Goal: Task Accomplishment & Management: Manage account settings

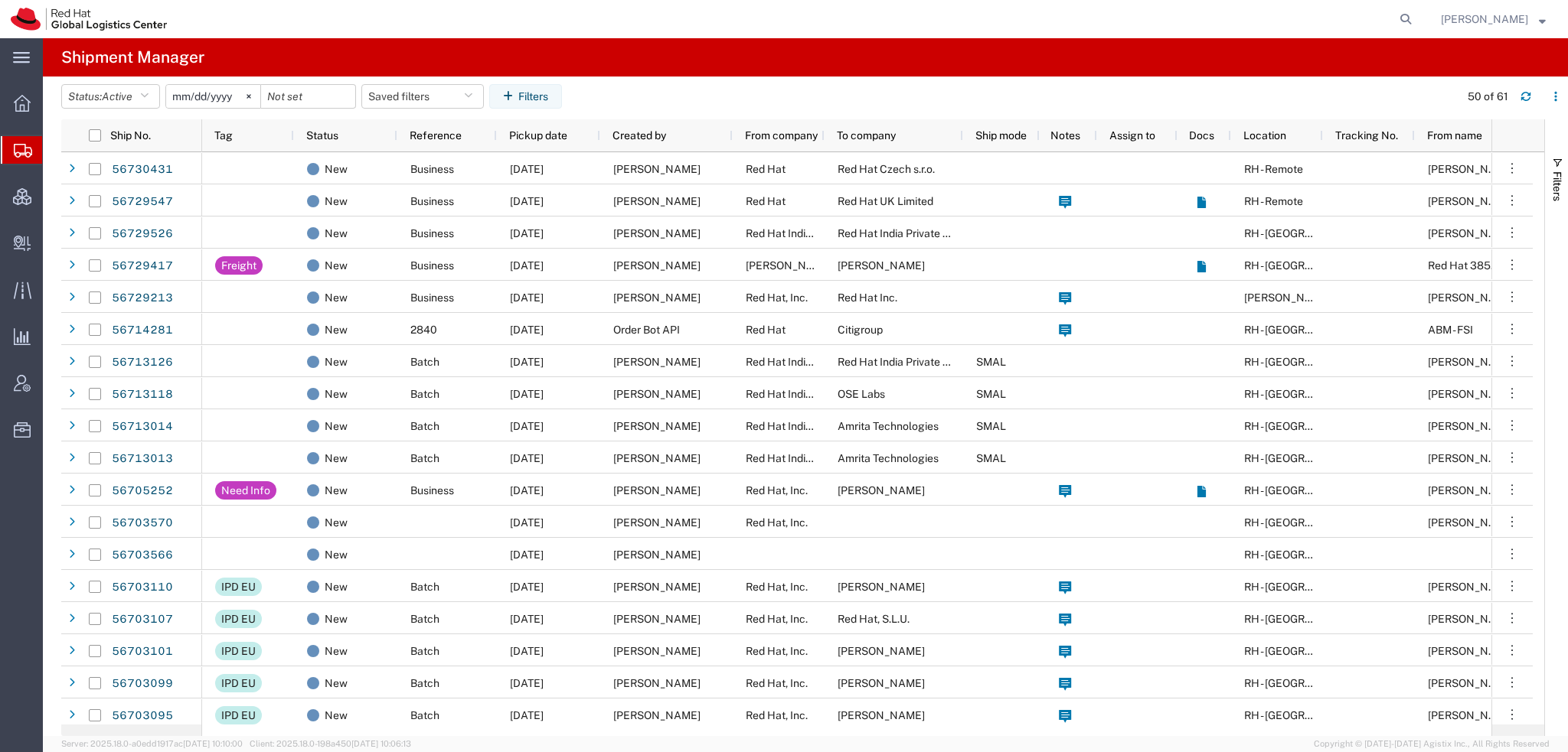
click at [1502, 23] on span "[PERSON_NAME]" at bounding box center [1483, 19] width 87 height 17
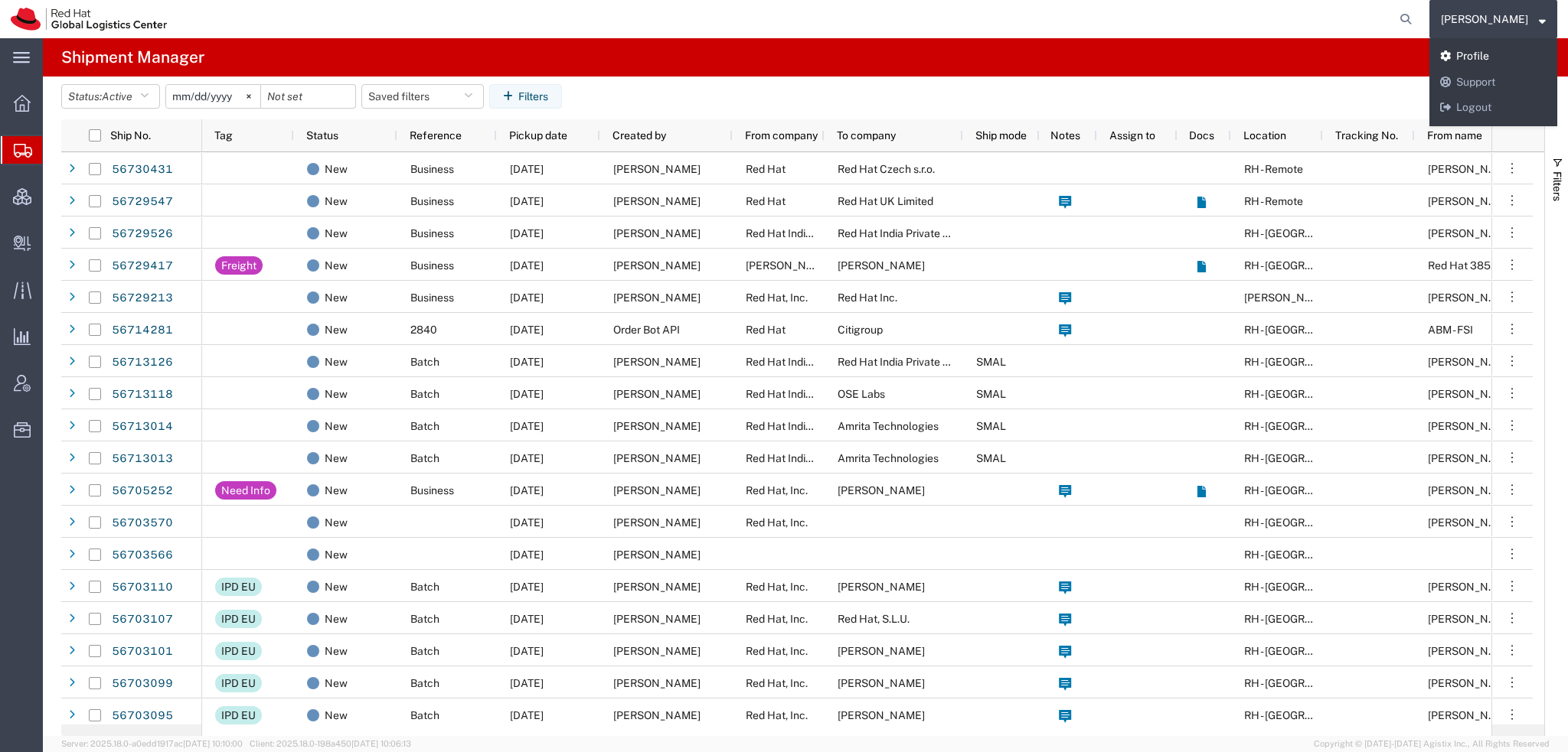
click at [1501, 54] on link "Profile" at bounding box center [1493, 57] width 128 height 26
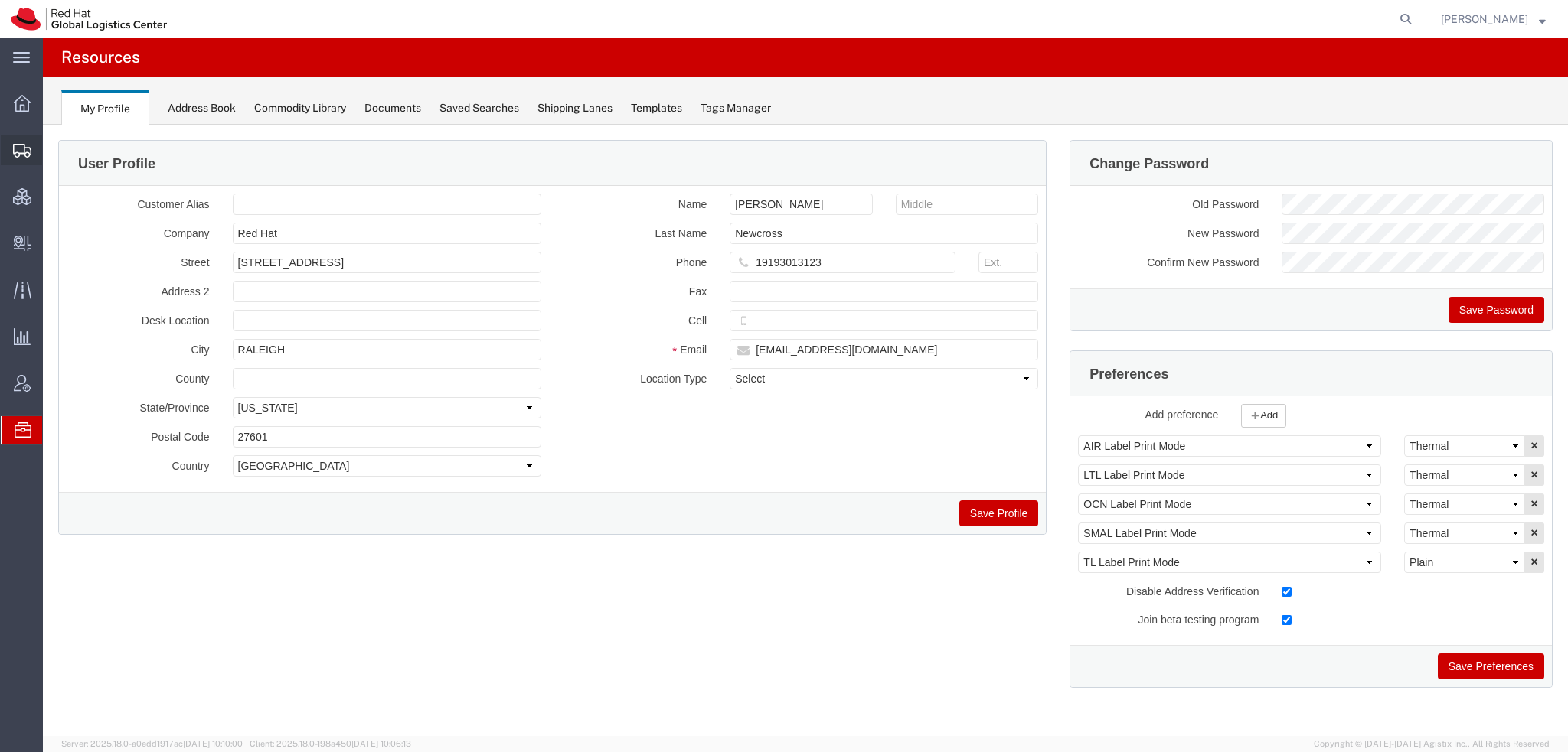
click at [0, 0] on span "Shipment Manager" at bounding box center [0, 0] width 0 height 0
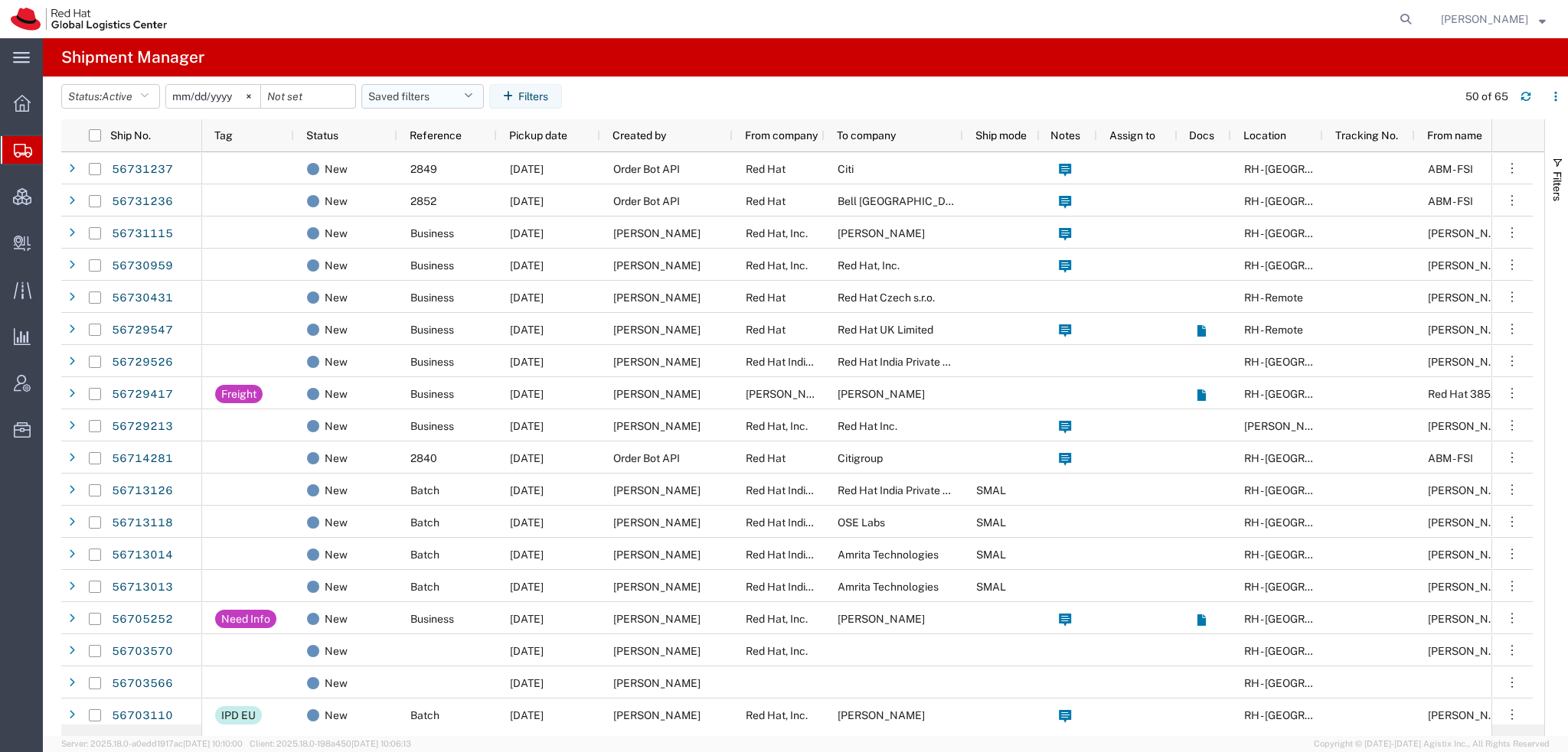
click at [451, 94] on button "Saved filters" at bounding box center [423, 97] width 122 height 24
click at [420, 163] on span "Americas" at bounding box center [464, 163] width 201 height 28
type input "[DATE]"
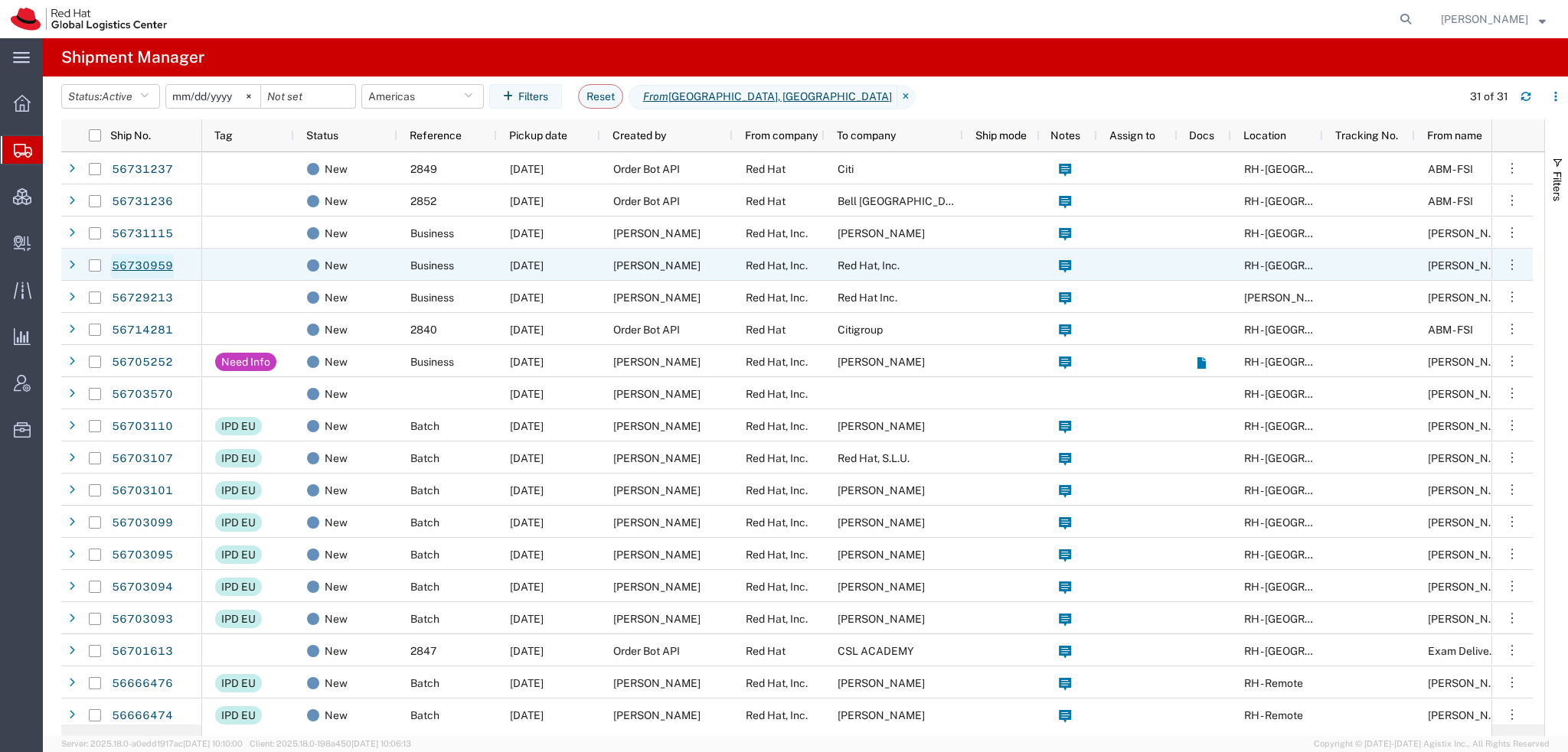
click at [138, 260] on link "56730959" at bounding box center [142, 266] width 63 height 24
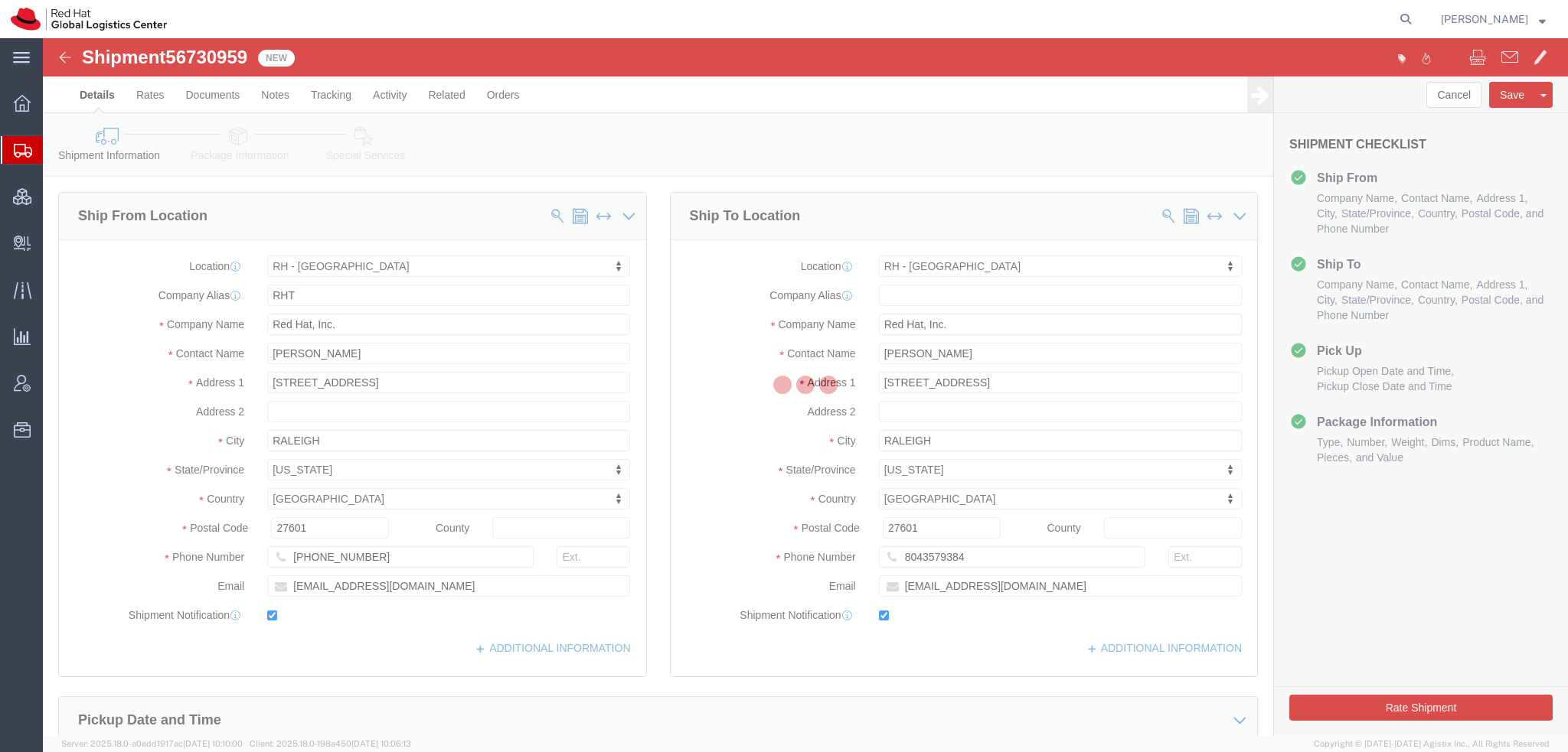
select select "38014"
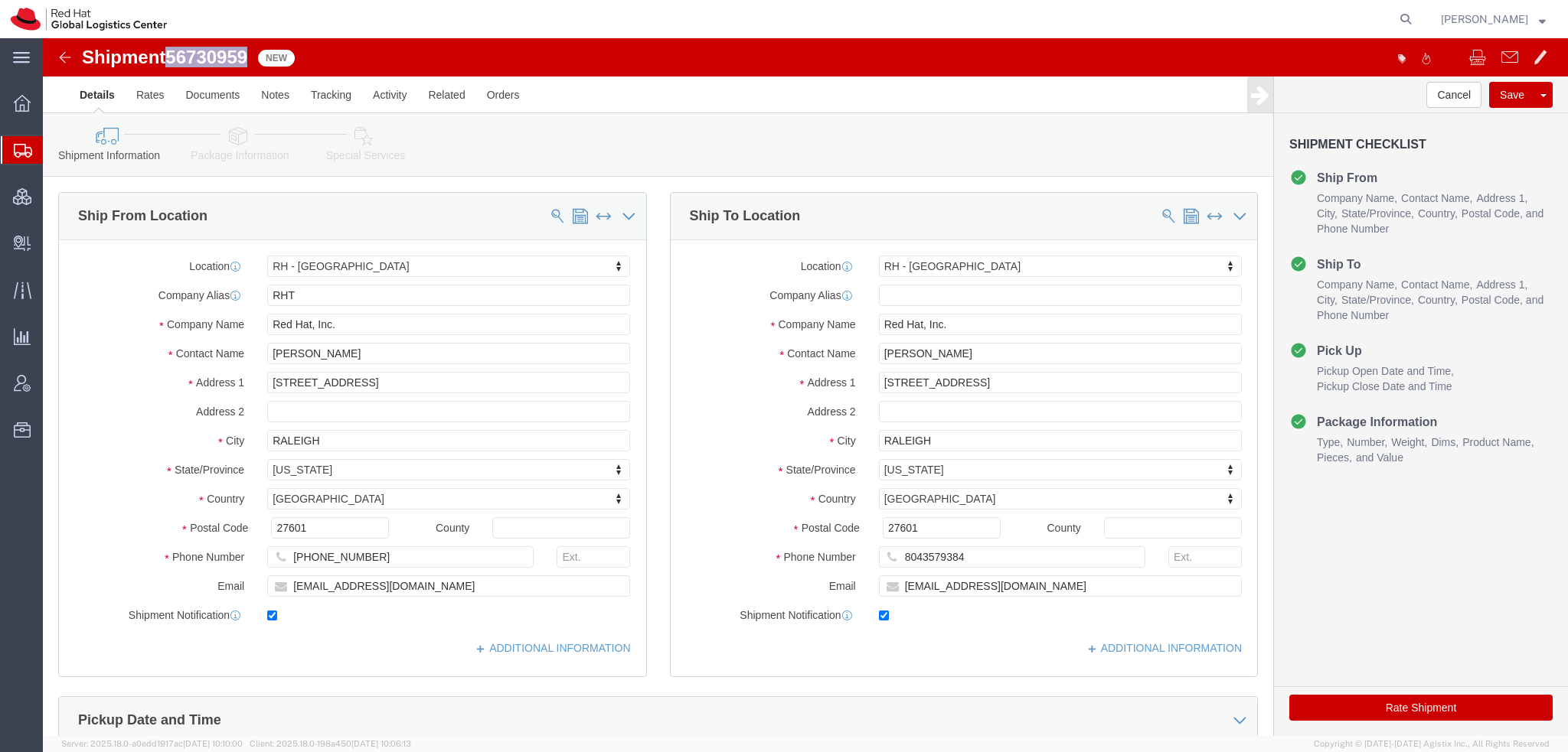
drag, startPoint x: 206, startPoint y: 16, endPoint x: 132, endPoint y: 17, distance: 74.0
click span "56730959"
copy span "56730959"
click button "Rate Shipment"
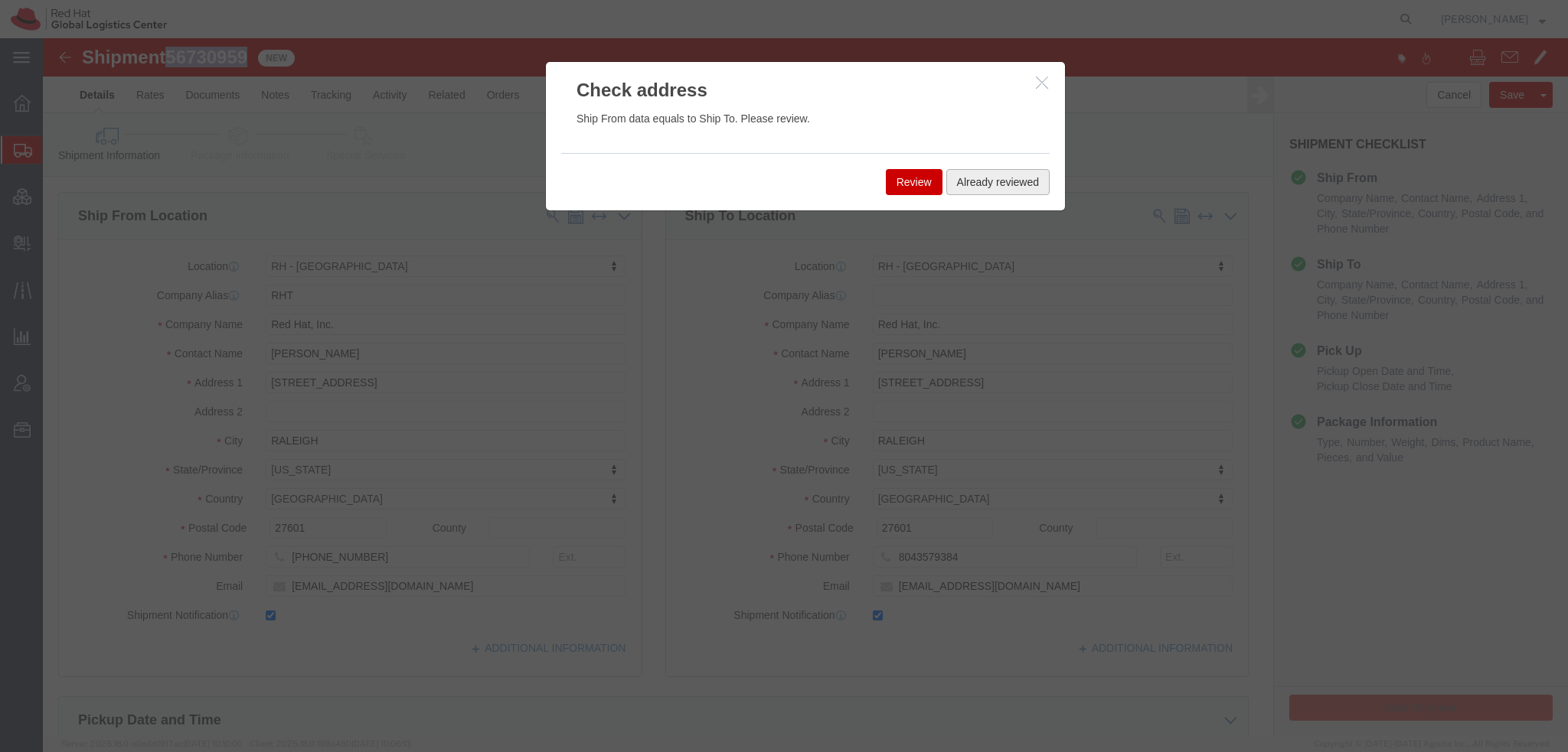
click button "Already reviewed"
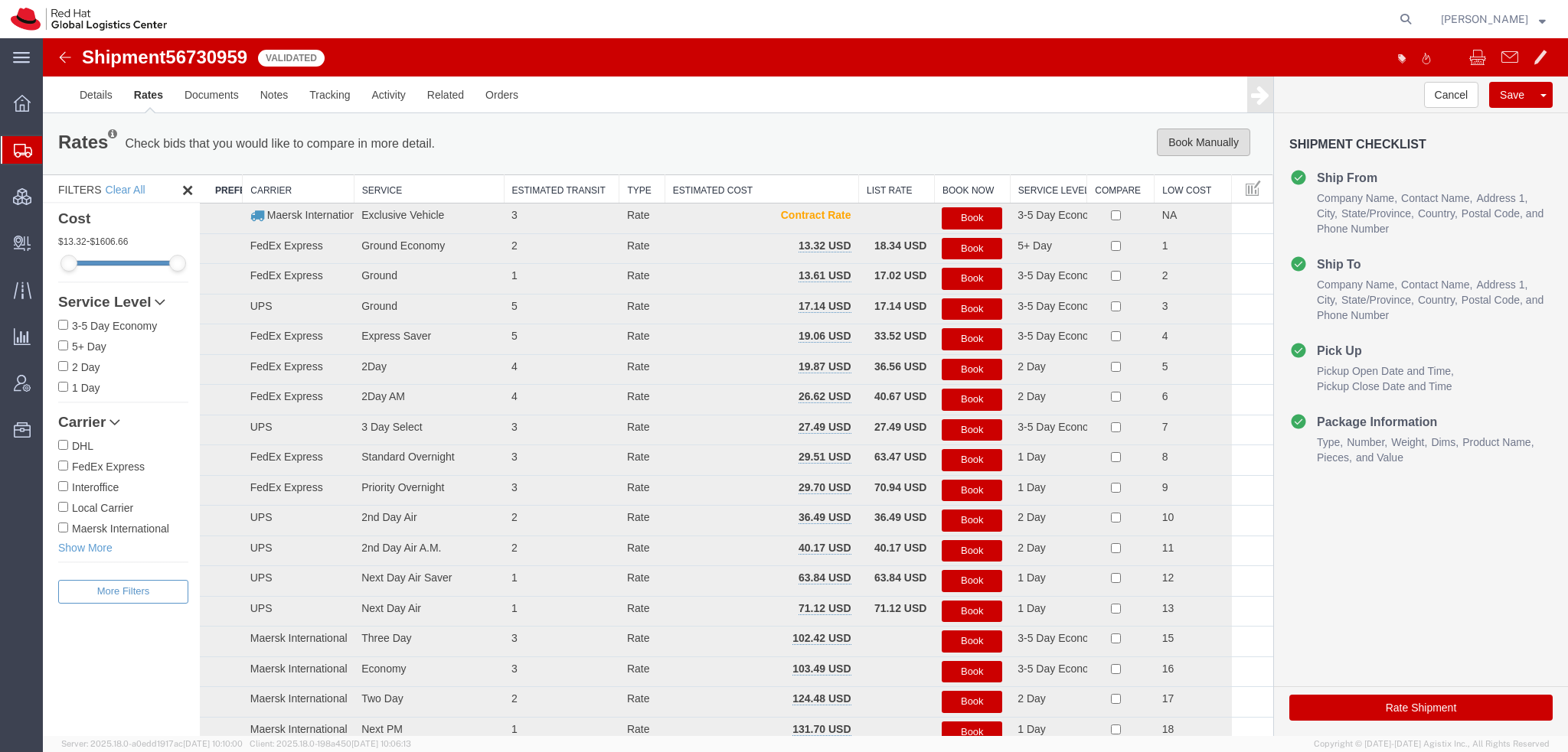
click at [1180, 134] on button "Book Manually" at bounding box center [1203, 142] width 93 height 28
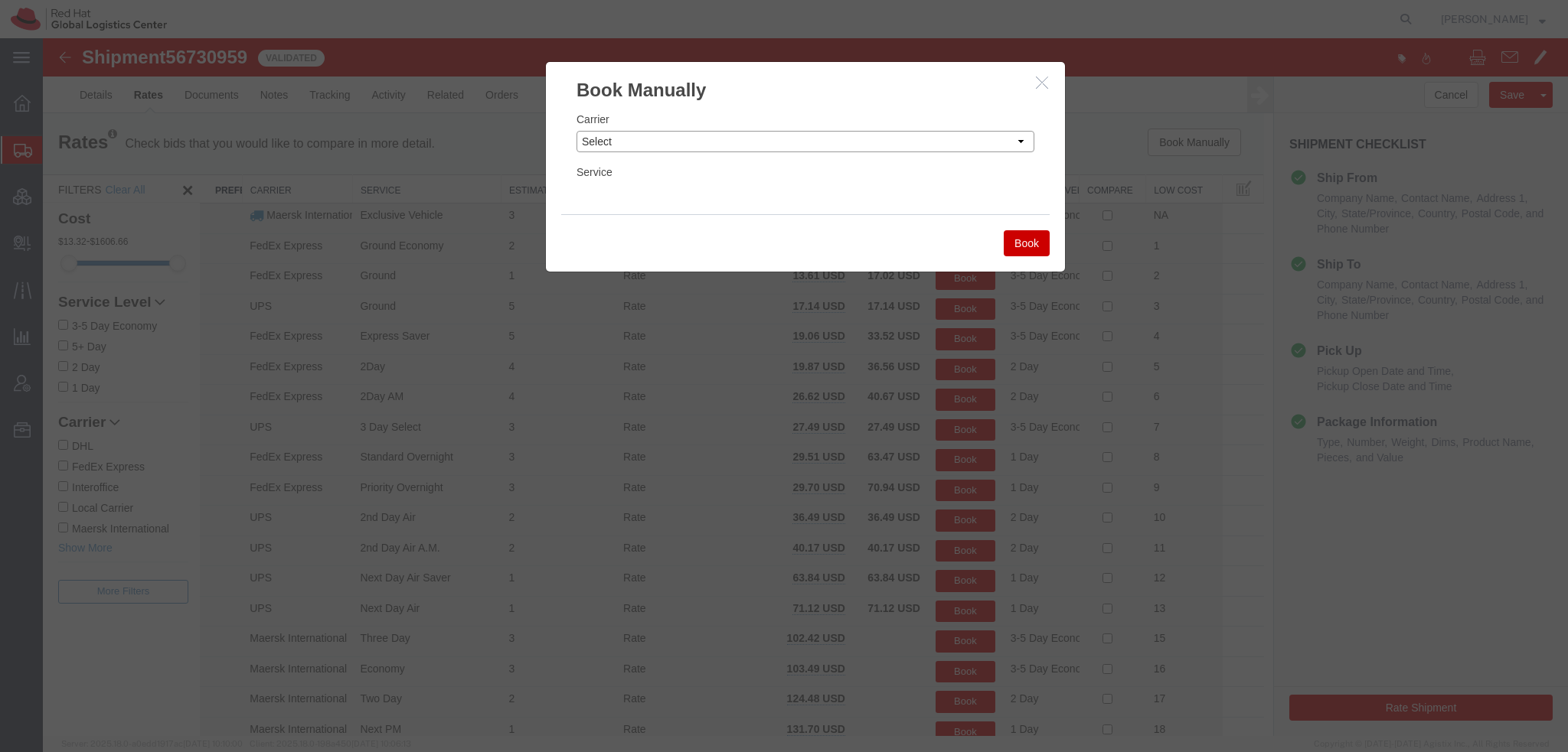
click at [712, 143] on select "Select Add New Carrier (and default service) Amazon Logistics Czech Post DHL Fe…" at bounding box center [805, 141] width 458 height 22
select select "7920"
click at [576, 131] on select "Select Add New Carrier (and default service) Amazon Logistics Czech Post DHL Fe…" at bounding box center [805, 141] width 458 height 22
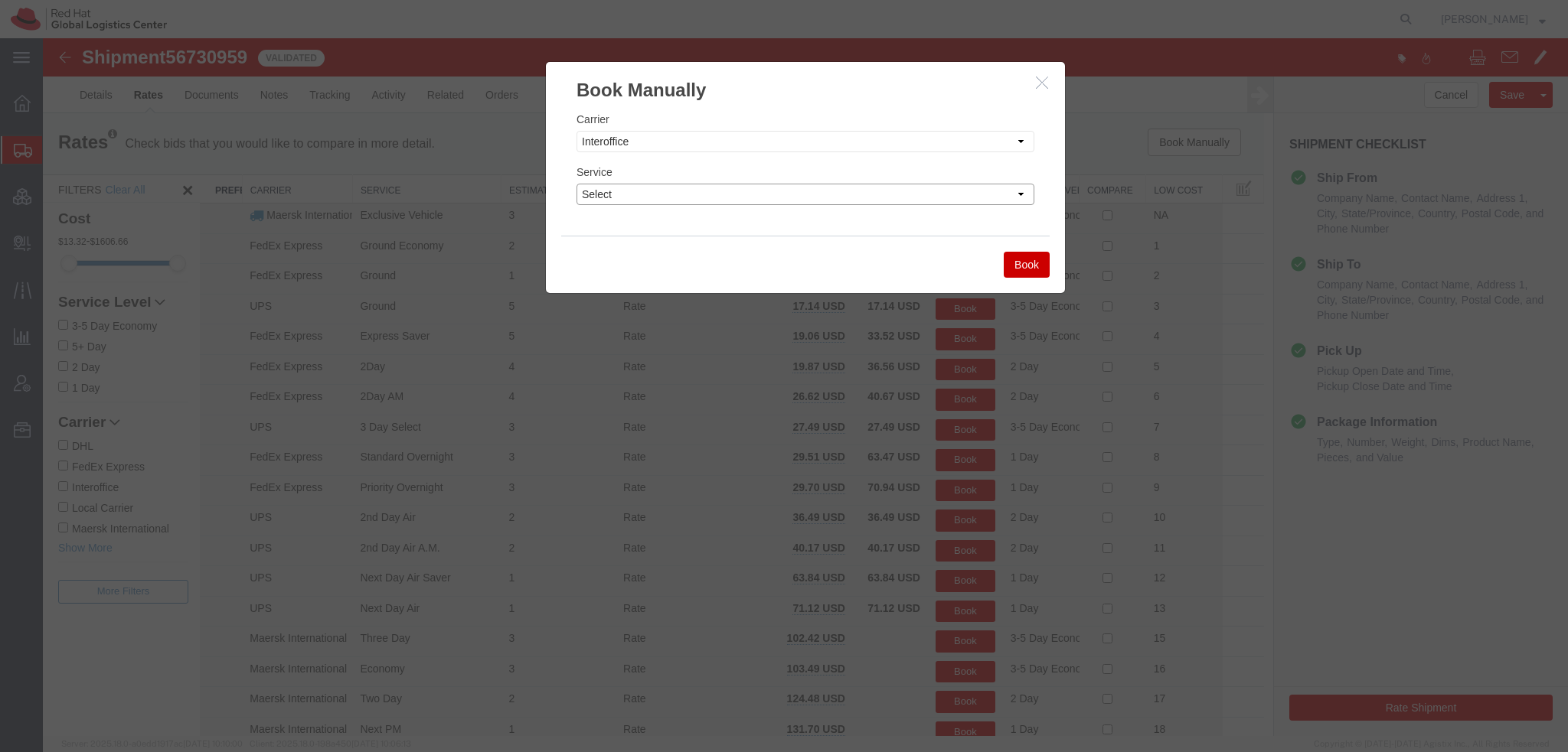
click at [598, 192] on select "Select IO_Ground IO_LTL" at bounding box center [805, 194] width 458 height 22
select select "17810"
click at [576, 184] on select "Select IO_Ground IO_LTL" at bounding box center [805, 194] width 458 height 22
click at [1026, 266] on button "Book" at bounding box center [1026, 265] width 46 height 26
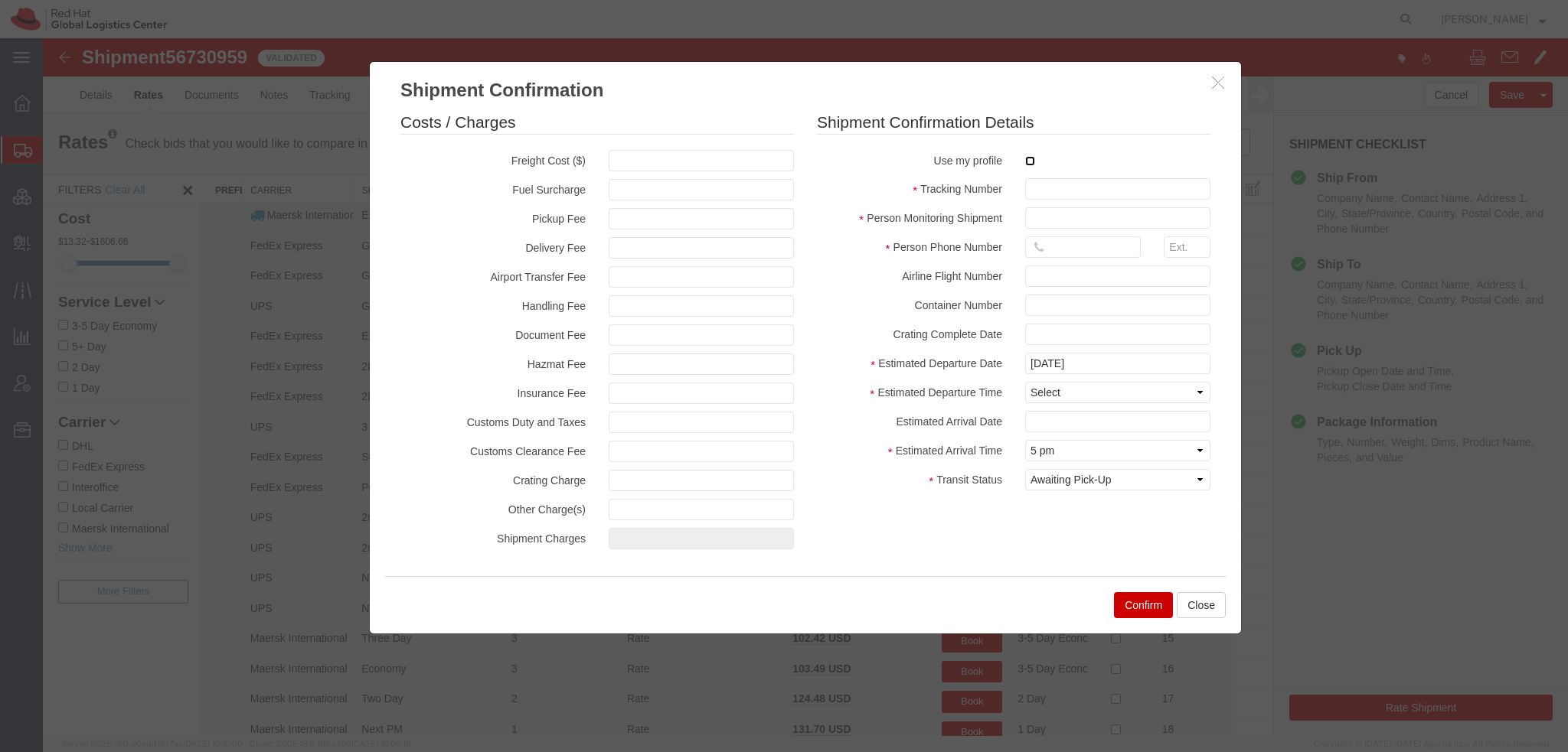
click at [1025, 163] on input "checkbox" at bounding box center [1030, 161] width 10 height 10
checkbox input "true"
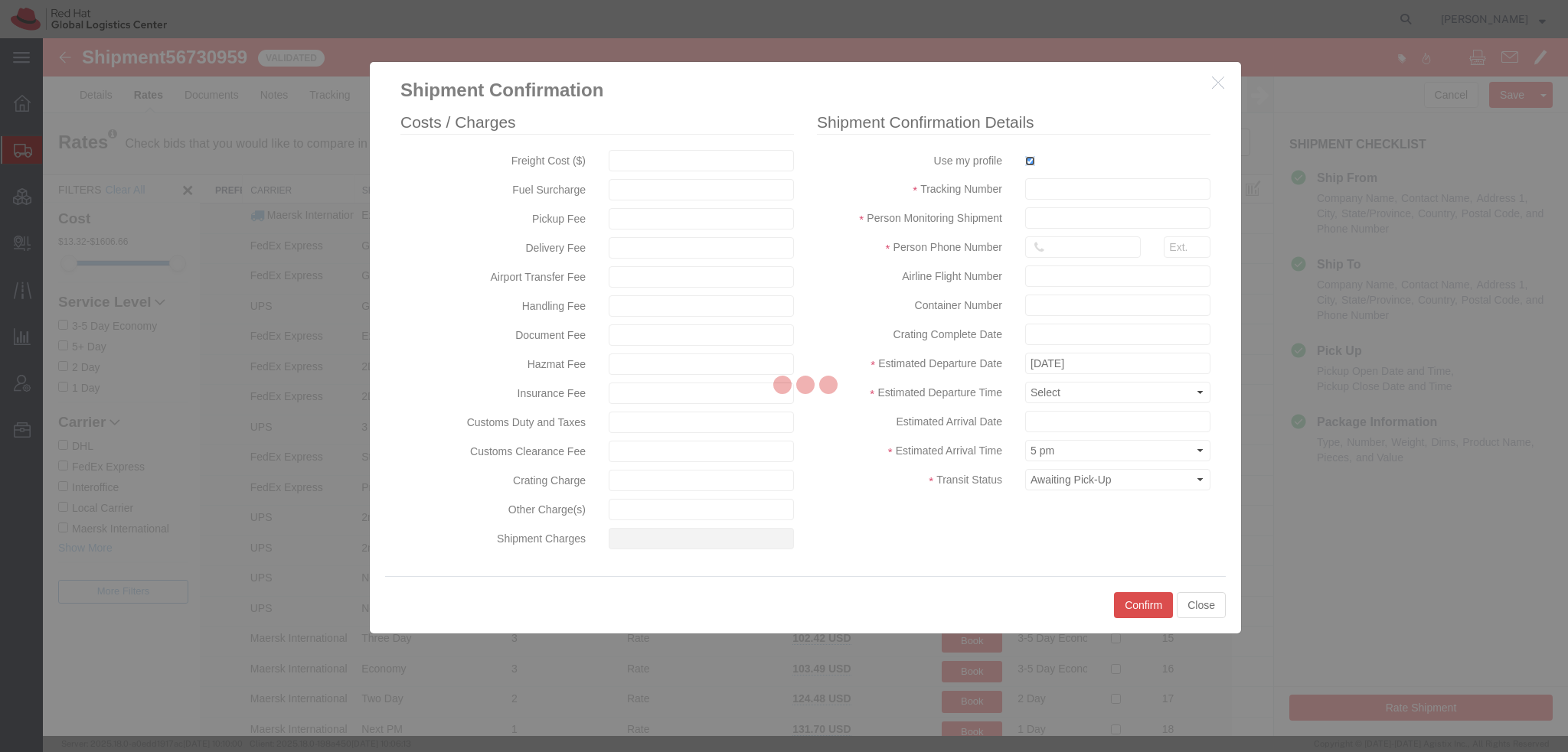
type input "[PERSON_NAME]"
type input "19193013123"
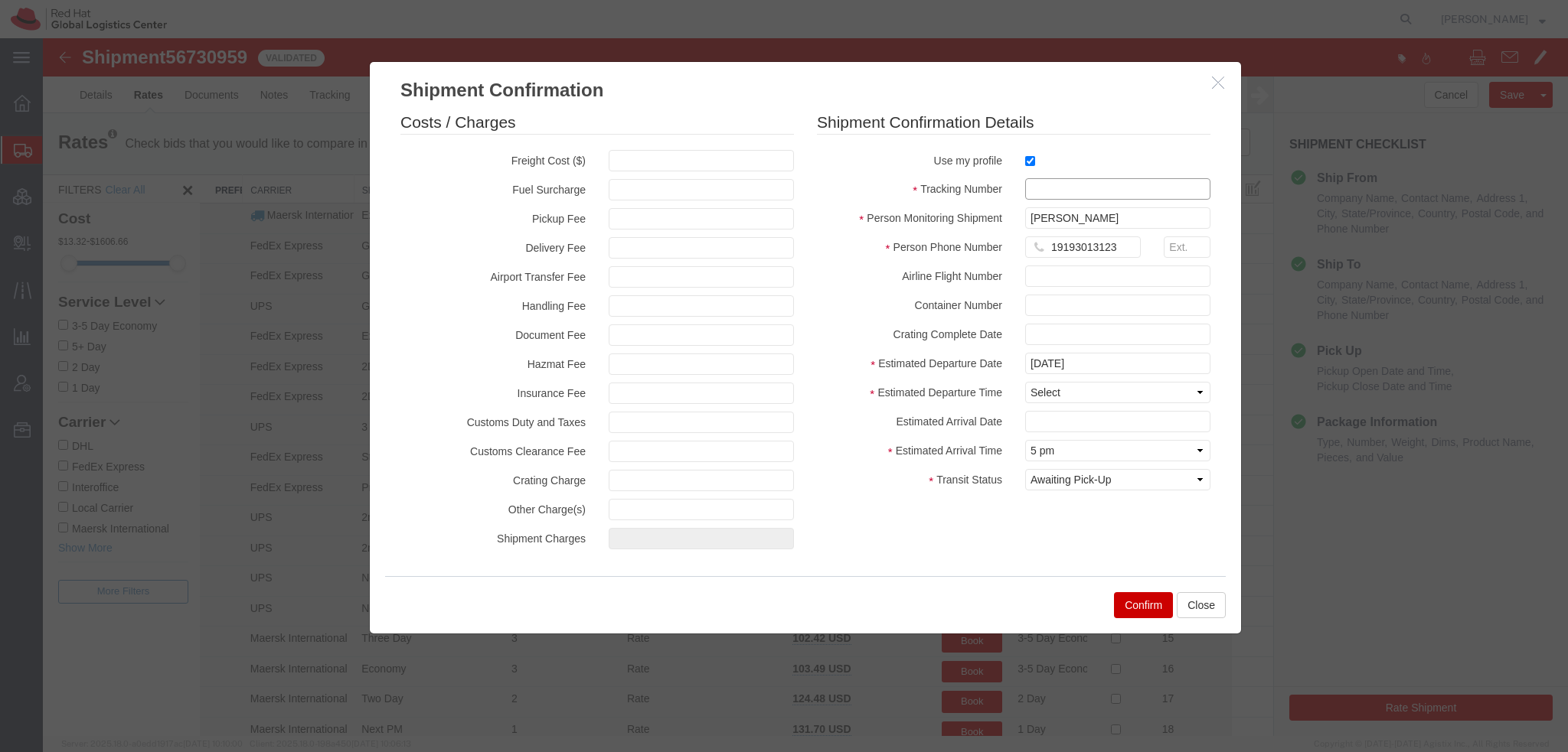
click at [1041, 194] on input "text" at bounding box center [1117, 189] width 185 height 22
paste input "56730959"
type input "RHT56730959"
click at [1061, 398] on select "Select Midnight 1 am 2 am 3 am 4 am 5 am 6 am 7 am 8 am 9 am 10 am 11 am 12 Noo…" at bounding box center [1117, 392] width 185 height 22
select select "1200"
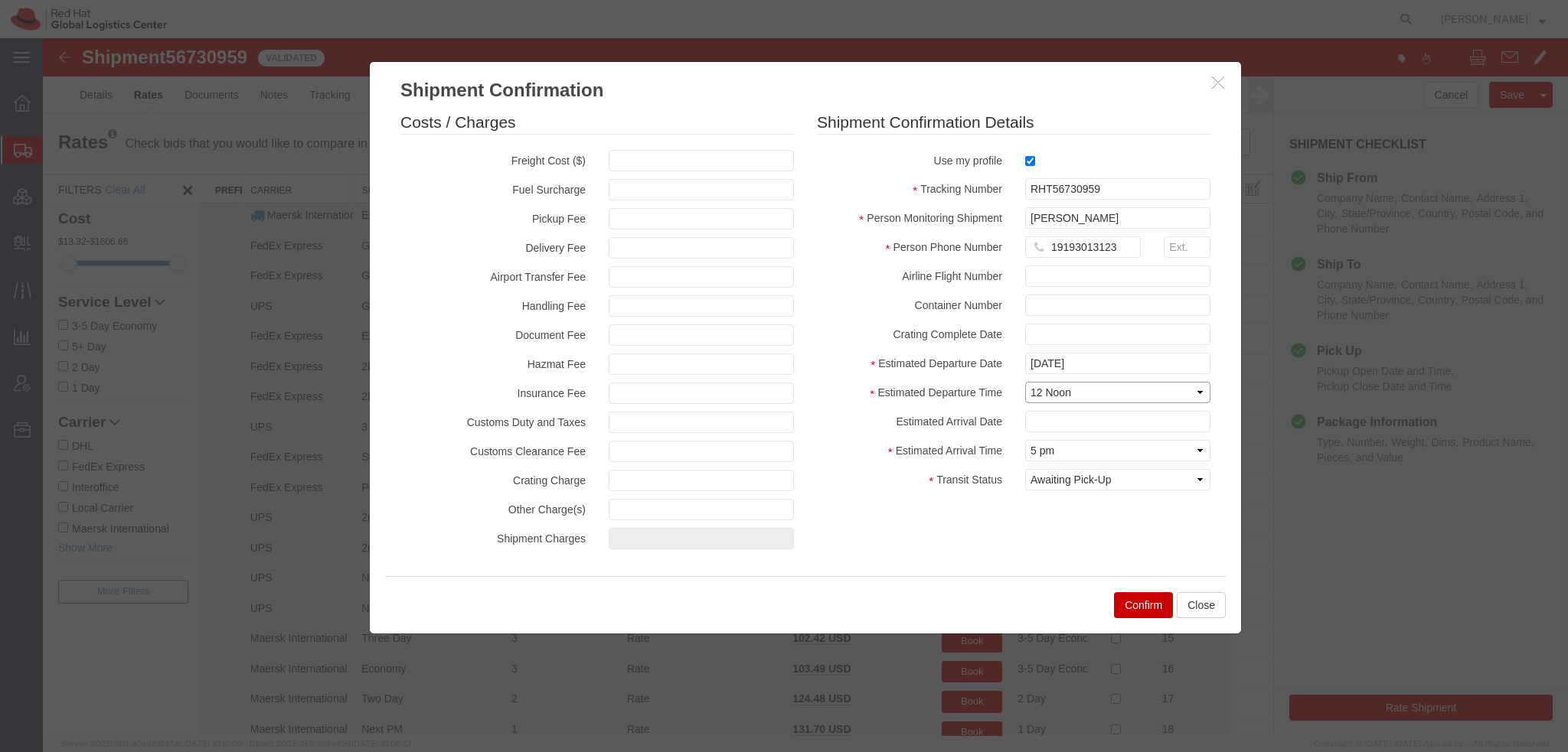
click at [1025, 382] on select "Select Midnight 1 am 2 am 3 am 4 am 5 am 6 am 7 am 8 am 9 am 10 am 11 am 12 Noo…" at bounding box center [1117, 392] width 185 height 22
click at [1057, 423] on input "text" at bounding box center [1117, 422] width 185 height 22
click at [1154, 303] on td "12" at bounding box center [1151, 299] width 23 height 23
type input "[DATE]"
click at [1120, 606] on button "Confirm" at bounding box center [1143, 605] width 59 height 26
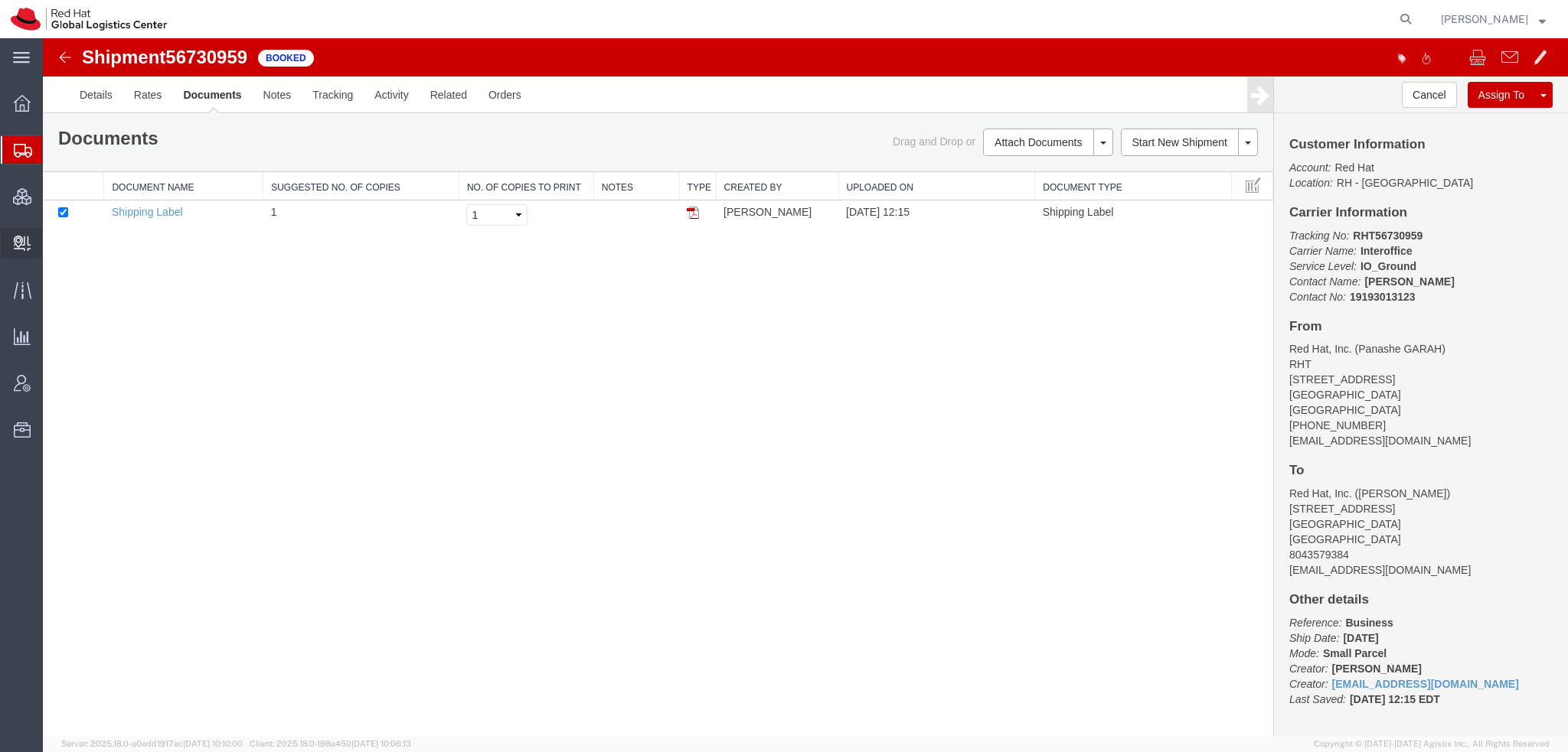
click at [0, 0] on span "Create Delivery" at bounding box center [0, 0] width 0 height 0
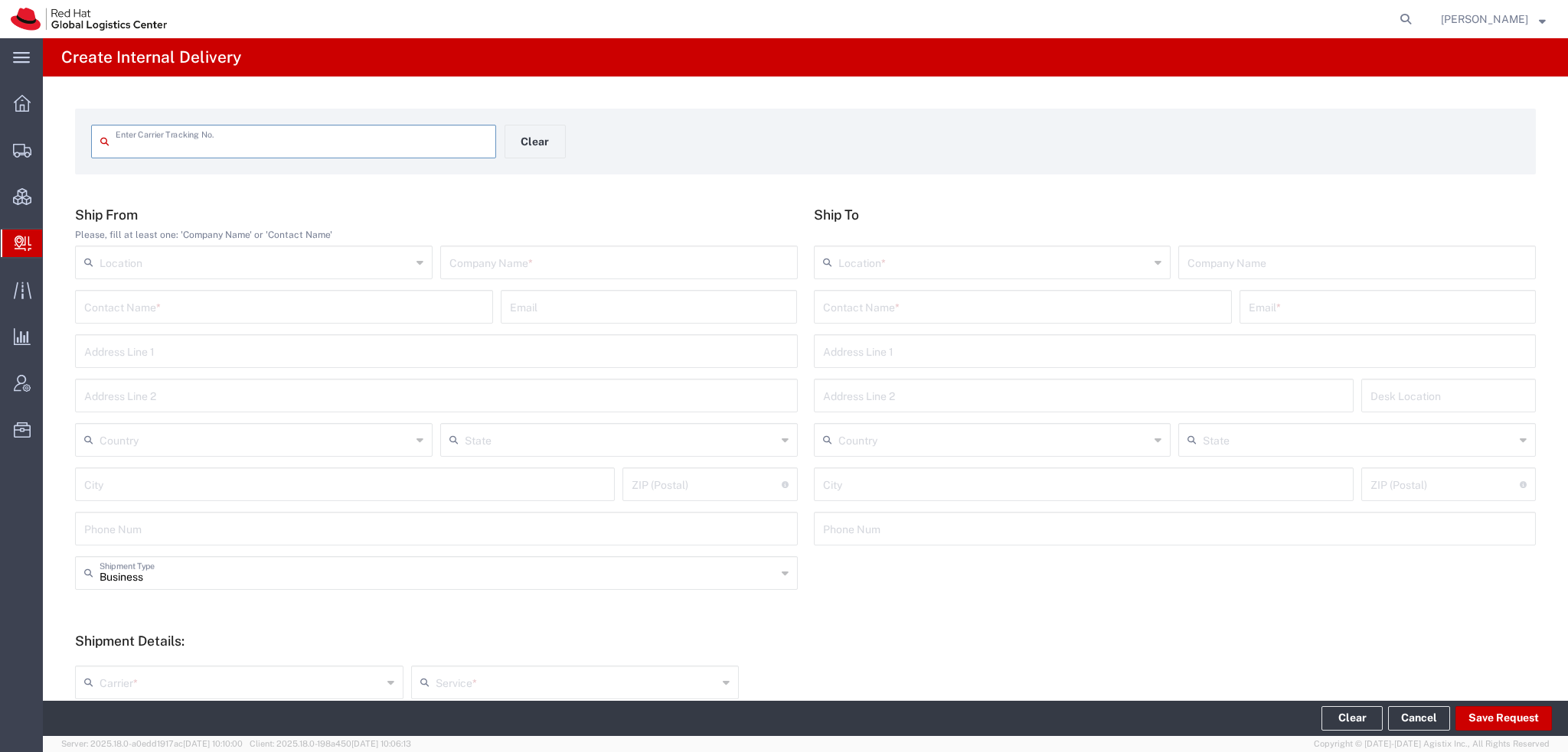
click at [193, 144] on input "text" at bounding box center [301, 140] width 371 height 27
type input "RHT56730959"
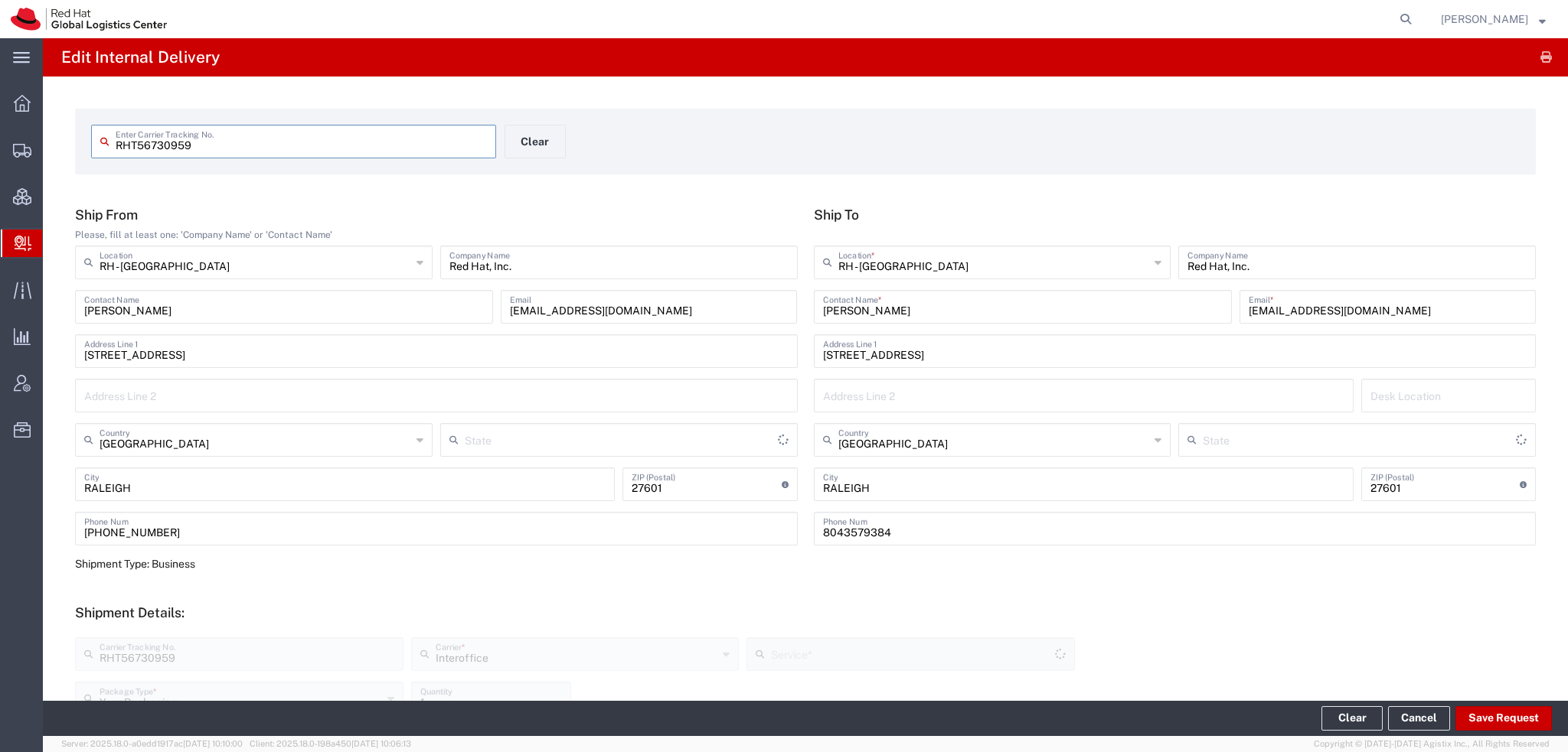
type input "[US_STATE]"
type input "IO_Ground"
type input "[US_STATE]"
click at [1521, 718] on button "Save Request" at bounding box center [1503, 718] width 97 height 24
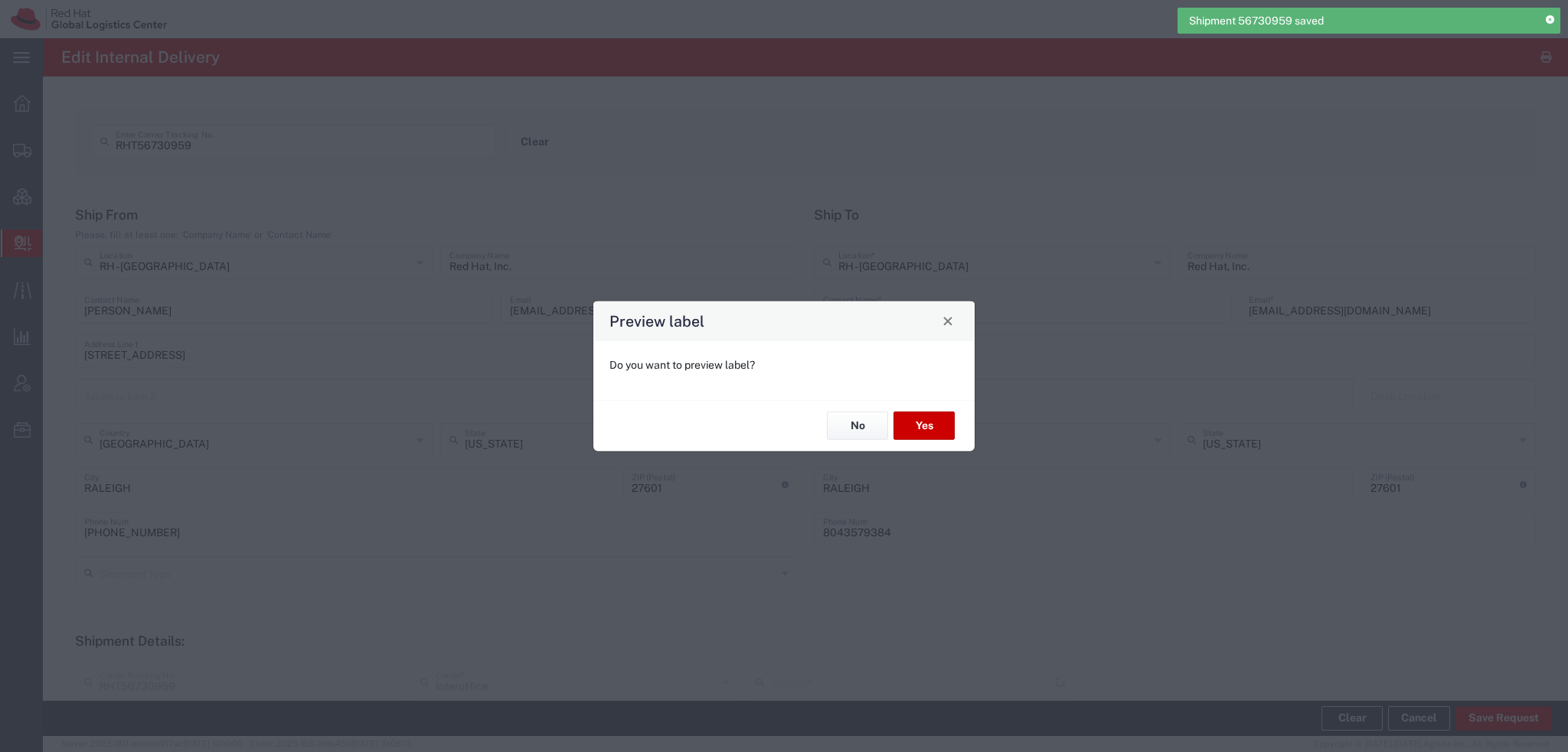
type input "Your Packaging"
type input "IO_Ground"
click at [915, 432] on button "Yes" at bounding box center [924, 425] width 61 height 28
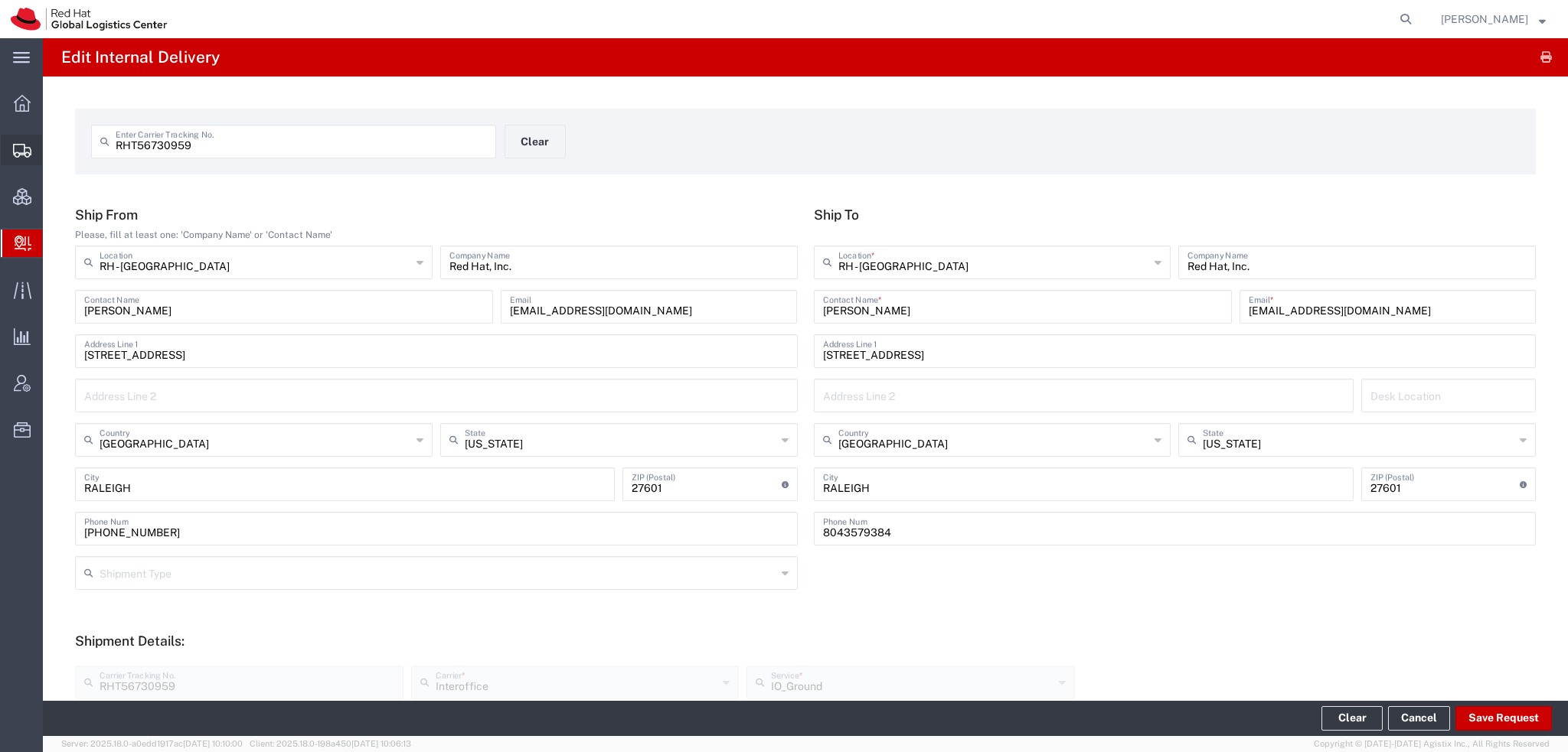
click at [0, 0] on span "Shipment Manager" at bounding box center [0, 0] width 0 height 0
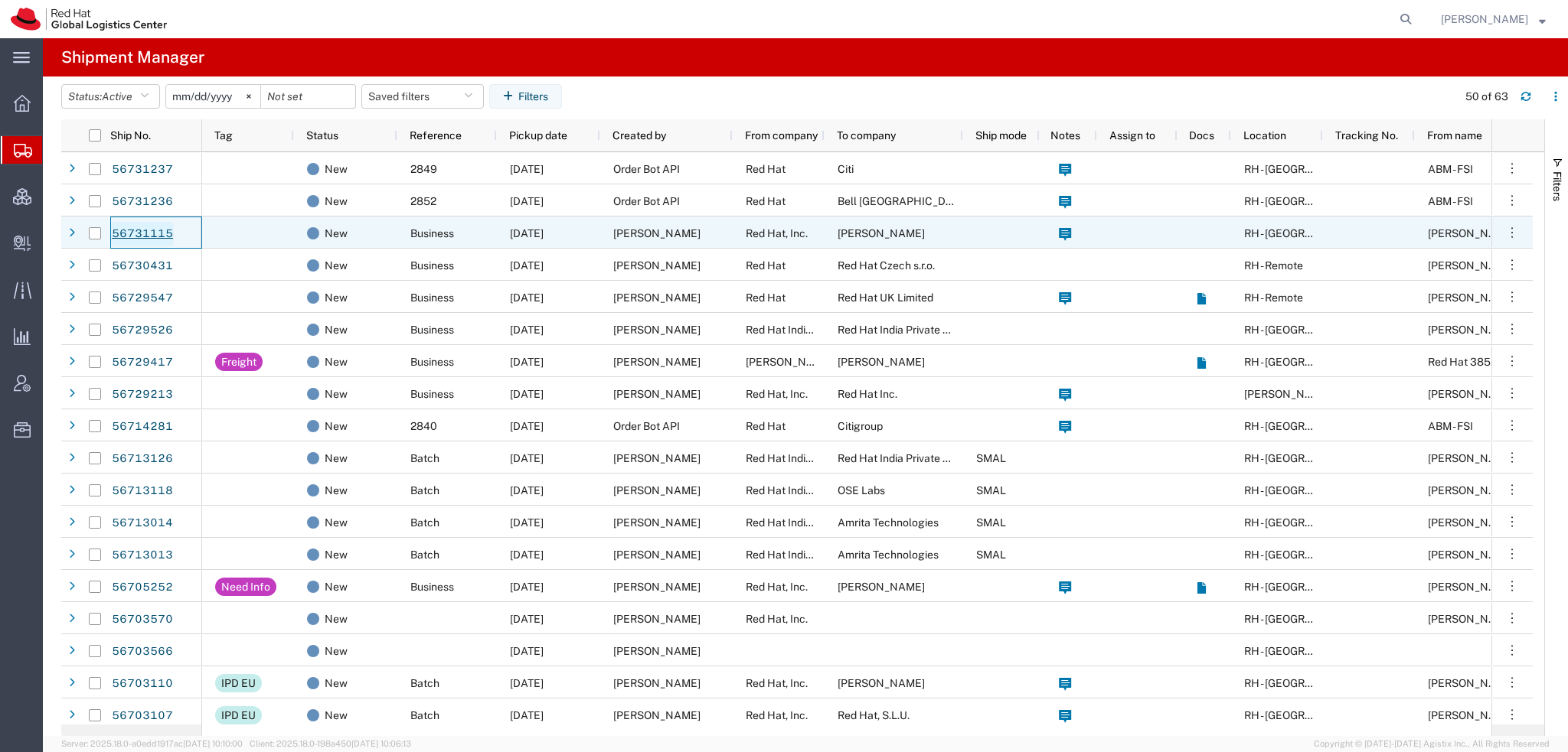
click at [152, 235] on link "56731115" at bounding box center [142, 234] width 63 height 24
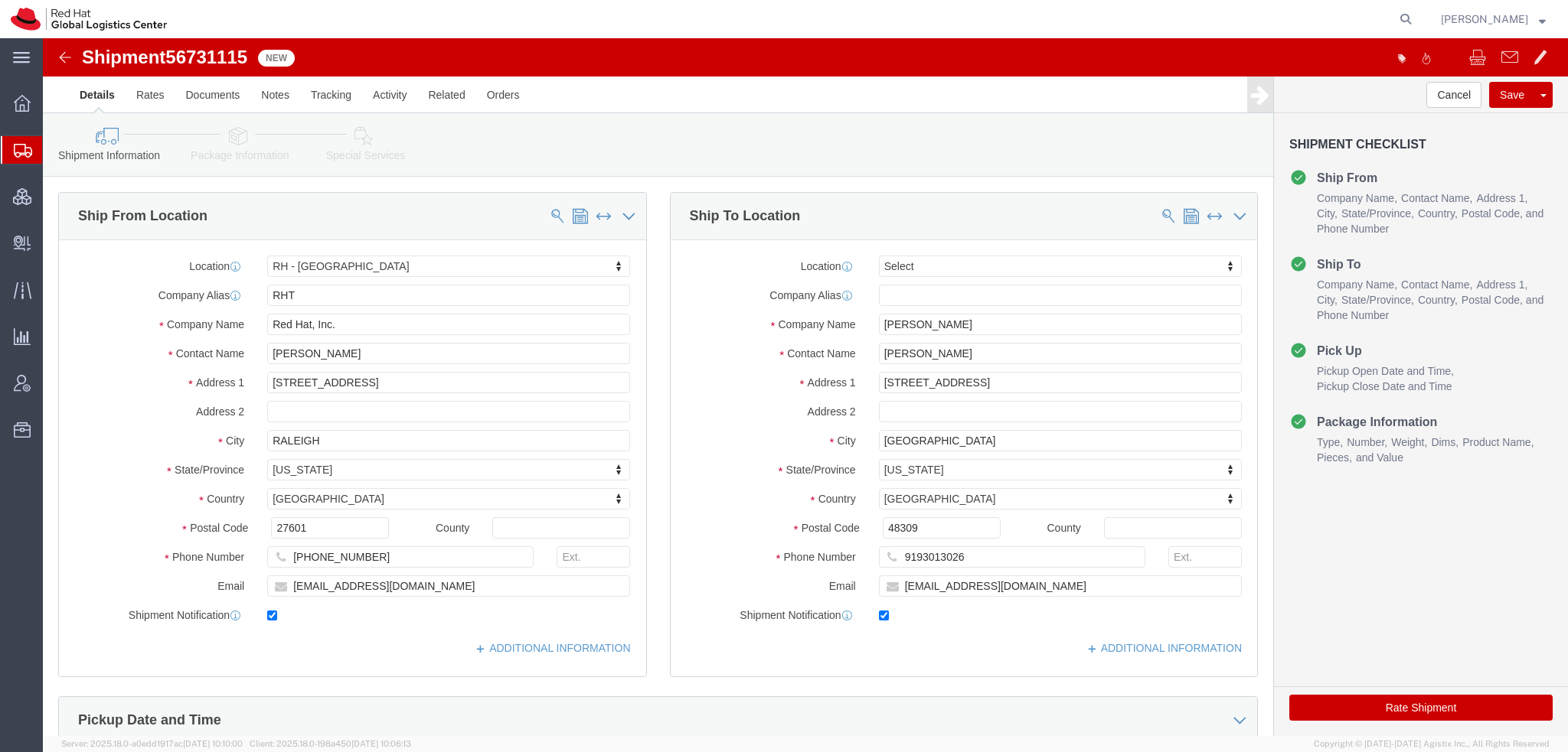
select select "38014"
select select
click icon
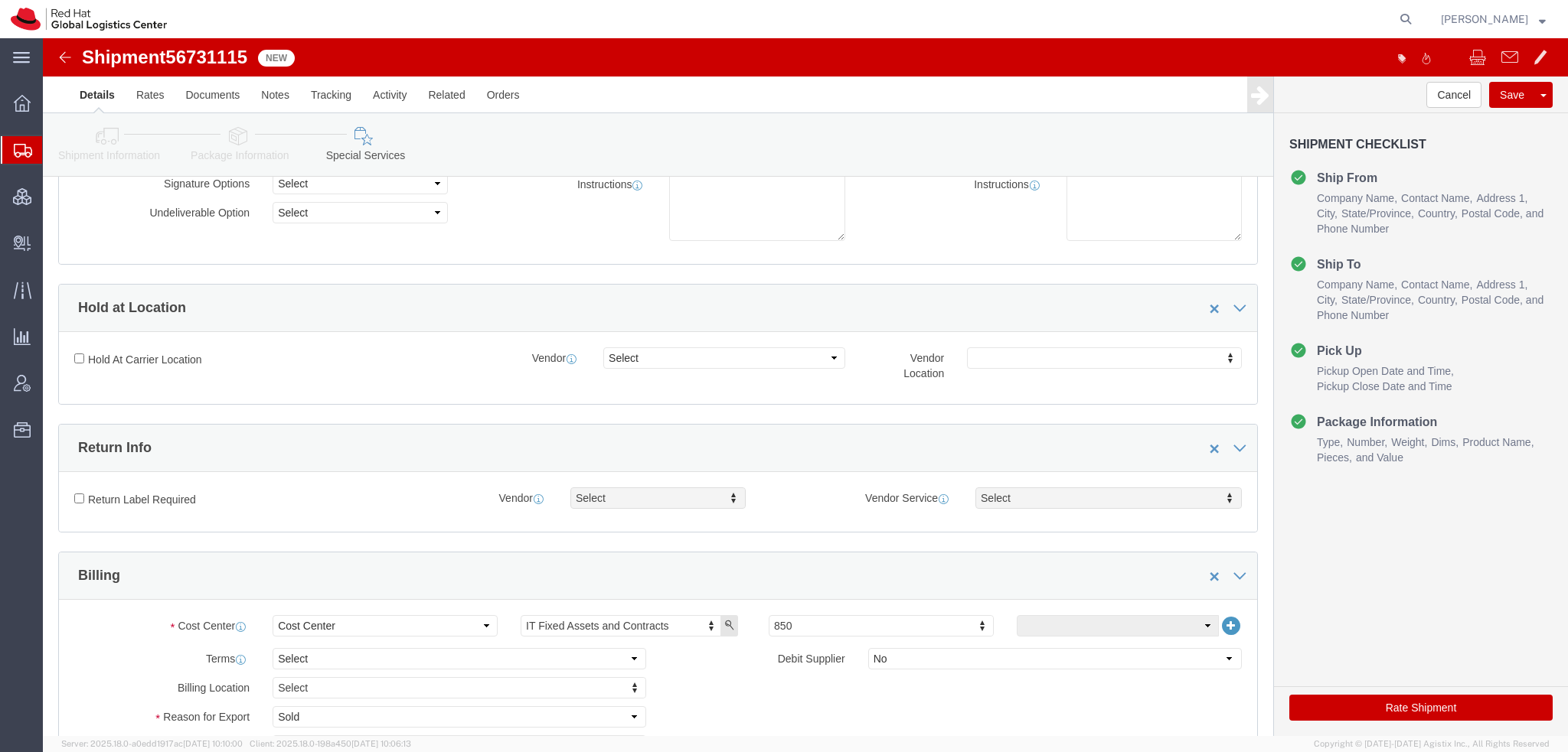
scroll to position [306, 0]
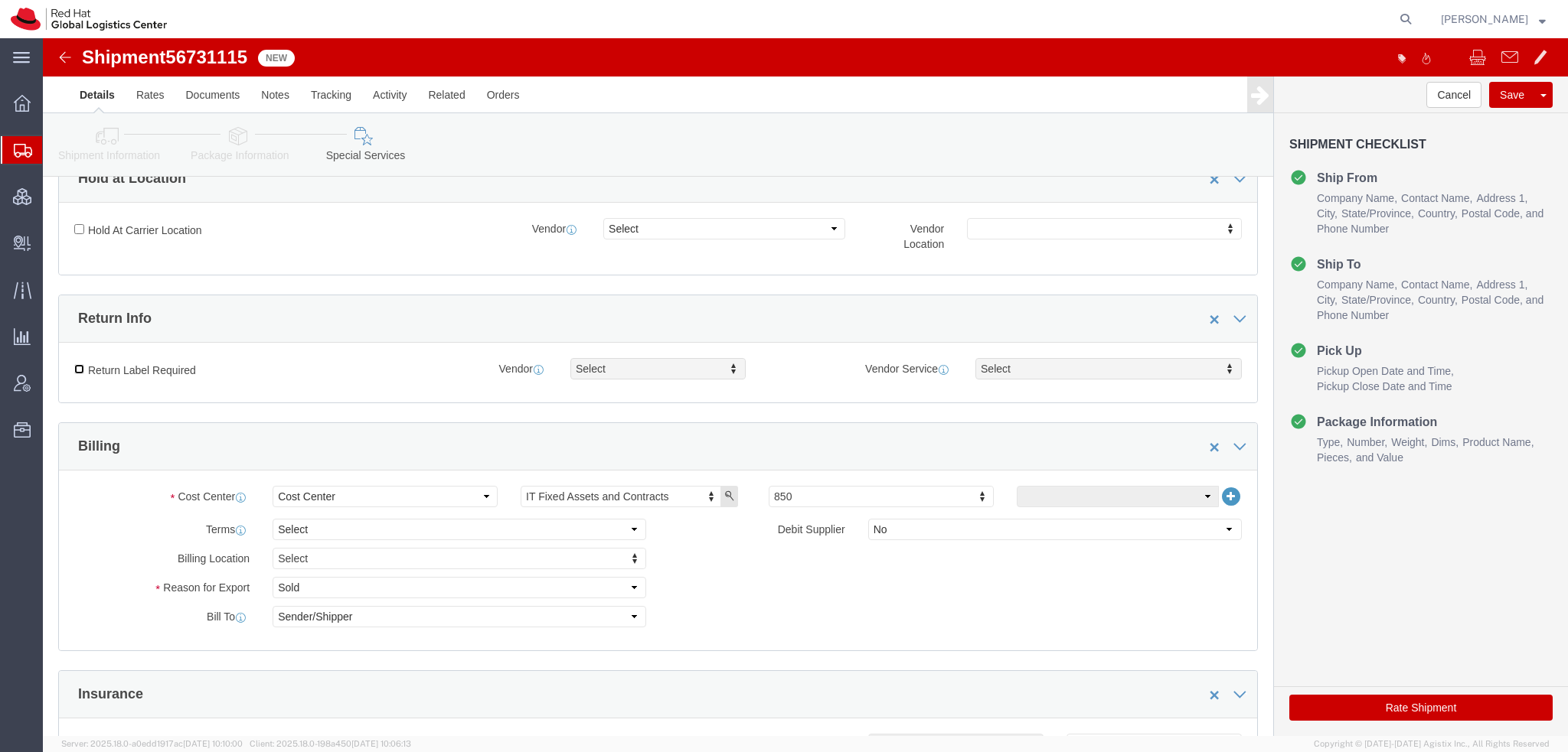
click input "Return Label Required"
checkbox input "true"
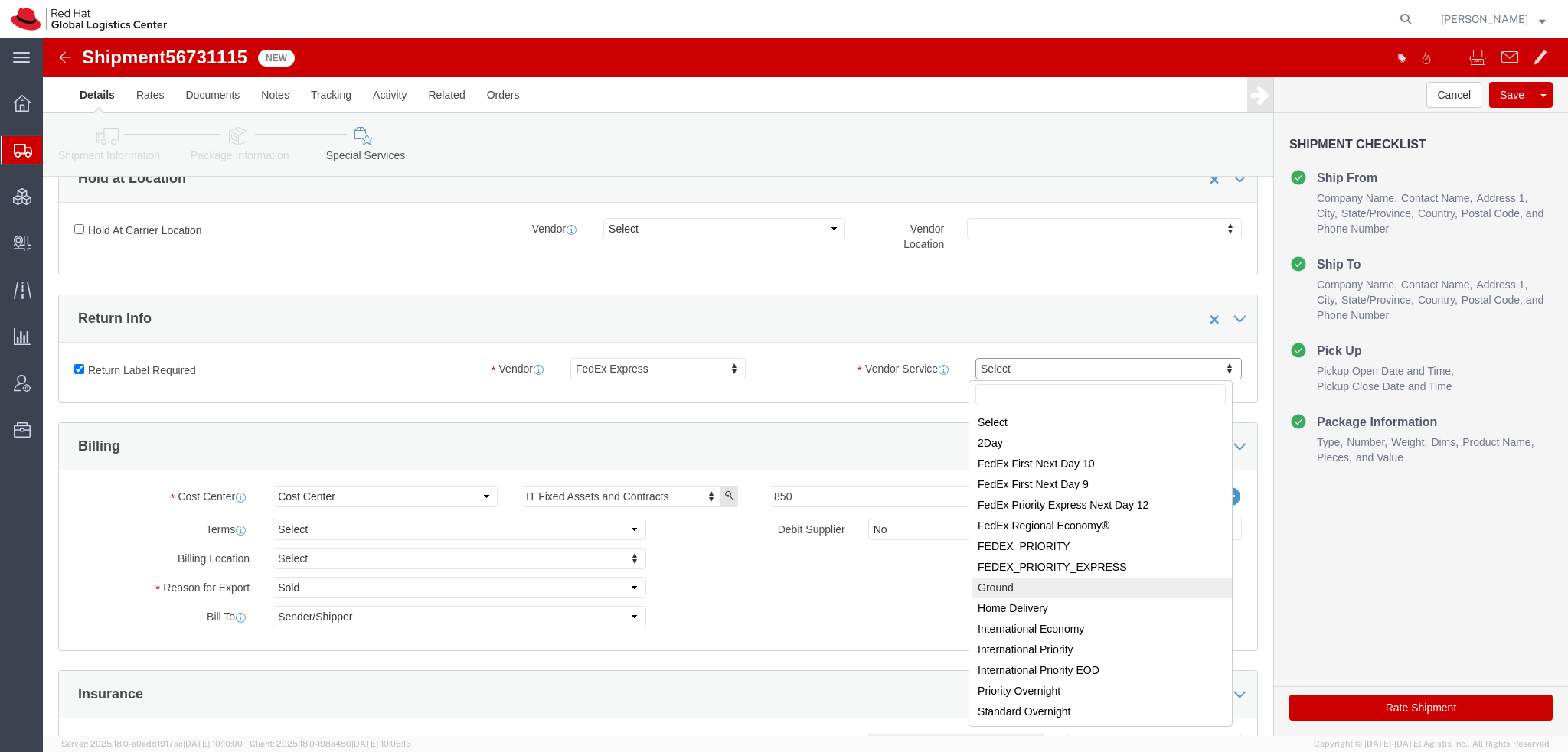
select select "12"
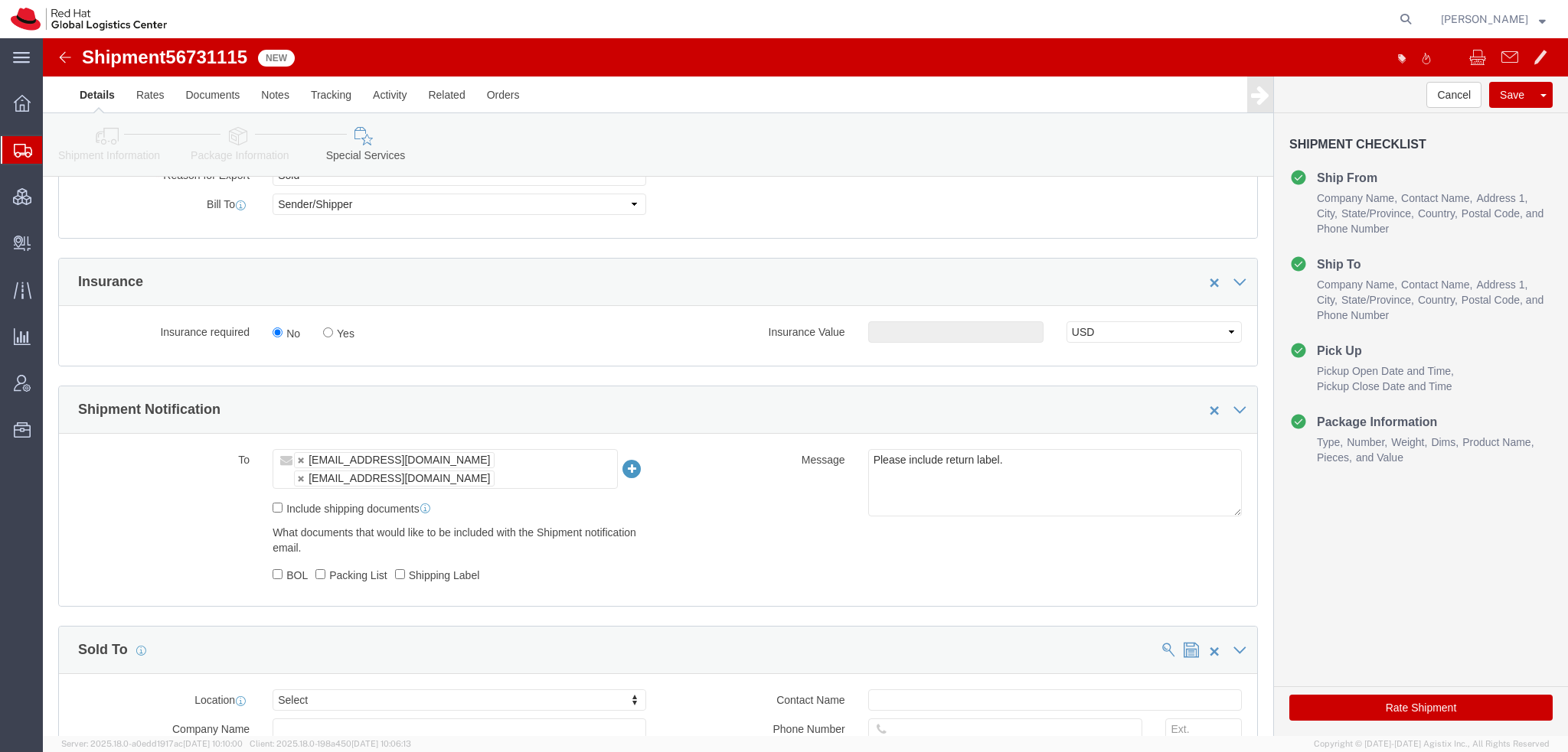
scroll to position [766, 0]
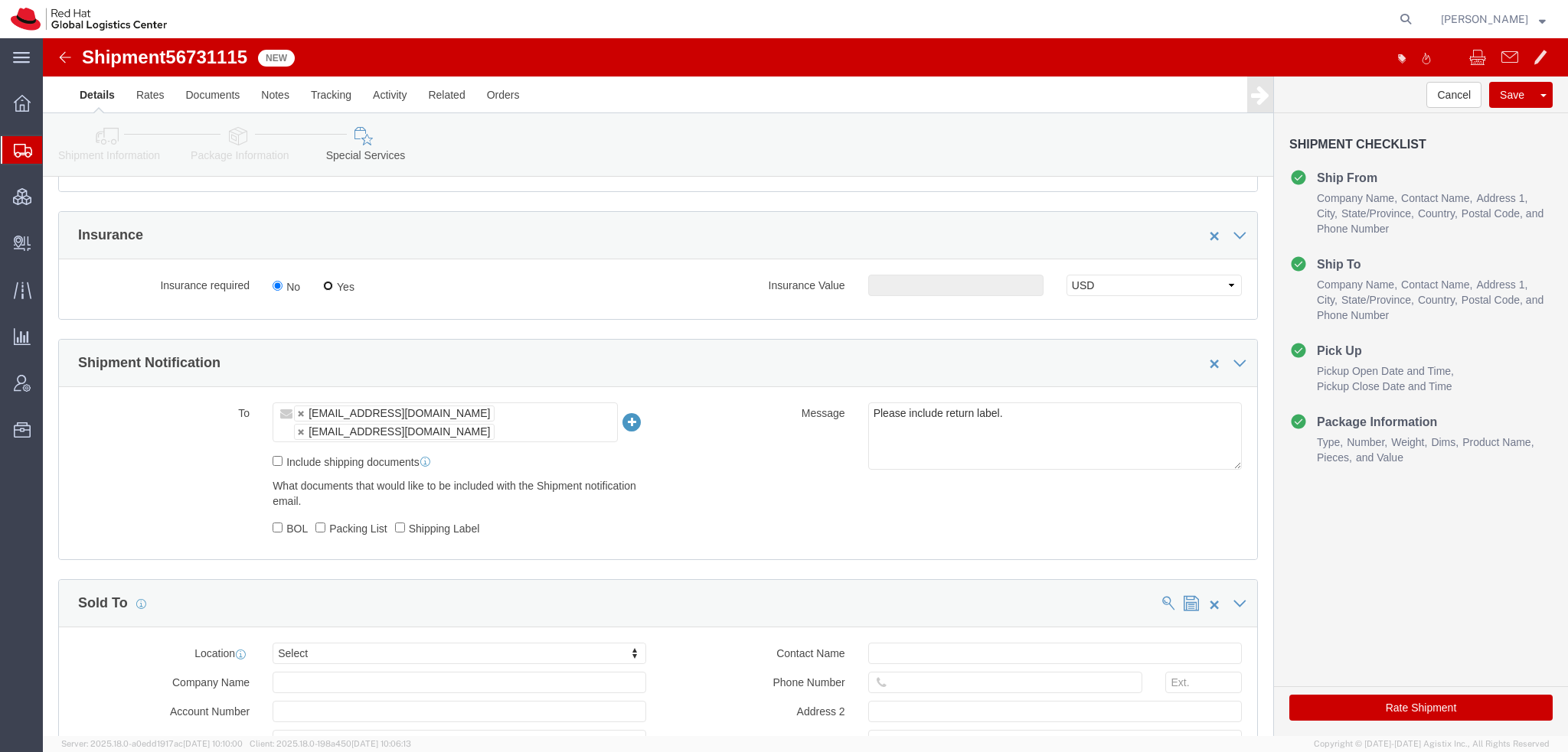
click input "Yes"
radio input "true"
click input "text"
type input "500.00"
click button "Rate Shipment"
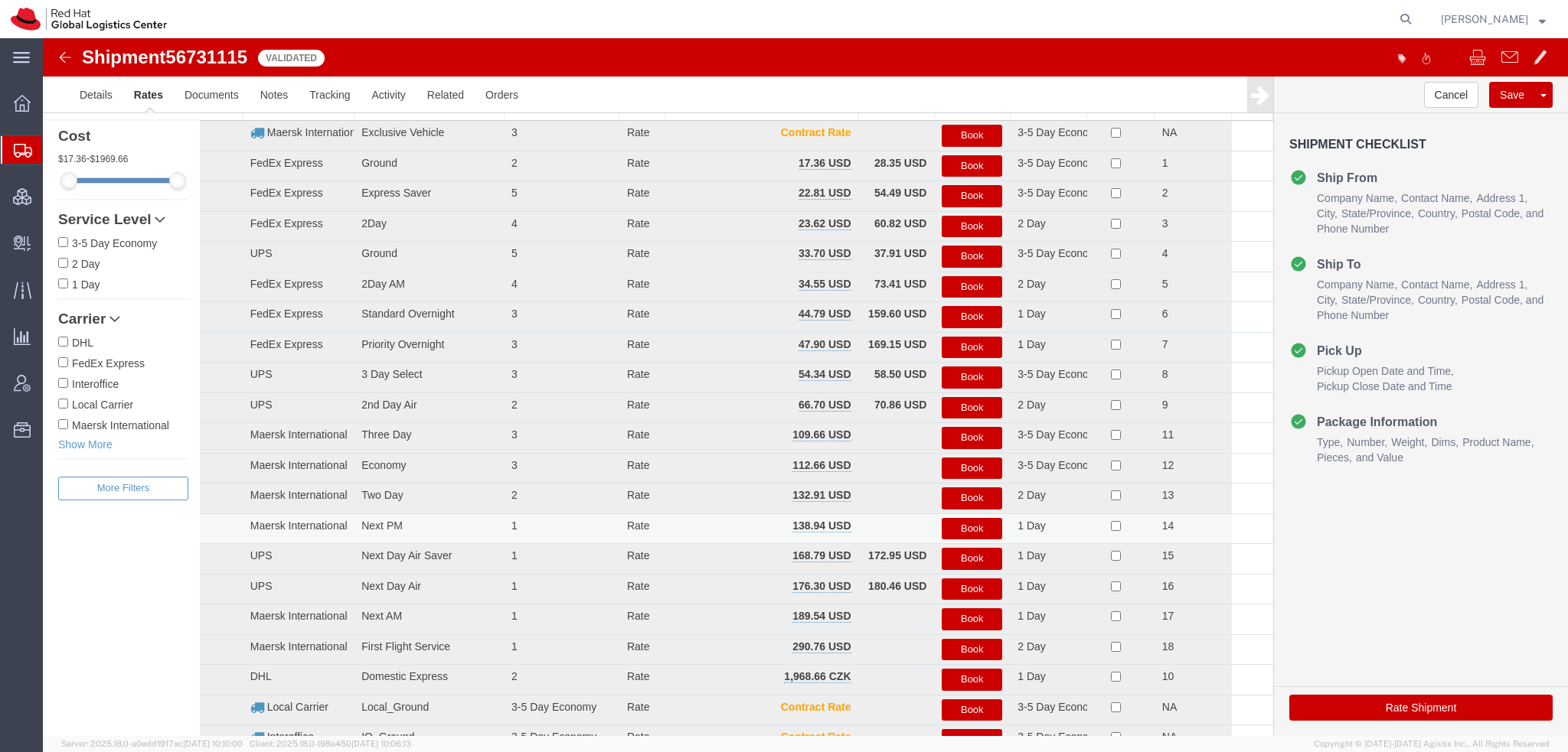
scroll to position [0, 0]
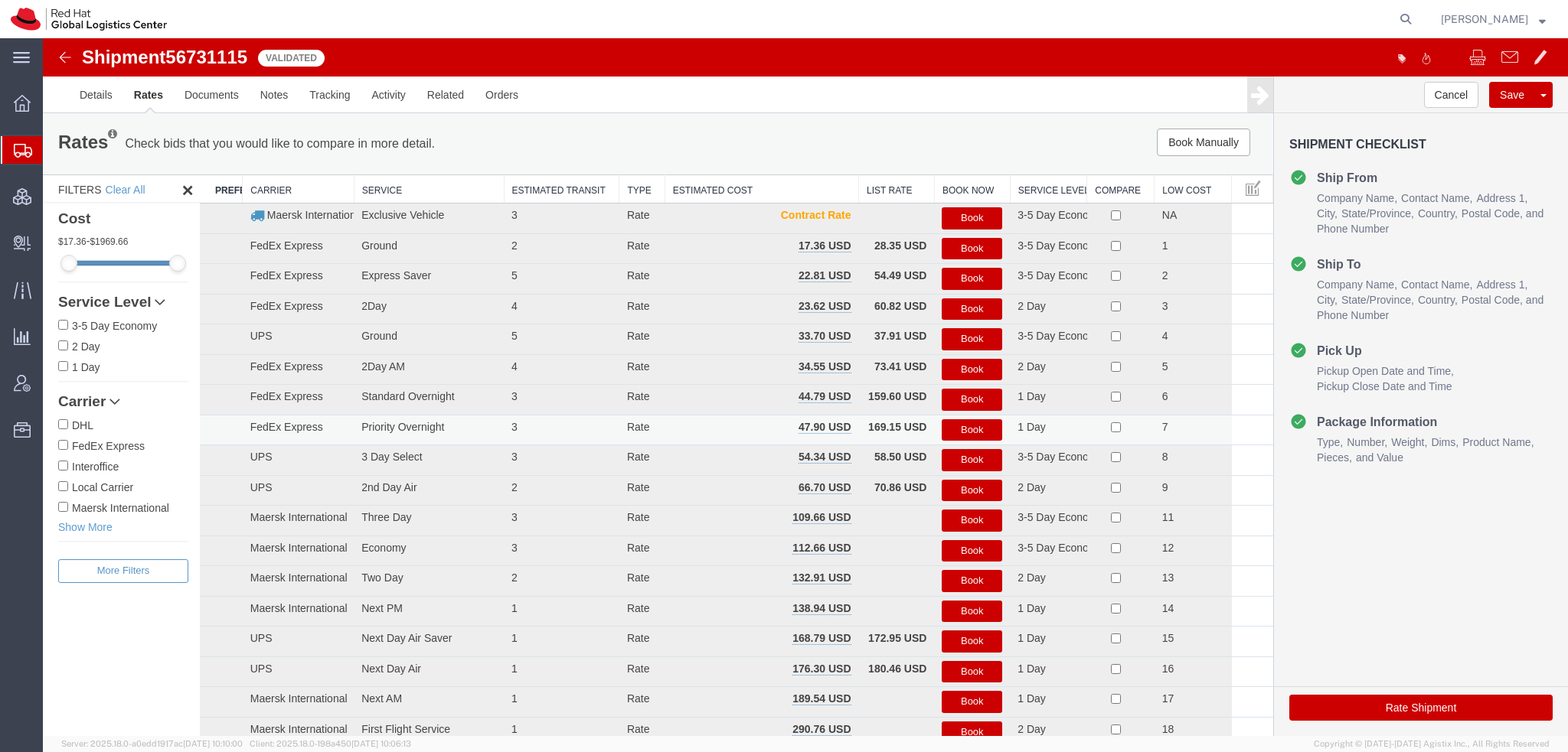
click at [974, 424] on button "Book" at bounding box center [972, 430] width 60 height 22
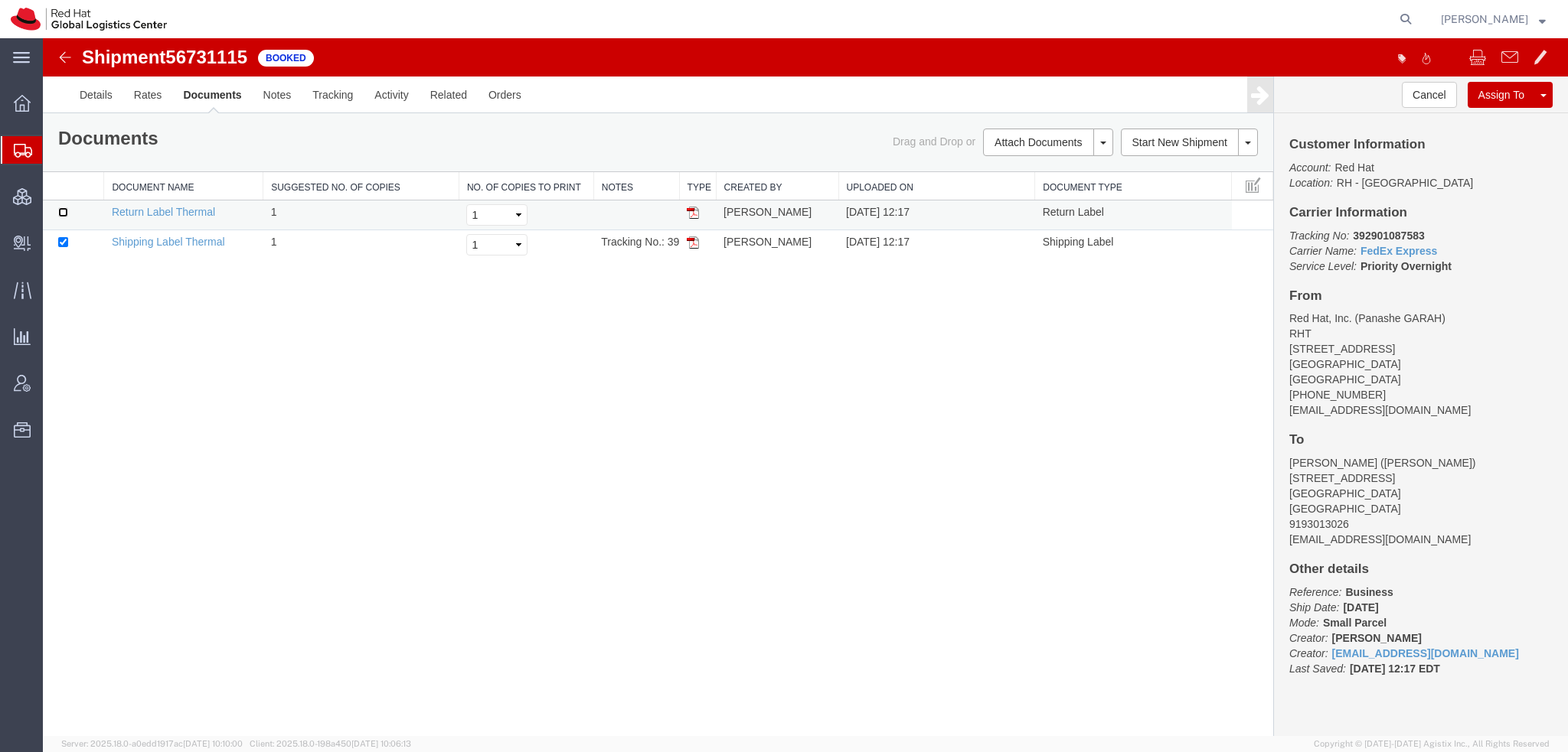
click at [62, 212] on input "checkbox" at bounding box center [63, 213] width 10 height 10
checkbox input "true"
click at [43, 38] on link "Print Documents" at bounding box center [43, 38] width 0 height 0
click at [0, 0] on span "Shipment Manager" at bounding box center [0, 0] width 0 height 0
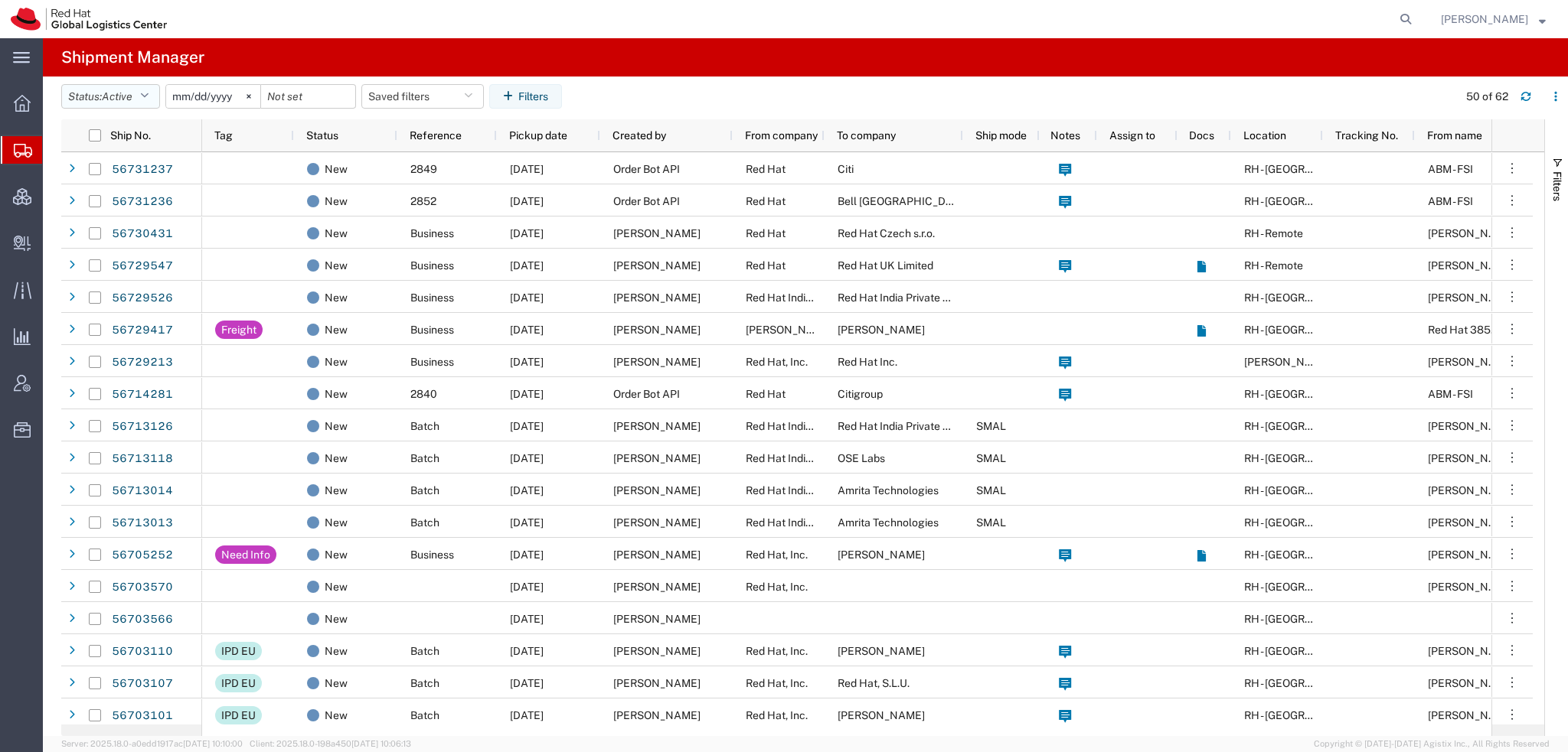
click at [154, 96] on button "Status: Active" at bounding box center [110, 97] width 98 height 24
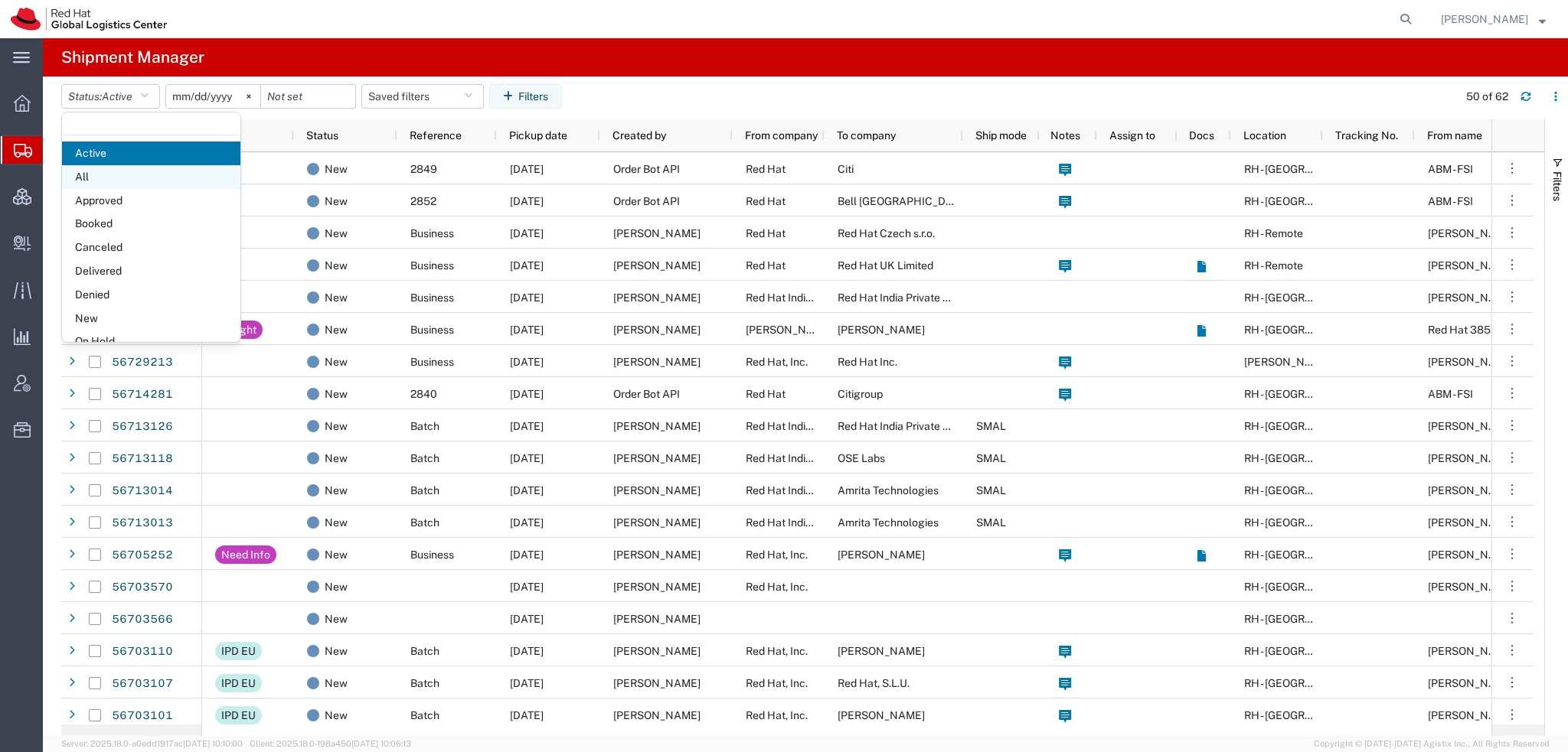
click at [116, 177] on span "All" at bounding box center [151, 178] width 179 height 24
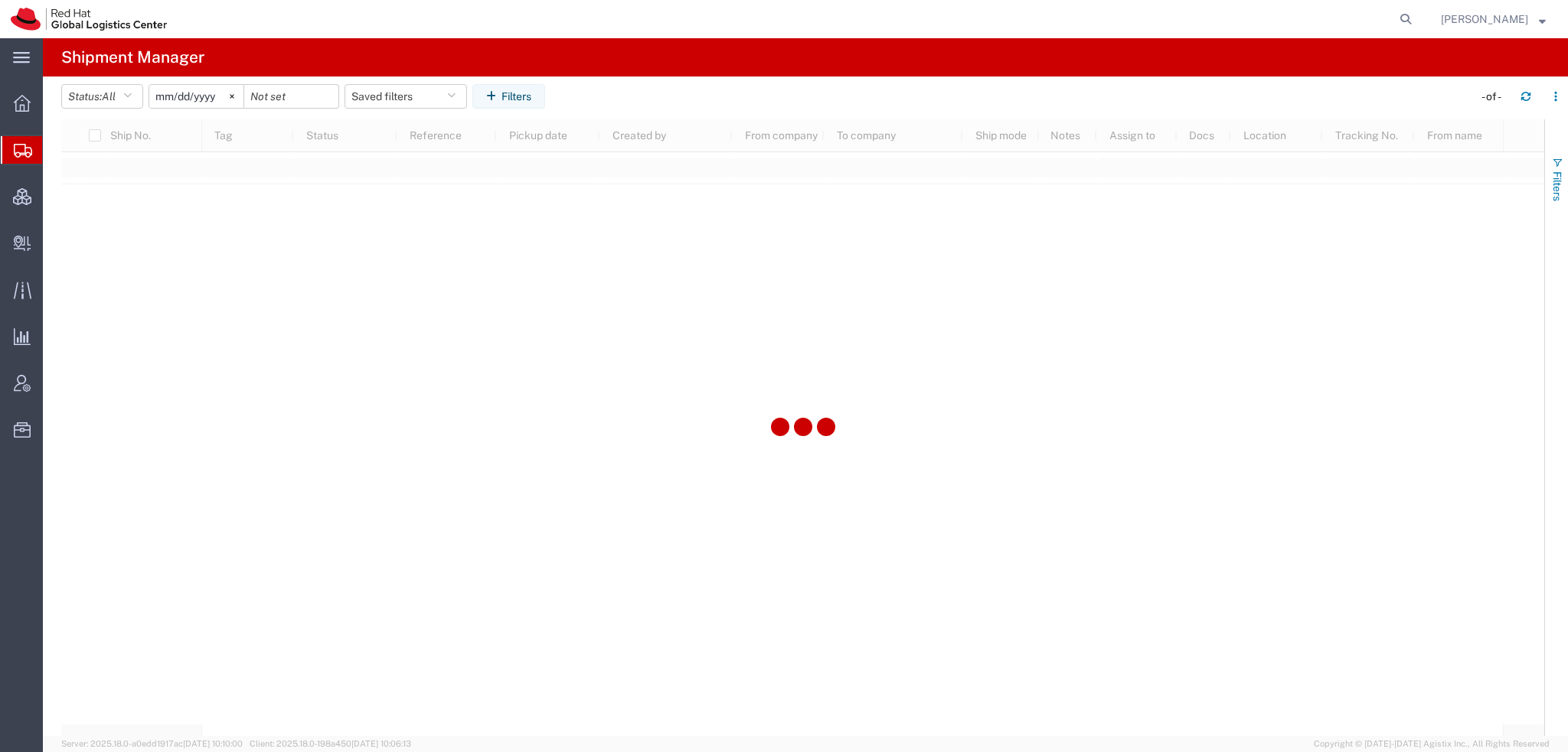
click at [1552, 174] on span "Filters" at bounding box center [1557, 186] width 12 height 30
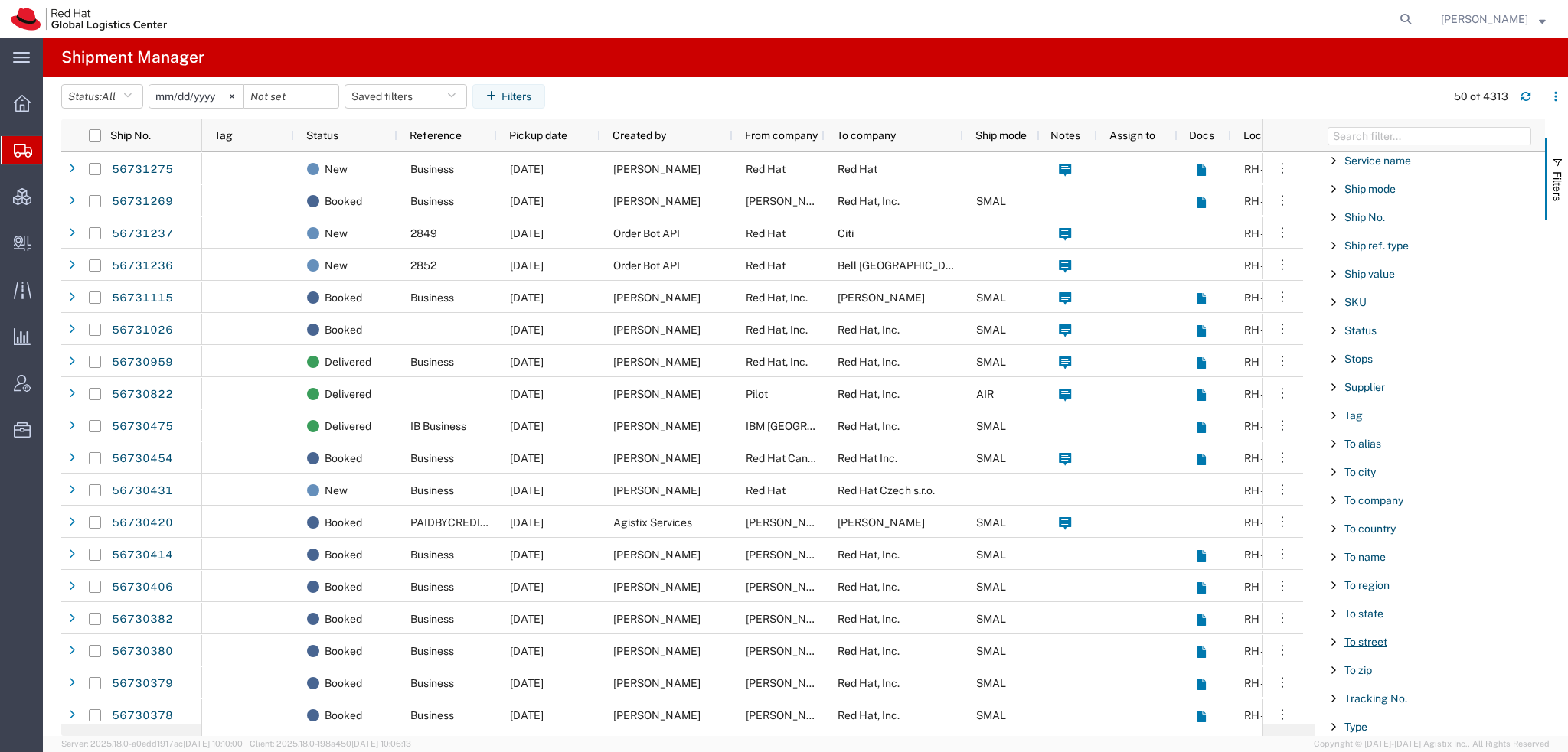
scroll to position [1275, 0]
click at [1377, 670] on span "Tracking No." at bounding box center [1375, 676] width 63 height 12
click at [1381, 732] on input "Filter Value" at bounding box center [1435, 740] width 201 height 18
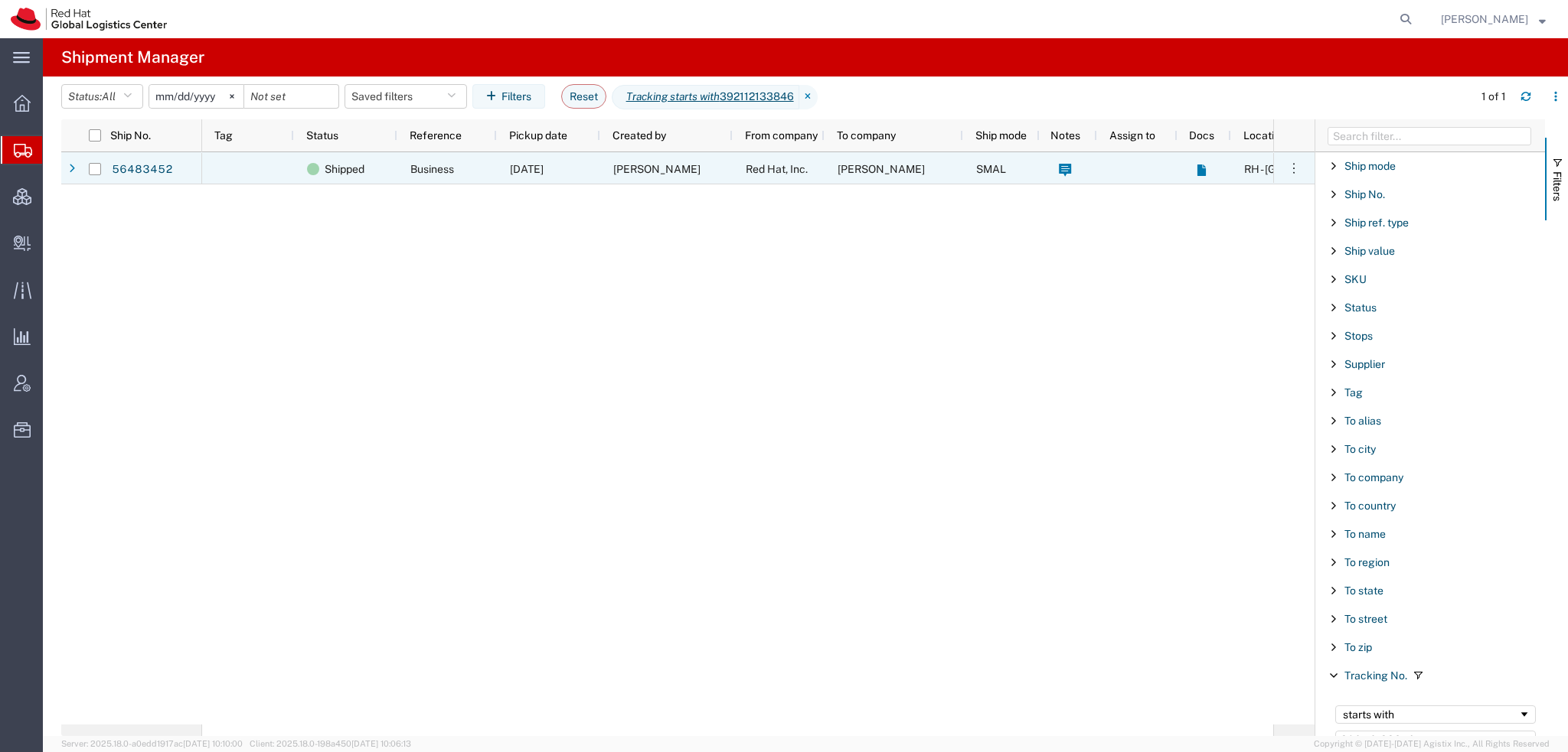
type input "392112133846"
click at [704, 172] on div "[PERSON_NAME]" at bounding box center [667, 168] width 133 height 32
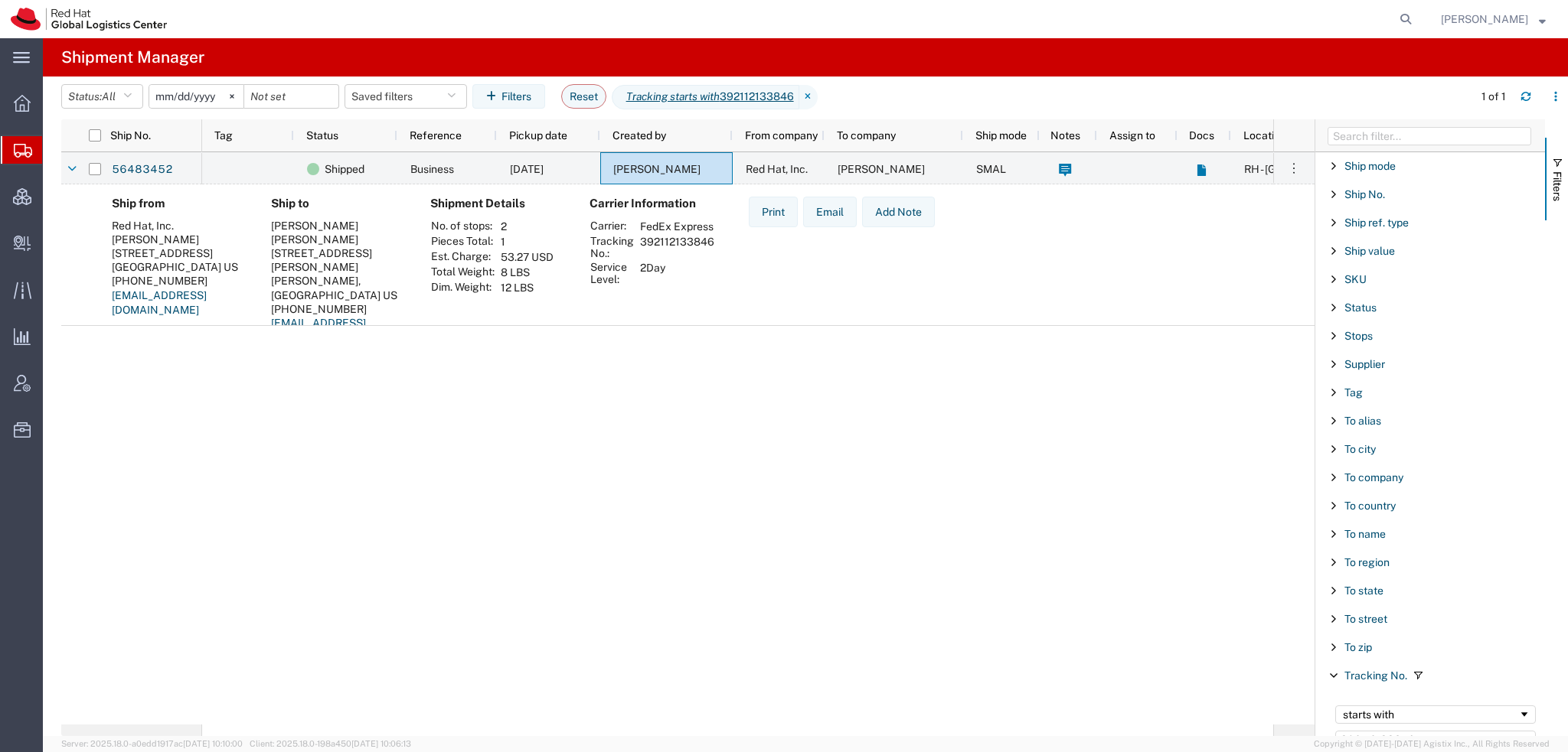
click at [0, 0] on span "Shipment Manager" at bounding box center [0, 0] width 0 height 0
click at [603, 100] on button "Reset" at bounding box center [584, 97] width 45 height 24
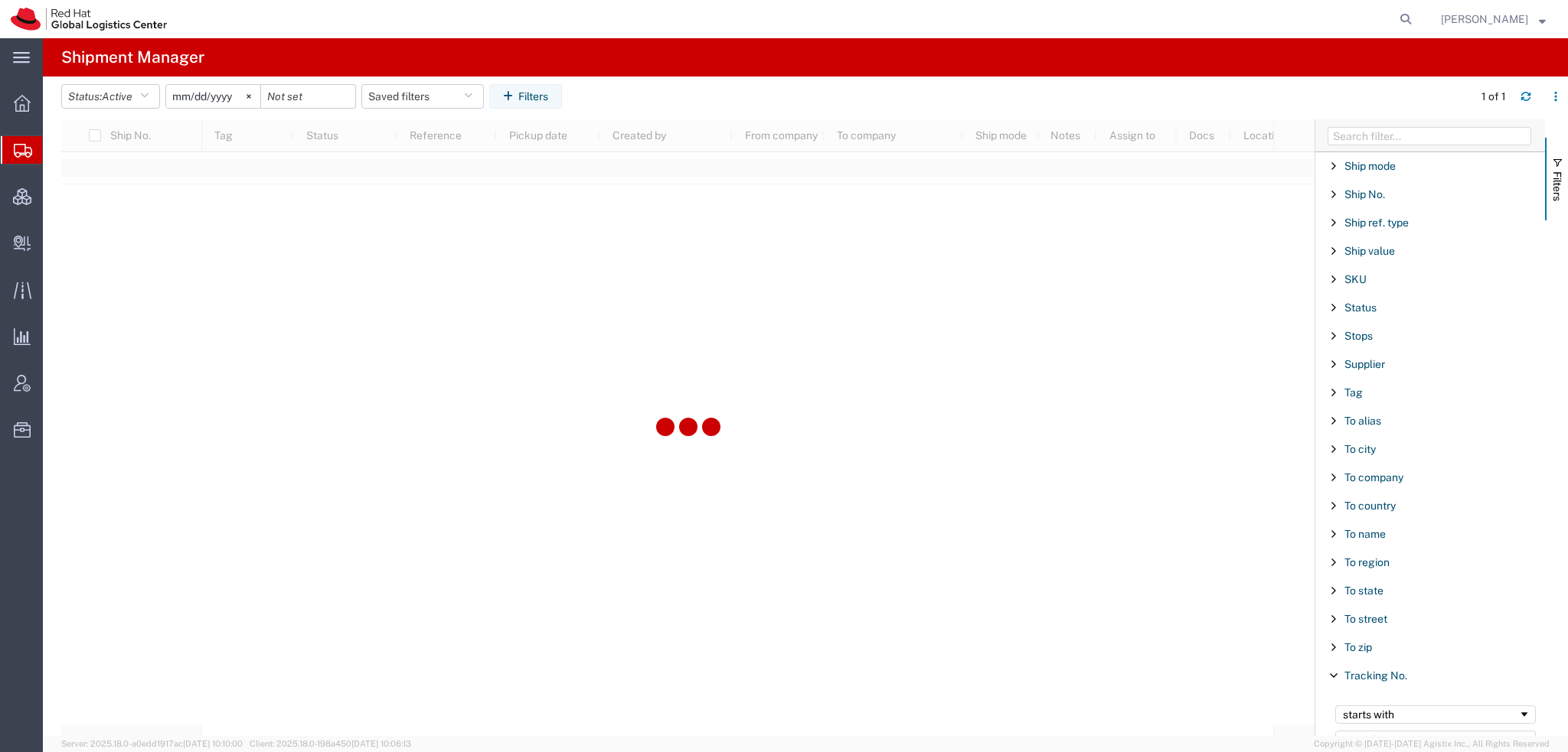
click at [0, 0] on span "Shipment Manager" at bounding box center [0, 0] width 0 height 0
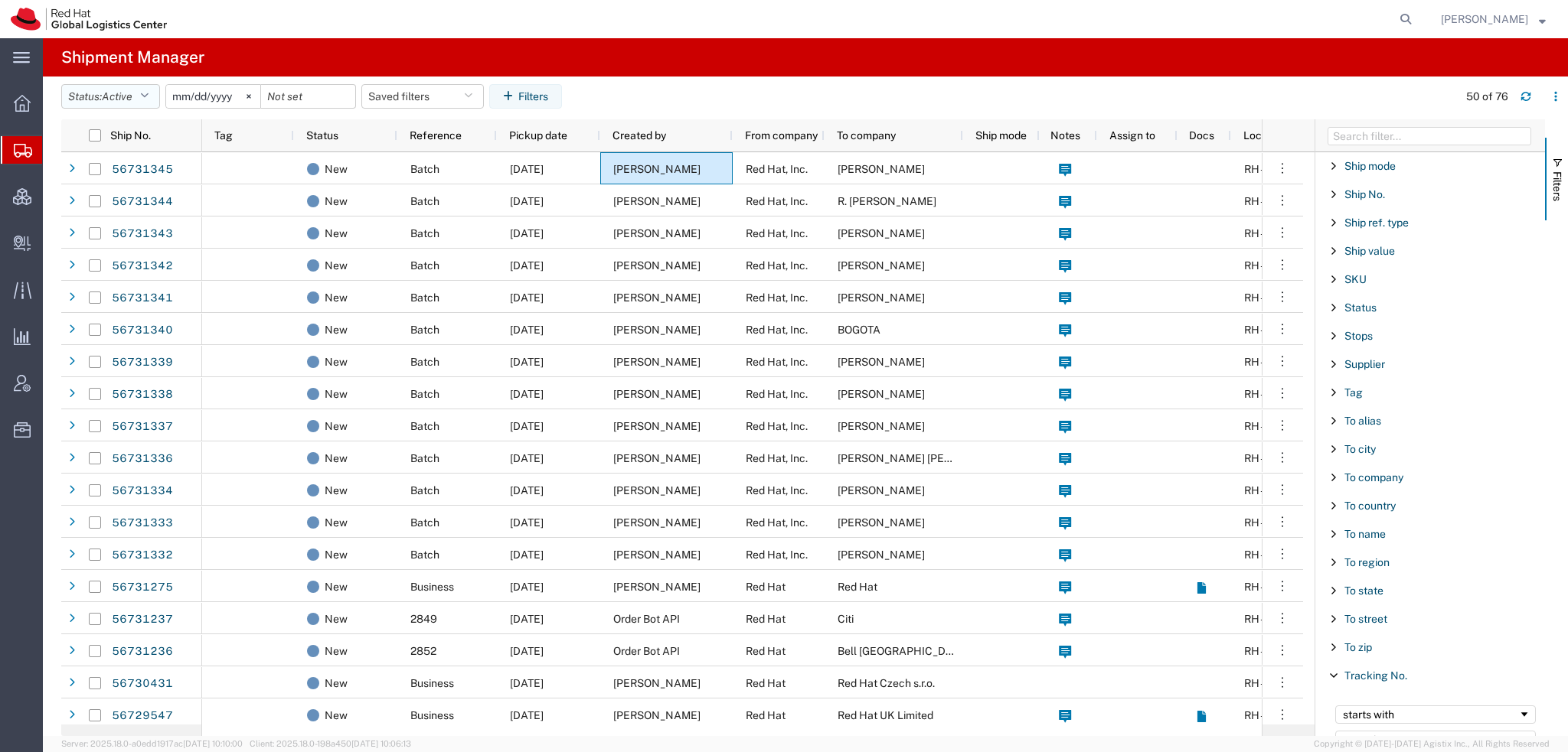
click at [158, 92] on button "Status: Active" at bounding box center [110, 97] width 98 height 24
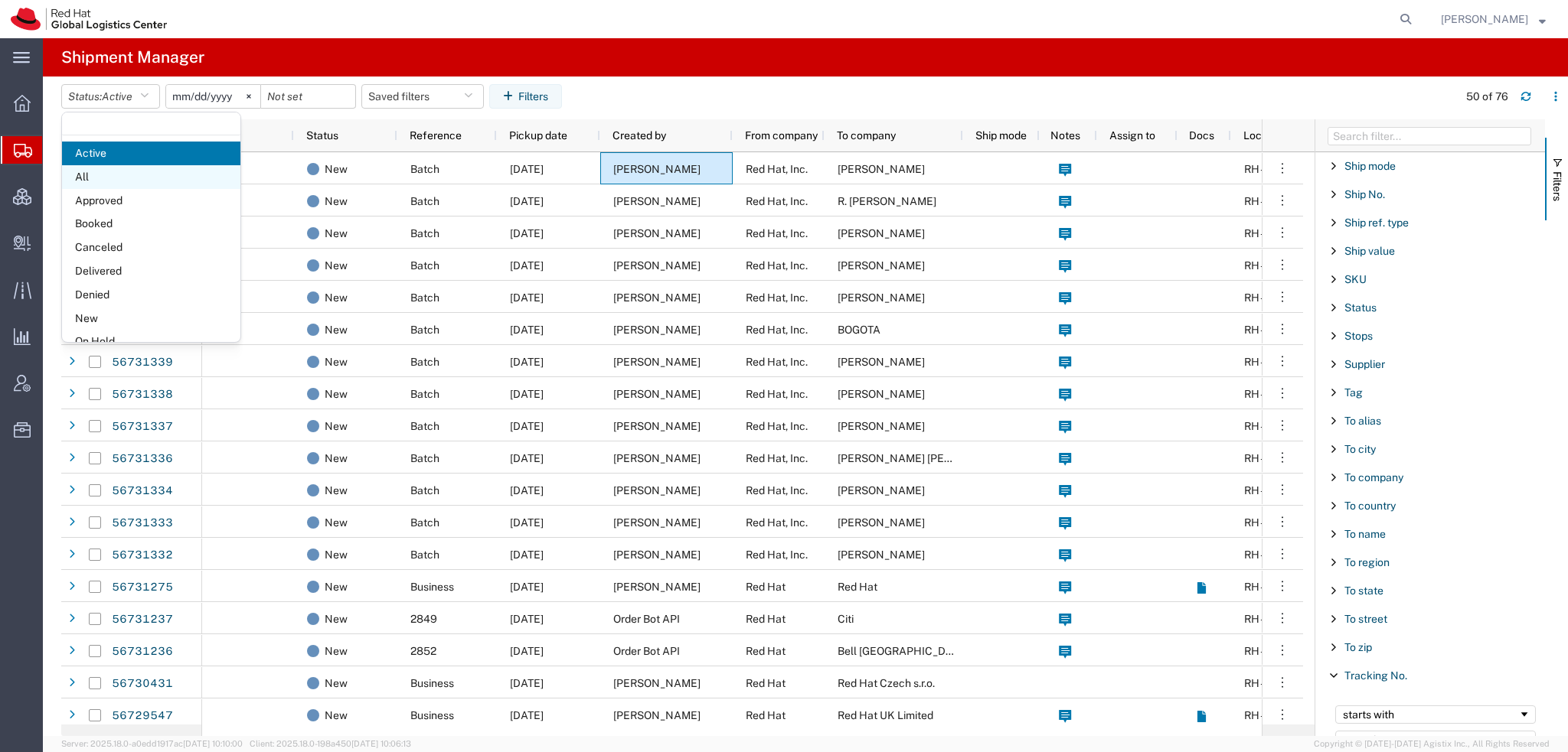
click at [111, 175] on span "All" at bounding box center [151, 178] width 179 height 24
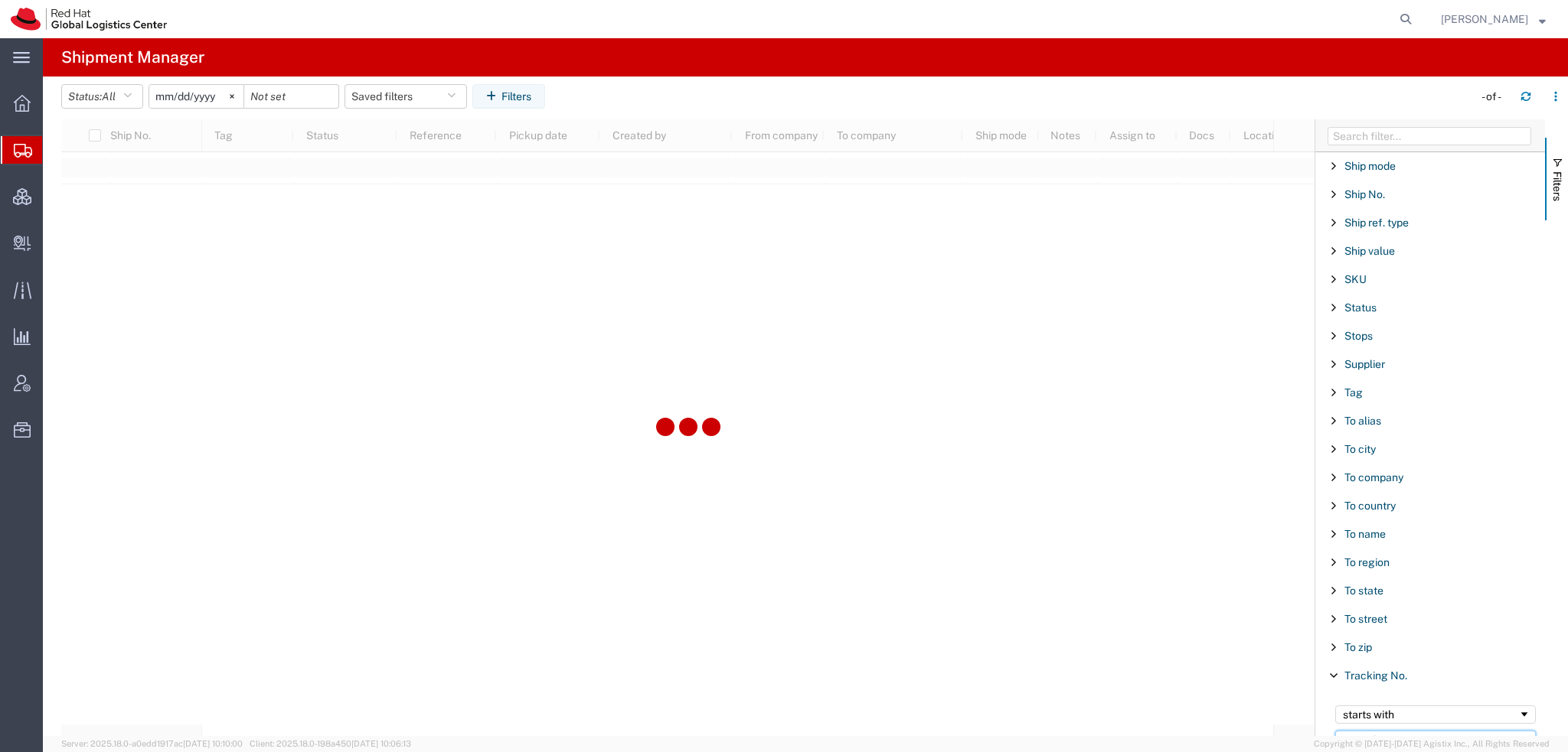
click at [1398, 734] on input "Filter Value" at bounding box center [1435, 740] width 201 height 18
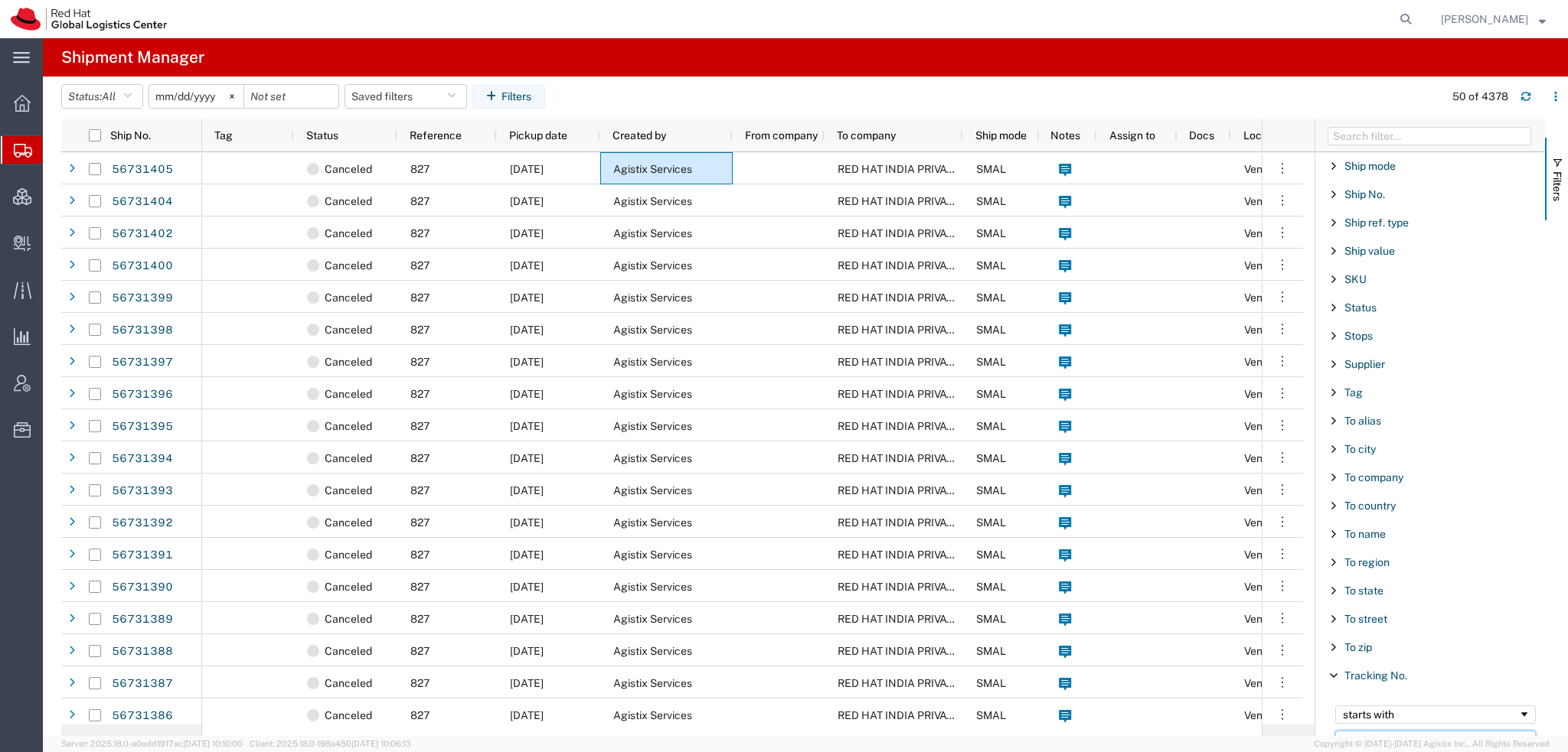
paste input "392112133846"
type input "392112133846"
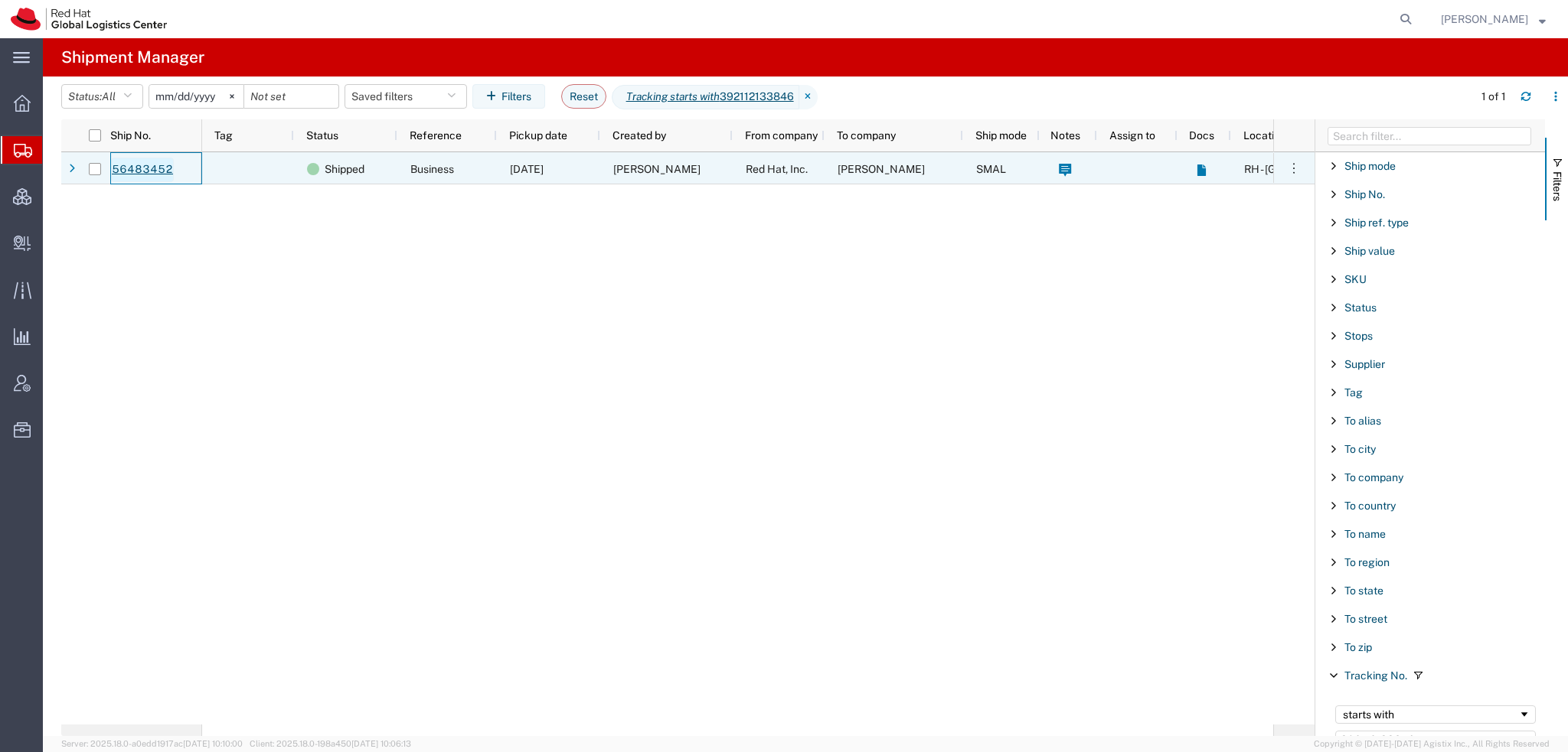
click at [160, 174] on link "56483452" at bounding box center [142, 170] width 63 height 24
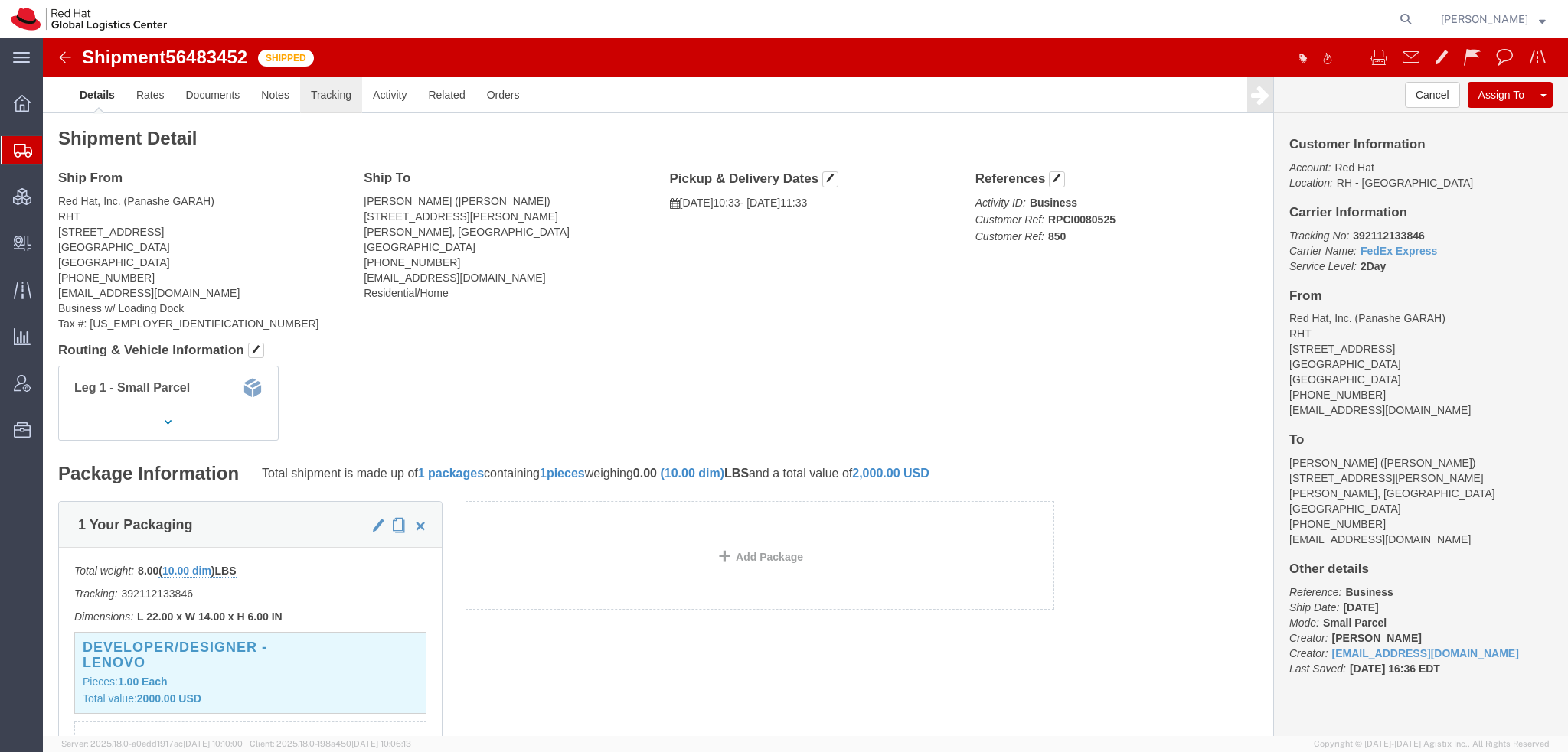
click link "Tracking"
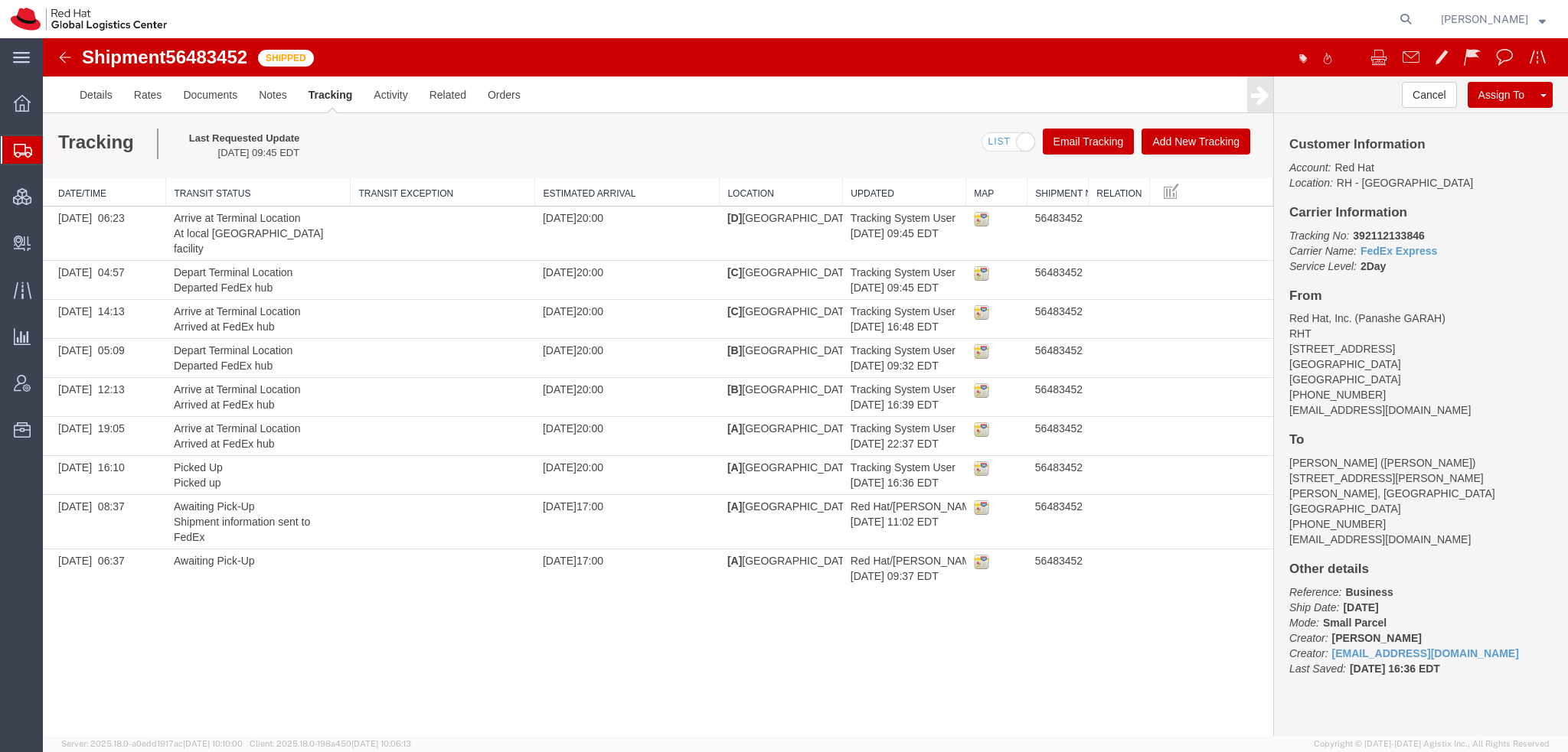
click at [1191, 149] on button "Add New Tracking" at bounding box center [1195, 141] width 109 height 26
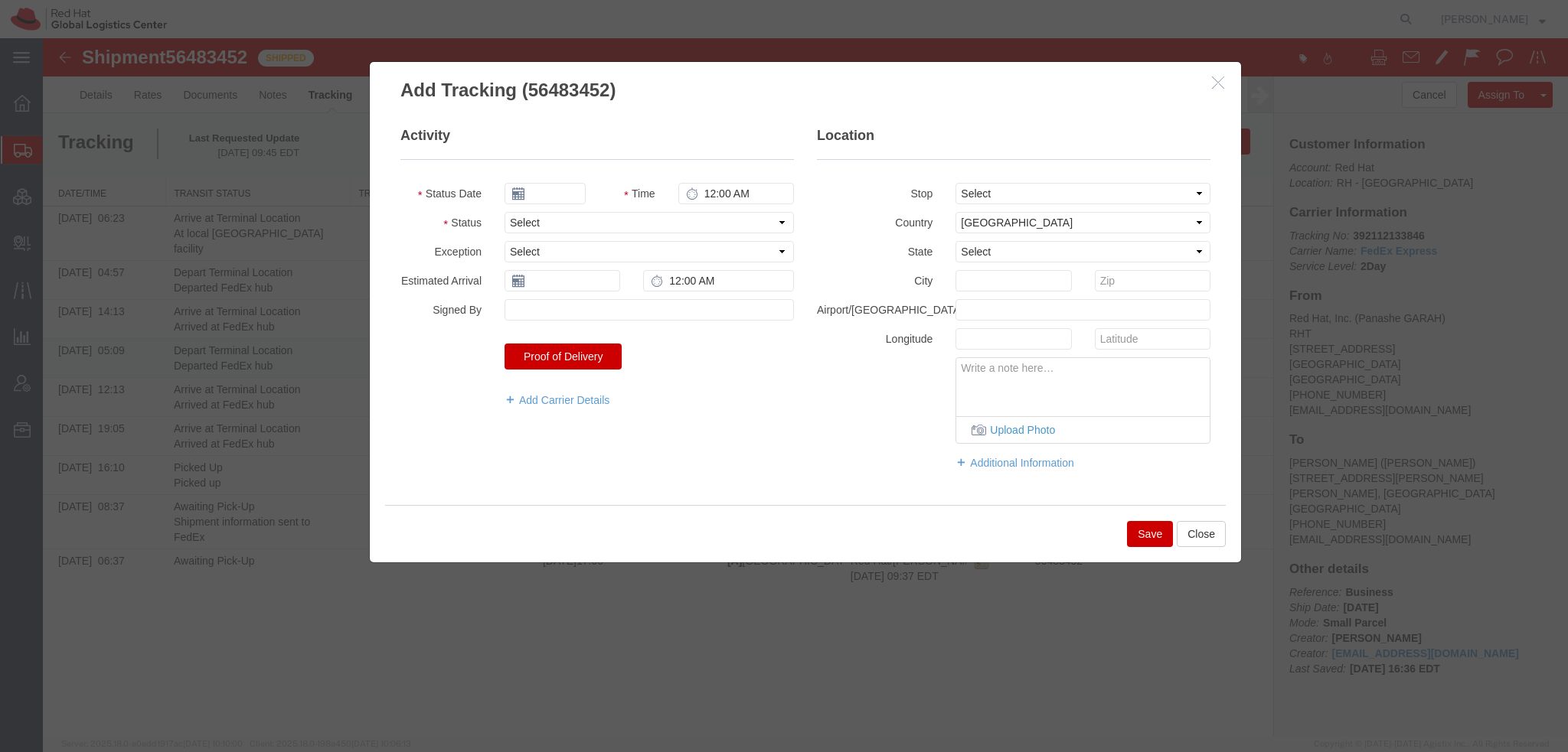
type input "[DATE]"
type input "1:00 PM"
click at [548, 224] on select "Select Arrival Notice Available Arrival Notice Imported Arrive at Delivery Loca…" at bounding box center [649, 222] width 289 height 22
select select "DELIVRED"
click at [505, 212] on select "Select Arrival Notice Available Arrival Notice Imported Arrive at Delivery Loca…" at bounding box center [649, 222] width 289 height 22
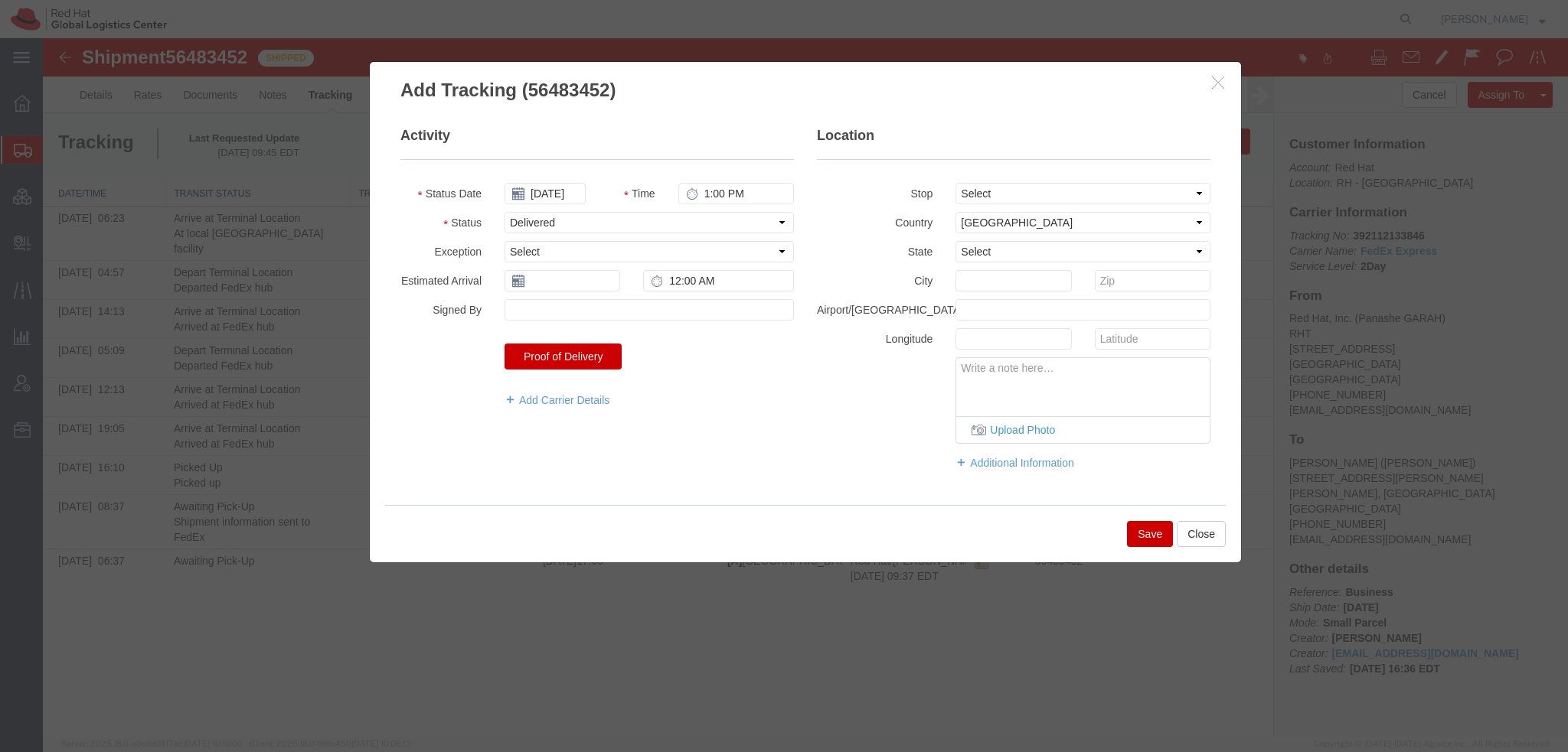
click at [1145, 531] on button "Save" at bounding box center [1149, 534] width 46 height 26
click at [561, 290] on input "text" at bounding box center [562, 280] width 116 height 22
click at [561, 352] on td "2" at bounding box center [561, 354] width 23 height 23
type input "[DATE]"
click at [1163, 541] on button "Save" at bounding box center [1149, 534] width 46 height 26
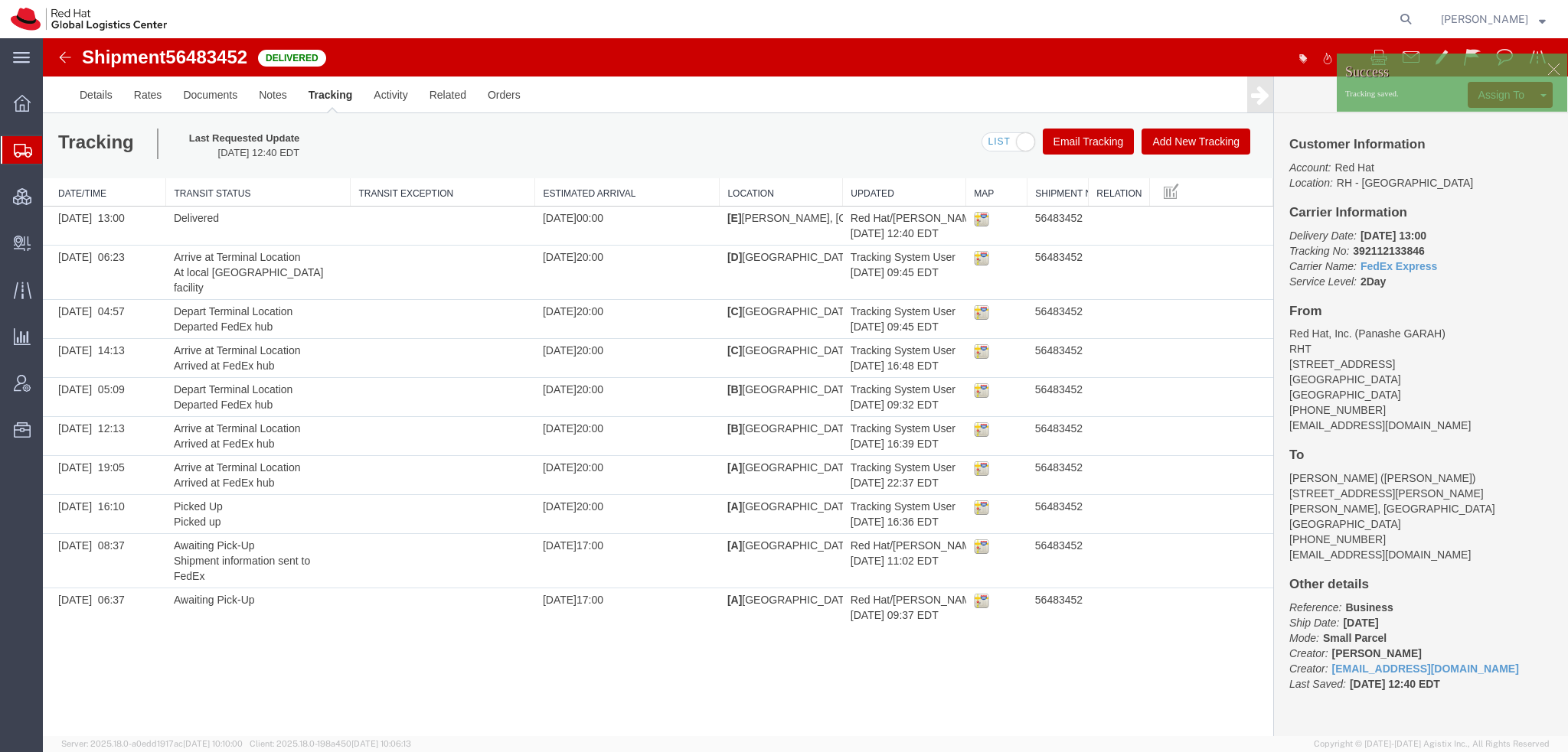
click at [0, 0] on span "Shipment Manager" at bounding box center [0, 0] width 0 height 0
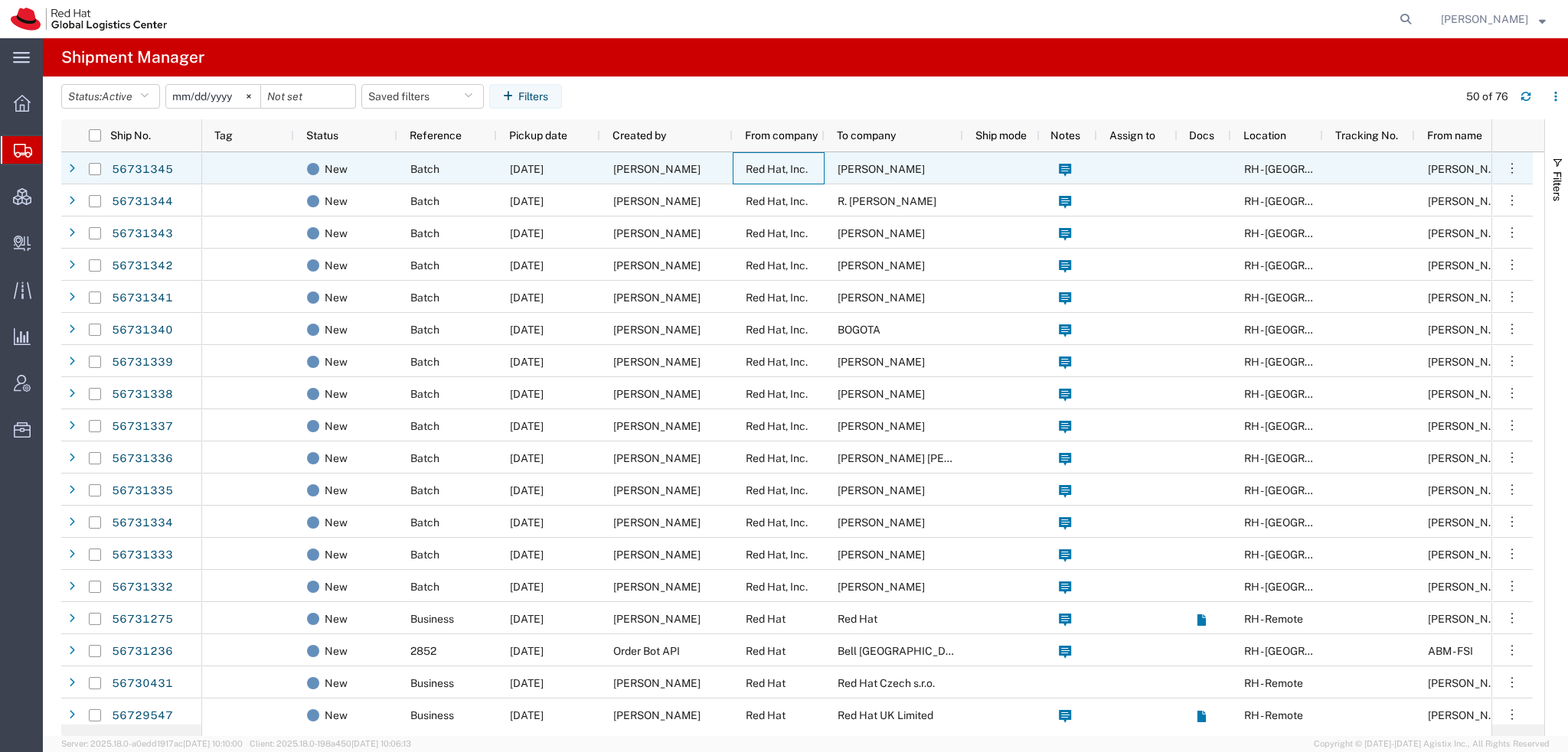
click at [800, 160] on div "Red Hat, Inc." at bounding box center [778, 168] width 92 height 32
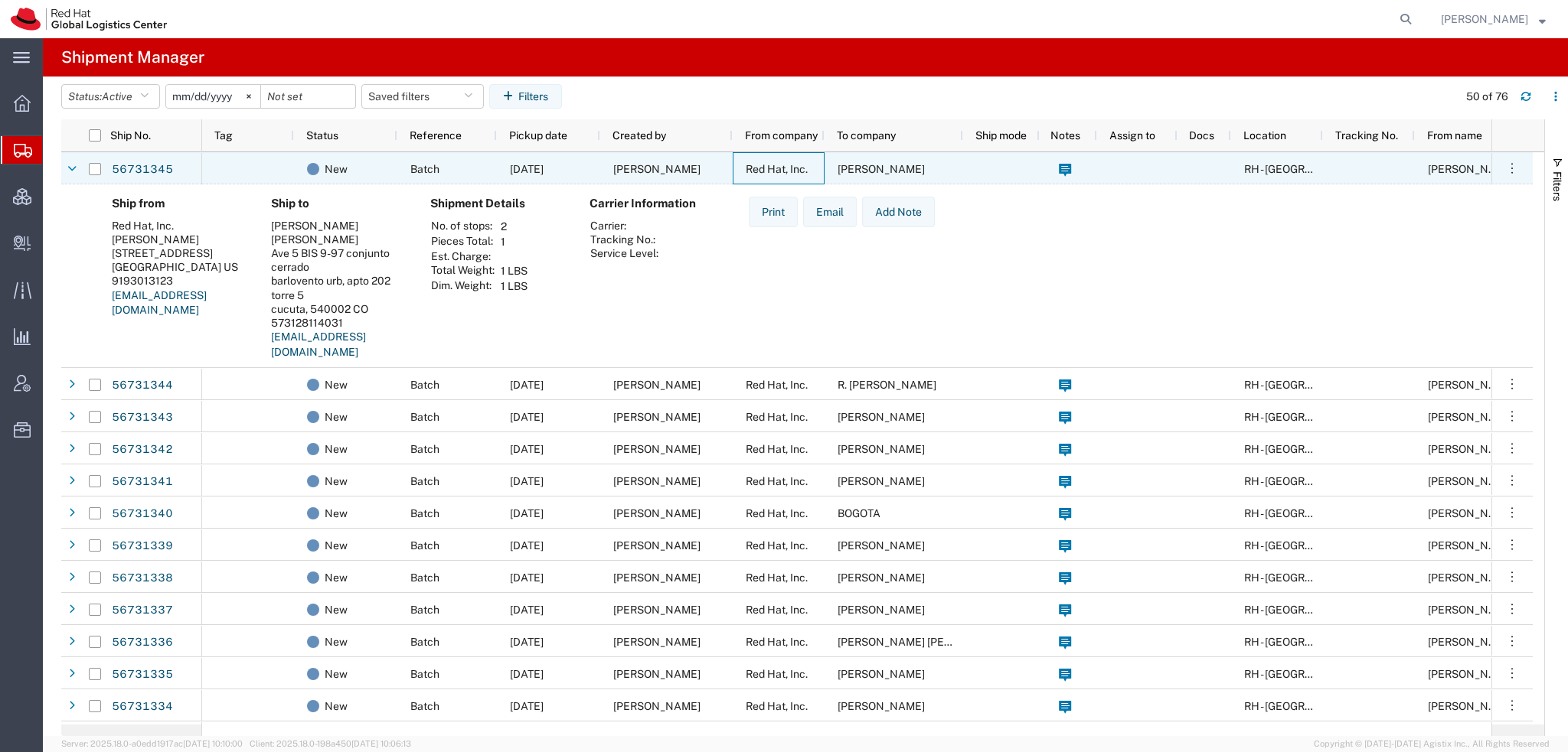
click at [800, 160] on div "Red Hat, Inc." at bounding box center [778, 168] width 92 height 32
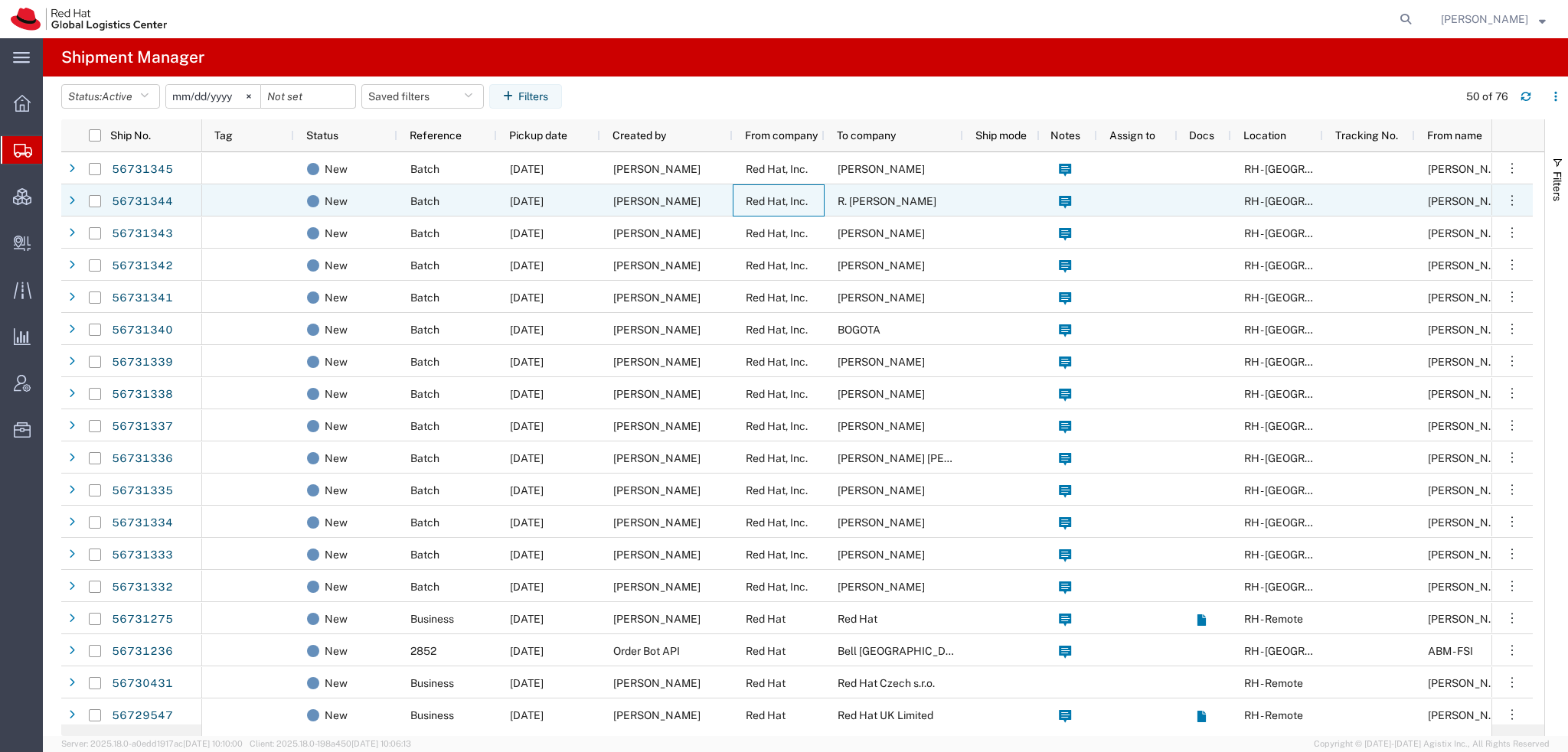
click at [762, 195] on span "Red Hat, Inc." at bounding box center [776, 201] width 62 height 12
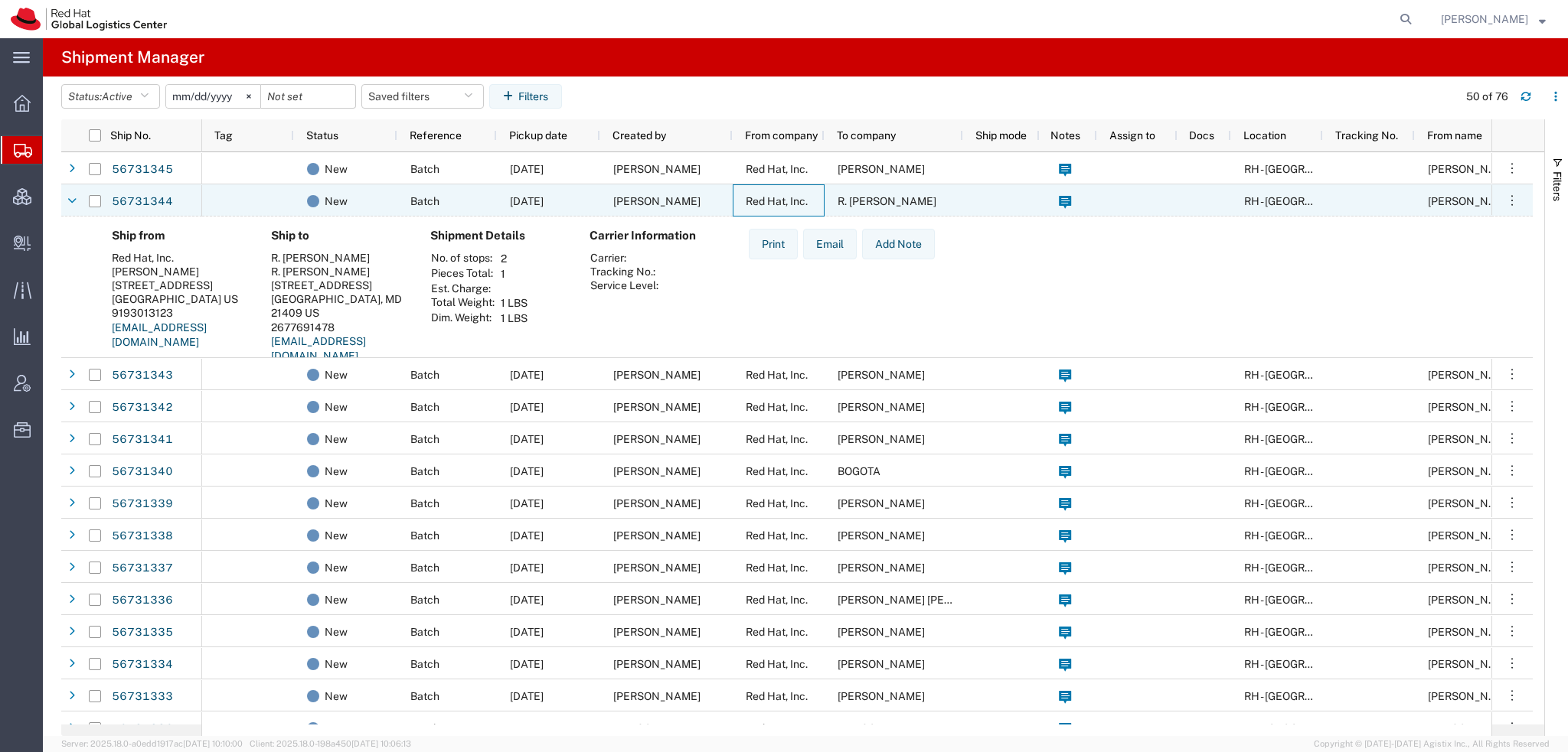
click at [762, 195] on span "Red Hat, Inc." at bounding box center [776, 201] width 62 height 12
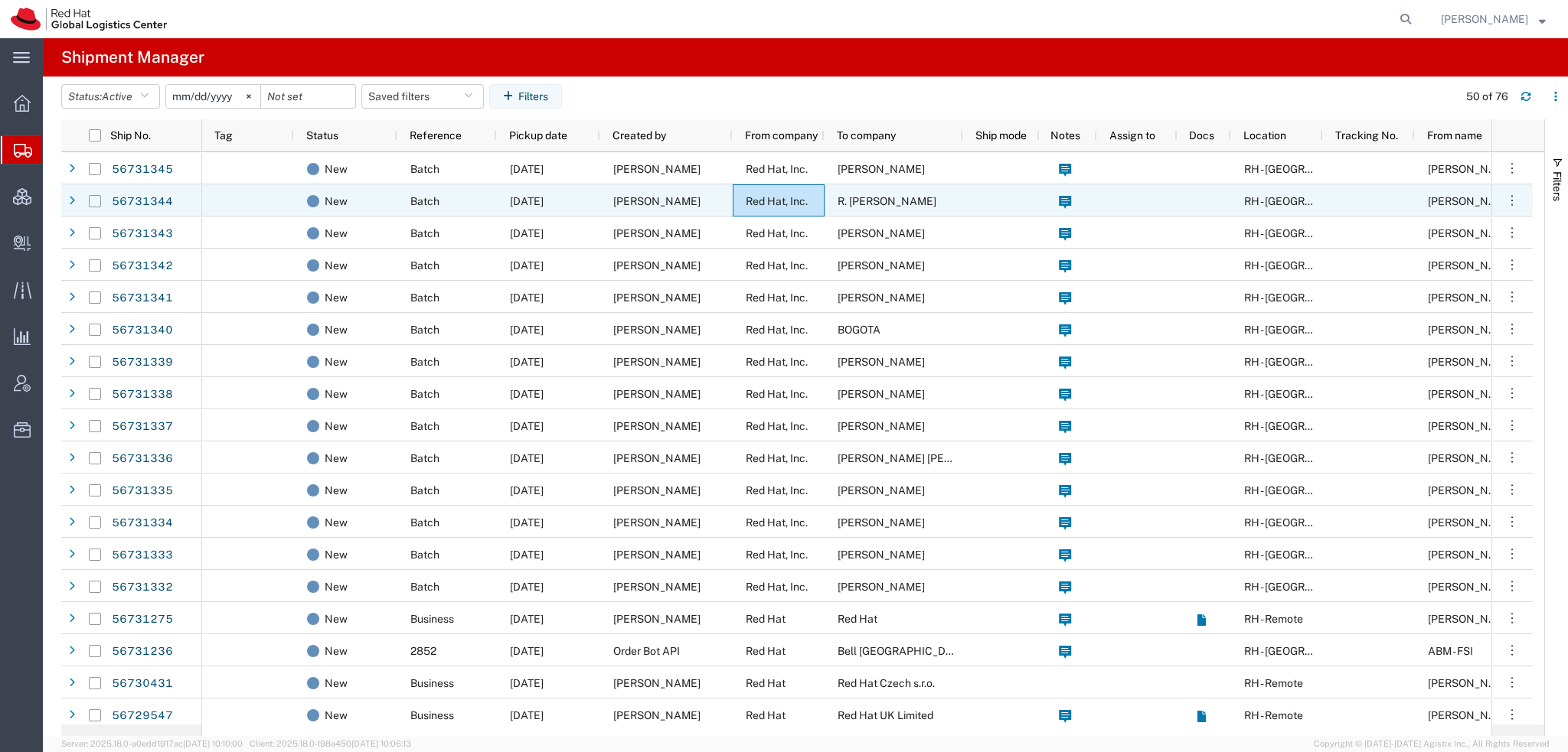
click at [92, 198] on input "Press Space to toggle row selection (unchecked)" at bounding box center [95, 201] width 12 height 12
checkbox input "true"
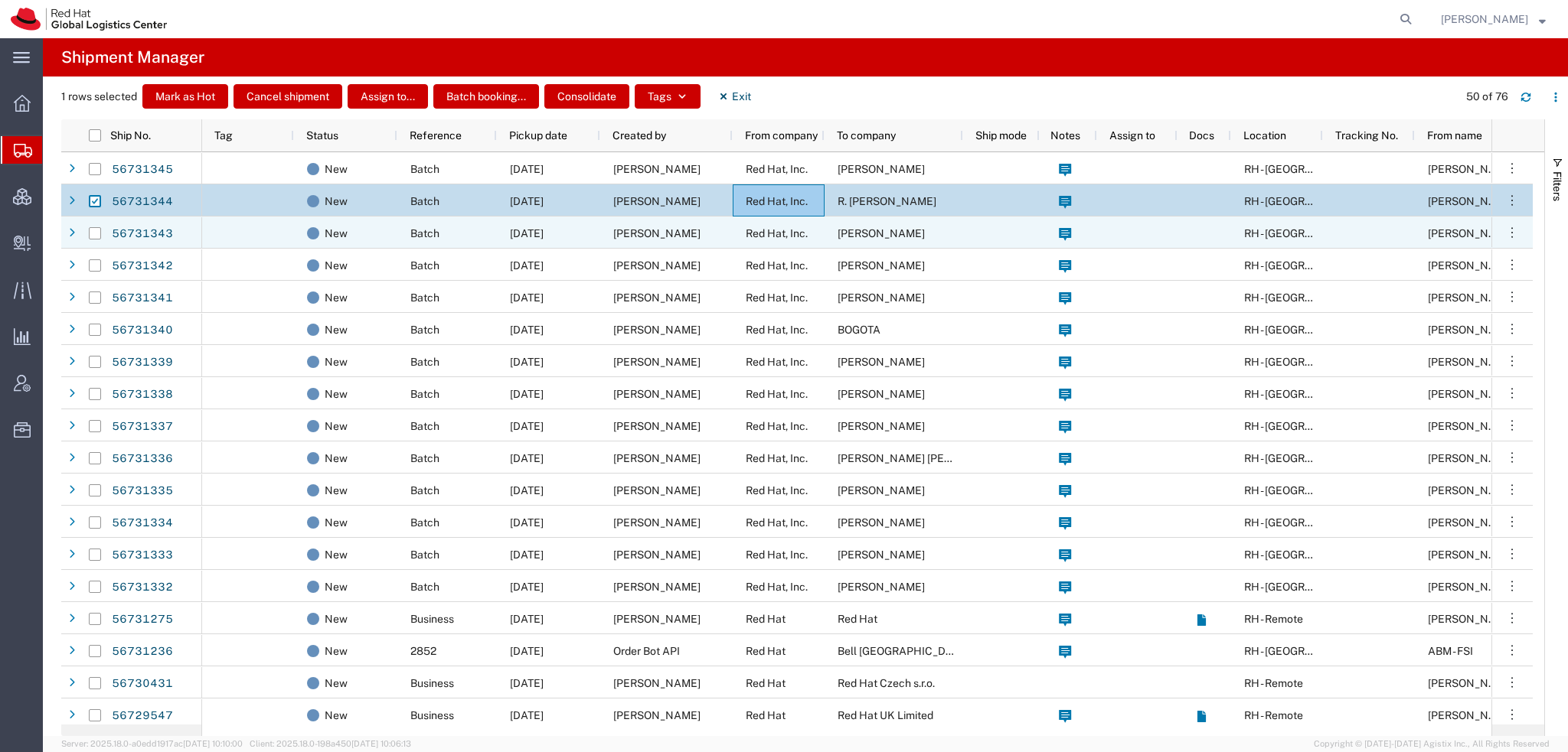
click at [766, 238] on span "Red Hat, Inc." at bounding box center [776, 234] width 62 height 12
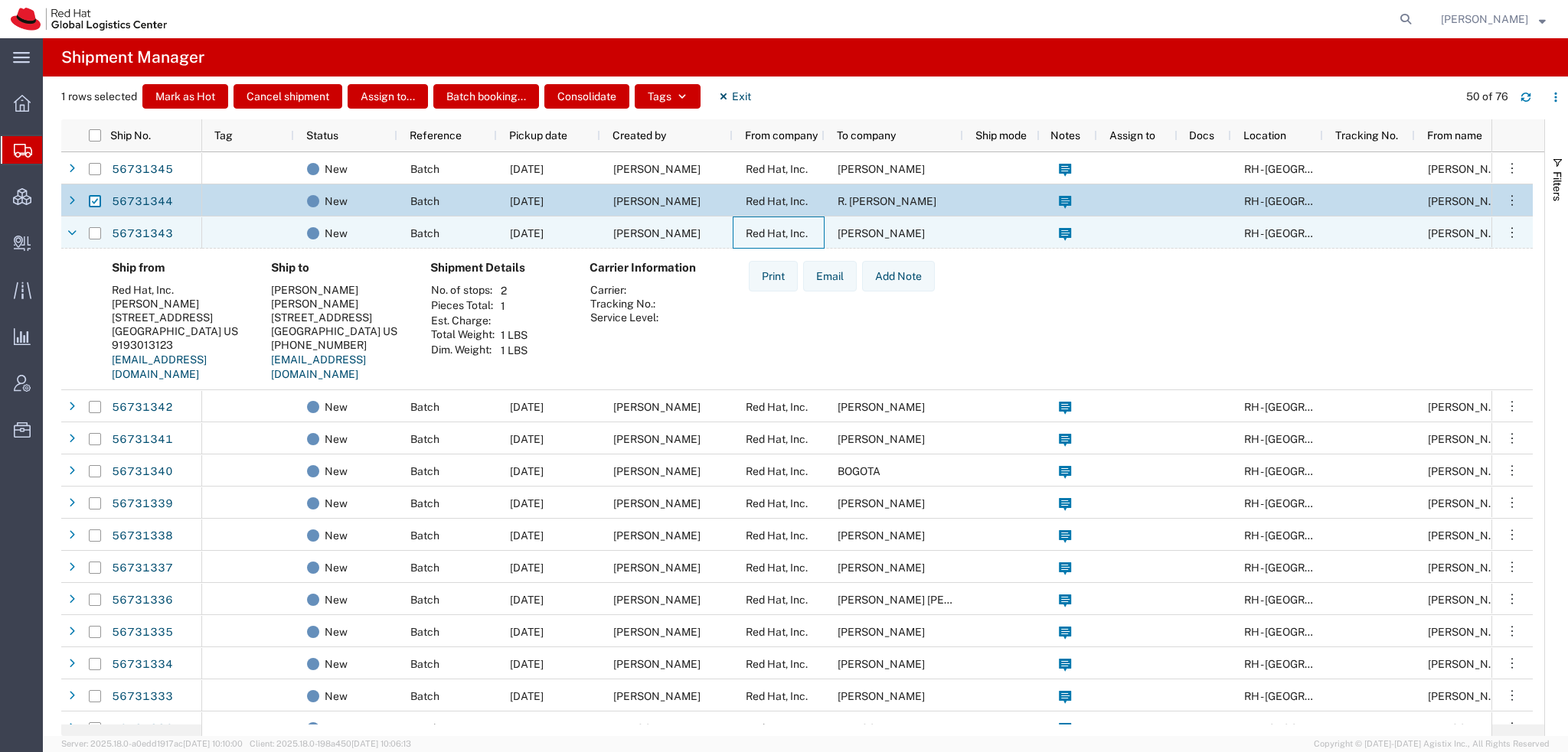
click at [766, 238] on span "Red Hat, Inc." at bounding box center [776, 234] width 62 height 12
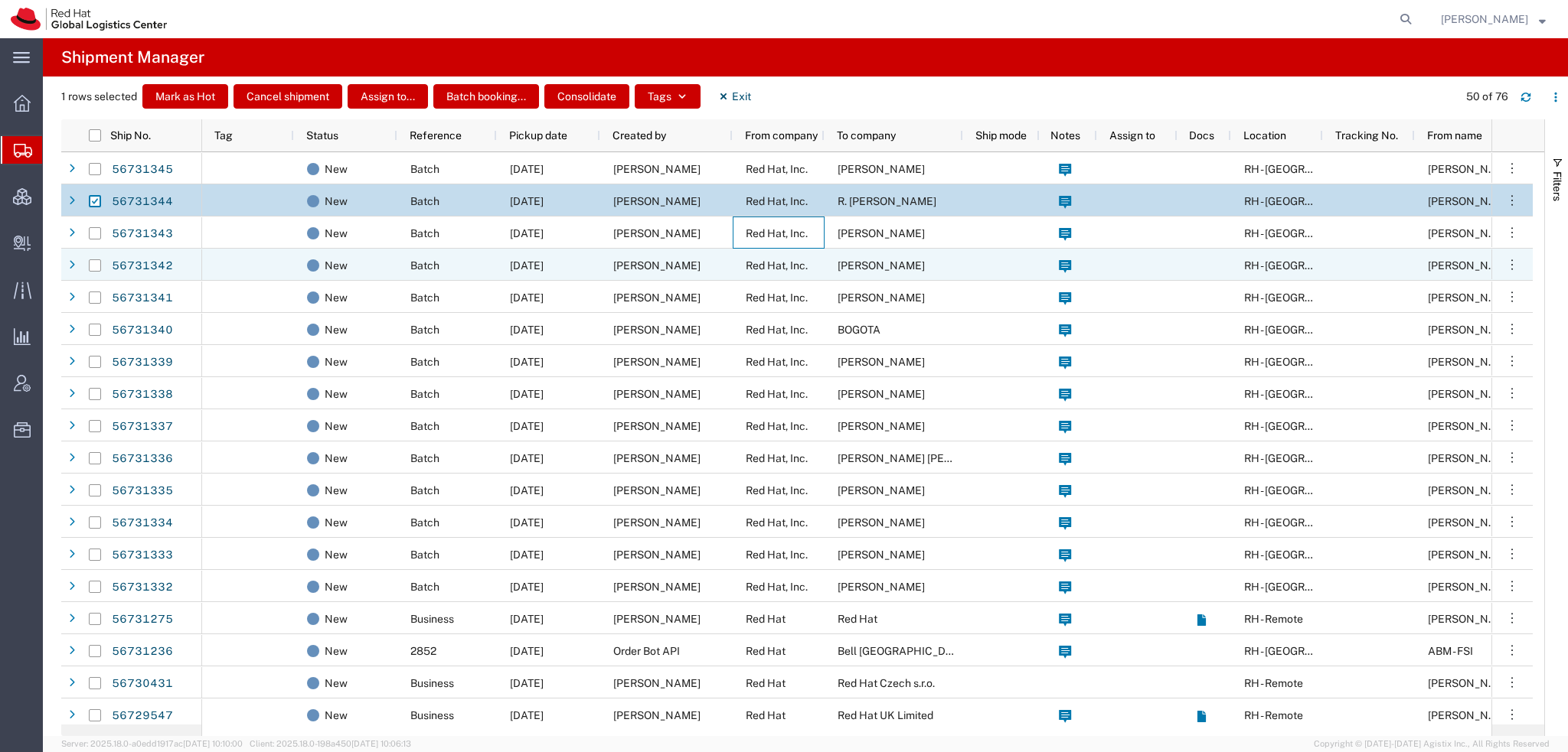
click at [749, 262] on span "Red Hat, Inc." at bounding box center [776, 266] width 62 height 12
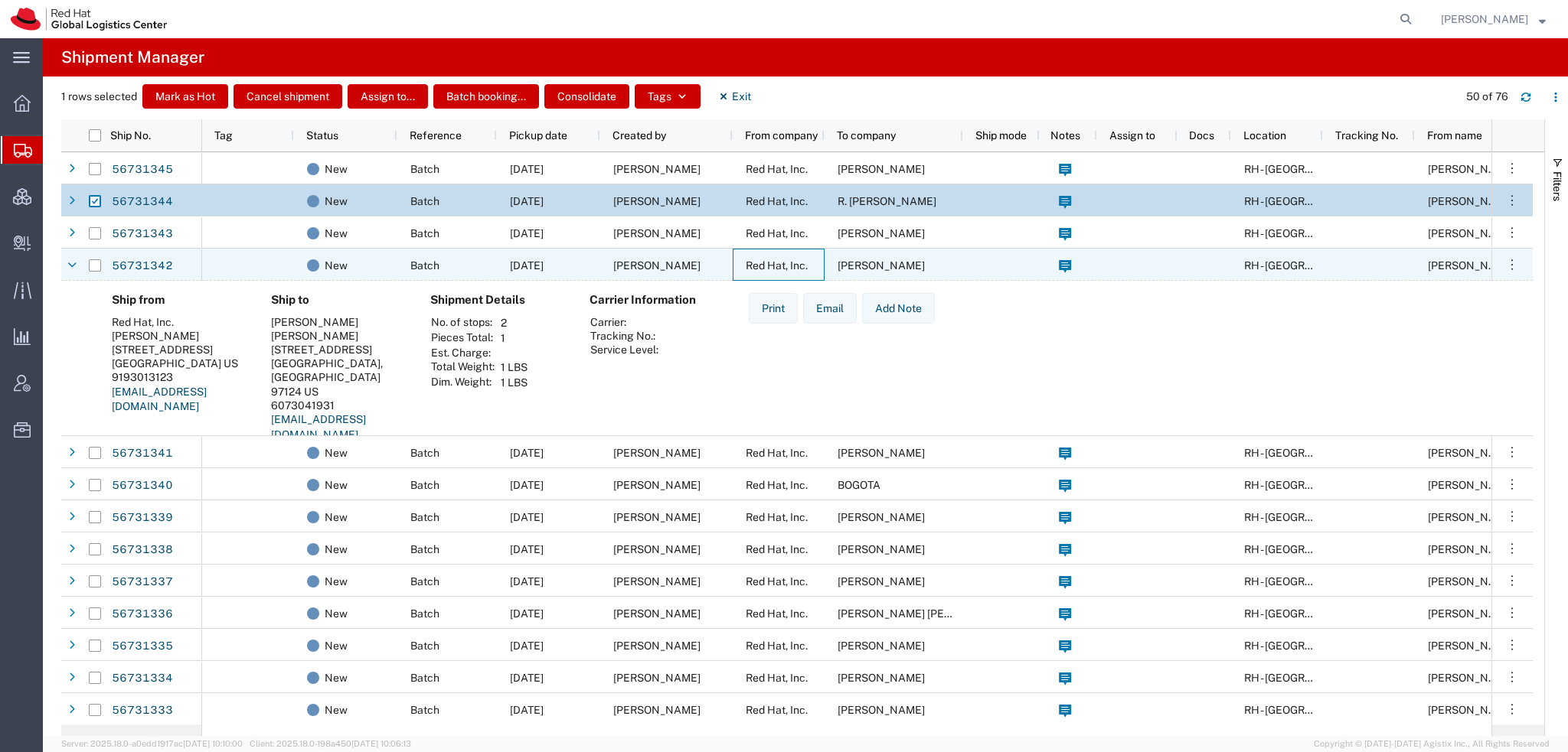
click at [749, 262] on span "Red Hat, Inc." at bounding box center [776, 266] width 62 height 12
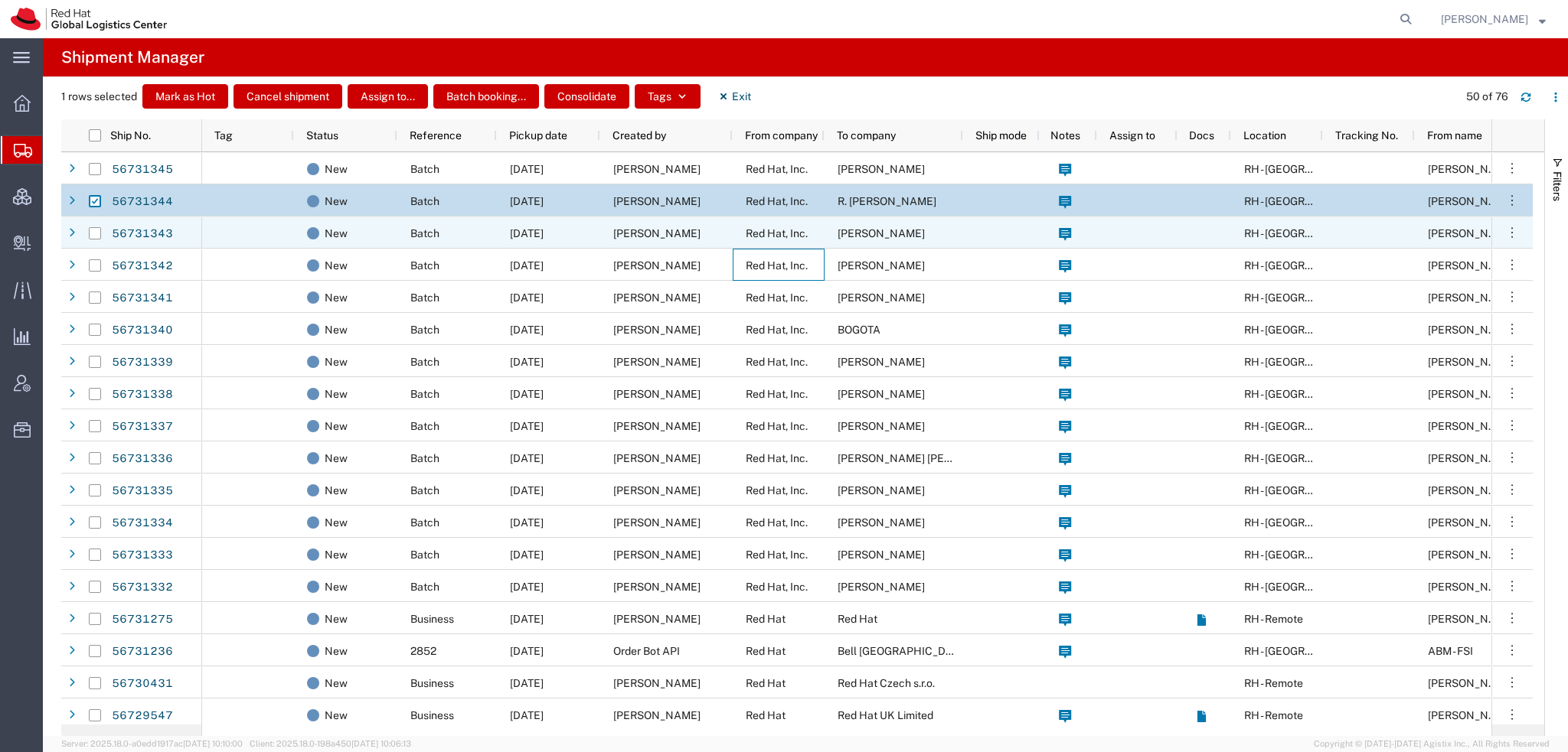
click at [101, 234] on div at bounding box center [95, 233] width 29 height 32
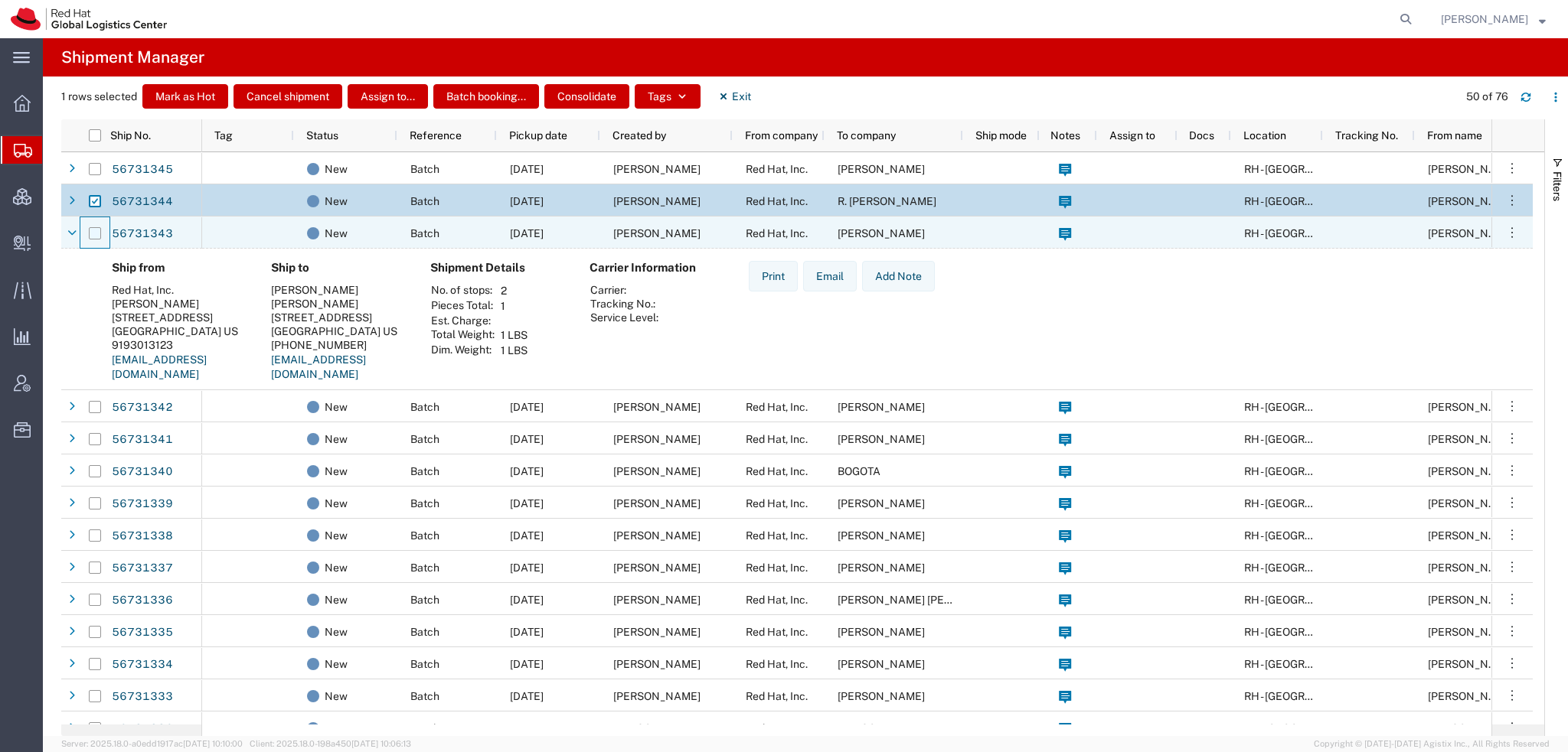
click at [95, 234] on input "Press Space to toggle row selection (unchecked)" at bounding box center [95, 234] width 12 height 12
checkbox input "true"
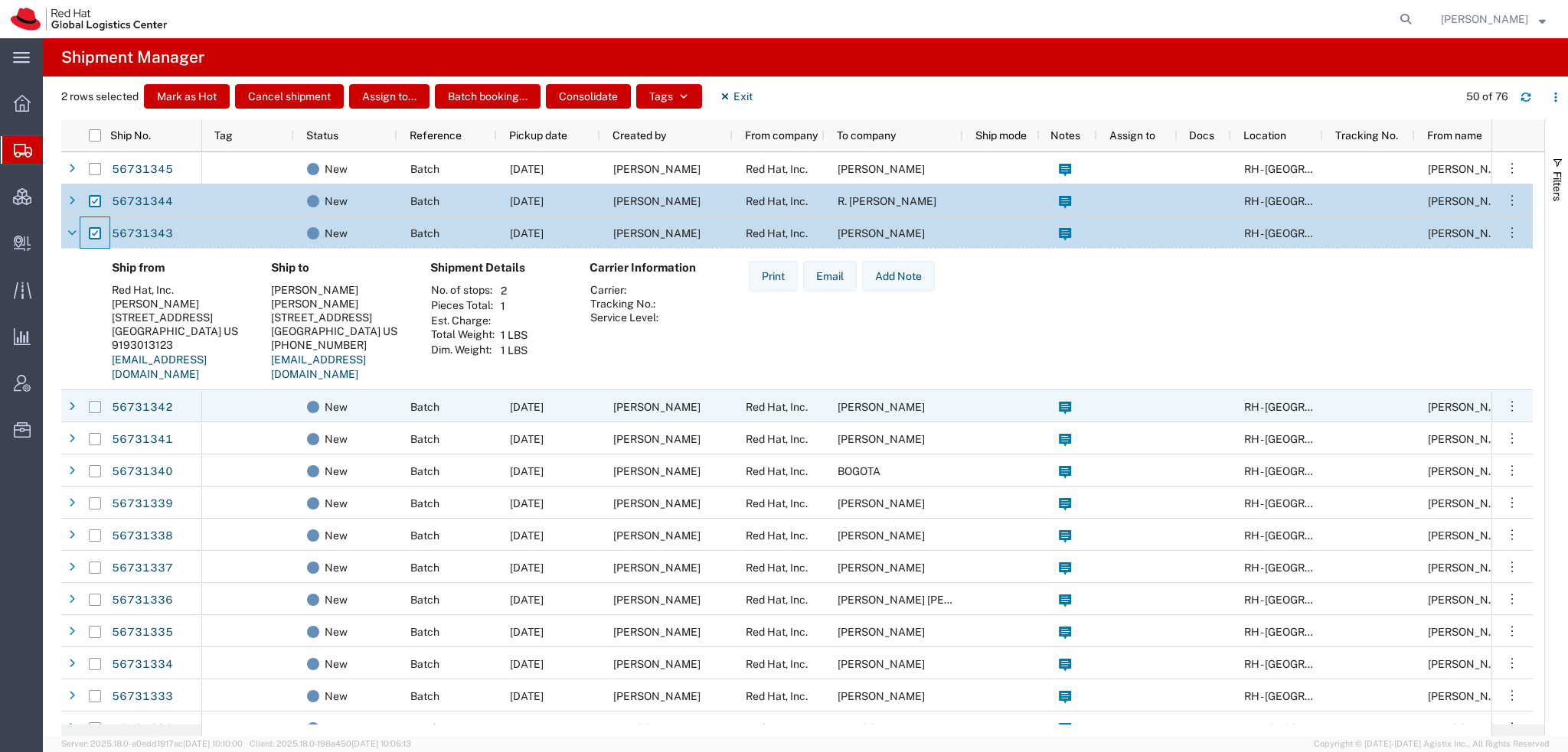
click at [92, 406] on input "Press Space to toggle row selection (unchecked)" at bounding box center [95, 407] width 12 height 12
checkbox input "true"
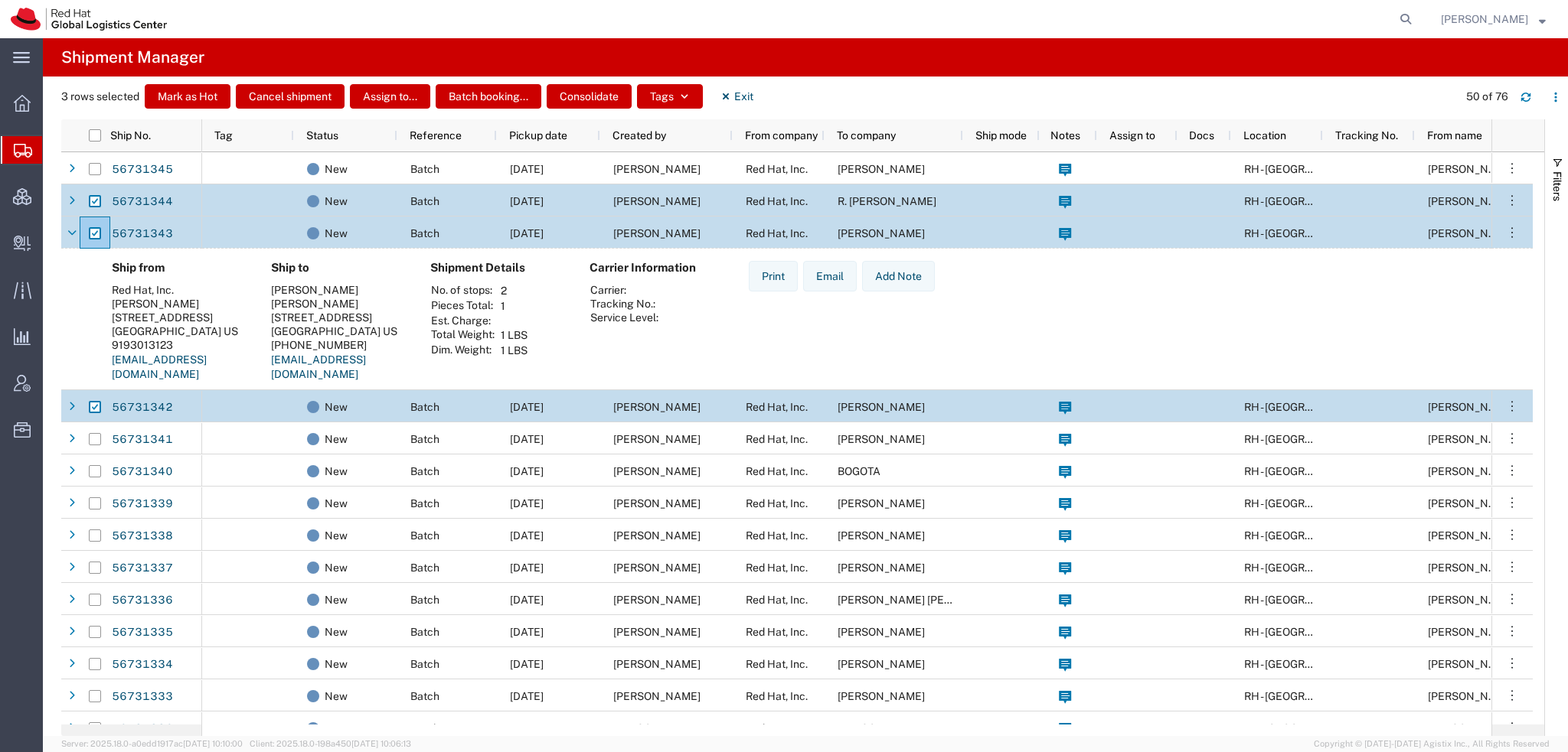
click at [656, 226] on div "[PERSON_NAME]" at bounding box center [667, 232] width 133 height 32
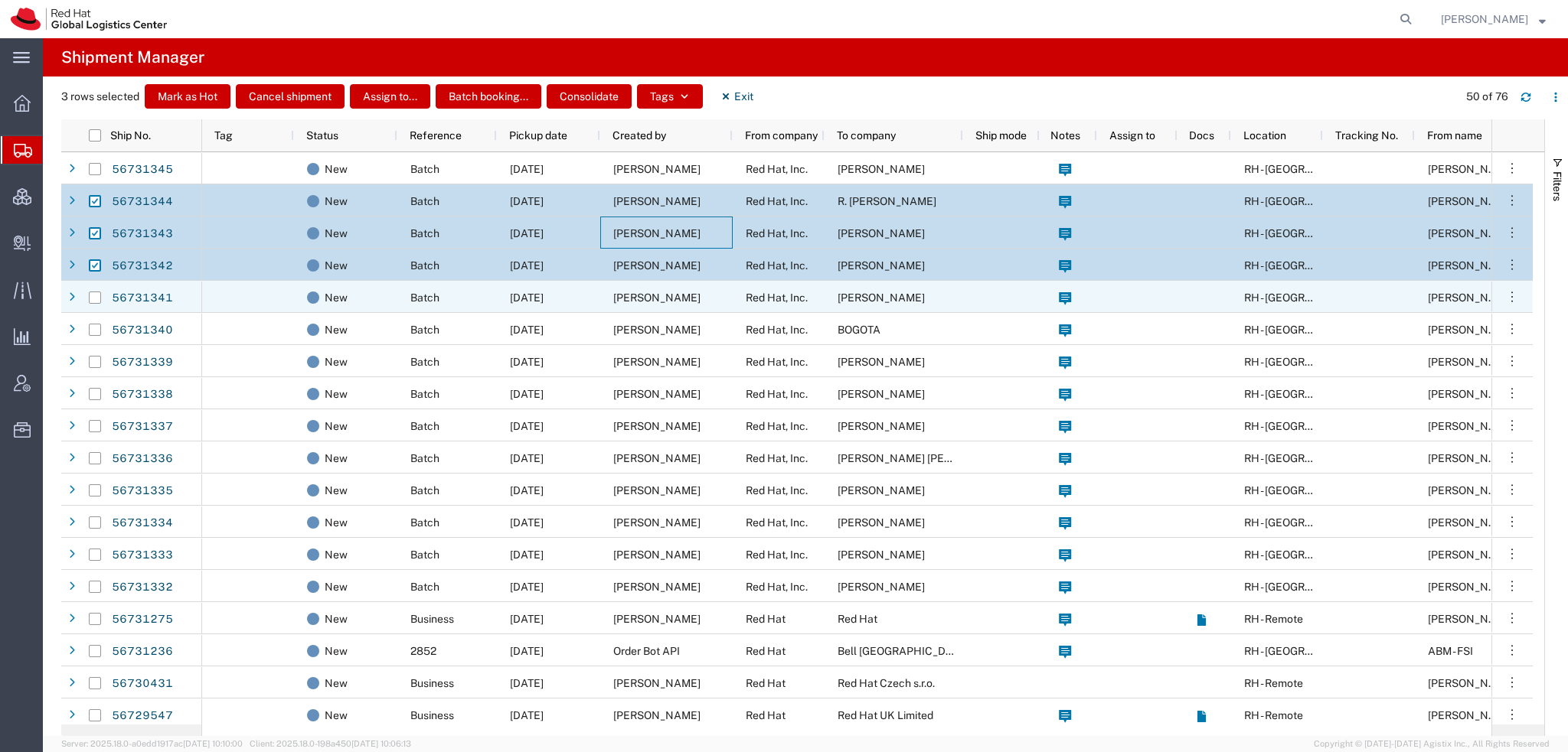
click at [833, 296] on div "[PERSON_NAME]" at bounding box center [894, 297] width 139 height 32
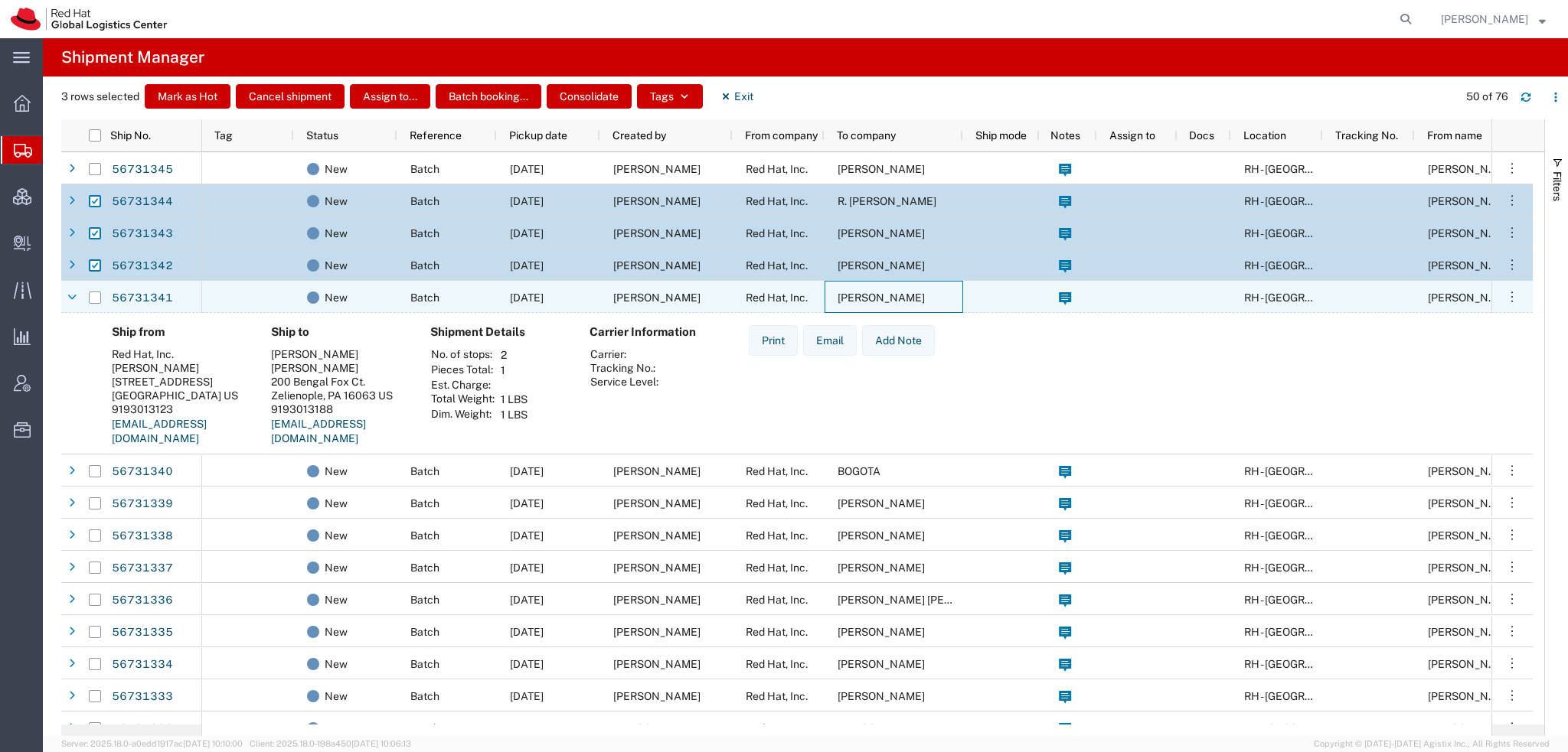
click at [833, 296] on div "[PERSON_NAME]" at bounding box center [894, 297] width 139 height 32
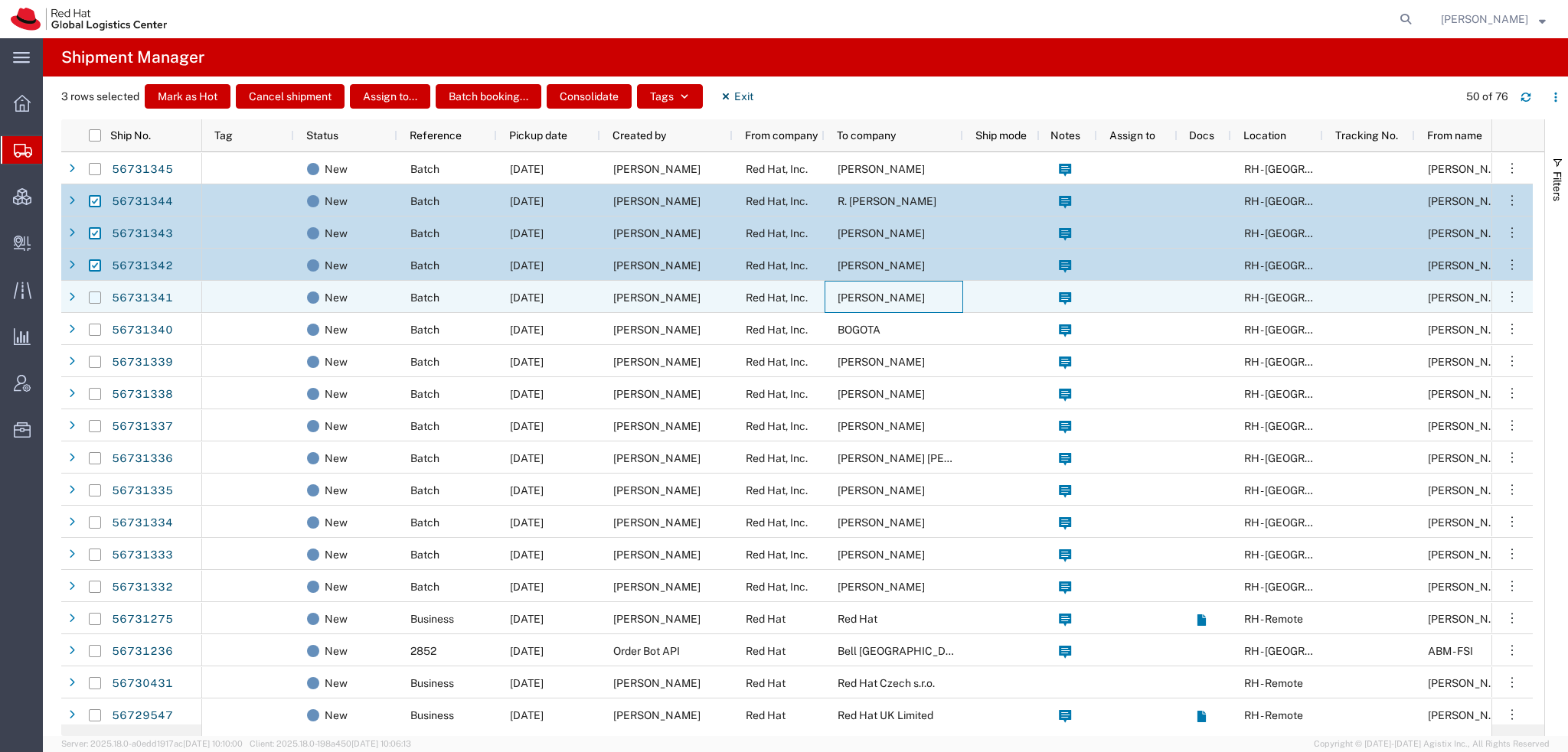
click at [97, 295] on input "Press Space to toggle row selection (unchecked)" at bounding box center [95, 298] width 12 height 12
checkbox input "true"
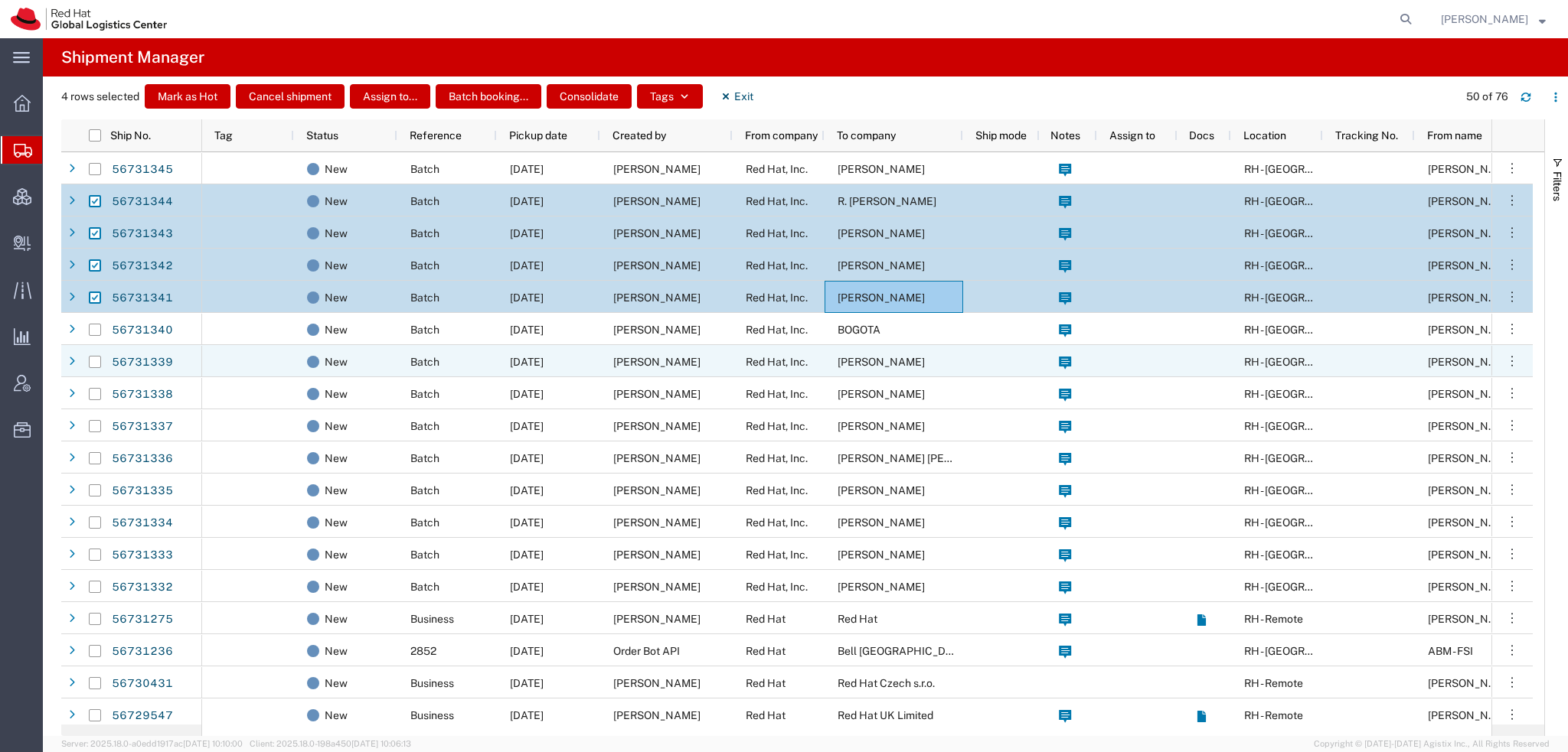
click at [747, 357] on span "Red Hat, Inc." at bounding box center [776, 362] width 62 height 12
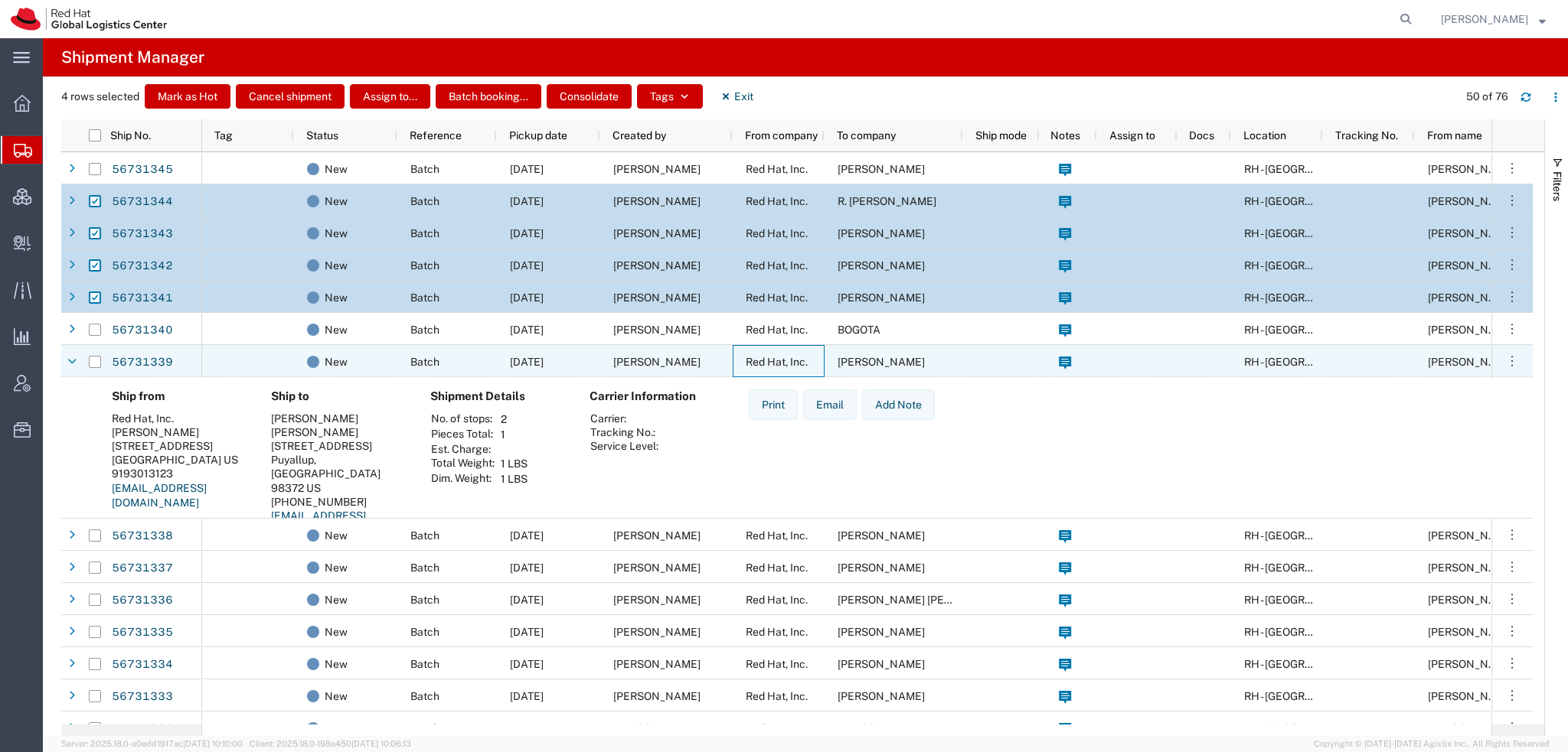
click at [747, 357] on span "Red Hat, Inc." at bounding box center [776, 362] width 62 height 12
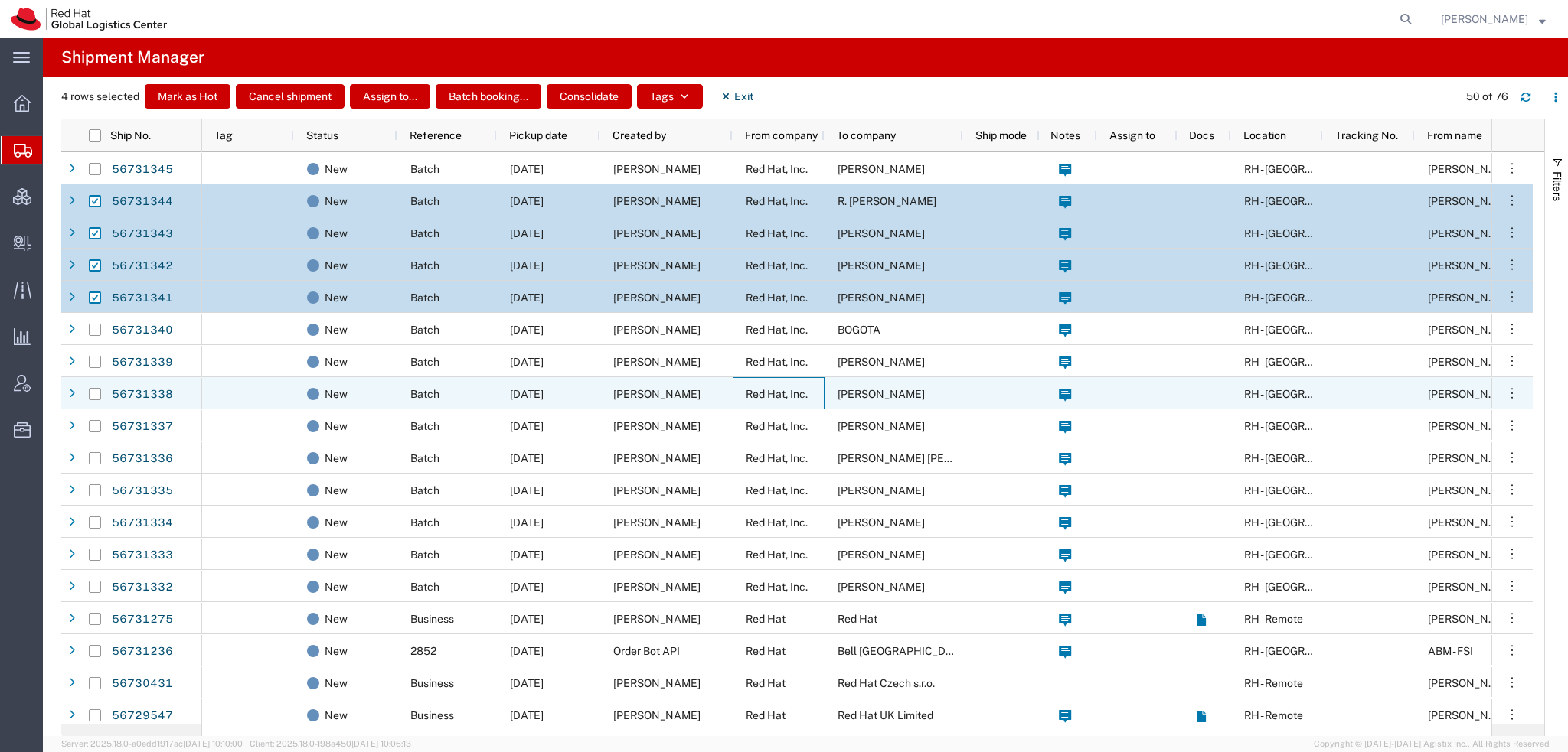
click at [749, 396] on span "Red Hat, Inc." at bounding box center [776, 394] width 62 height 12
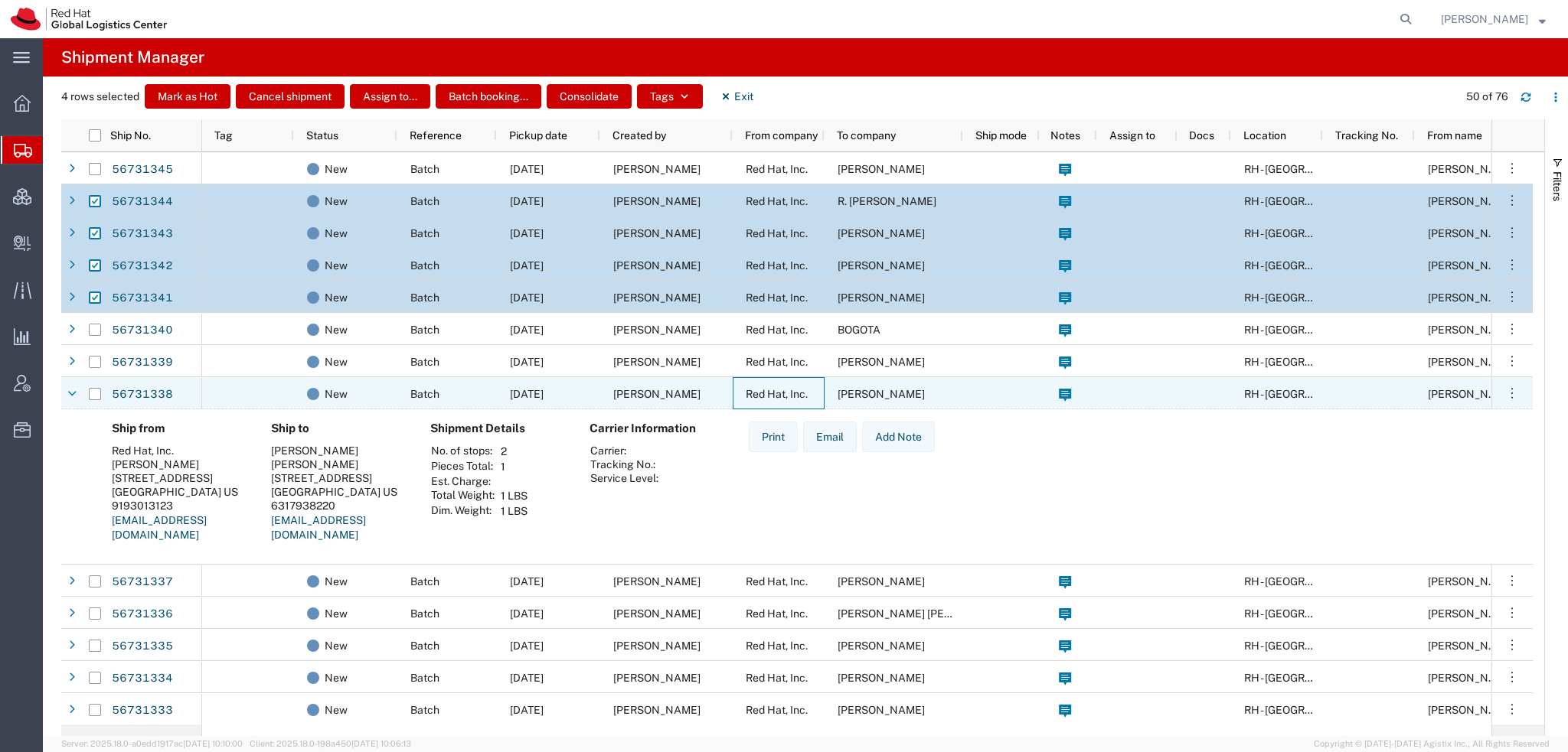
click at [749, 396] on span "Red Hat, Inc." at bounding box center [776, 394] width 62 height 12
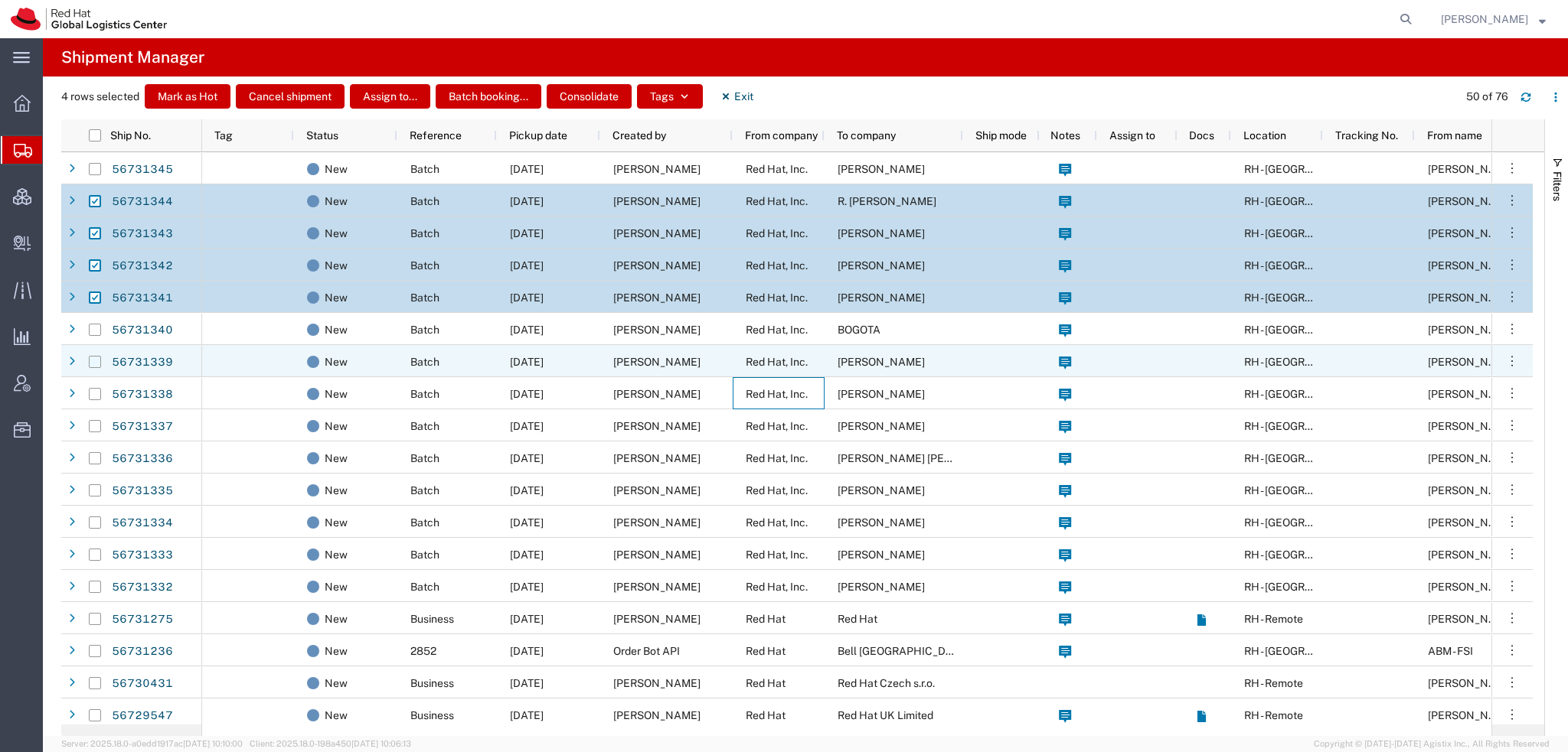
click at [89, 365] on input "Press Space to toggle row selection (unchecked)" at bounding box center [95, 362] width 12 height 12
checkbox input "true"
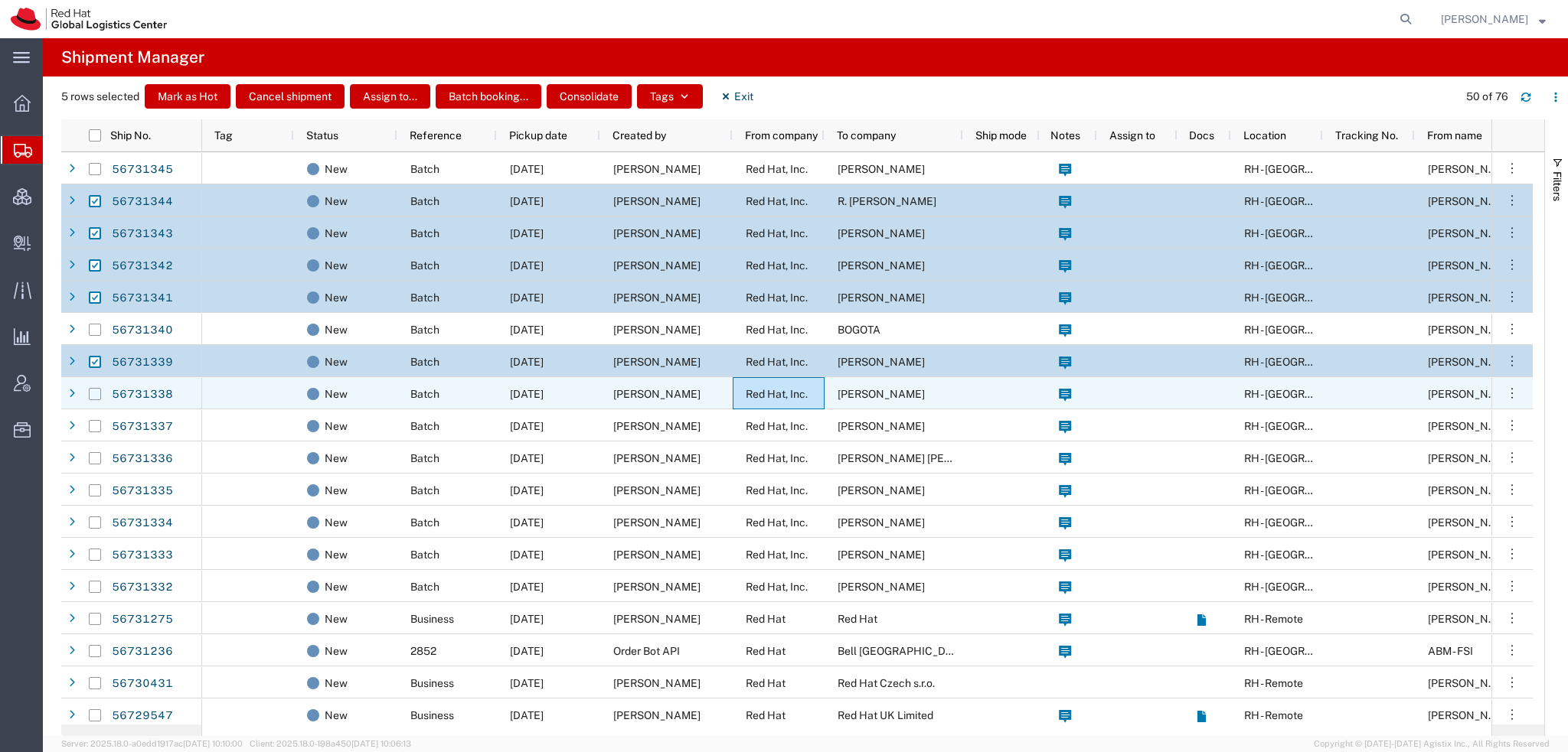
click at [95, 392] on input "Press Space to toggle row selection (unchecked)" at bounding box center [95, 394] width 12 height 12
checkbox input "true"
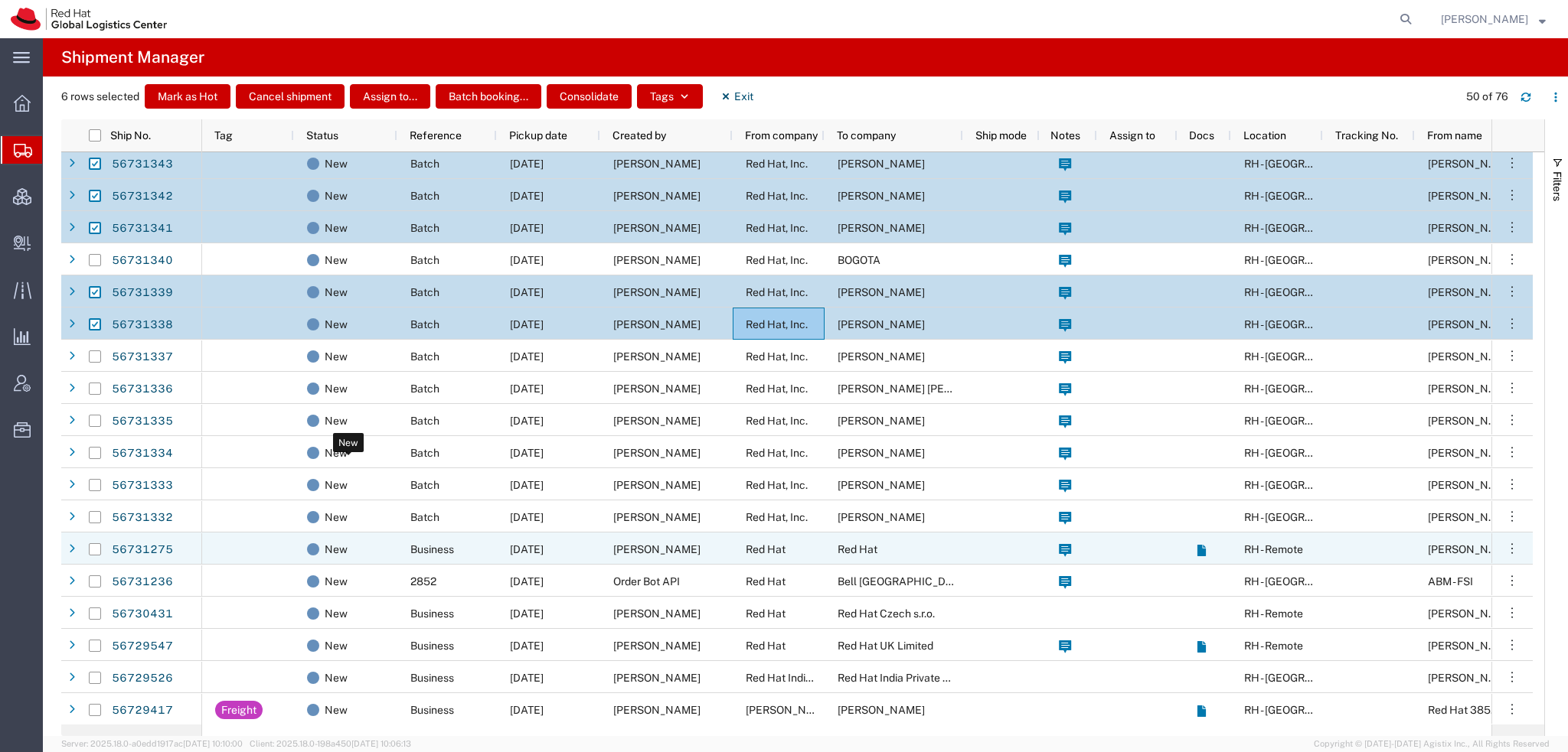
scroll to position [154, 0]
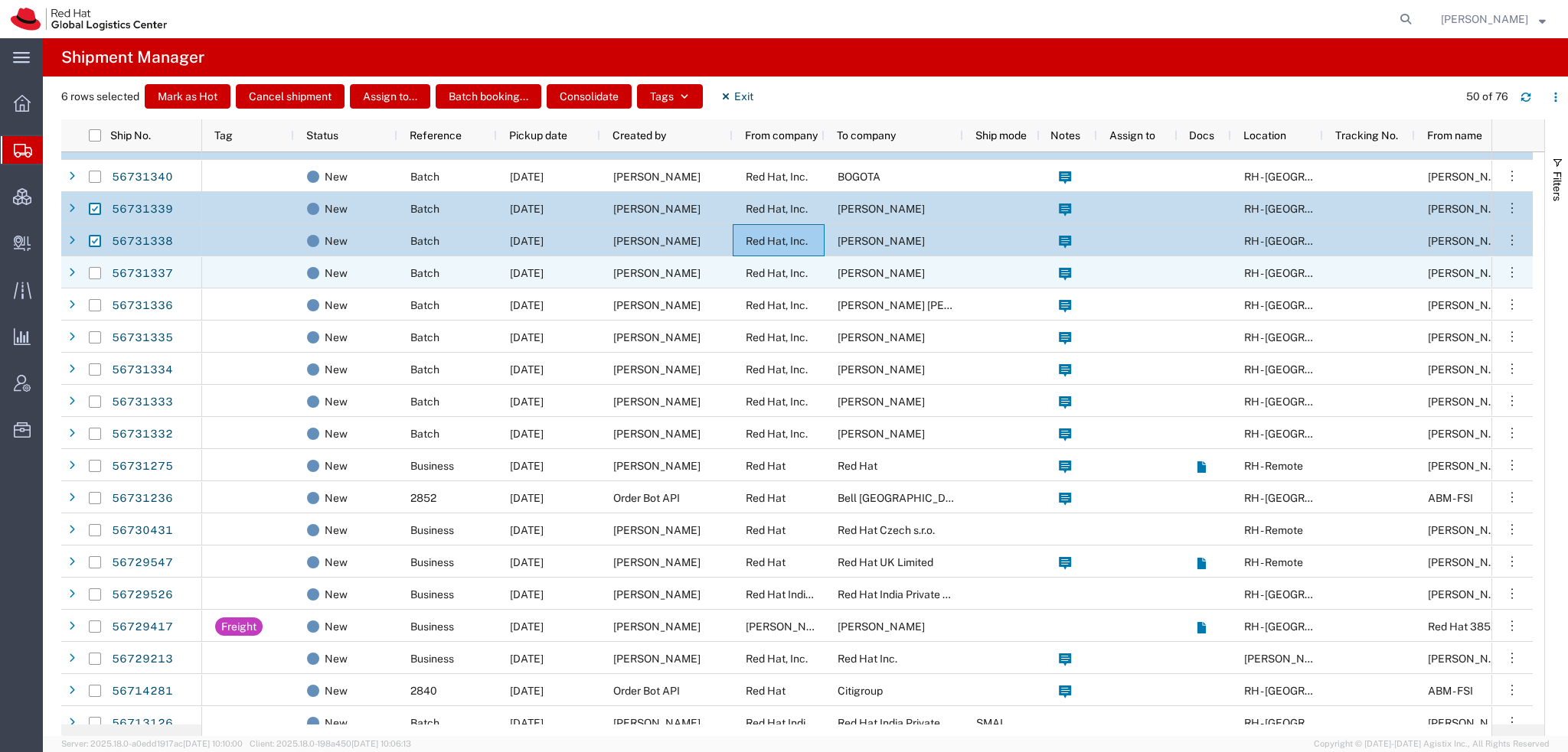
click at [770, 279] on div "Red Hat, Inc." at bounding box center [778, 272] width 92 height 32
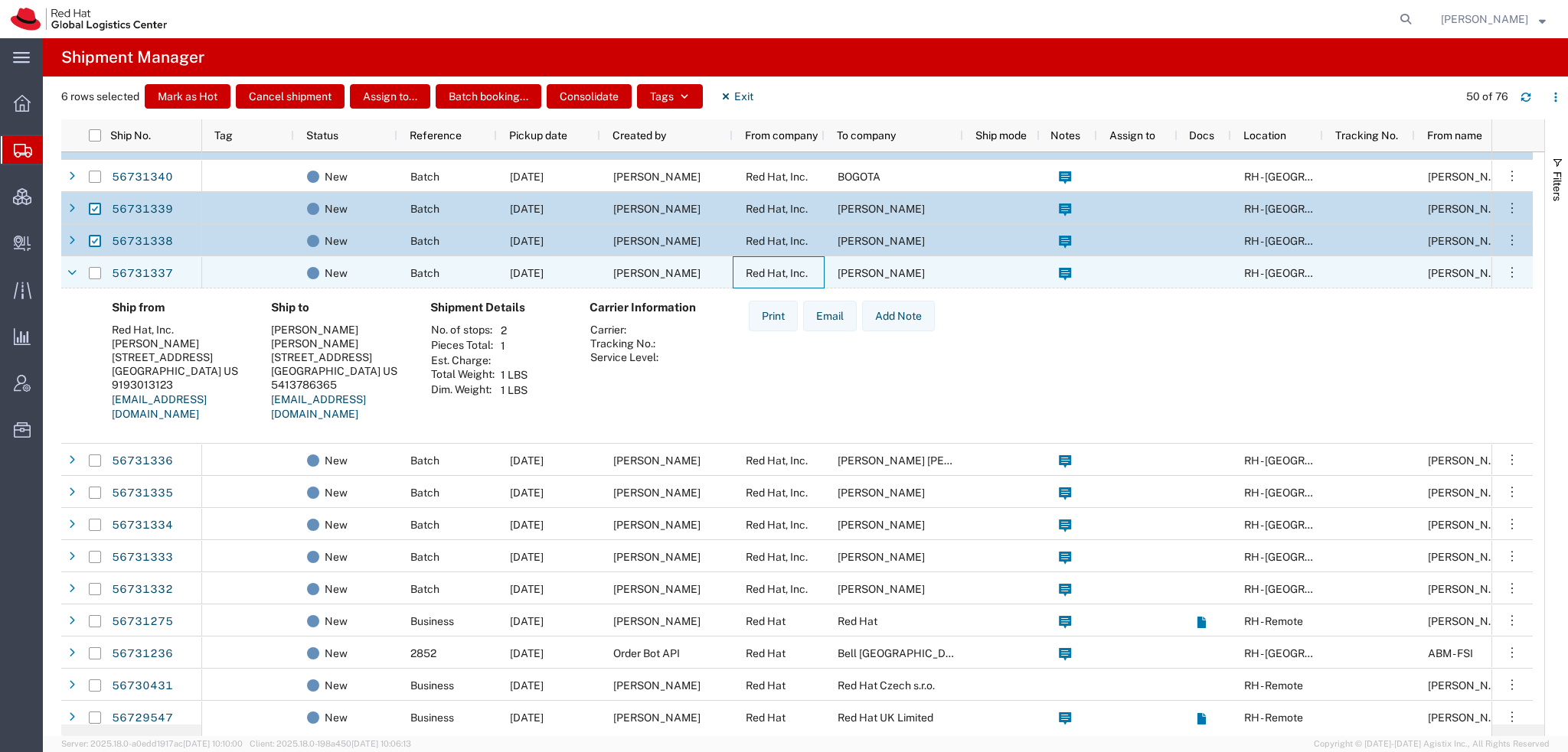
click at [770, 279] on div "Red Hat, Inc." at bounding box center [778, 272] width 92 height 32
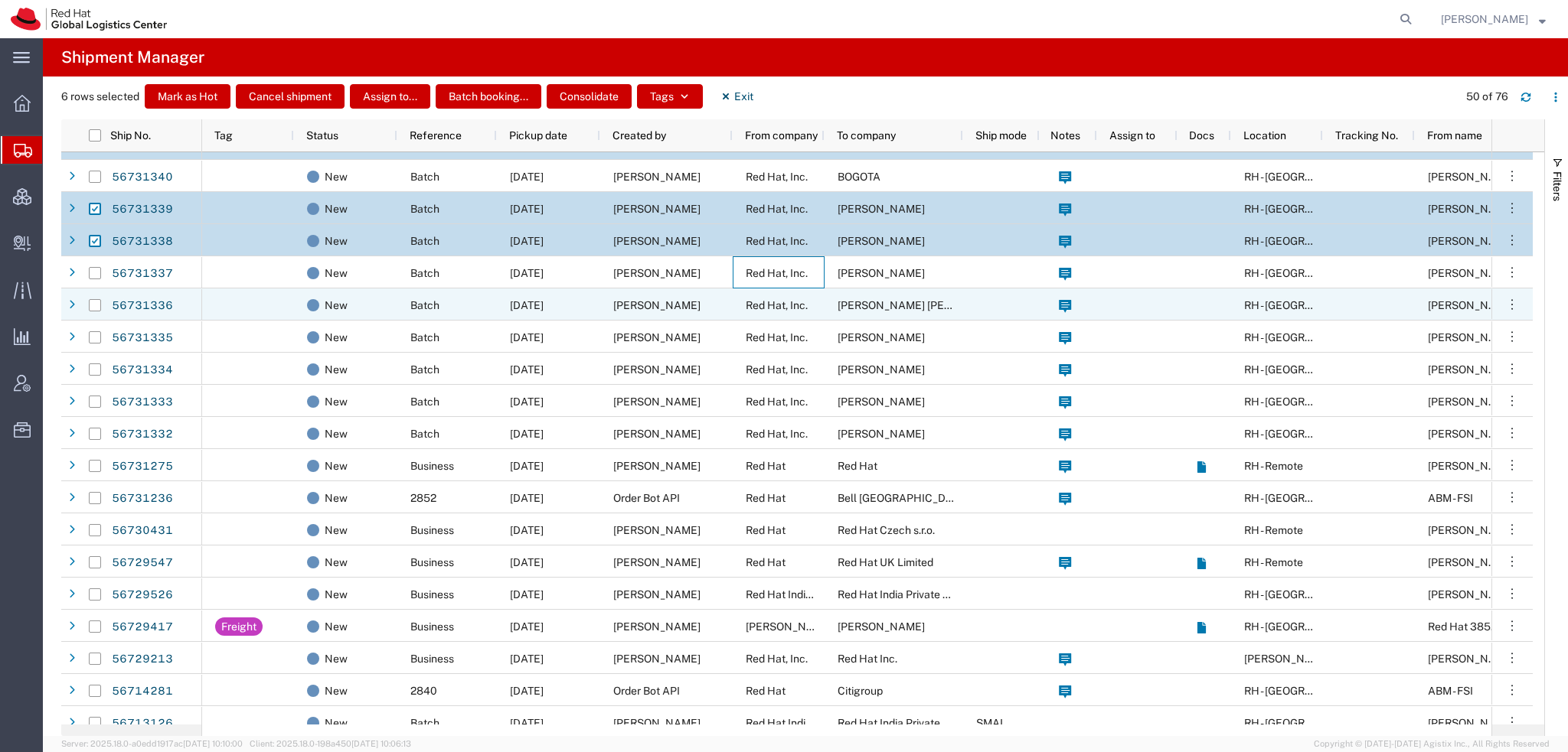
click at [773, 305] on span "Red Hat, Inc." at bounding box center [776, 305] width 62 height 12
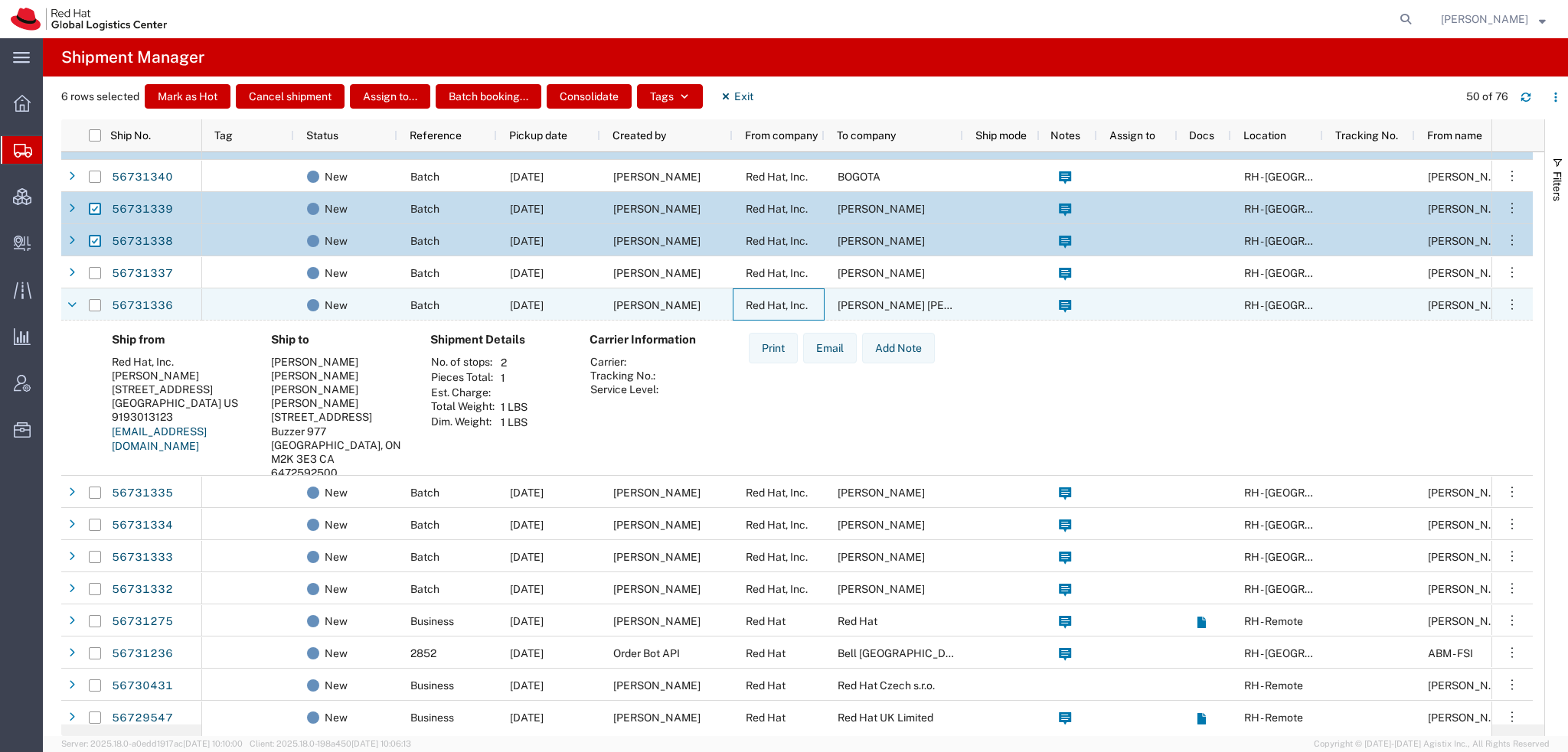
click at [773, 305] on span "Red Hat, Inc." at bounding box center [776, 305] width 62 height 12
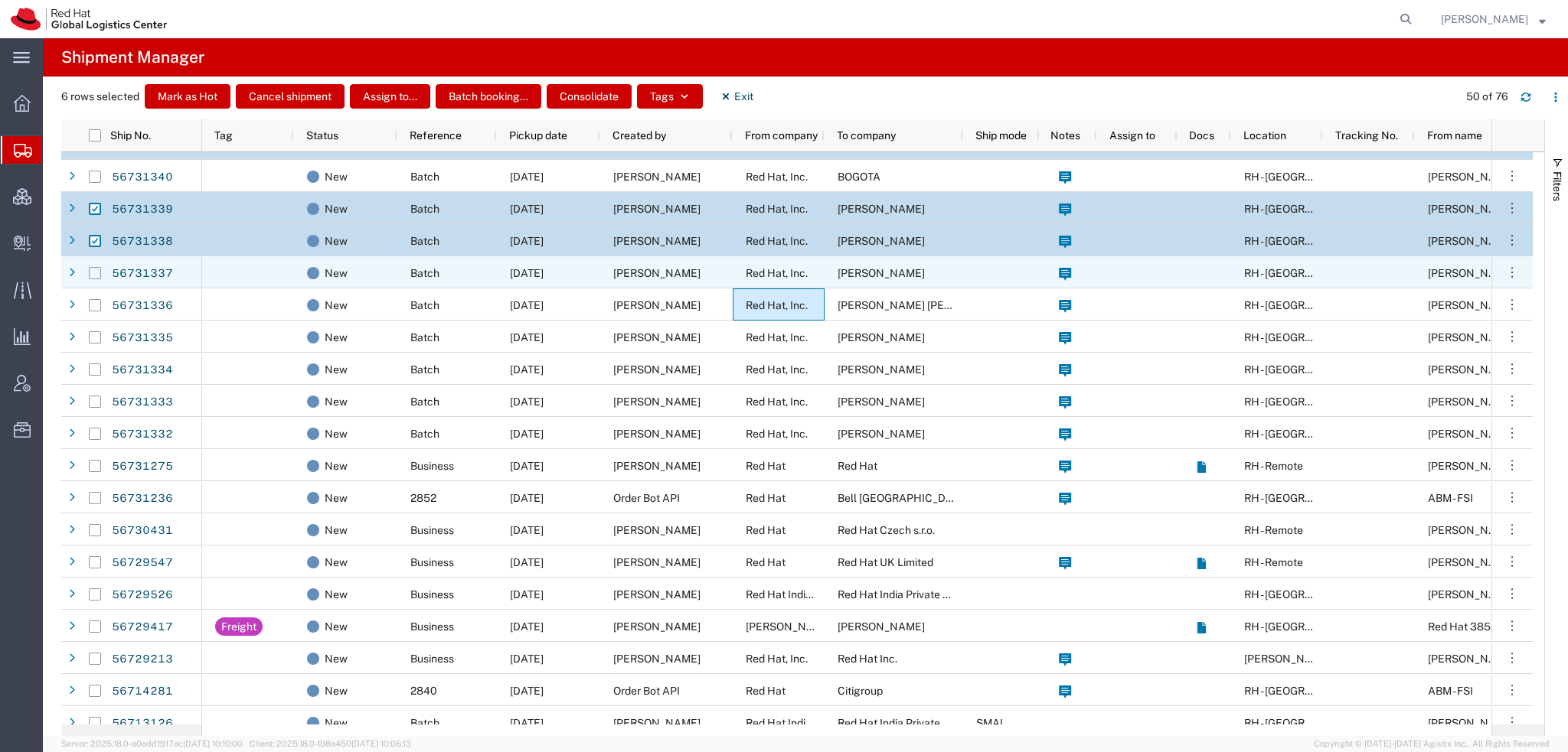
click at [95, 279] on input "Press Space to toggle row selection (unchecked)" at bounding box center [95, 273] width 12 height 12
checkbox input "true"
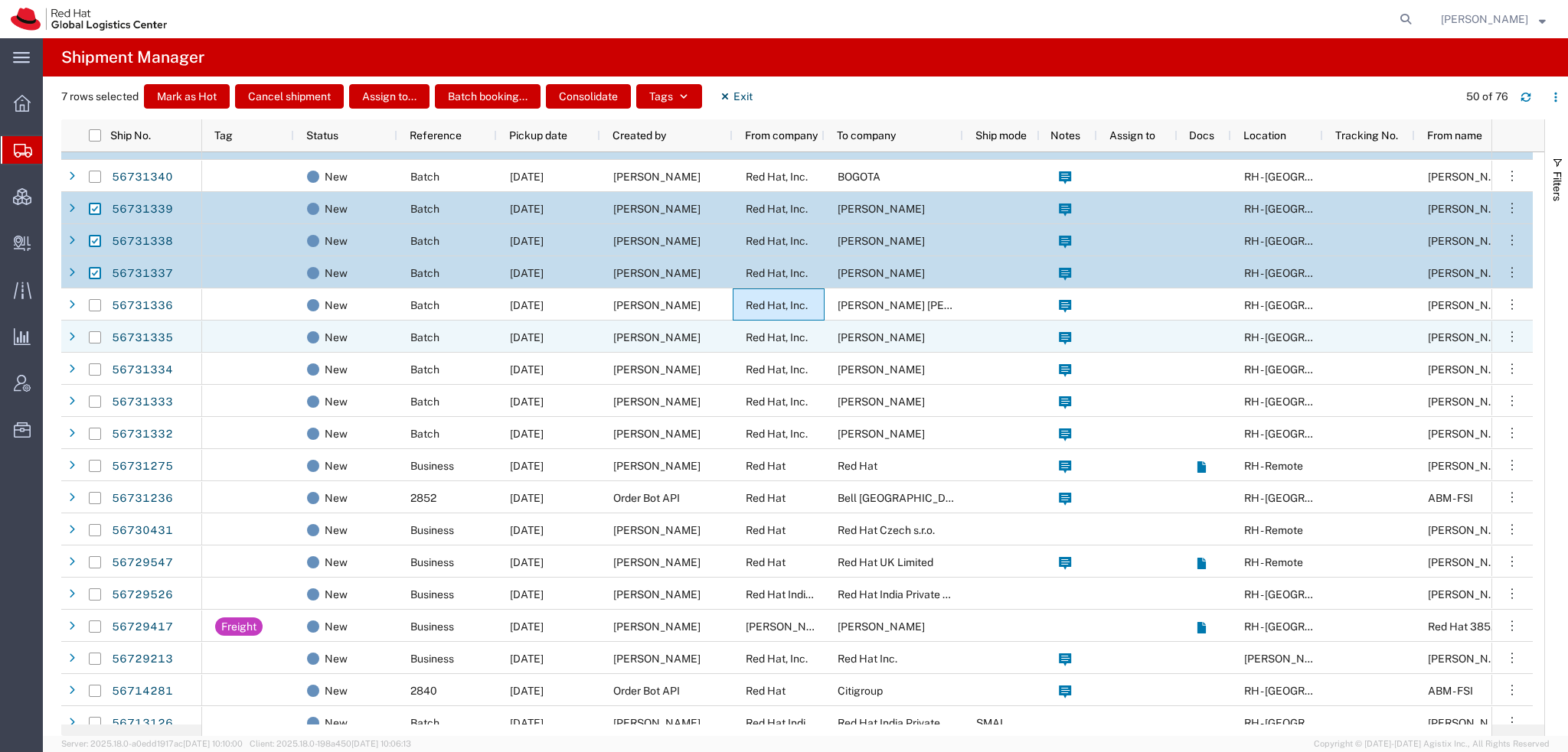
click at [802, 335] on span "Red Hat, Inc." at bounding box center [776, 337] width 62 height 12
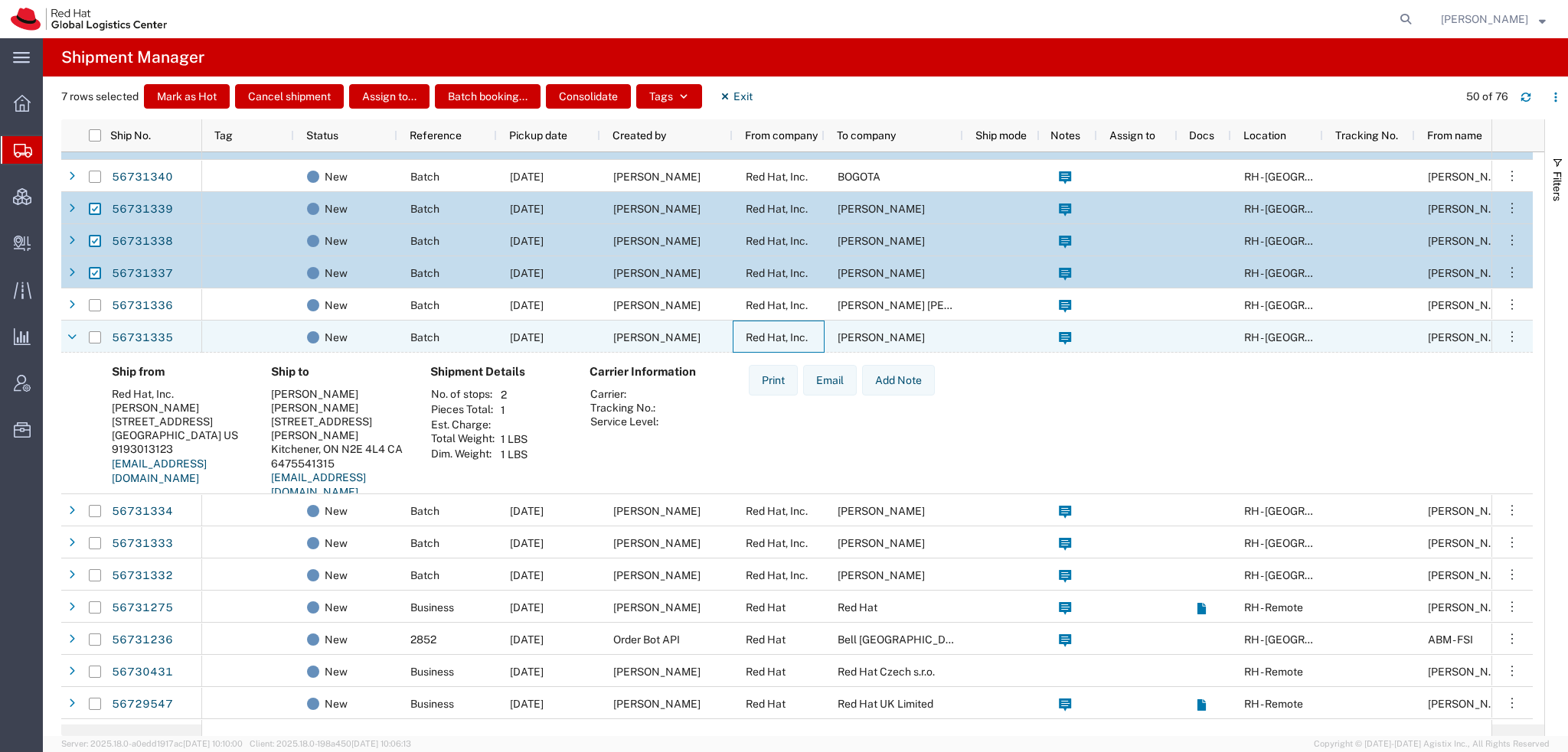
click at [802, 335] on span "Red Hat, Inc." at bounding box center [776, 337] width 62 height 12
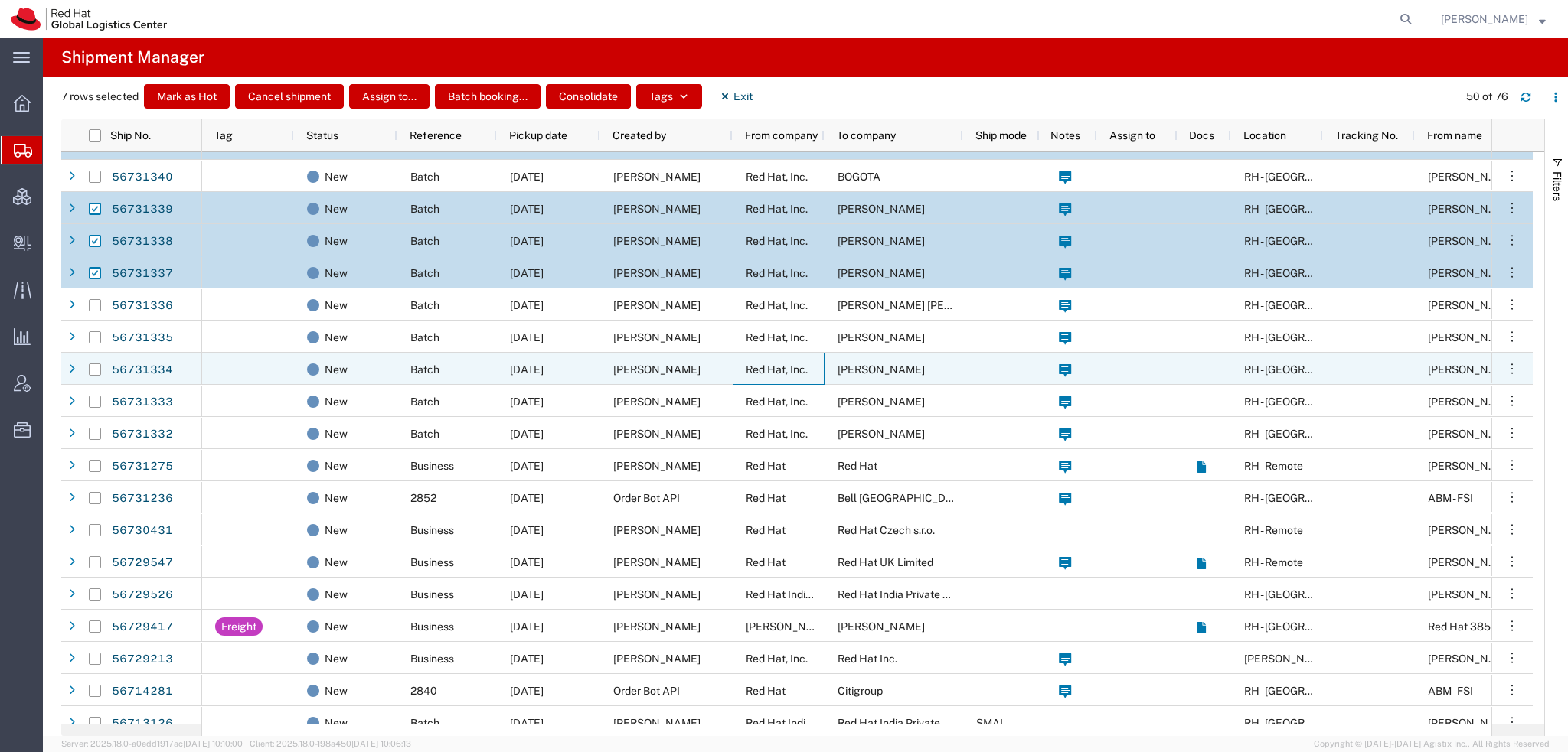
click at [802, 371] on span "Red Hat, Inc." at bounding box center [776, 370] width 62 height 12
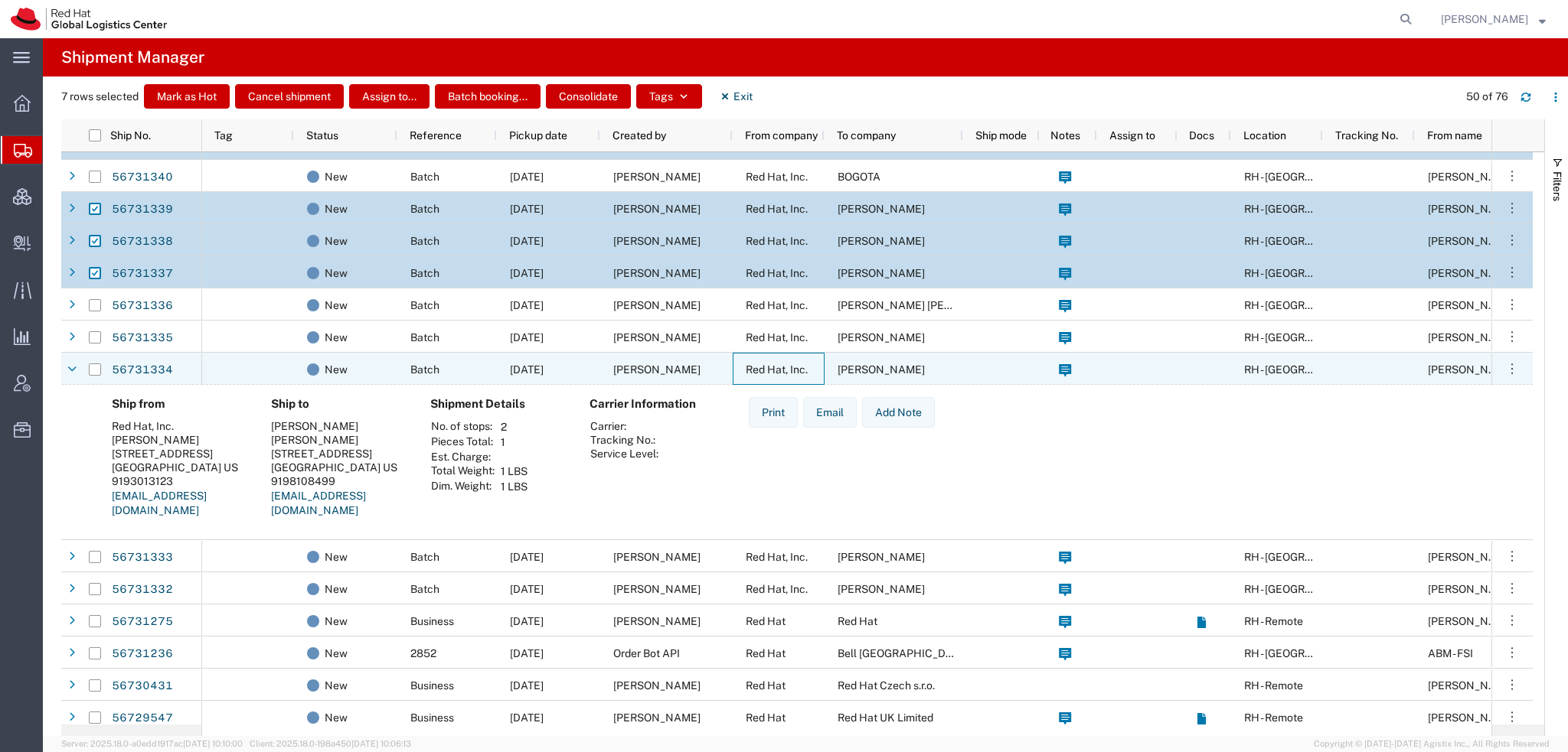
click at [802, 371] on span "Red Hat, Inc." at bounding box center [776, 370] width 62 height 12
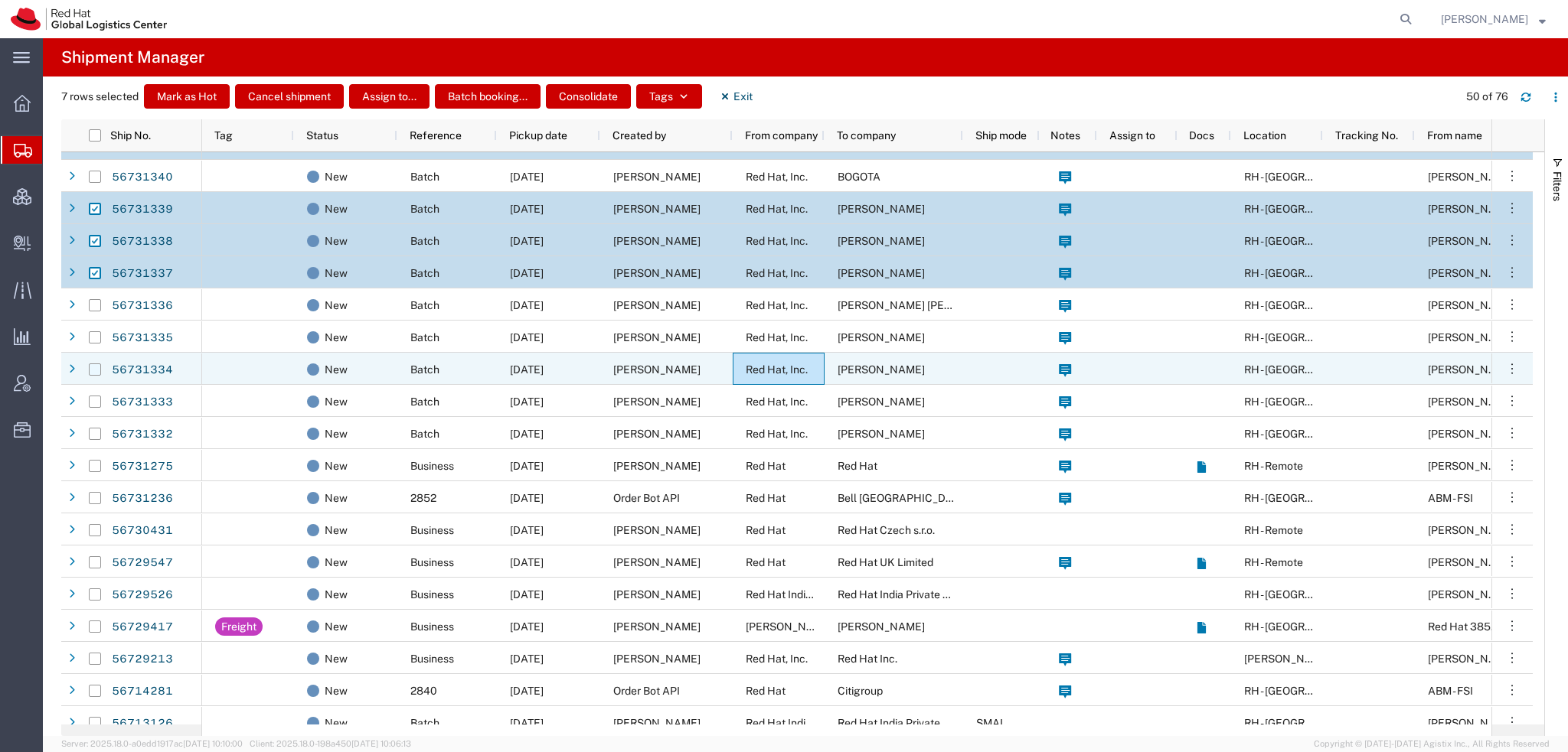
click at [92, 370] on input "Press Space to toggle row selection (unchecked)" at bounding box center [95, 370] width 12 height 12
checkbox input "true"
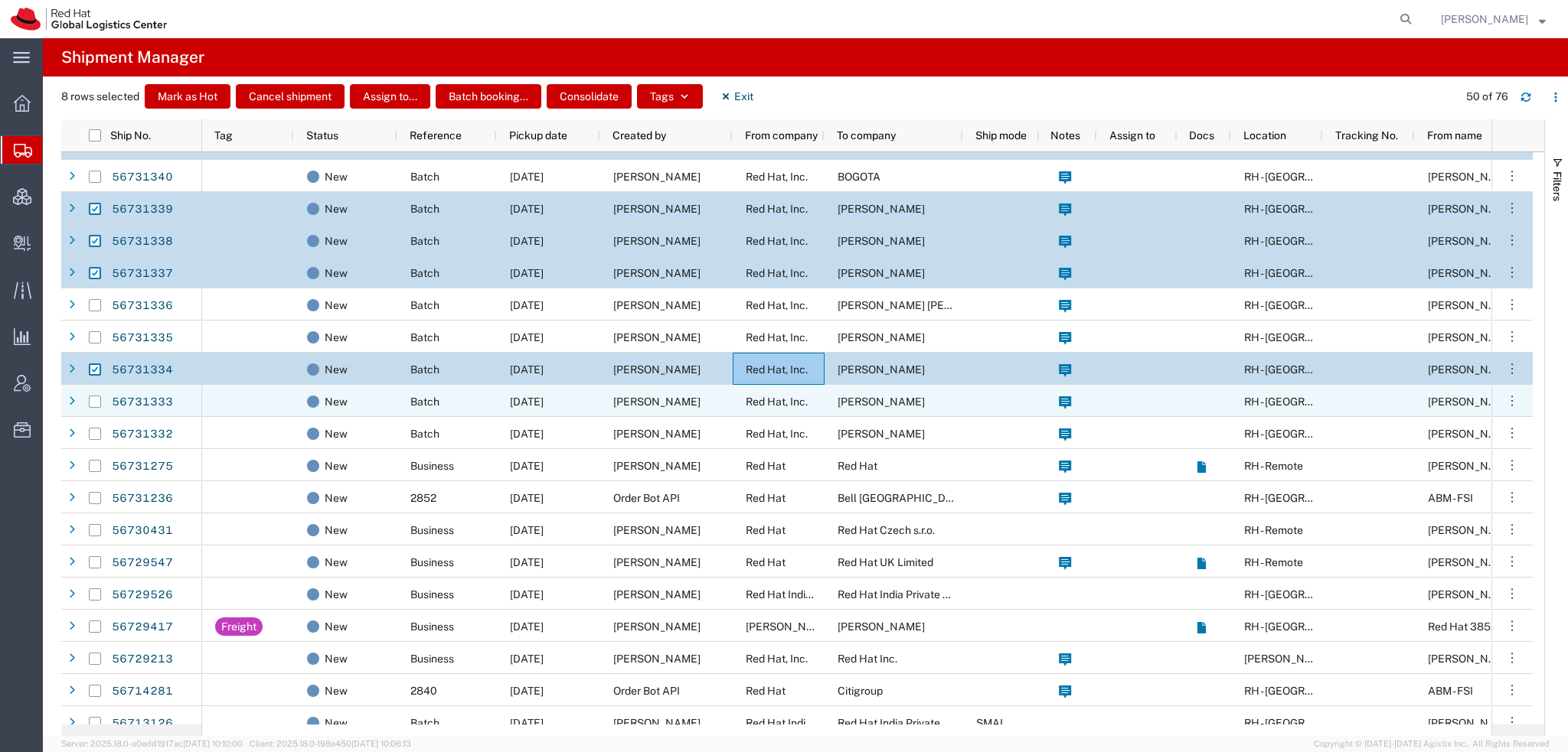
click at [786, 402] on span "Red Hat, Inc." at bounding box center [776, 402] width 62 height 12
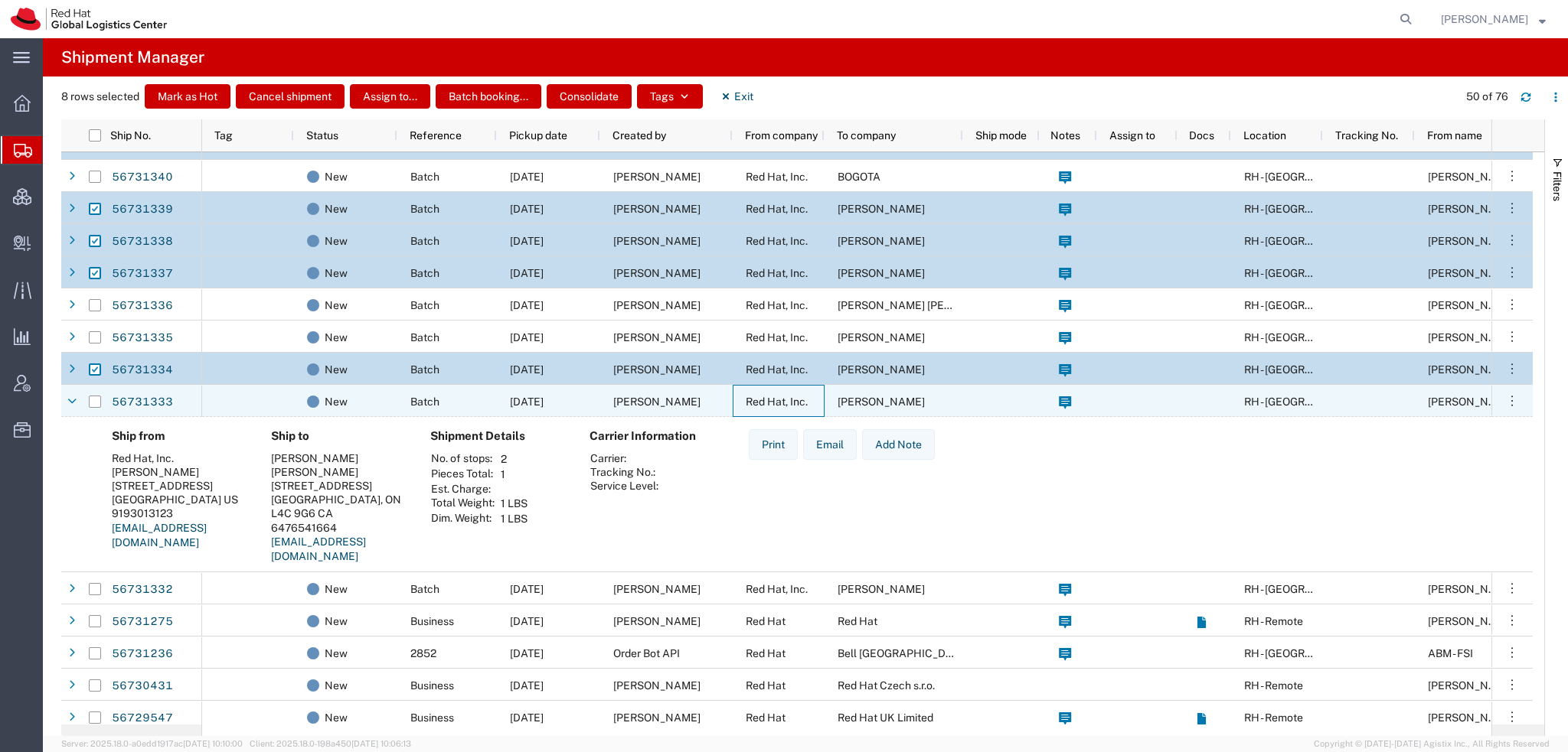
click at [786, 402] on span "Red Hat, Inc." at bounding box center [776, 402] width 62 height 12
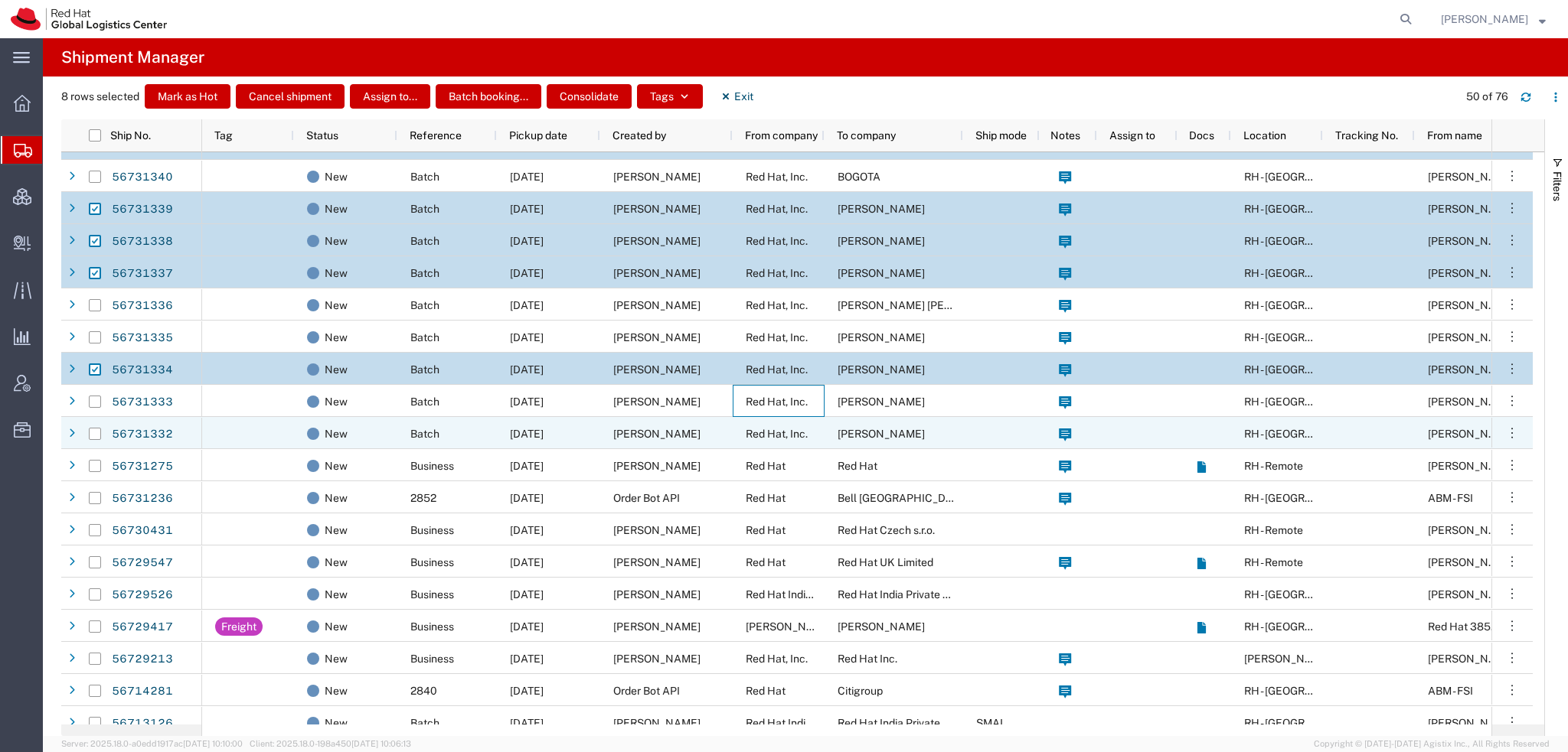
click at [790, 431] on span "Red Hat, Inc." at bounding box center [776, 434] width 62 height 12
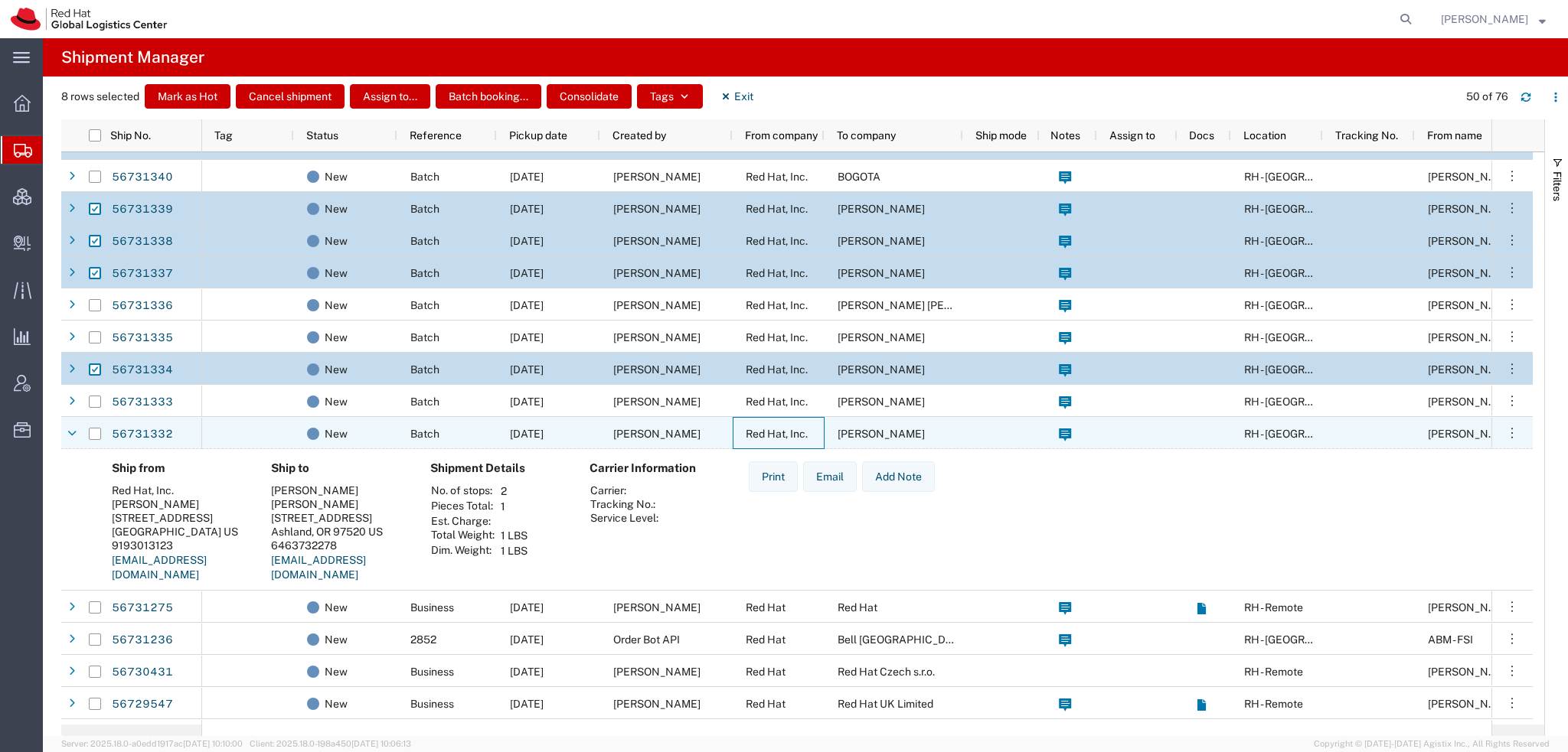
click at [790, 431] on span "Red Hat, Inc." at bounding box center [776, 434] width 62 height 12
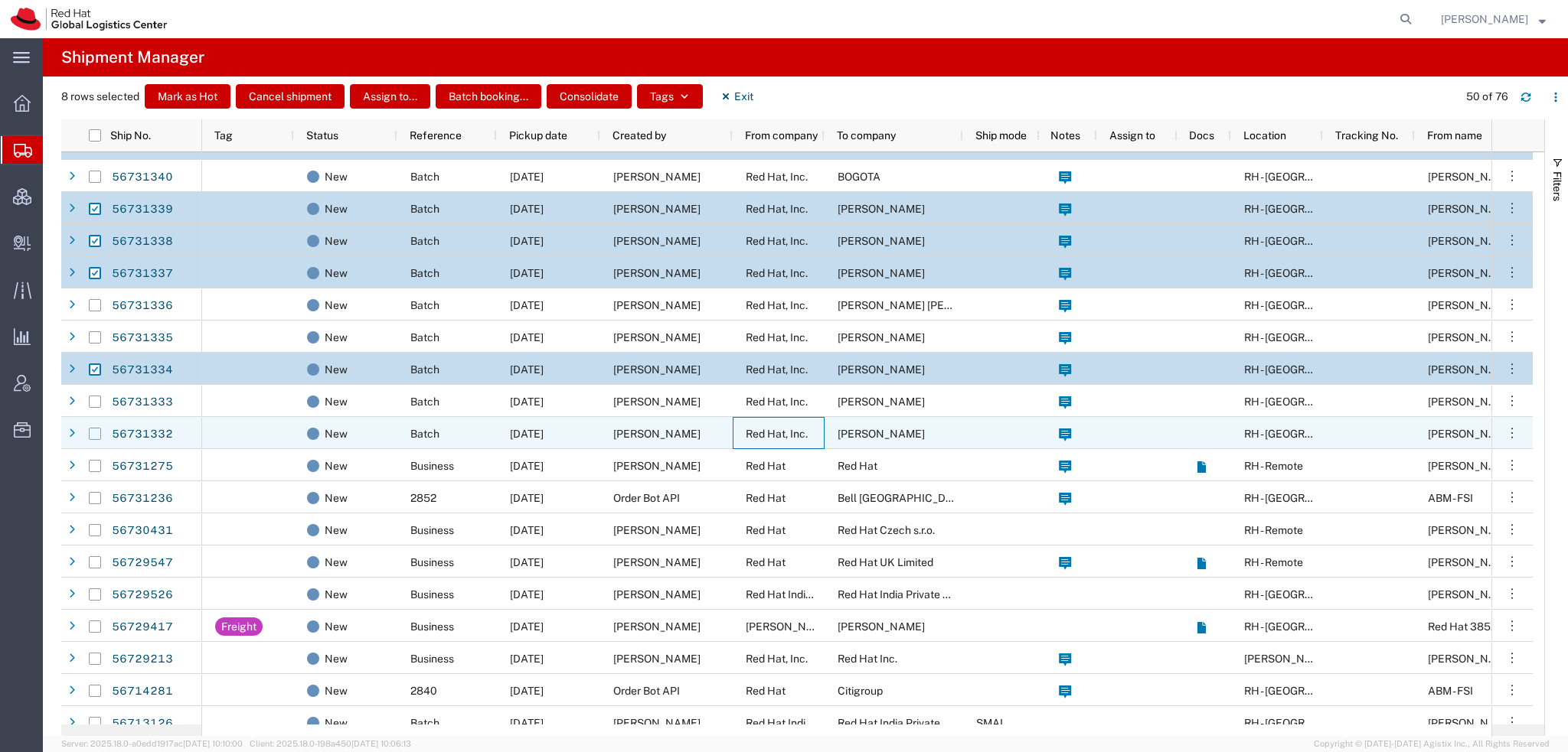
click at [97, 432] on input "Press Space to toggle row selection (unchecked)" at bounding box center [95, 434] width 12 height 12
checkbox input "true"
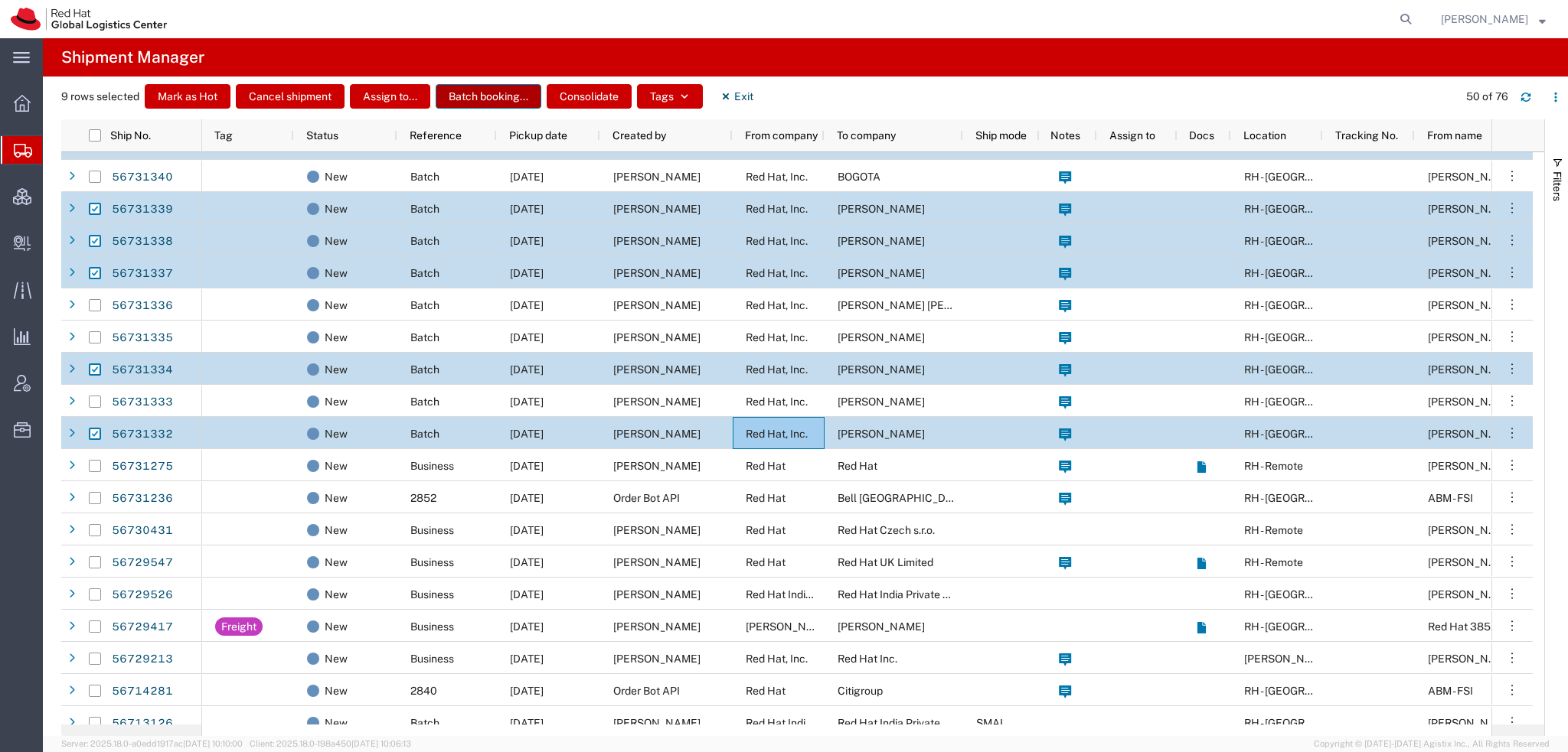
click at [488, 101] on button "Batch booking..." at bounding box center [488, 97] width 105 height 24
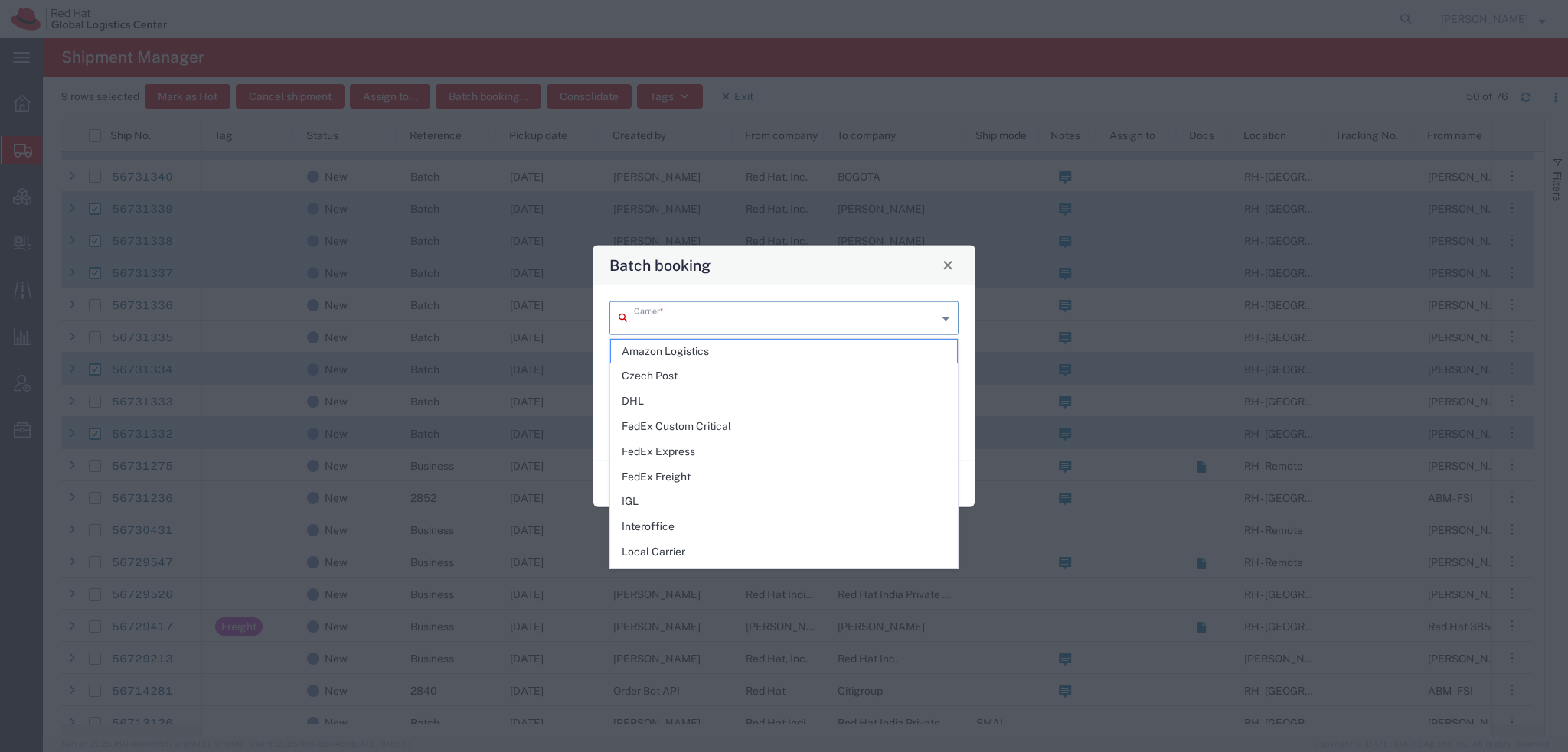
click at [712, 311] on input "text" at bounding box center [785, 316] width 303 height 27
click at [666, 449] on span "FedEx Express" at bounding box center [783, 452] width 346 height 24
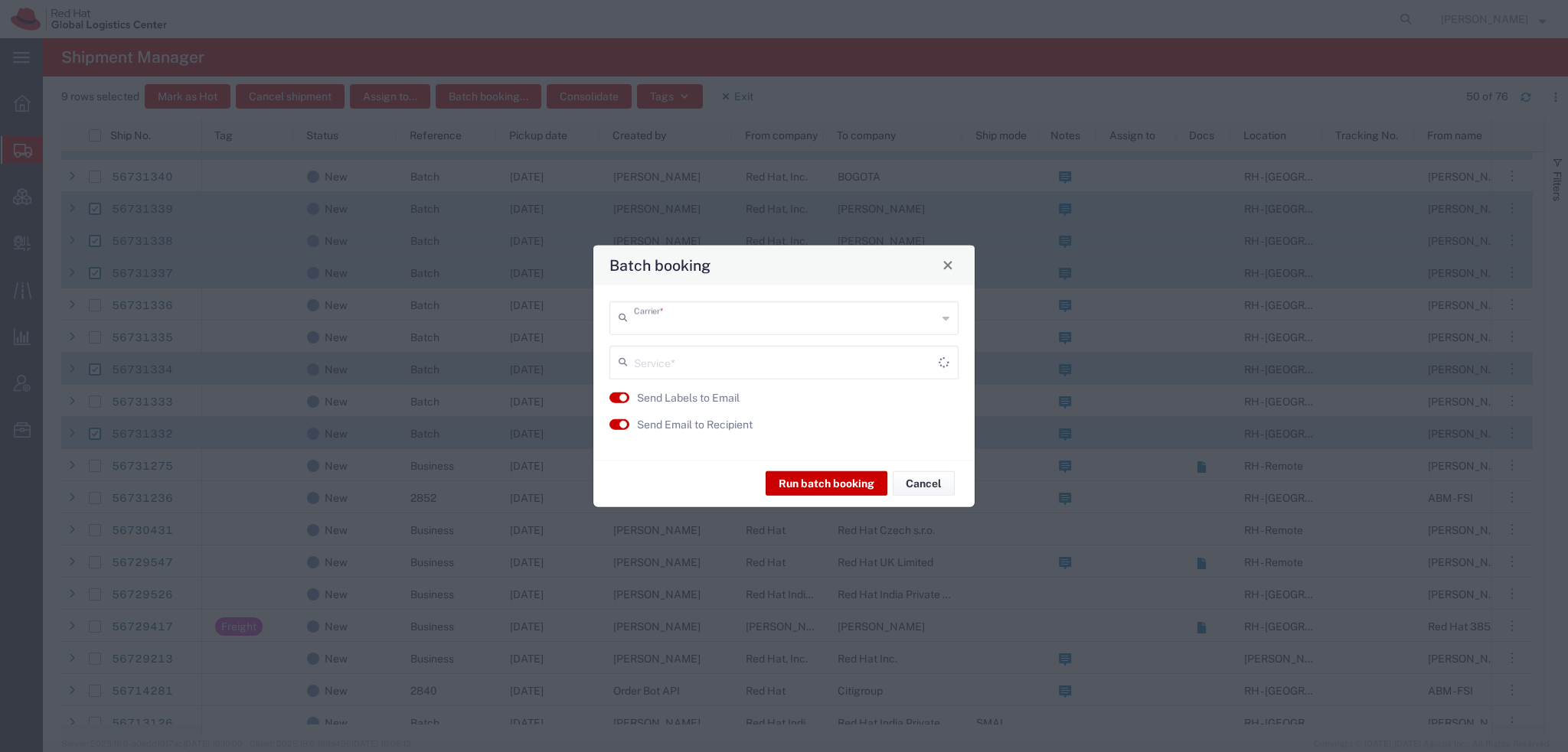
type input "FedEx Express"
click at [663, 370] on input "text" at bounding box center [785, 360] width 303 height 27
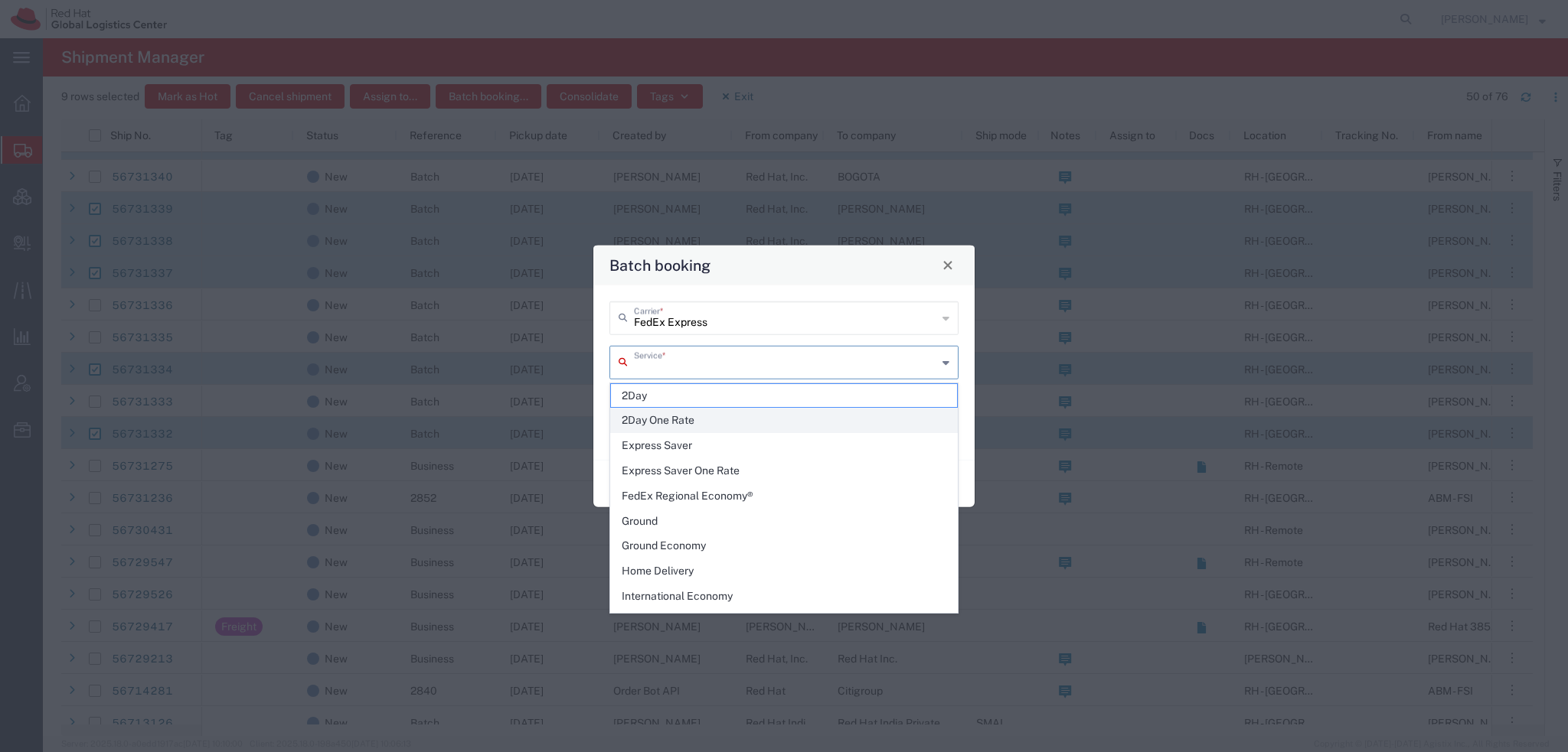
click at [662, 415] on span "2Day One Rate" at bounding box center [783, 421] width 346 height 24
type input "2Day One Rate"
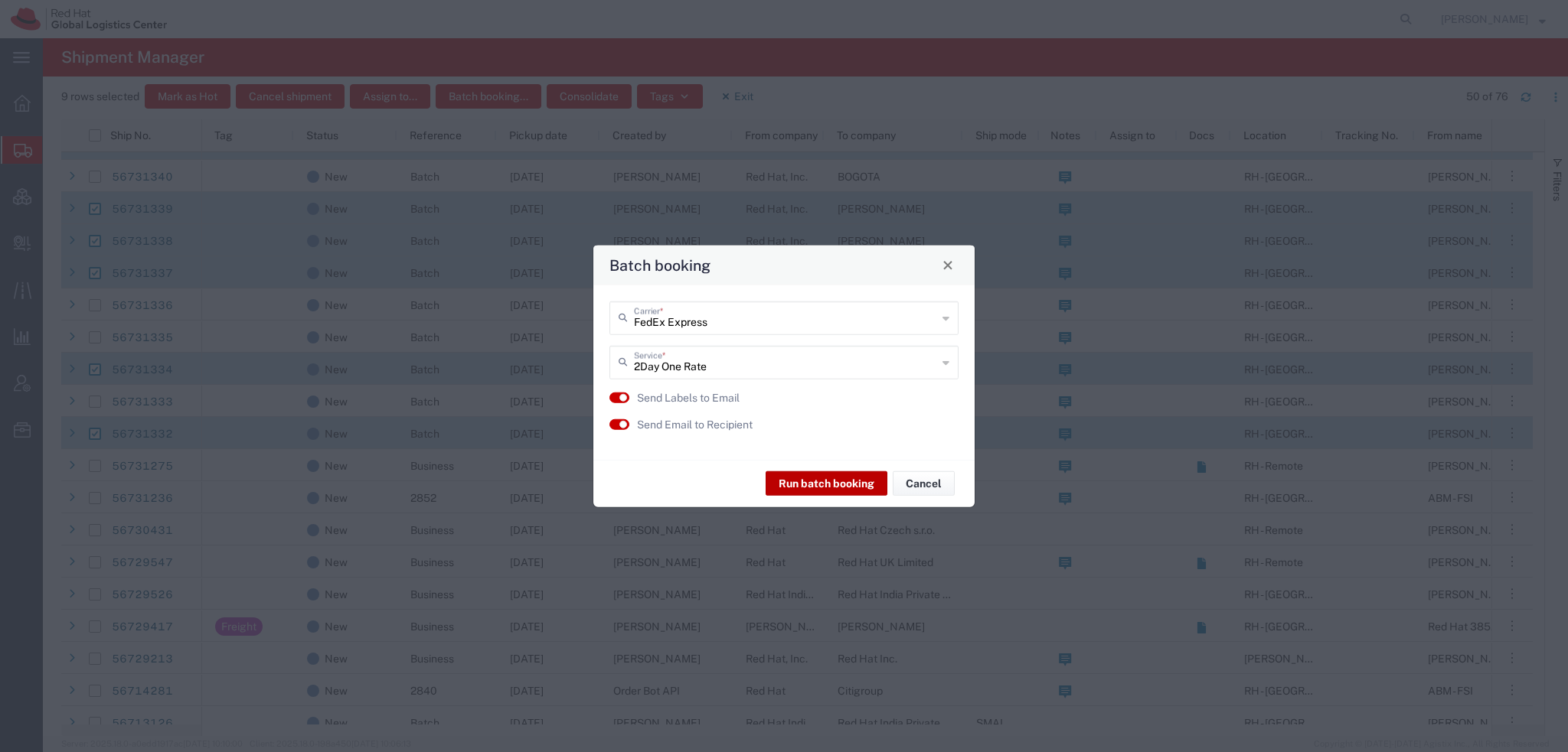
click at [820, 483] on button "Run batch booking" at bounding box center [826, 484] width 122 height 24
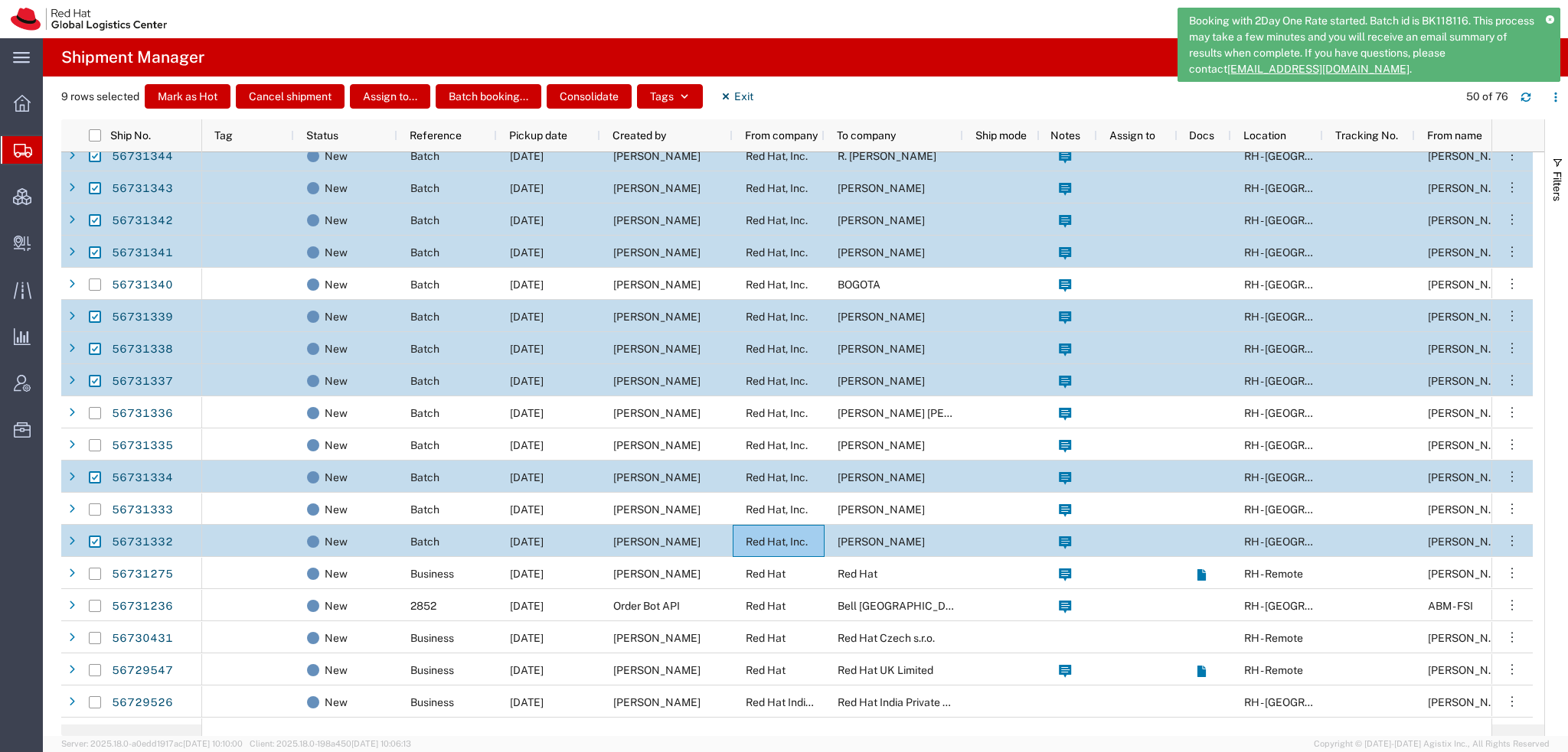
scroll to position [0, 0]
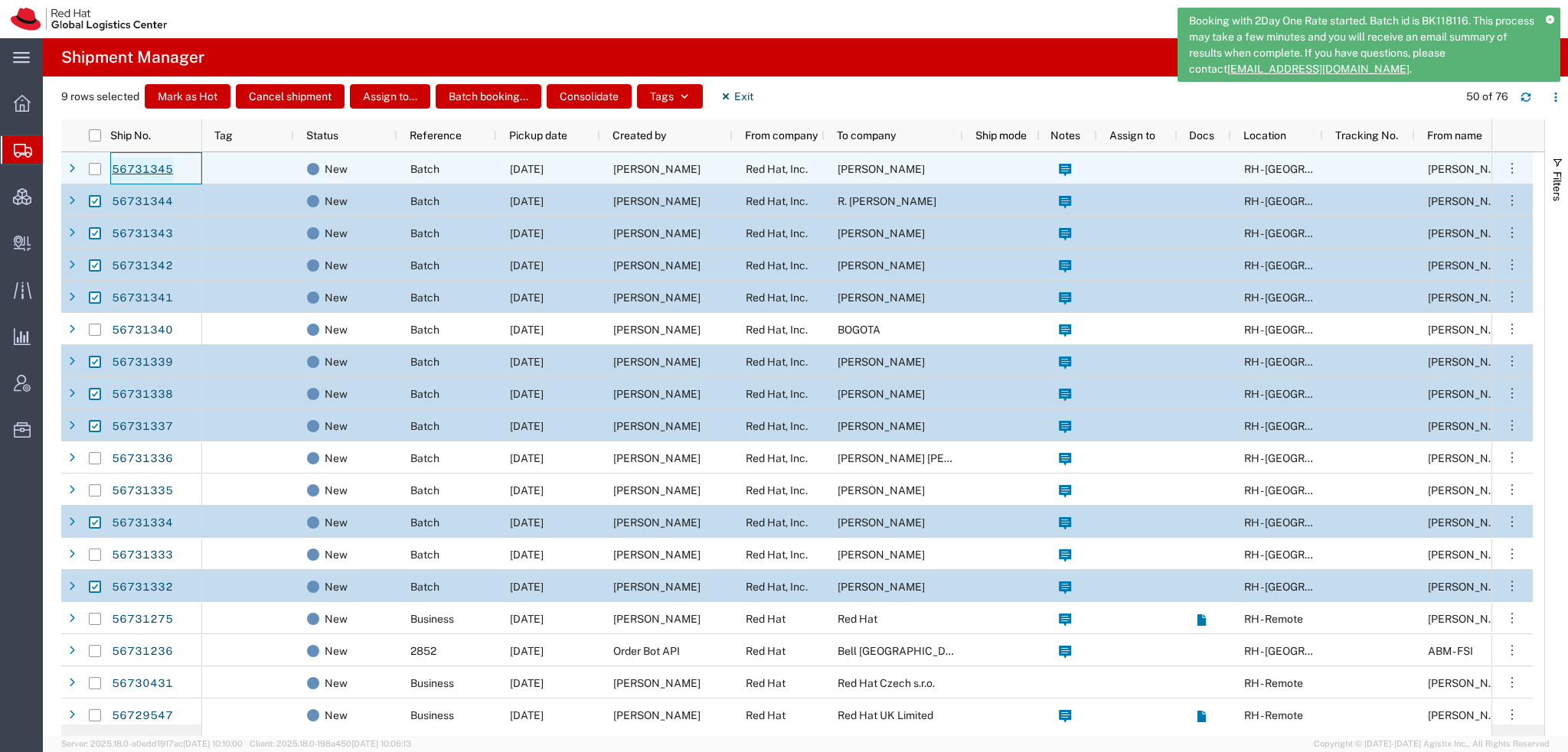
click at [128, 163] on link "56731345" at bounding box center [142, 170] width 63 height 24
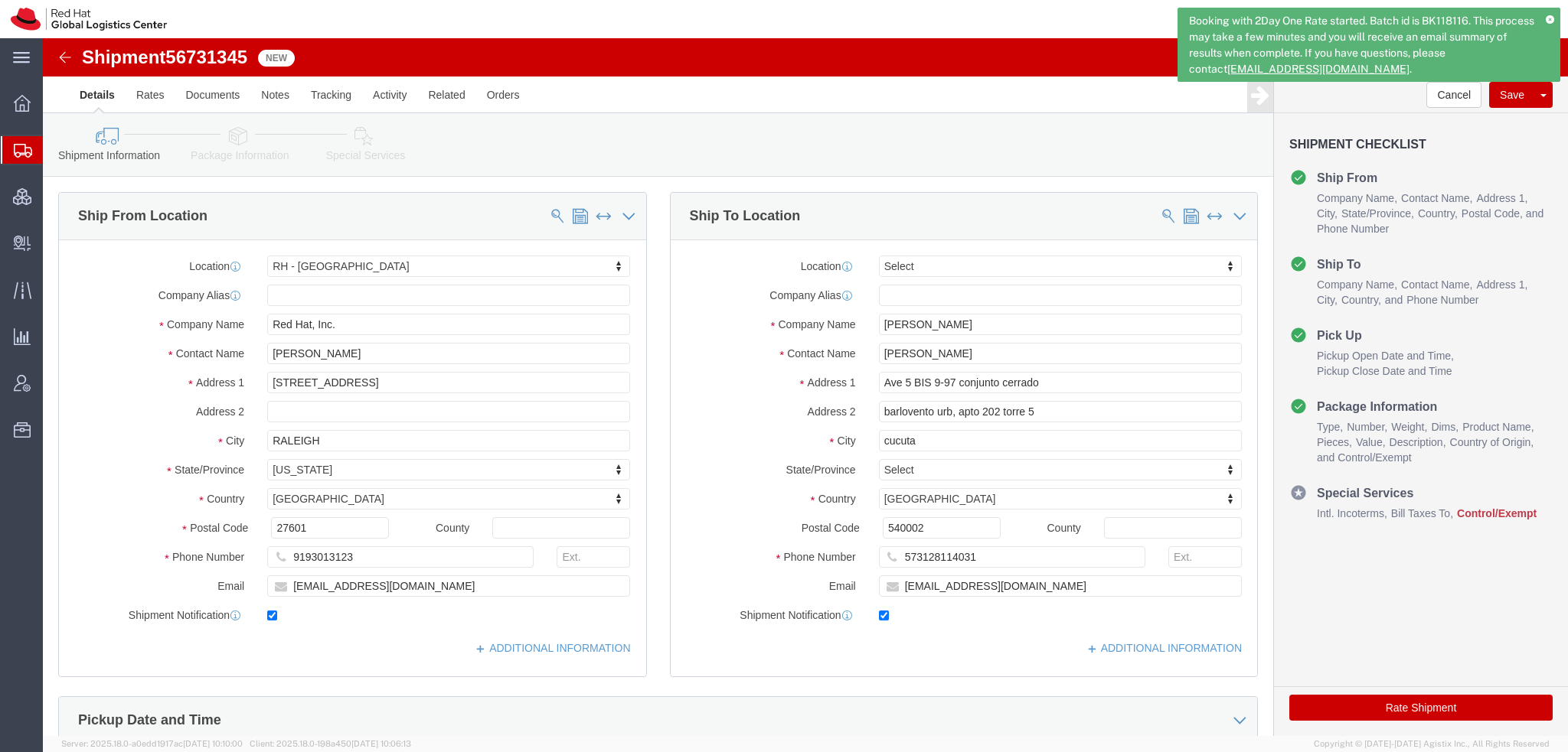
select select "38014"
select select
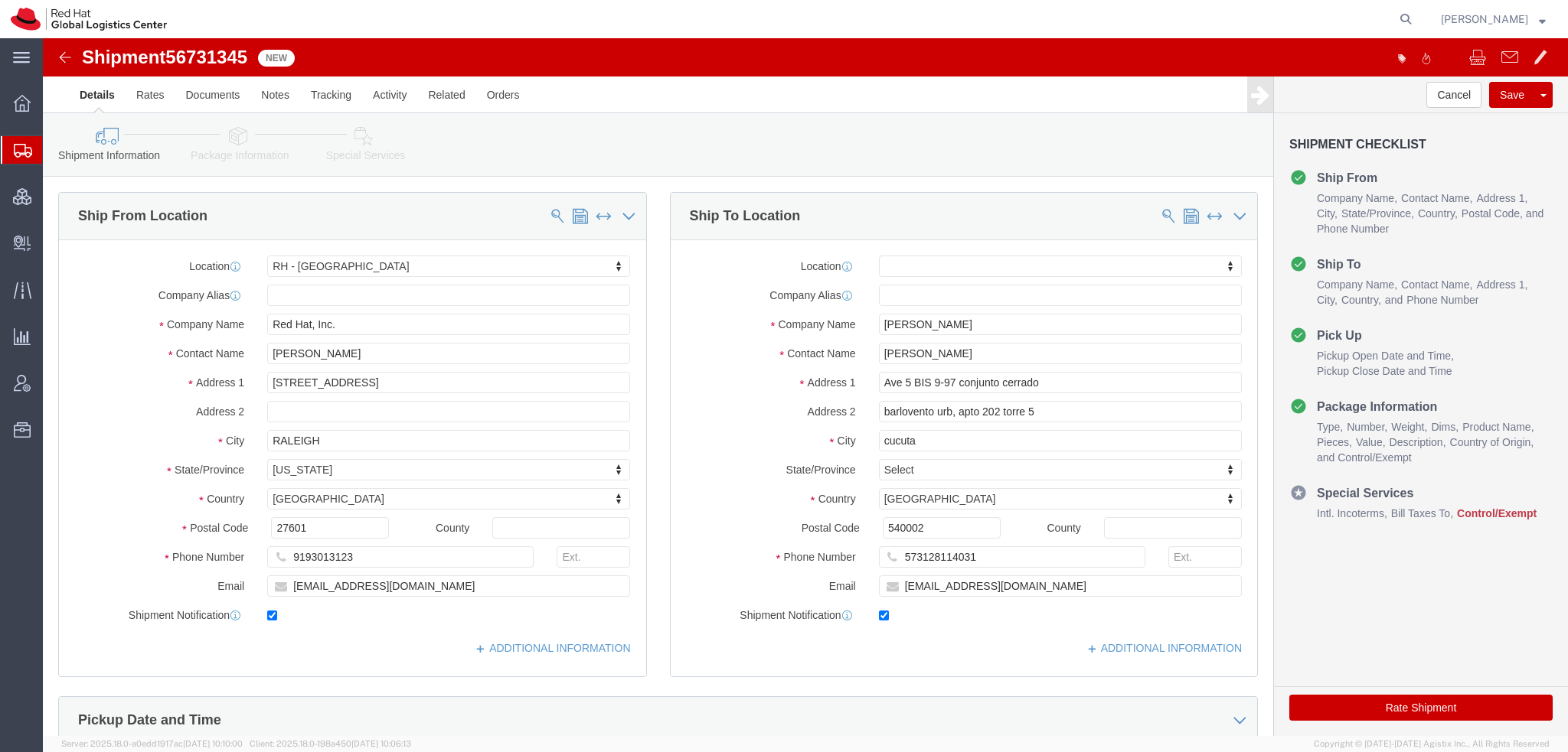
click icon
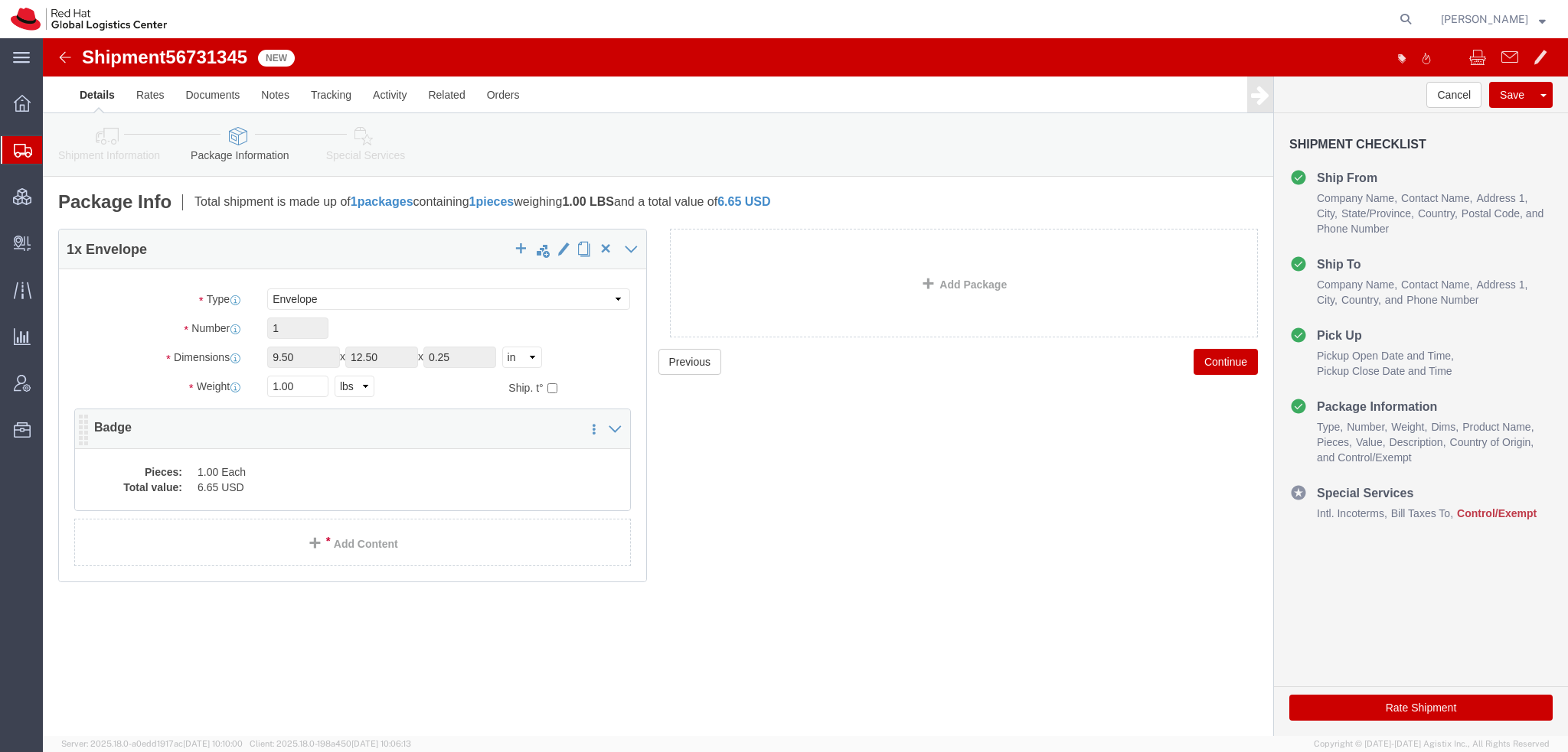
click div "Pieces: 1.00 Each Total value: 6.65 USD"
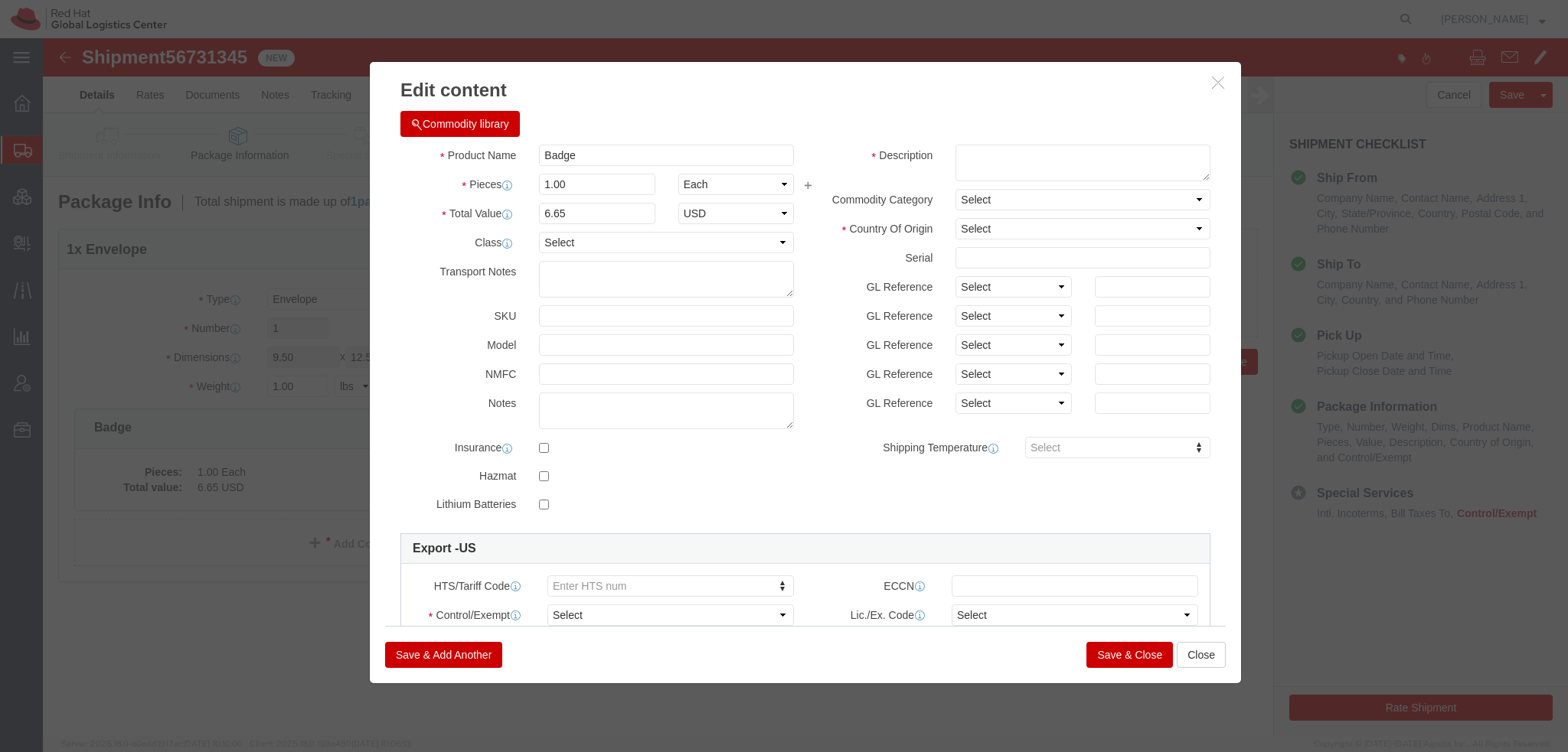
click button "Commodity library"
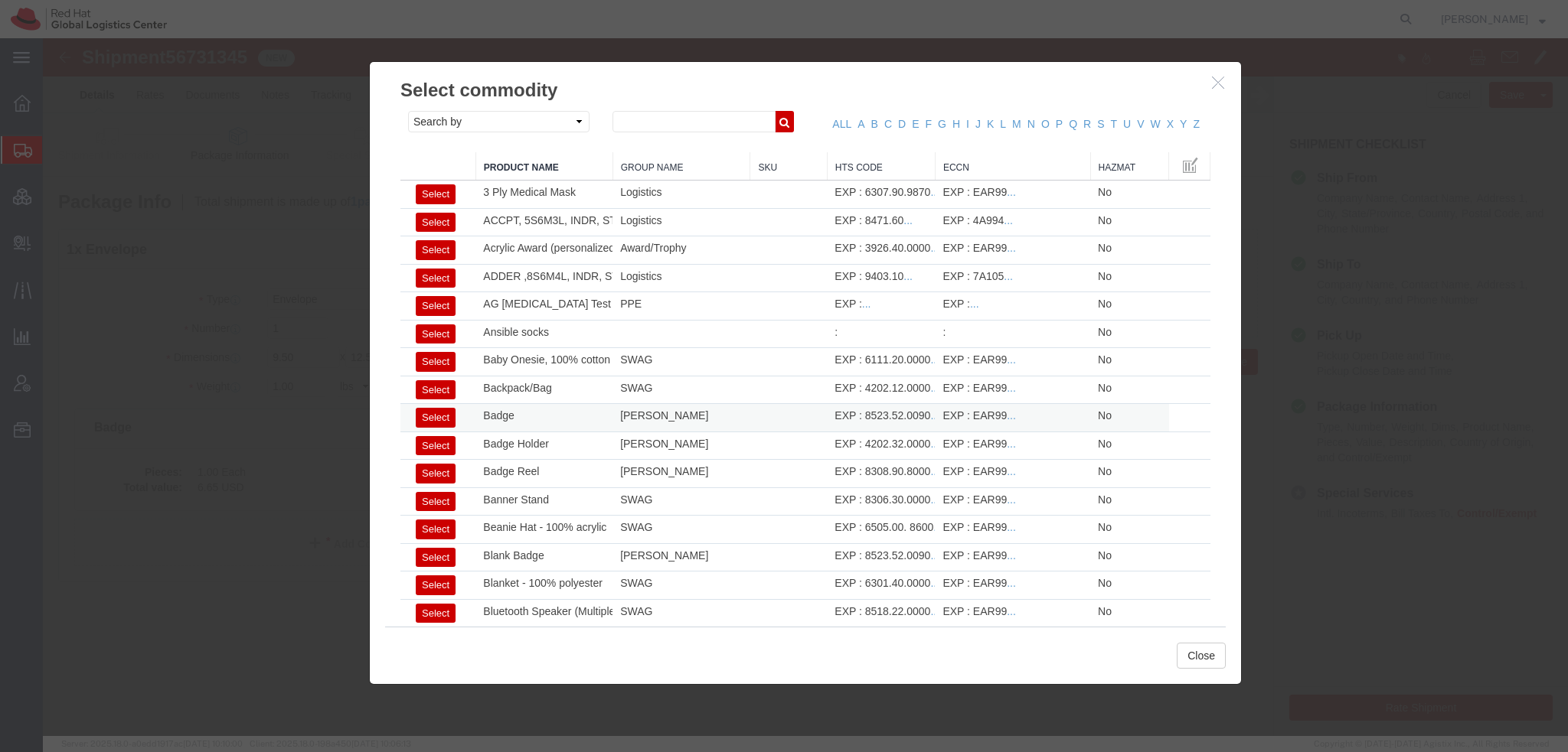
click button "Select"
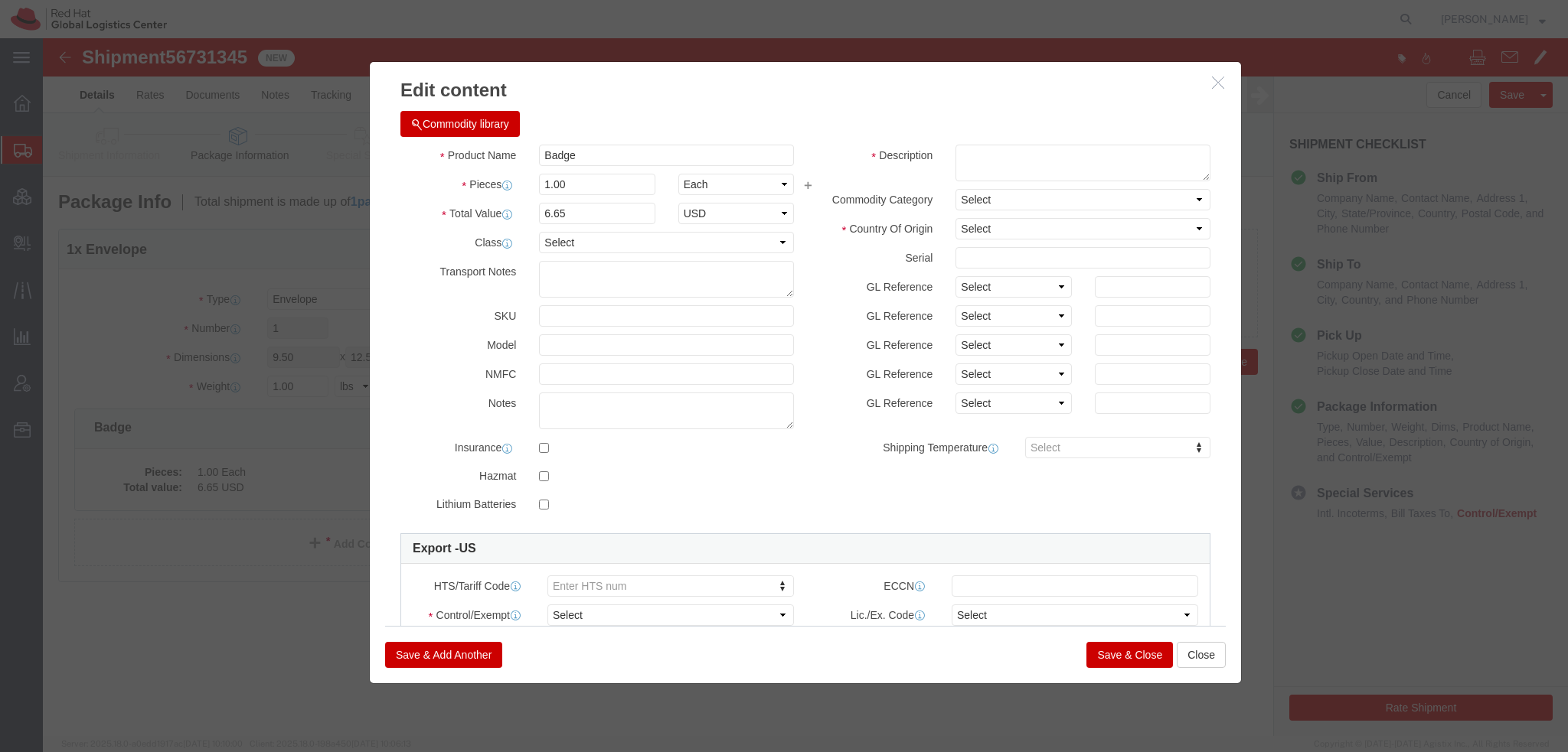
select select "US"
type input "8523.52.0090"
type input "EAR99"
select select
type textarea "- Red Hat Employee Security ID Badge - Produced Internally"
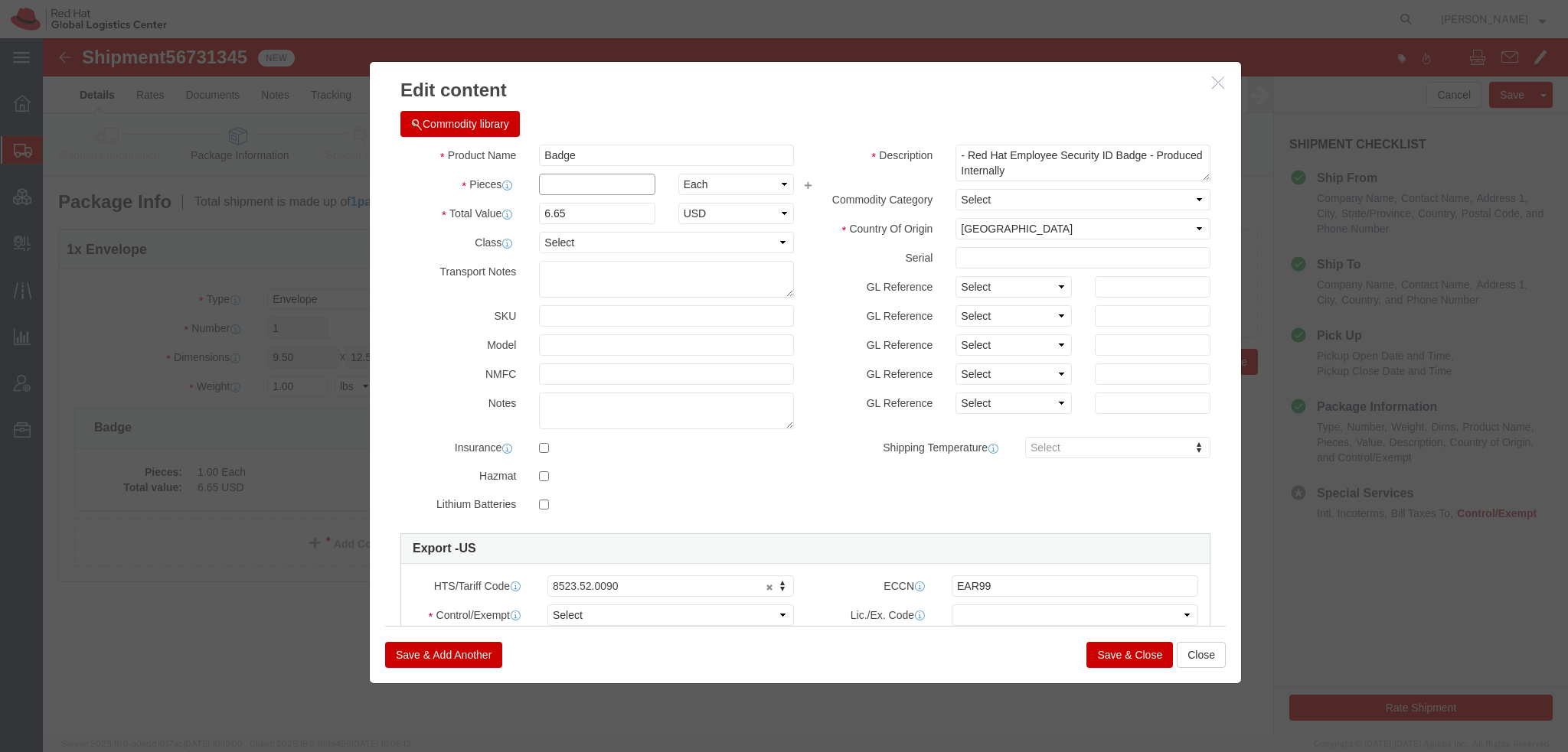
click input "text"
type input "1"
click select "Select ATF BIS DEA EPA FDA FTR ITAR OFAC Other (OPA)"
select select "FTR"
click select "Select ATF BIS DEA EPA FDA FTR ITAR OFAC Other (OPA)"
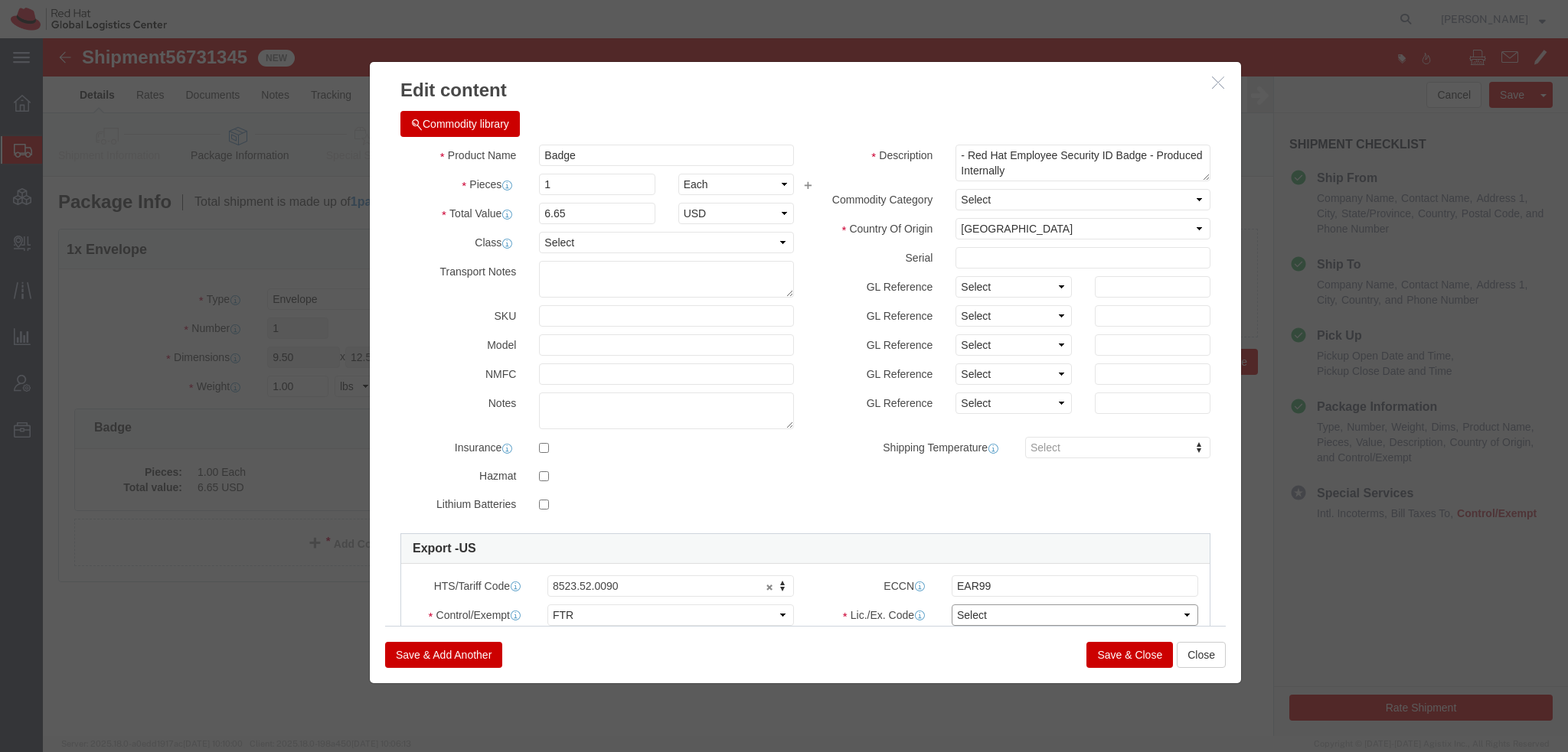
click select "Select 30.2(d)(2) 30.36 30.37(a) 30.37(f) 30.37(g) 30.37(h) 30.37(i) 30.37(j) 3…"
select select "30.37(a)"
click select "Select 30.2(d)(2) 30.36 30.37(a) 30.37(f) 30.37(g) 30.37(h) 30.37(i) 30.37(j) 3…"
click button "Save & Close"
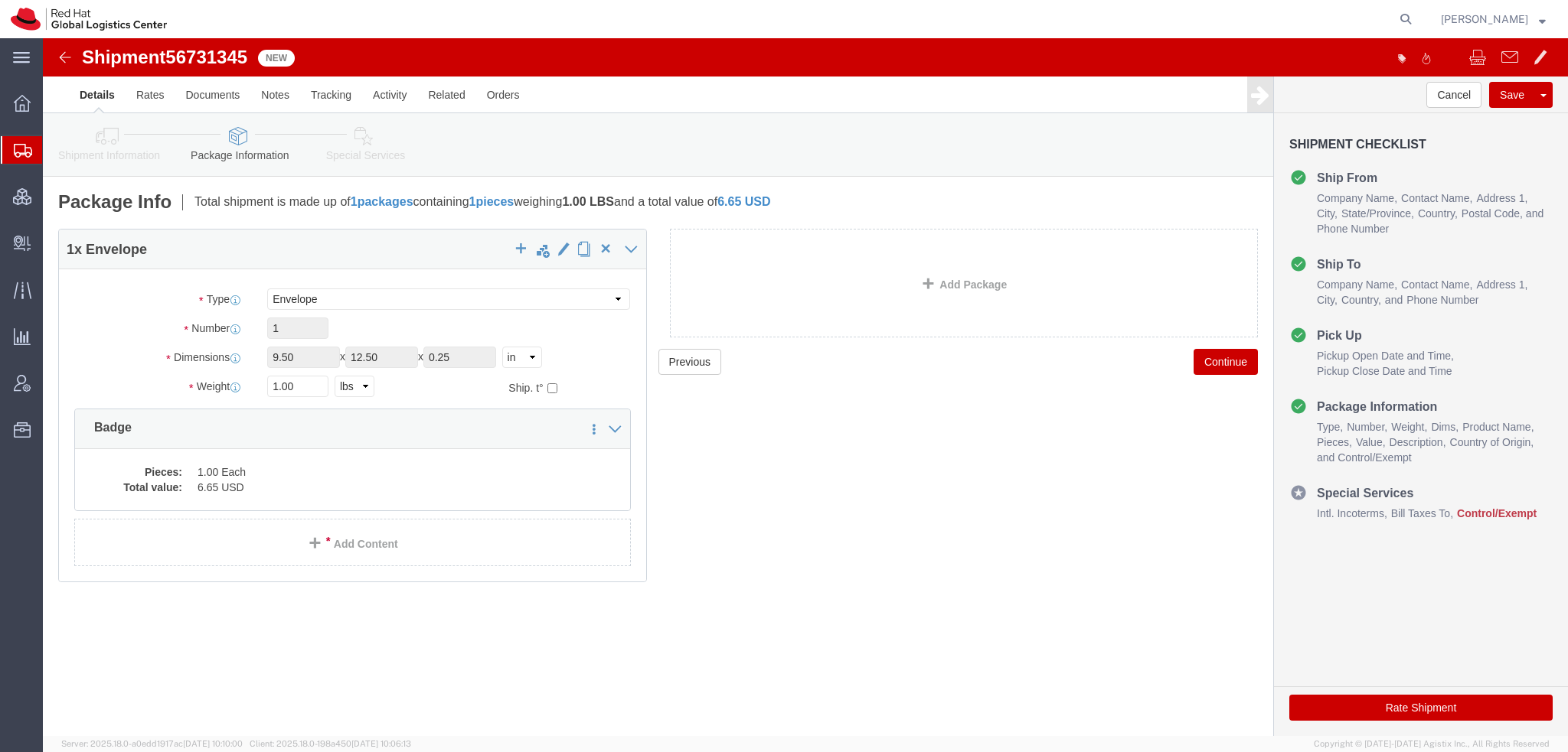
click icon
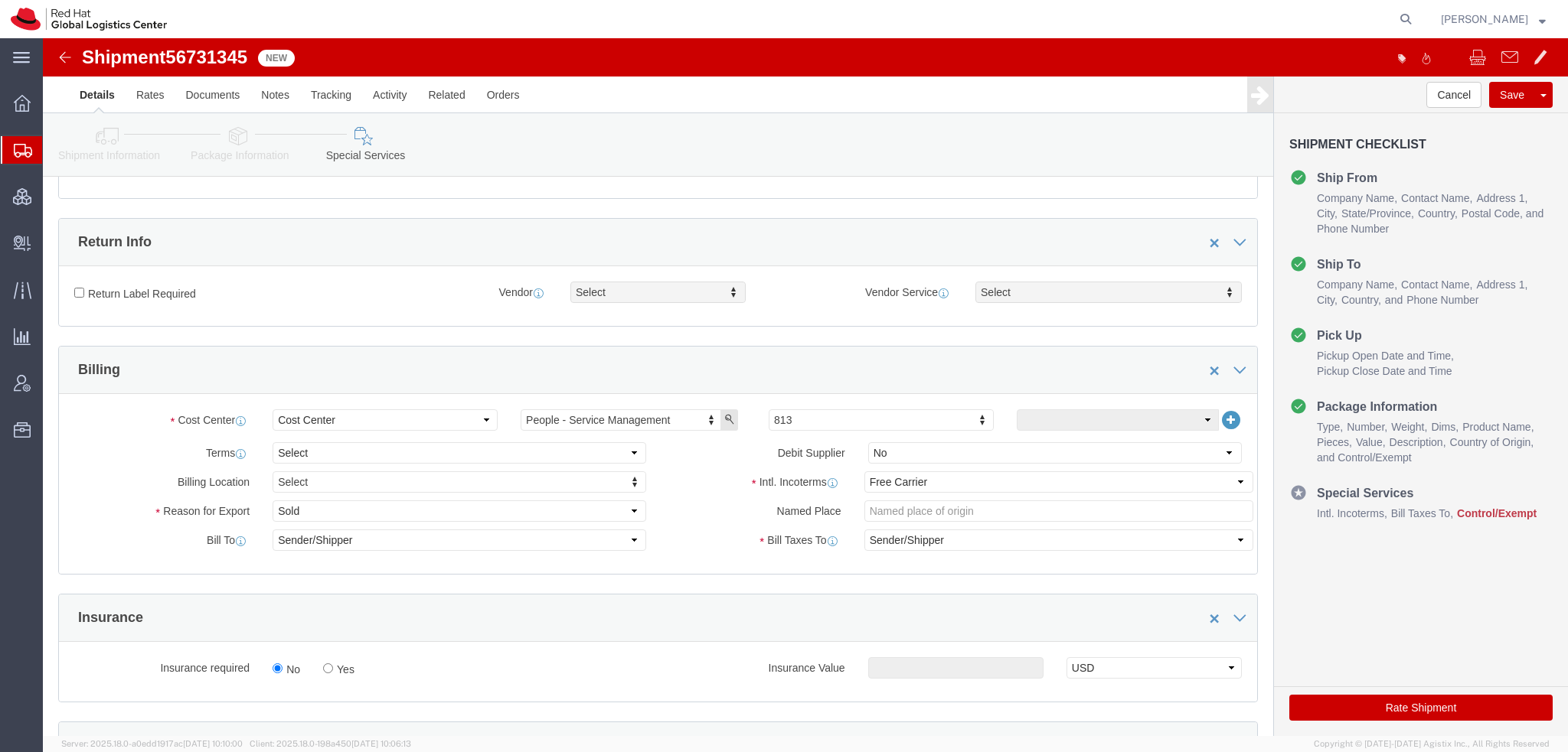
scroll to position [536, 0]
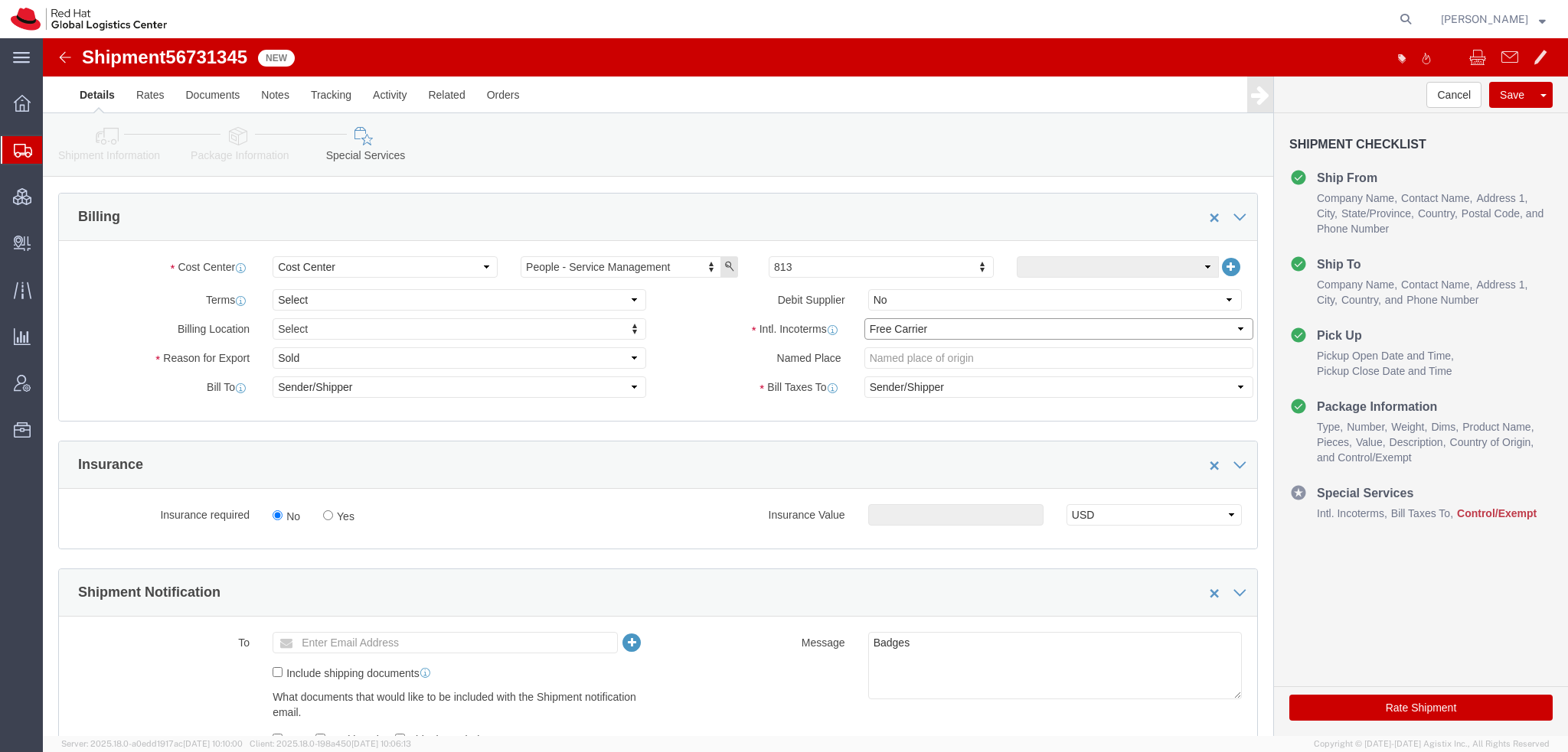
click select "Select Carriage Insurance Paid Carriage Paid To Cost and Freight Cost Insurance…"
select select "DDP"
click select "Select Carriage Insurance Paid Carriage Paid To Cost and Freight Cost Insurance…"
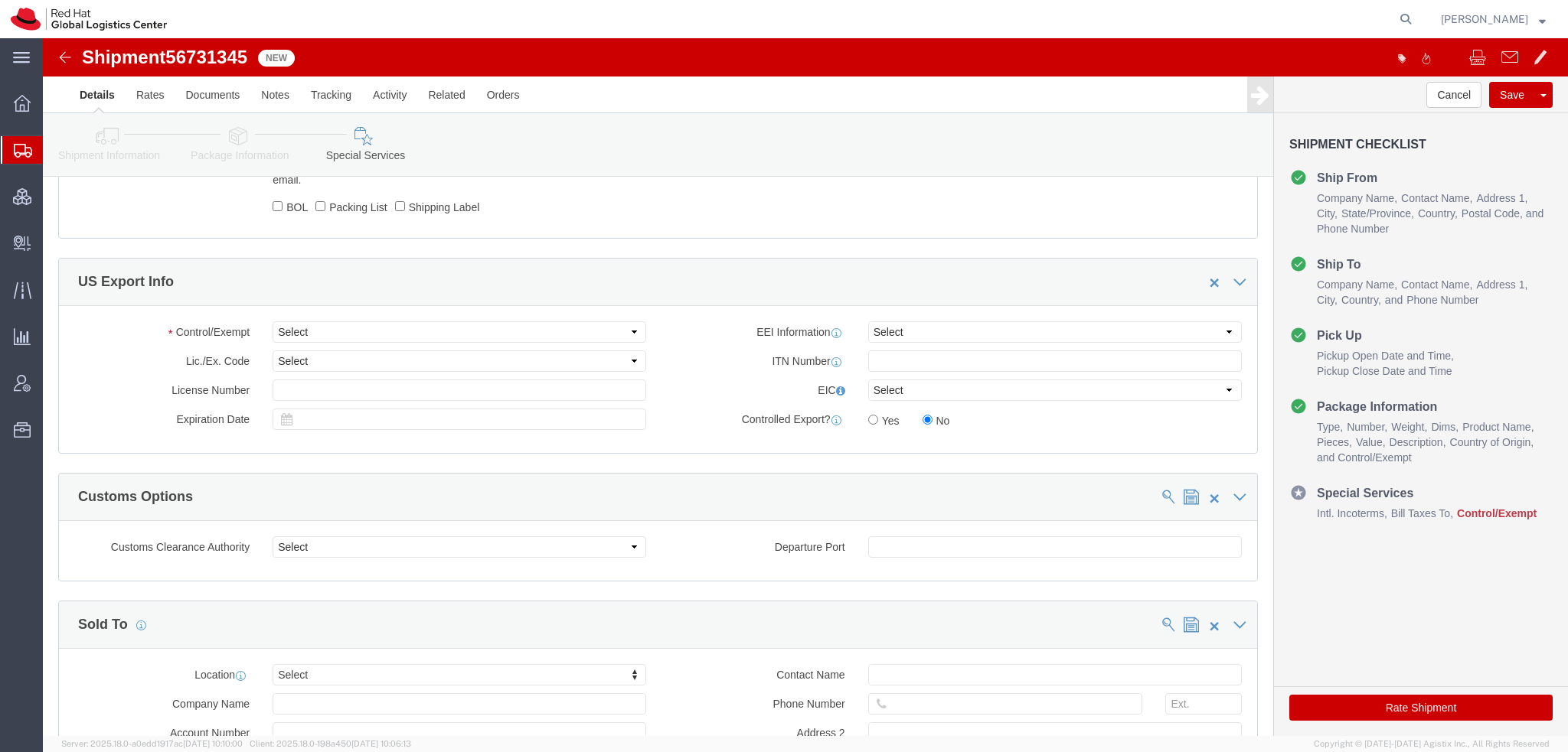
scroll to position [1072, 0]
click select "Select ATF BIS DEA EPA FDA FTR ITAR OFAC Other (OPA)"
select select "FTR"
click select "Select ATF BIS DEA EPA FDA FTR ITAR OFAC Other (OPA)"
click select "Select 30.2(d)(2) 30.36 30.37(a) 30.37(f) 30.37(g) 30.37(h) 30.37(i) 30.37(j) 3…"
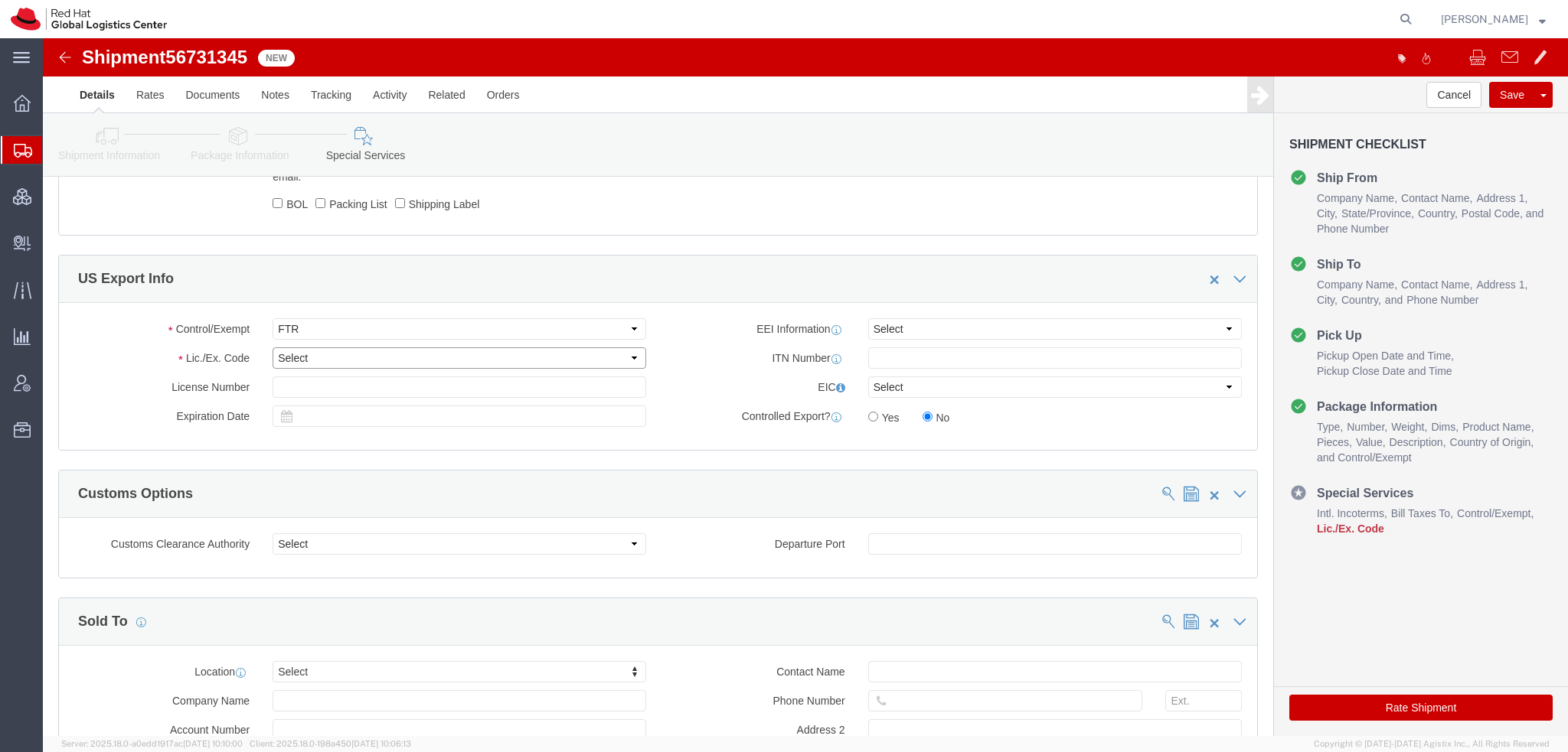
select select "30.37(a)"
click select "Select 30.2(d)(2) 30.36 30.37(a) 30.37(f) 30.37(g) 30.37(h) 30.37(i) 30.37(j) 3…"
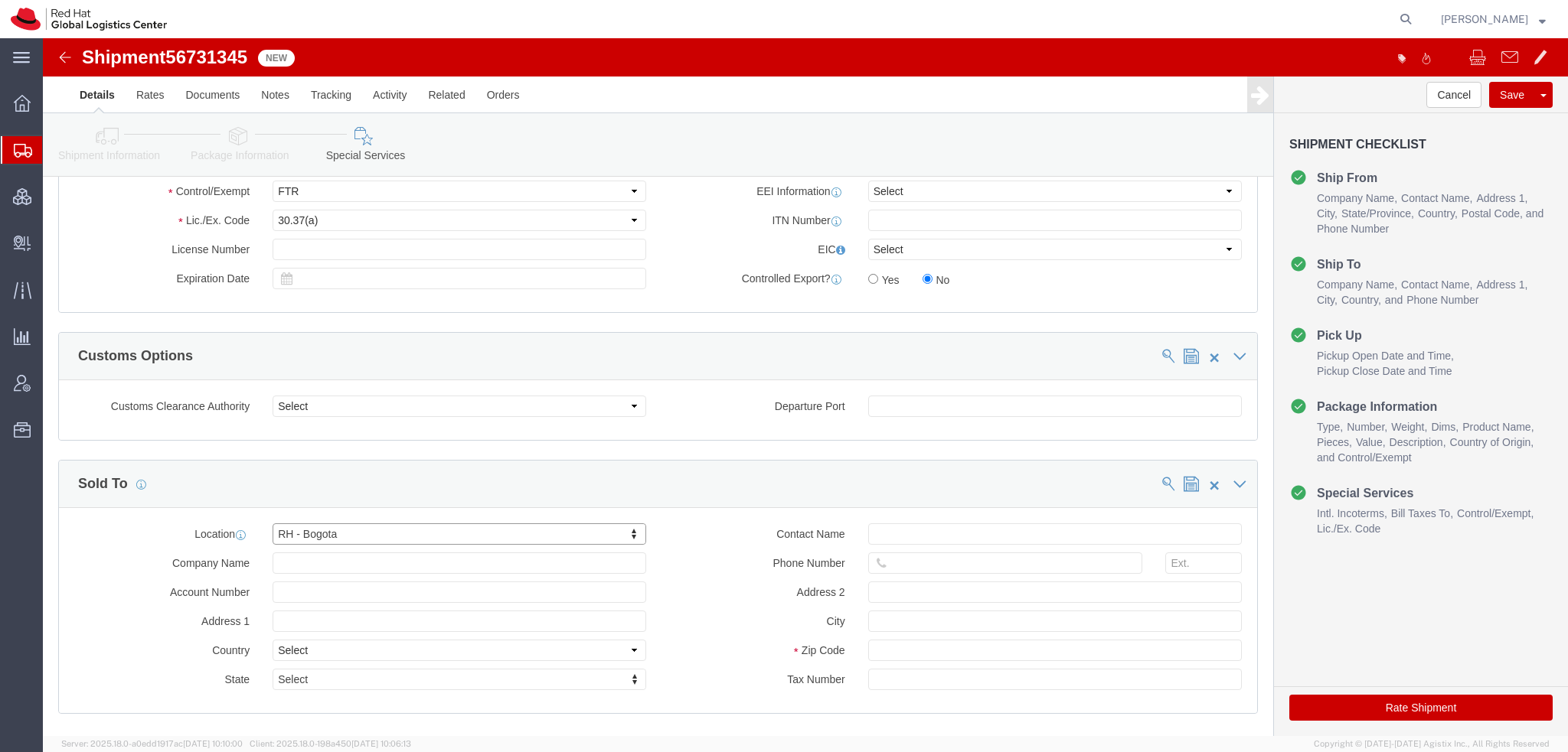
scroll to position [1294, 0]
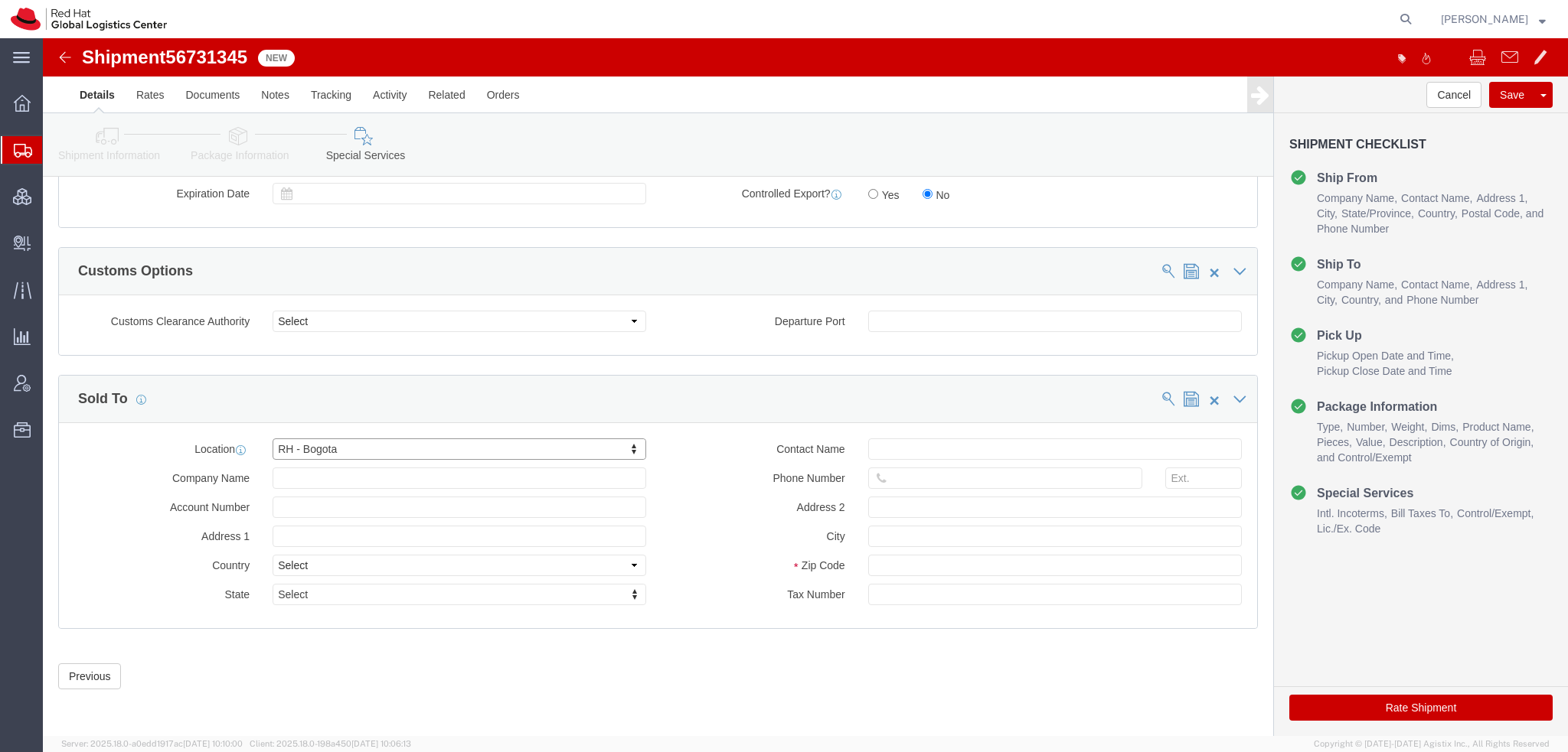
click button "Rate Shipment"
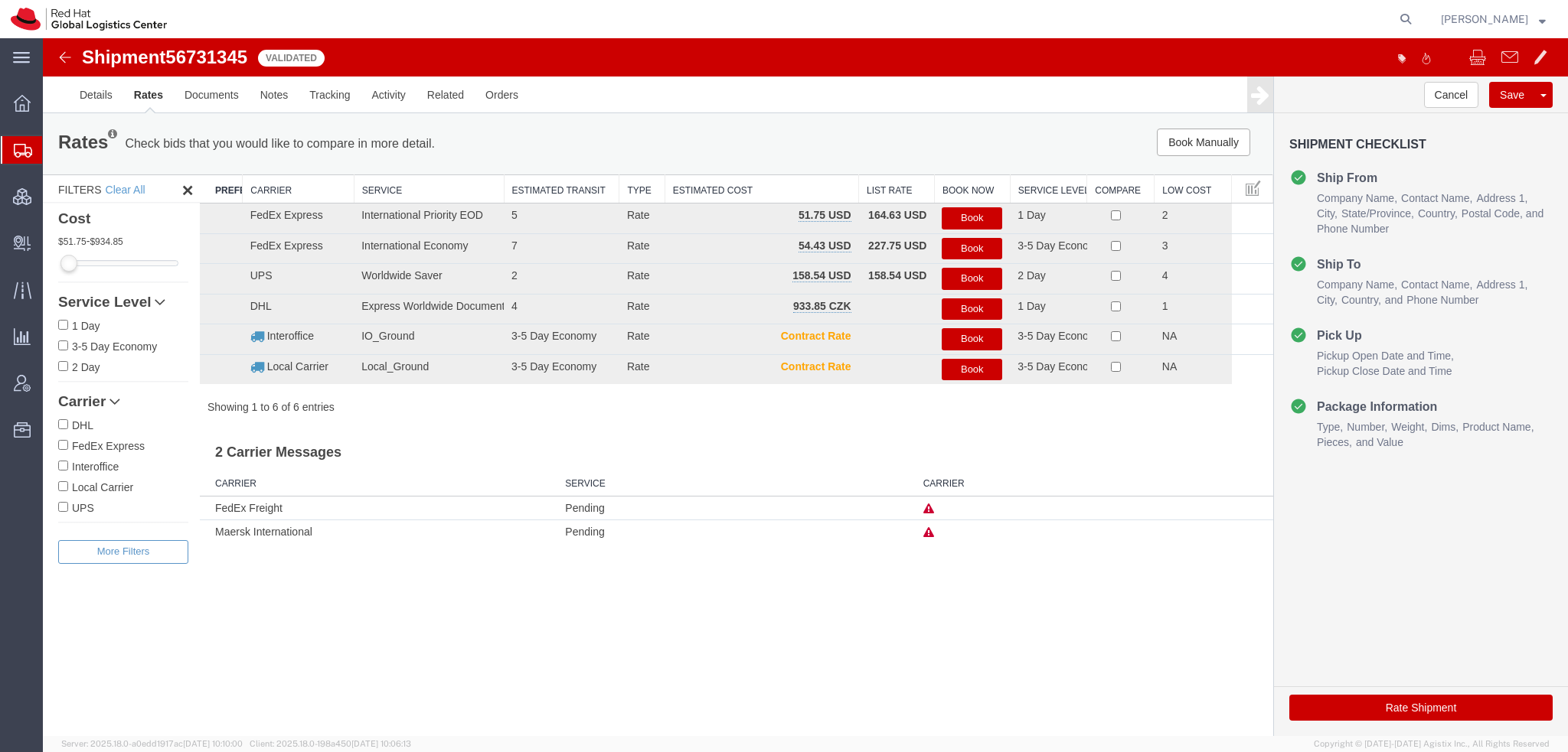
scroll to position [0, 0]
click at [970, 223] on button "Book" at bounding box center [972, 219] width 60 height 22
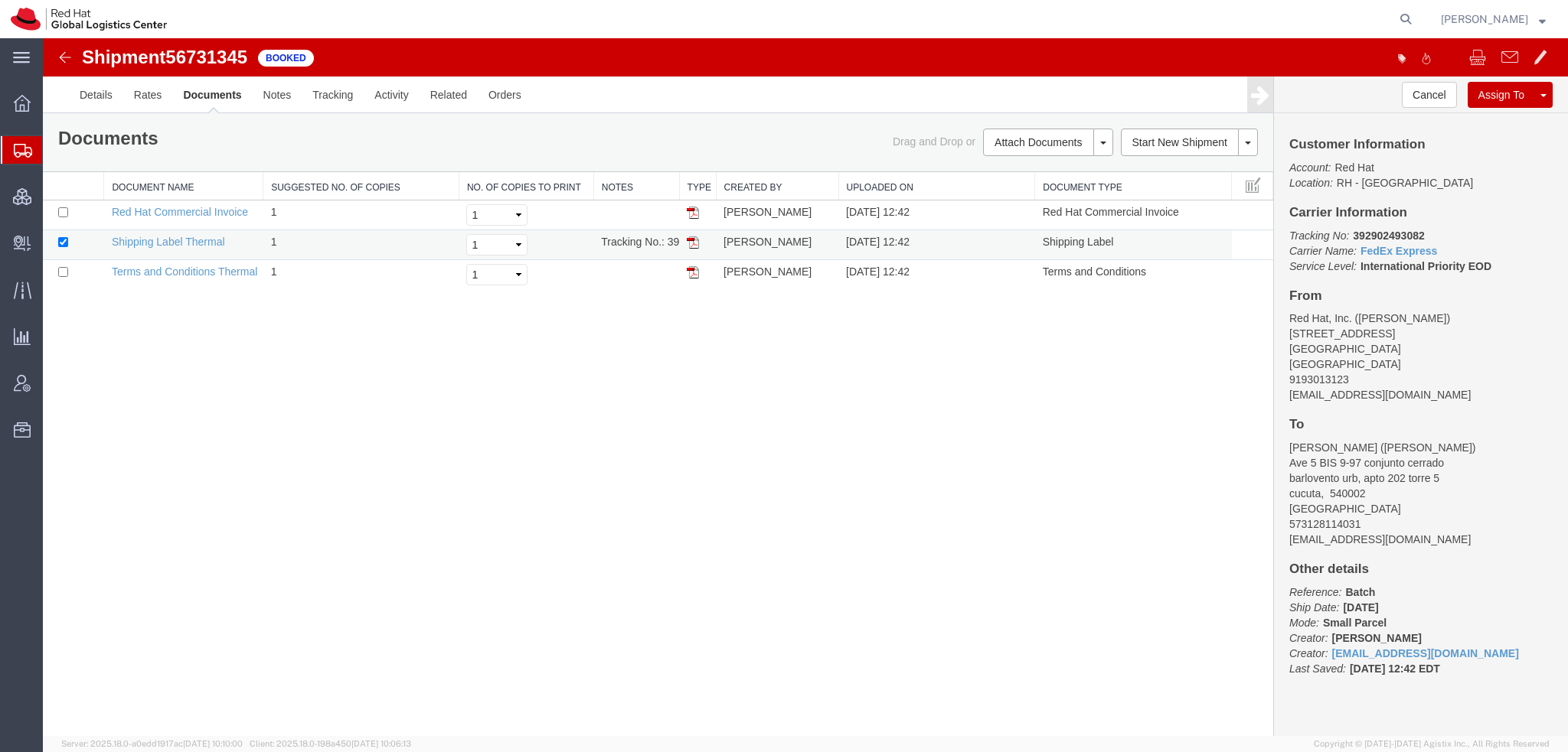
click at [693, 240] on img at bounding box center [693, 242] width 12 height 12
drag, startPoint x: 98, startPoint y: 176, endPoint x: 236, endPoint y: 2, distance: 222.1
click at [0, 0] on span "Shipment Manager" at bounding box center [0, 0] width 0 height 0
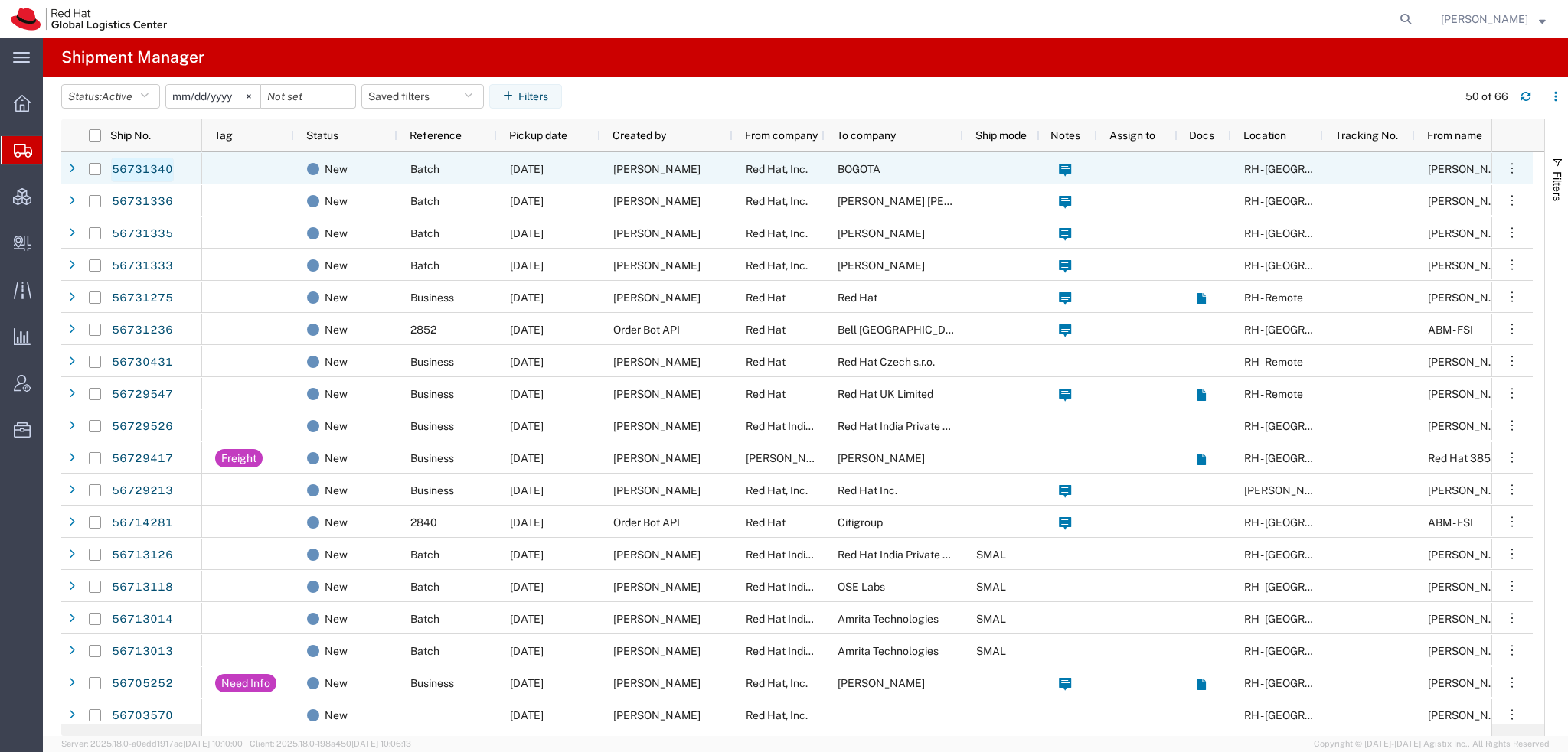
click at [152, 169] on link "56731340" at bounding box center [142, 170] width 63 height 24
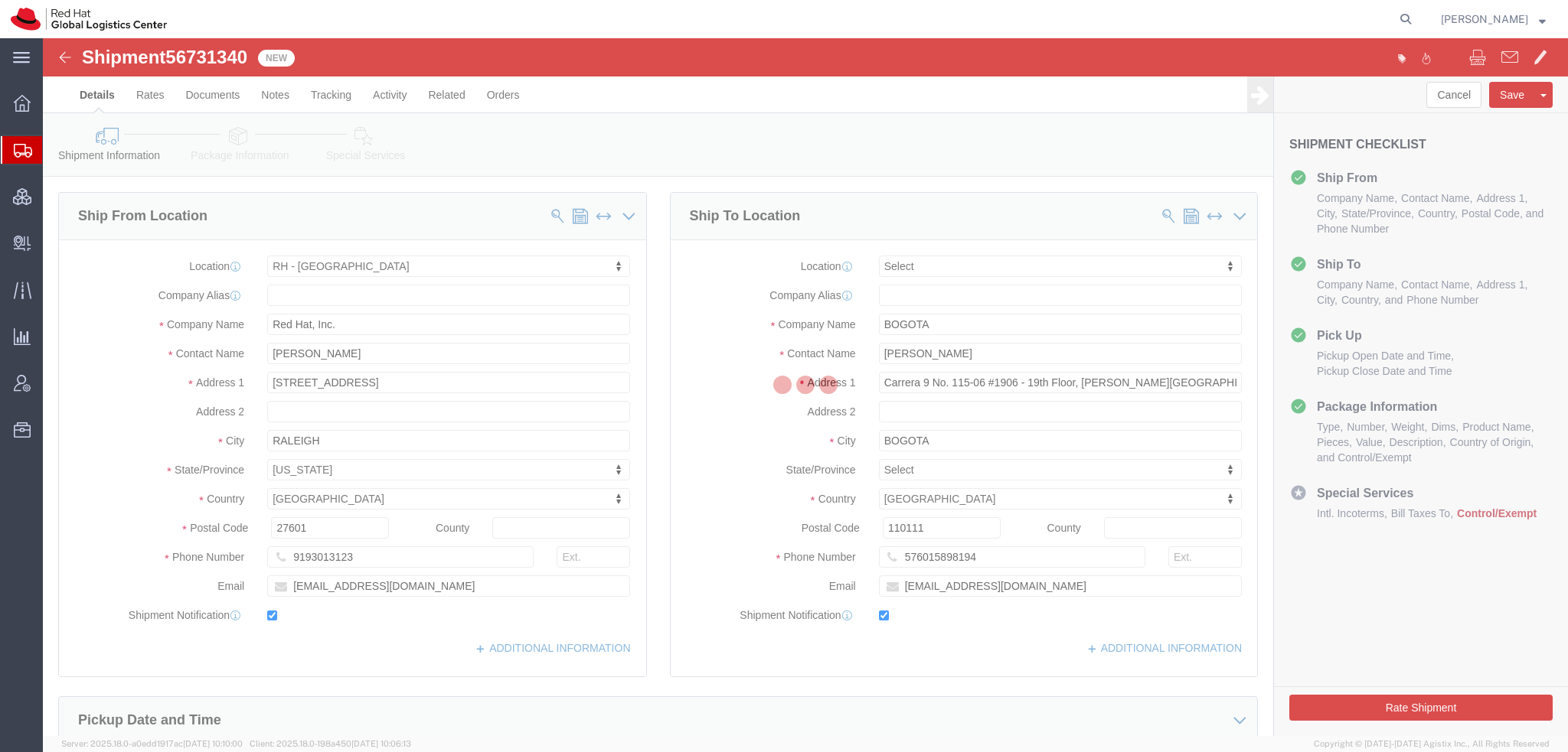
select select "38014"
select select
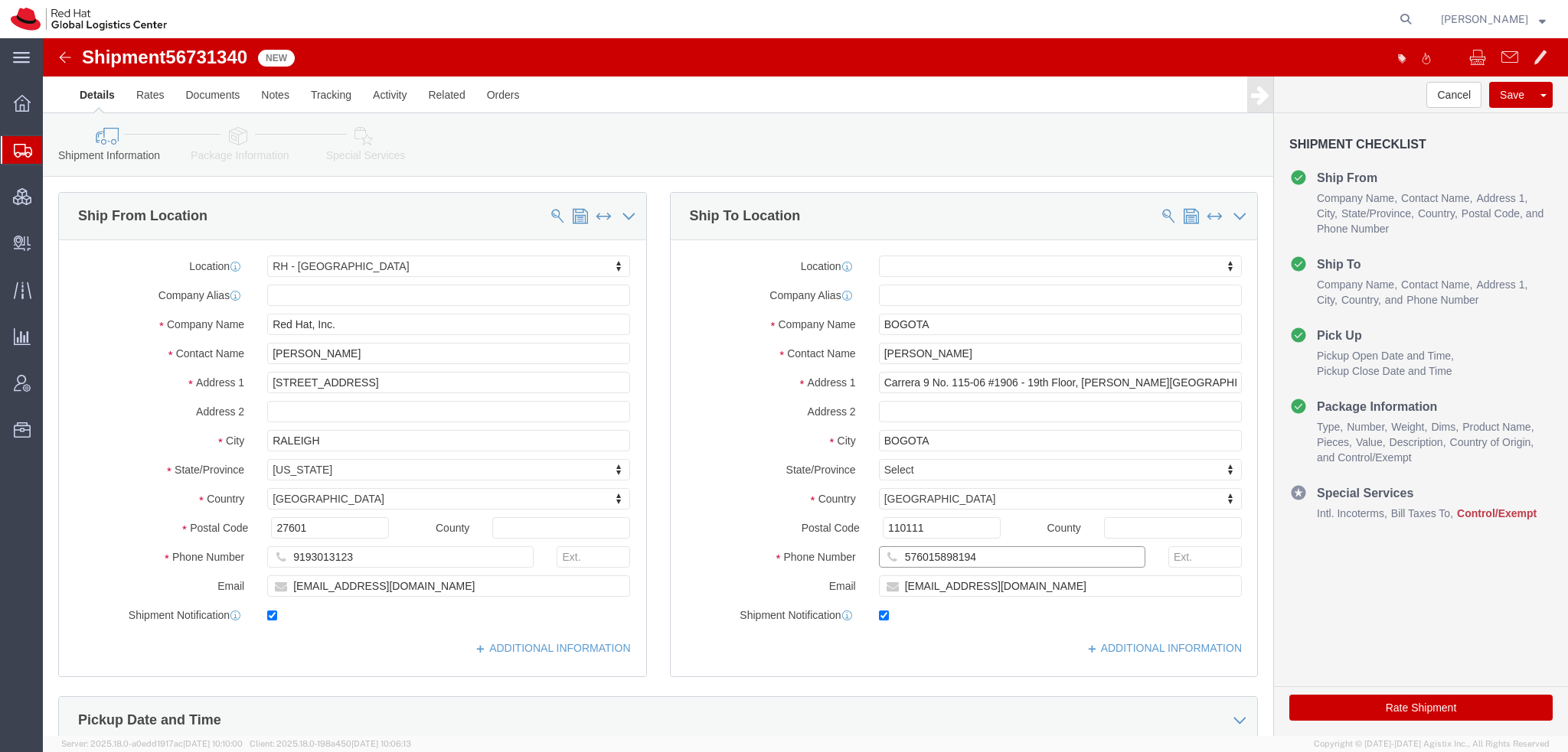
drag, startPoint x: 928, startPoint y: 515, endPoint x: 348, endPoint y: 368, distance: 598.3
click div "Ship From Location Location [GEOGRAPHIC_DATA] - [GEOGRAPHIC_DATA] My Profile Lo…"
click input "[PERSON_NAME]"
type input "Orlando"
click p "- Red Hat Colombia S.A.S. - ([PERSON_NAME]) [STREET_ADDRESS][PERSON_NAME]"
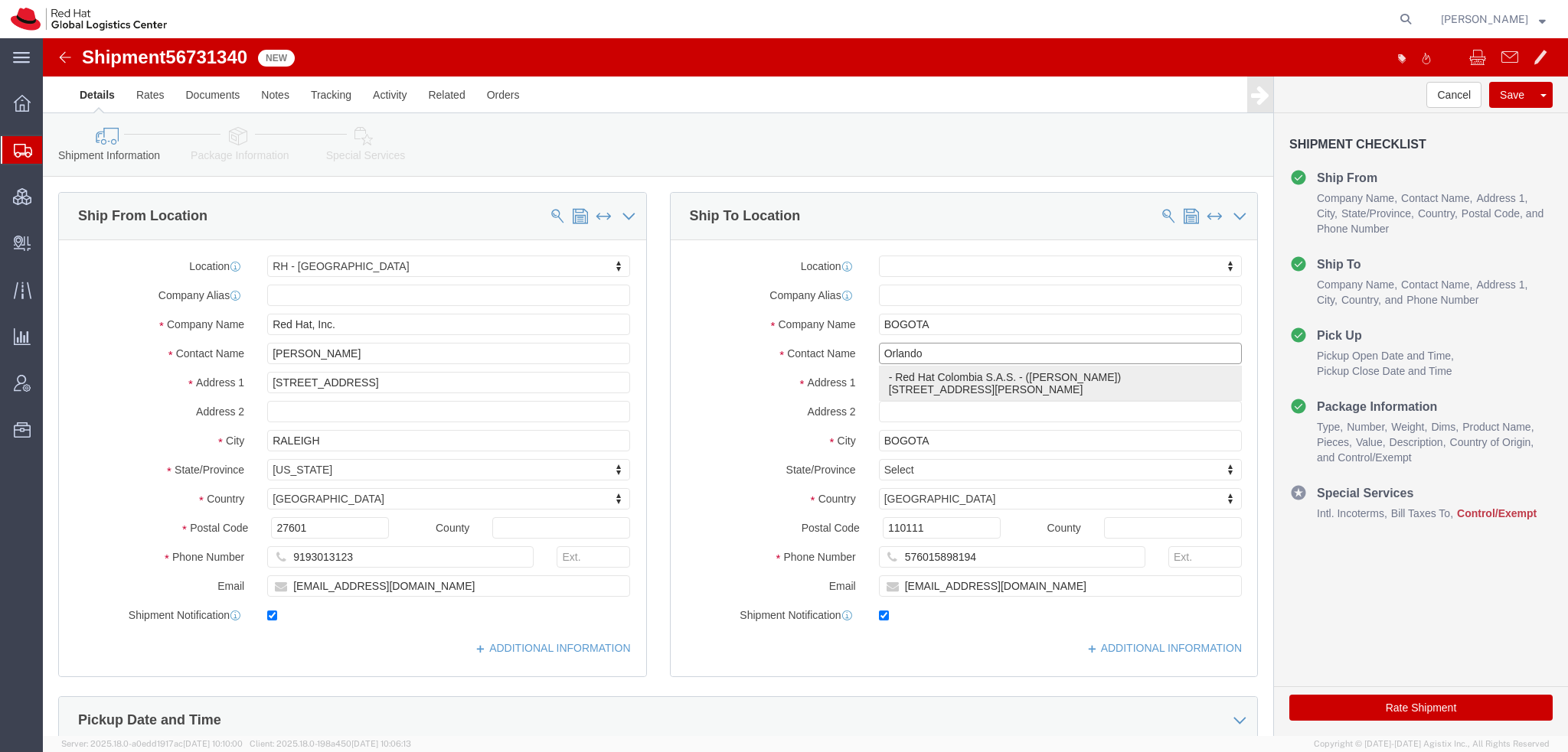
select select "37928"
click input "576015898194"
paste input "576015898194"
type input "576015898194"
click icon
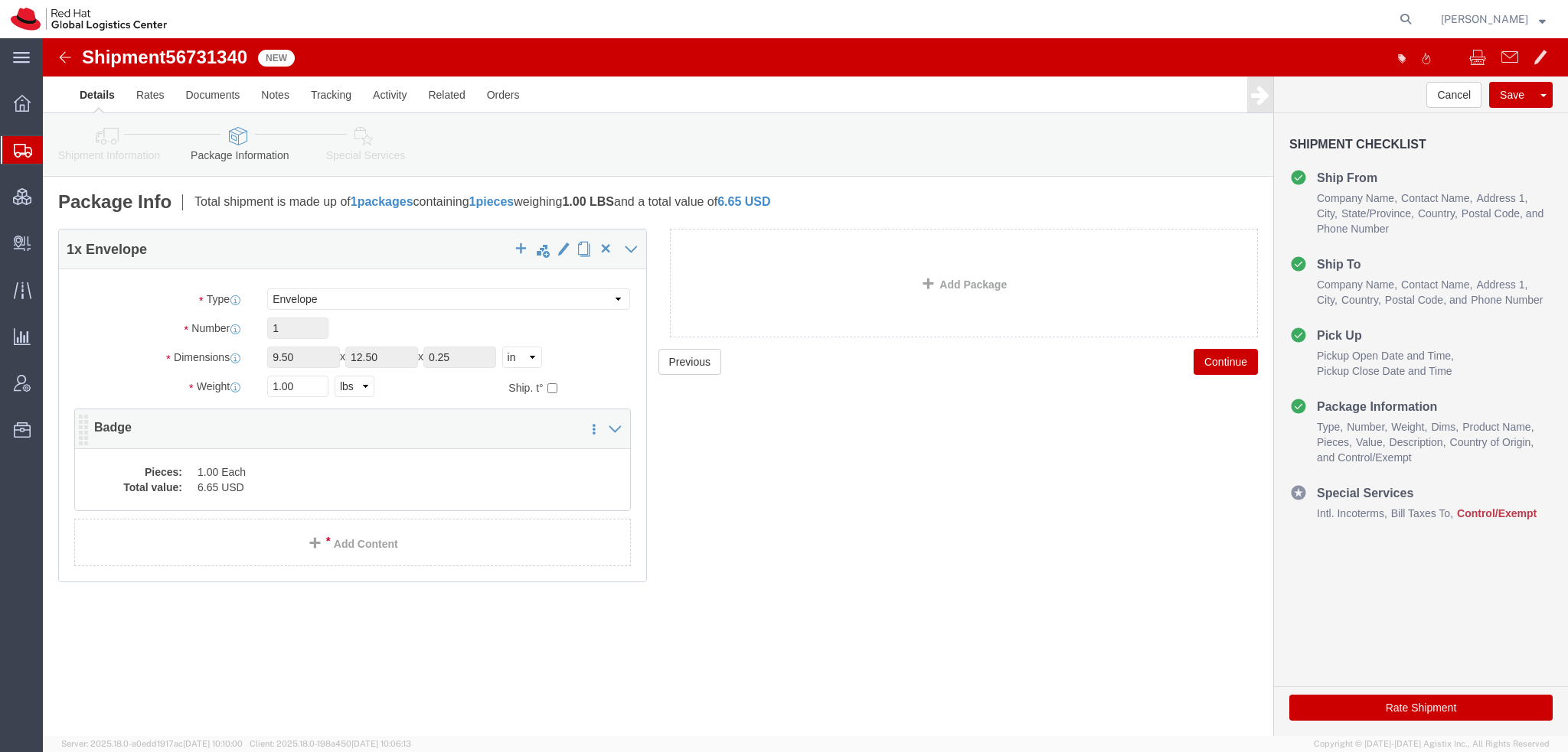
click dd "1.00 Each"
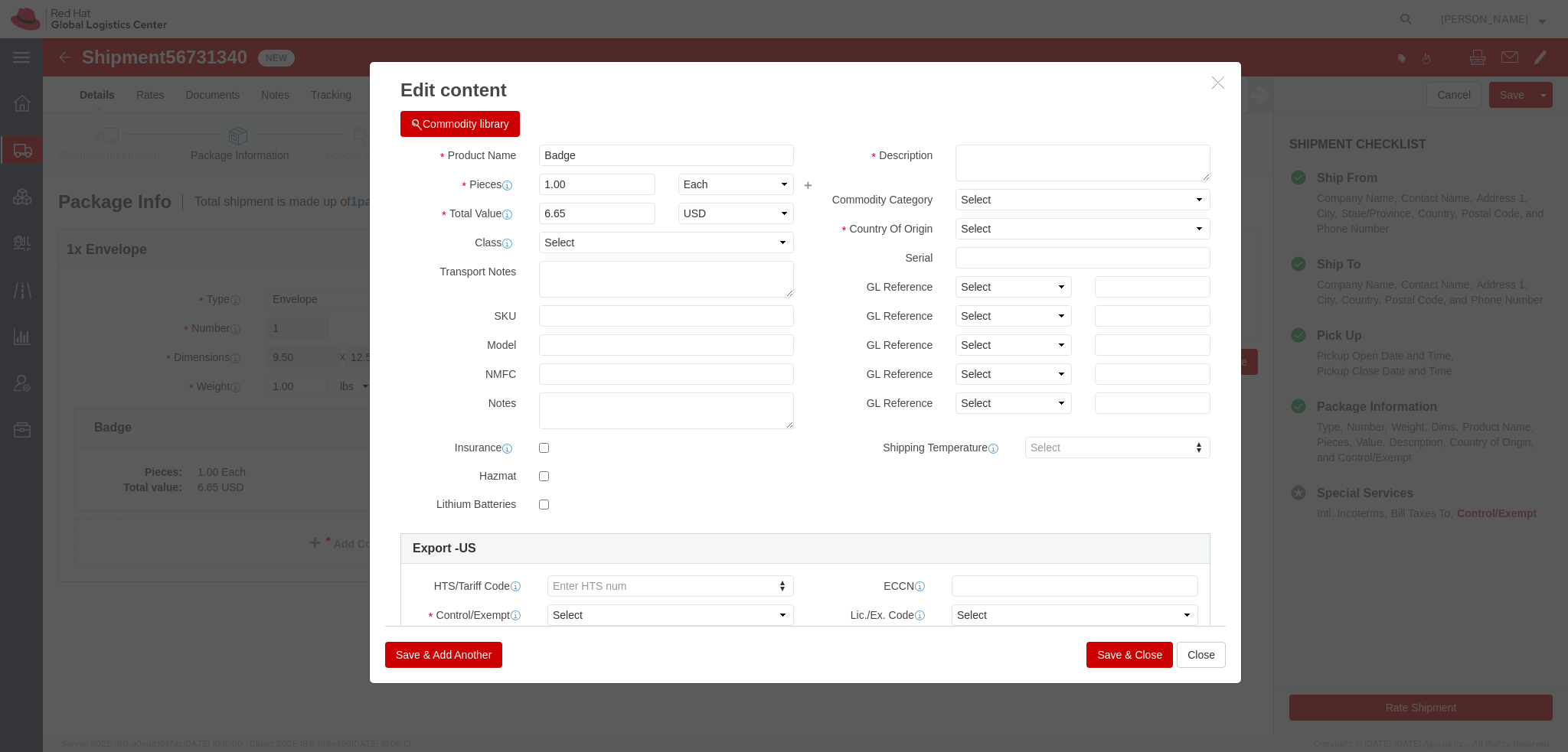
click button "Commodity library"
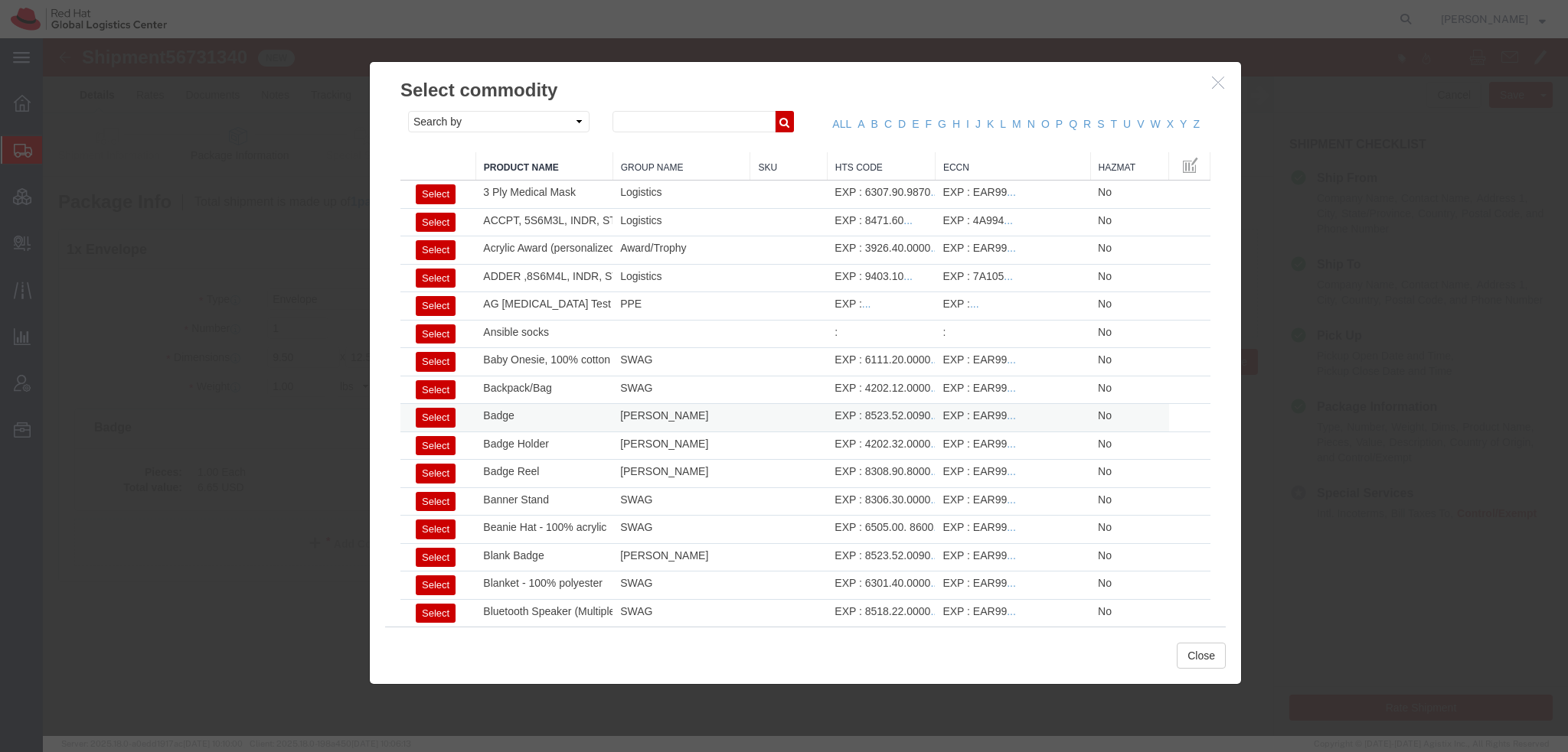
click button "Select"
select select "US"
type input "8523.52.0090"
type input "EAR99"
select select
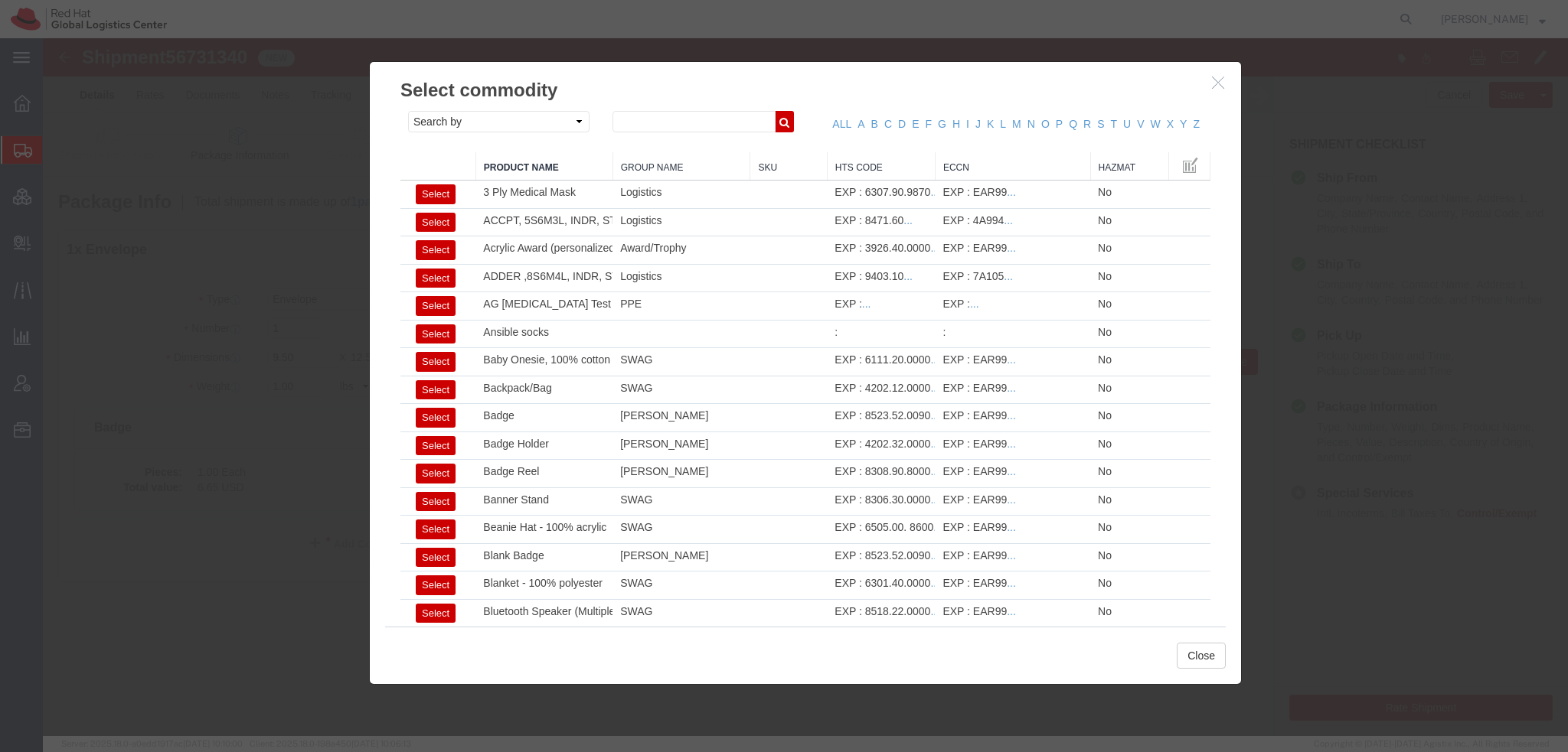
type textarea "- Red Hat Employee Security ID Badge - Produced Internally"
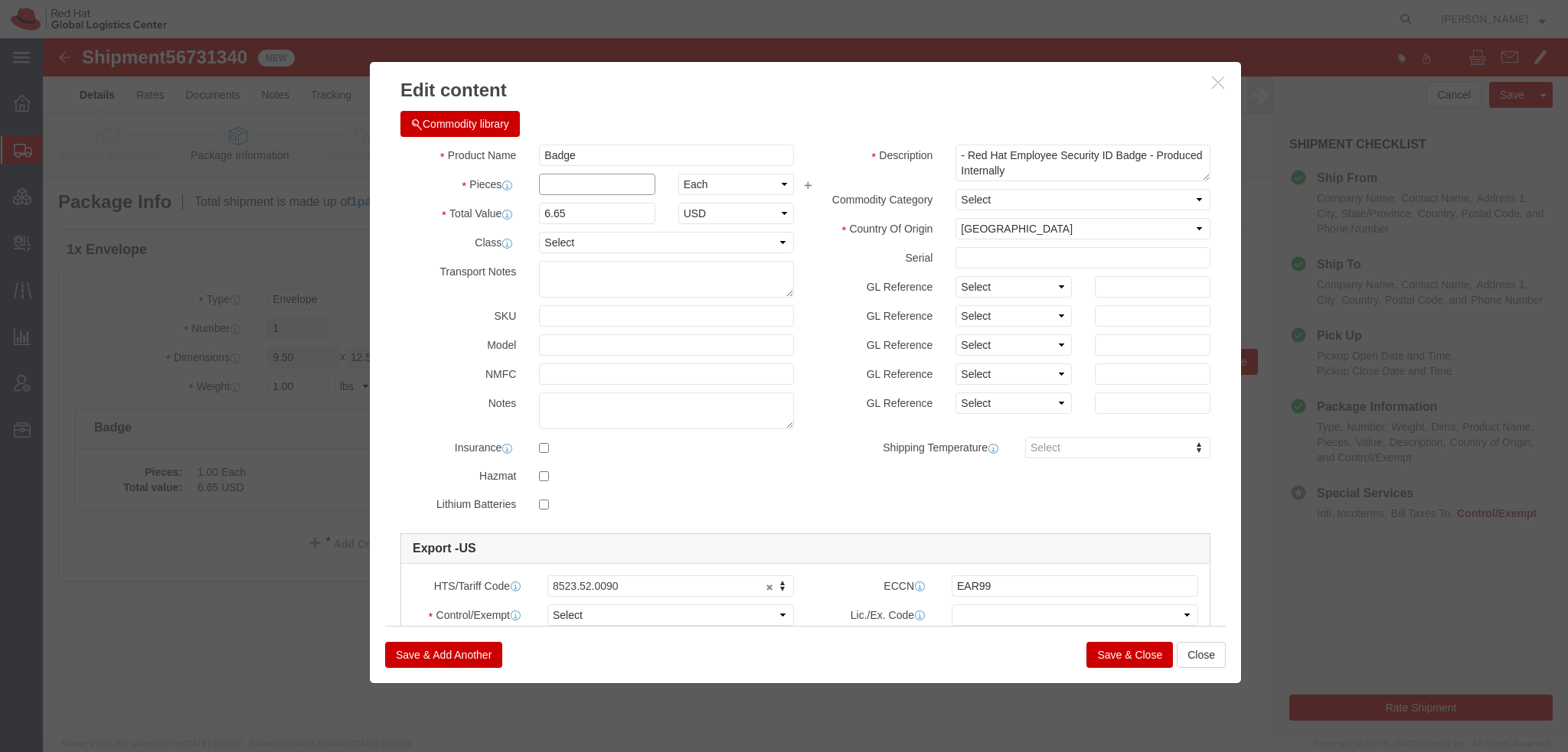
click input "text"
type input "1"
click select "Select ATF BIS DEA EPA FDA FTR ITAR OFAC Other (OPA)"
select select "FTR"
click select "Select ATF BIS DEA EPA FDA FTR ITAR OFAC Other (OPA)"
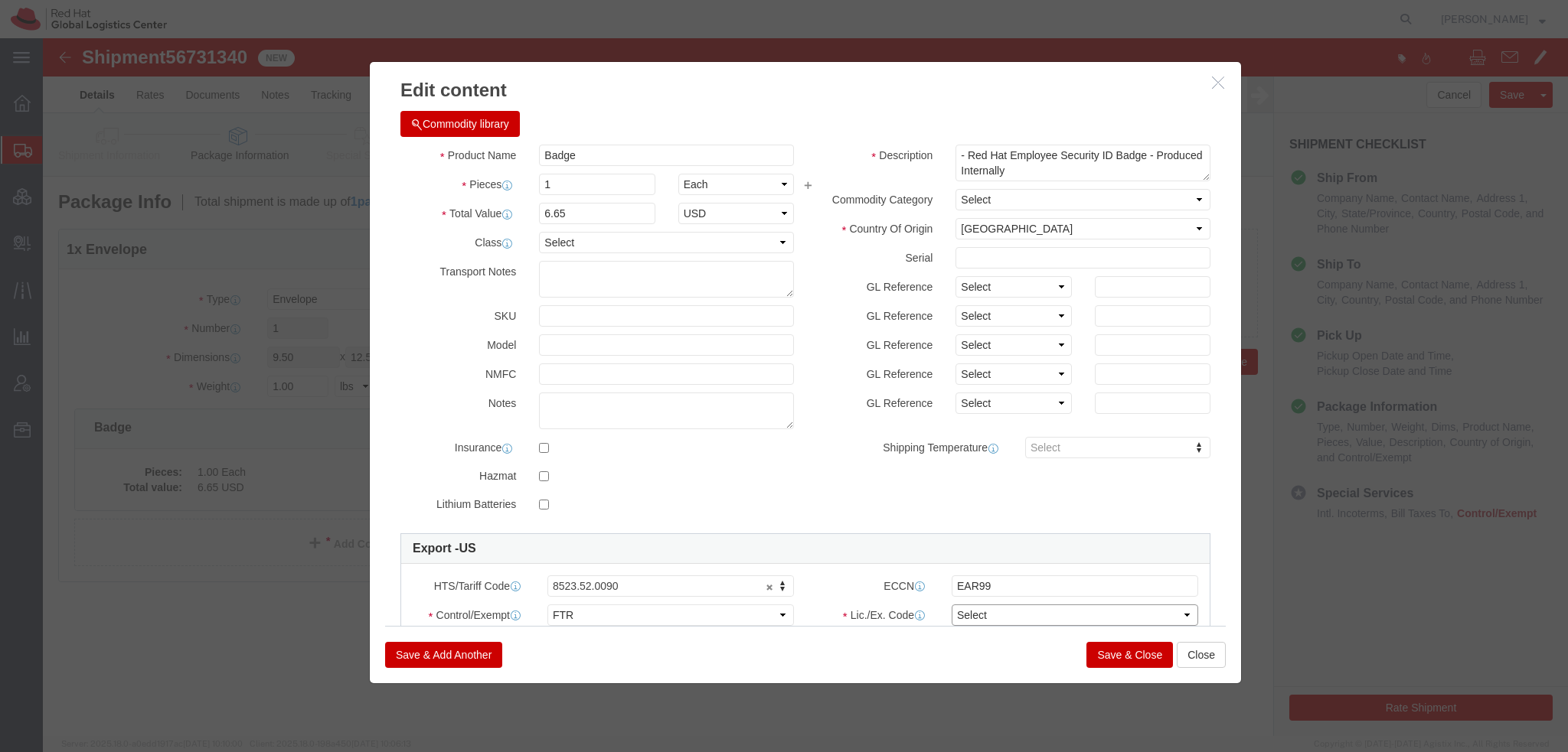
click select "Select 30.2(d)(2) 30.36 30.37(a) 30.37(f) 30.37(g) 30.37(h) 30.37(i) 30.37(j) 3…"
select select "30.37(a)"
click select "Select 30.2(d)(2) 30.36 30.37(a) 30.37(f) 30.37(g) 30.37(h) 30.37(i) 30.37(j) 3…"
click button "Save & Close"
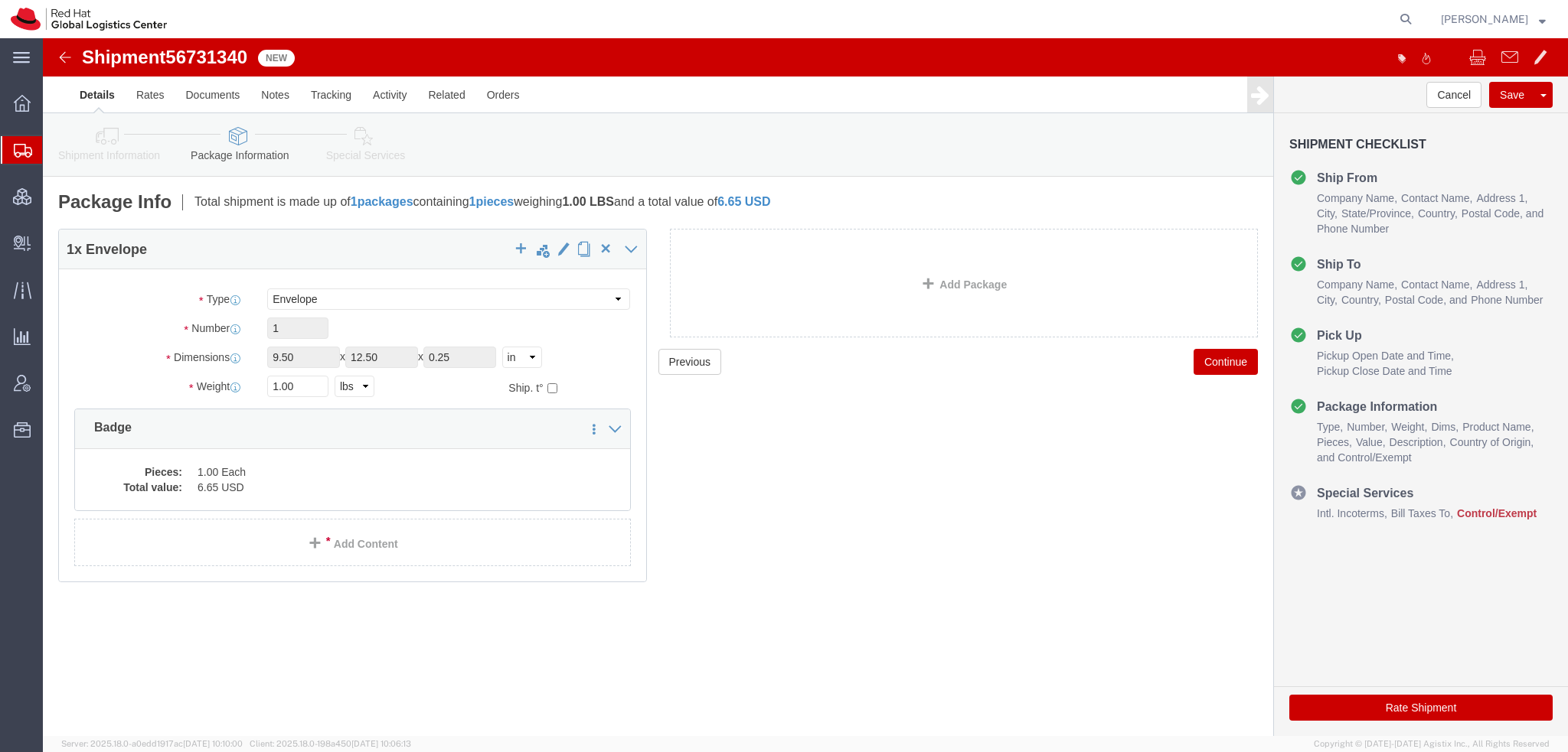
click link "Special Services"
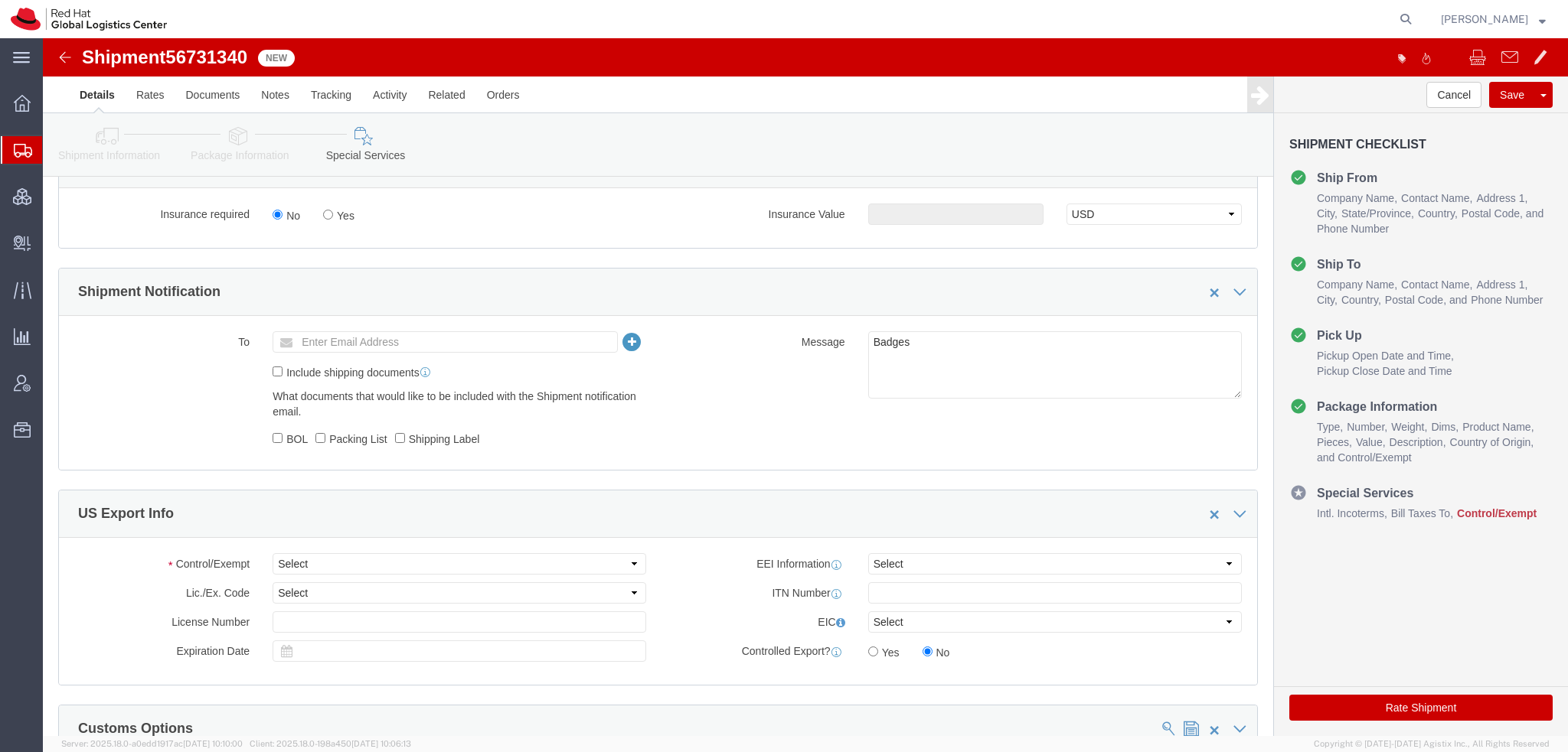
scroll to position [918, 0]
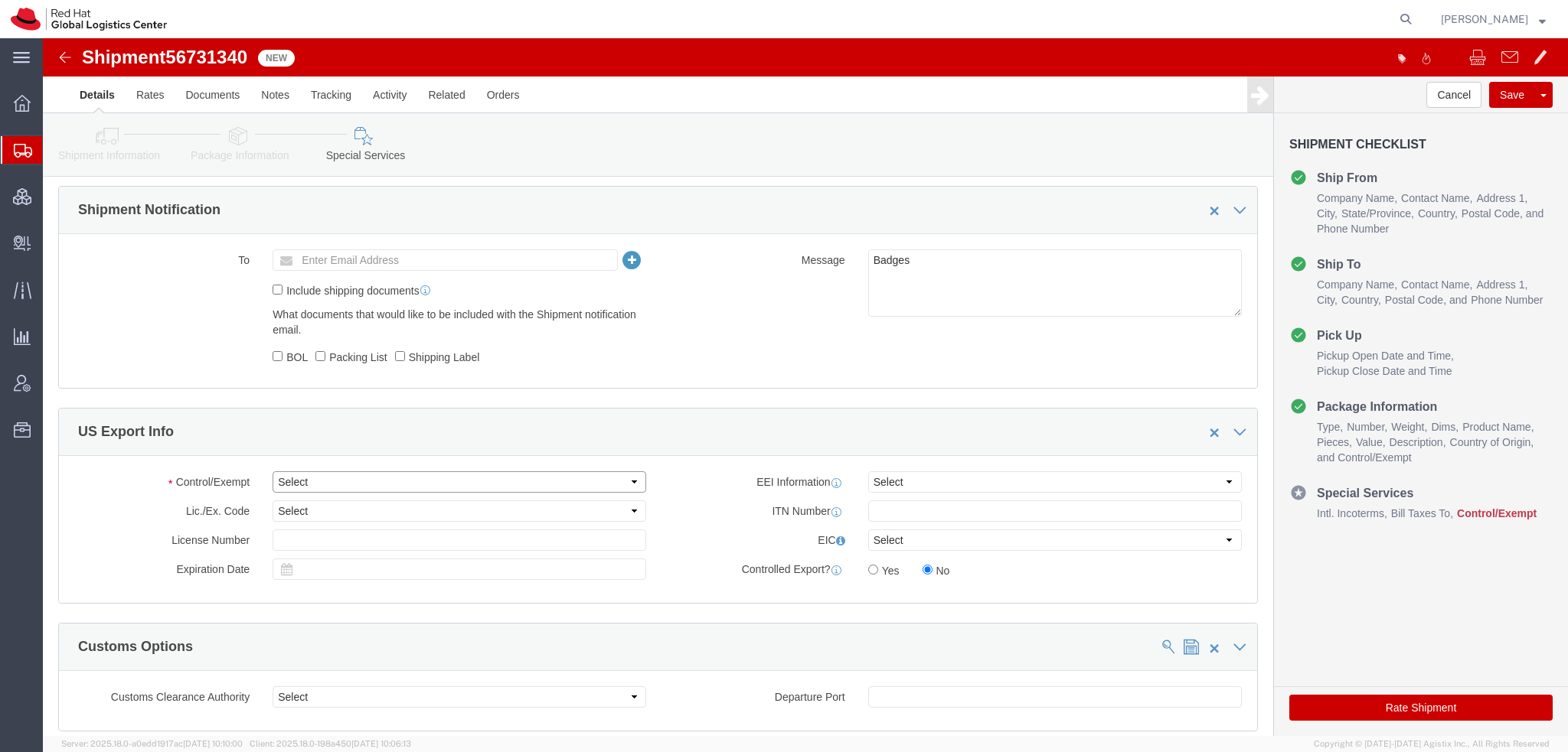
click select "Select ATF BIS DEA EPA FDA FTR ITAR OFAC Other (OPA)"
select select "FTR"
click select "Select ATF BIS DEA EPA FDA FTR ITAR OFAC Other (OPA)"
click select "Select 30.2(d)(2) 30.36 30.37(a) 30.37(f) 30.37(g) 30.37(h) 30.37(i) 30.37(j) 3…"
select select "30.37(a)"
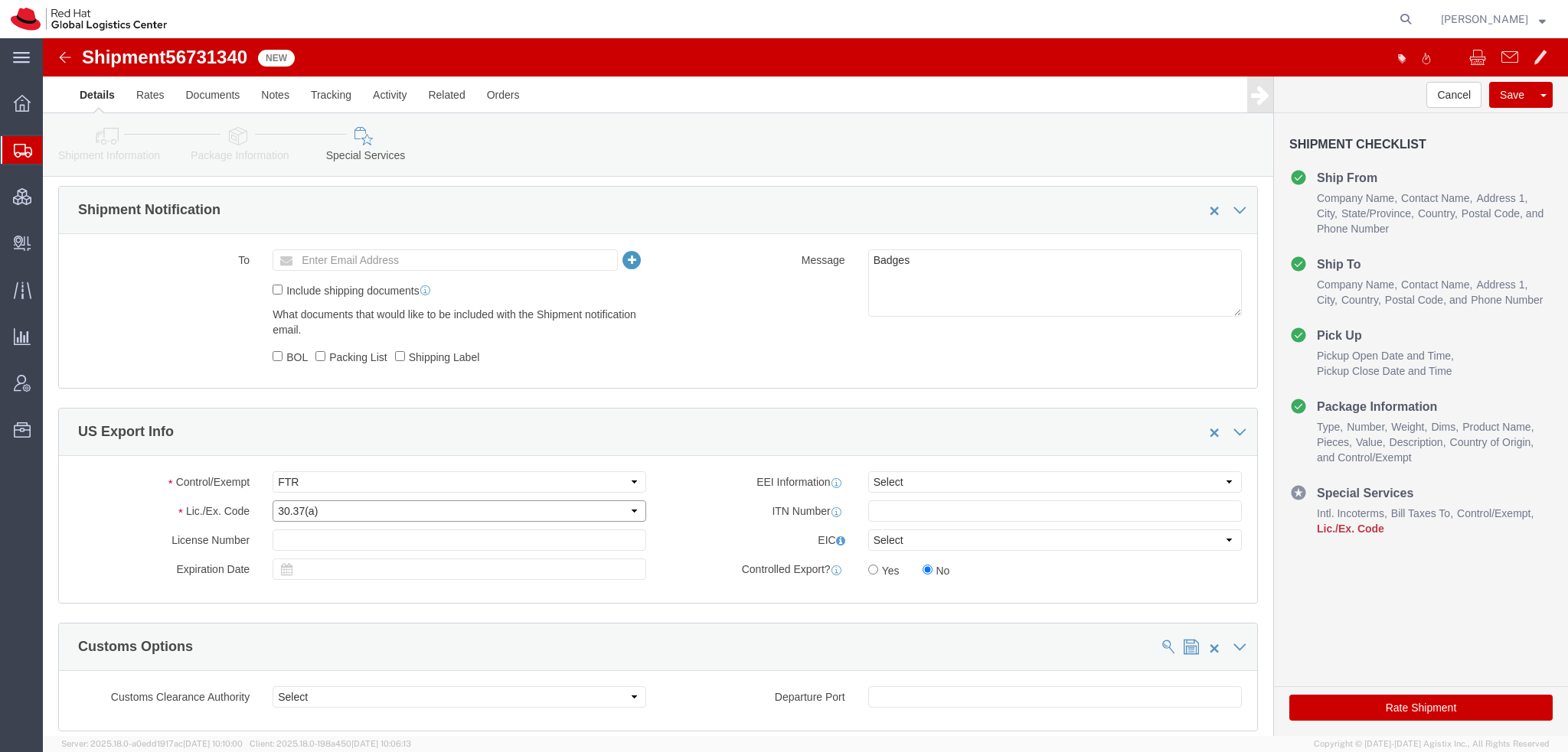
click select "Select 30.2(d)(2) 30.36 30.37(a) 30.37(f) 30.37(g) 30.37(h) 30.37(i) 30.37(j) 3…"
click button "Rate Shipment"
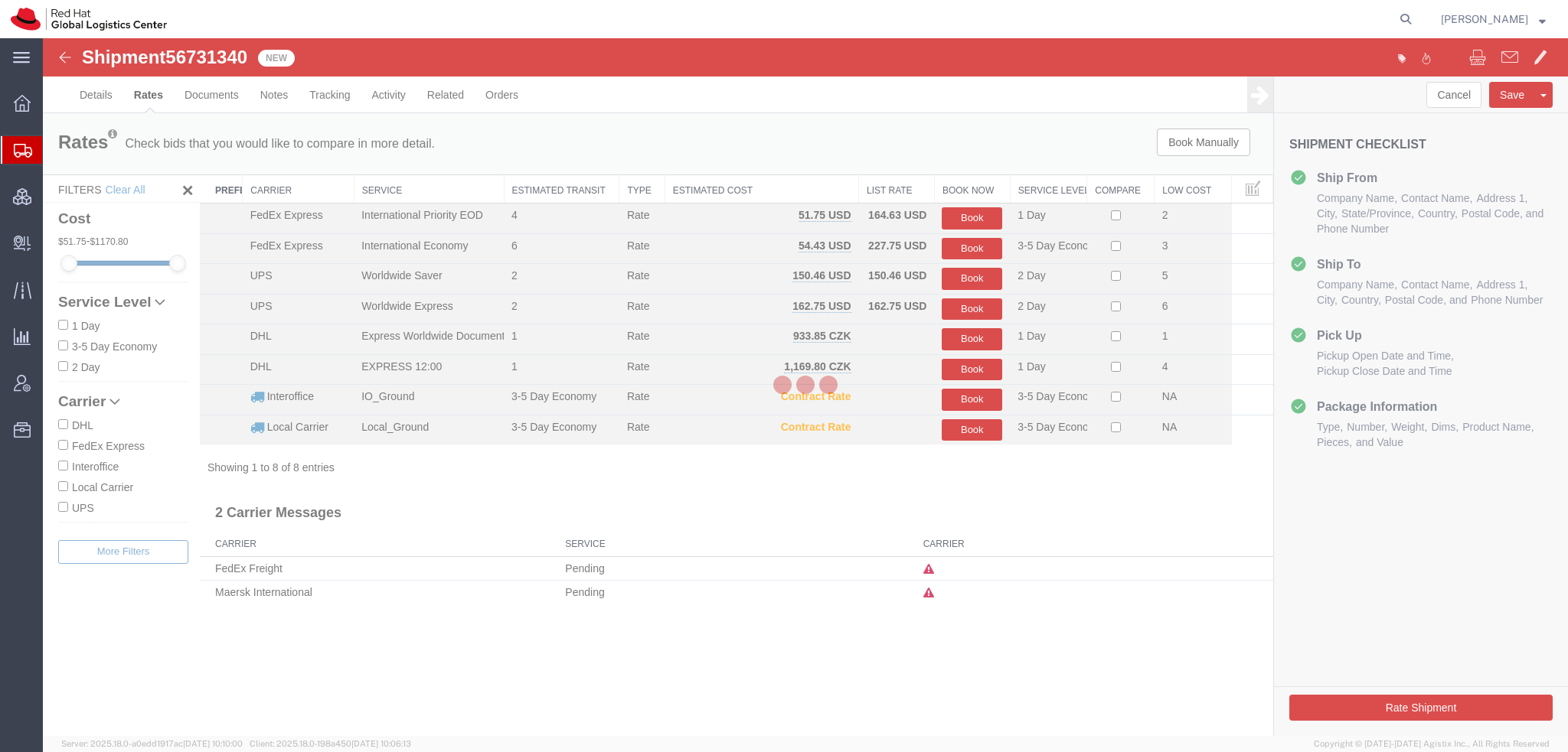
scroll to position [0, 0]
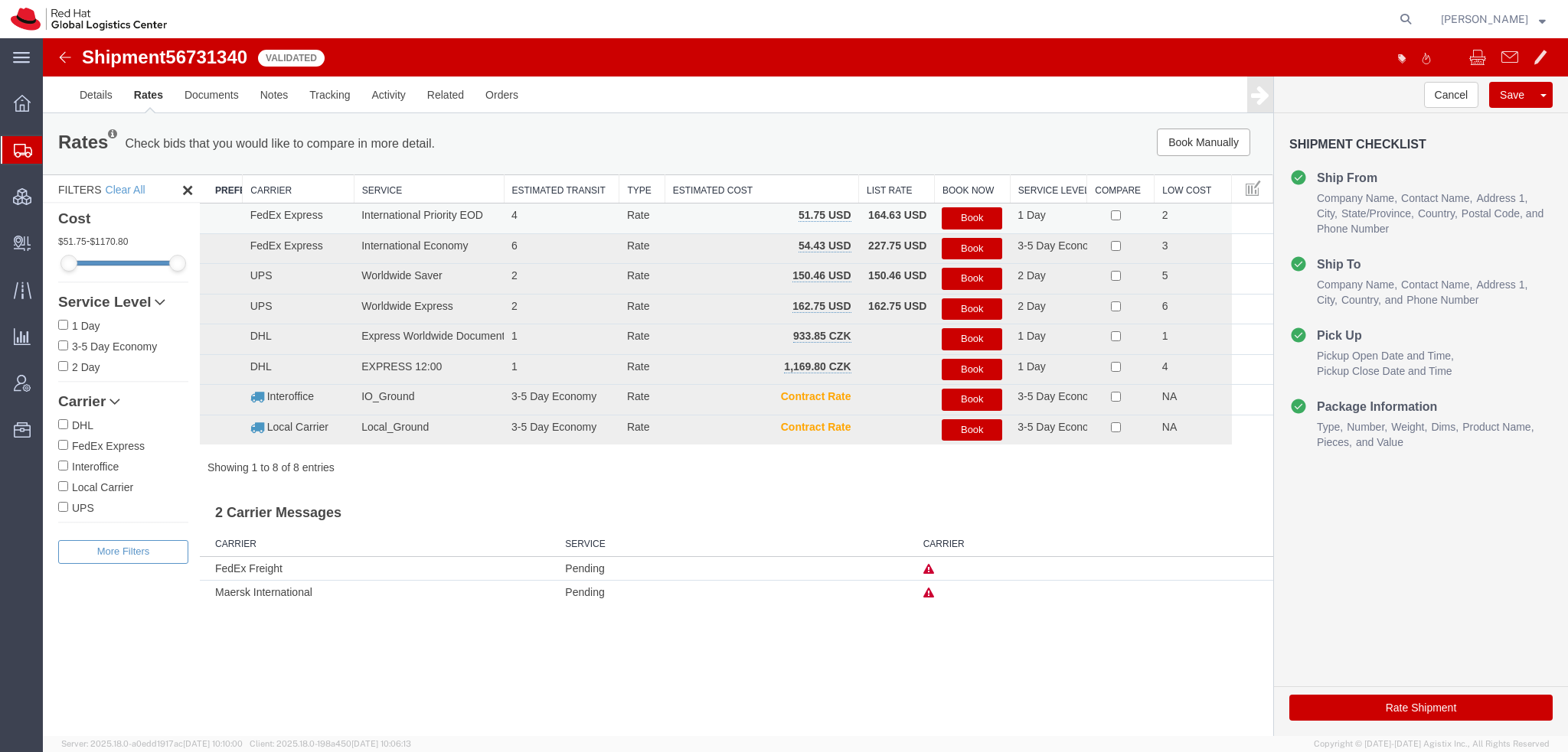
click at [962, 219] on button "Book" at bounding box center [972, 219] width 60 height 22
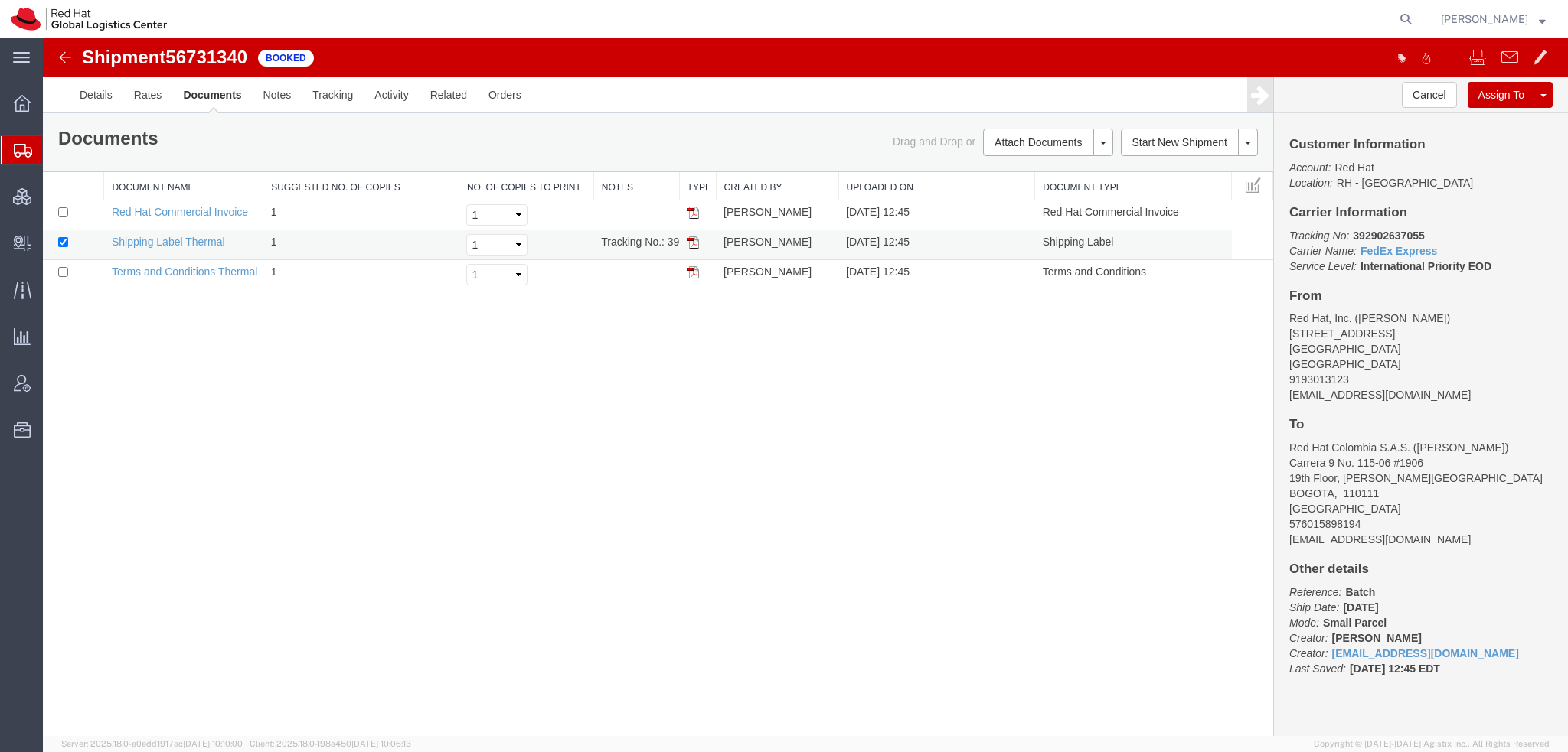
click at [692, 242] on img at bounding box center [693, 242] width 12 height 12
drag, startPoint x: 83, startPoint y: 167, endPoint x: 229, endPoint y: 14, distance: 211.5
click at [0, 0] on span "Shipment Manager" at bounding box center [0, 0] width 0 height 0
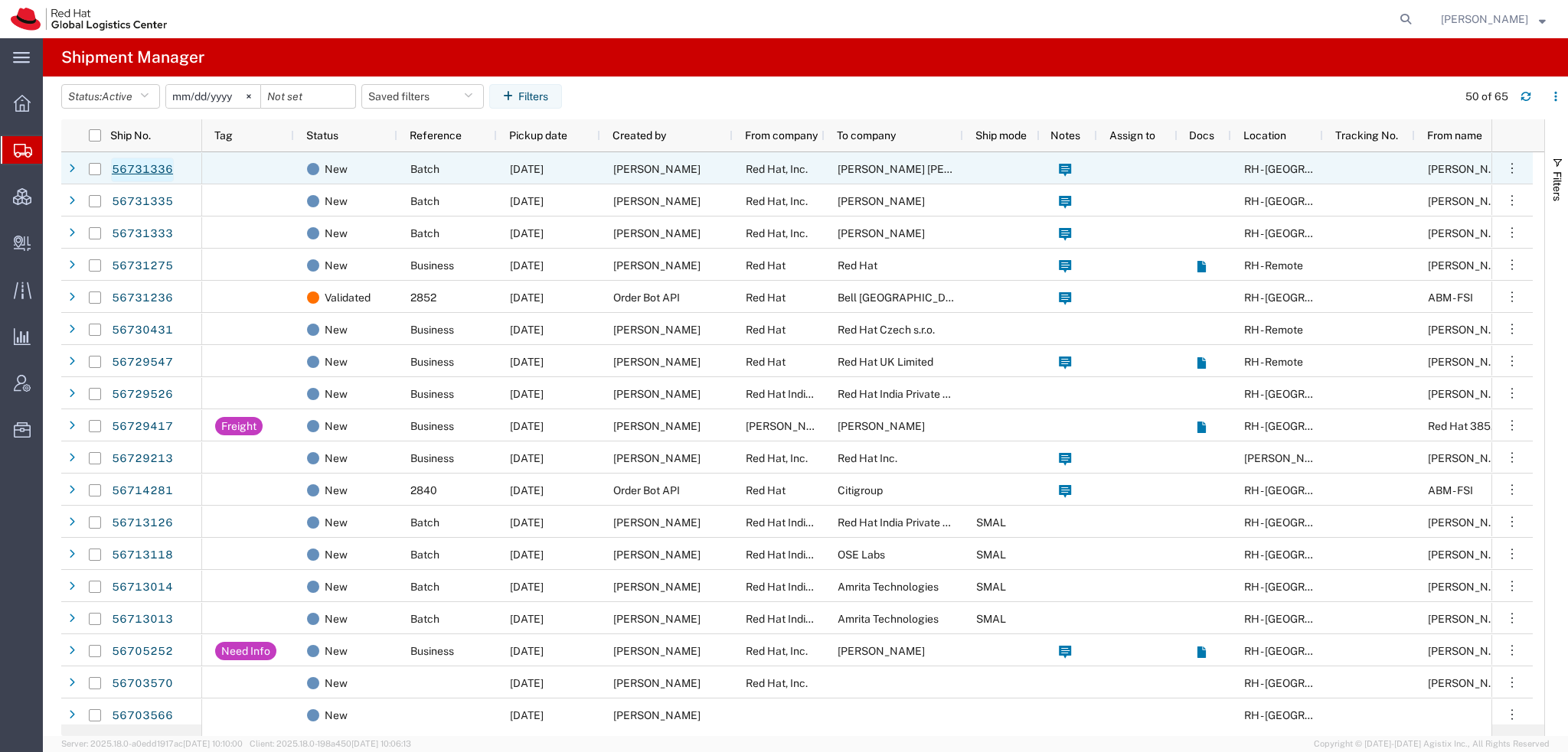
click at [150, 167] on link "56731336" at bounding box center [142, 170] width 63 height 24
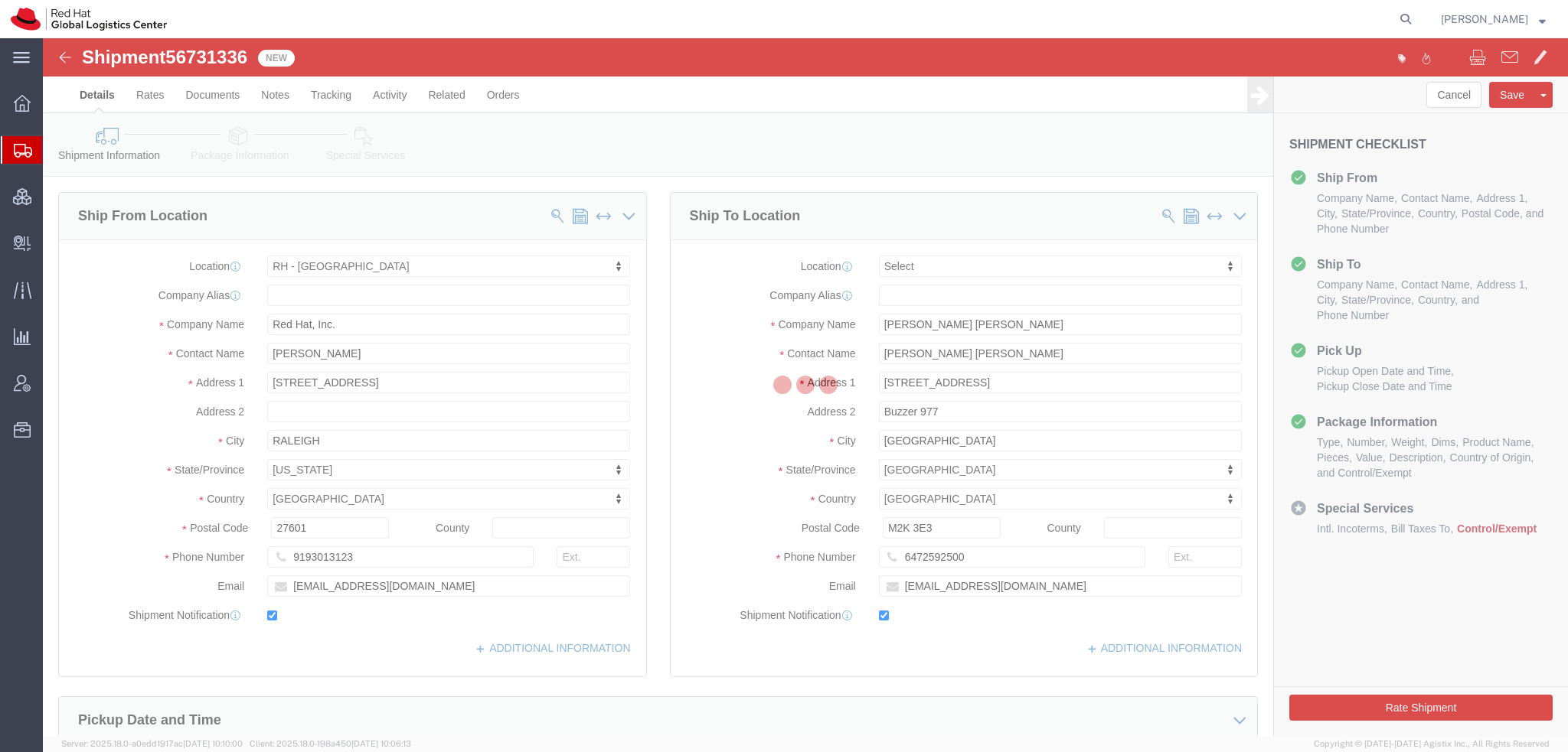
select select "38014"
select select
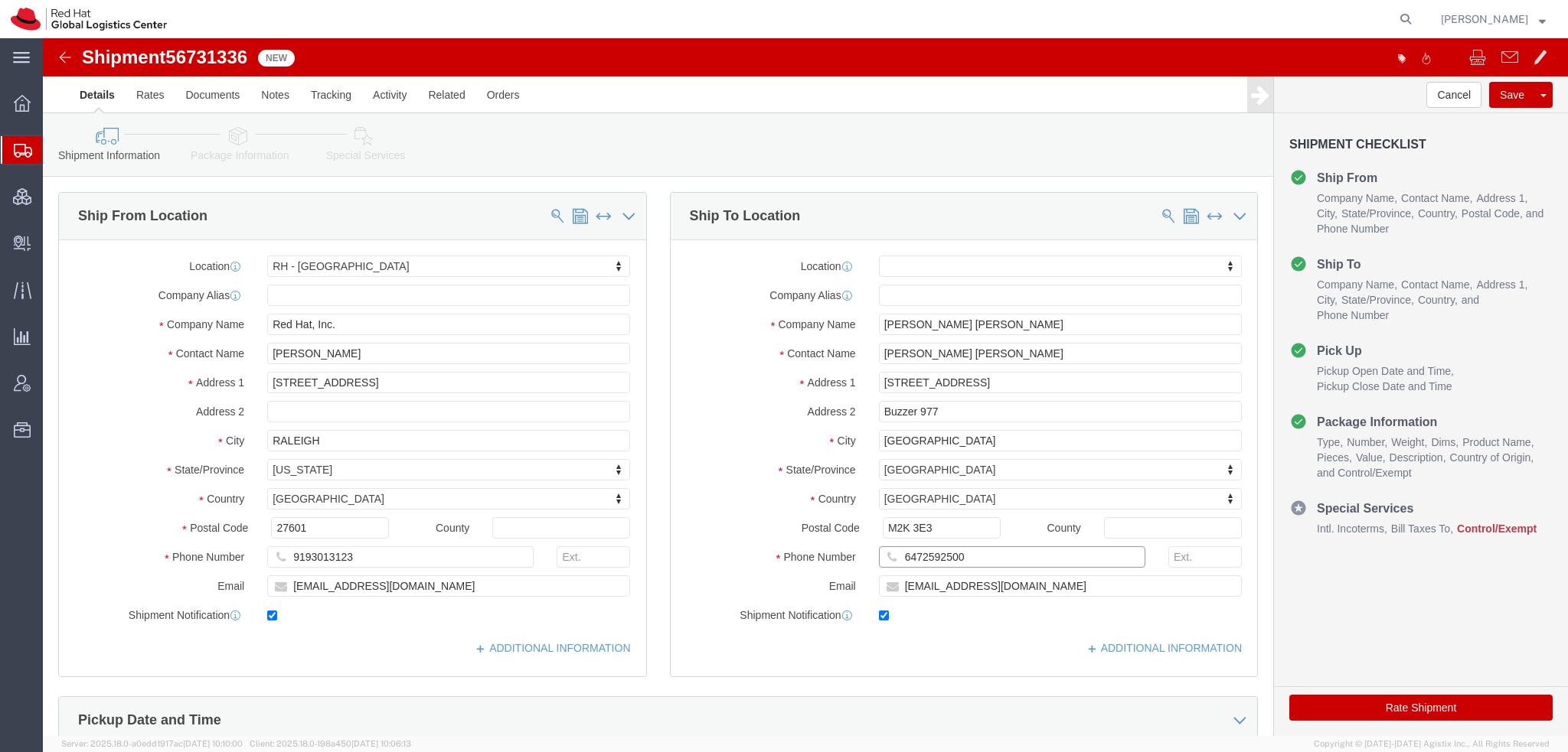
drag, startPoint x: 931, startPoint y: 521, endPoint x: 91, endPoint y: 303, distance: 867.8
click div "Ship From Location Location [GEOGRAPHIC_DATA] - [GEOGRAPHIC_DATA] My Profile Lo…"
click icon
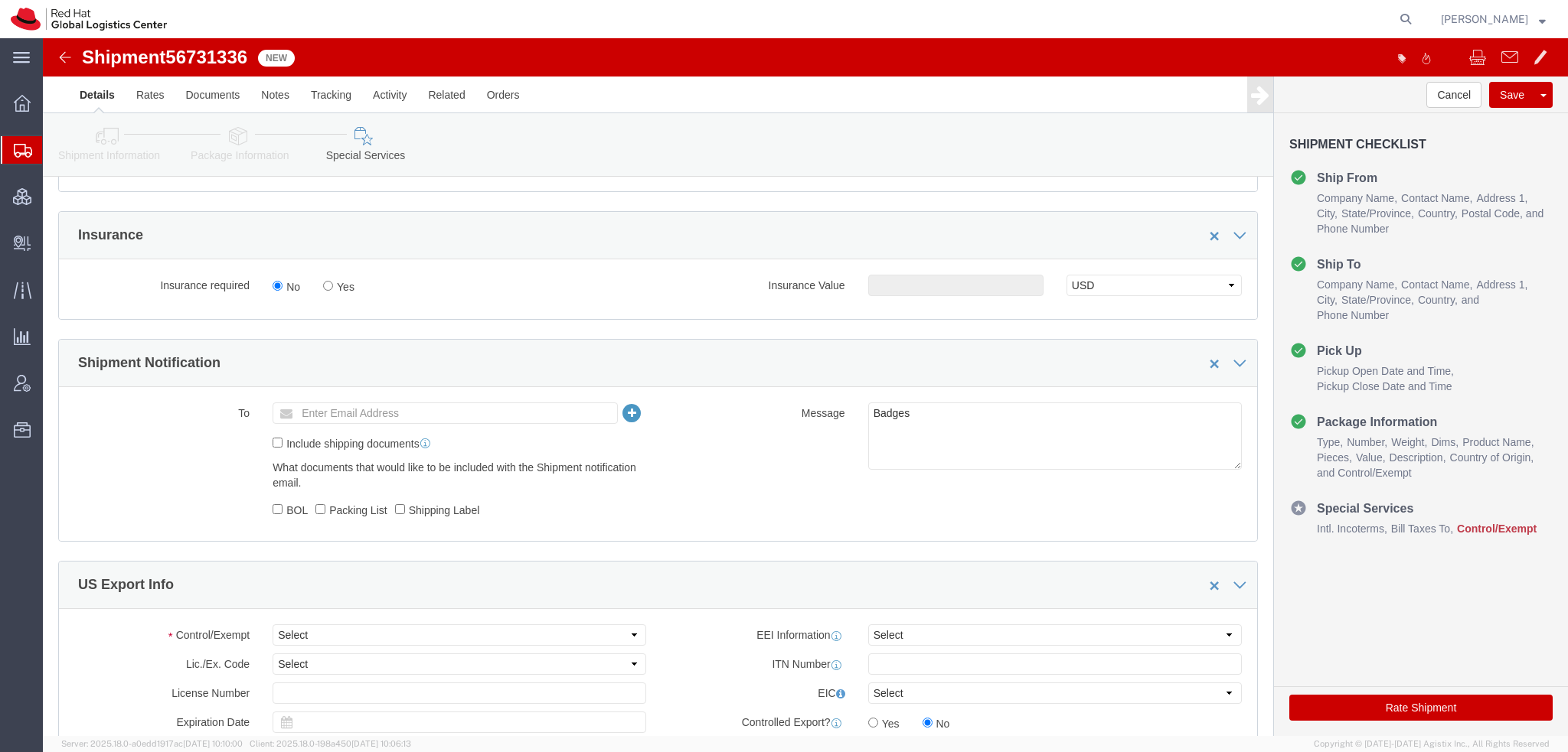
scroll to position [918, 0]
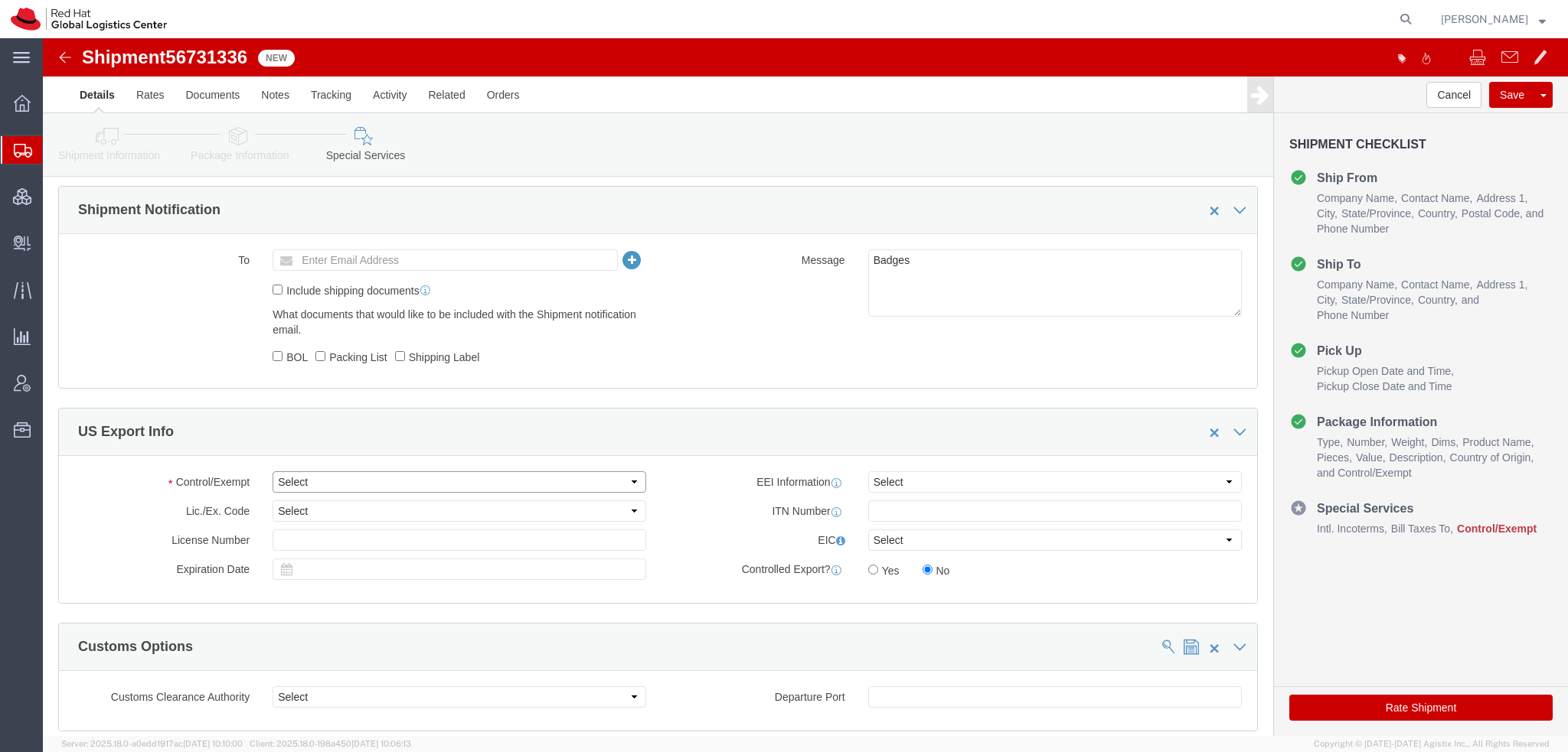
click select "Select ATF BIS DEA EPA FDA FTR ITAR OFAC Other (OPA)"
select select "FTR"
click select "Select ATF BIS DEA EPA FDA FTR ITAR OFAC Other (OPA)"
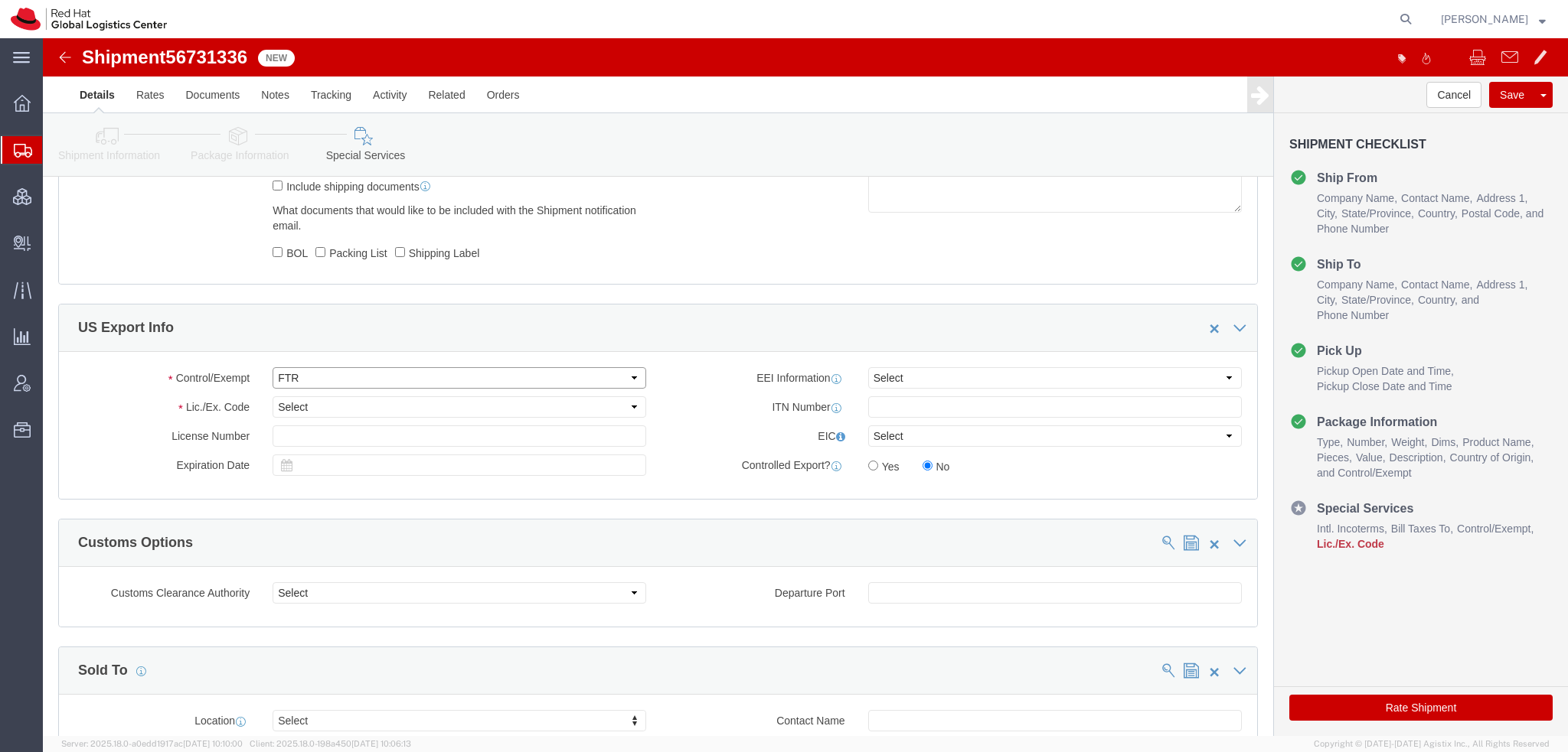
scroll to position [1148, 0]
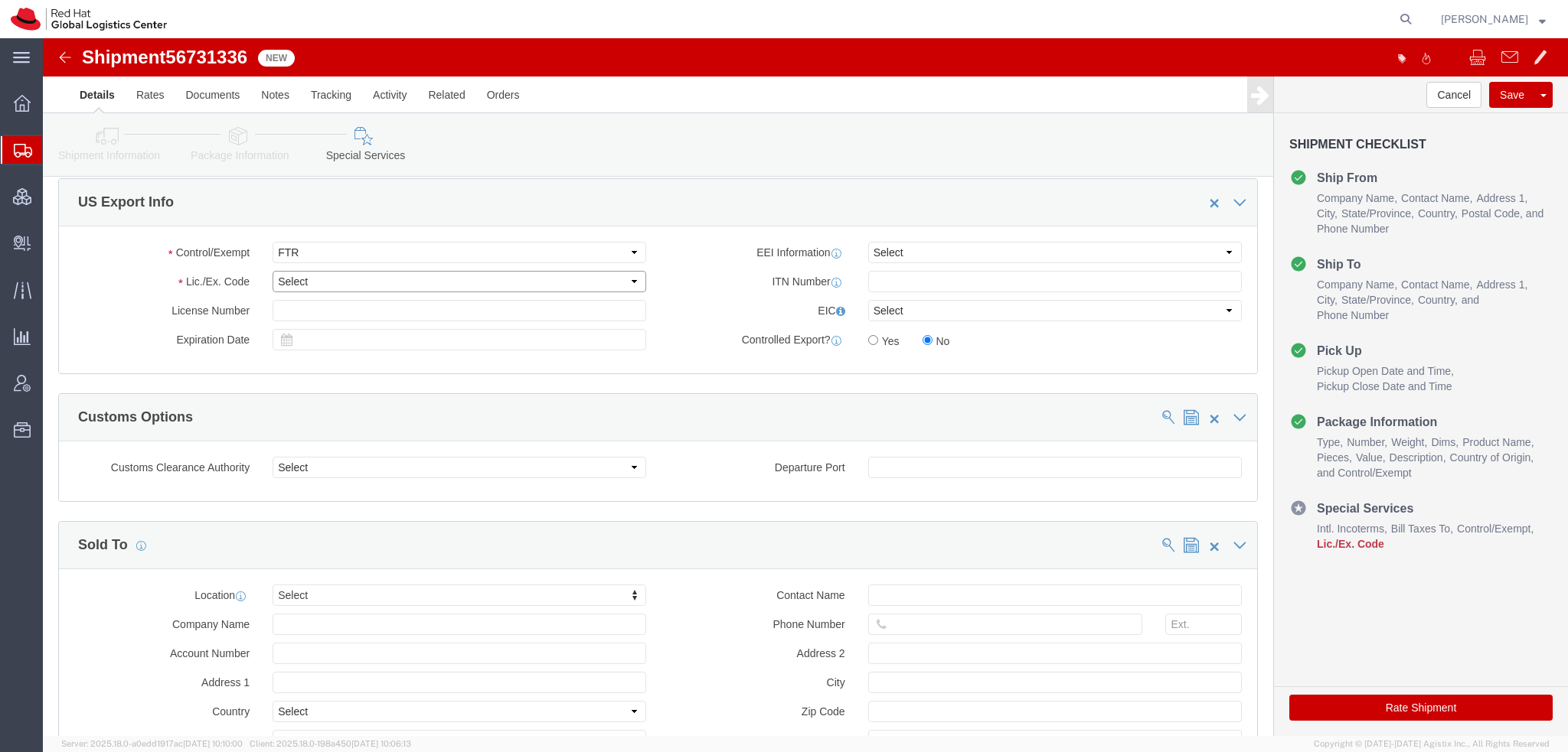
click select "Select 30.2(d)(2) 30.36 30.37(a) 30.37(f) 30.37(g) 30.37(h) 30.37(i) 30.37(j) 3…"
select select "30.36"
click select "Select 30.2(d)(2) 30.36 30.37(a) 30.37(f) 30.37(g) 30.37(h) 30.37(i) 30.37(j) 3…"
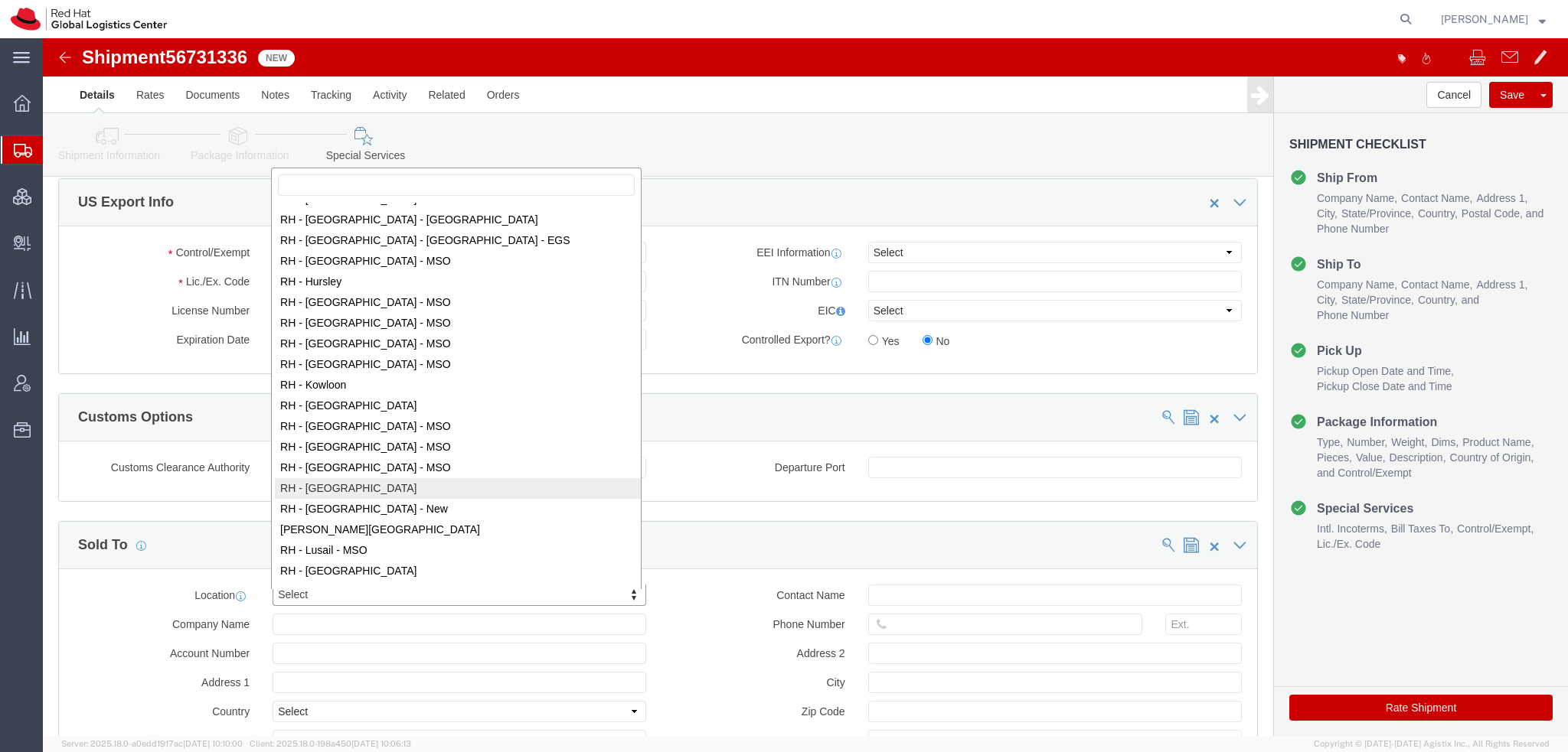
scroll to position [1303, 0]
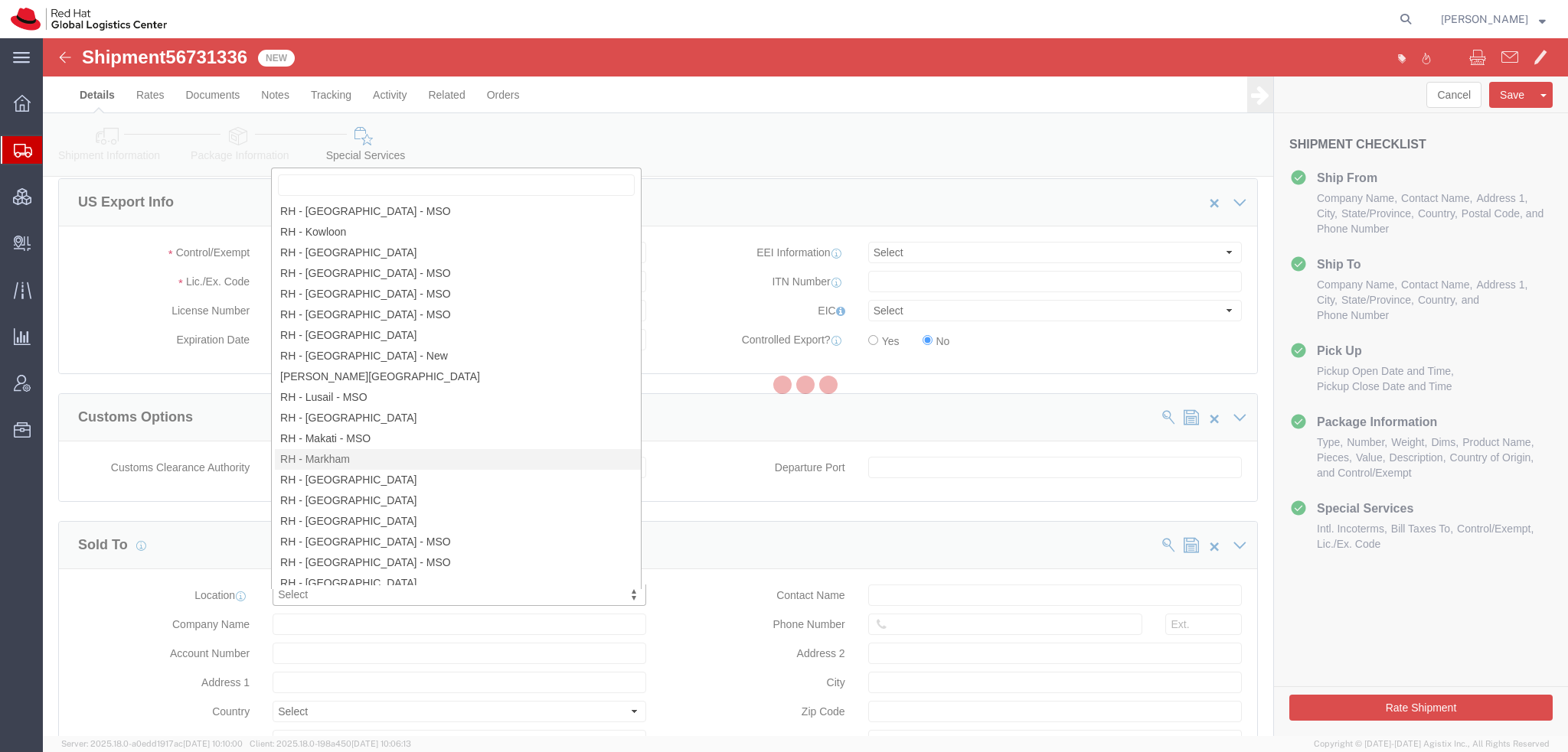
select select "ON"
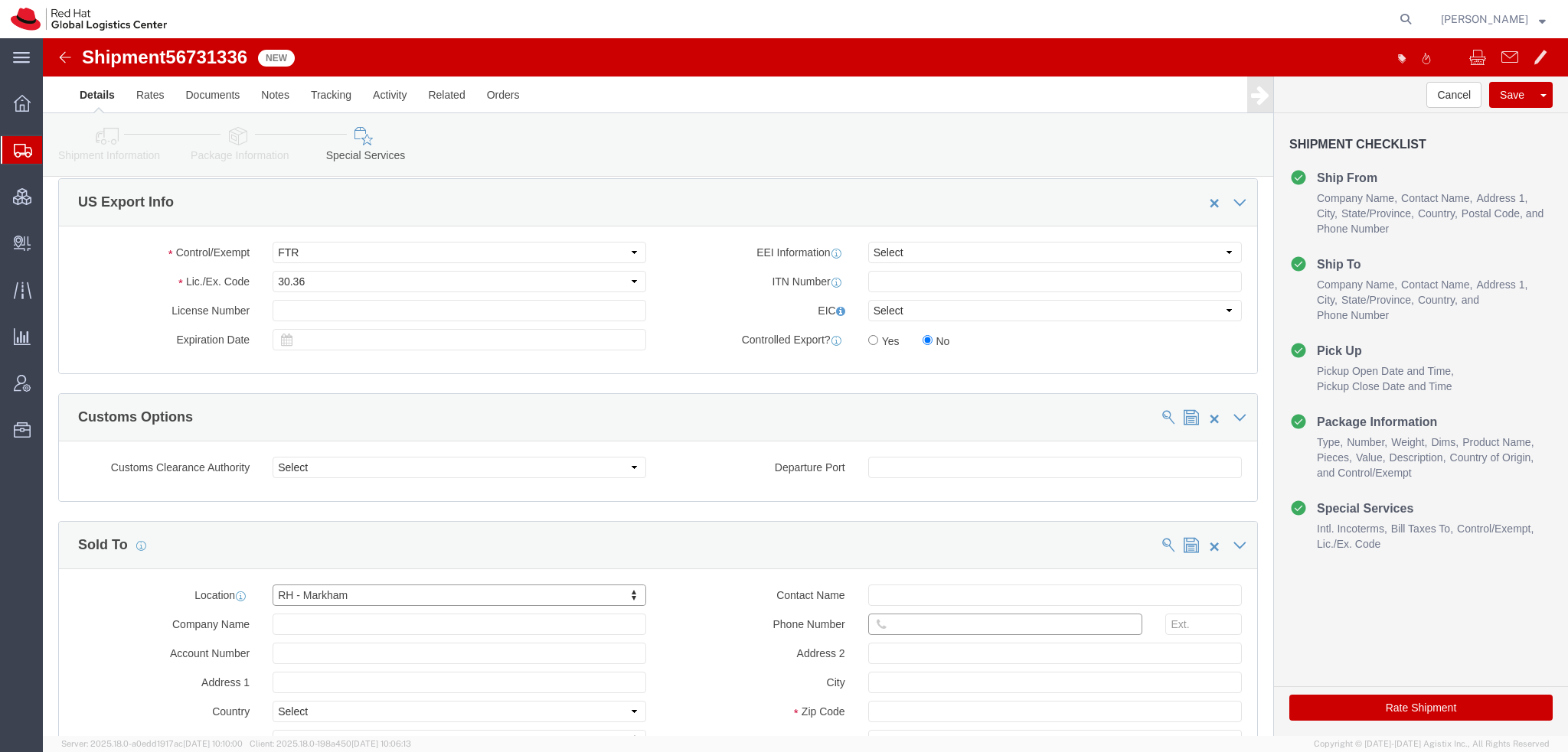
click input "text"
paste input "6472592500"
type input "6472592500"
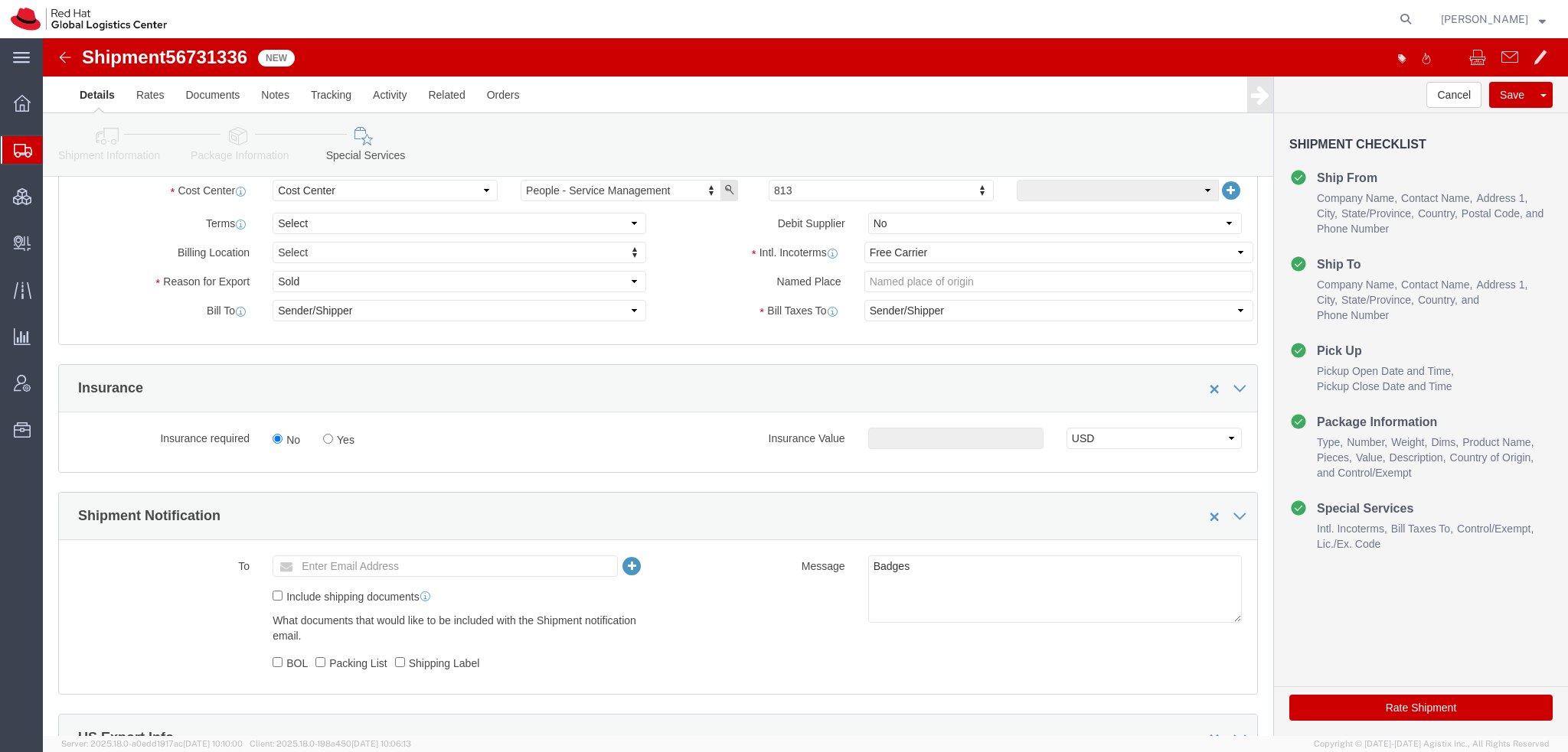
scroll to position [383, 0]
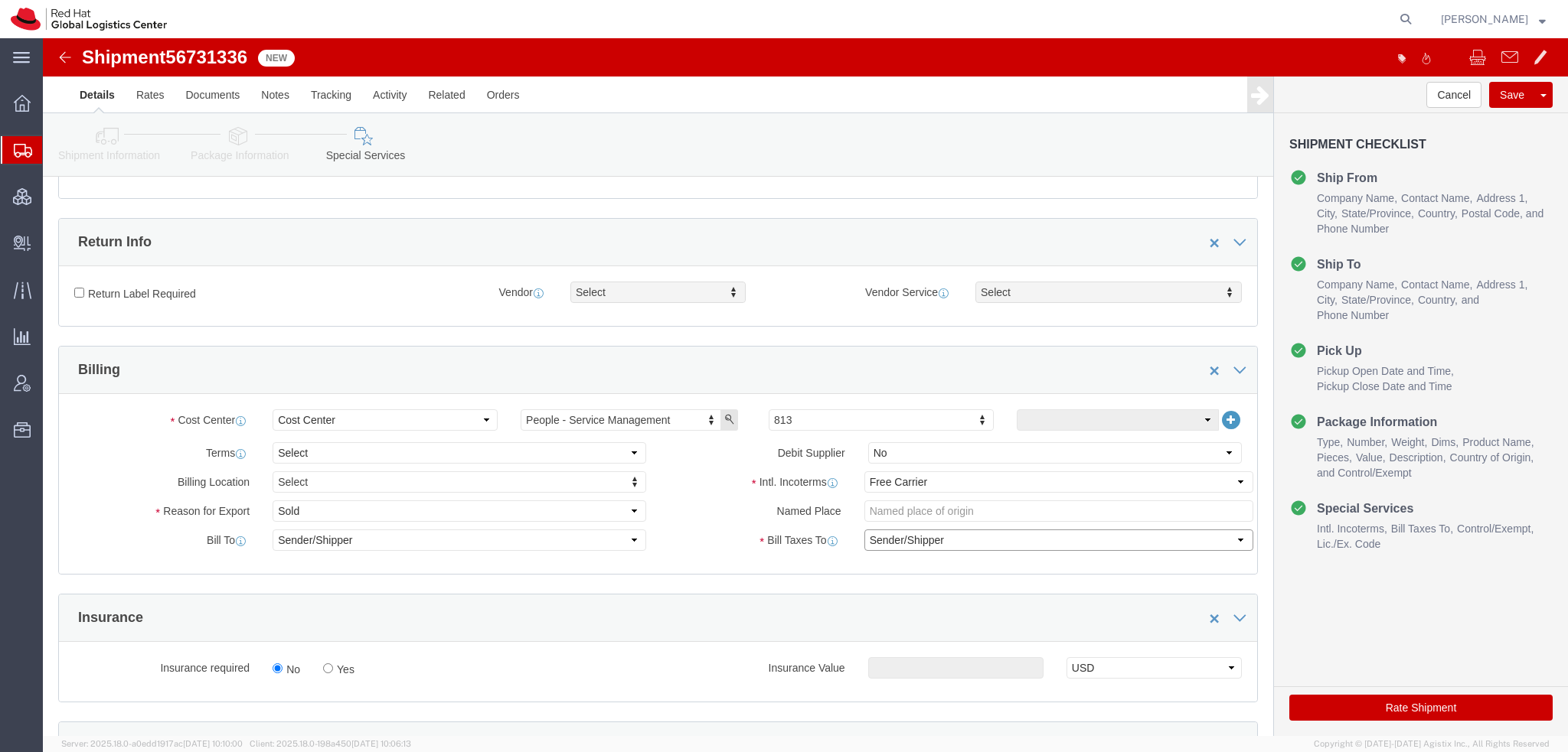
click select "Select Recipient Account Sender/Shipper Third Party Account"
select select "THRD"
click select "Select Recipient Account Sender/Shipper Third Party Account"
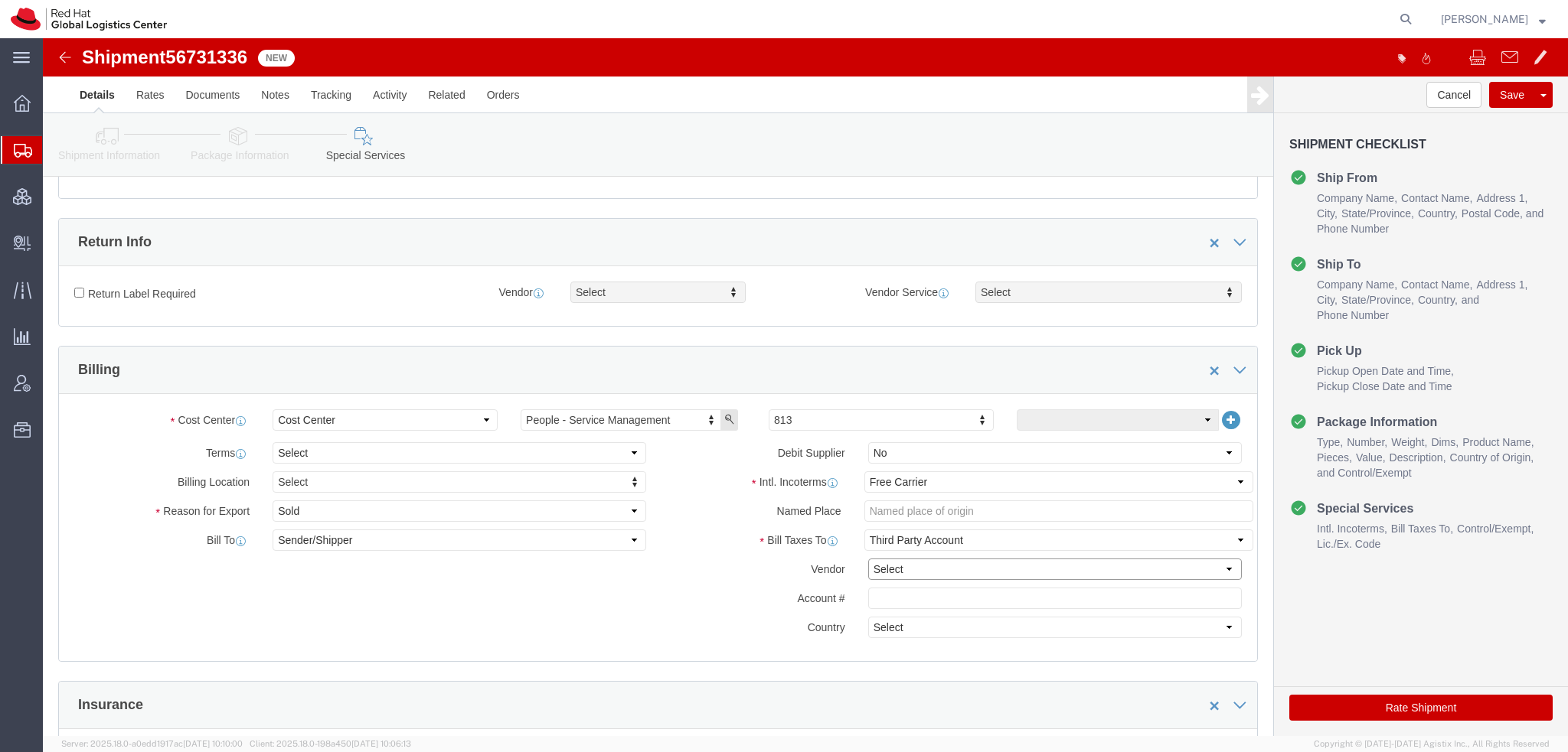
click select "Select DHL FedEx Express UPS"
select select "FedEx Express"
click select "Select DHL FedEx Express UPS"
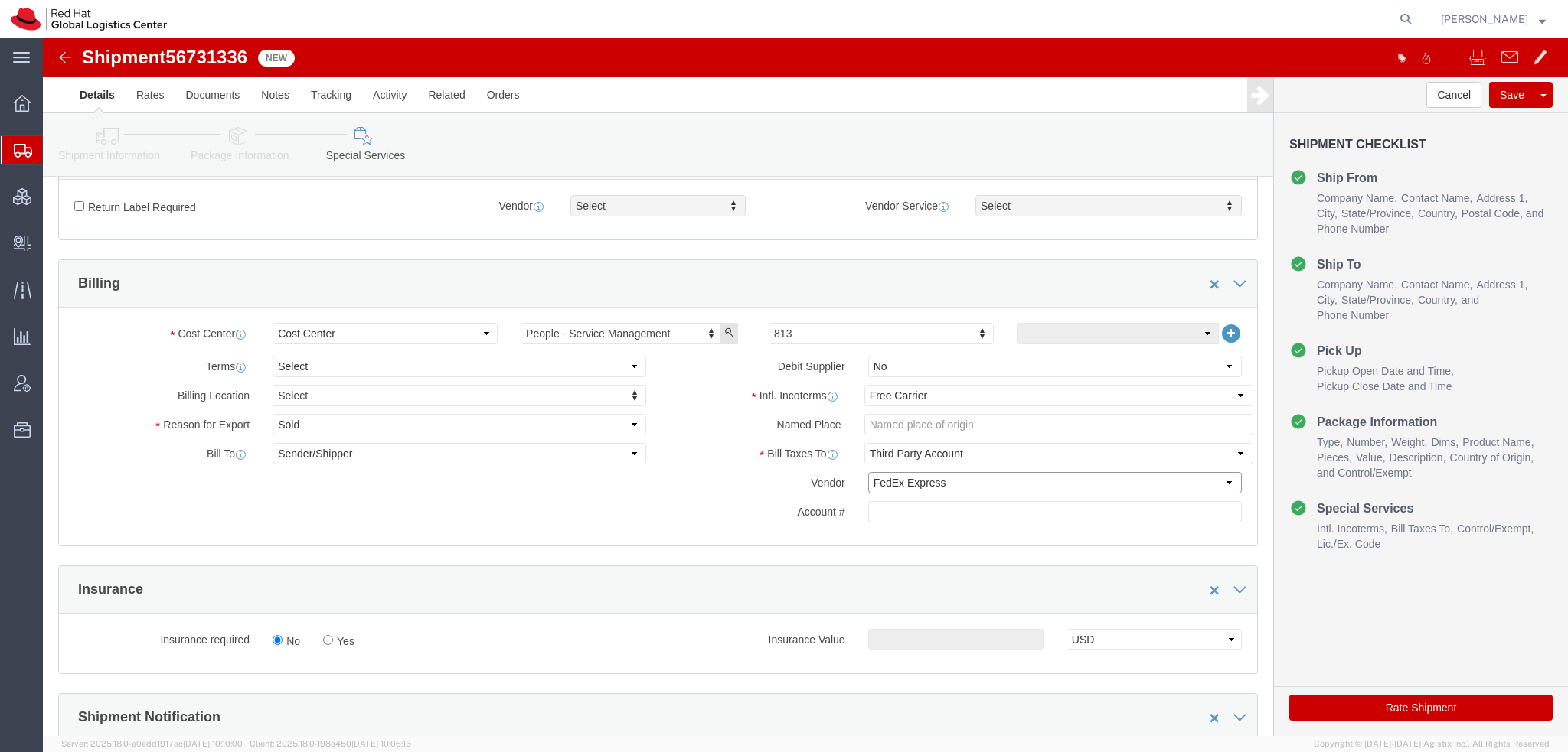
scroll to position [612, 0]
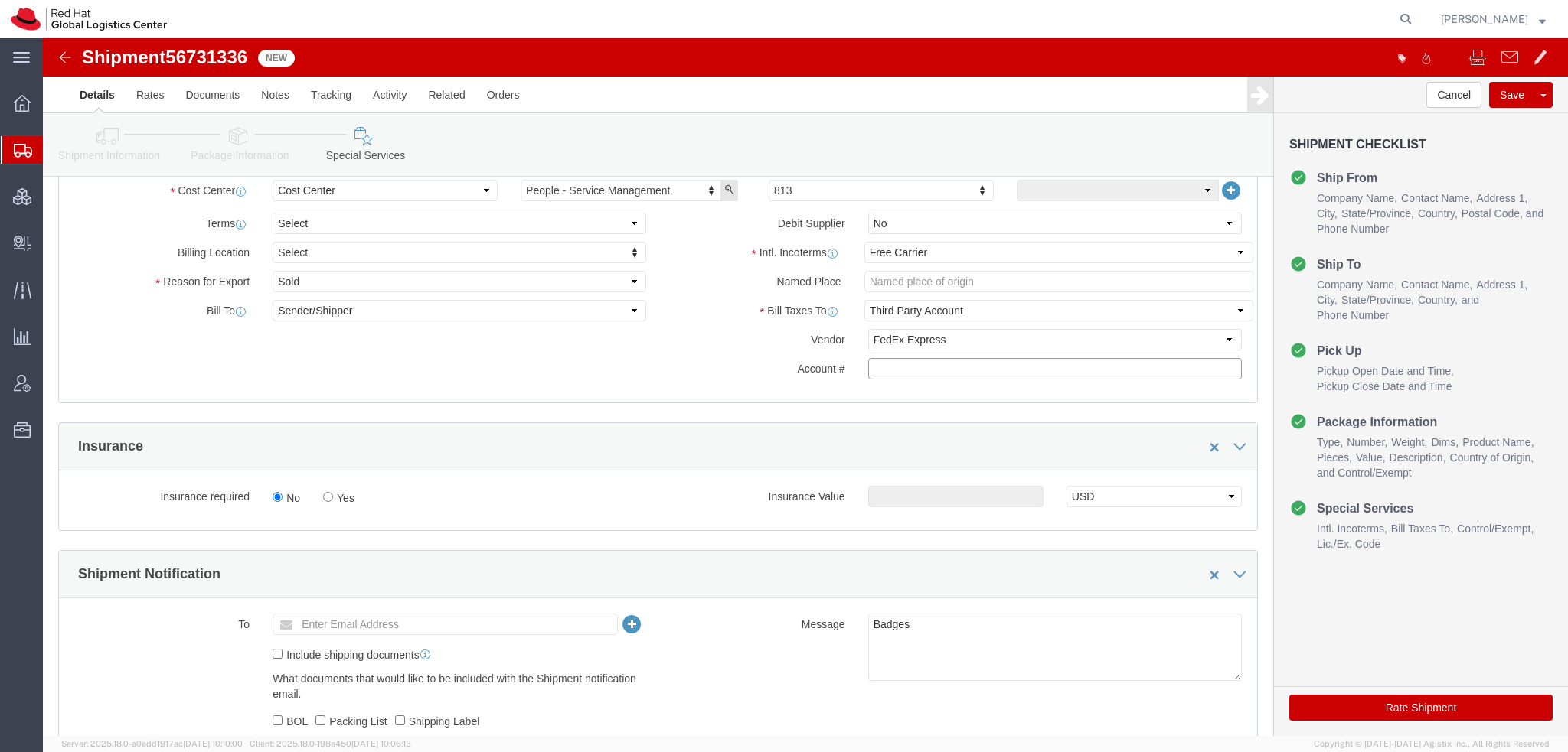
click input "text"
paste input "222181879"
type input "222181879"
click icon
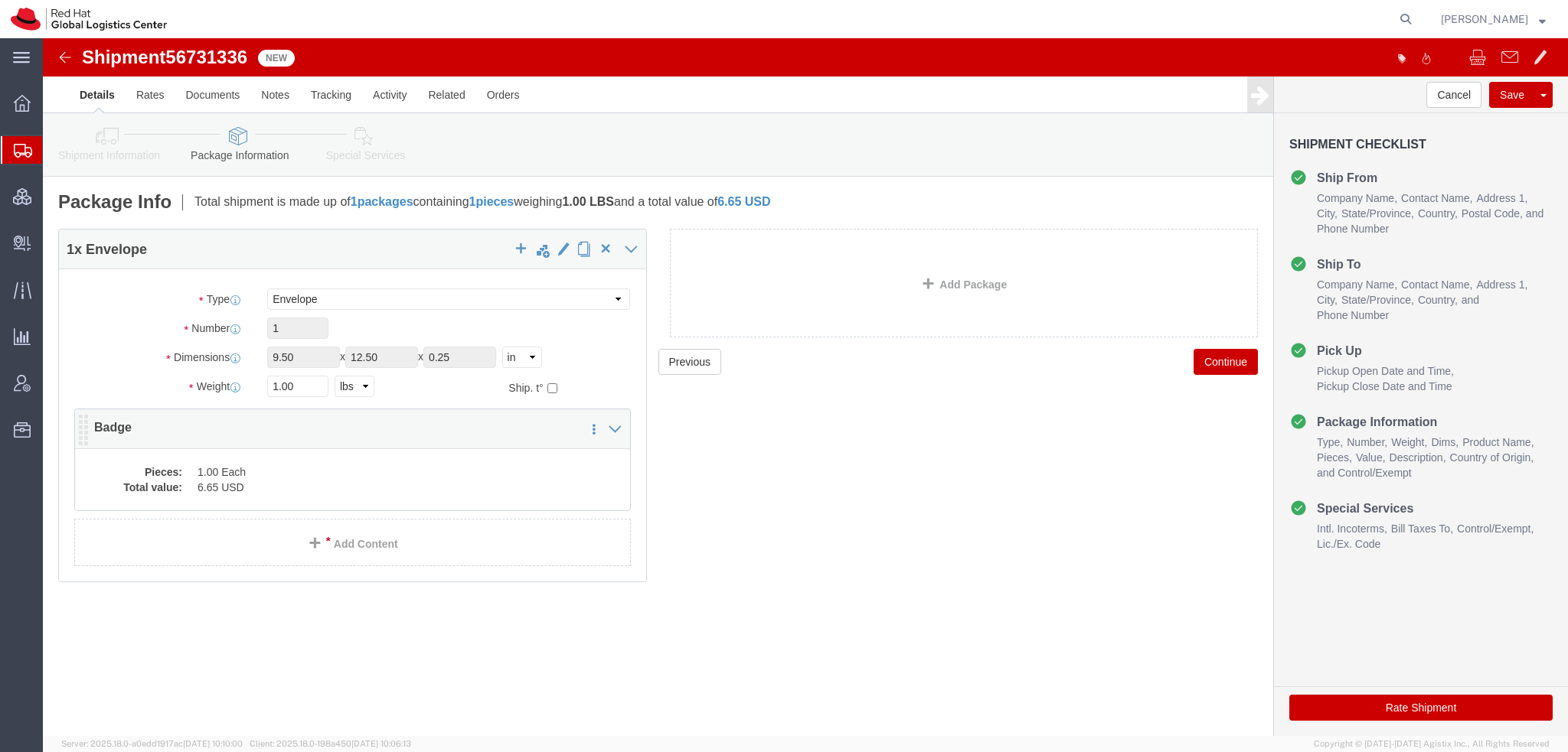
click dd "6.65 USD"
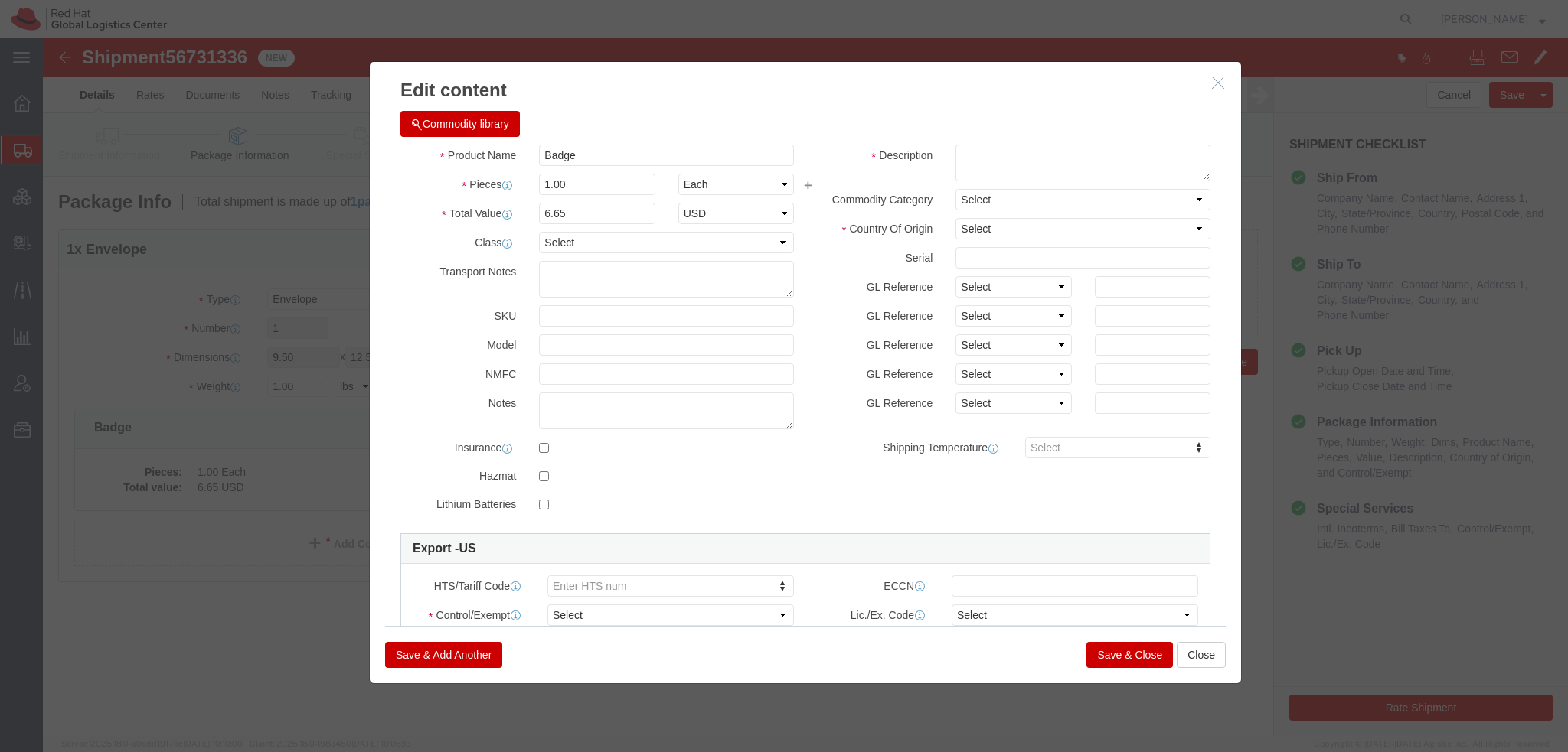
click button "Commodity library"
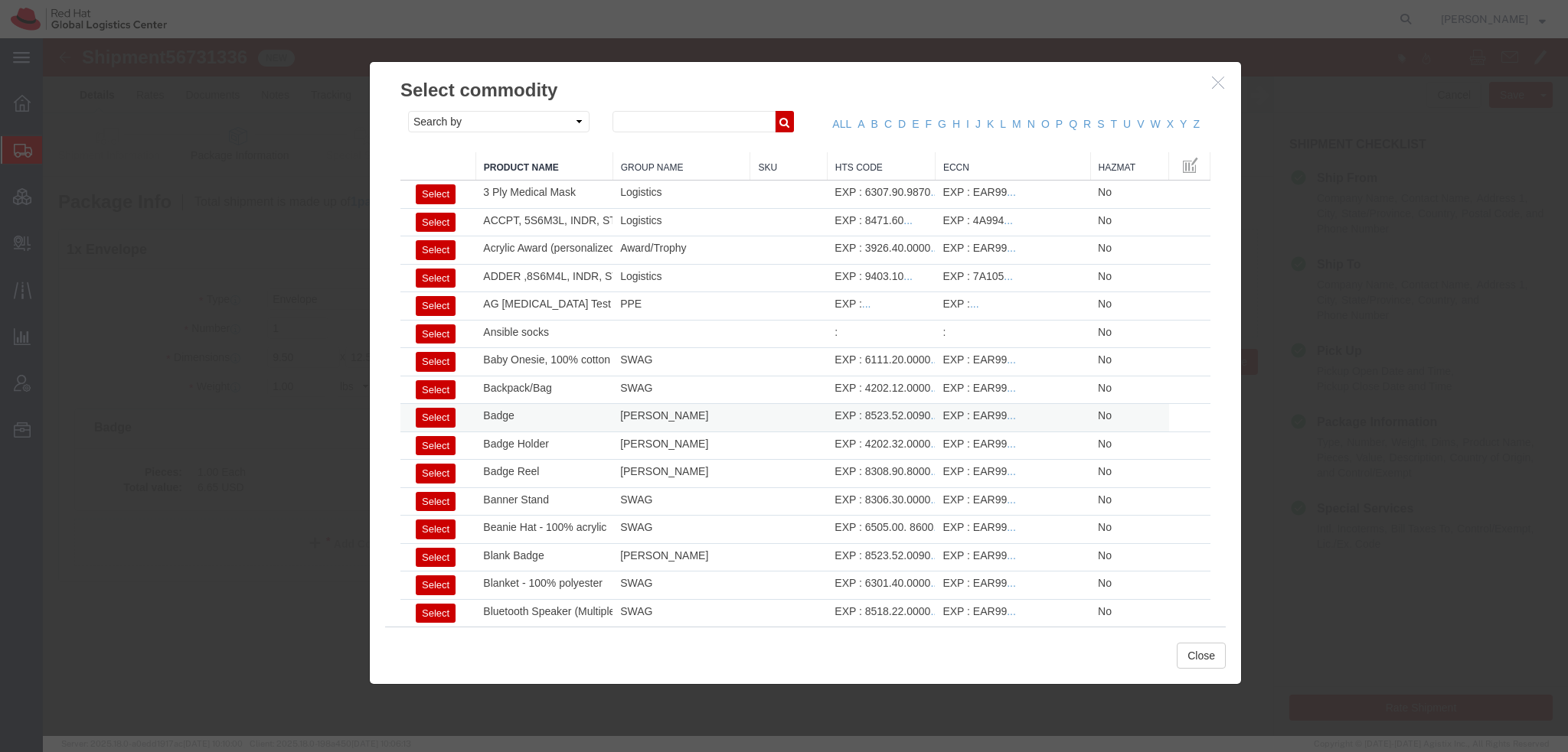
click button "Select"
select select "US"
type input "8523.52.0090"
type input "EAR99"
select select
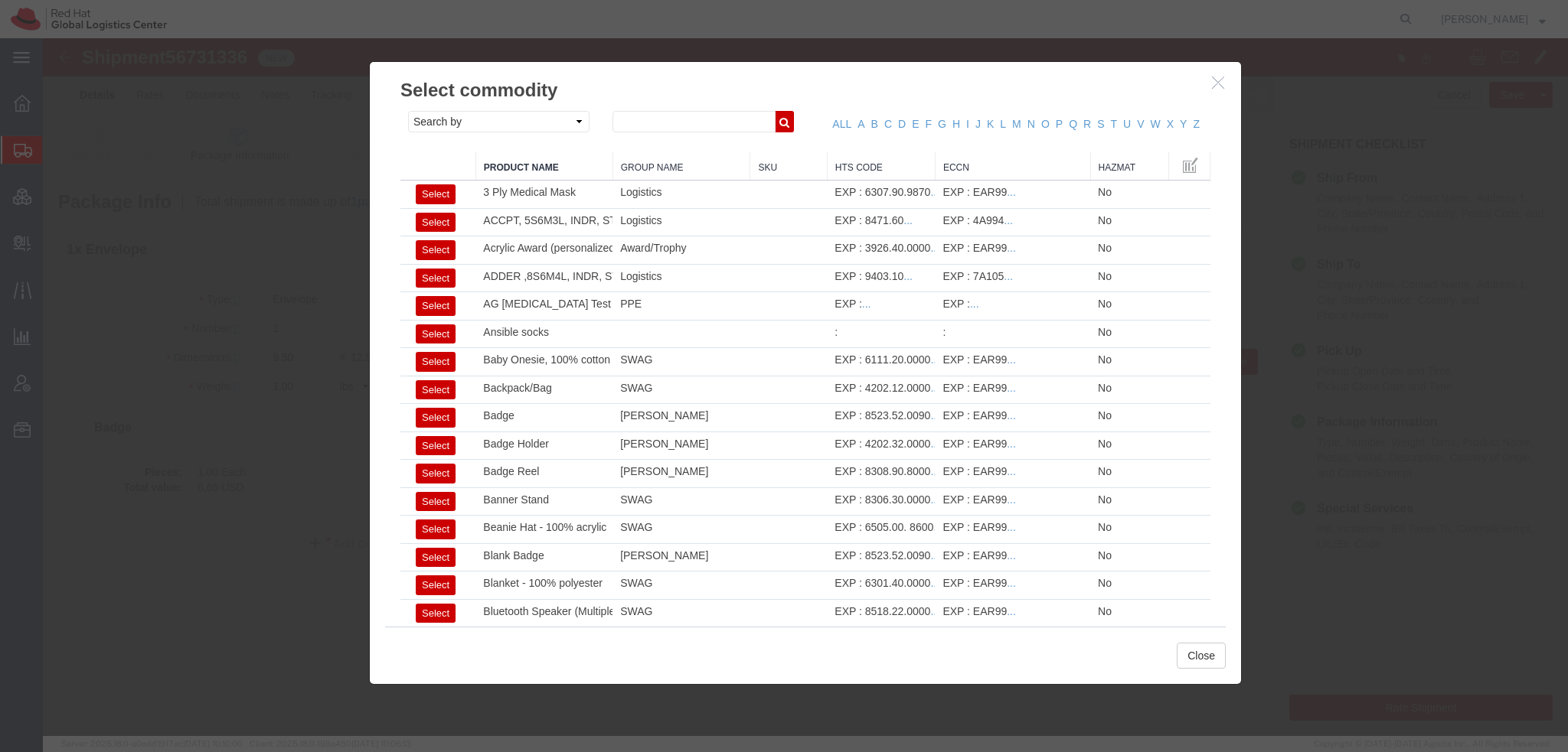
type textarea "- Red Hat Employee Security ID Badge - Produced Internally"
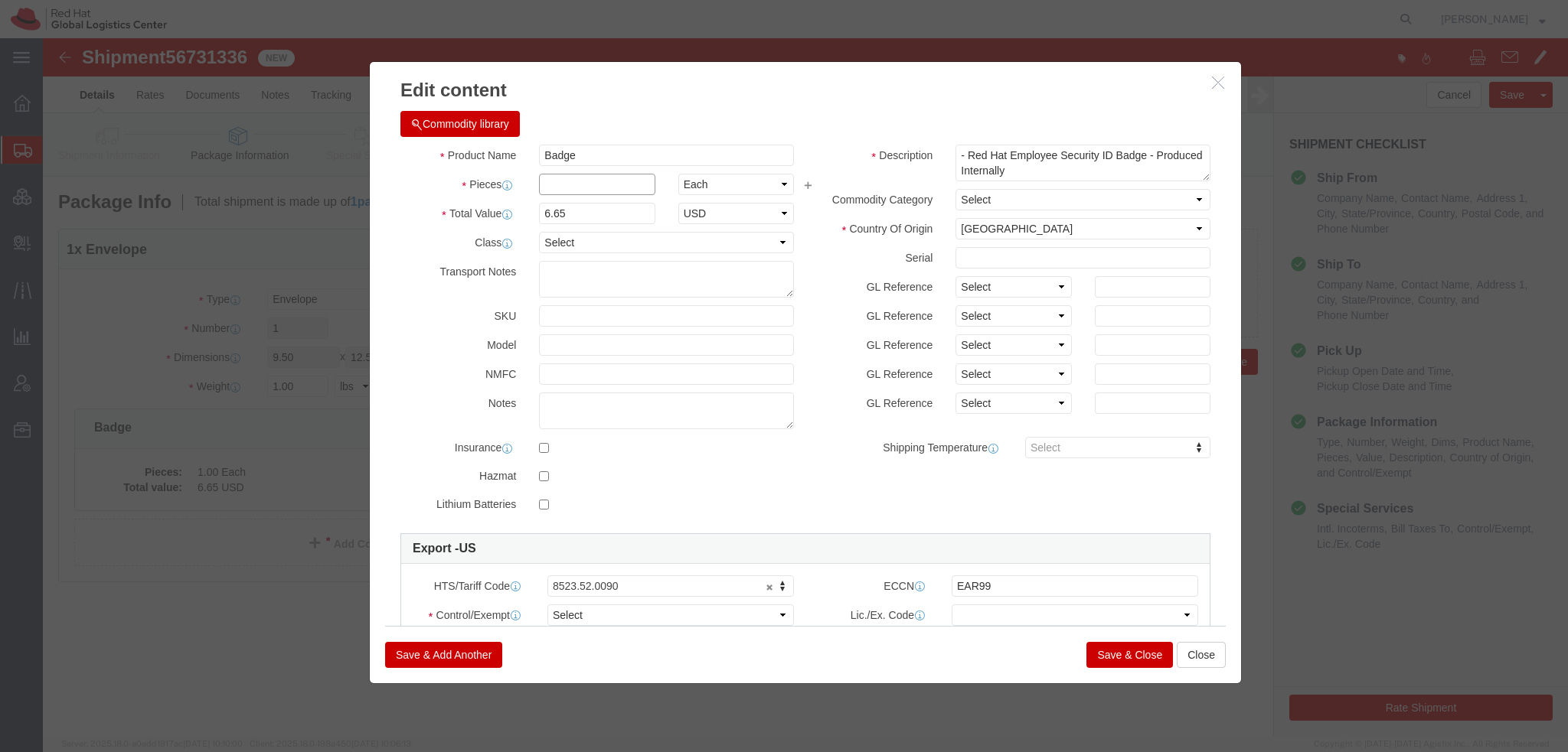
click input "text"
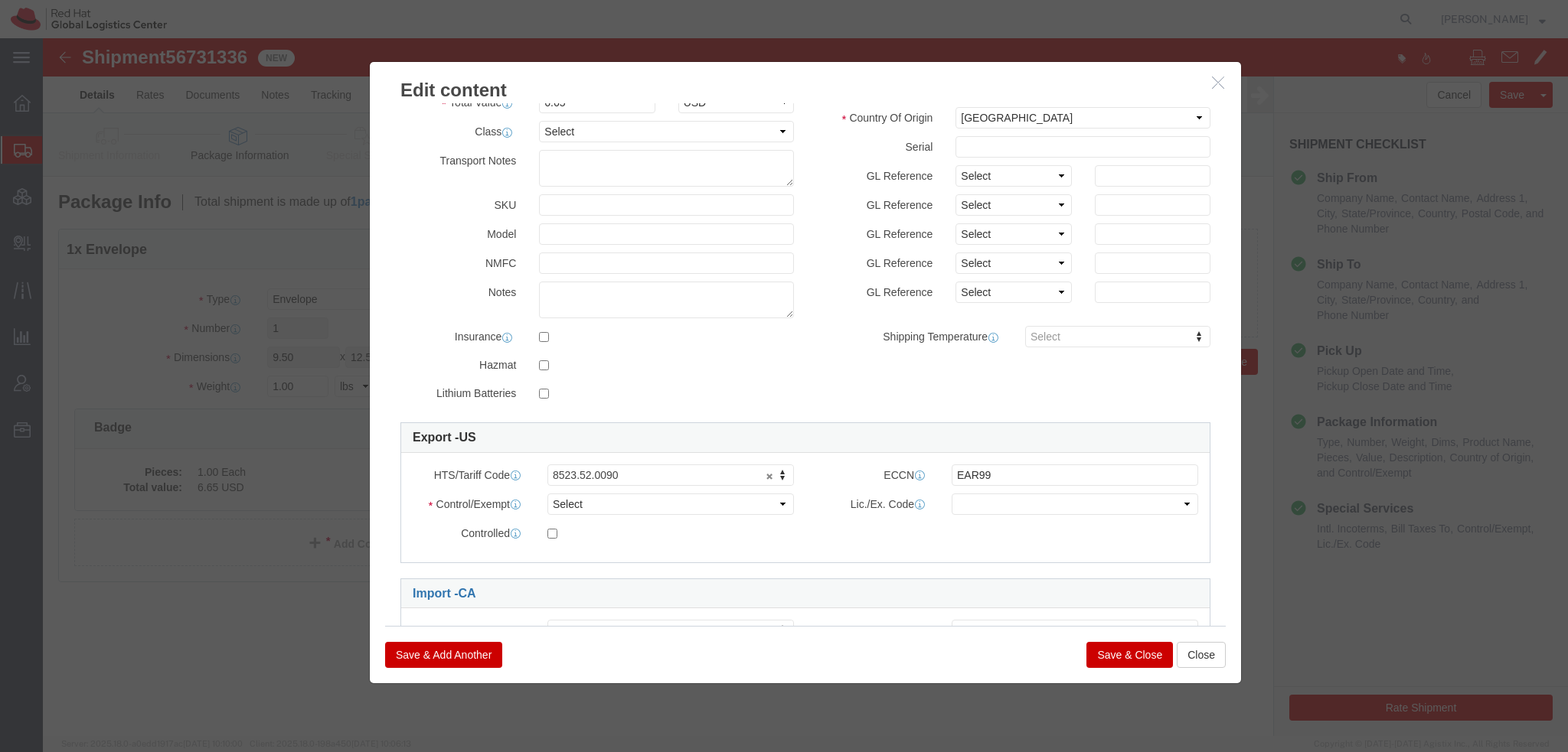
scroll to position [208, 0]
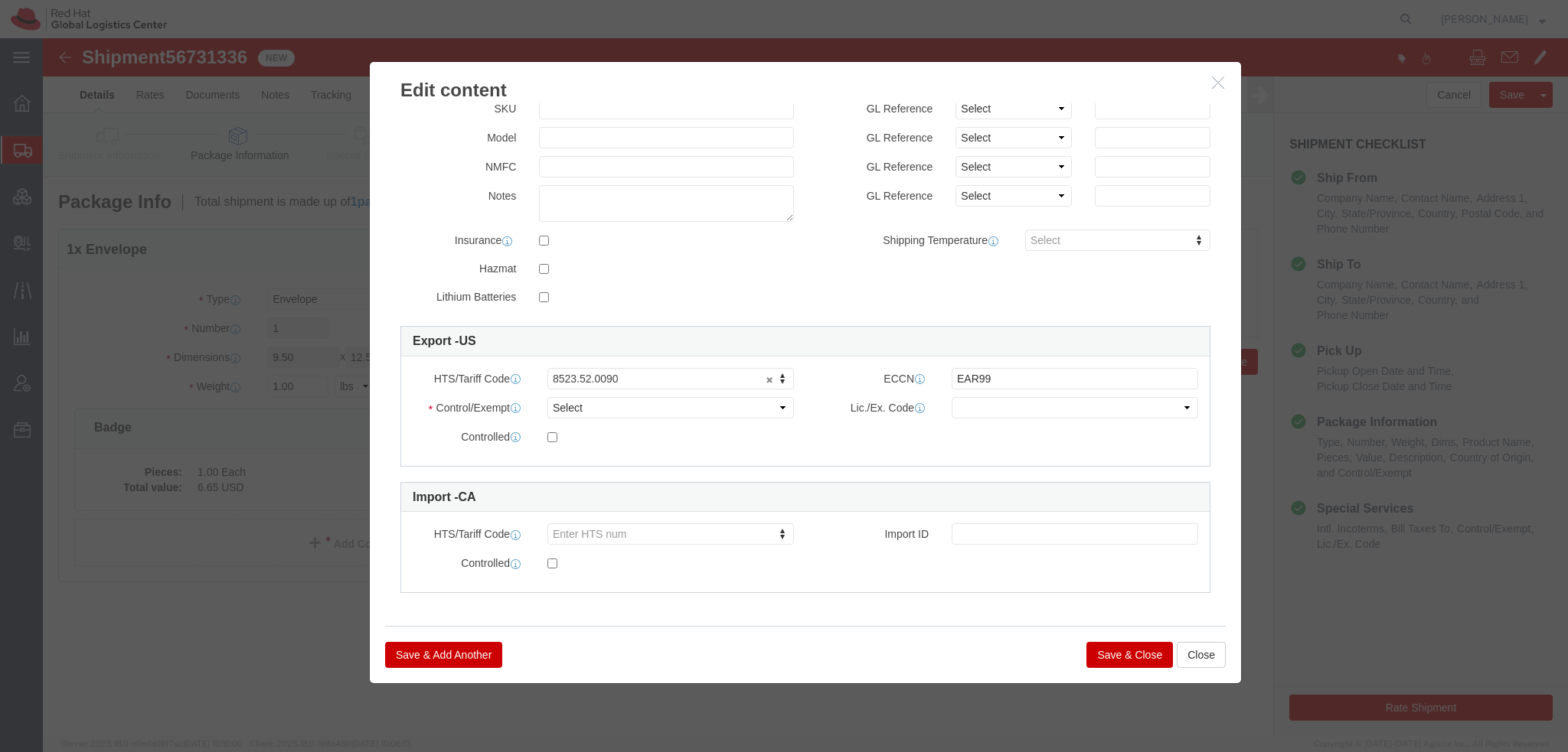
type input "1"
click select "Select ATF BIS DEA EPA FDA FTR ITAR OFAC Other (OPA)"
select select "FTR"
click select "Select ATF BIS DEA EPA FDA FTR ITAR OFAC Other (OPA)"
click select "Select 30.2(d)(2) 30.36 30.37(a) 30.37(f) 30.37(g) 30.37(h) 30.37(i) 30.37(j) 3…"
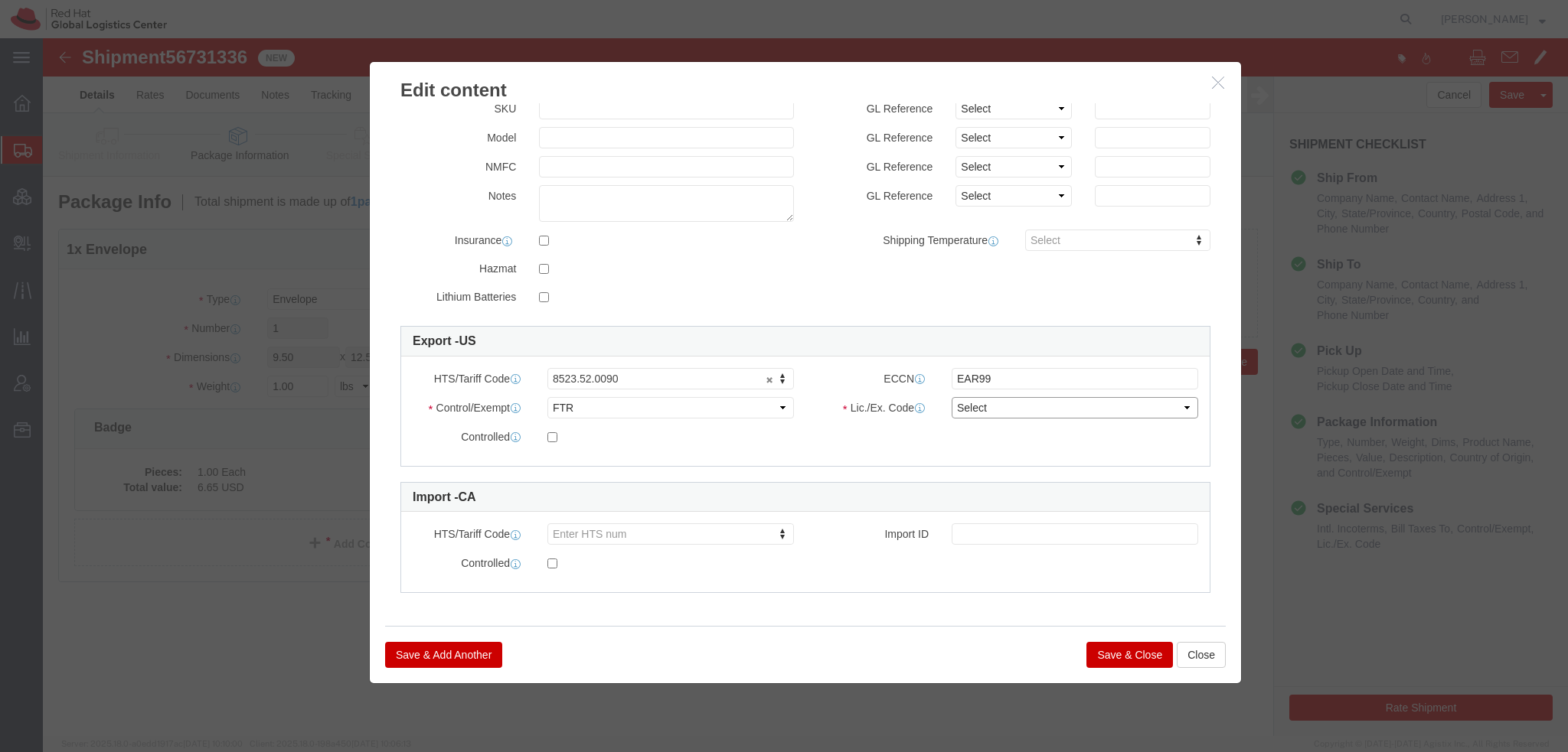
select select "30.36"
click select "Select 30.2(d)(2) 30.36 30.37(a) 30.37(f) 30.37(g) 30.37(h) 30.37(i) 30.37(j) 3…"
click button "Save & Close"
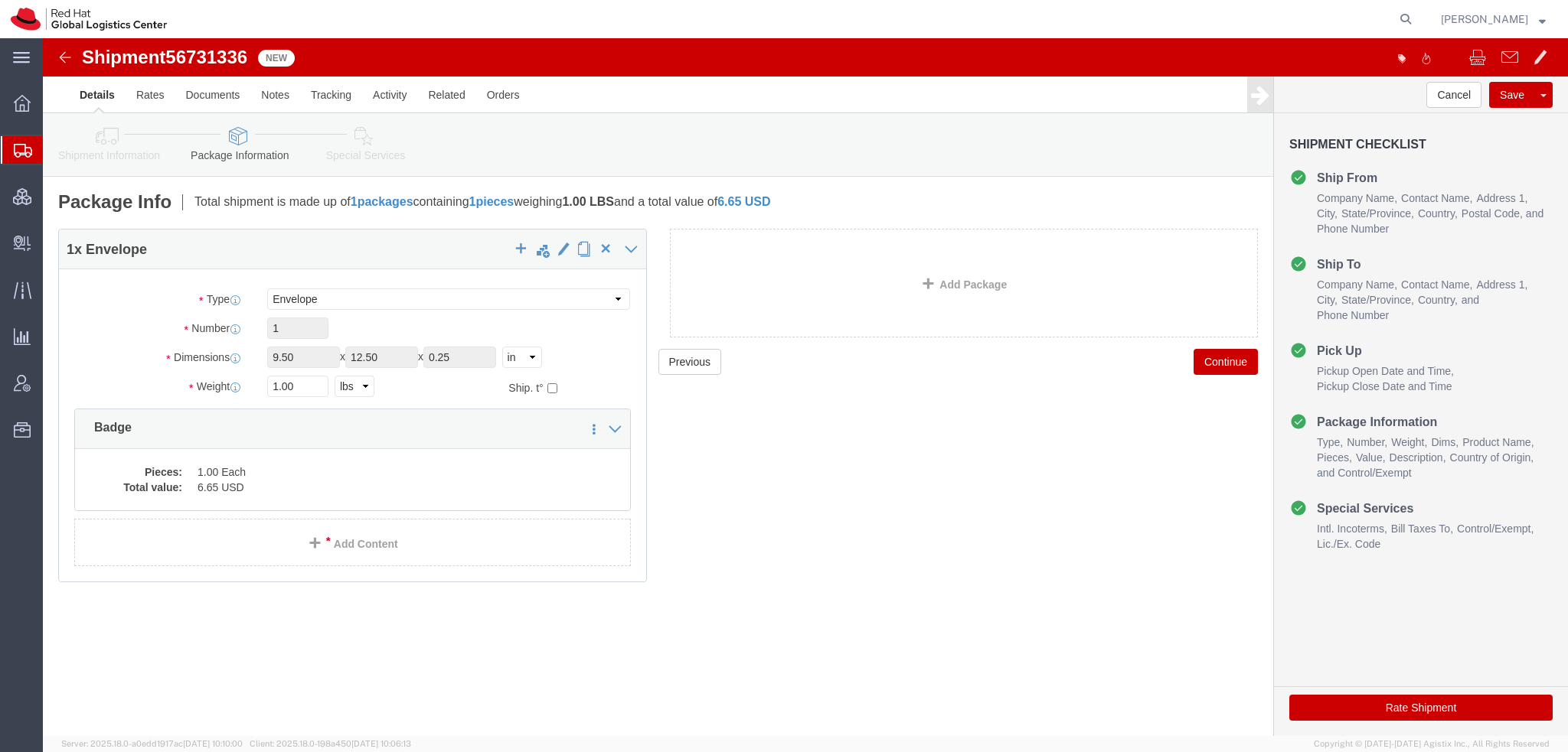
click button "Rate Shipment"
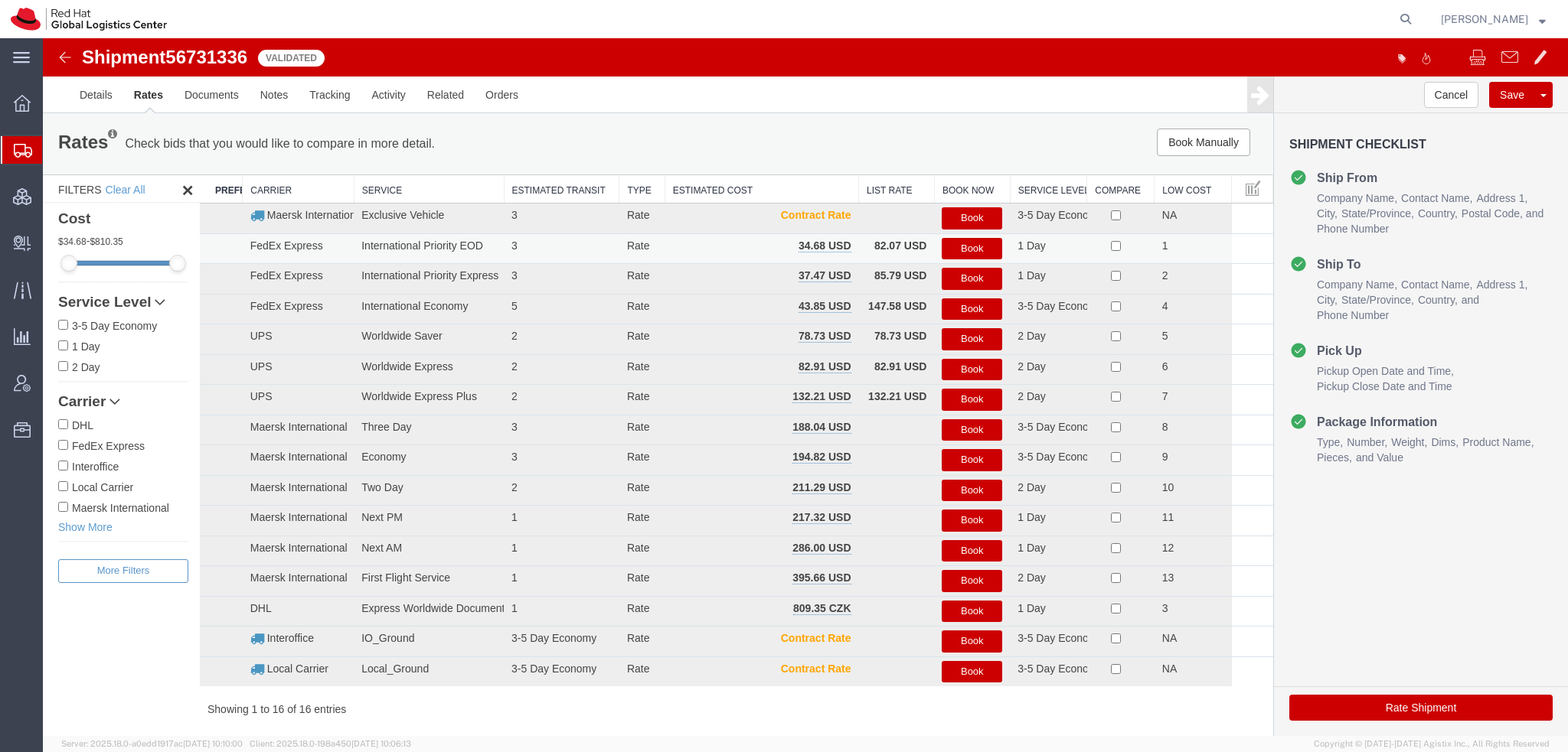
click at [952, 241] on button "Book" at bounding box center [972, 249] width 60 height 22
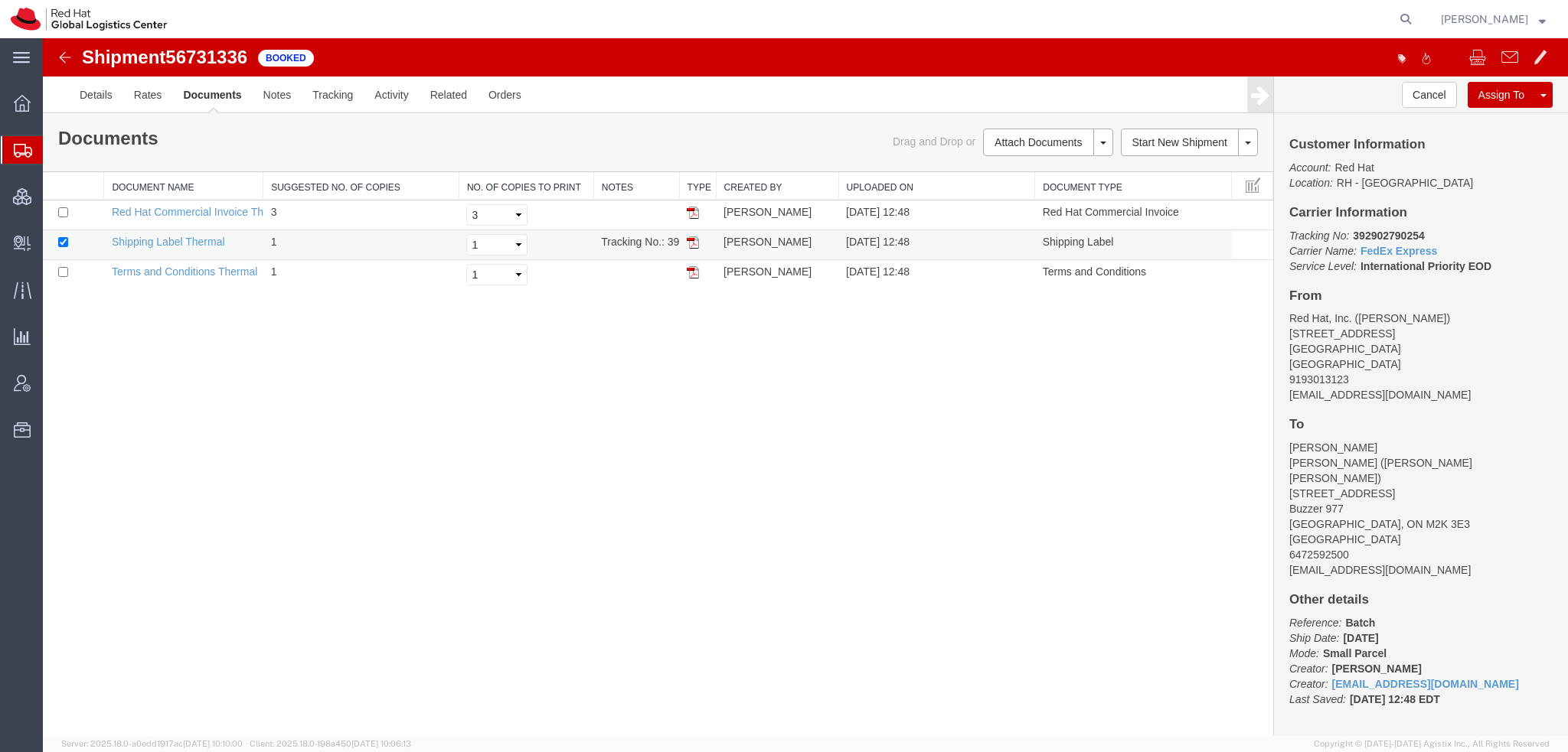
click at [693, 241] on img at bounding box center [693, 242] width 12 height 12
click at [0, 0] on span "Shipment Manager" at bounding box center [0, 0] width 0 height 0
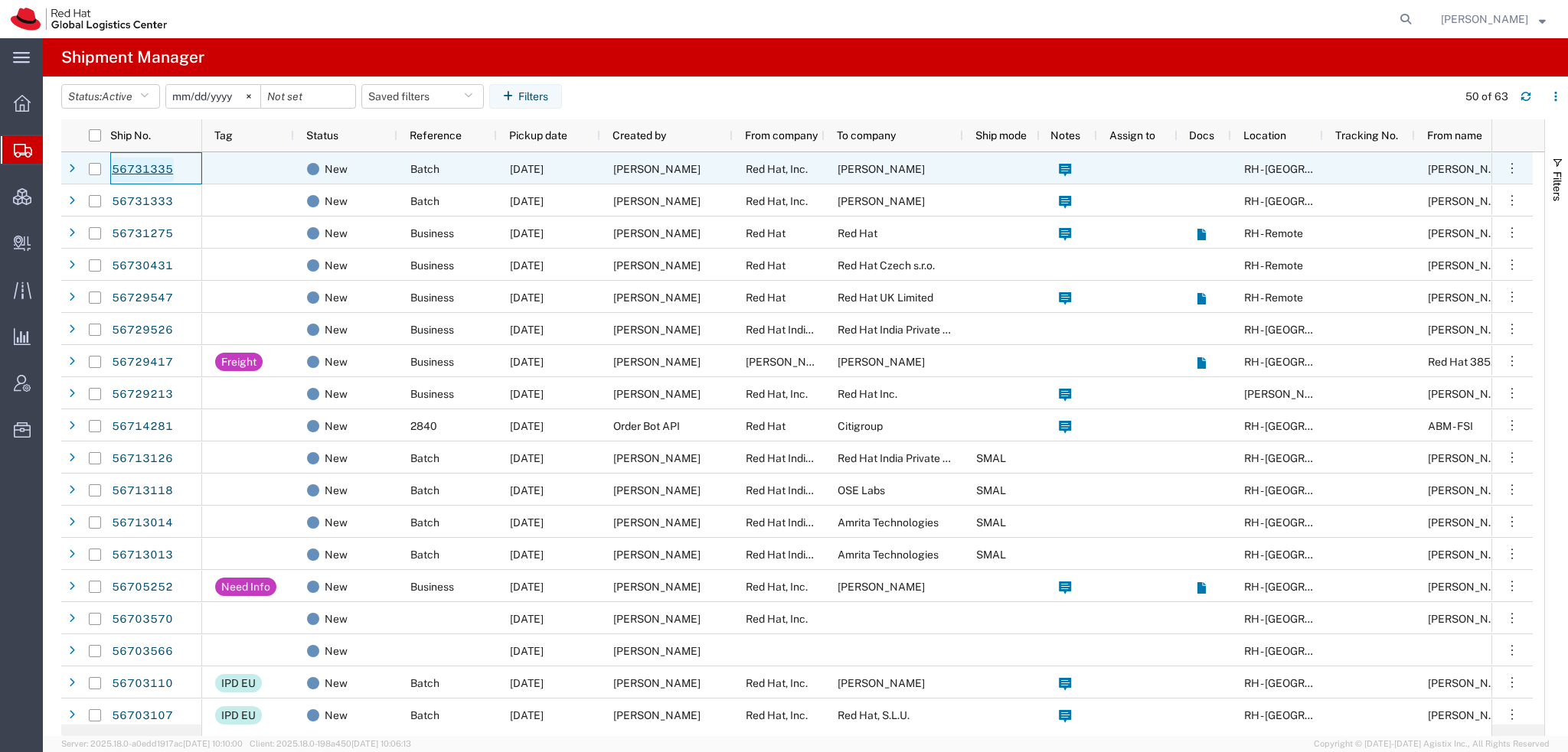
click at [141, 171] on link "56731335" at bounding box center [142, 170] width 63 height 24
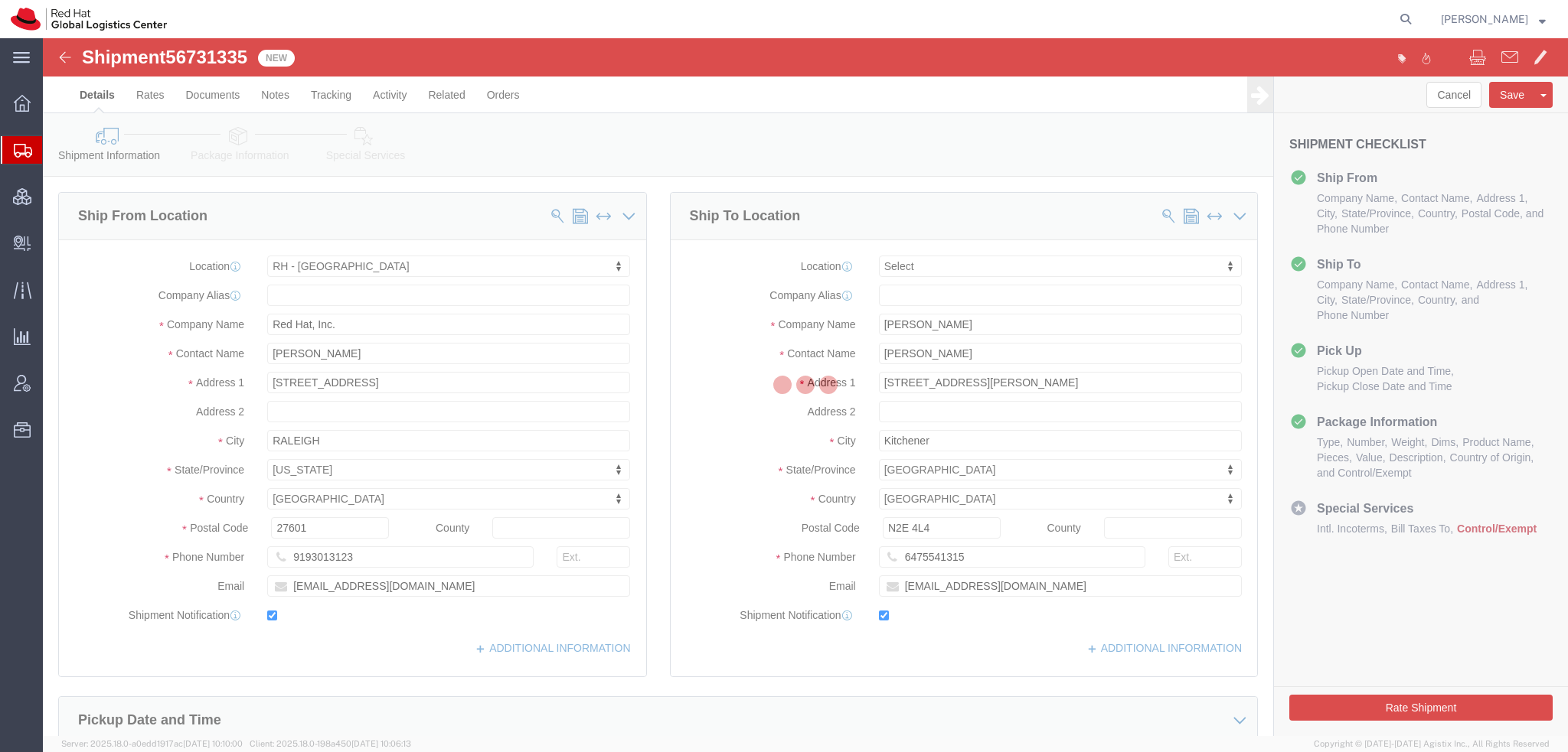
select select "38014"
select select
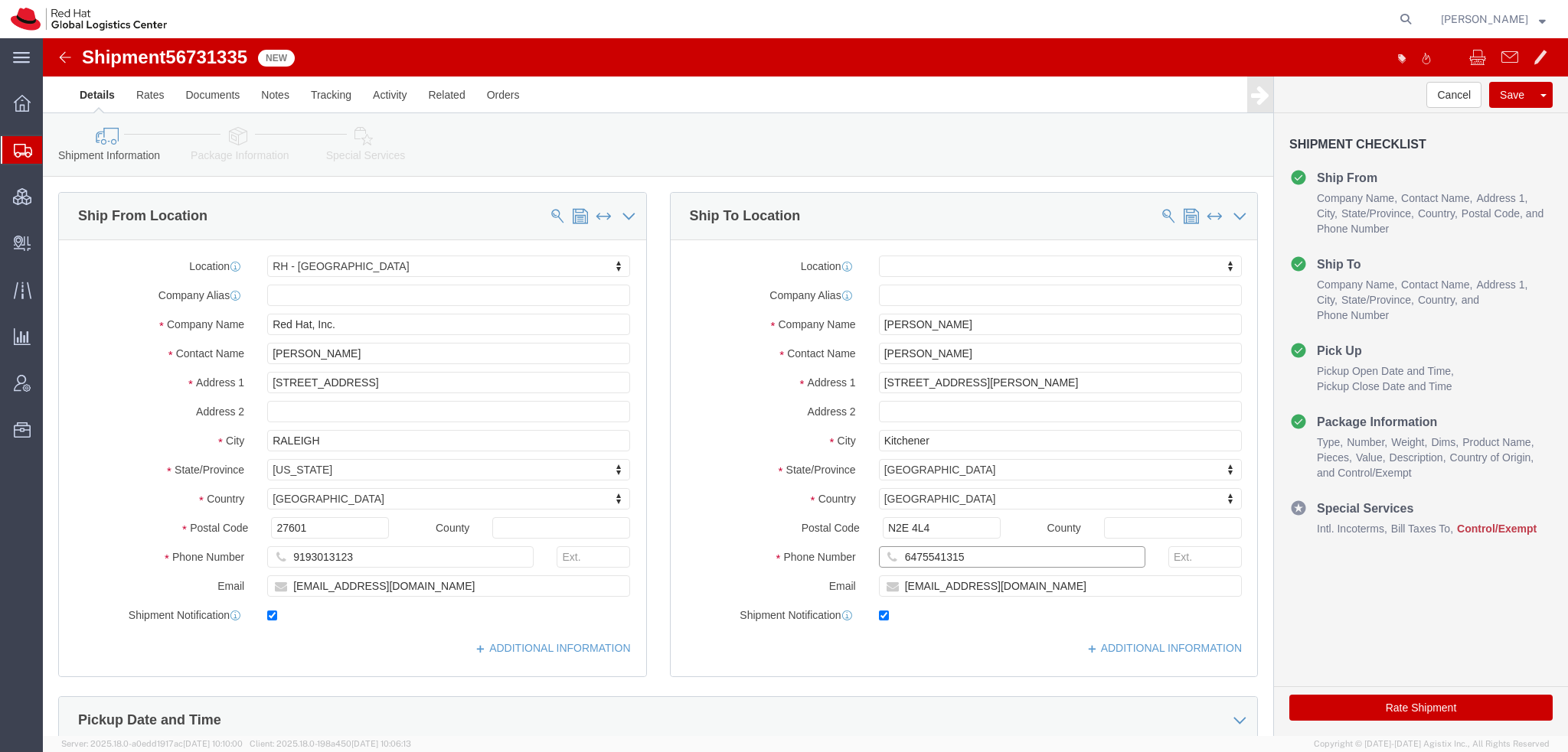
drag, startPoint x: 922, startPoint y: 514, endPoint x: 839, endPoint y: 509, distance: 83.2
click input "6475541315"
click icon
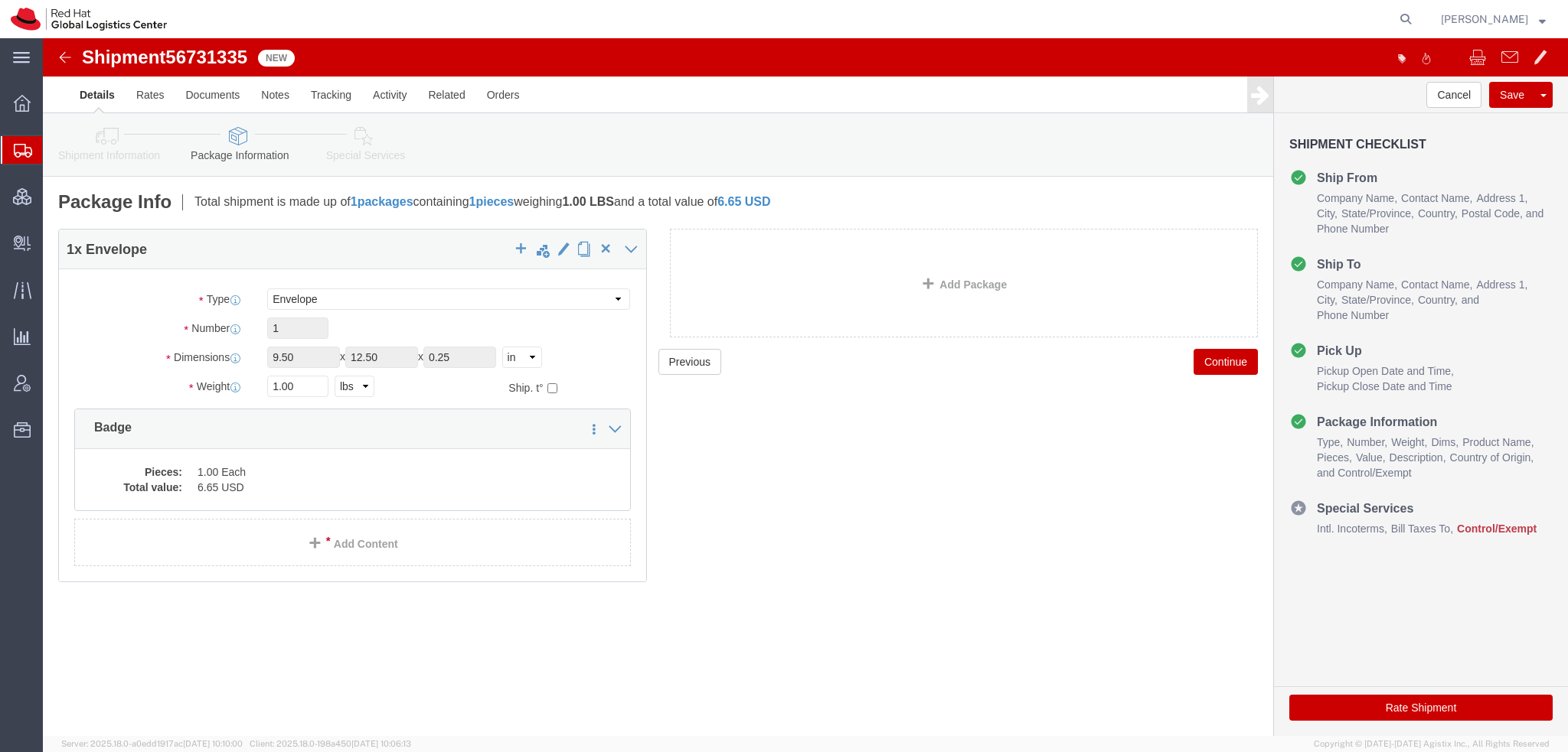
click div "Pieces: 1.00 Each Total value: 6.65 USD"
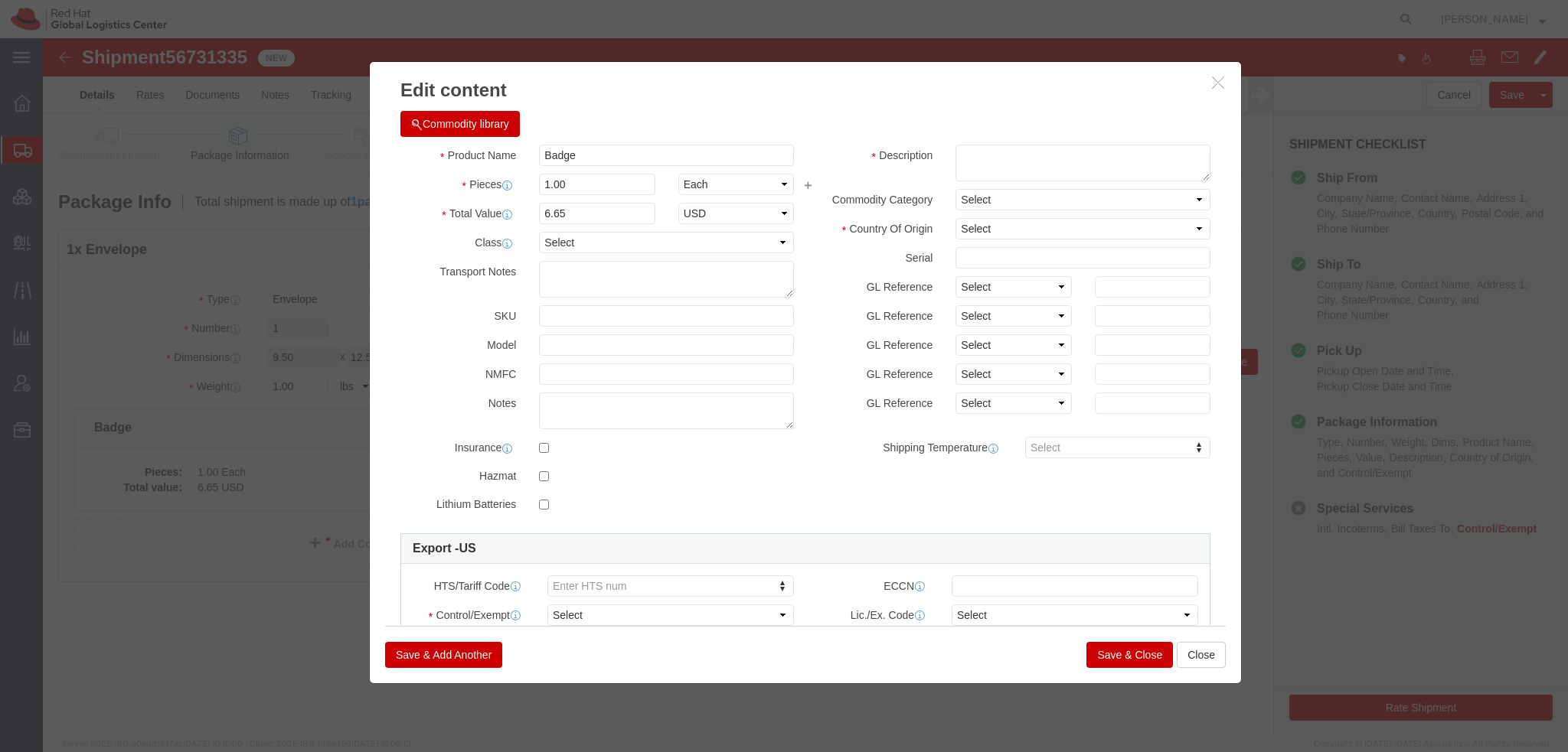
click button "Commodity library"
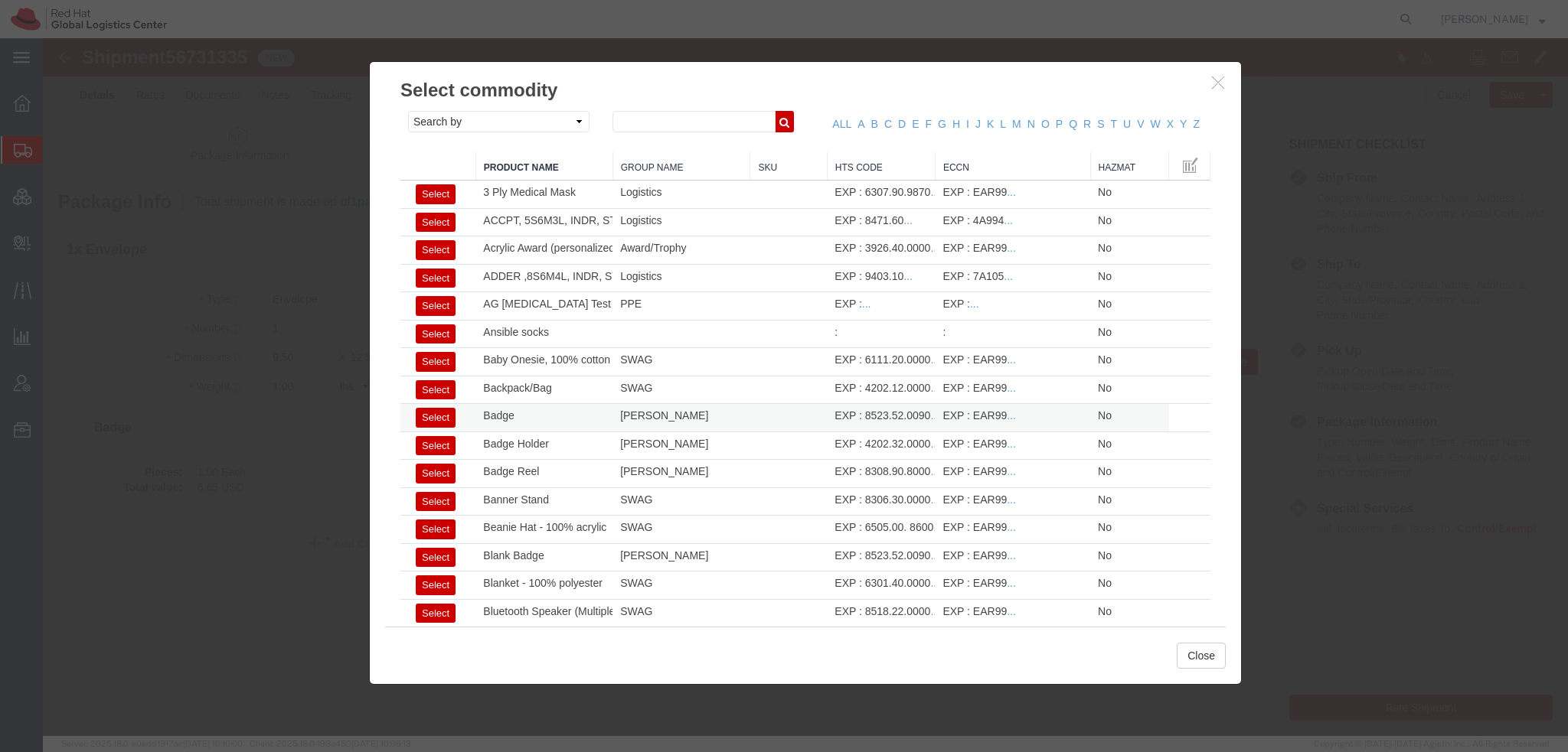
click button "Select"
select select "US"
type input "8523.52.0090"
type input "EAR99"
select select
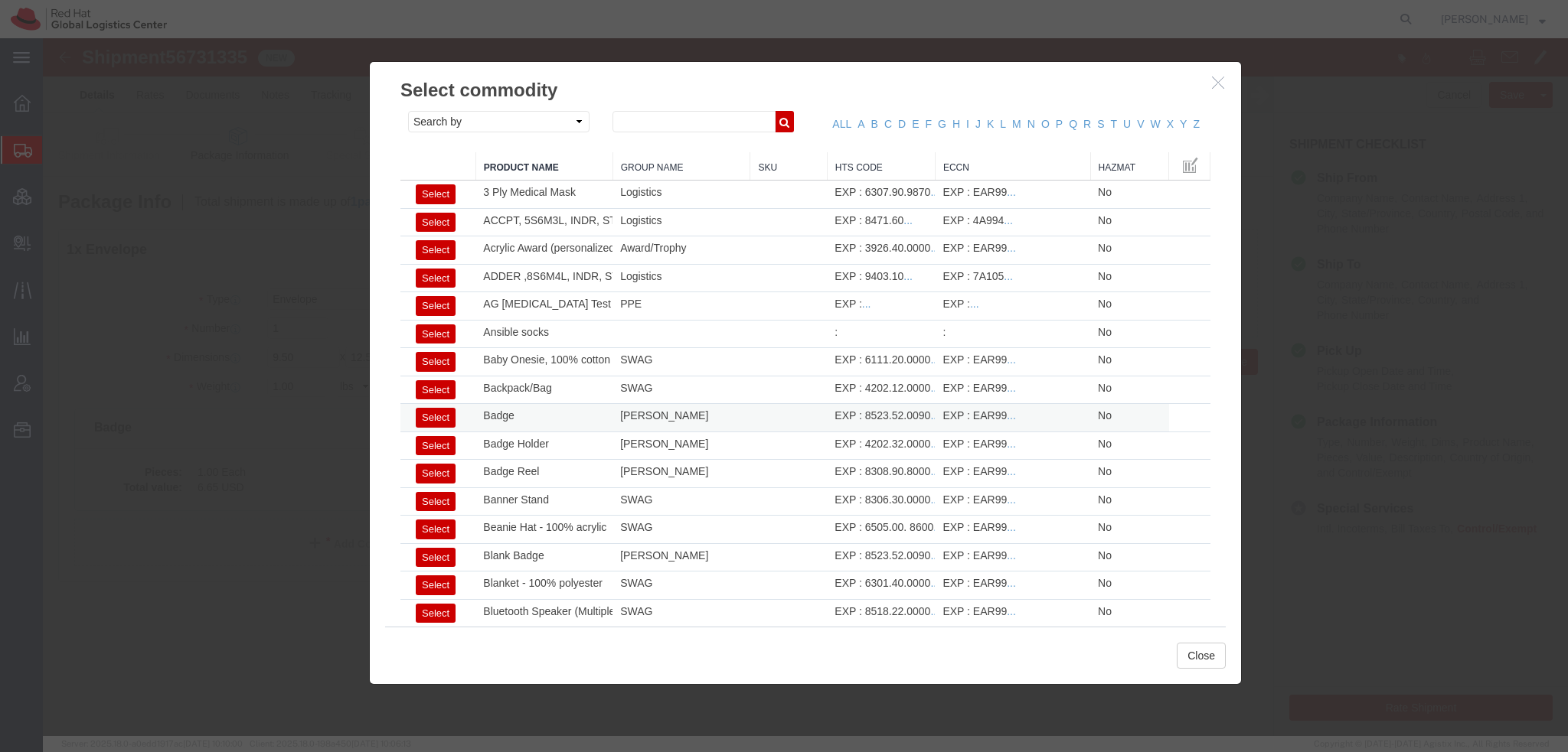
type textarea "- Red Hat Employee Security ID Badge - Produced Internally"
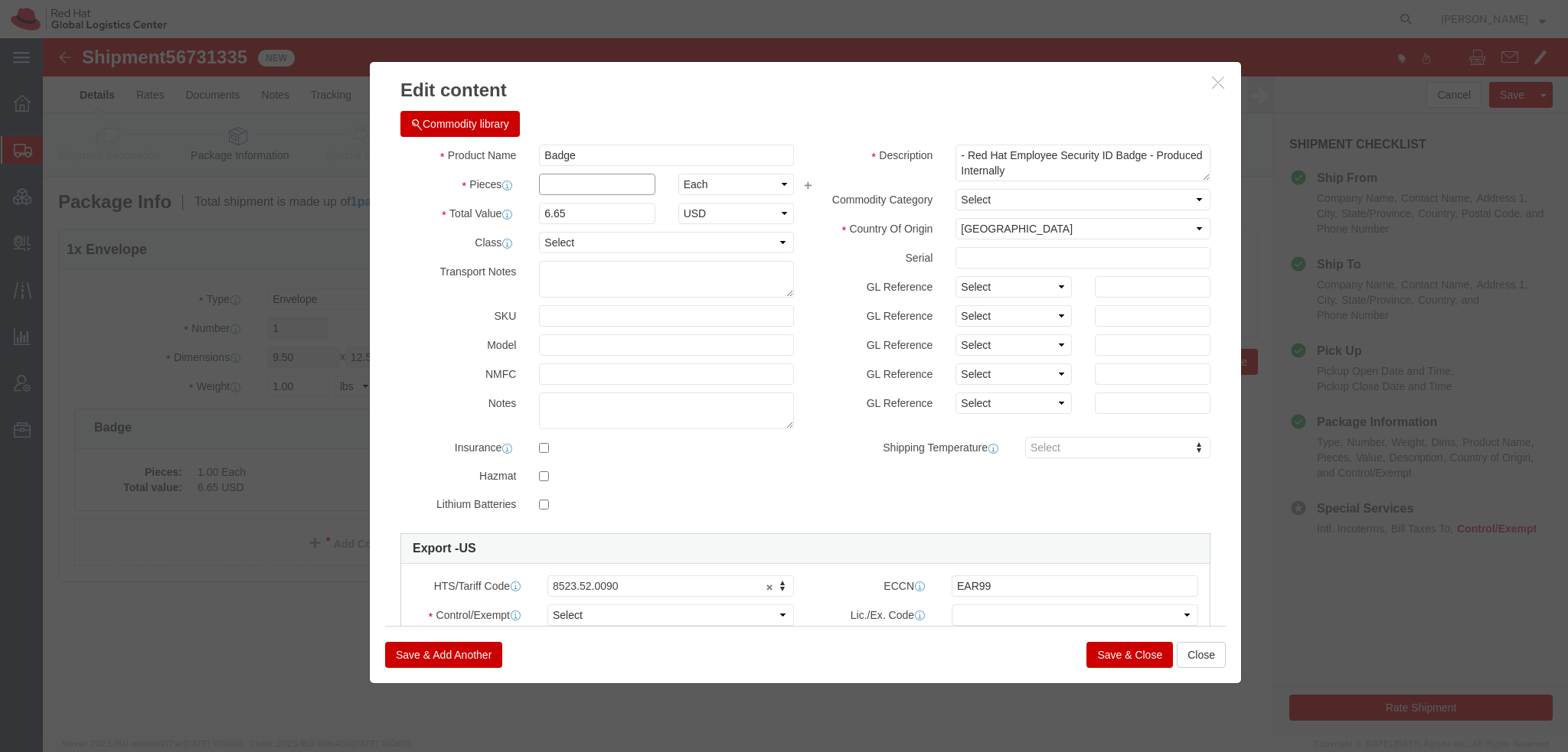
click input "text"
type input "1"
click select "Select ATF BIS DEA EPA FDA FTR ITAR OFAC Other (OPA)"
select select "FTR"
click select "Select ATF BIS DEA EPA FDA FTR ITAR OFAC Other (OPA)"
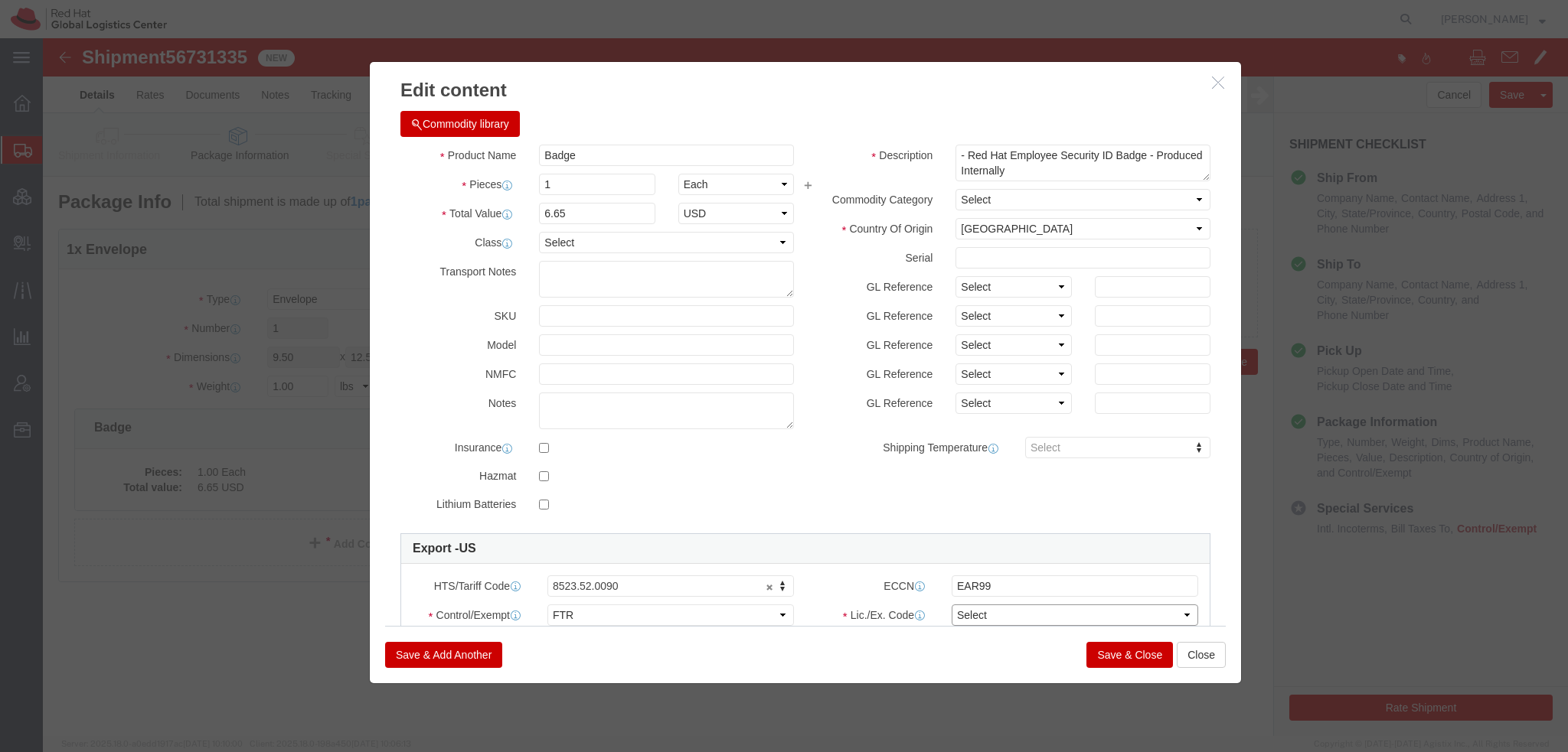
click select "Select 30.2(d)(2) 30.36 30.37(a) 30.37(f) 30.37(g) 30.37(h) 30.37(i) 30.37(j) 3…"
select select "30.36"
click select "Select 30.2(d)(2) 30.36 30.37(a) 30.37(f) 30.37(g) 30.37(h) 30.37(i) 30.37(j) 3…"
click button "Save & Close"
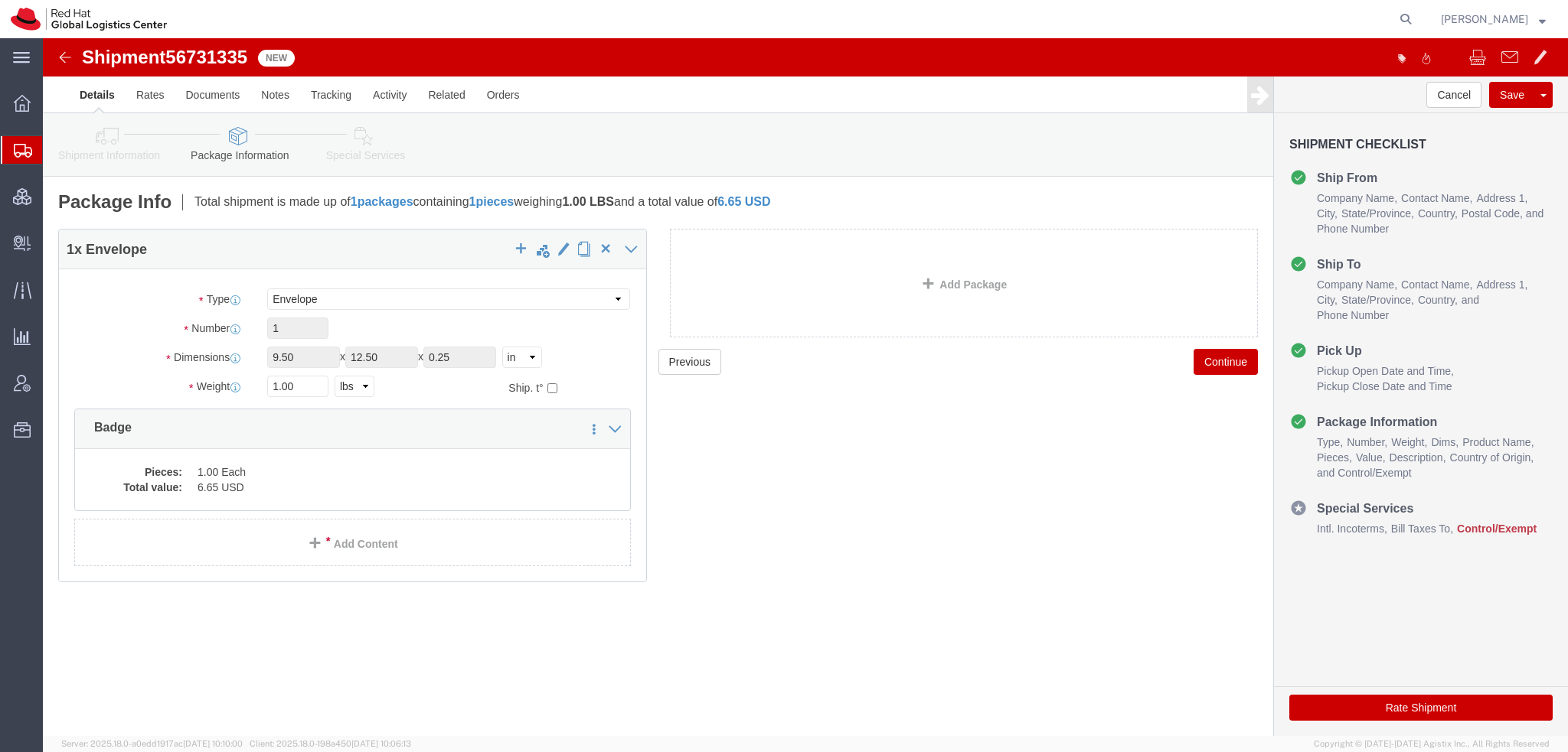
click icon
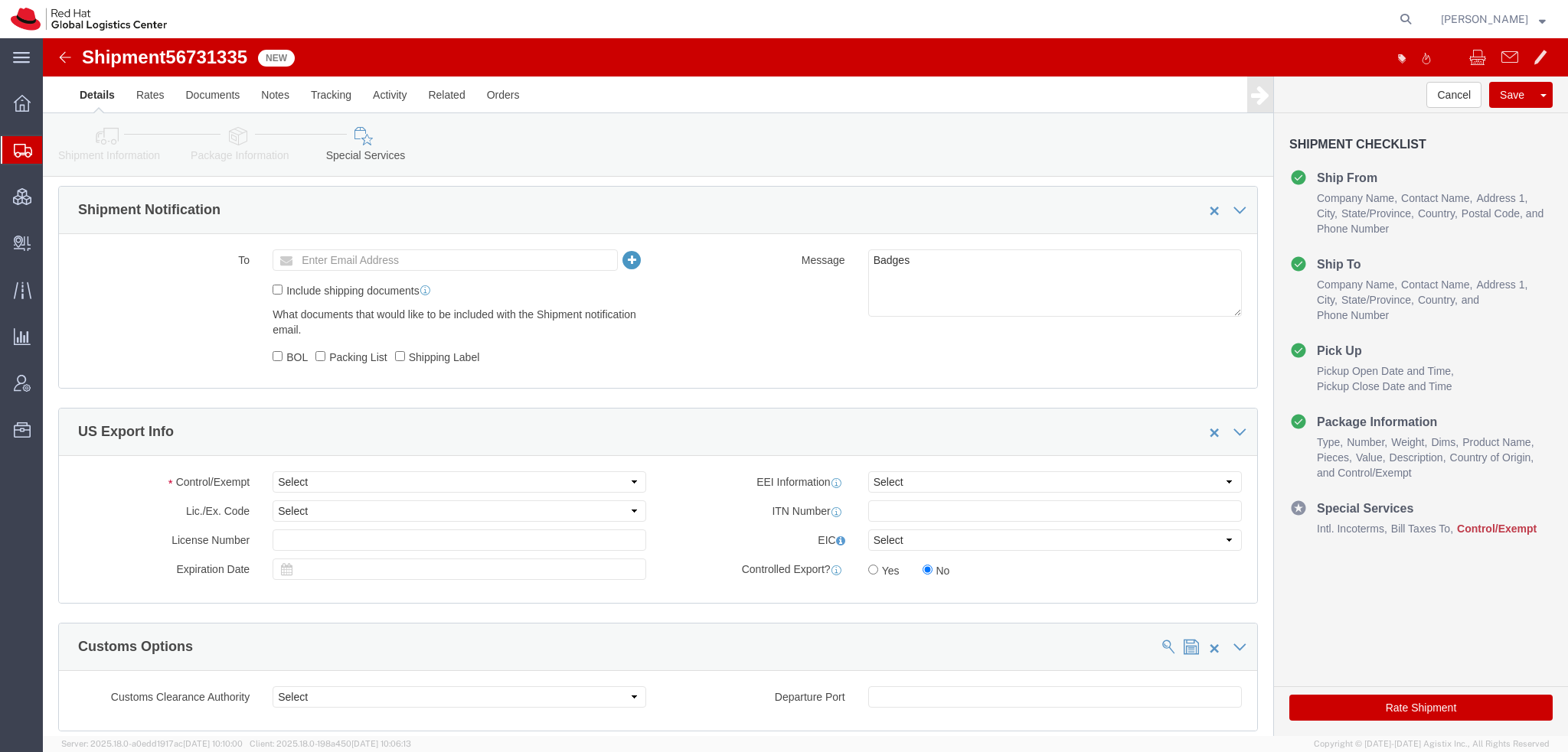
scroll to position [1225, 0]
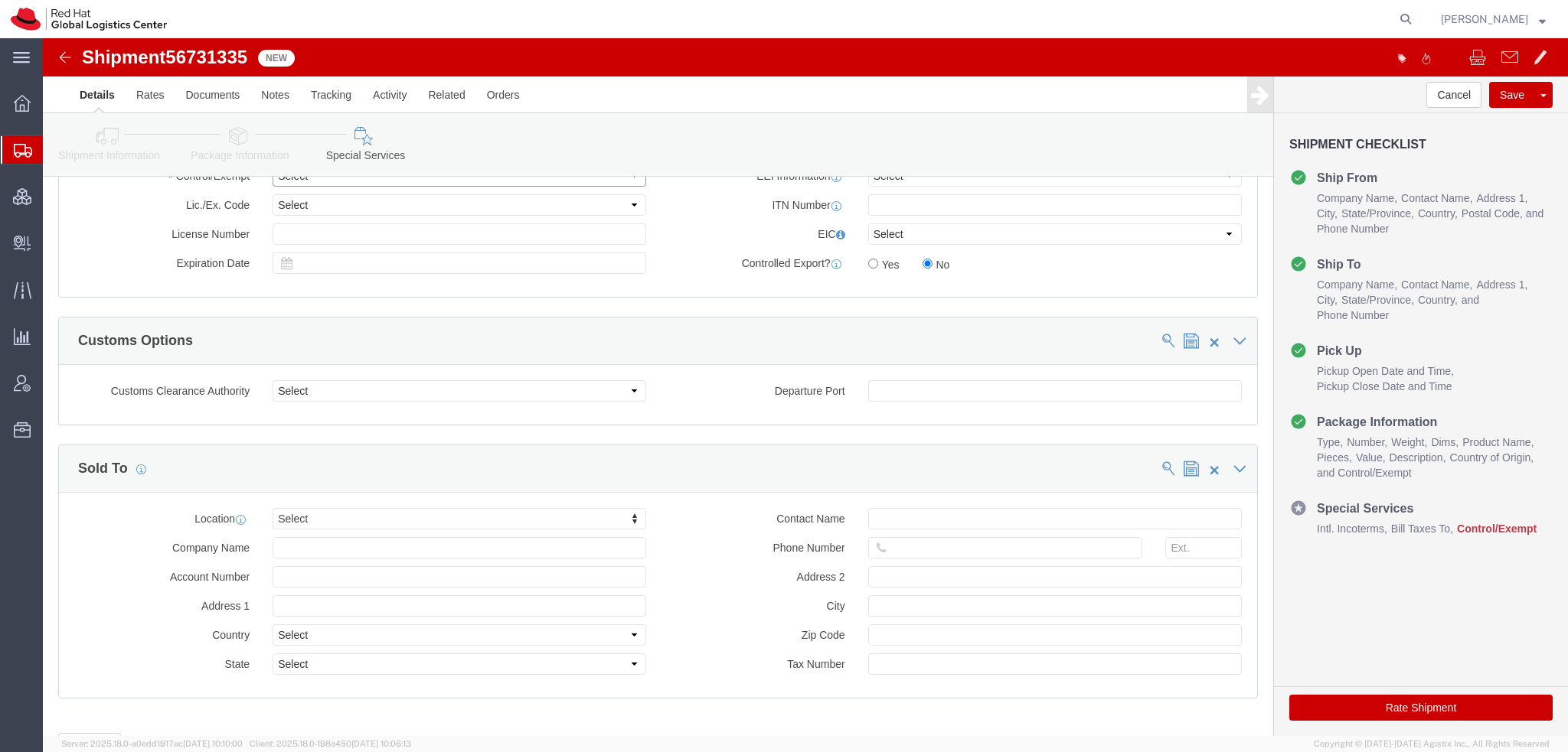
click select "Select ATF BIS DEA EPA FDA FTR ITAR OFAC Other (OPA)"
select select "FTR"
click select "Select ATF BIS DEA EPA FDA FTR ITAR OFAC Other (OPA)"
click select "Select 30.2(d)(2) 30.36 30.37(a) 30.37(f) 30.37(g) 30.37(h) 30.37(i) 30.37(j) 3…"
select select "30.36"
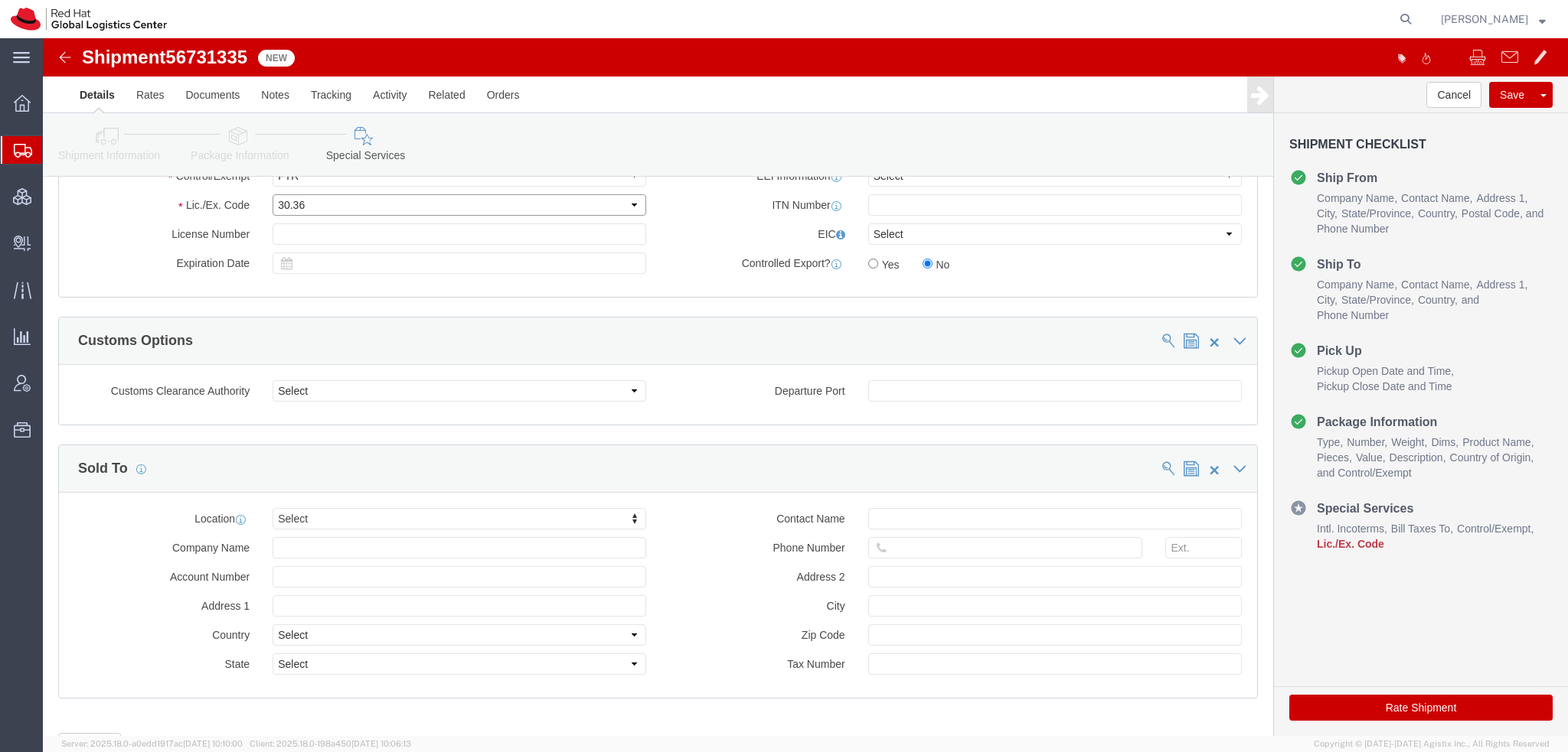
click select "Select 30.2(d)(2) 30.36 30.37(a) 30.37(f) 30.37(g) 30.37(h) 30.37(i) 30.37(j) 3…"
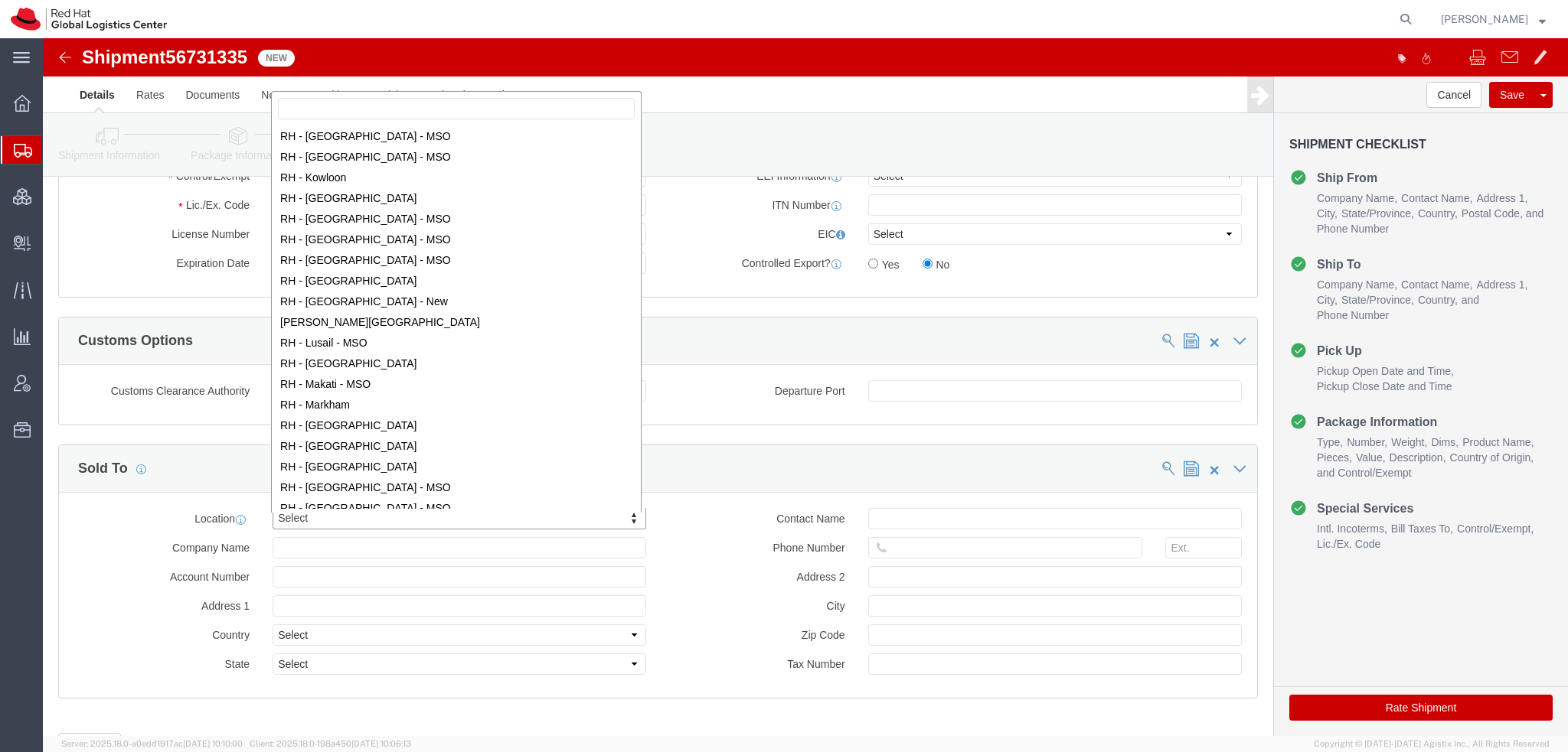
scroll to position [1301, 0]
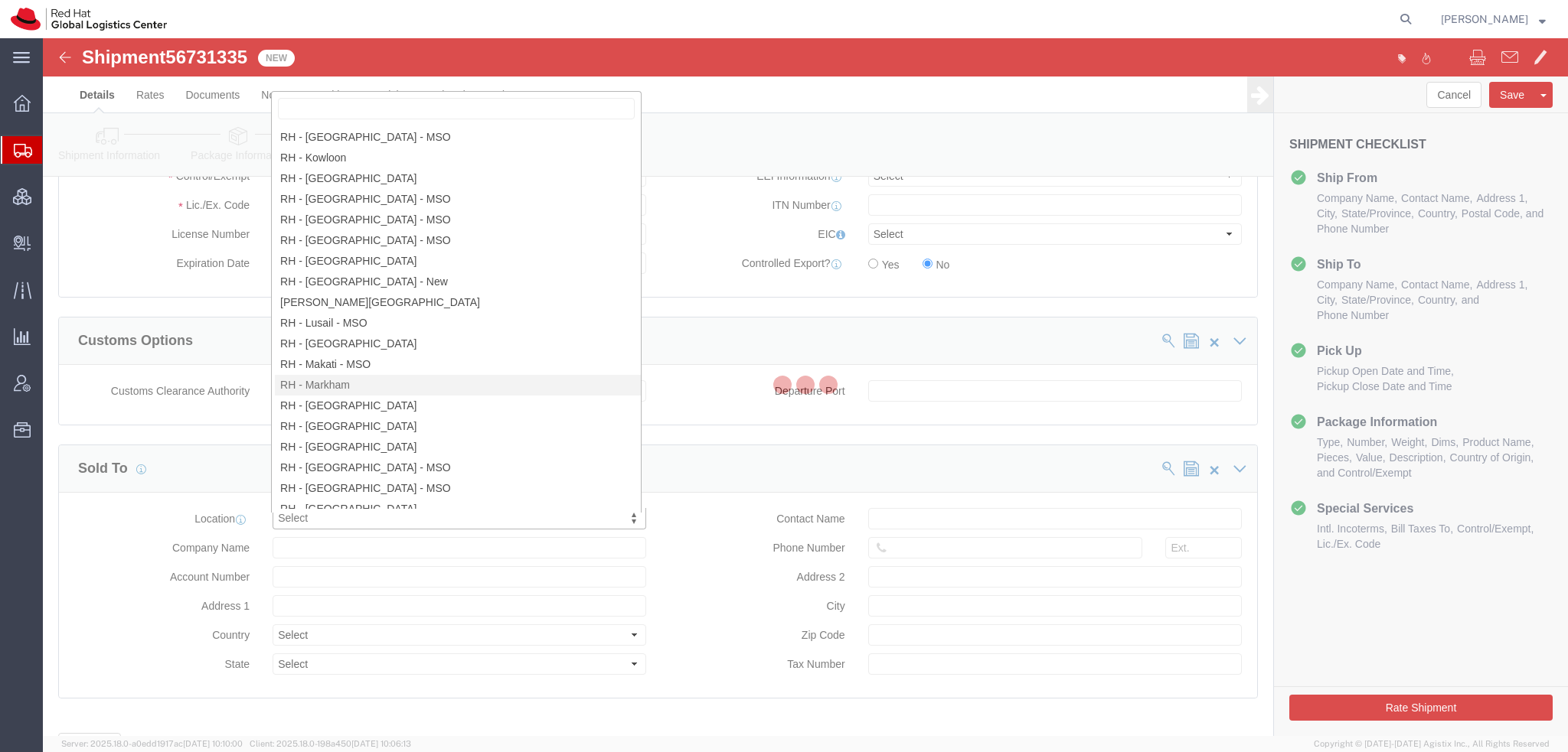
select select "ON"
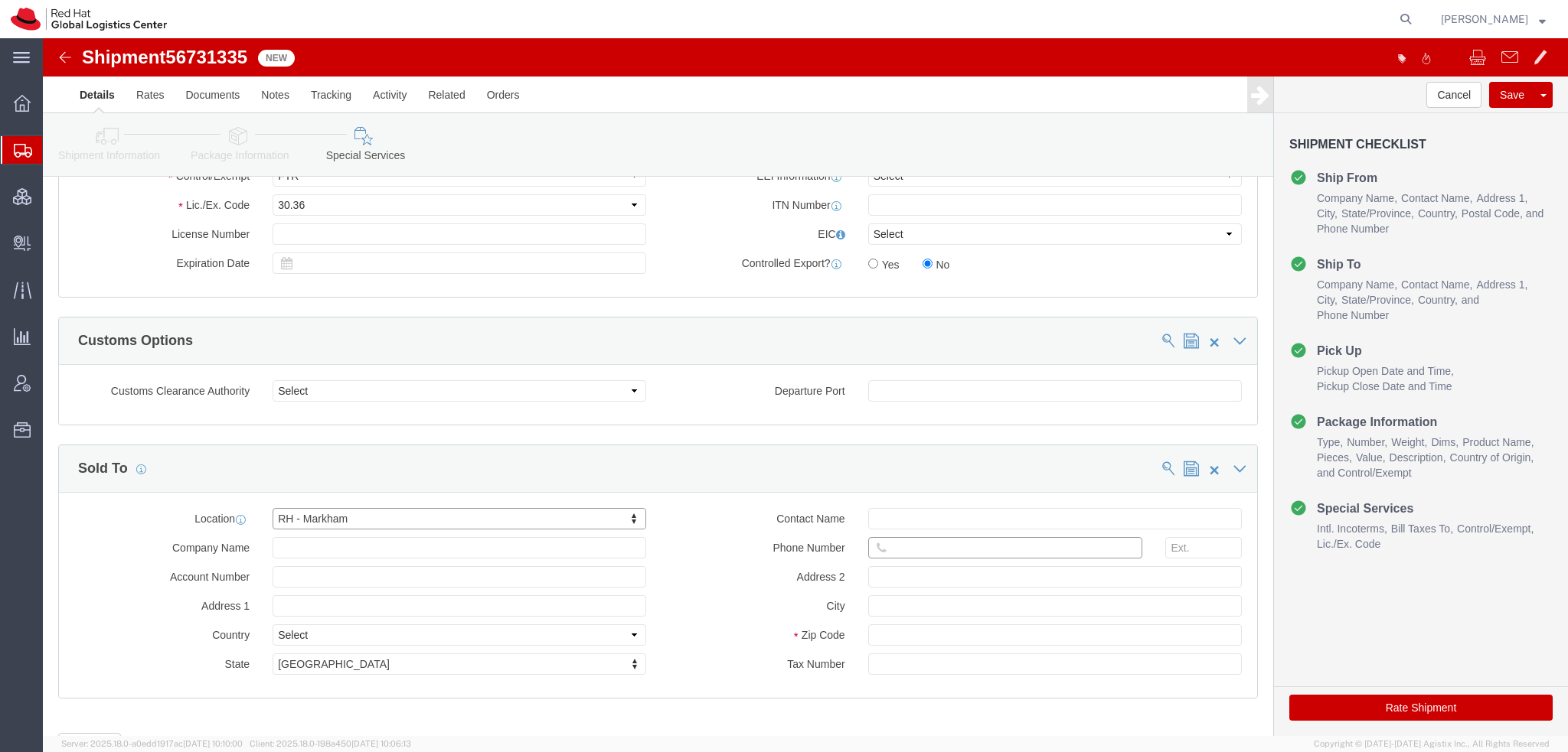
click input "text"
paste input "6475541315"
type input "6475541315"
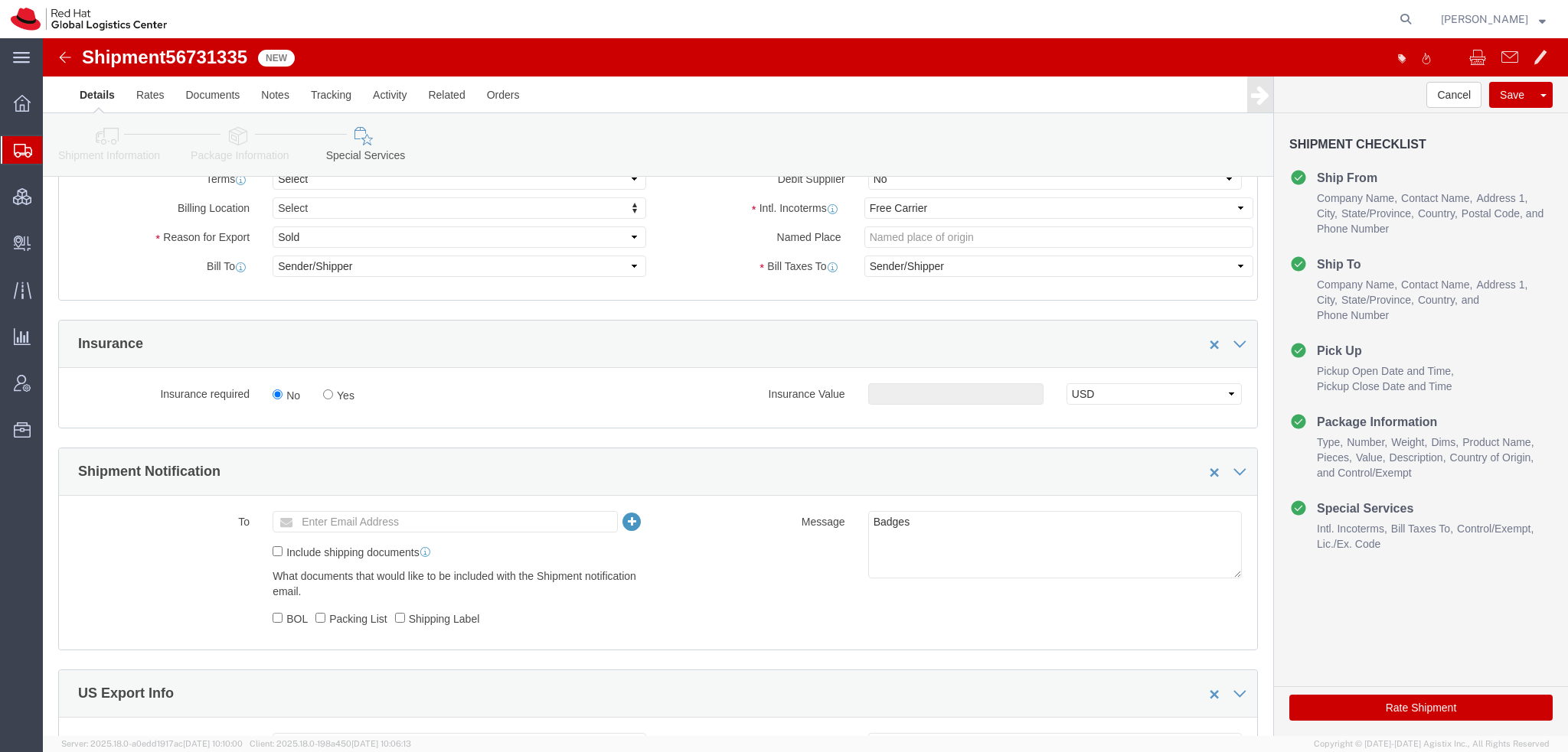
scroll to position [536, 0]
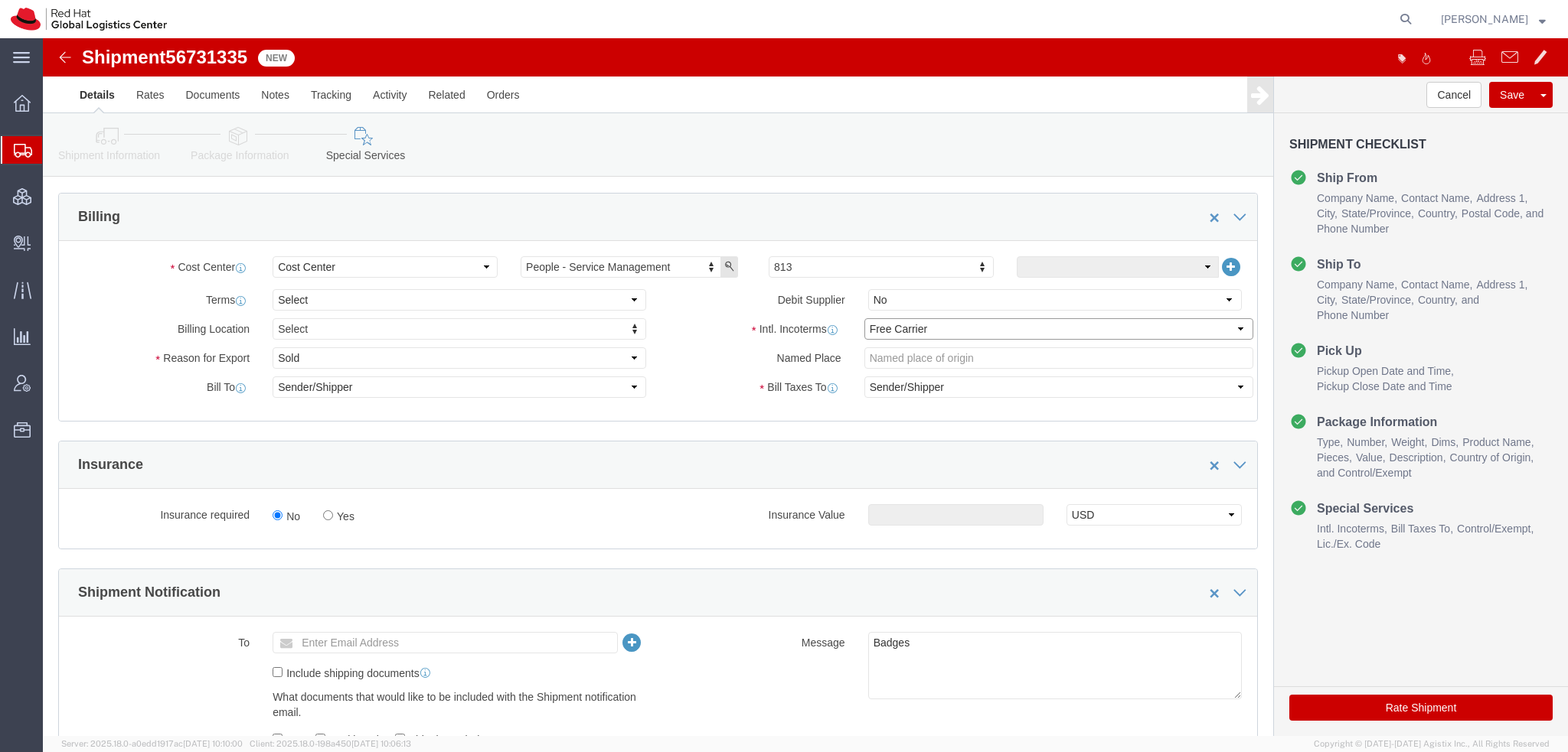
click select "Select Carriage Insurance Paid Carriage Paid To Cost and Freight Cost Insurance…"
click div "Intl. Incoterms Select Carriage Insurance Paid Carriage Paid To Cost and Freigh…"
click select "Select Recipient Account Sender/Shipper Third Party Account"
select select "THRD"
click select "Select Recipient Account Sender/Shipper Third Party Account"
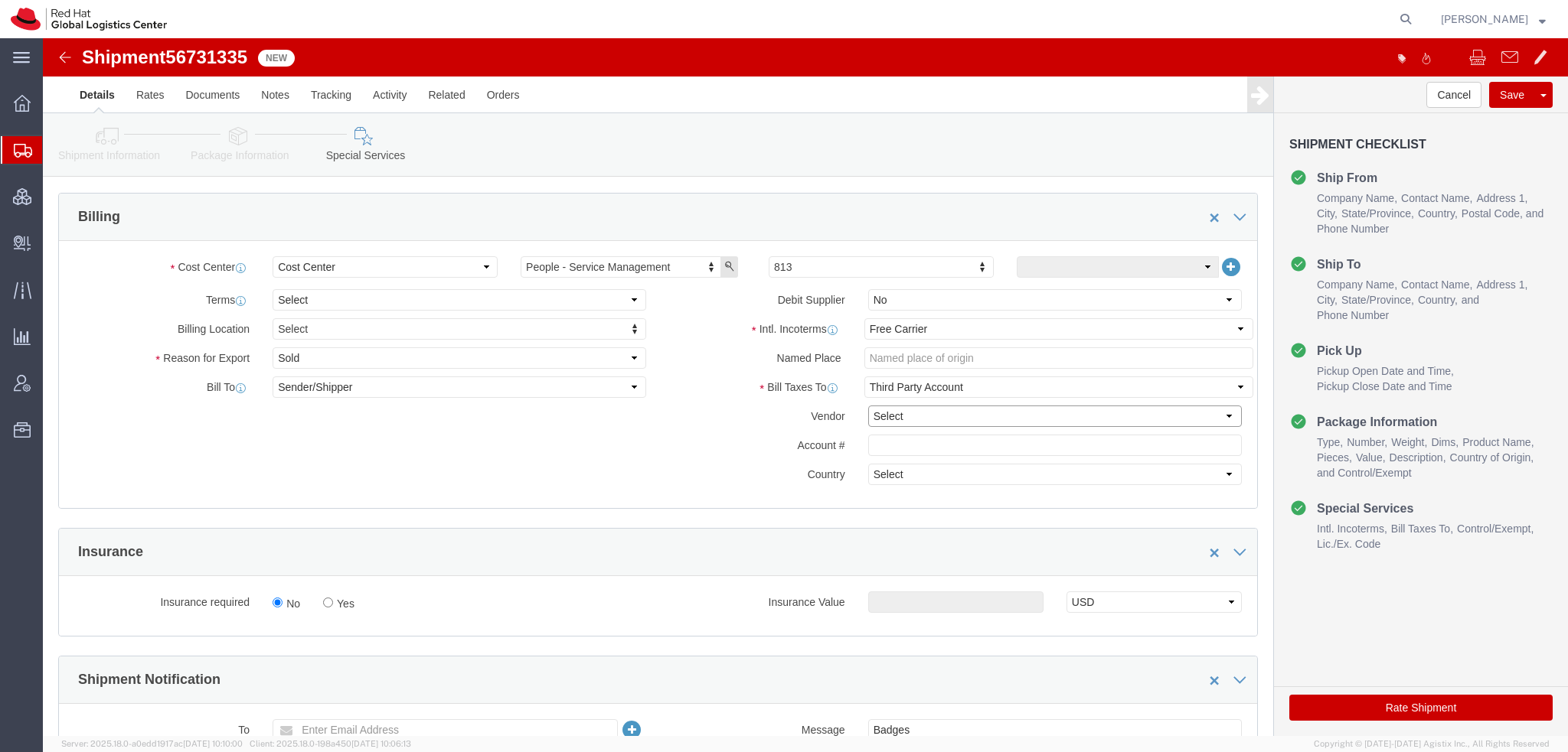
click select "Select DHL FedEx Express UPS"
select select "FedEx Express"
click select "Select DHL FedEx Express UPS"
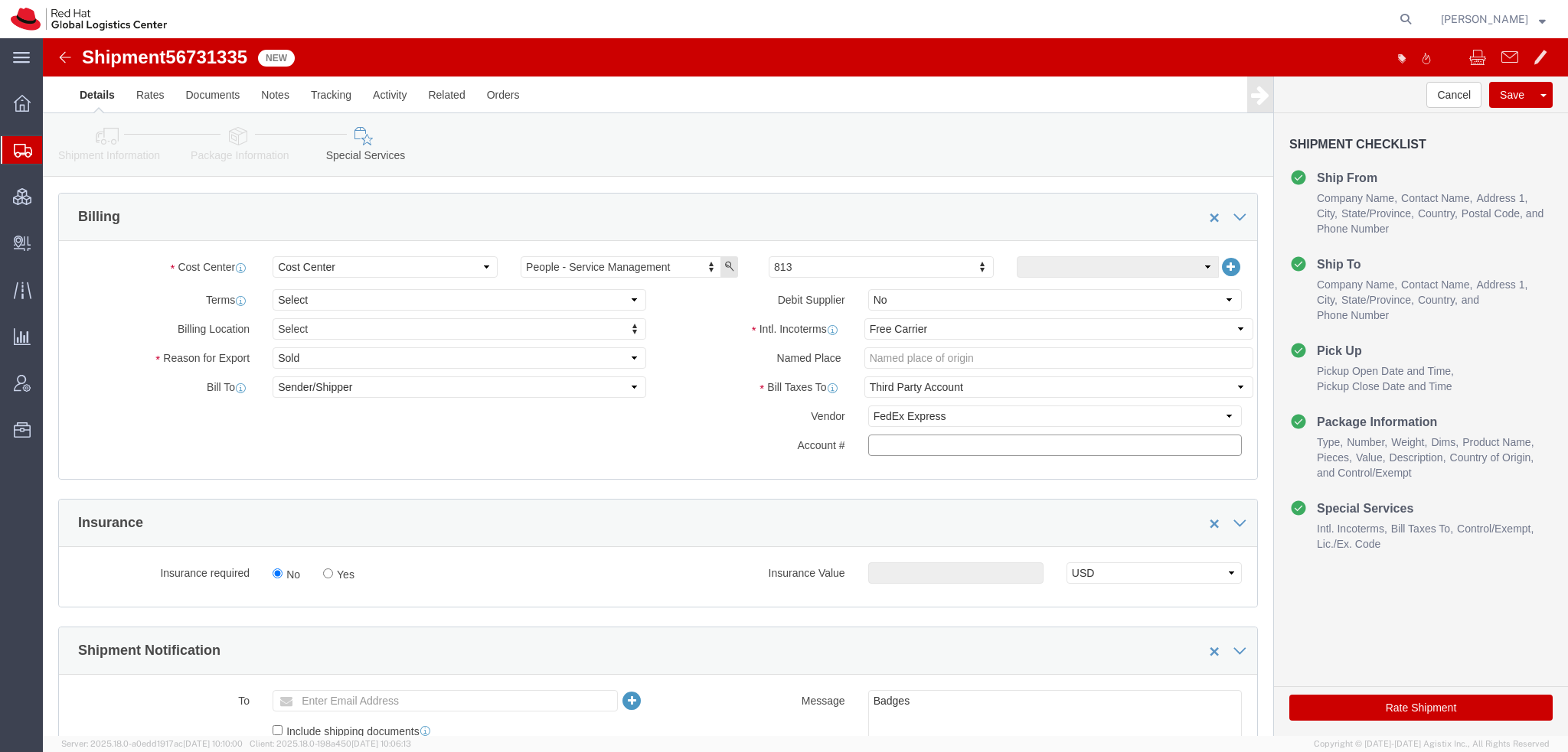
click input "text"
paste input "222181879"
type input "222181879"
click button "Rate Shipment"
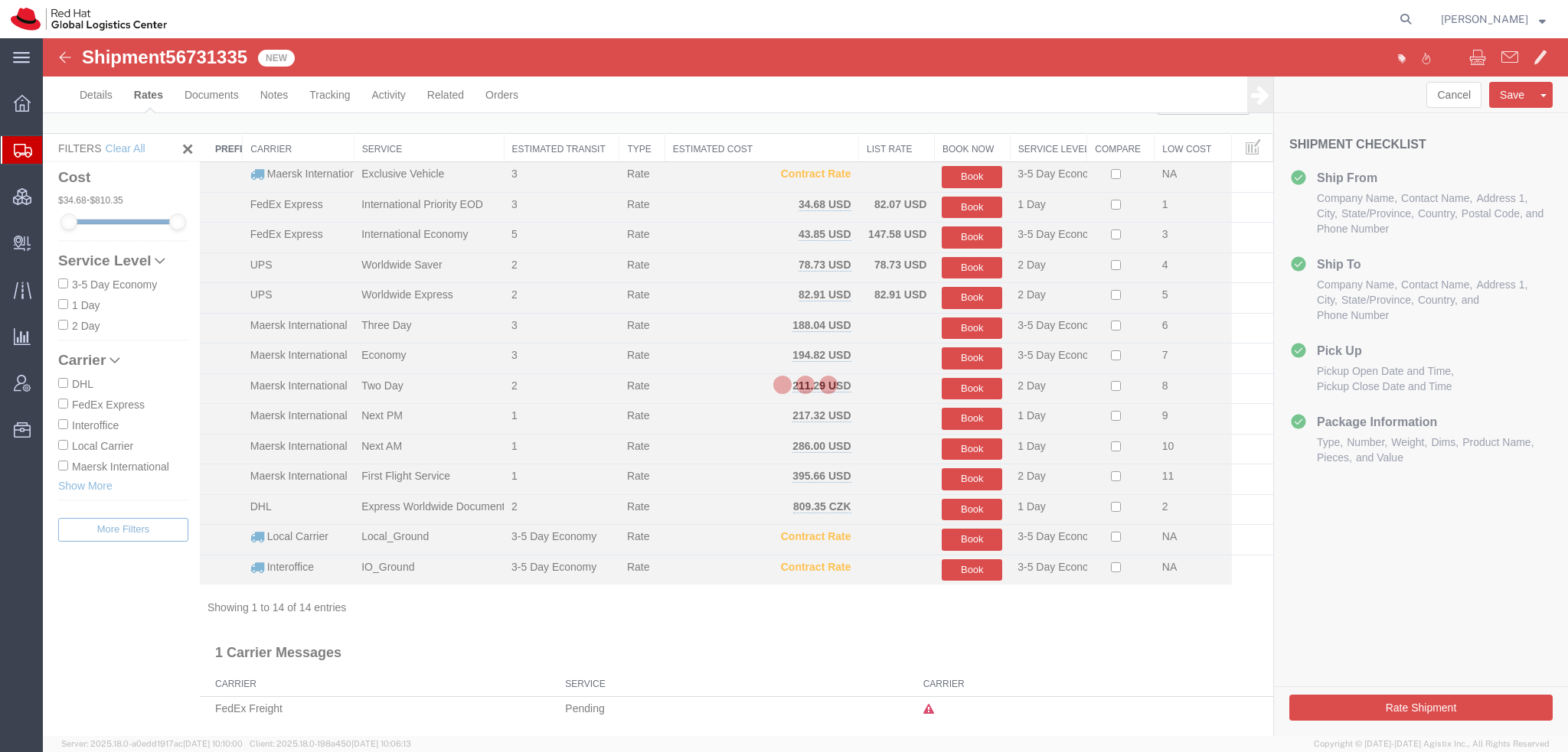
scroll to position [8, 0]
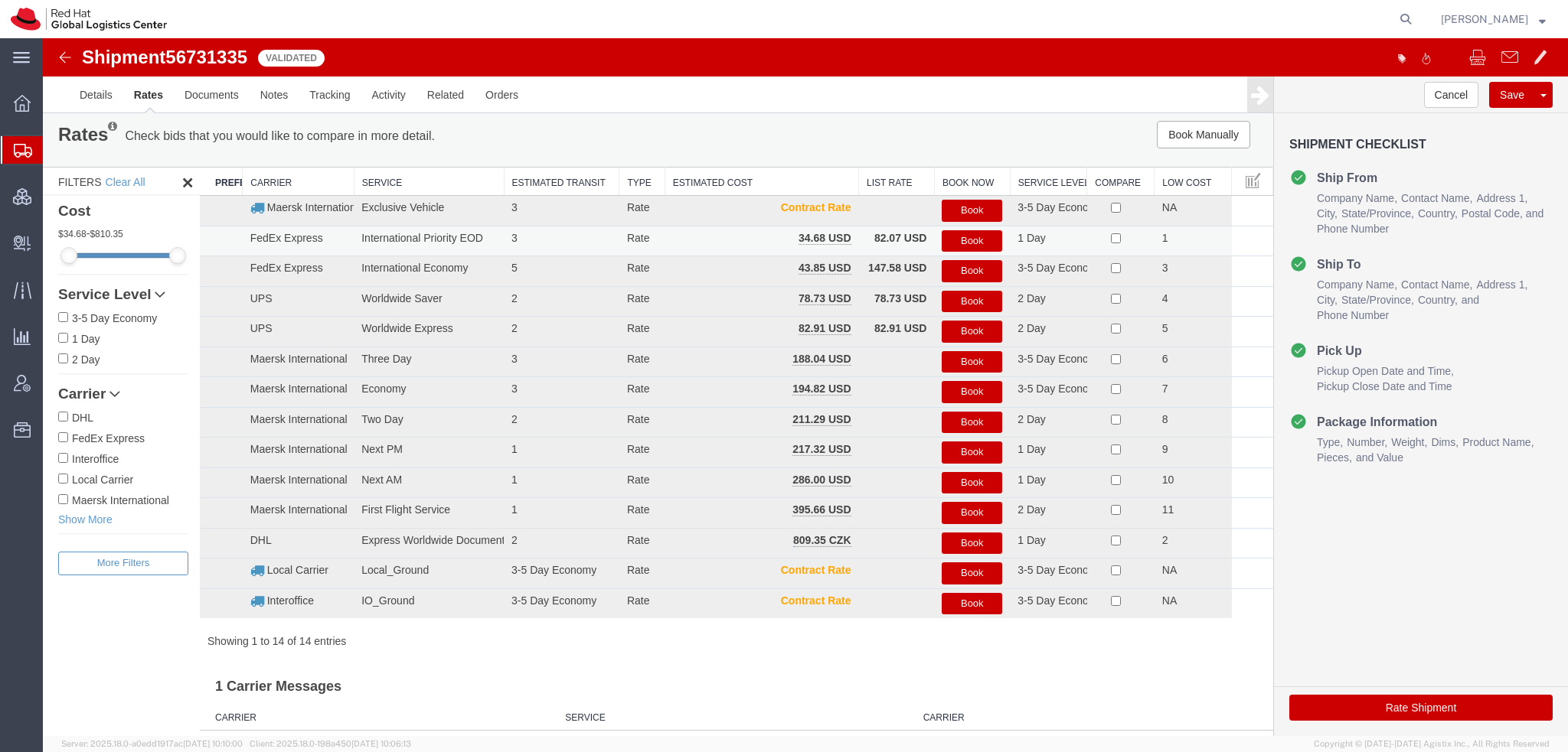
click at [976, 245] on button "Book" at bounding box center [972, 241] width 60 height 22
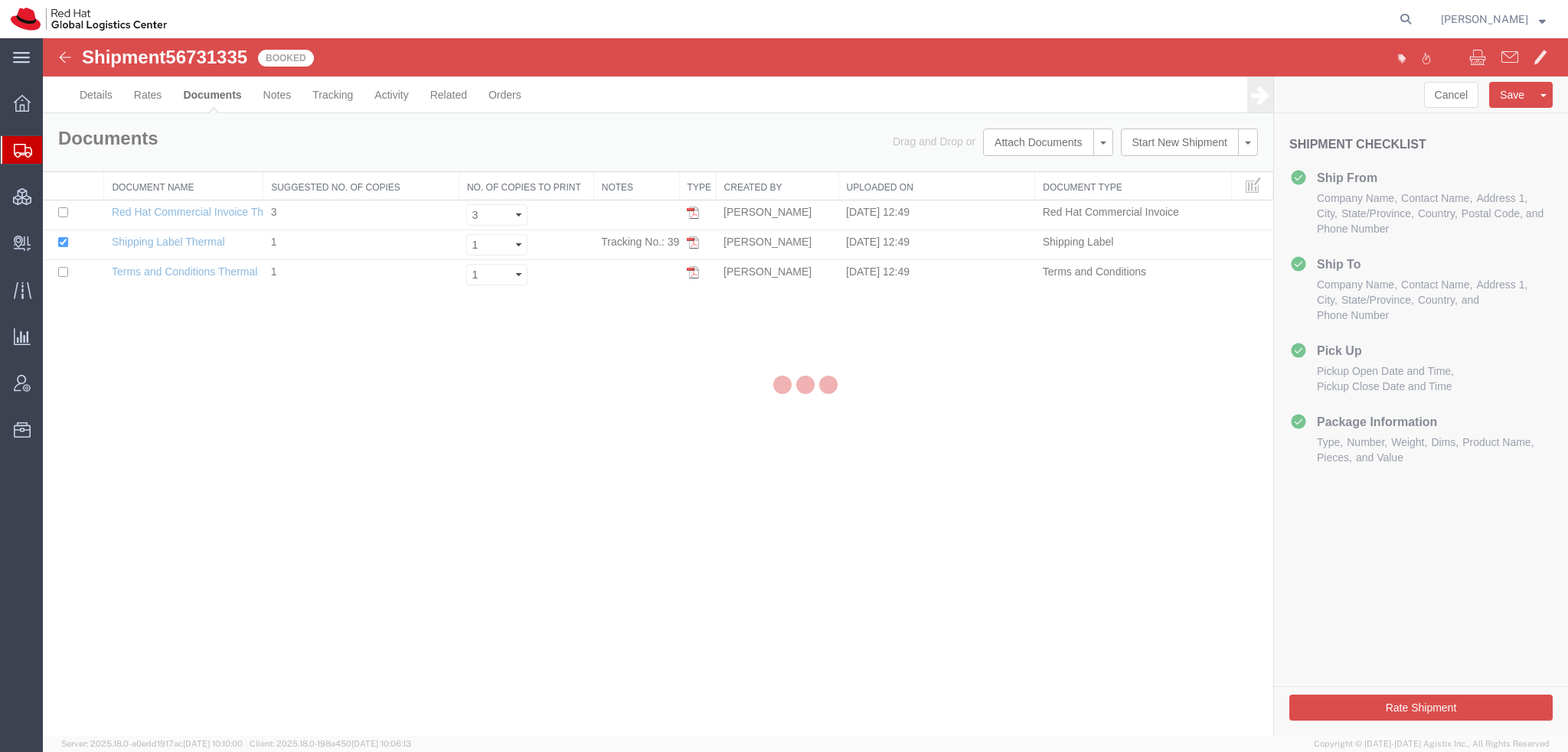
scroll to position [0, 0]
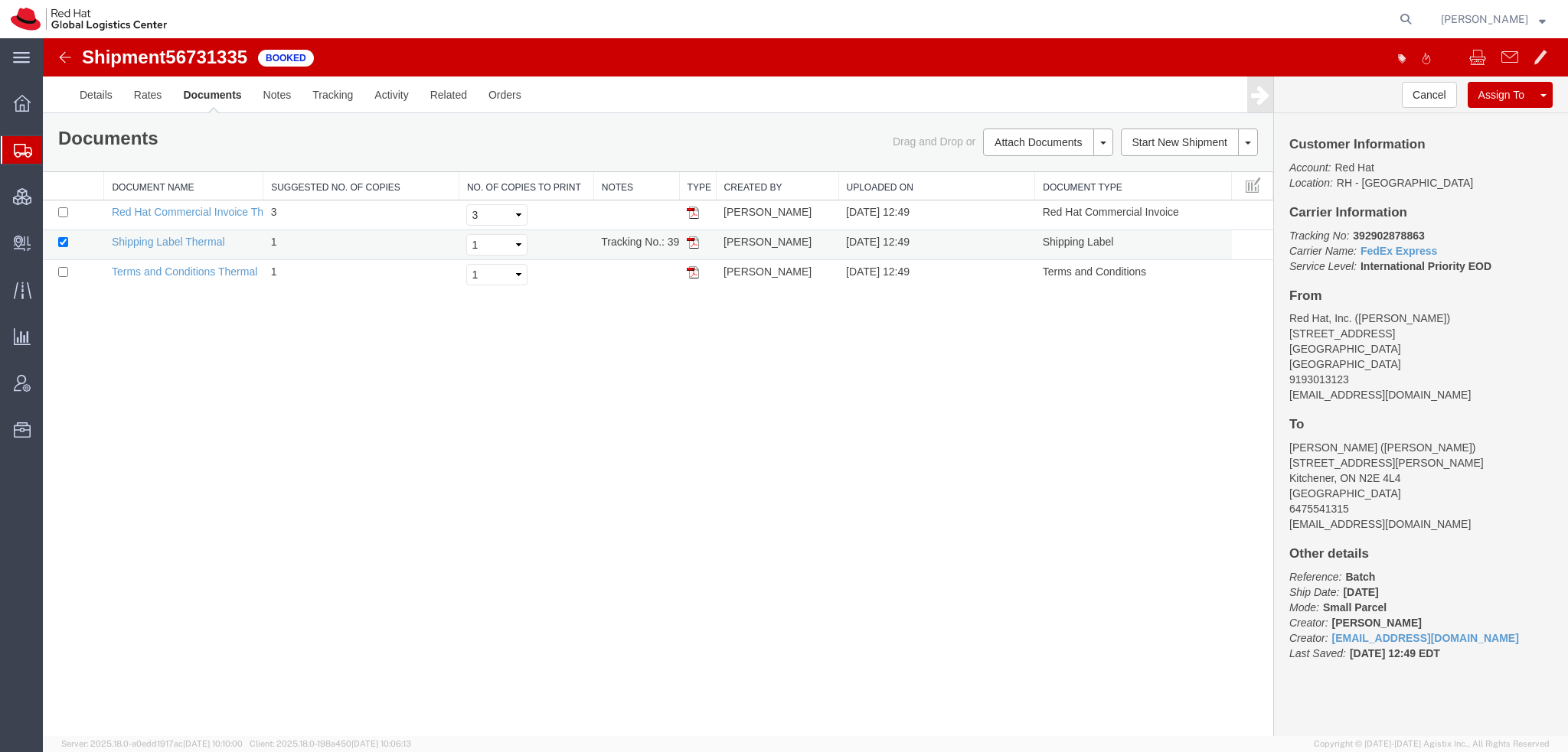
click at [691, 246] on img at bounding box center [693, 242] width 12 height 12
drag, startPoint x: 65, startPoint y: 167, endPoint x: 117, endPoint y: 154, distance: 53.6
click at [0, 0] on span "Shipment Manager" at bounding box center [0, 0] width 0 height 0
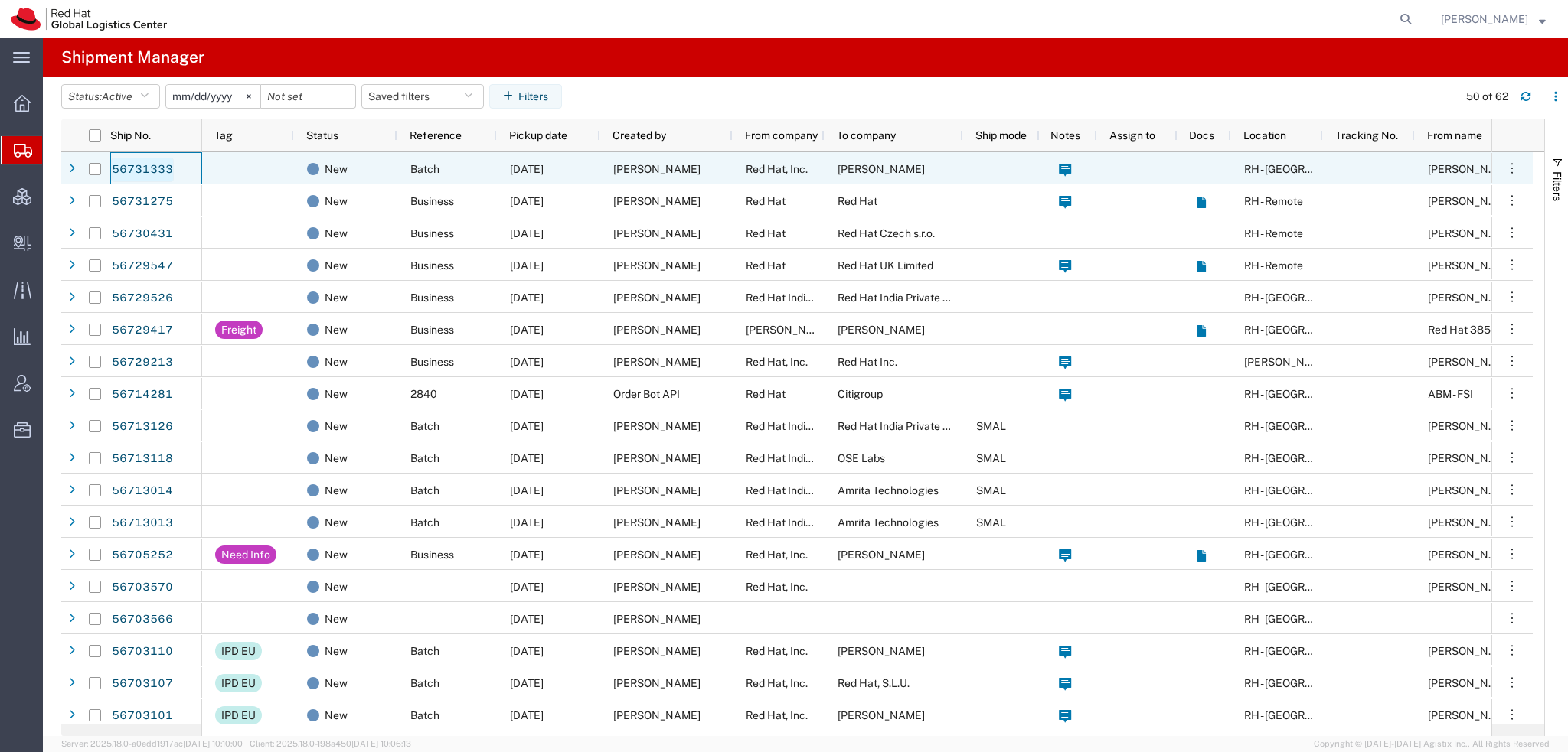
click at [153, 168] on link "56731333" at bounding box center [142, 170] width 63 height 24
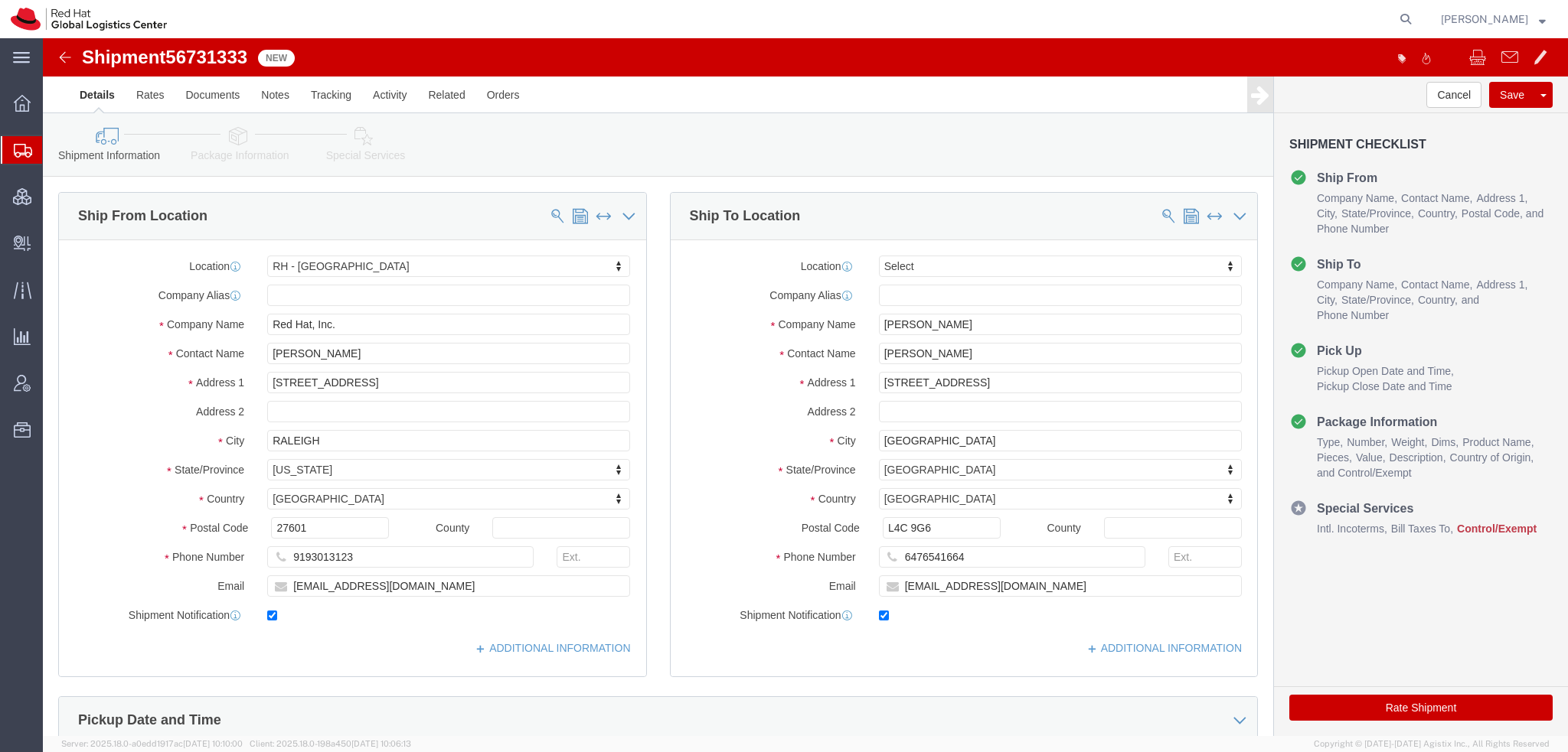
select select "38014"
select select
drag, startPoint x: 924, startPoint y: 521, endPoint x: 620, endPoint y: 455, distance: 311.1
click div "Location My Profile Location [GEOGRAPHIC_DATA] - [GEOGRAPHIC_DATA] - [GEOGRAPHI…"
click icon
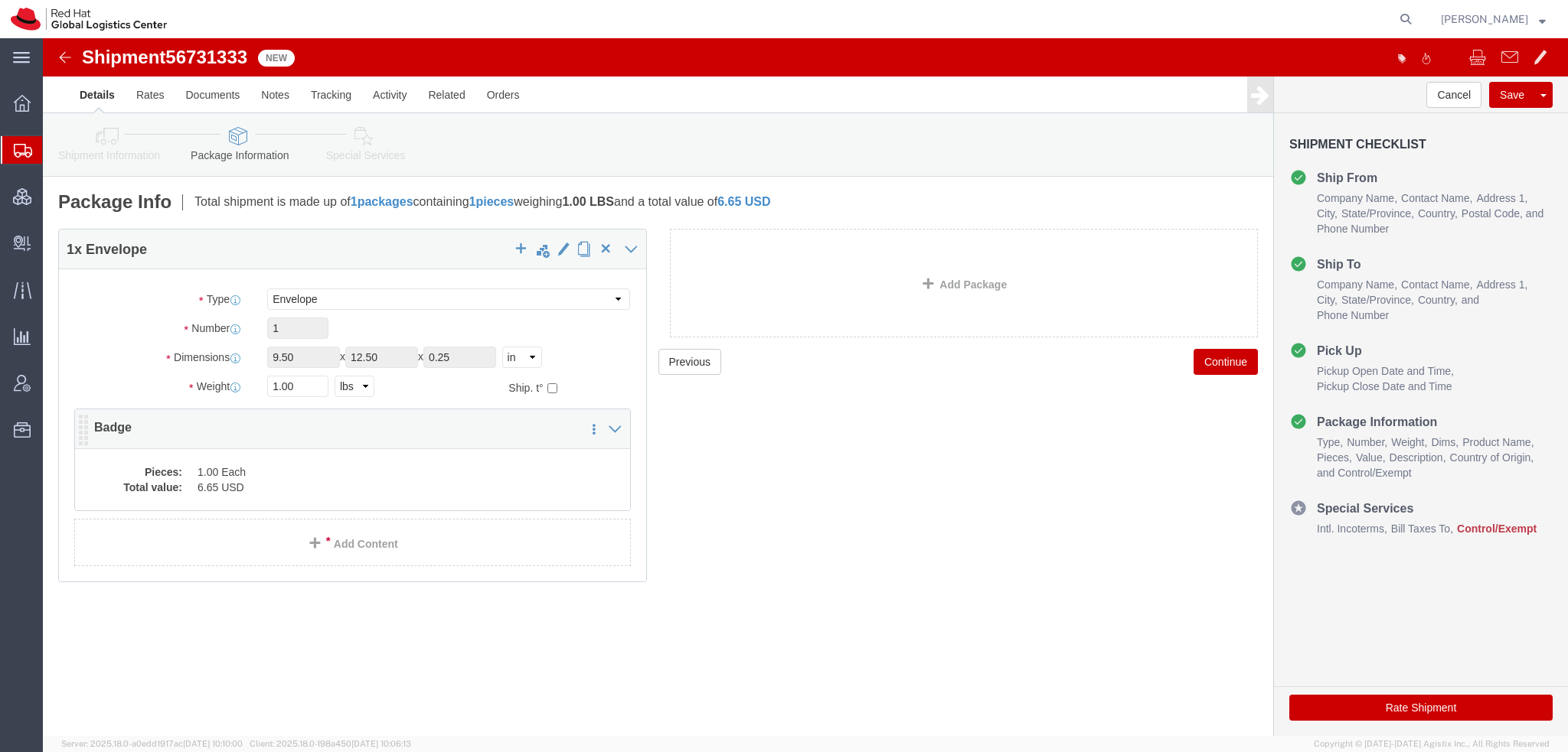
click dd "1.00 Each"
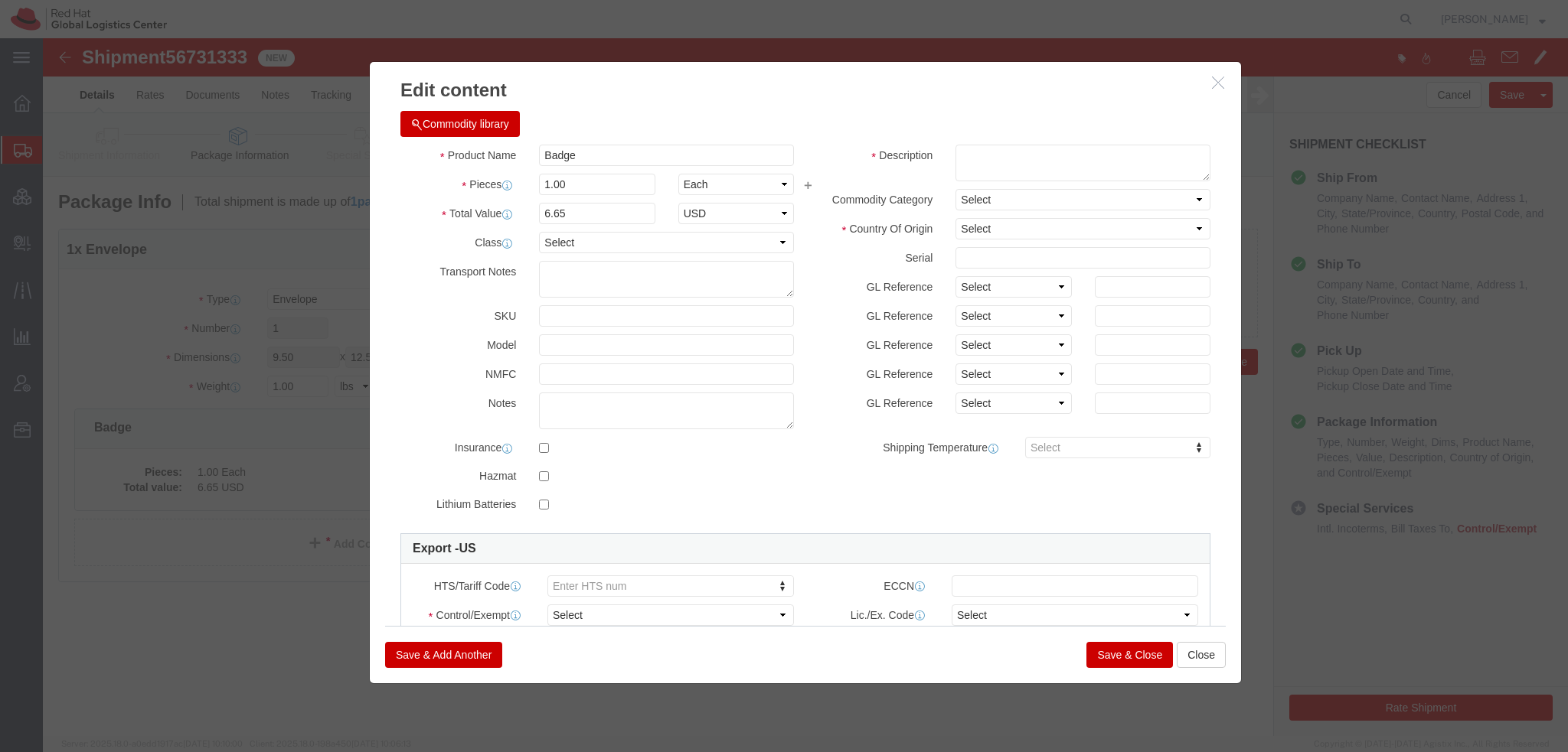
click button "Commodity library"
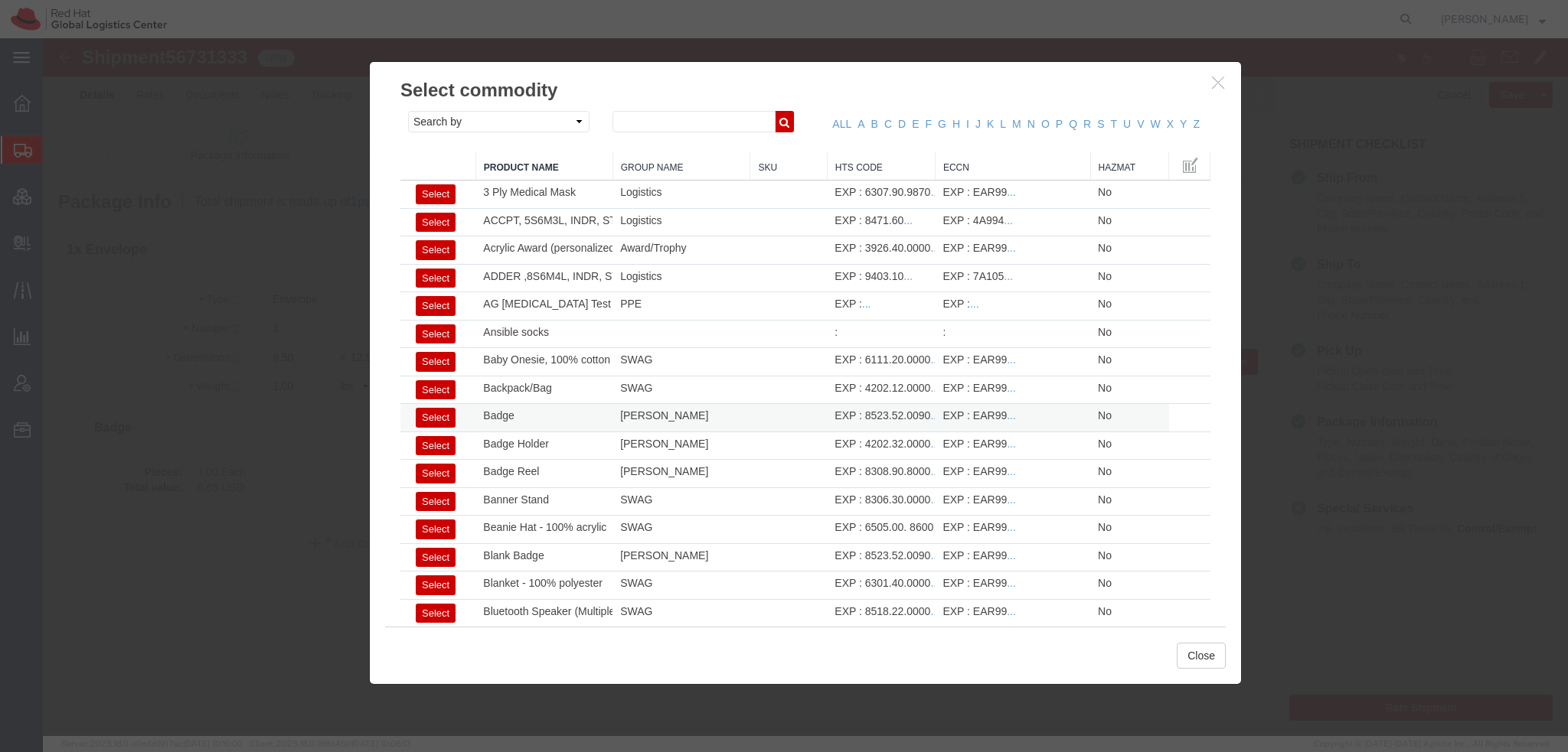
click button "Select"
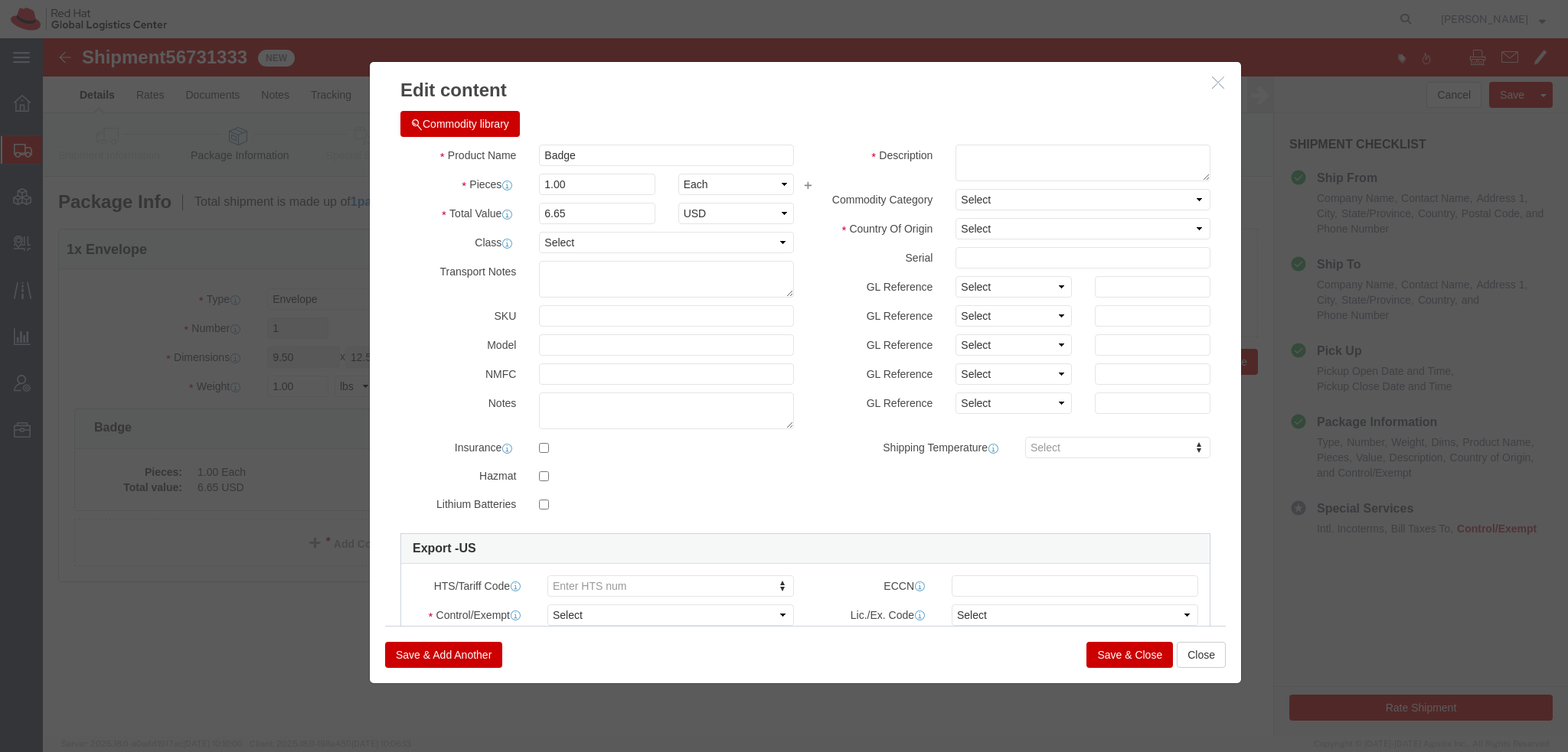
select select "US"
type input "8523.52.0090"
type input "EAR99"
select select
type textarea "- Red Hat Employee Security ID Badge - Produced Internally"
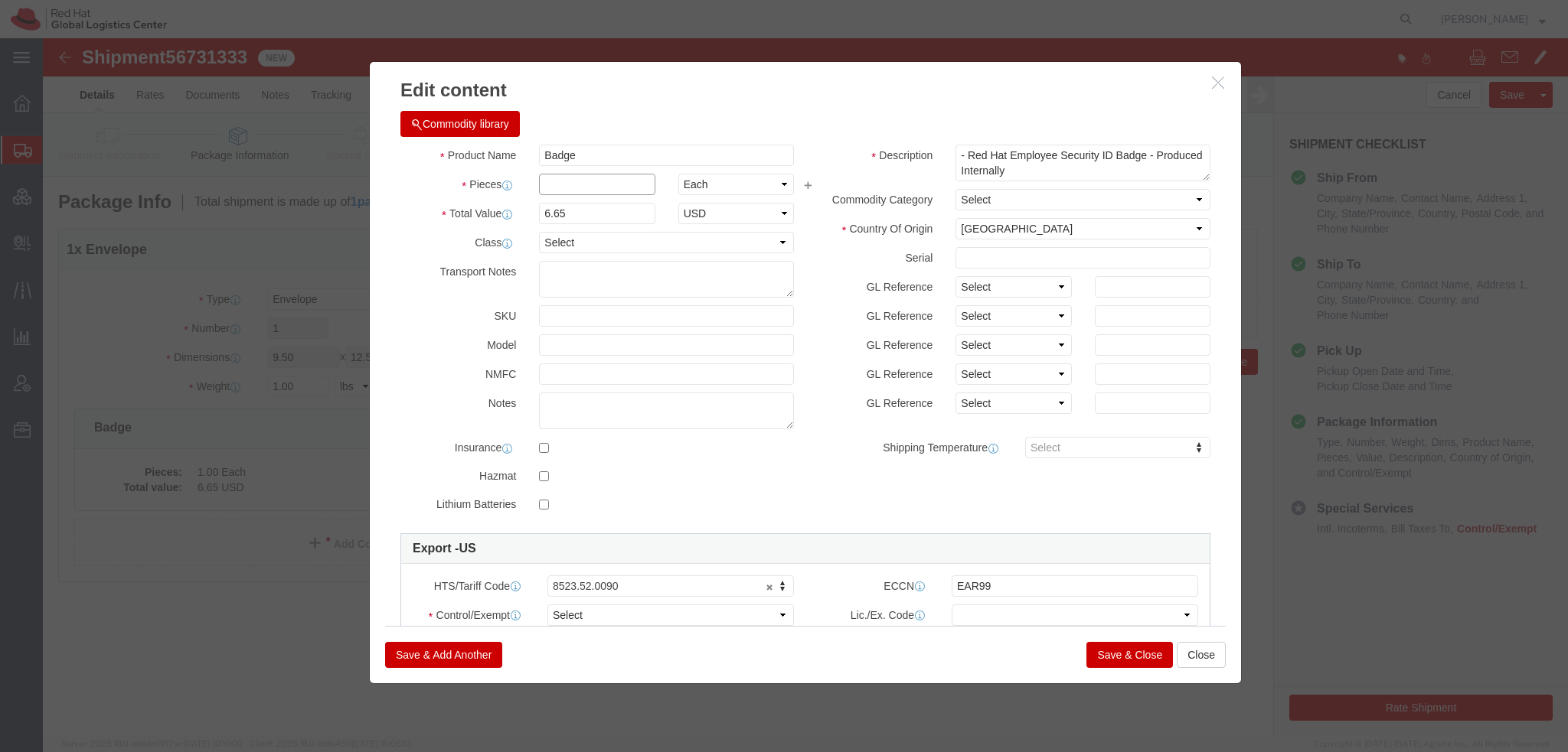
click input "text"
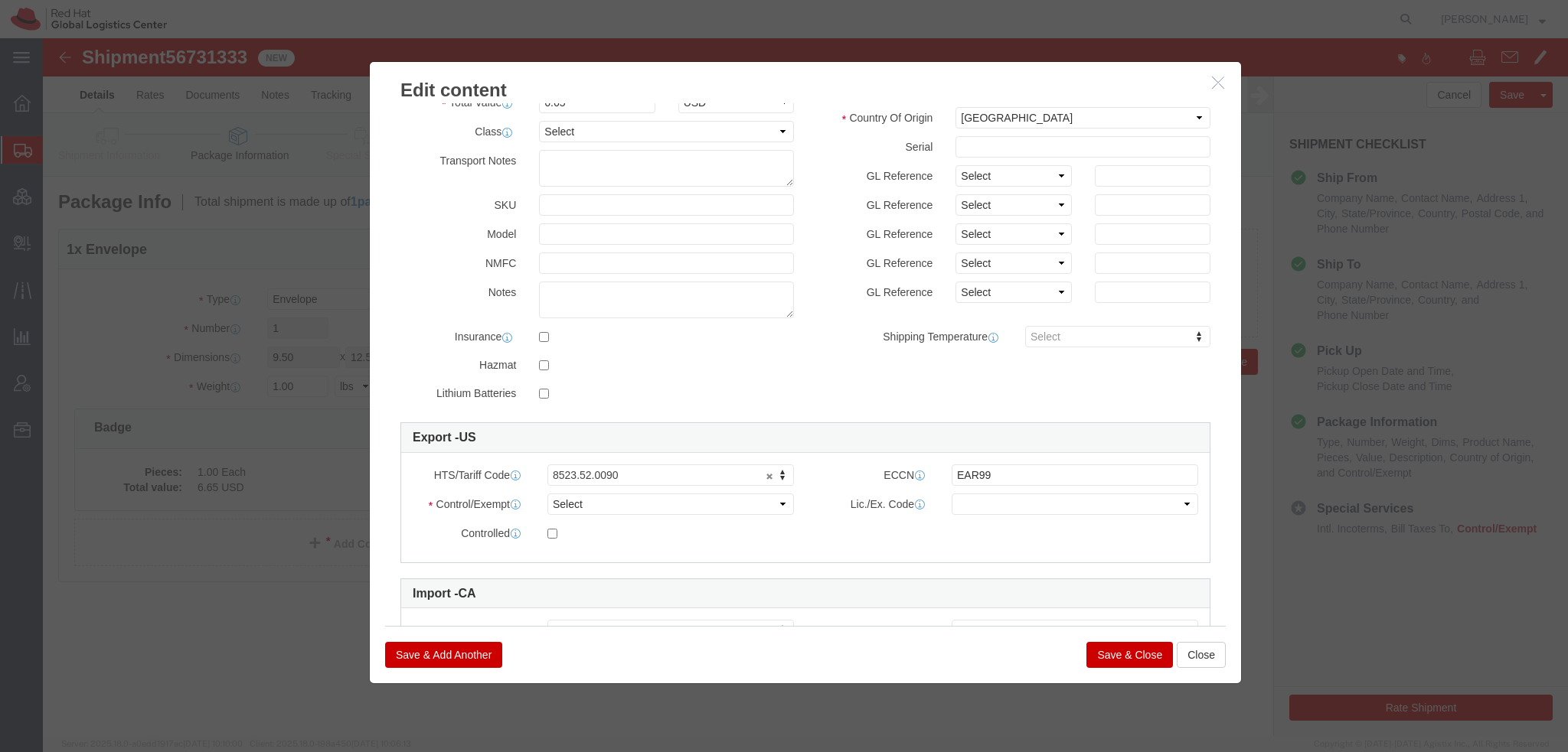
scroll to position [208, 0]
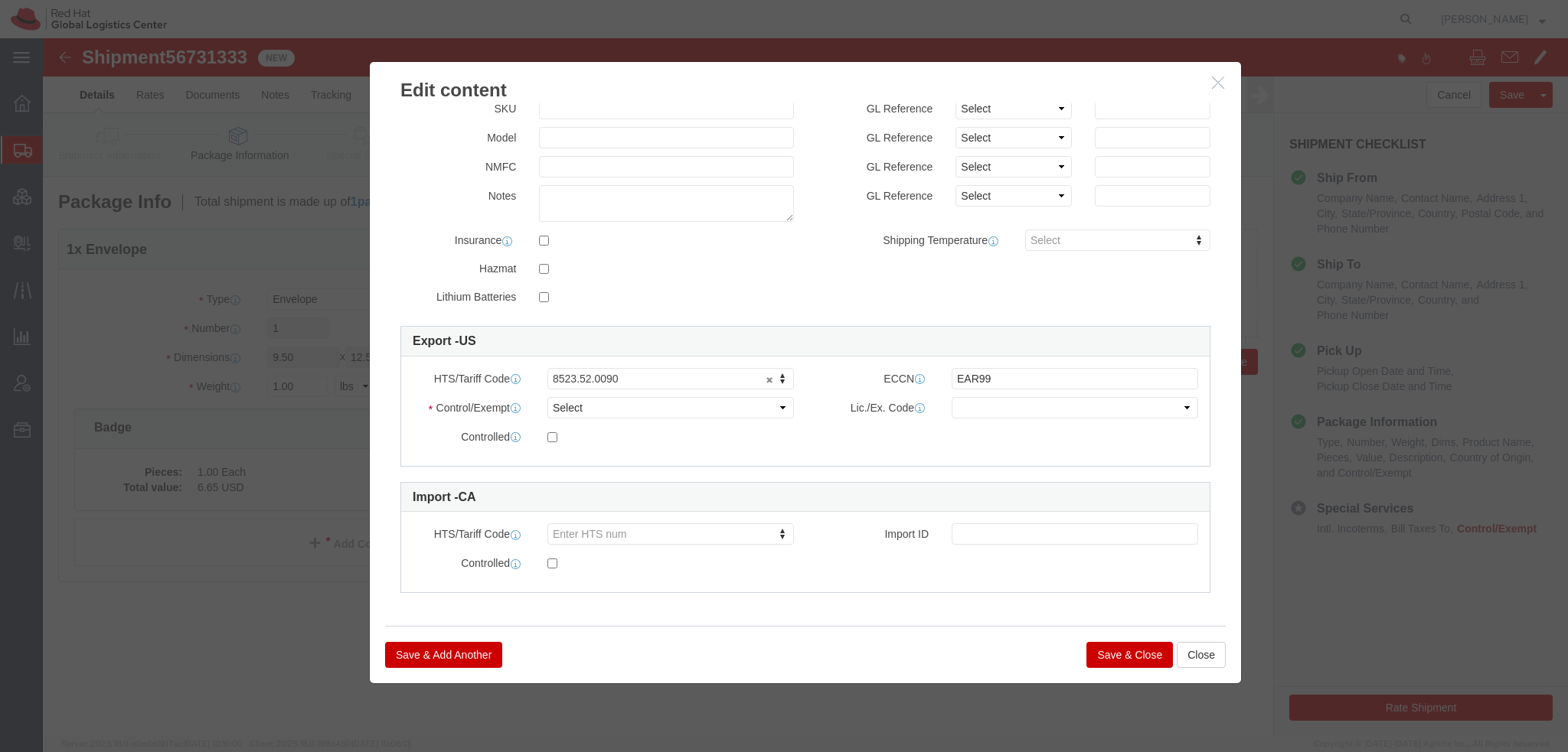
type input "1"
click select "Select ATF BIS DEA EPA FDA FTR ITAR OFAC Other (OPA)"
select select "FTR"
click select "Select ATF BIS DEA EPA FDA FTR ITAR OFAC Other (OPA)"
click select "Select 30.2(d)(2) 30.36 30.37(a) 30.37(f) 30.37(g) 30.37(h) 30.37(i) 30.37(j) 3…"
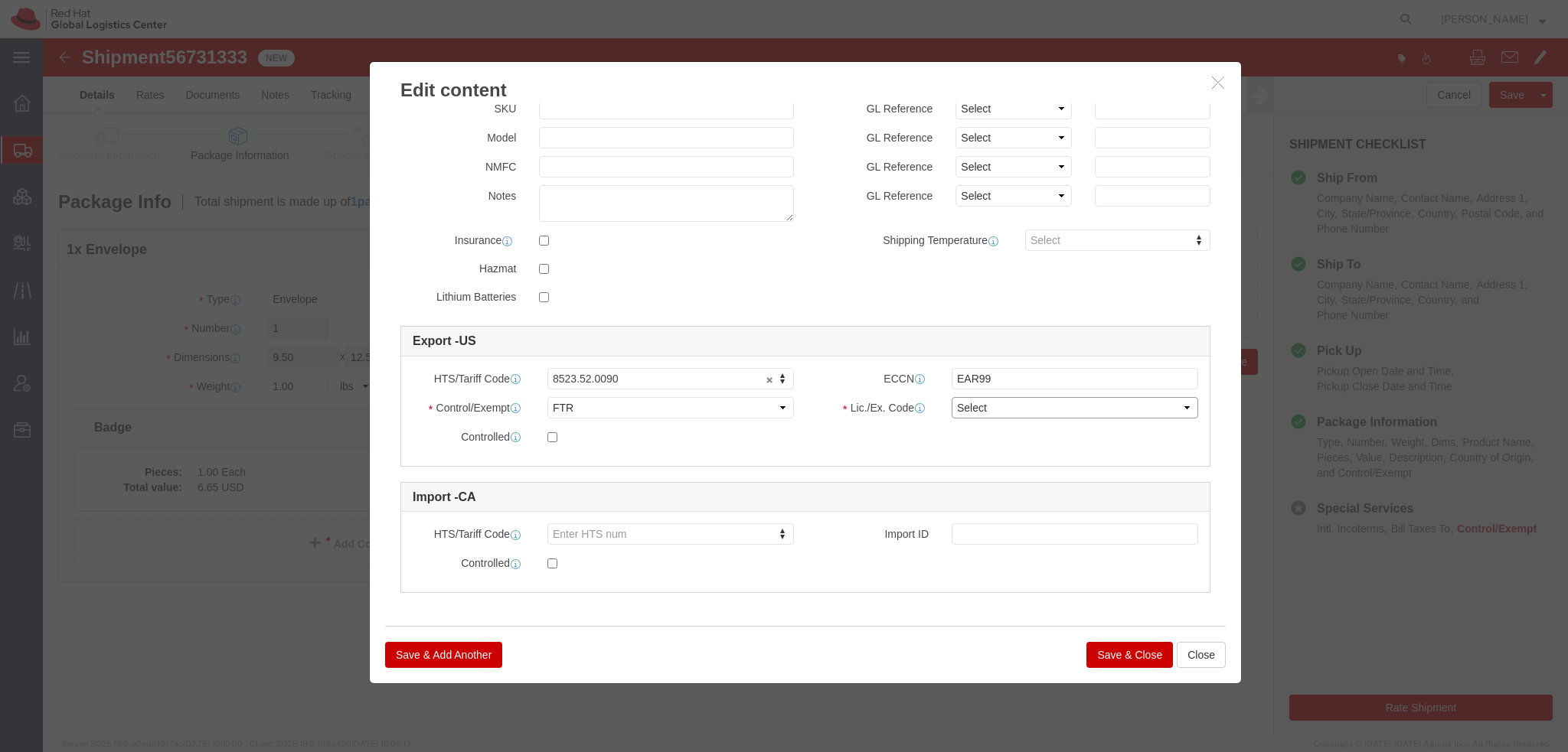
select select "30.36"
click select "Select 30.2(d)(2) 30.36 30.37(a) 30.37(f) 30.37(g) 30.37(h) 30.37(i) 30.37(j) 3…"
click button "Save & Close"
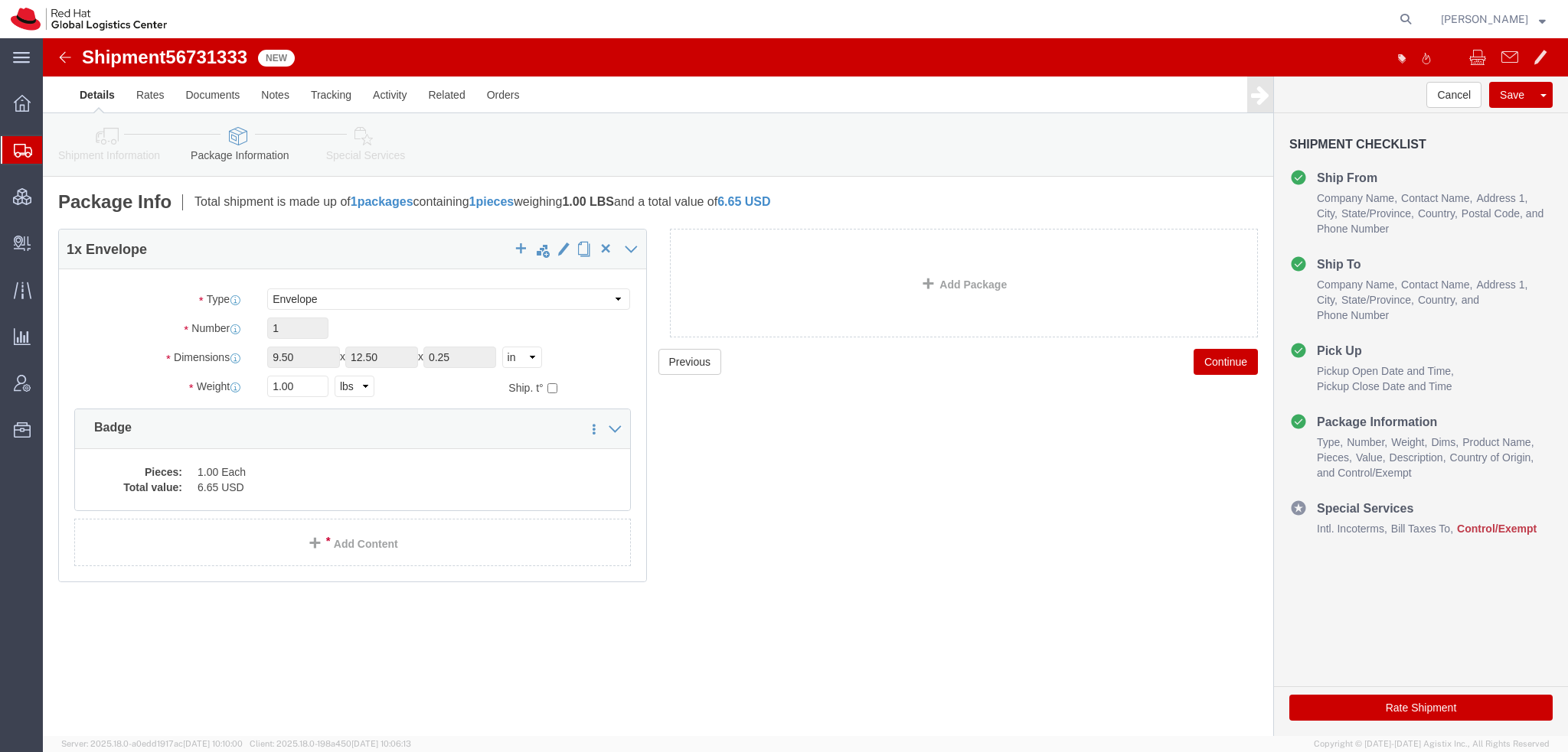
click icon
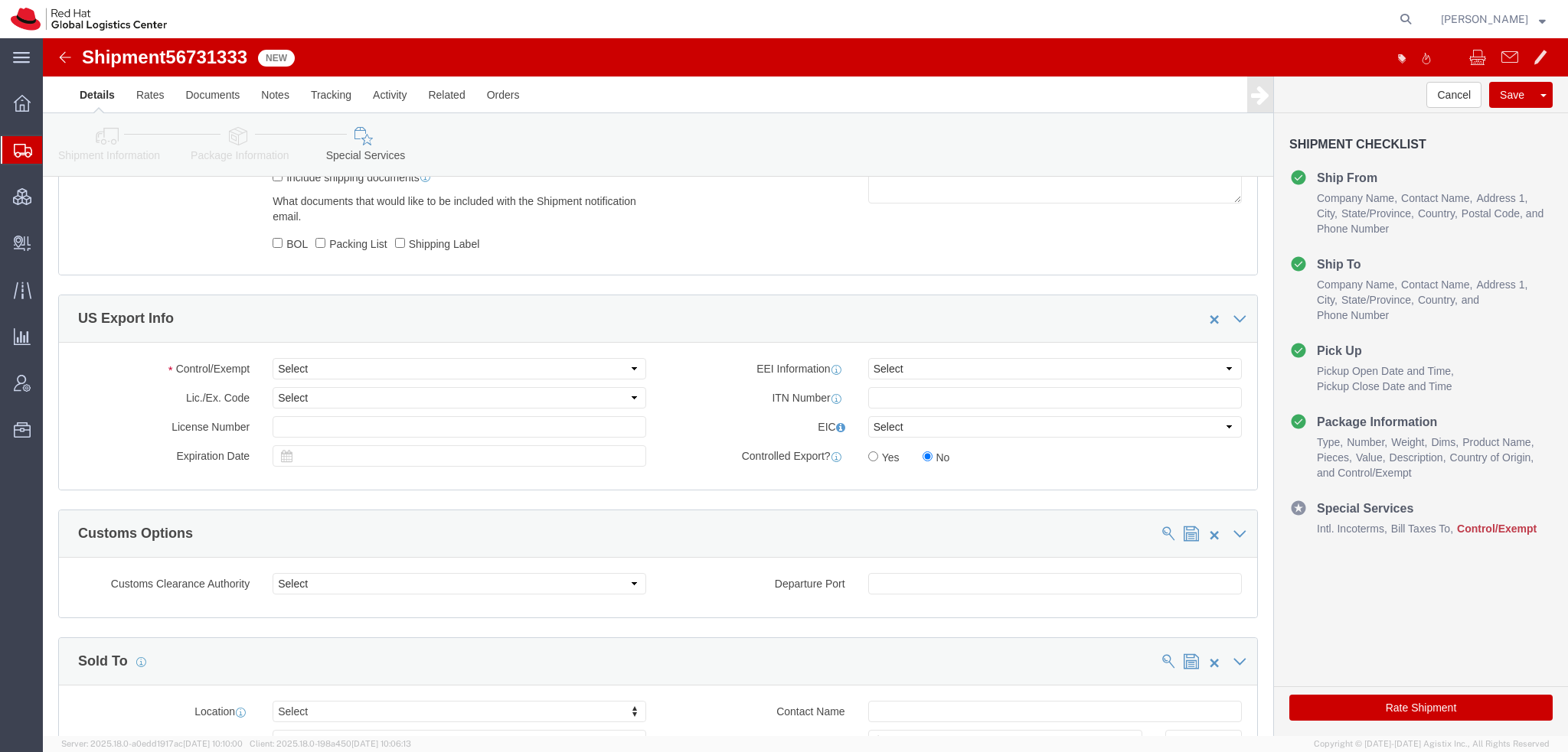
scroll to position [1072, 0]
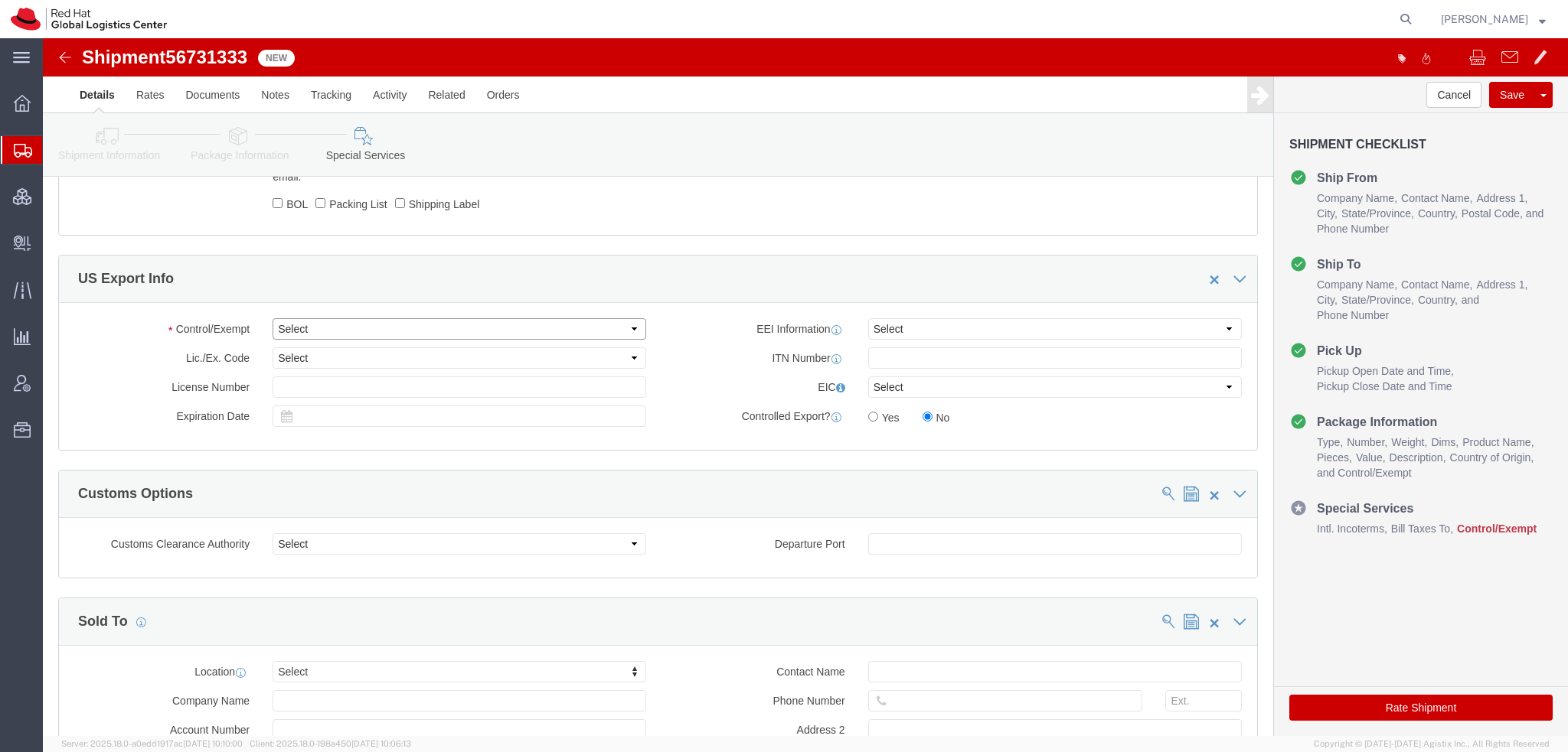
click select "Select ATF BIS DEA EPA FDA FTR ITAR OFAC Other (OPA)"
select select "FTR"
click select "Select ATF BIS DEA EPA FDA FTR ITAR OFAC Other (OPA)"
click select "Select 30.2(d)(2) 30.36 30.37(a) 30.37(f) 30.37(g) 30.37(h) 30.37(i) 30.37(j) 3…"
select select "30.36"
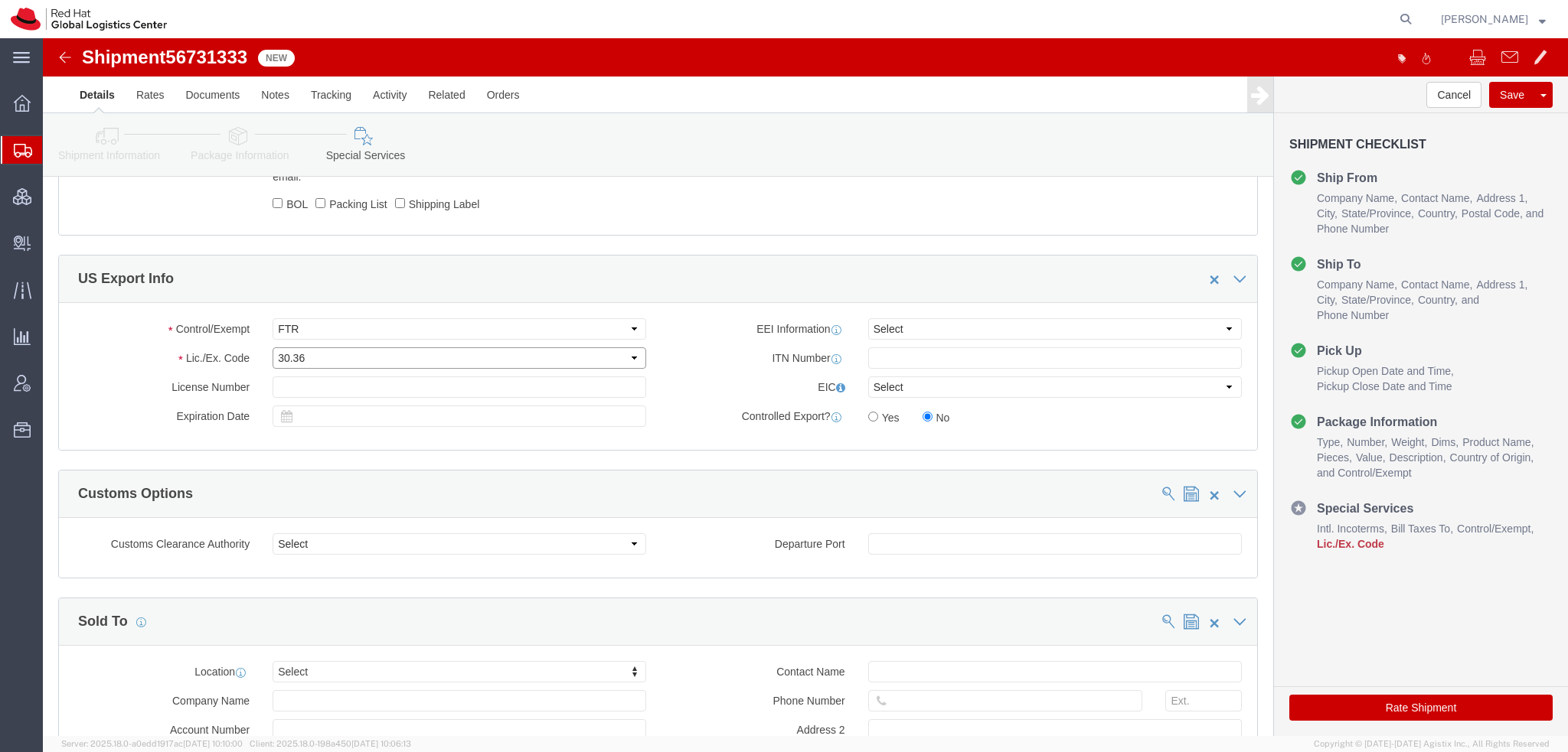
click select "Select 30.2(d)(2) 30.36 30.37(a) 30.37(f) 30.37(g) 30.37(h) 30.37(i) 30.37(j) 3…"
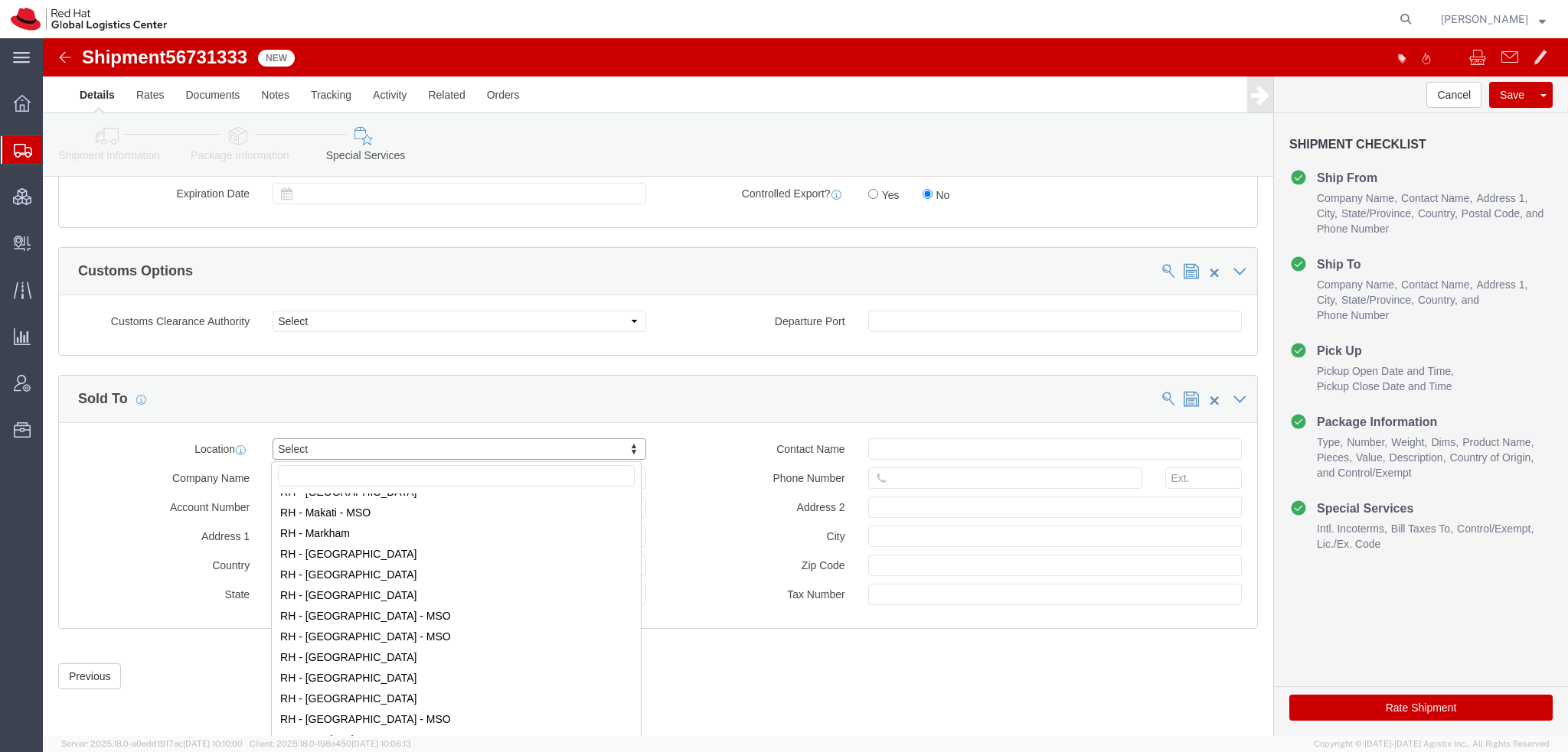
scroll to position [1531, 0]
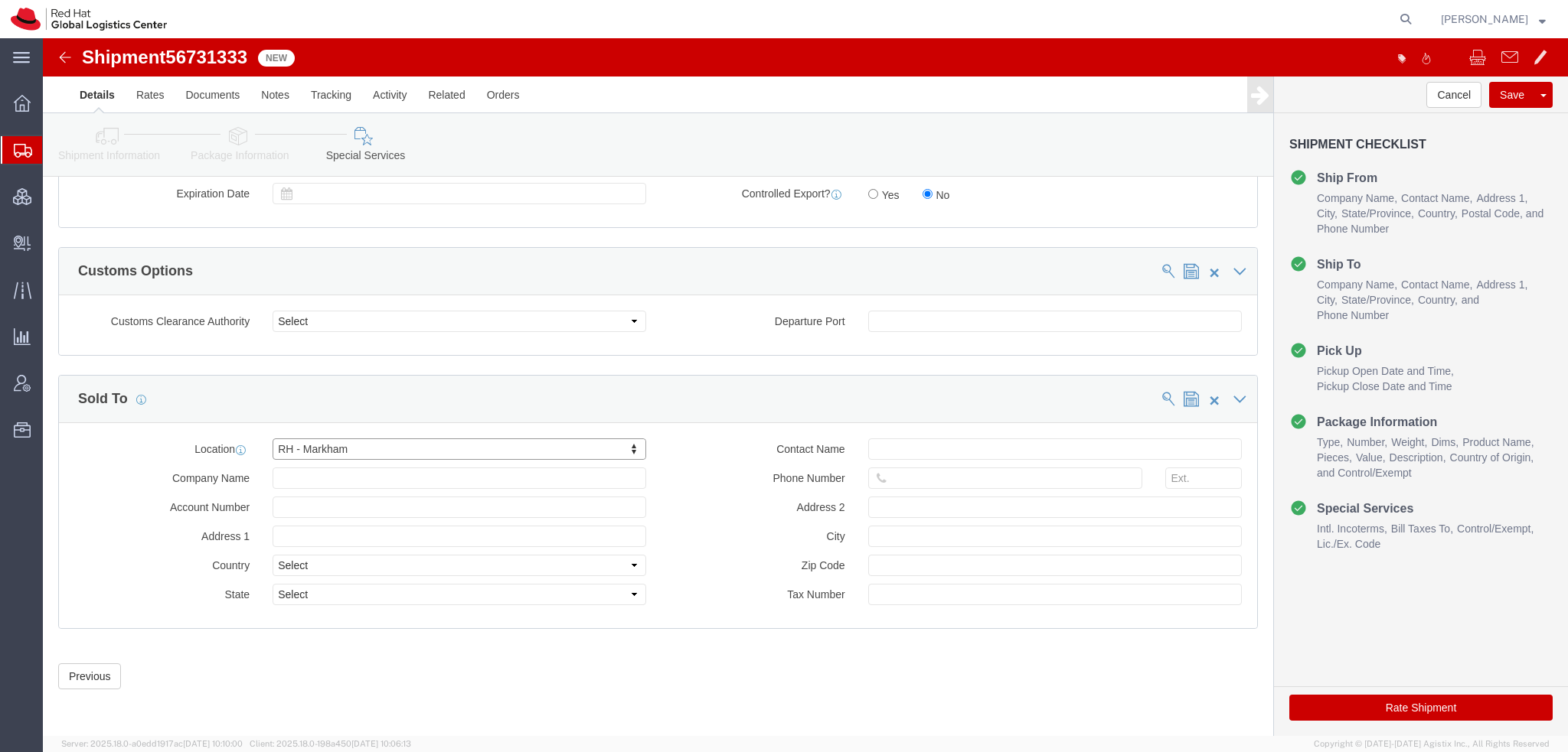
select select "ON"
click input "text"
paste input "6476541664"
type input "6476541664"
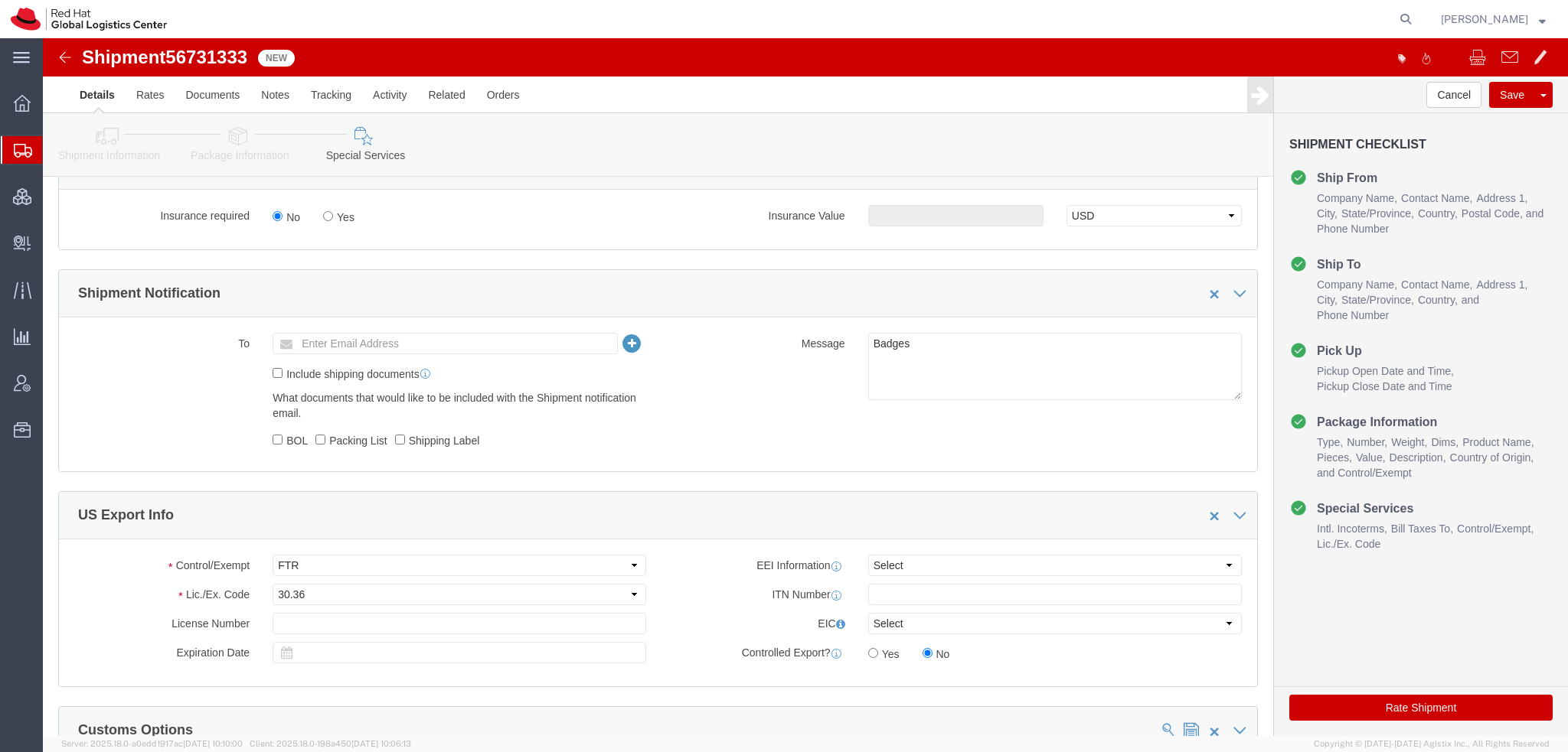
scroll to position [453, 0]
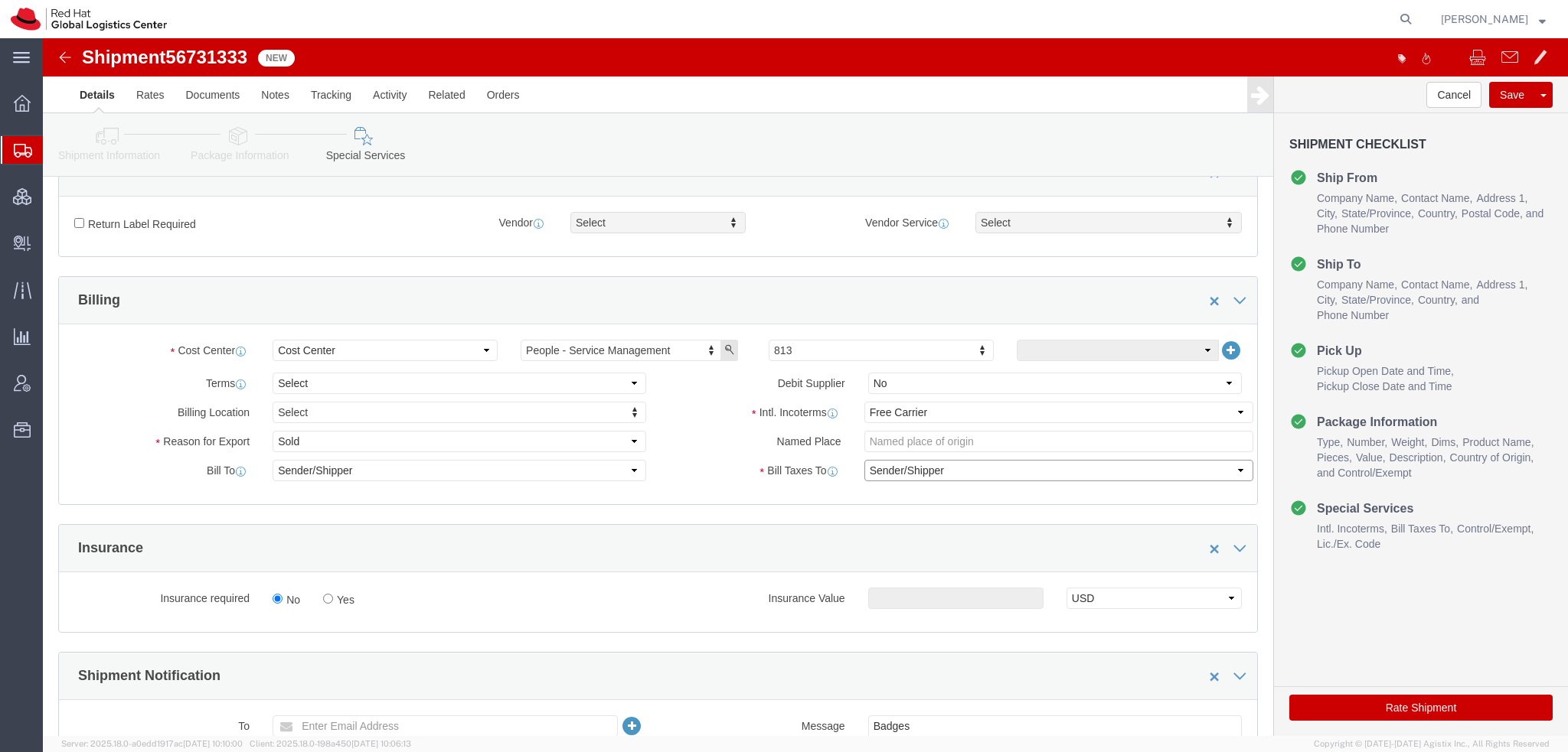
click select "Select Recipient Account Sender/Shipper Third Party Account"
select select "THRD"
click select "Select Recipient Account Sender/Shipper Third Party Account"
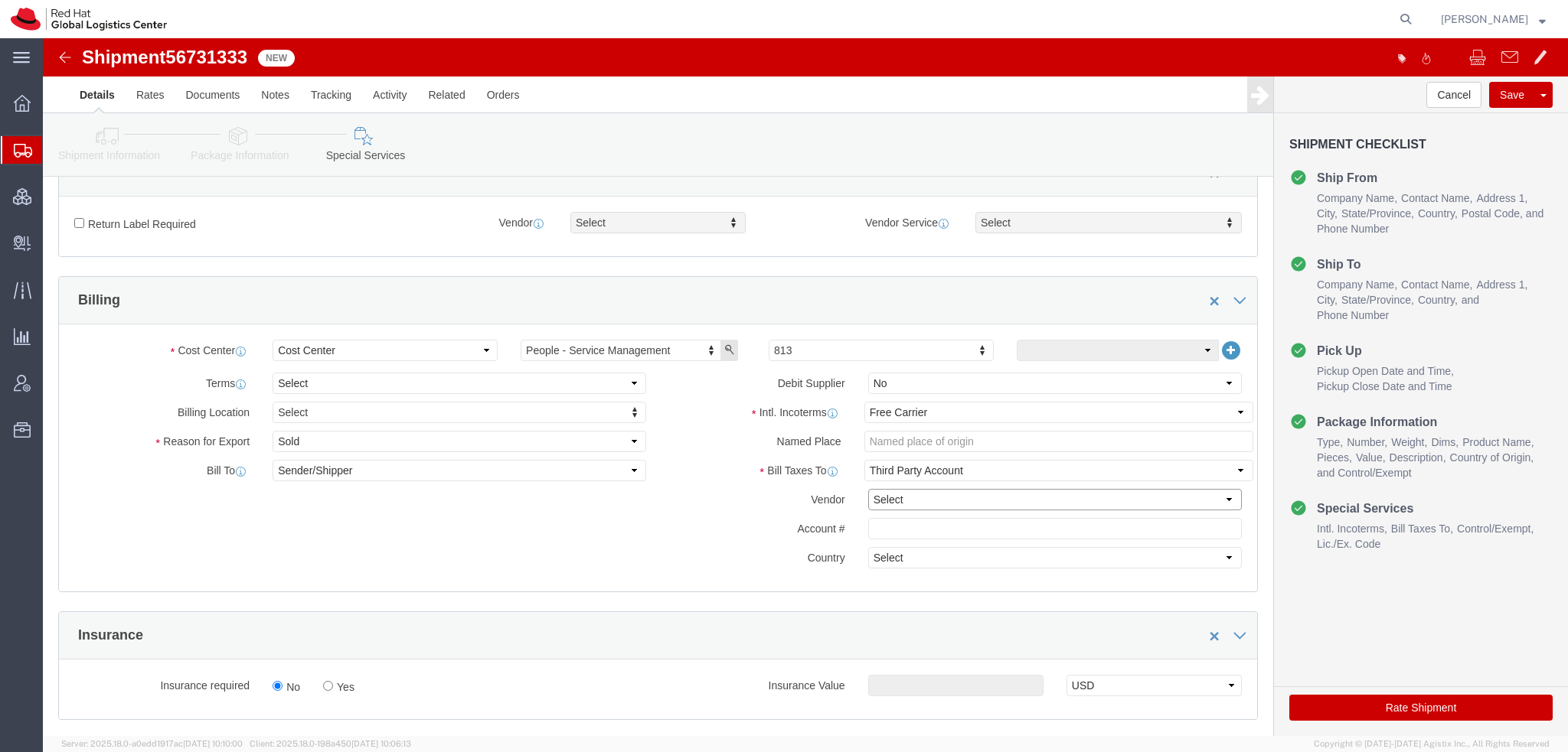
click select "Select DHL FedEx Express UPS"
select select "FedEx Express"
click select "Select DHL FedEx Express UPS"
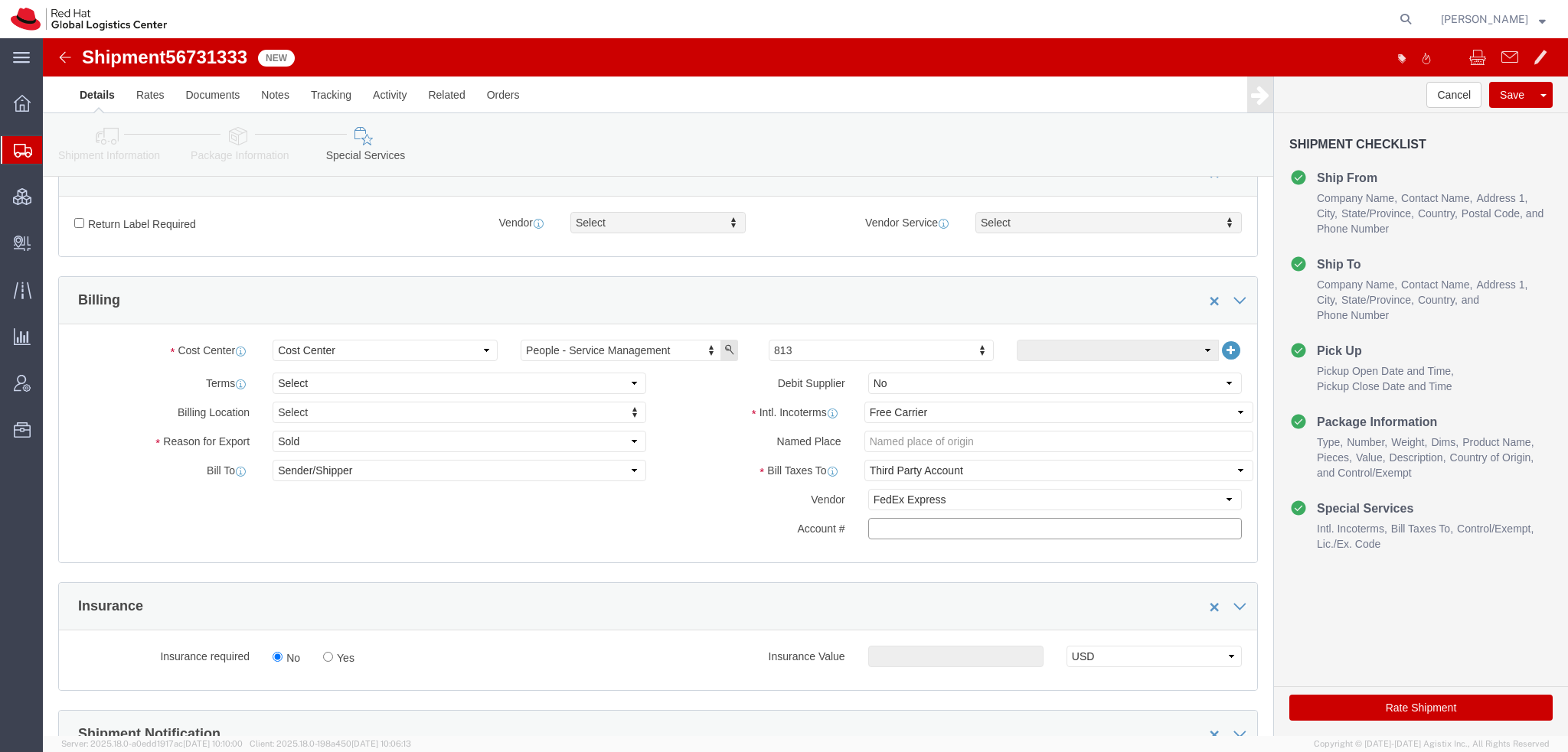
click input "text"
paste input "222181879"
type input "222181879"
click button "Rate Shipment"
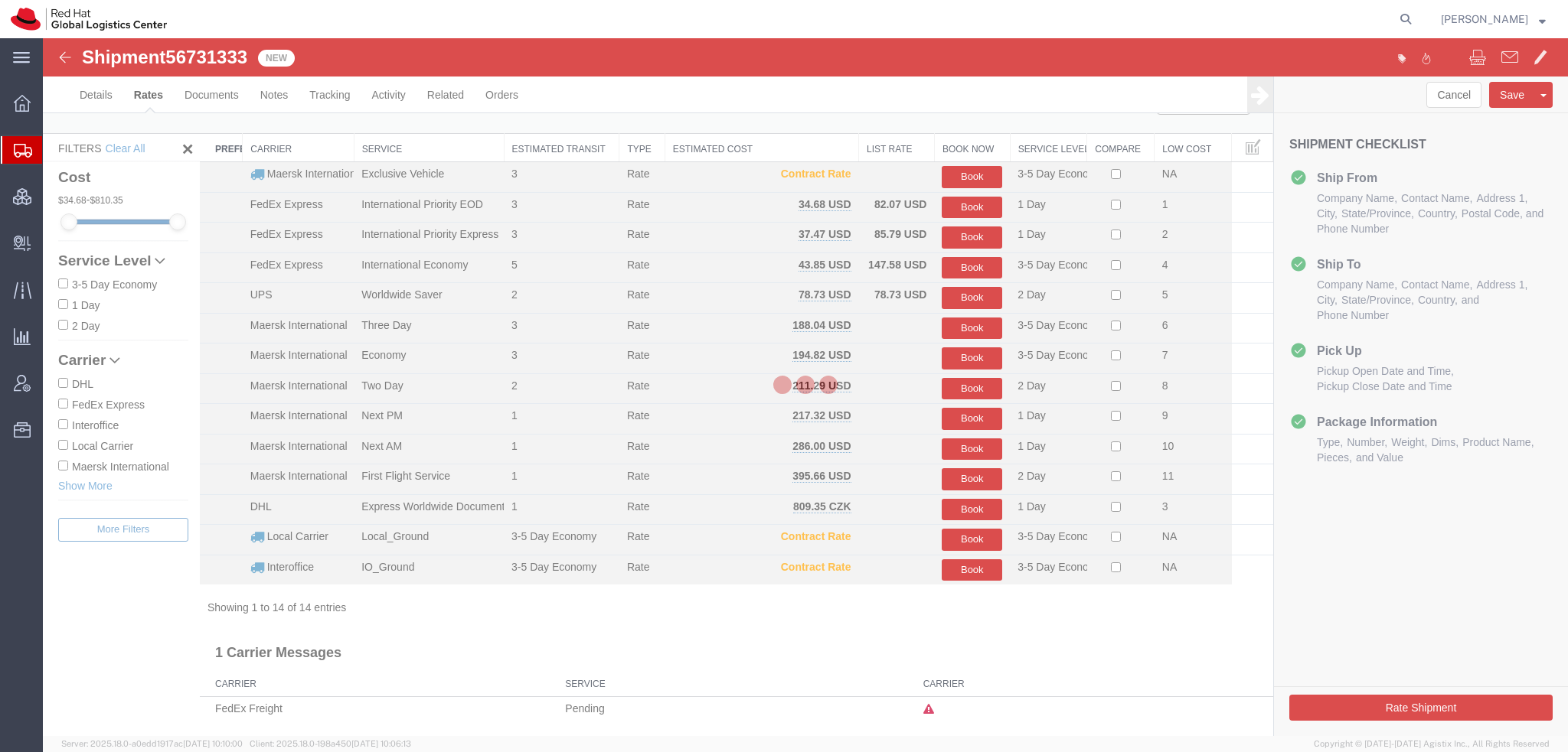
scroll to position [8, 0]
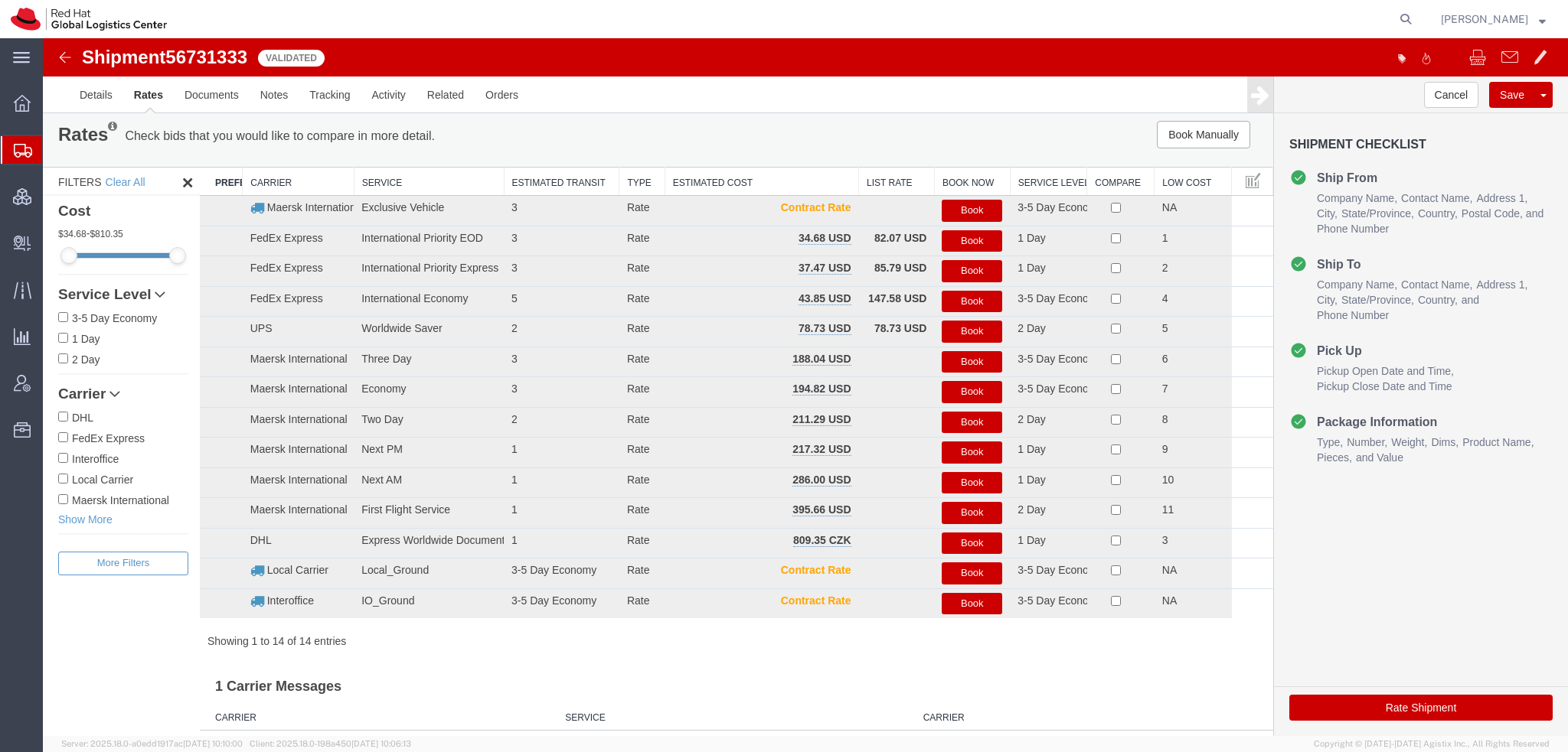
click at [955, 237] on button "Book" at bounding box center [972, 241] width 60 height 22
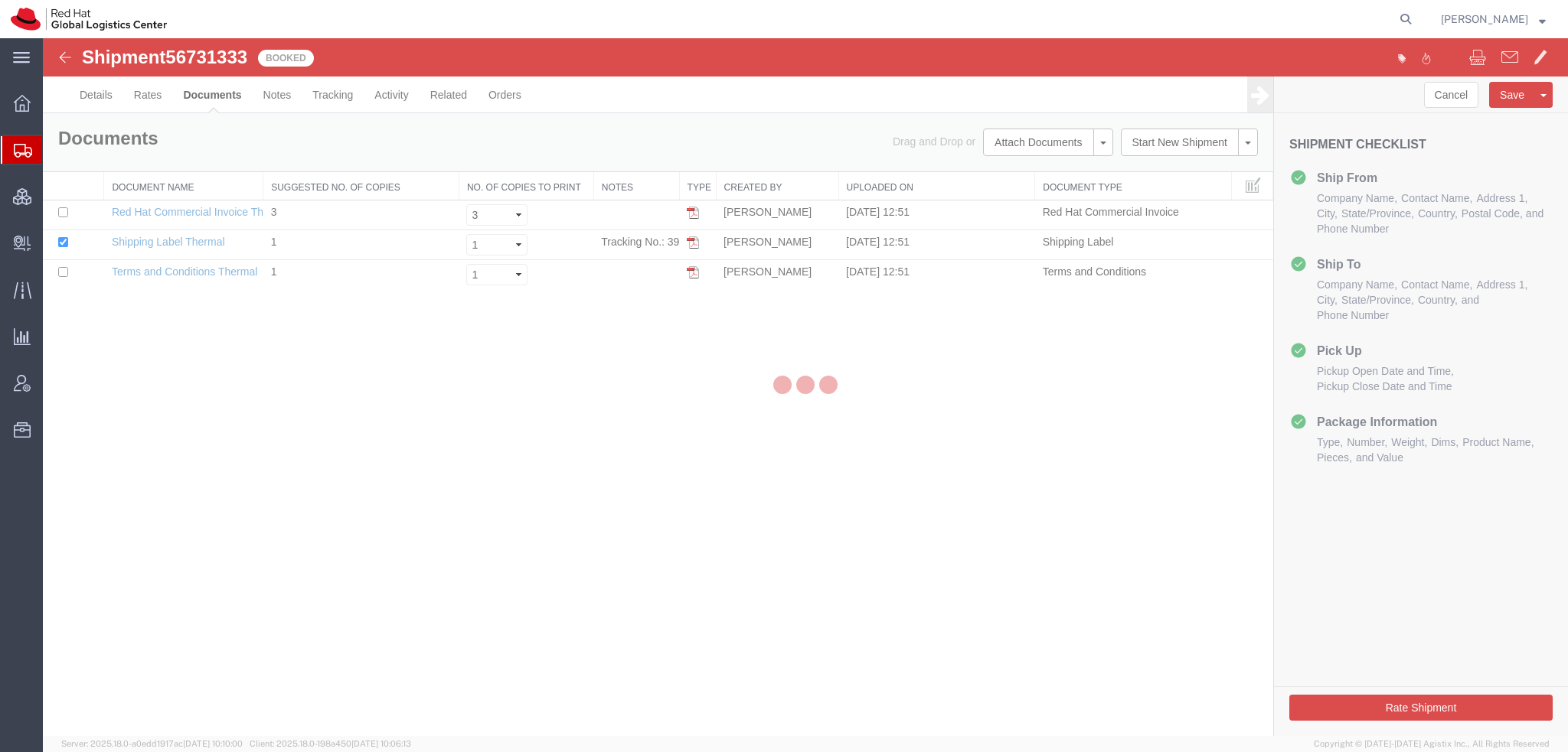
scroll to position [0, 0]
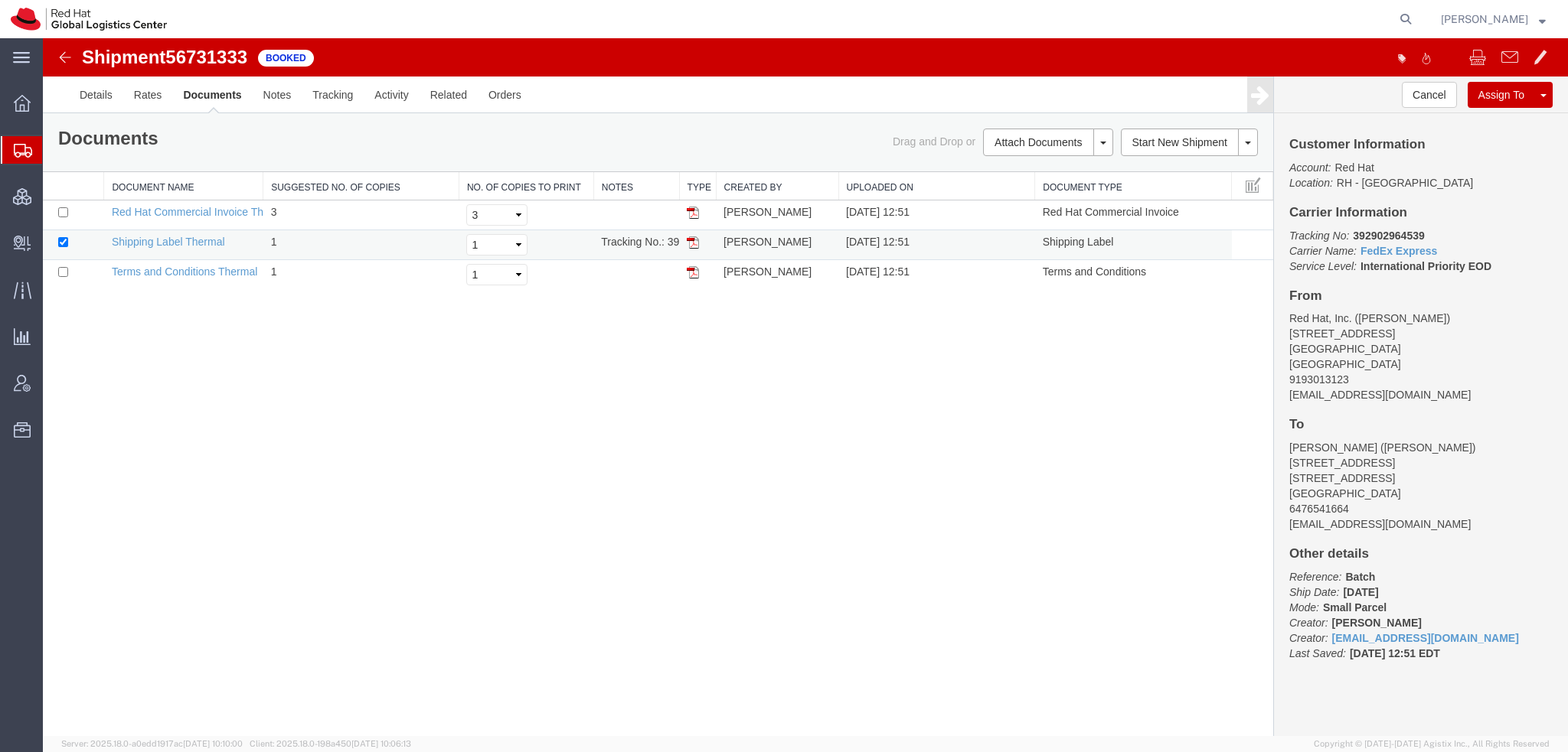
drag, startPoint x: 693, startPoint y: 242, endPoint x: 1153, endPoint y: 256, distance: 460.2
click at [693, 242] on img at bounding box center [693, 242] width 12 height 12
click at [0, 0] on span "Shipment Manager" at bounding box center [0, 0] width 0 height 0
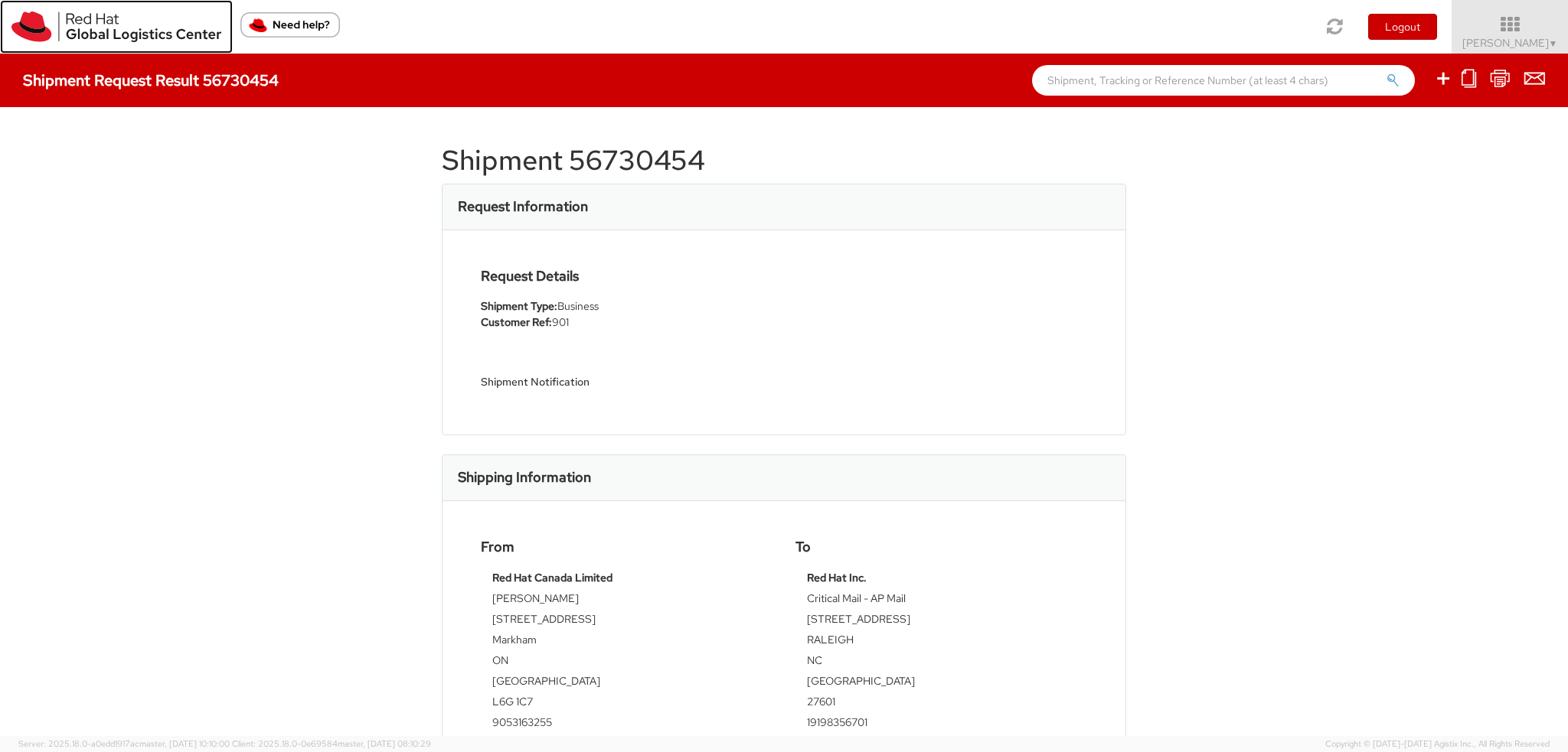
click at [100, 35] on img at bounding box center [116, 27] width 210 height 31
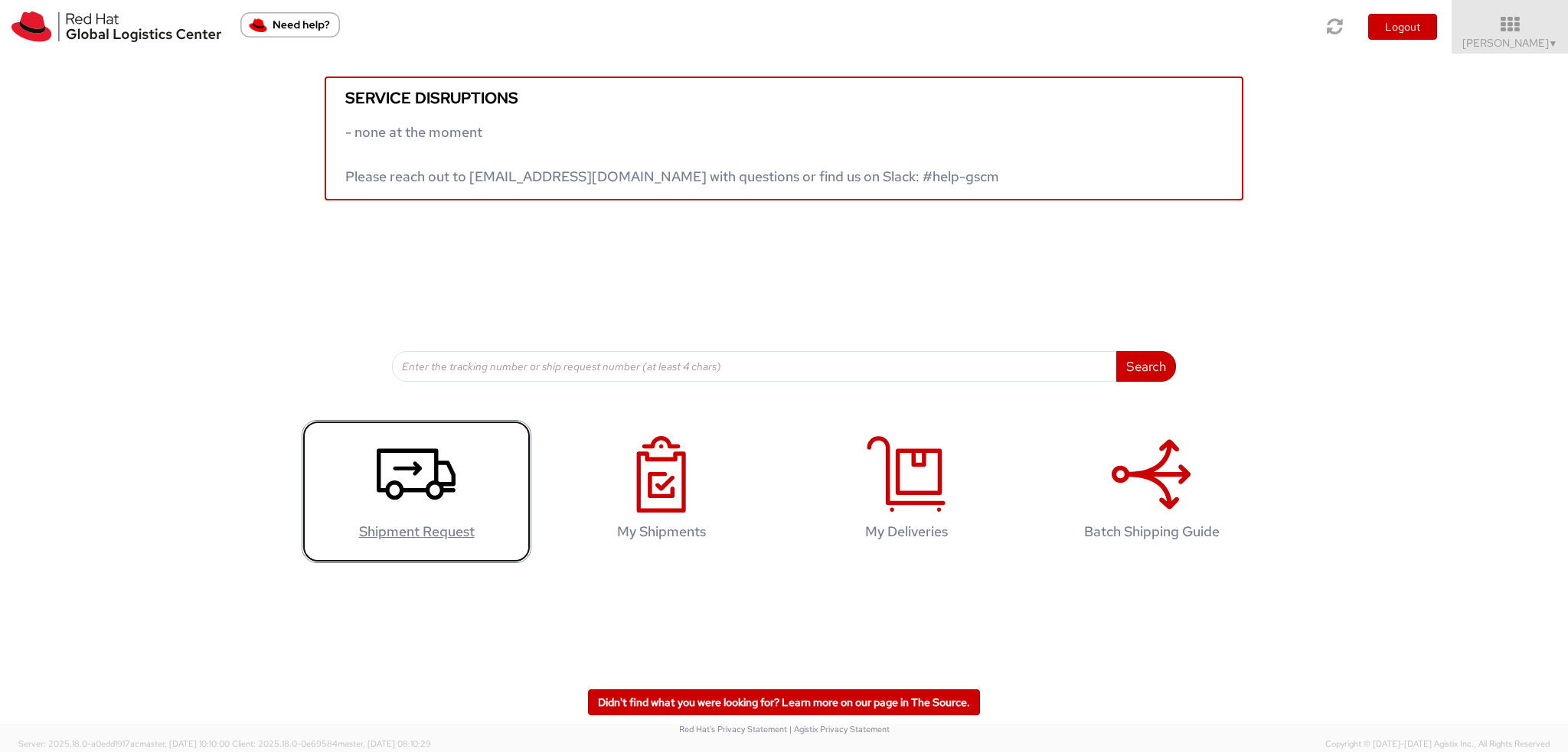
click at [407, 486] on icon at bounding box center [416, 474] width 78 height 77
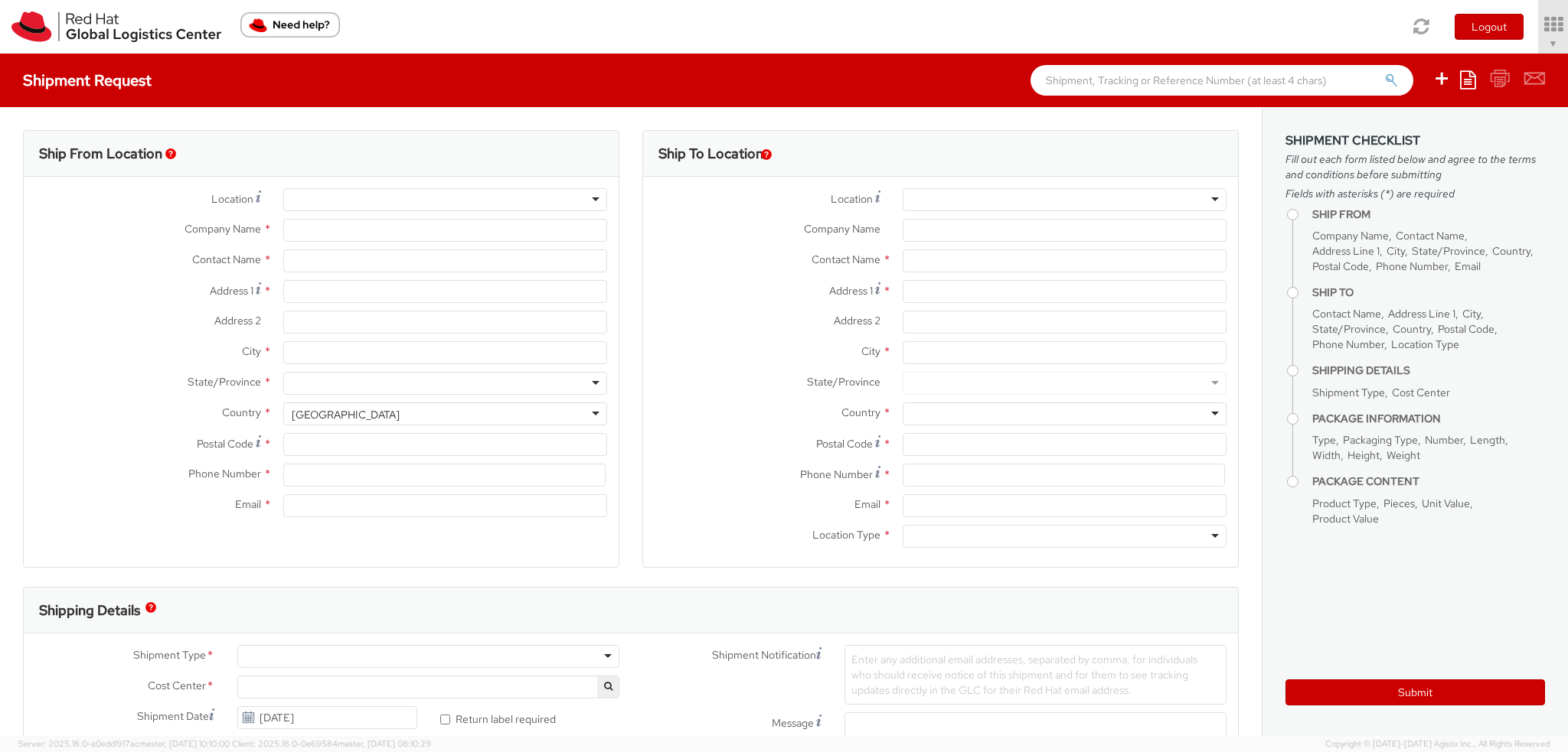
select select "901"
select select
type input "Red Hat, Inc."
type input "[PERSON_NAME]"
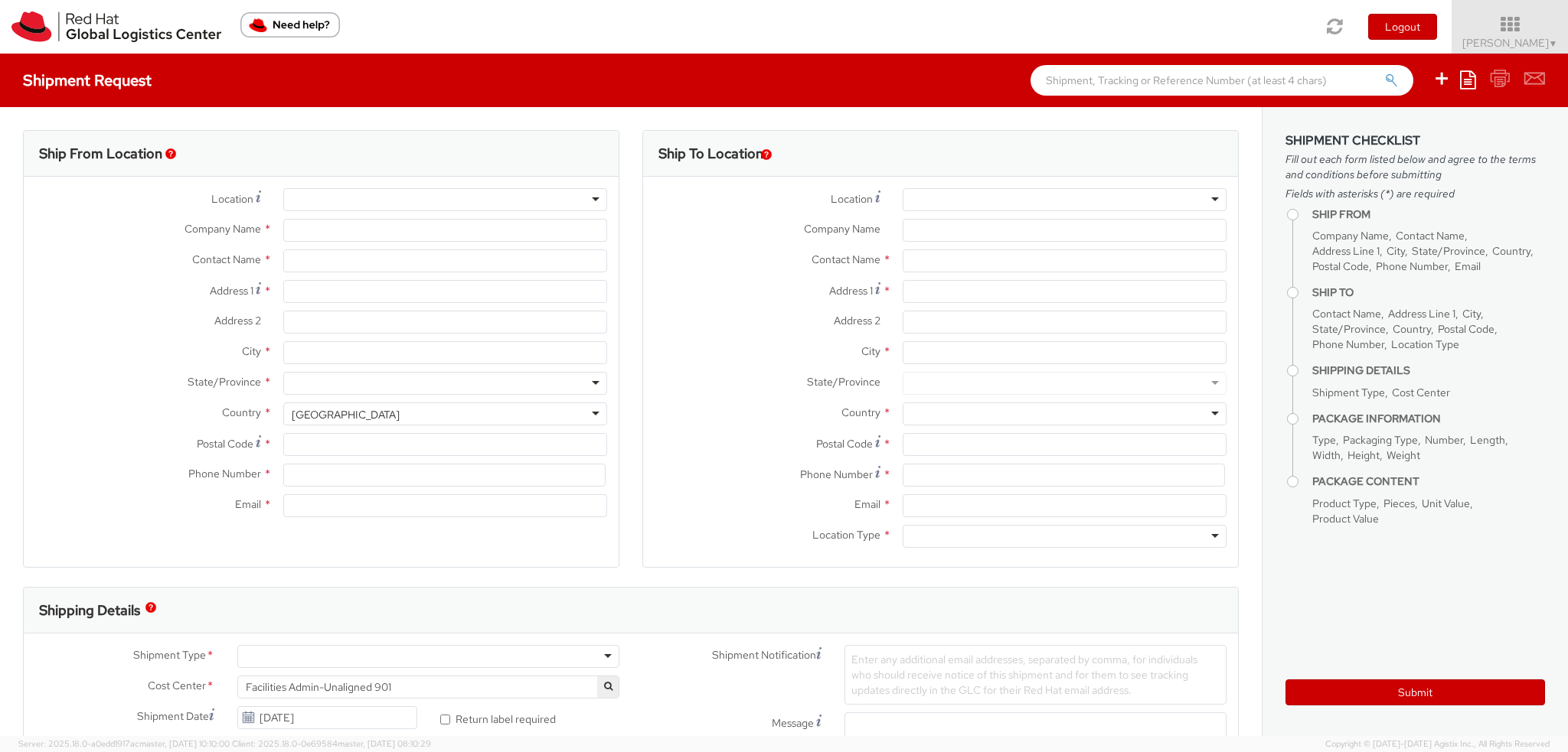
type input "[STREET_ADDRESS]"
type input "RALEIGH"
type input "27601"
type input "19193013123"
type input "[EMAIL_ADDRESS][DOMAIN_NAME]"
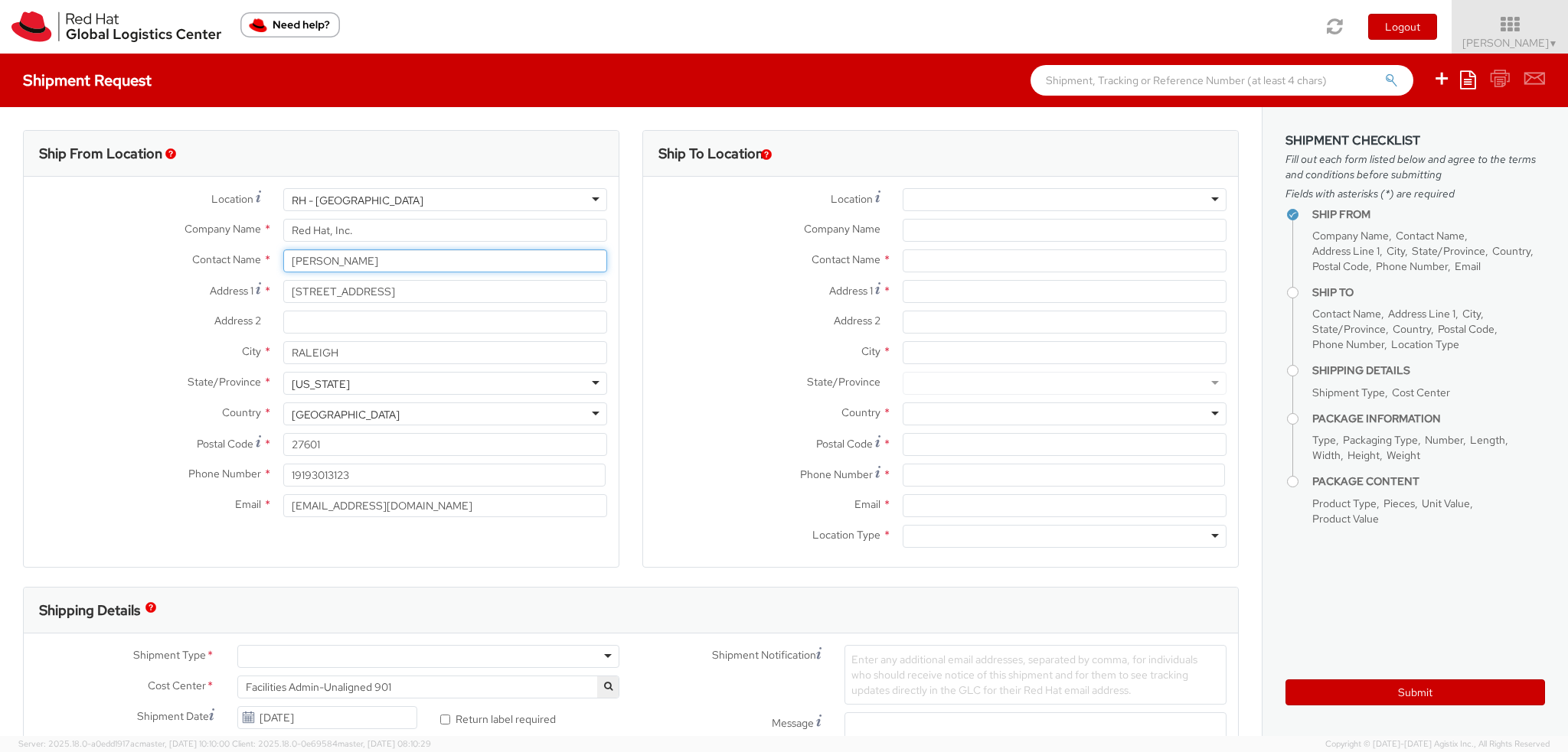
drag, startPoint x: 391, startPoint y: 267, endPoint x: 0, endPoint y: 84, distance: 431.7
click at [0, 105] on div "Shipment Request Save as template Create from template Ship From Location Locat…" at bounding box center [784, 395] width 1568 height 683
type input "[PERSON_NAME]"
click at [411, 300] on div "Red Hat, Inc. - ( Ann Templeton ) 100 East Davie Street, FLEX, RALEIGH, NC, 276…" at bounding box center [445, 290] width 323 height 23
type input "[EMAIL_ADDRESS][DOMAIN_NAME]"
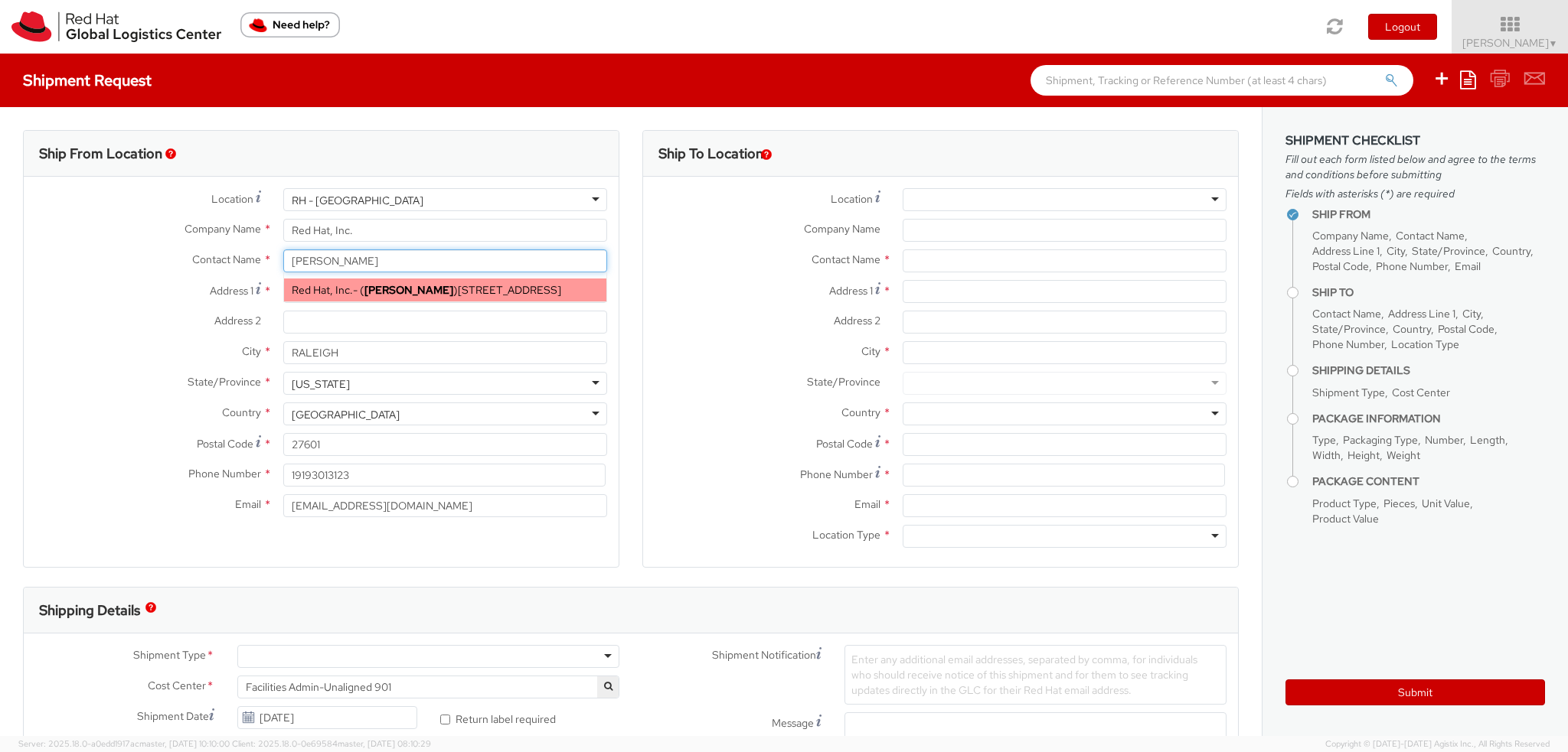
select select
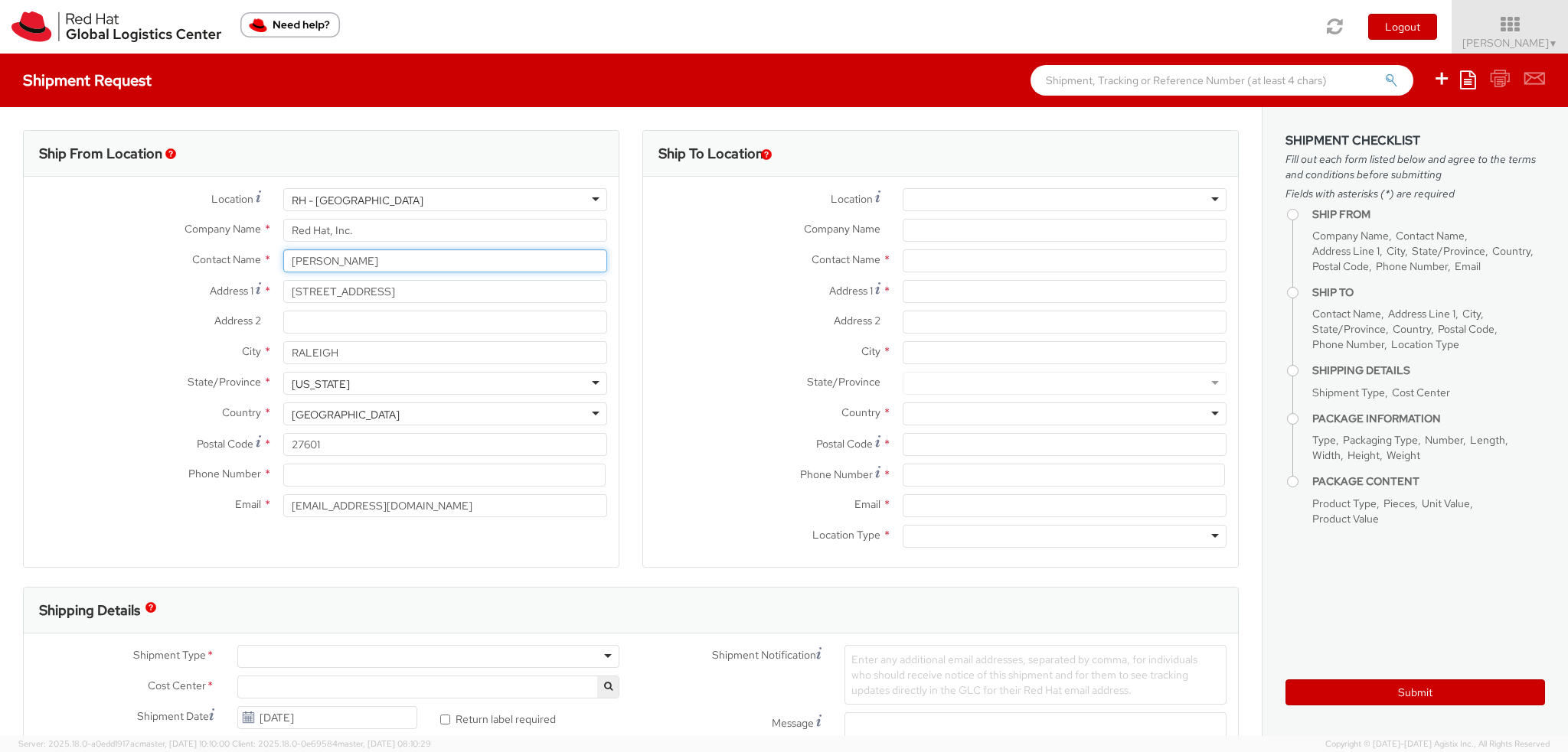
type input "[PERSON_NAME]"
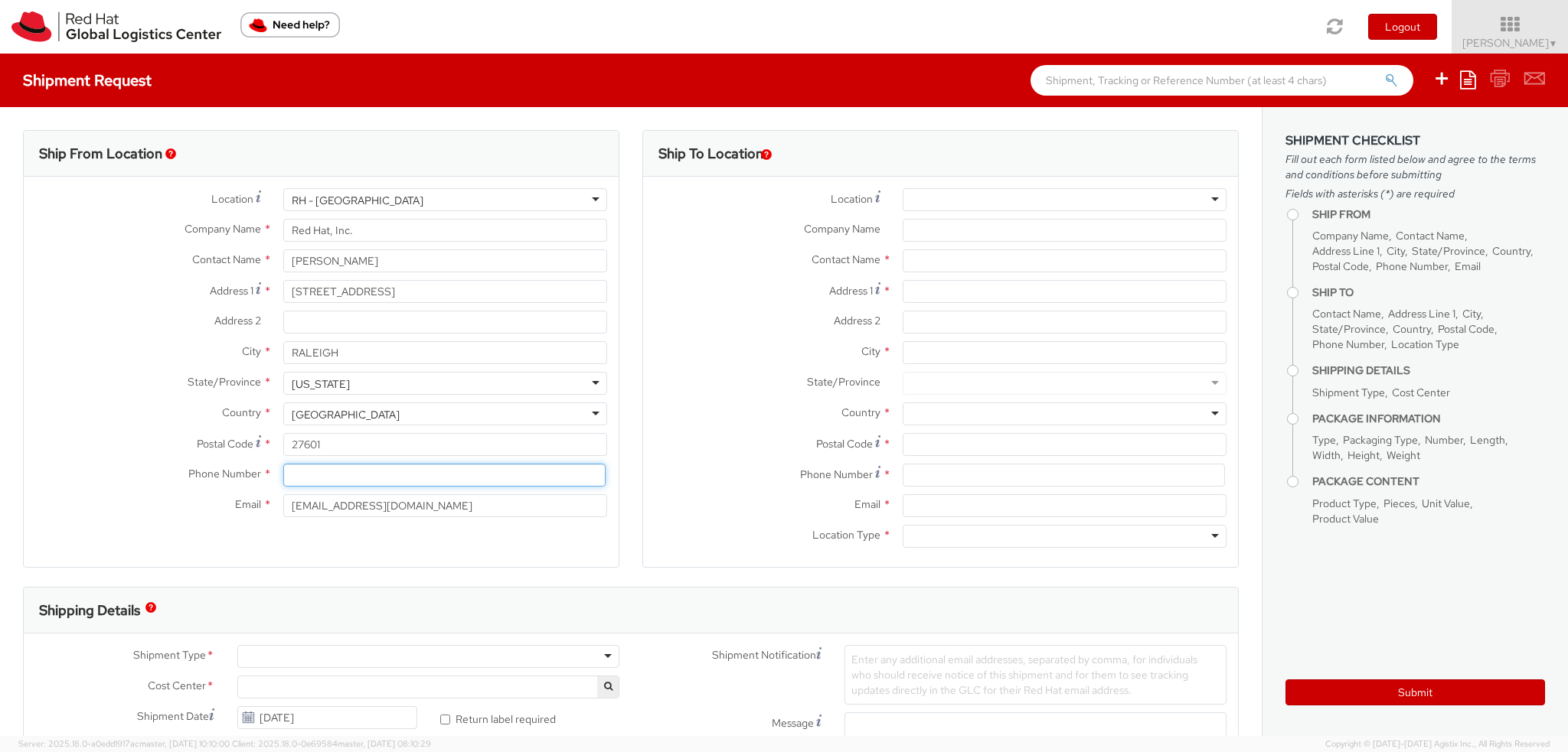
click at [316, 473] on input at bounding box center [444, 475] width 323 height 23
type input "9193013123"
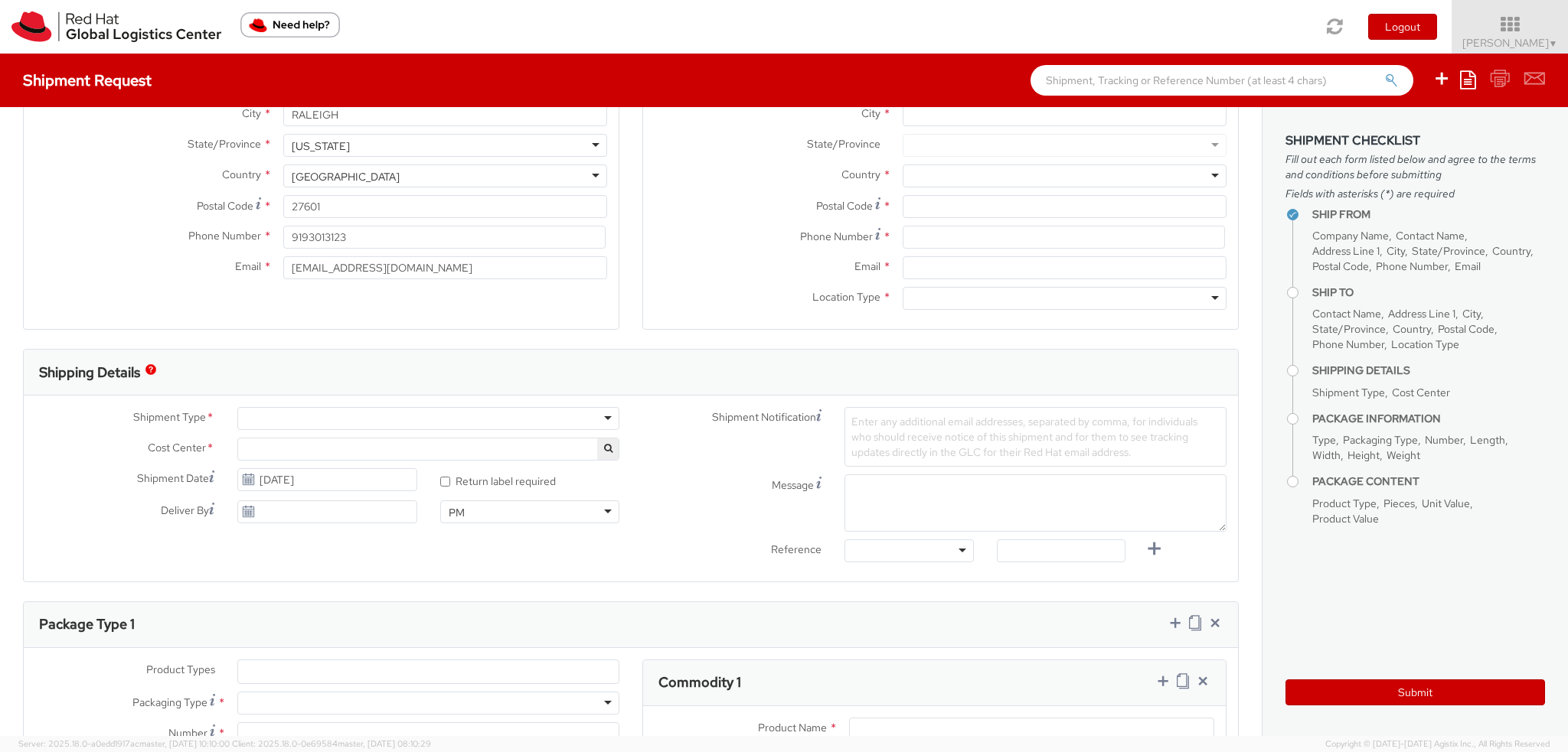
scroll to position [460, 0]
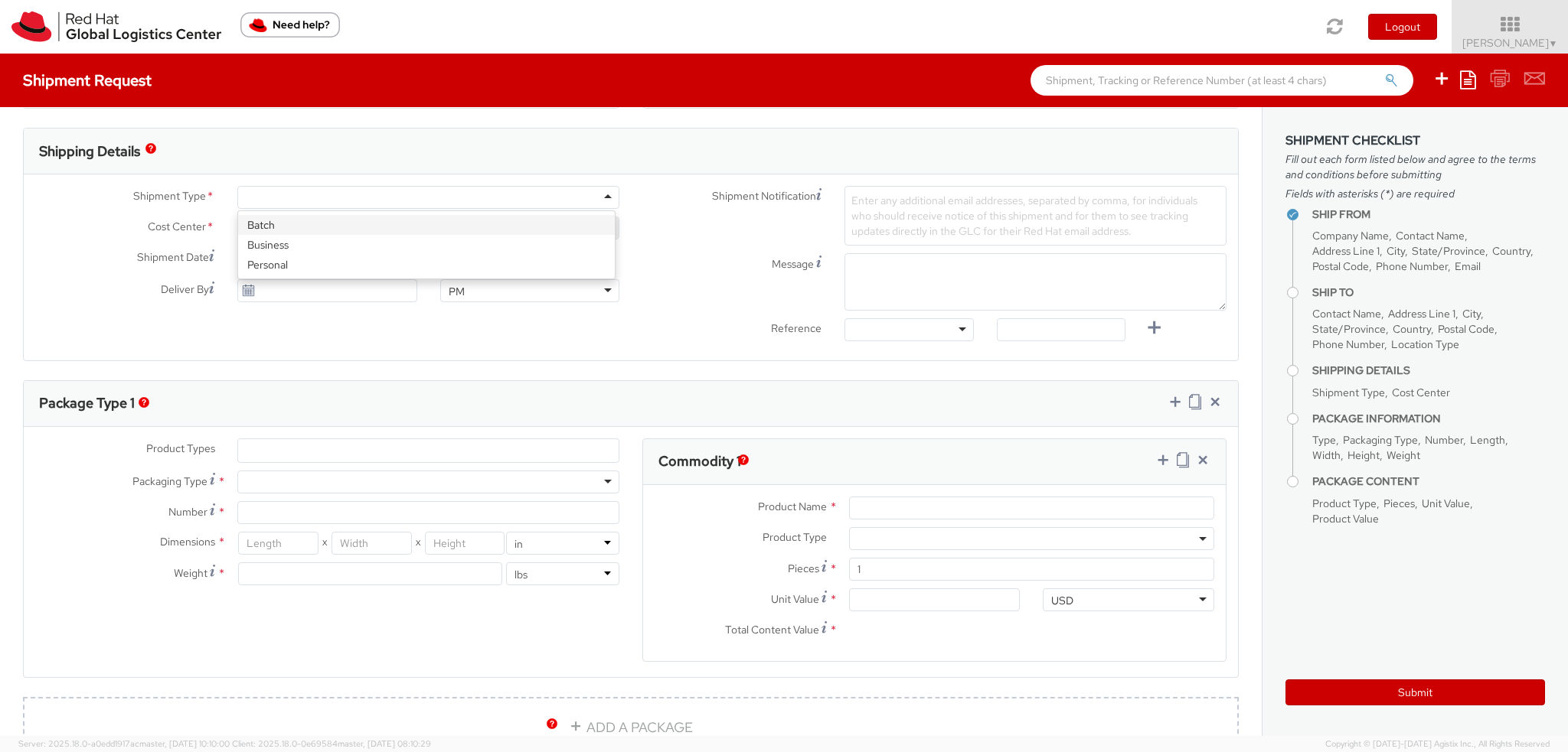
click at [263, 193] on div at bounding box center [428, 197] width 382 height 23
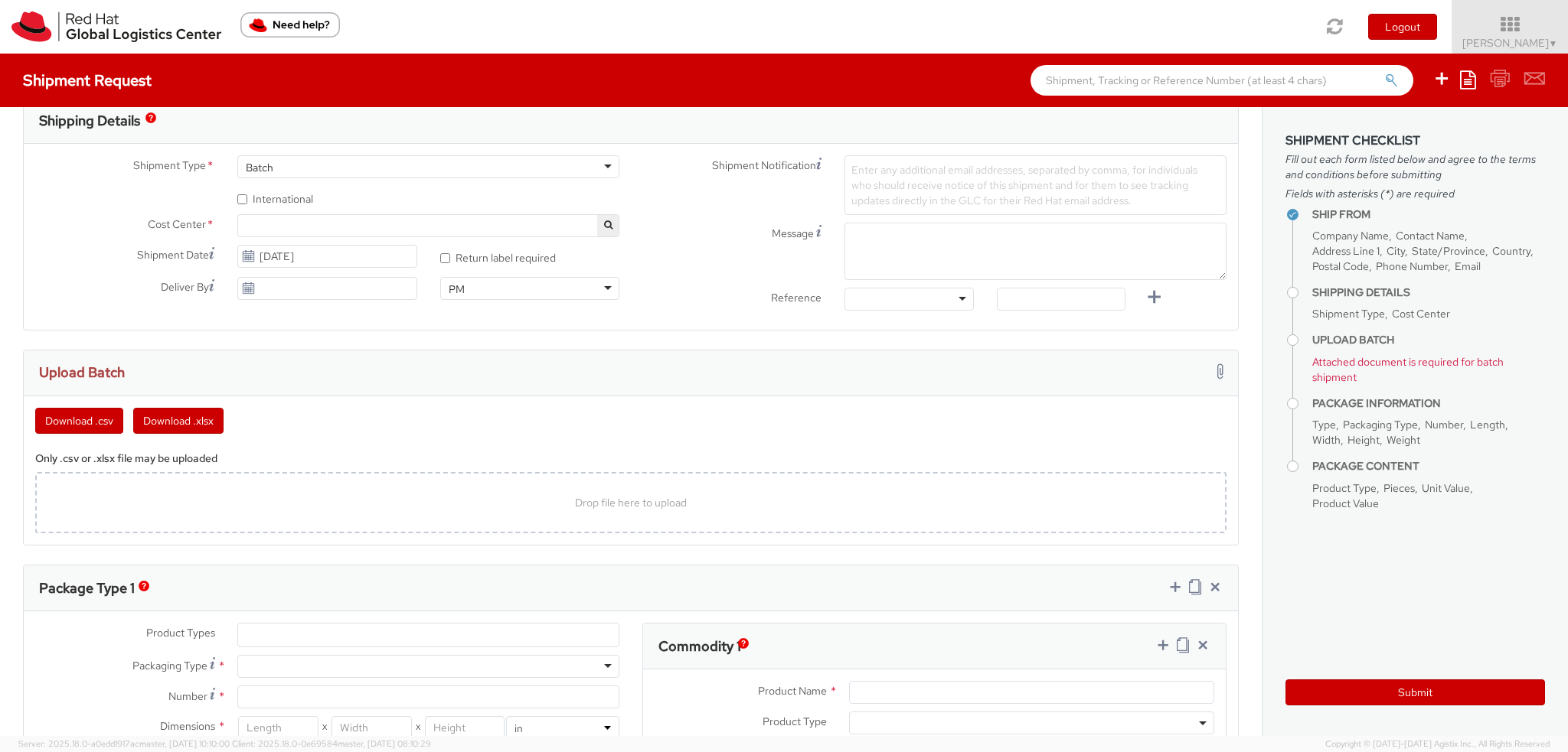
click at [260, 220] on span at bounding box center [428, 226] width 382 height 23
click at [269, 247] on input "search" at bounding box center [427, 251] width 371 height 23
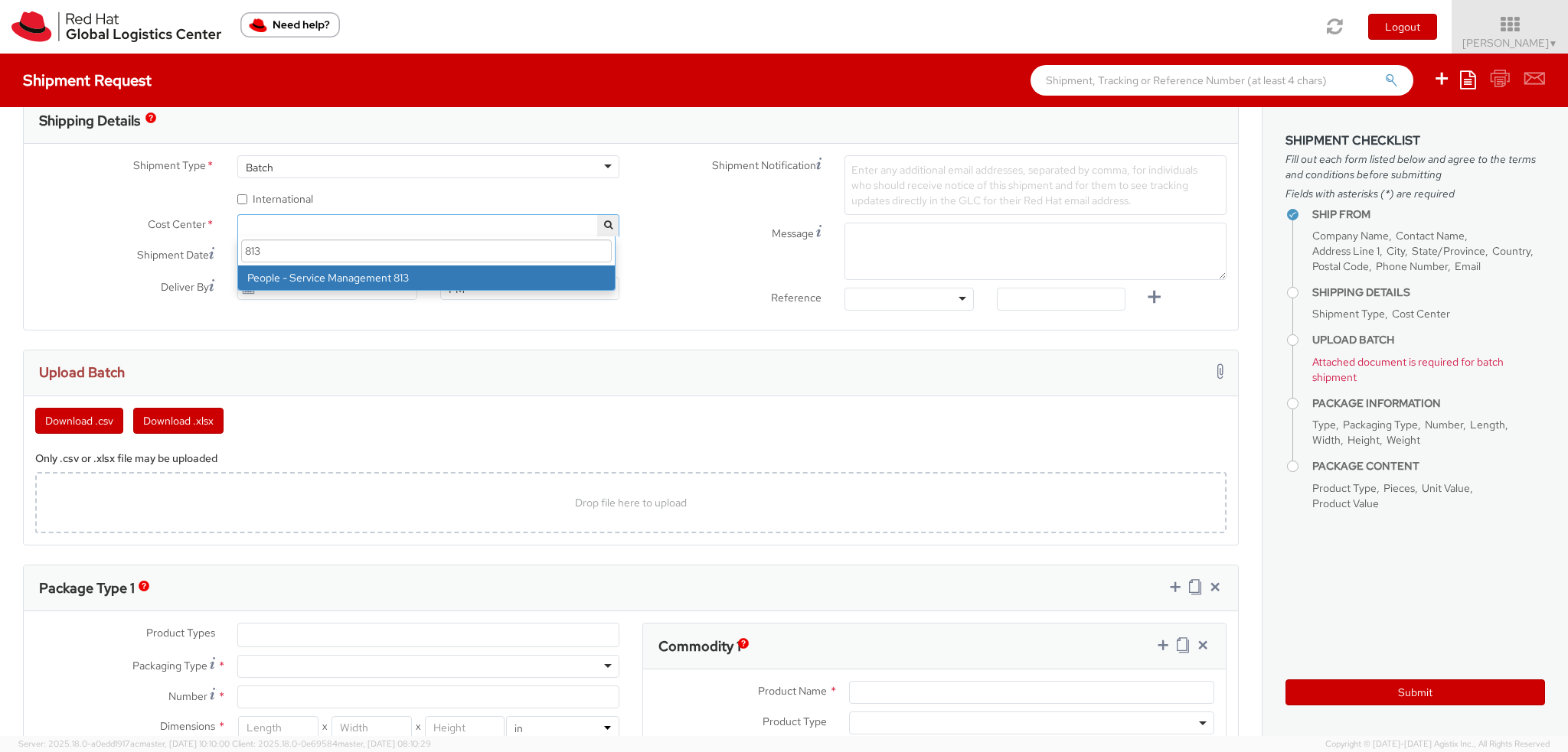
type input "813"
select select "813"
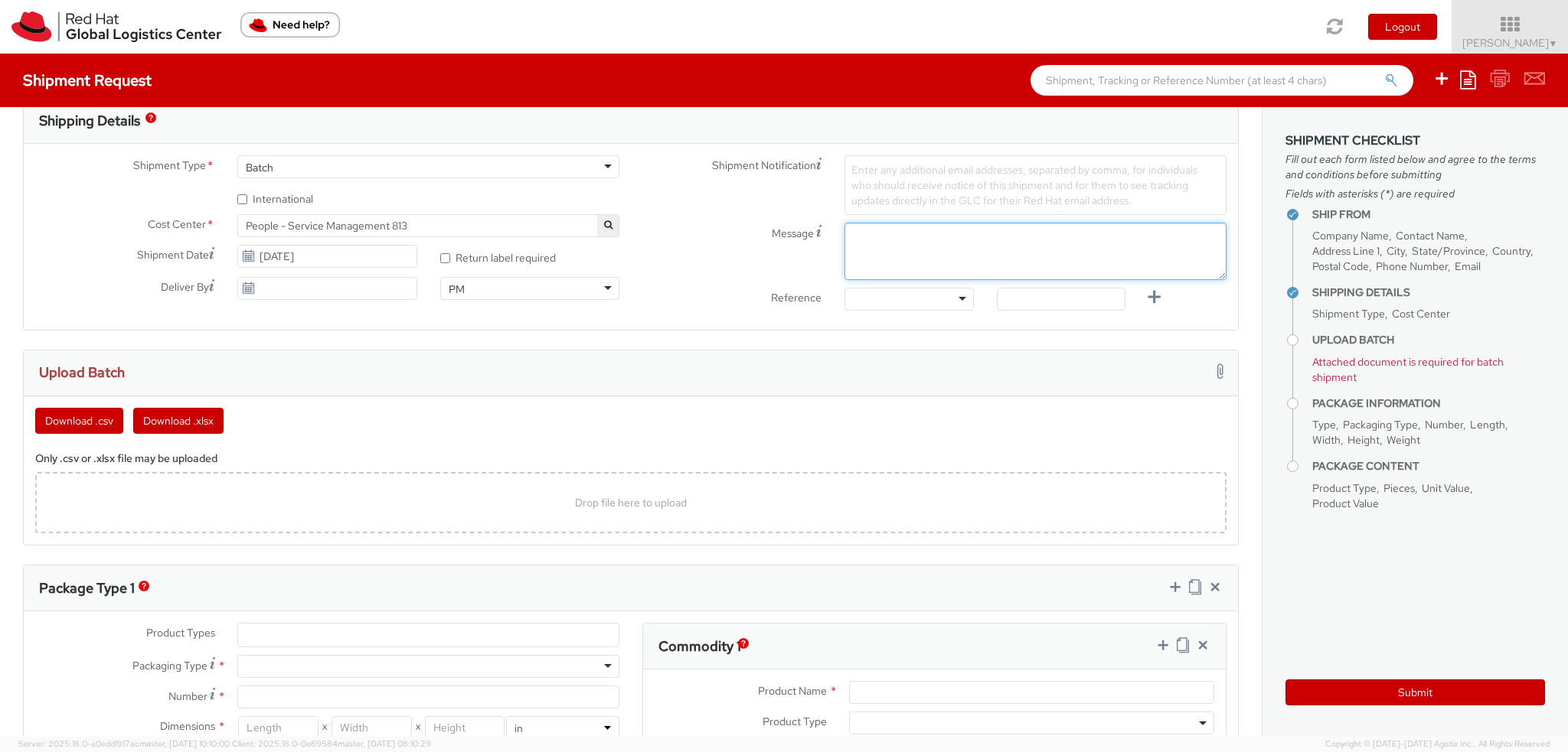
click at [931, 228] on textarea "Message" at bounding box center [1035, 251] width 382 height 58
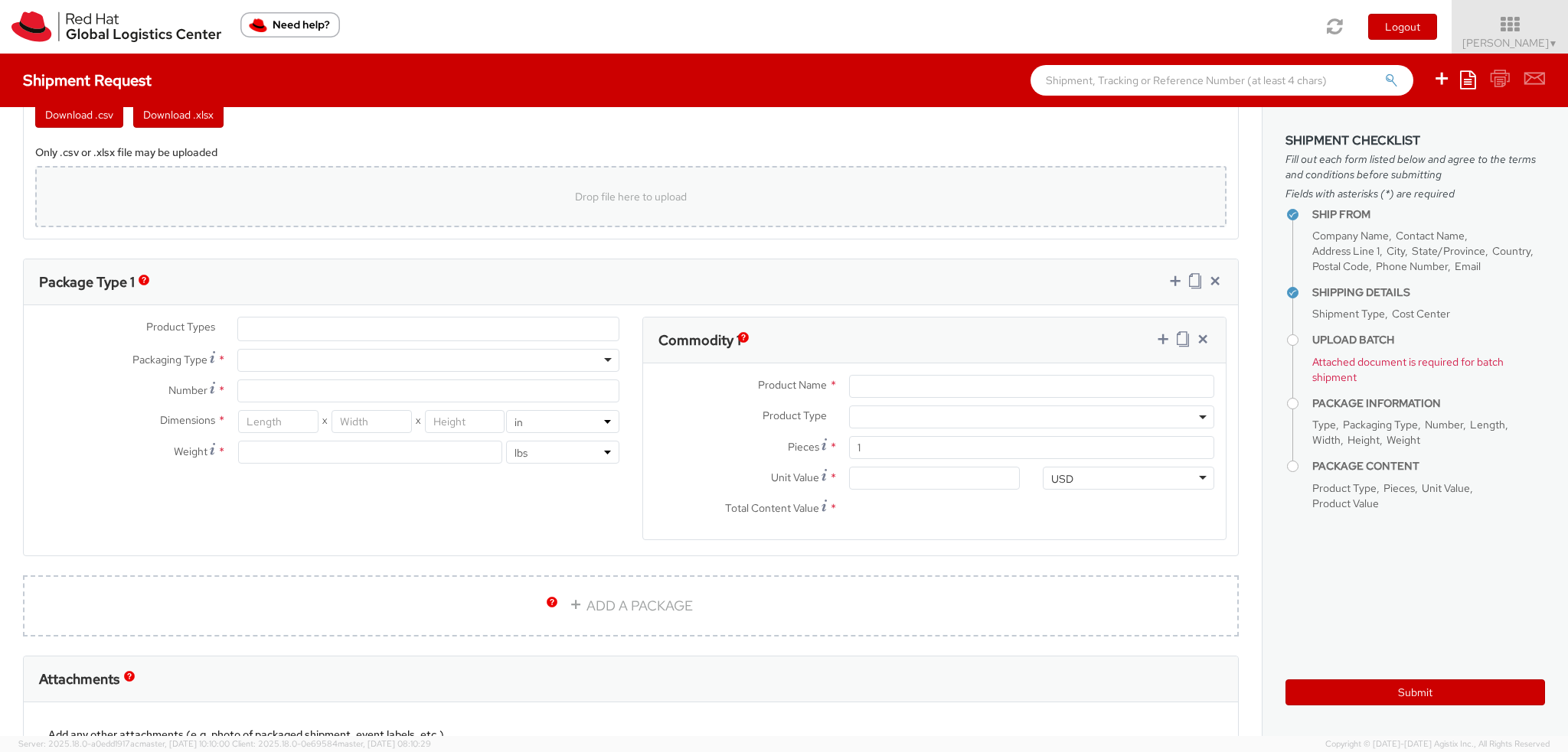
type textarea "Badges"
click at [267, 204] on div "Drop file here to upload" at bounding box center [630, 197] width 1167 height 37
type input "C:\fakepath\0905.xlsx"
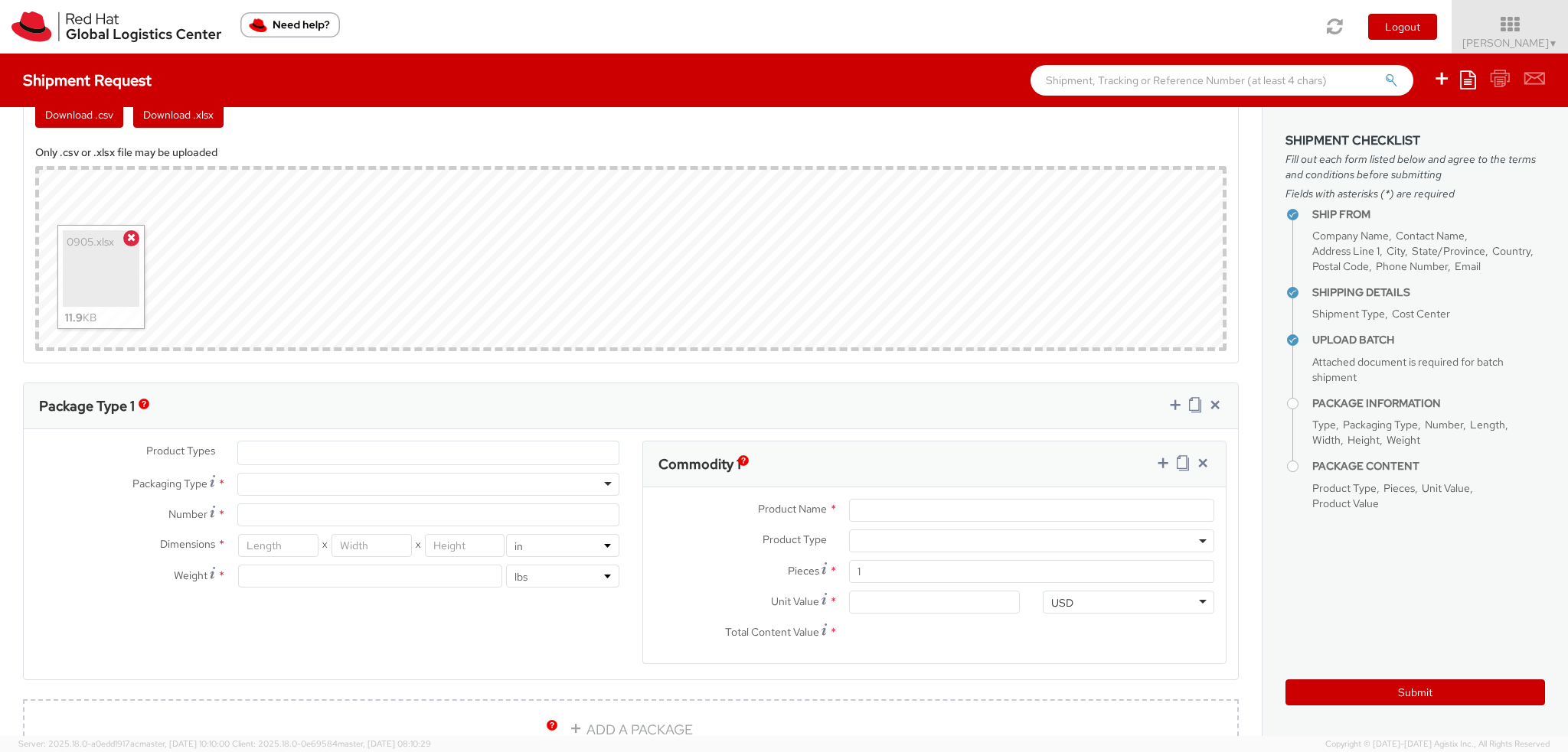
click at [260, 446] on ul at bounding box center [428, 453] width 380 height 23
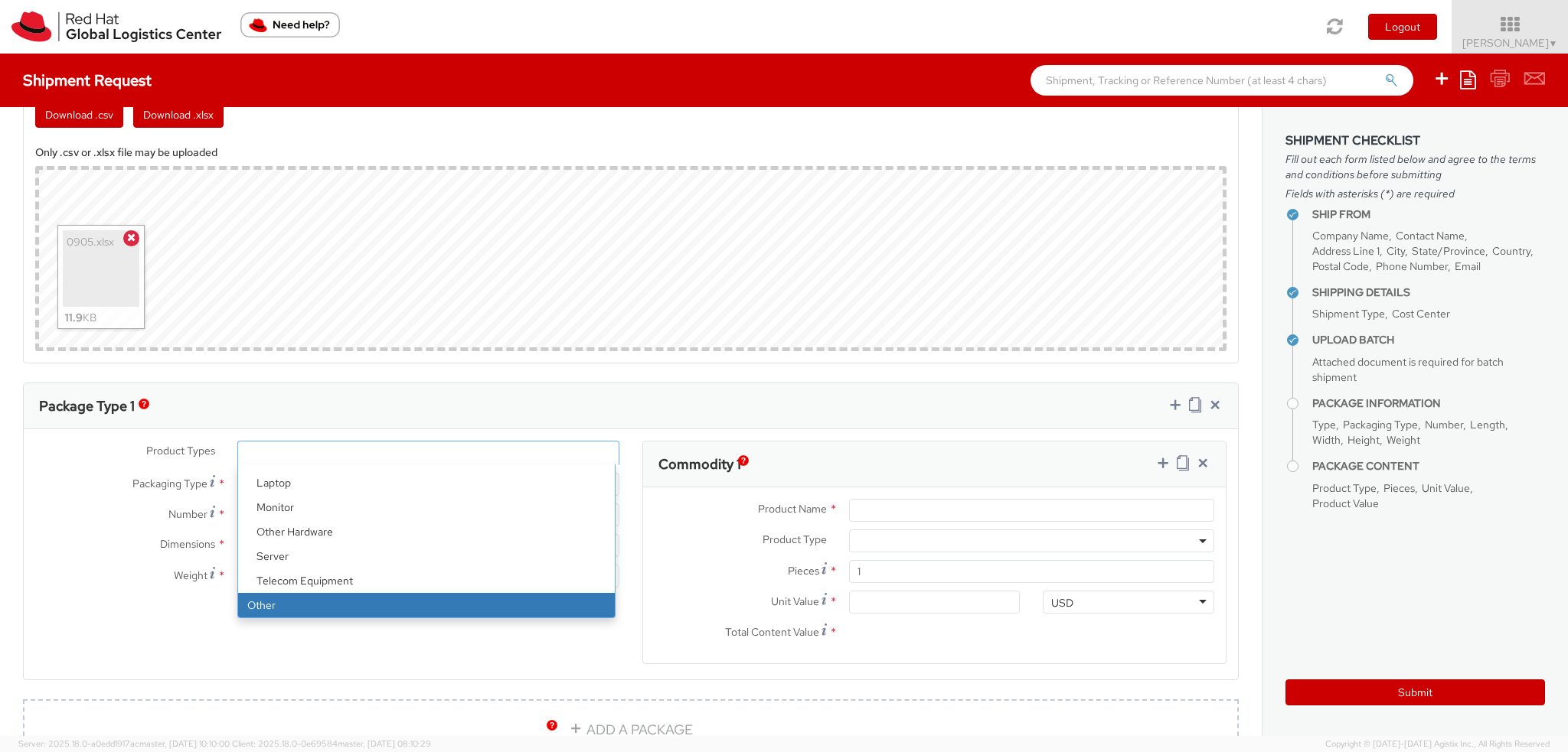
select select "OTHER"
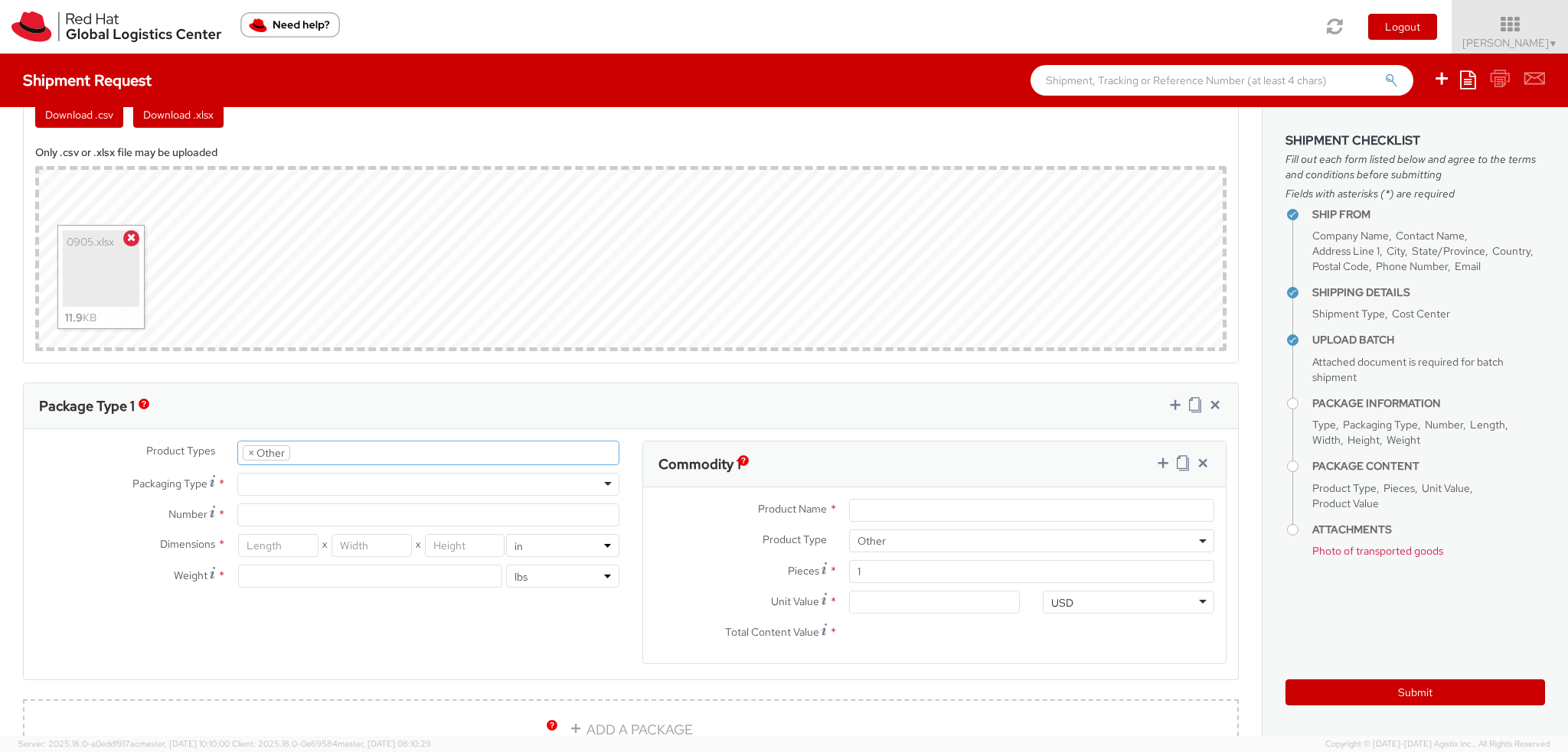
click at [280, 486] on div at bounding box center [428, 484] width 382 height 23
type input "1"
type input "9.5"
type input "12.5"
type input "0.25"
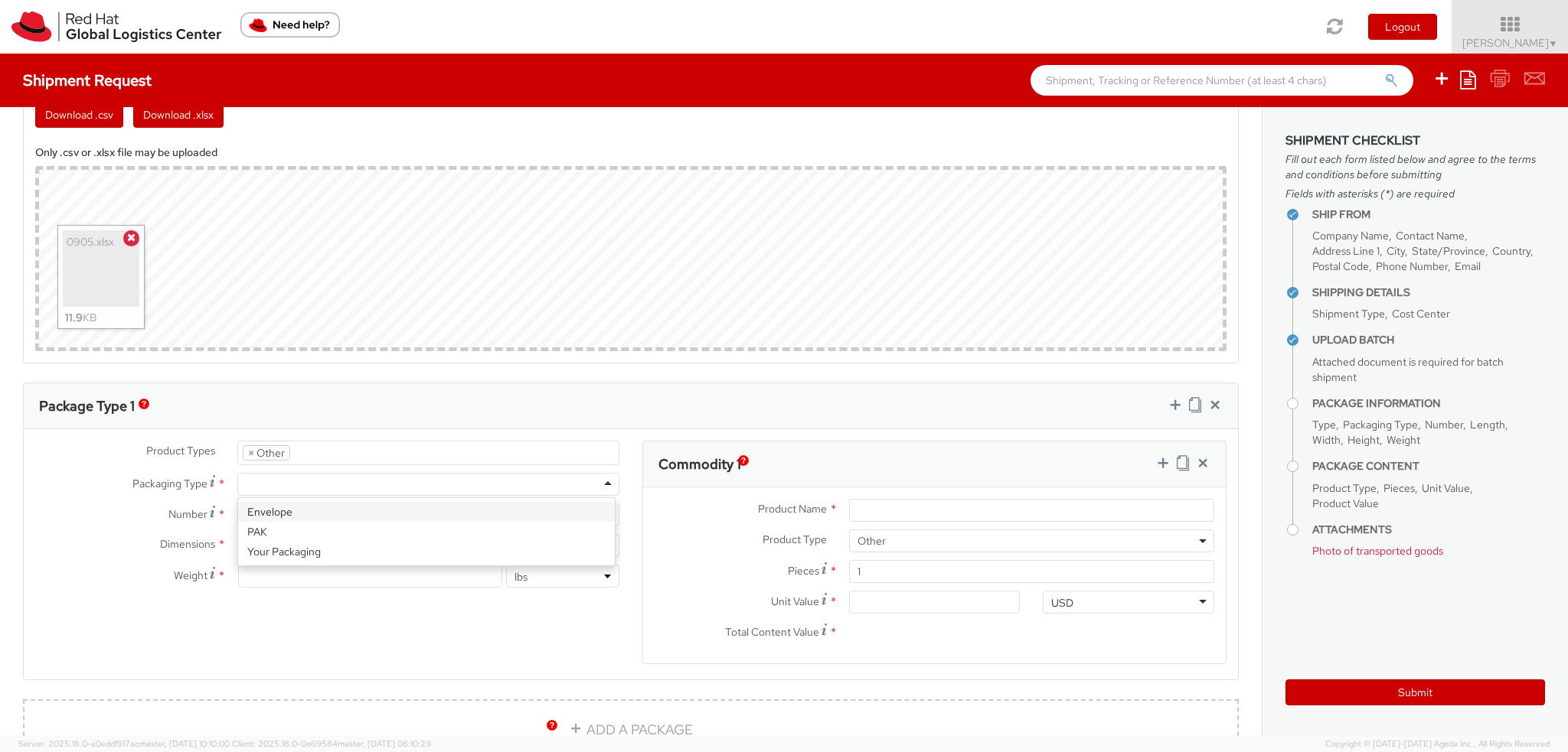
type input "1"
click at [904, 511] on input "Product Name *" at bounding box center [1031, 511] width 365 height 23
type input "Badge"
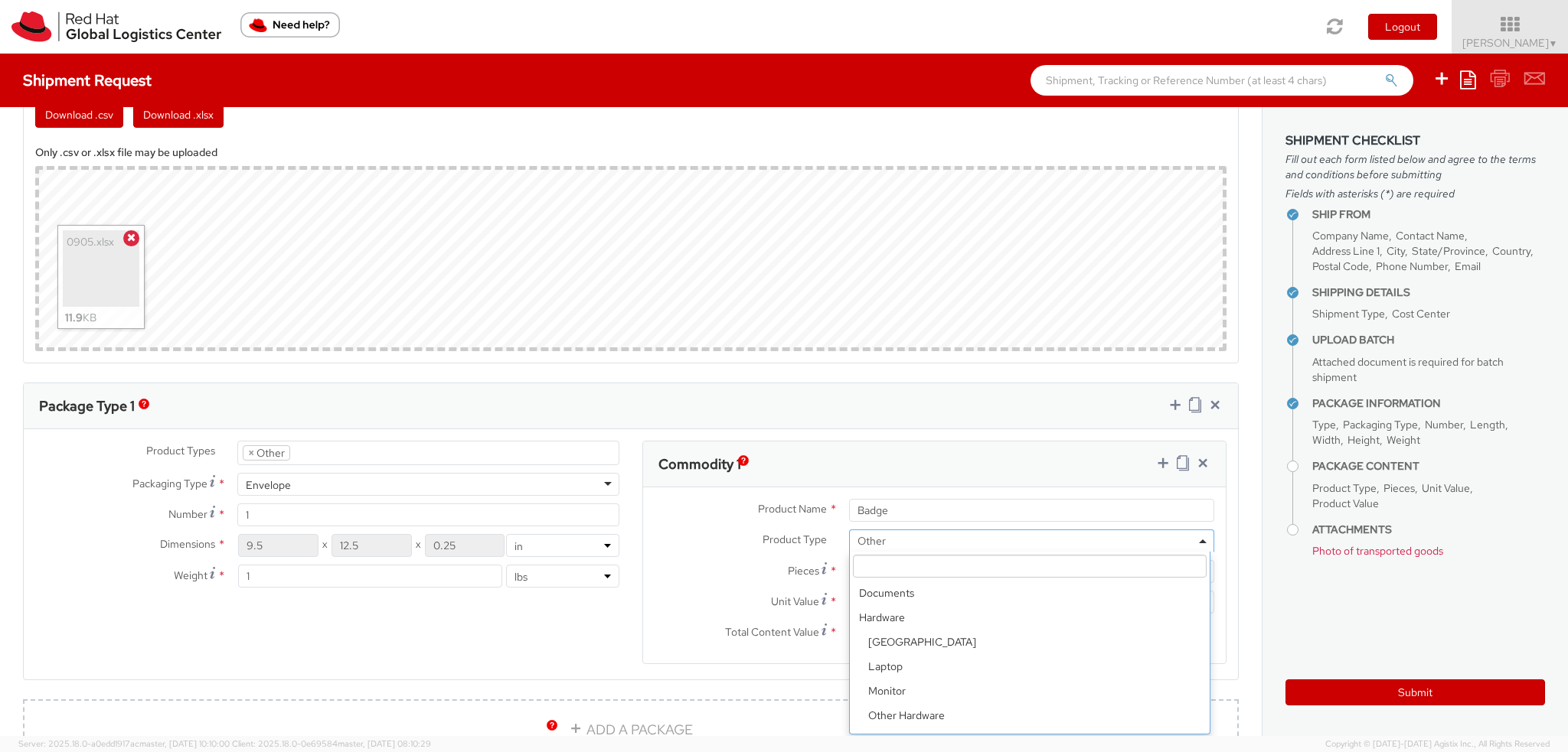
scroll to position [0, 0]
type input "6.00"
type input "6.60"
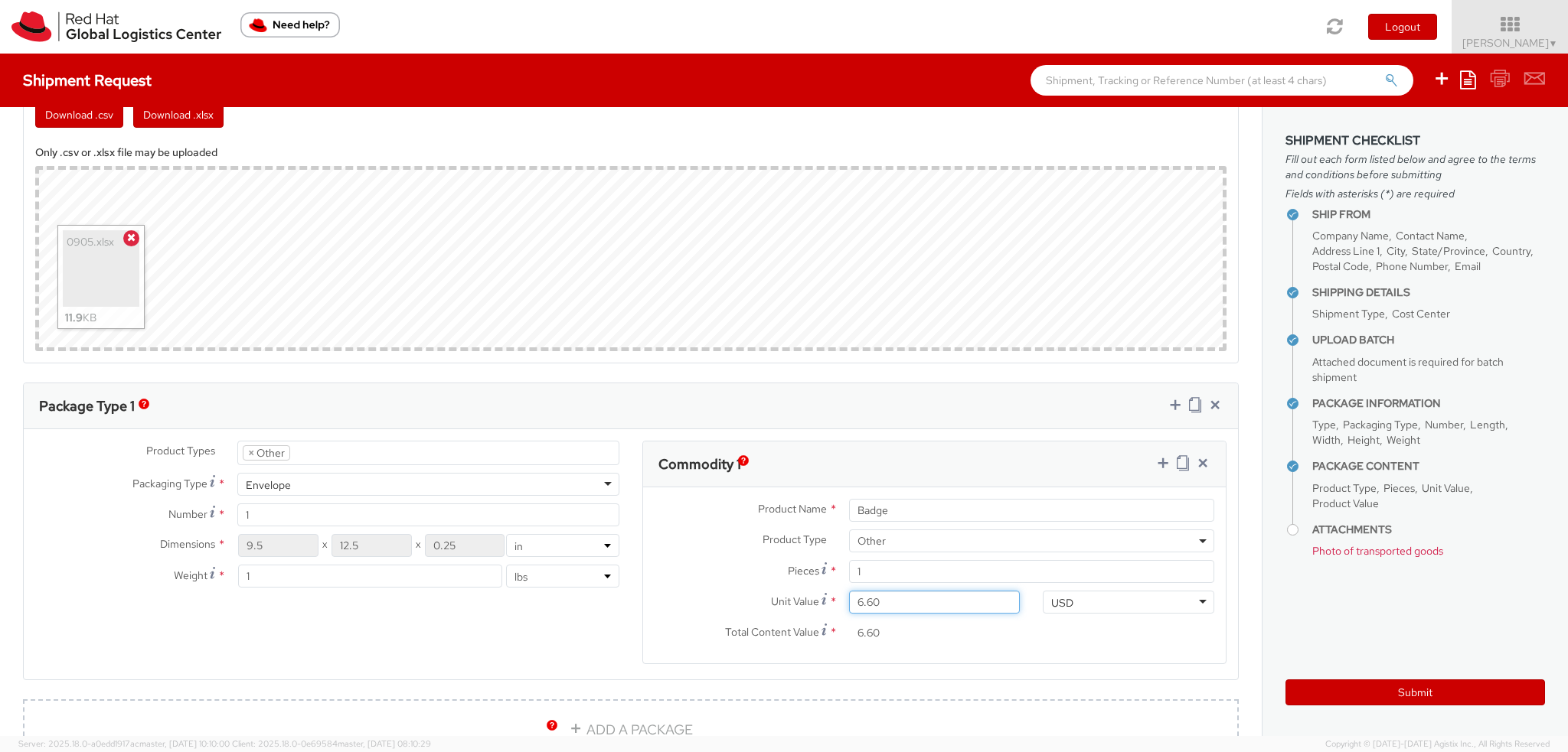
type input "6.65"
click at [618, 629] on div "Product Types * Documents Docking Station Laptop Monitor Other Hardware Server …" at bounding box center [631, 561] width 1214 height 242
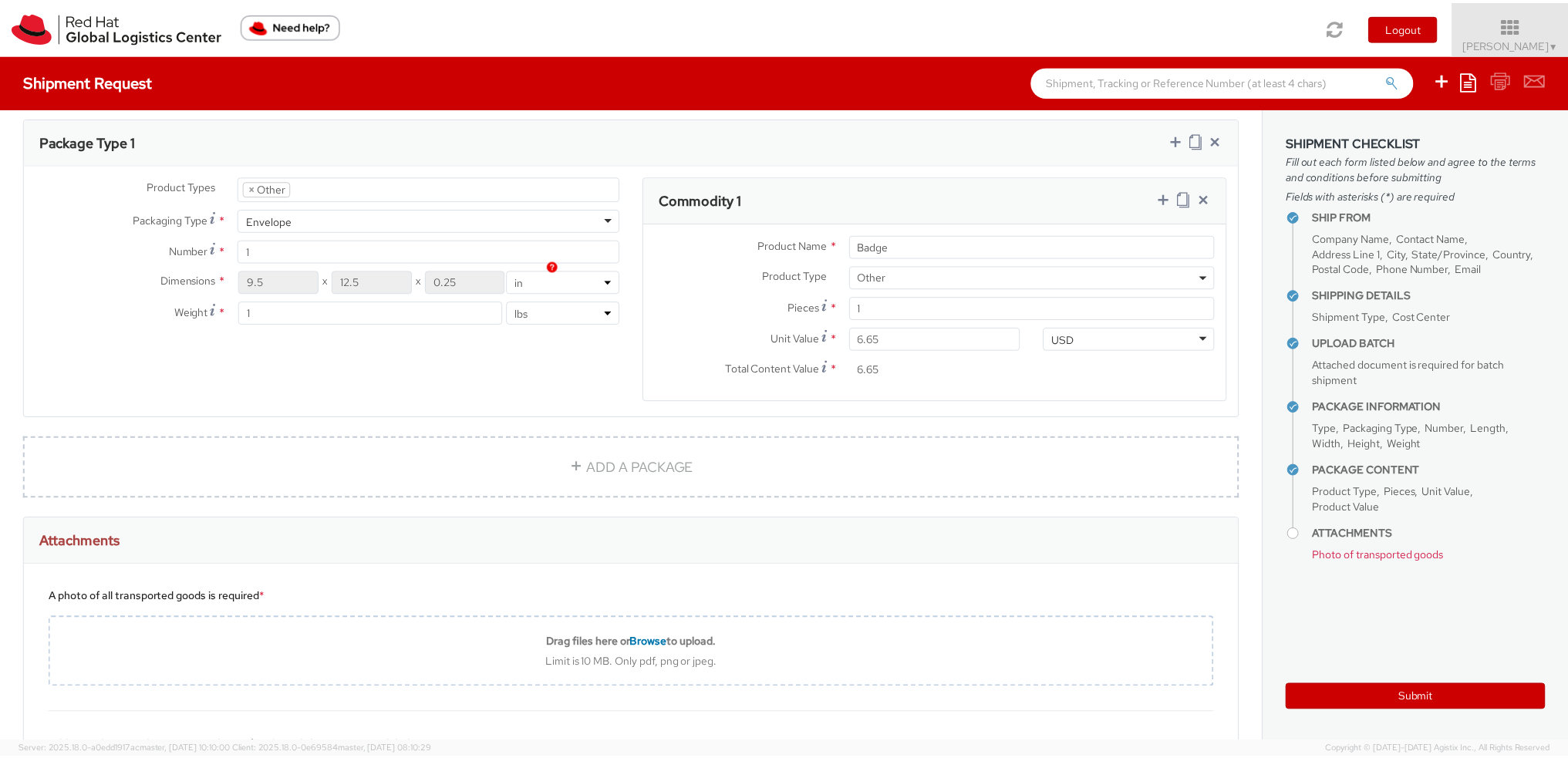
scroll to position [1237, 0]
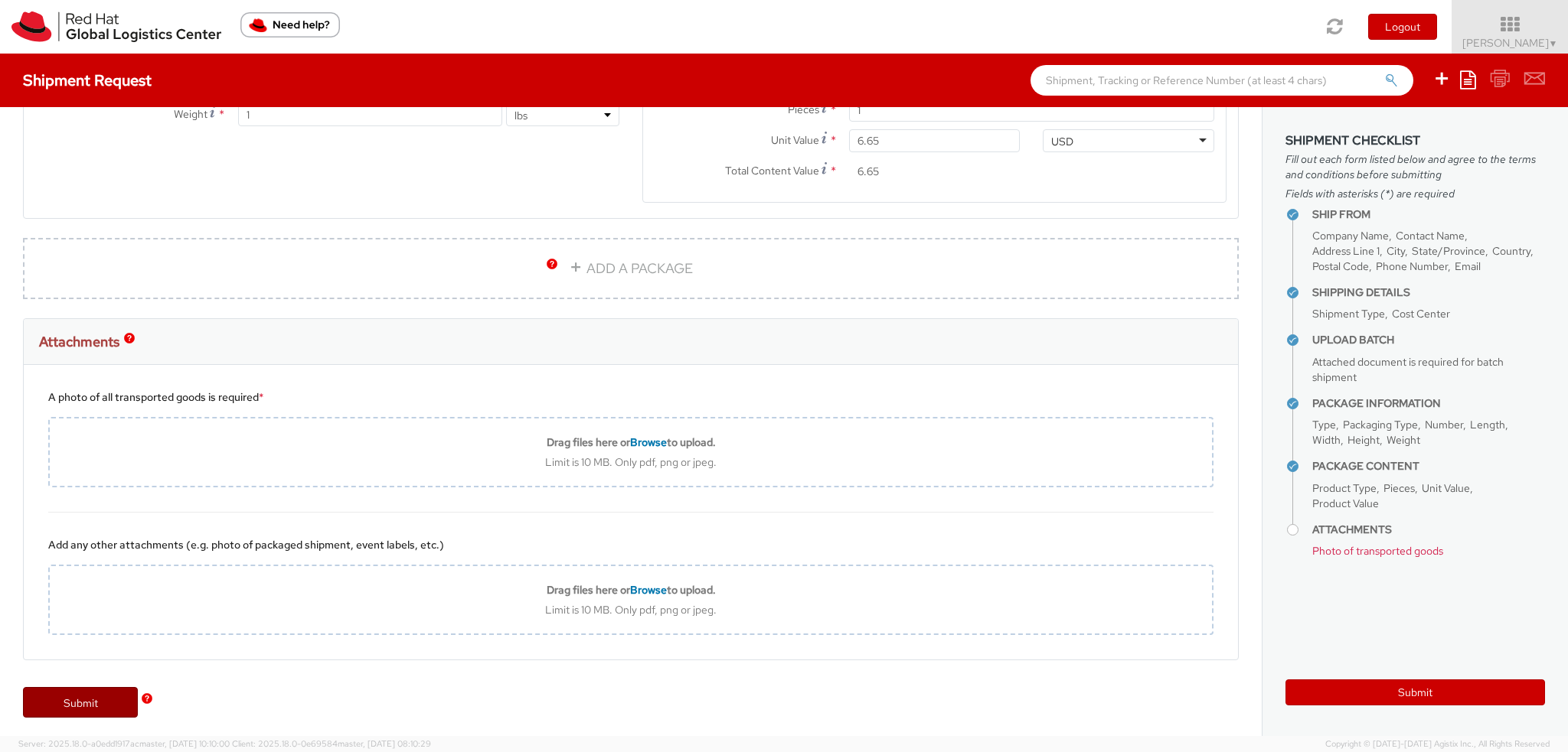
click at [98, 703] on link "Submit" at bounding box center [80, 703] width 115 height 31
click at [1370, 549] on span "Photo of transported goods" at bounding box center [1377, 551] width 131 height 14
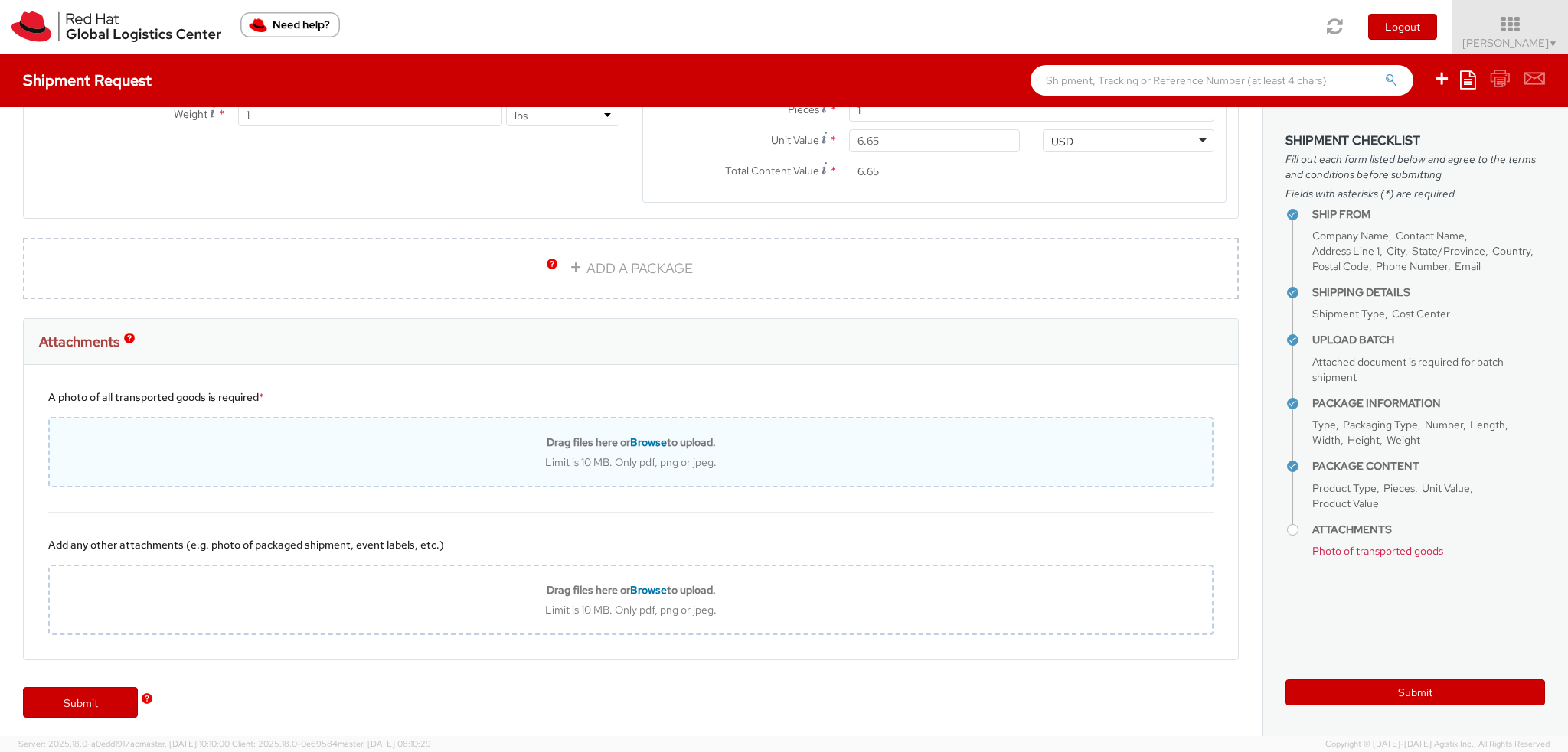
click span "Browse"
type input "C:\fakepath\Red Hat - WaveLynx Credentials and Badging Supplies (1).pdf"
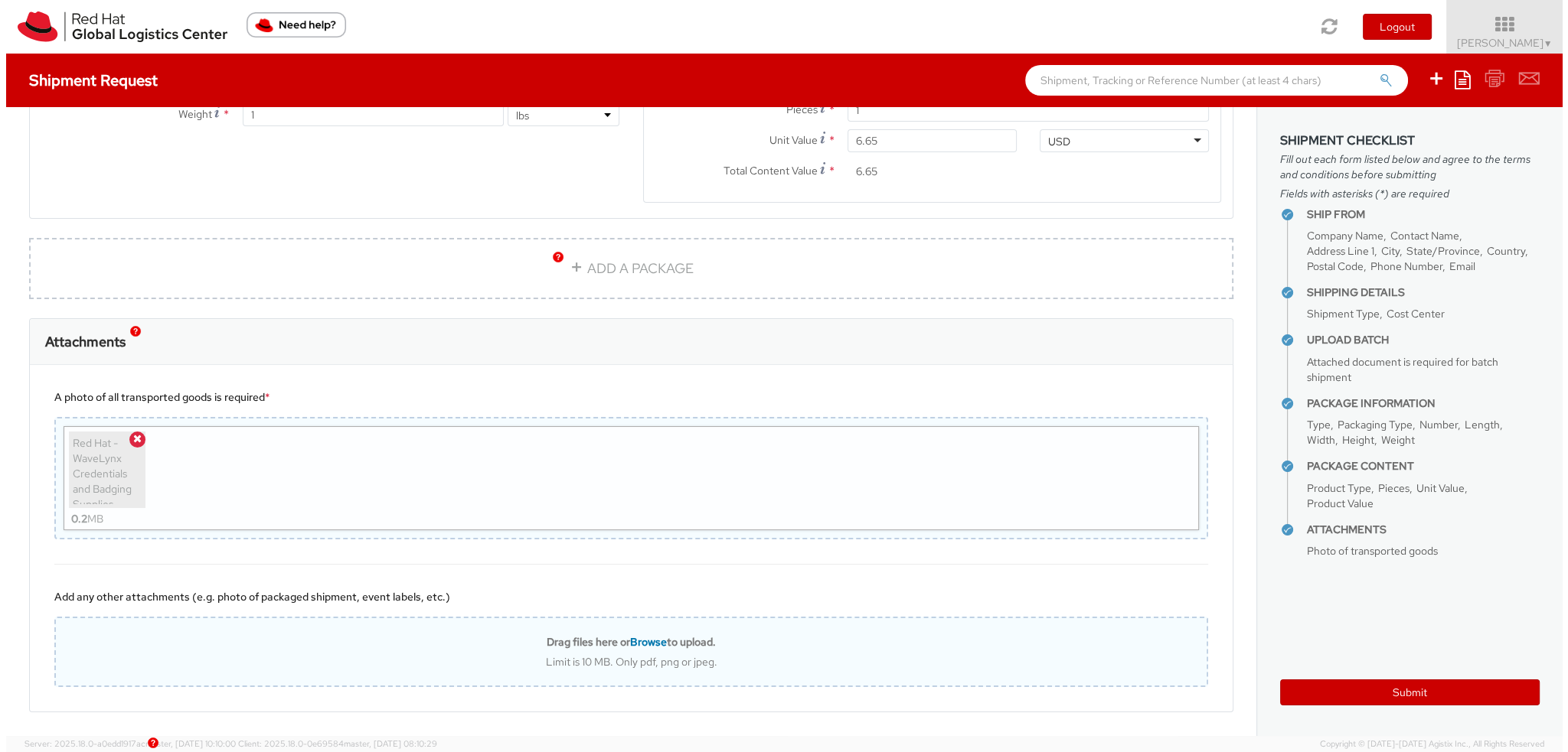
scroll to position [1278, 0]
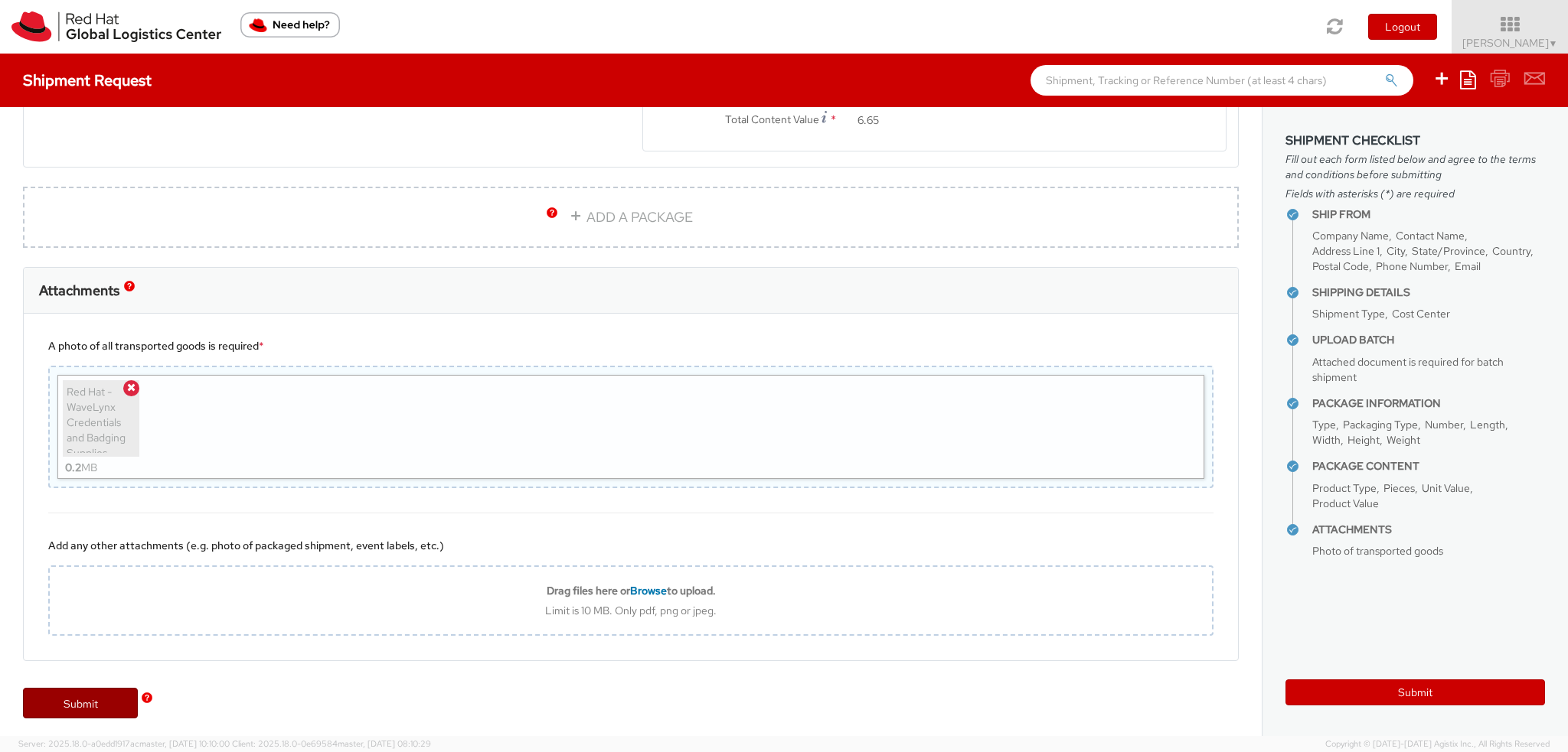
click link "Submit"
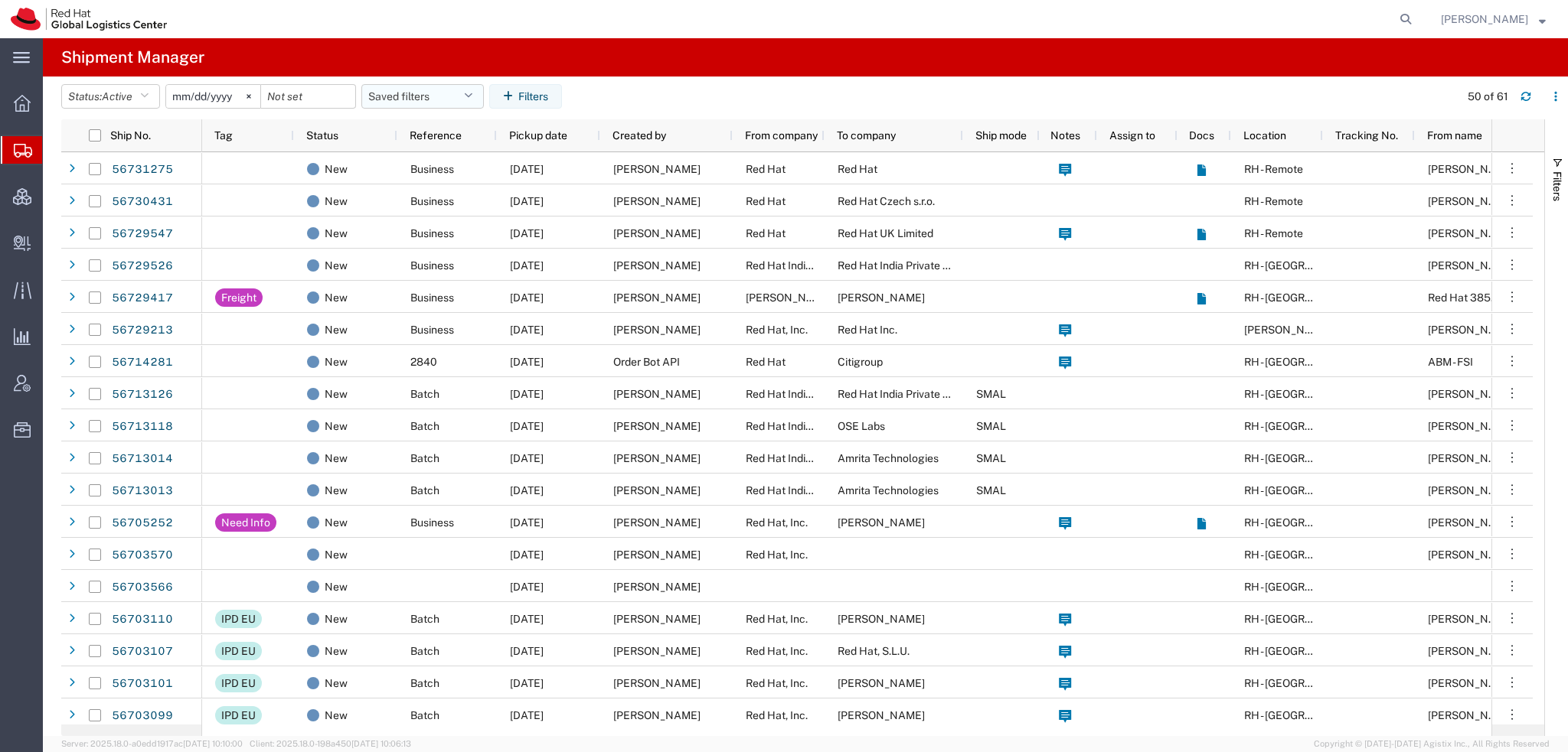
click at [479, 100] on button "Saved filters" at bounding box center [423, 97] width 122 height 24
click at [432, 159] on span "Americas" at bounding box center [464, 163] width 201 height 28
type input "[DATE]"
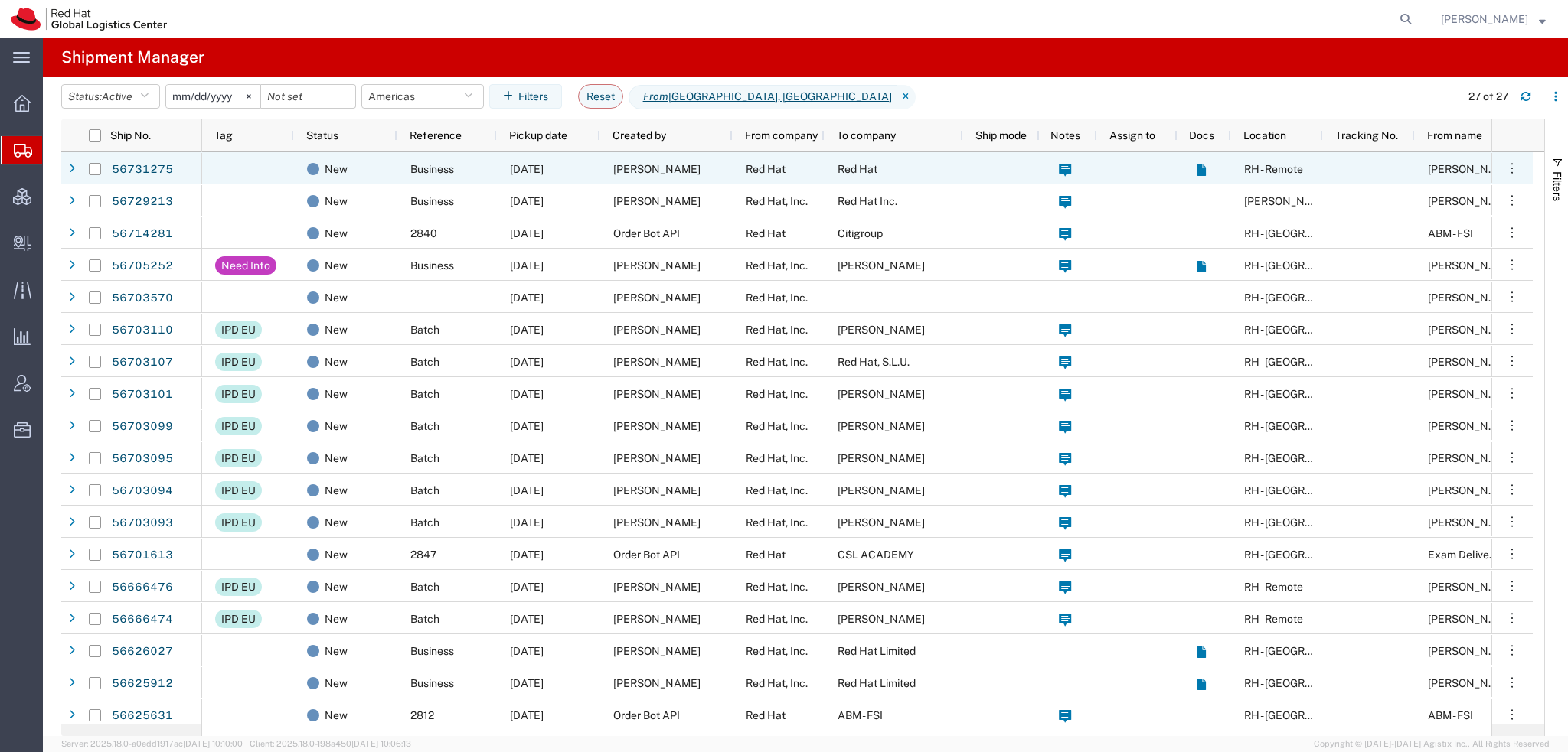
click at [654, 168] on span "[PERSON_NAME]" at bounding box center [656, 169] width 87 height 12
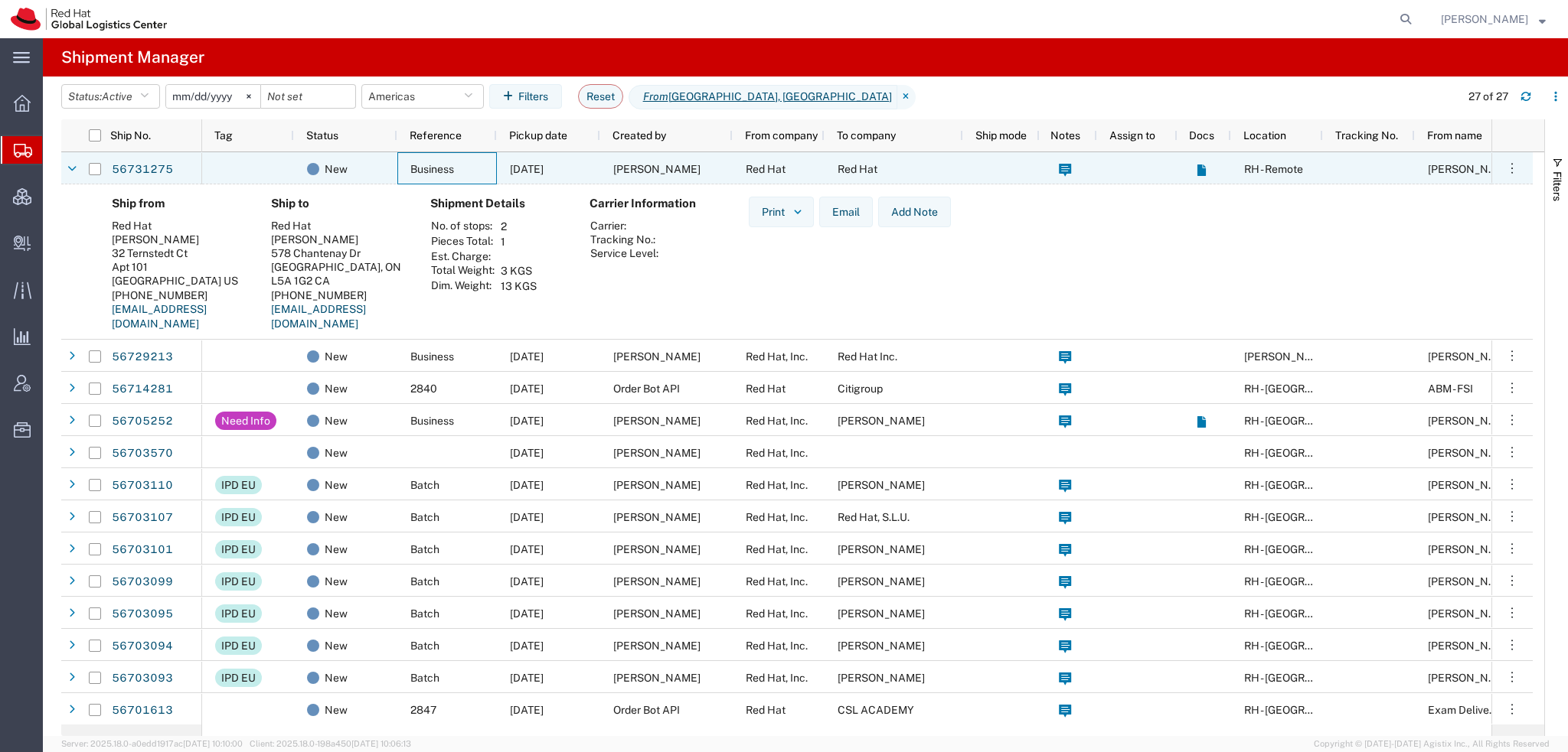
click at [450, 169] on span "Business" at bounding box center [432, 169] width 44 height 12
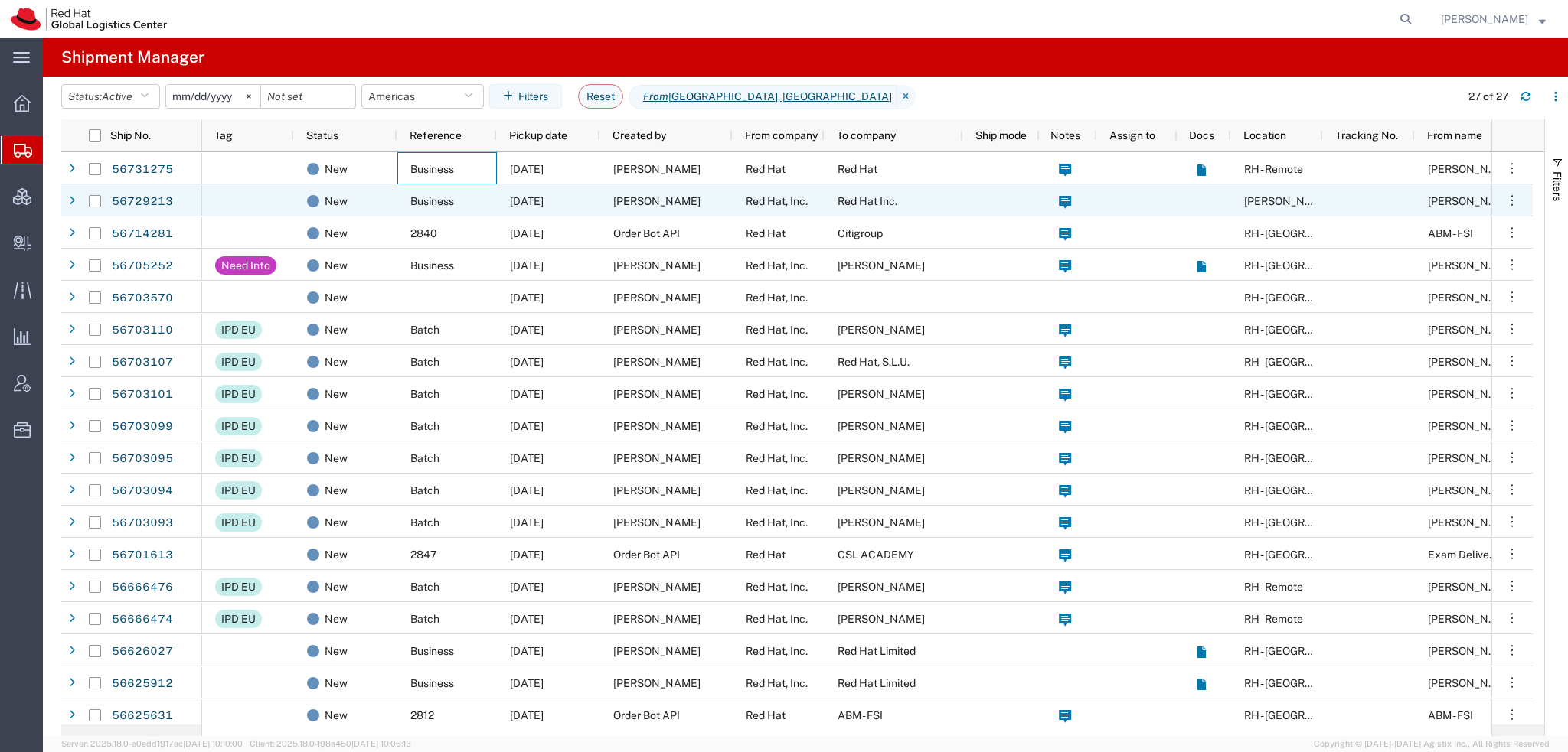
click at [643, 197] on span "[PERSON_NAME]" at bounding box center [656, 201] width 87 height 12
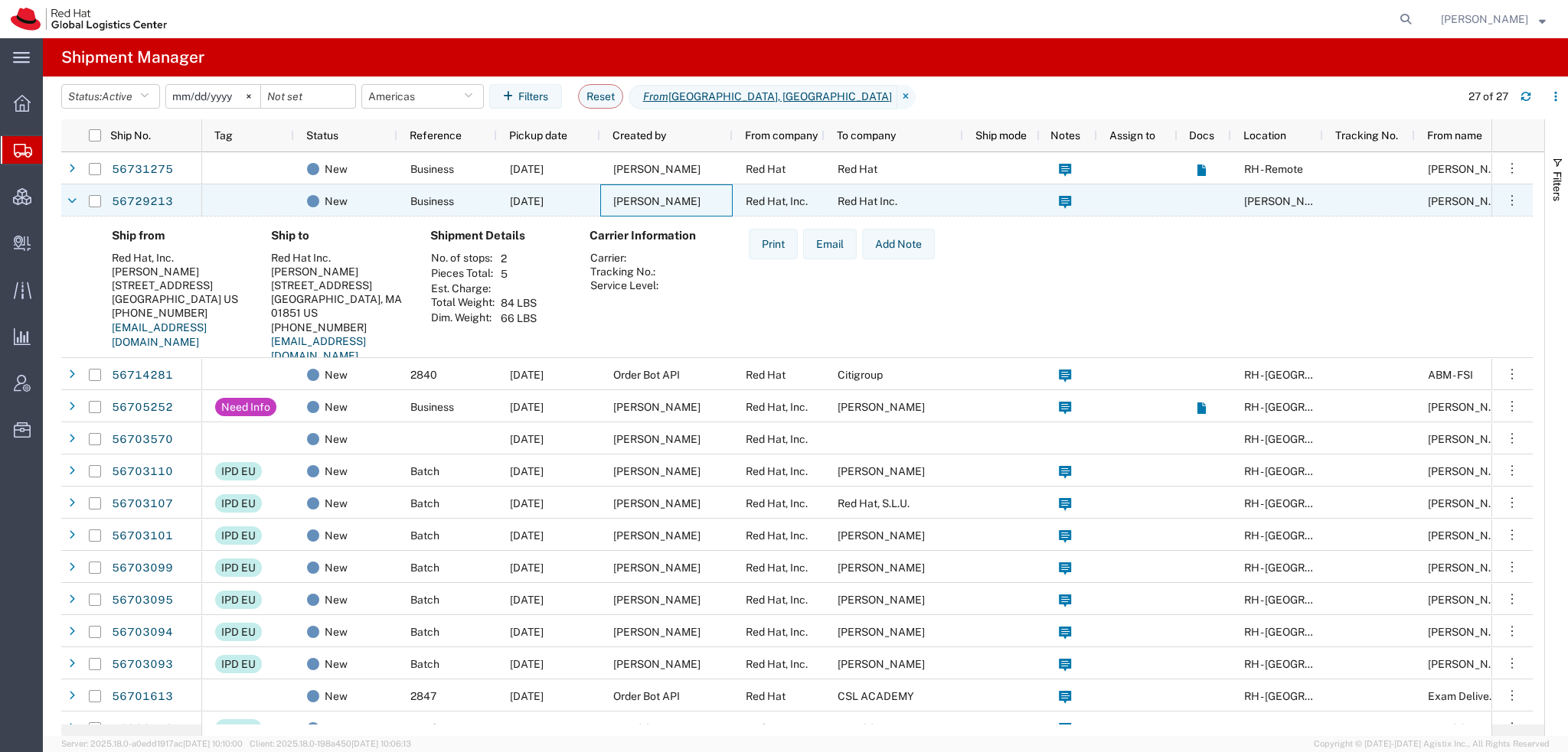
click at [659, 197] on span "[PERSON_NAME]" at bounding box center [656, 201] width 87 height 12
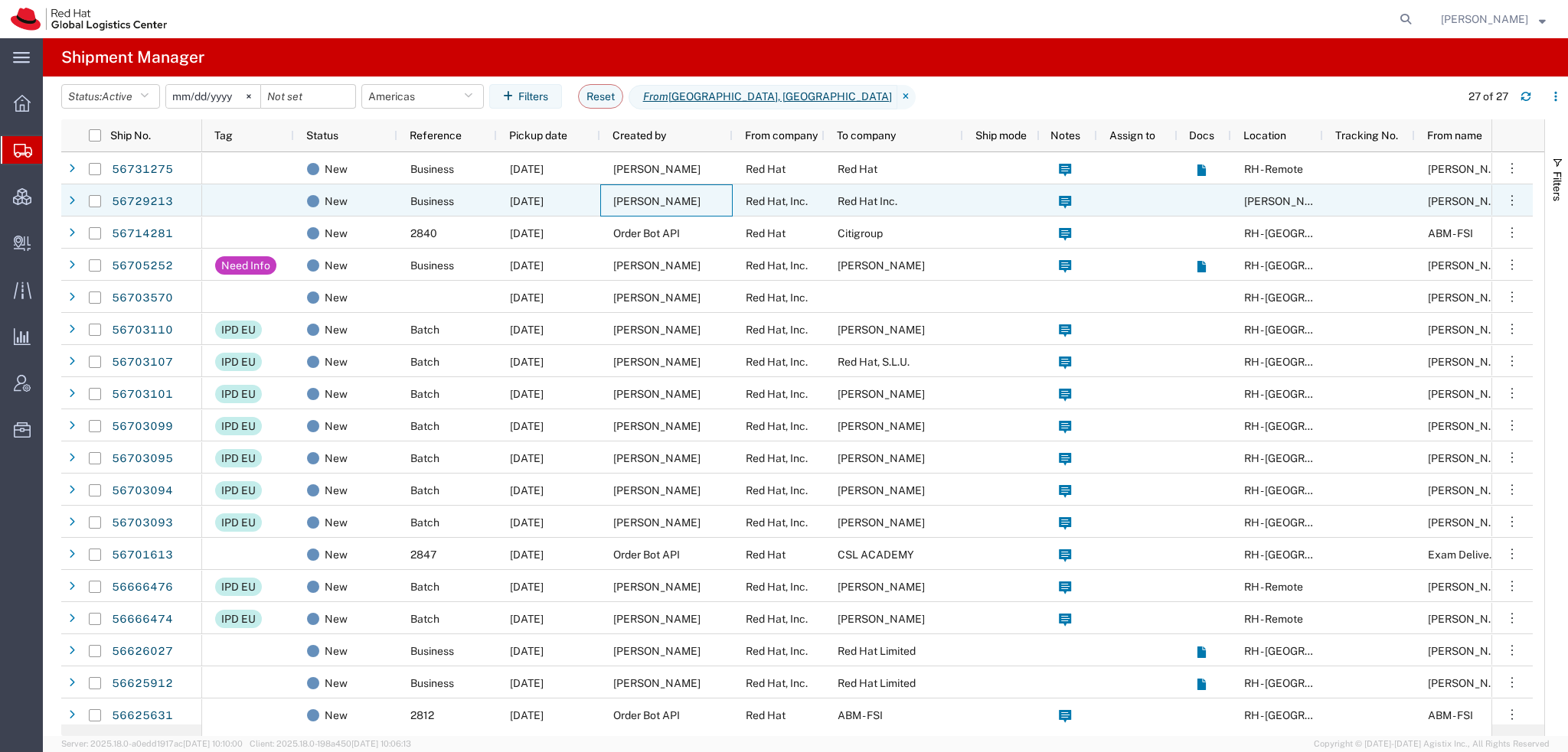
click at [622, 201] on span "[PERSON_NAME]" at bounding box center [656, 201] width 87 height 12
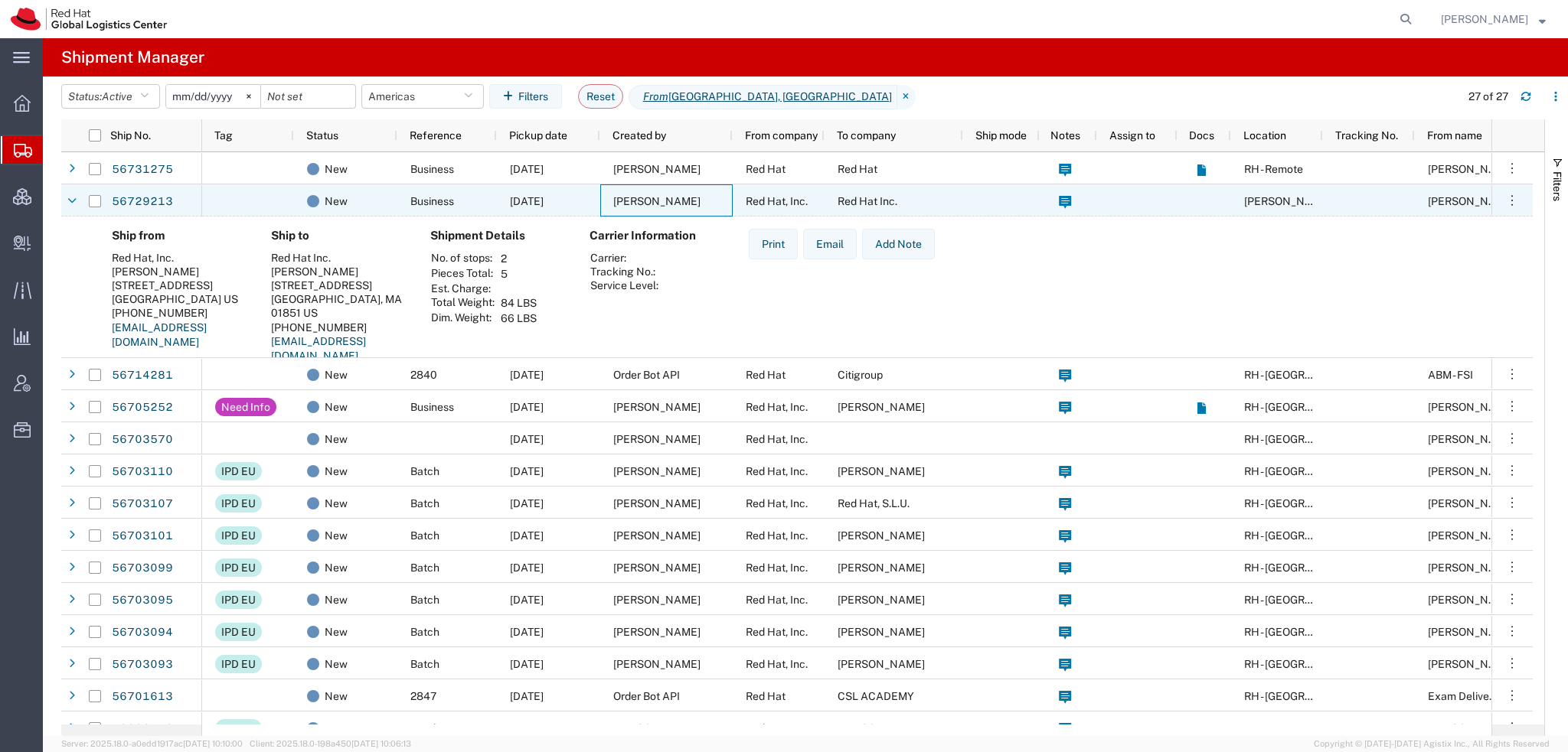
click at [634, 201] on span "[PERSON_NAME]" at bounding box center [656, 201] width 87 height 12
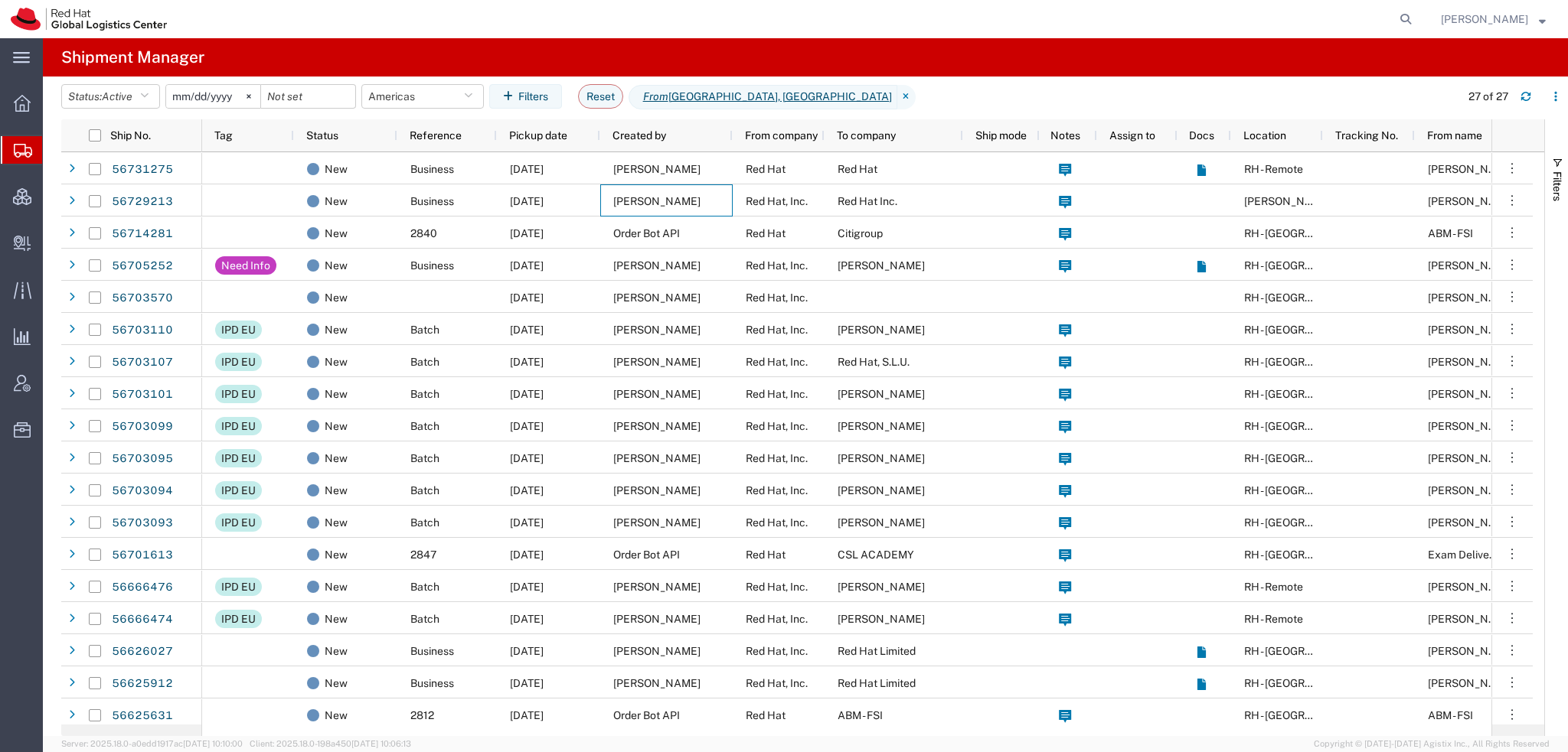
click at [1531, 17] on span "[PERSON_NAME]" at bounding box center [1493, 19] width 105 height 17
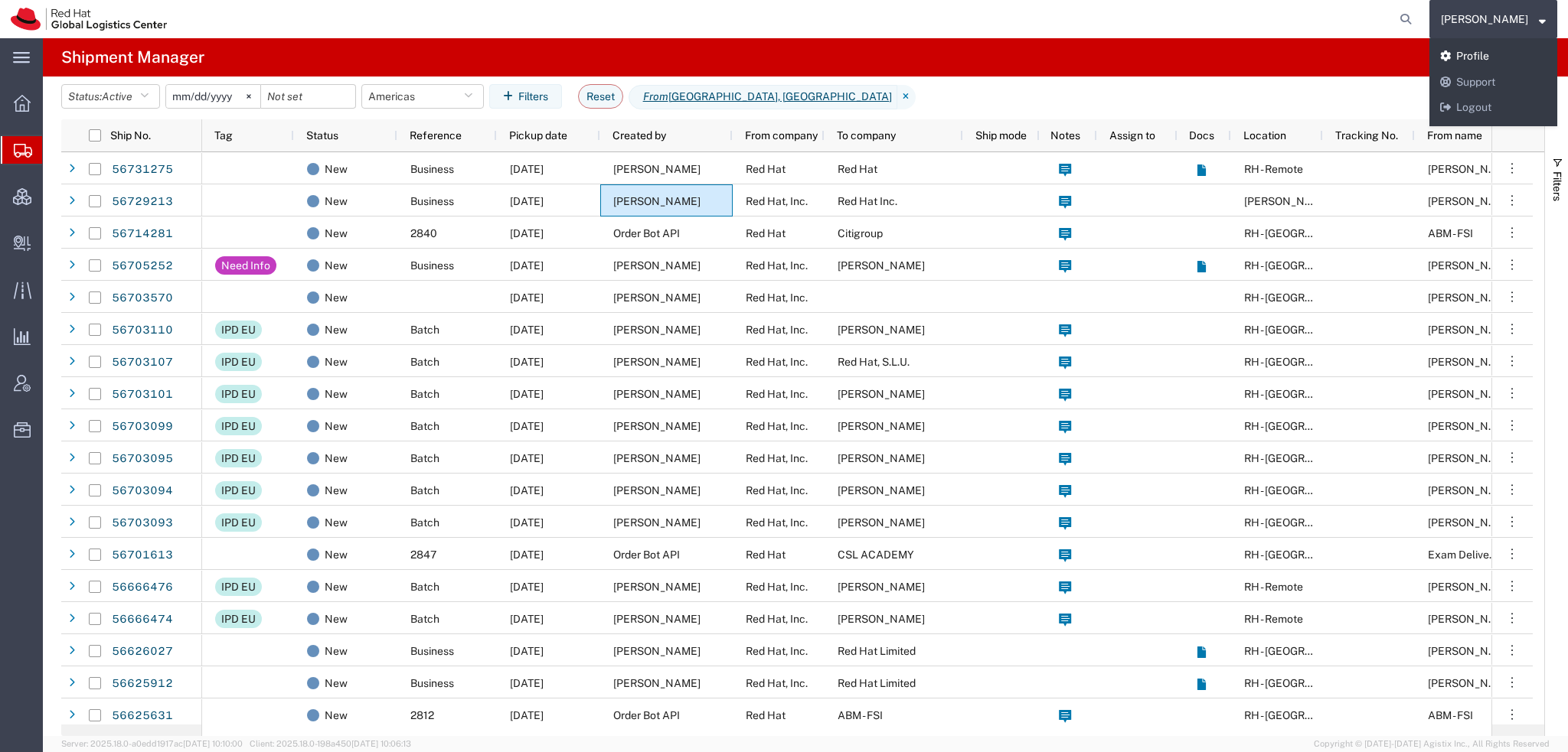
click at [1491, 54] on link "Profile" at bounding box center [1493, 57] width 128 height 26
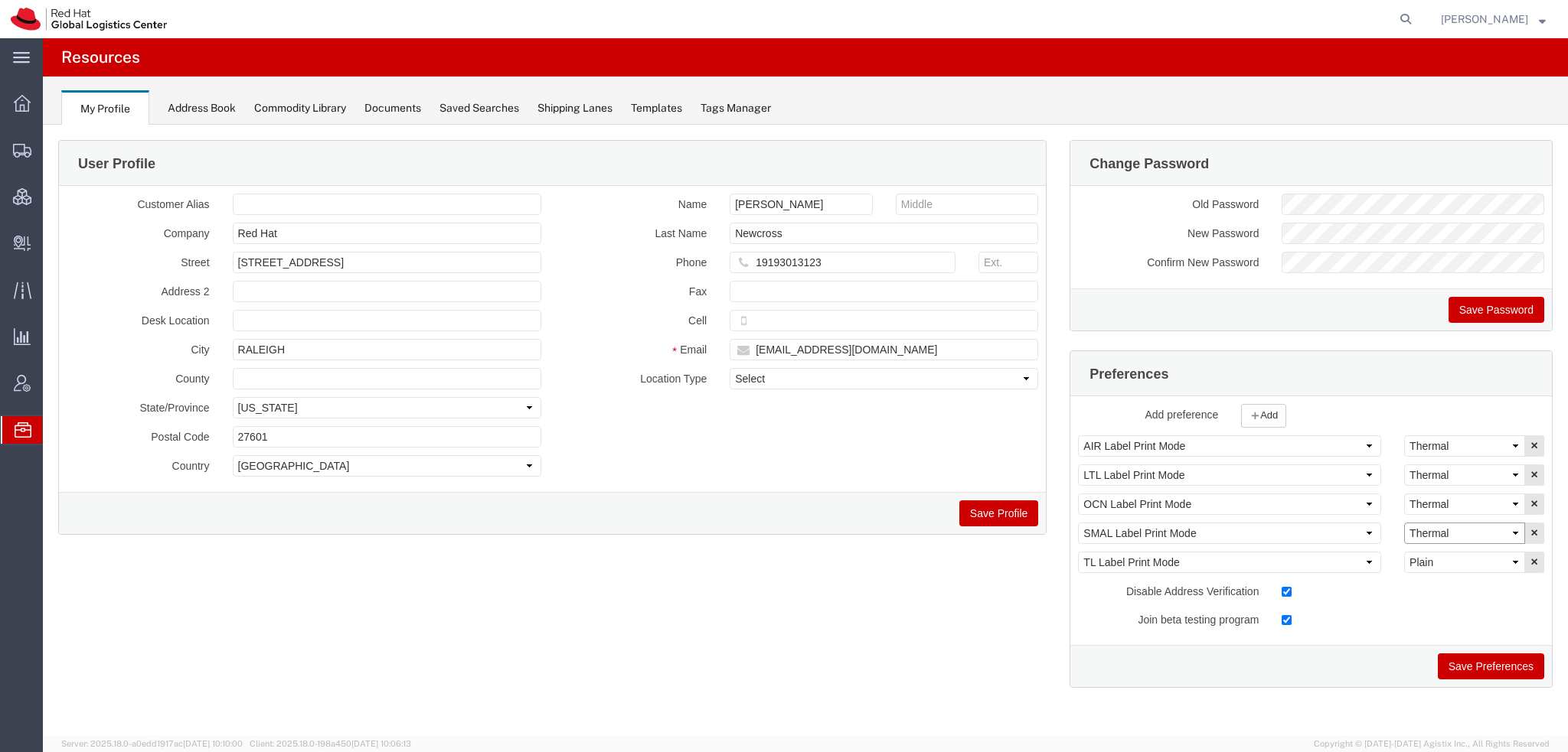
click at [1460, 533] on select "Select Plain Thermal" at bounding box center [1465, 533] width 121 height 22
select select "Plain"
click at [1404, 523] on select "Select Plain Thermal" at bounding box center [1465, 533] width 121 height 22
click at [1503, 659] on button "Save Preferences" at bounding box center [1490, 667] width 106 height 26
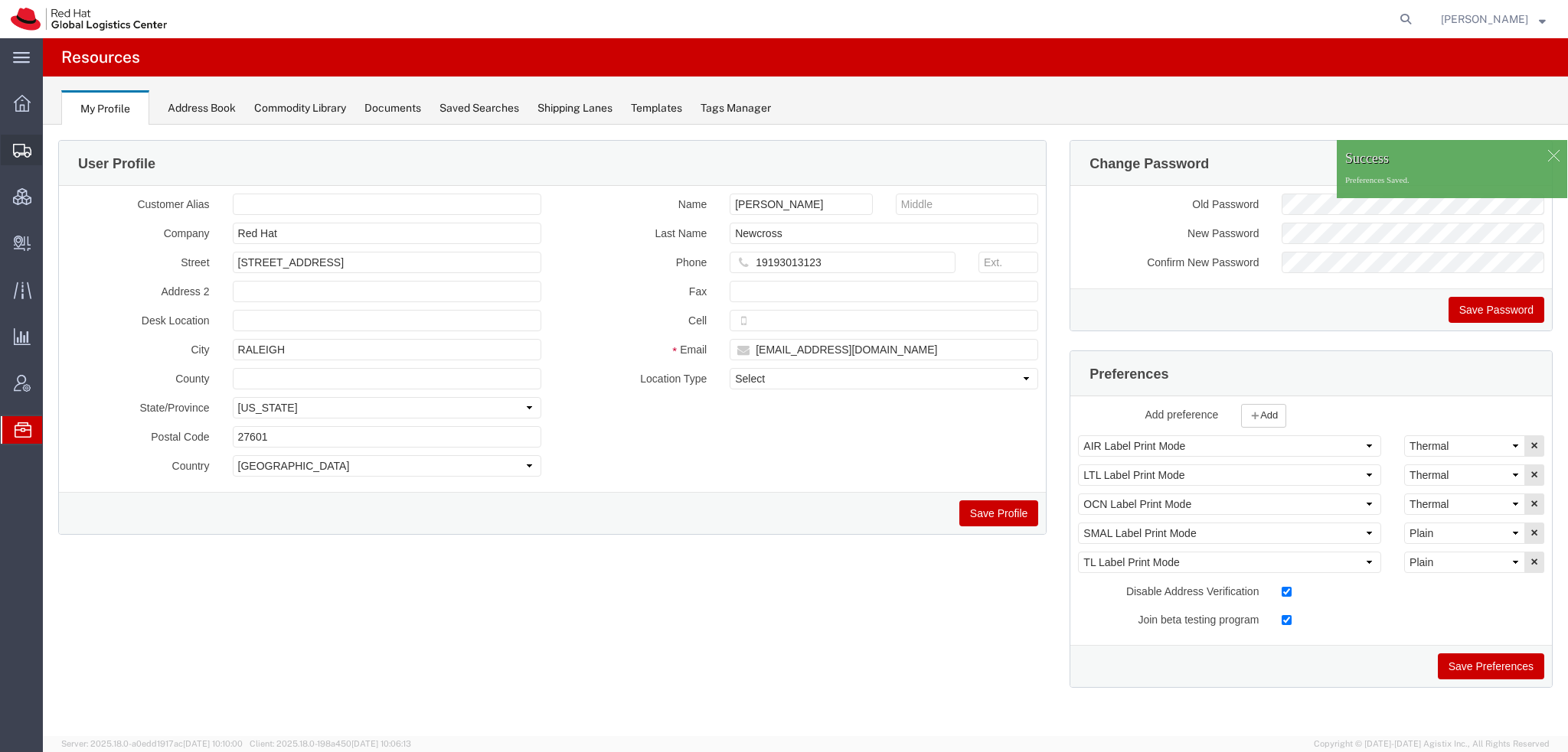
click at [0, 0] on span "Shipment Manager" at bounding box center [0, 0] width 0 height 0
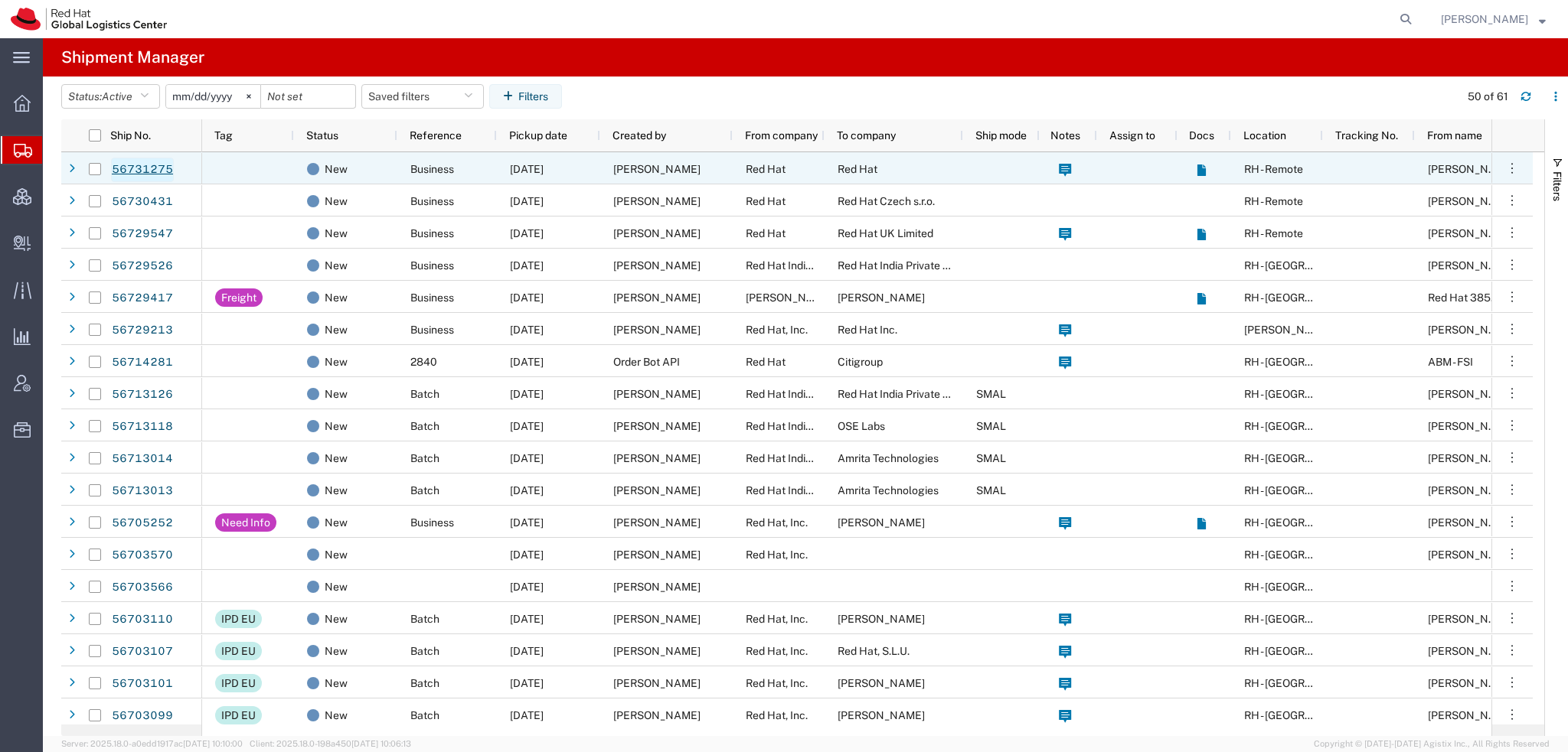
click at [152, 162] on link "56731275" at bounding box center [142, 170] width 63 height 24
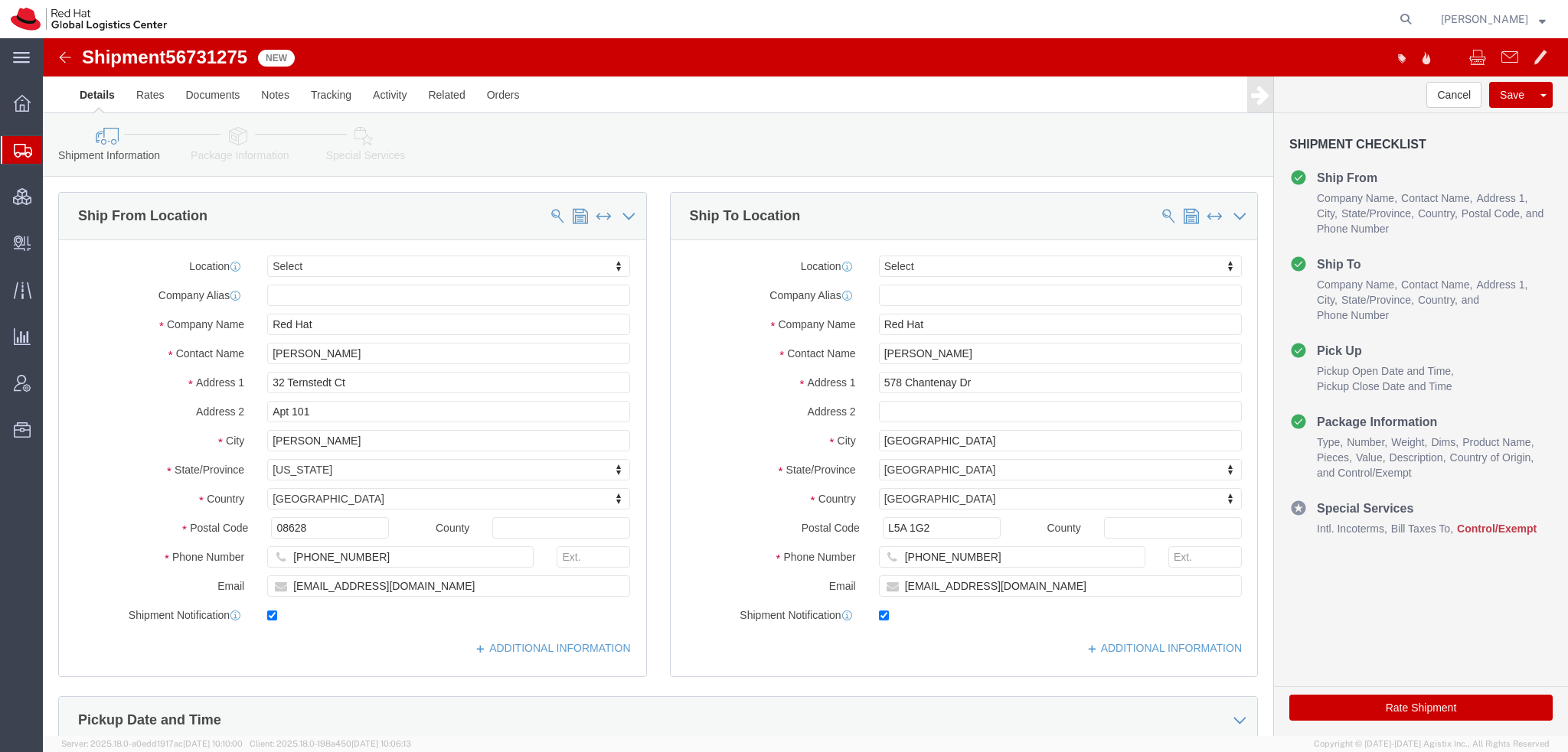
select select
drag, startPoint x: 897, startPoint y: 316, endPoint x: 711, endPoint y: 303, distance: 186.5
click div "Location My Profile Location [GEOGRAPHIC_DATA] - [GEOGRAPHIC_DATA] - [GEOGRAPHI…"
paste input "[PERSON_NAME]"
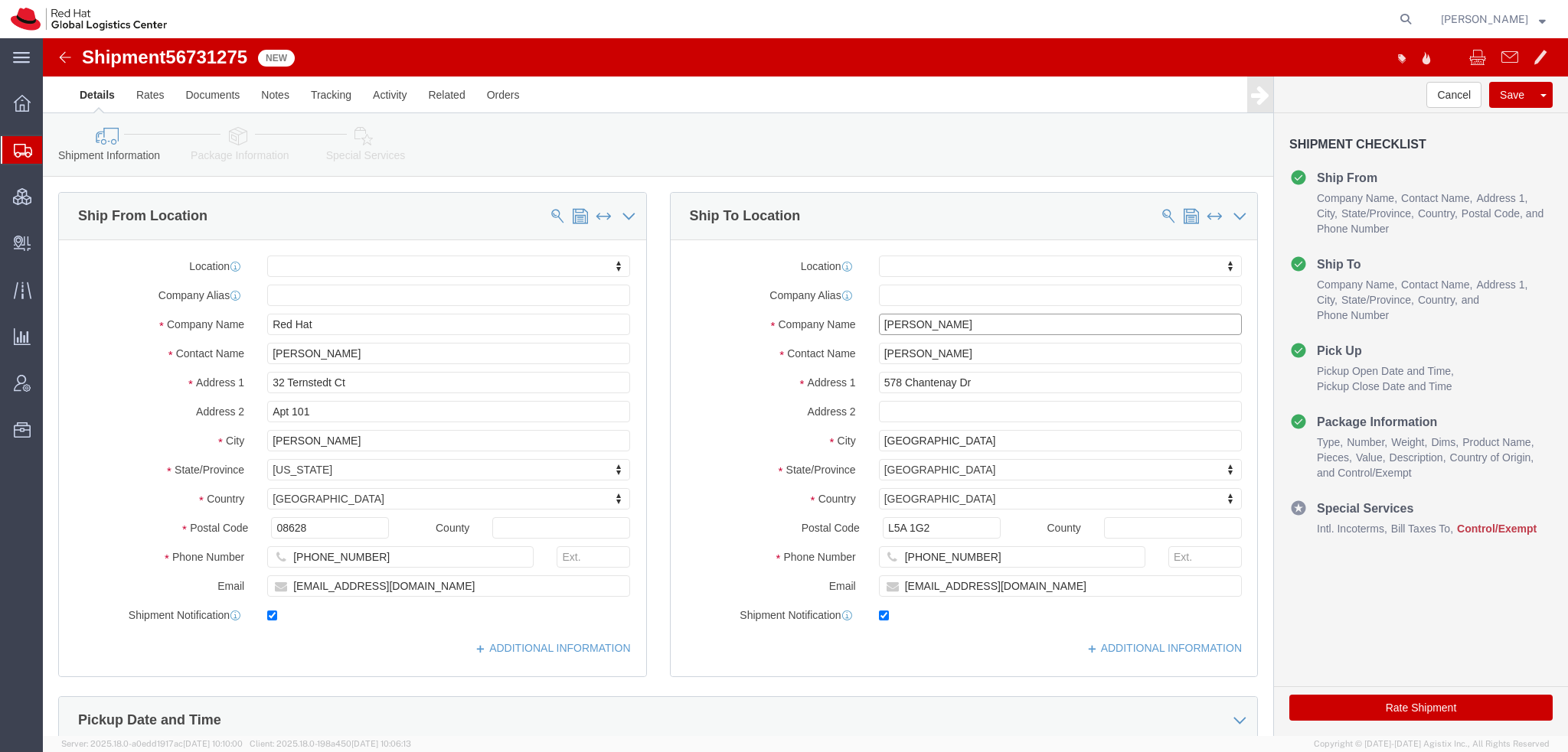
type input "[PERSON_NAME]"
drag, startPoint x: 937, startPoint y: 523, endPoint x: 871, endPoint y: 518, distance: 66.2
click input "+1-416-648-9828"
click icon
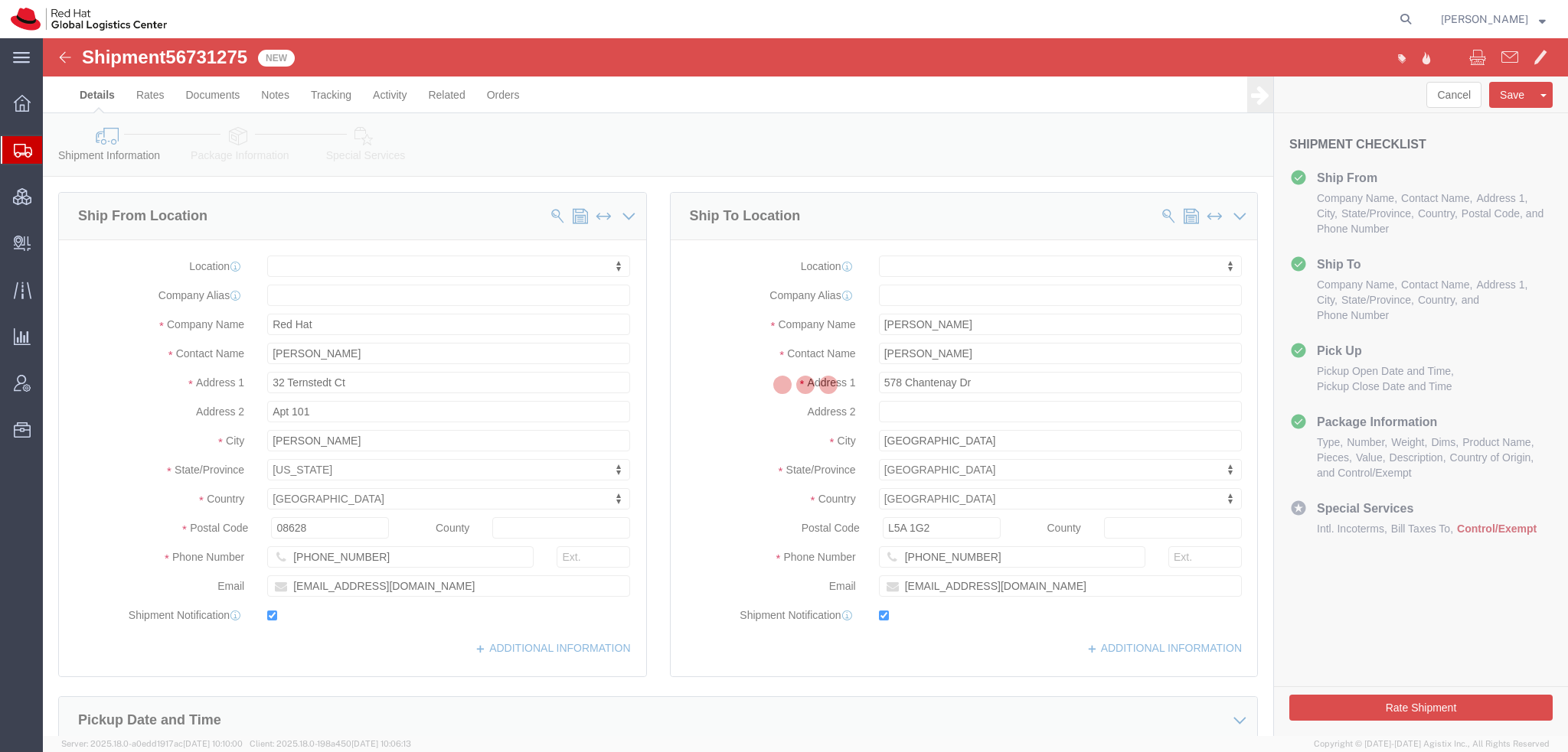
select select
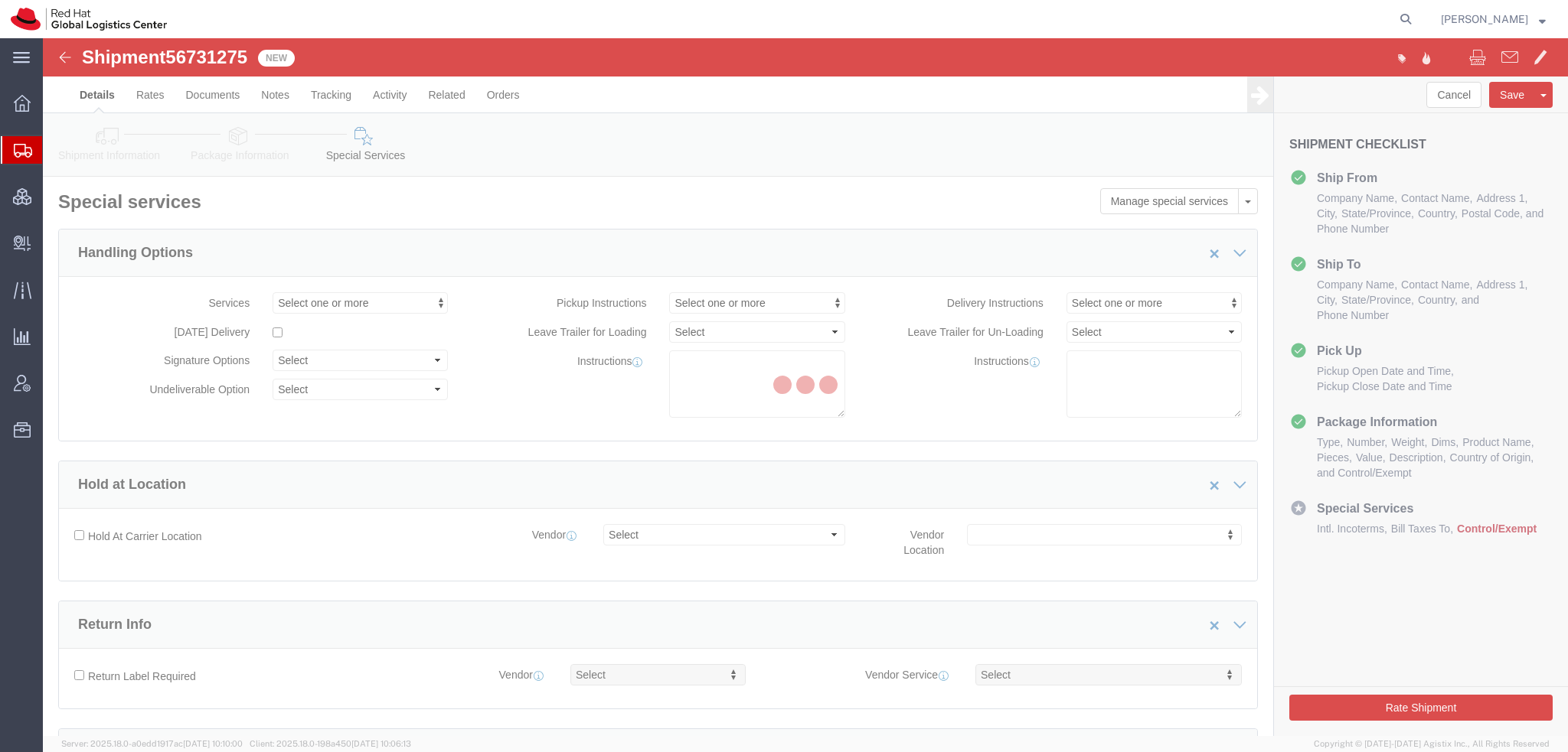
select select "COSTCENTER"
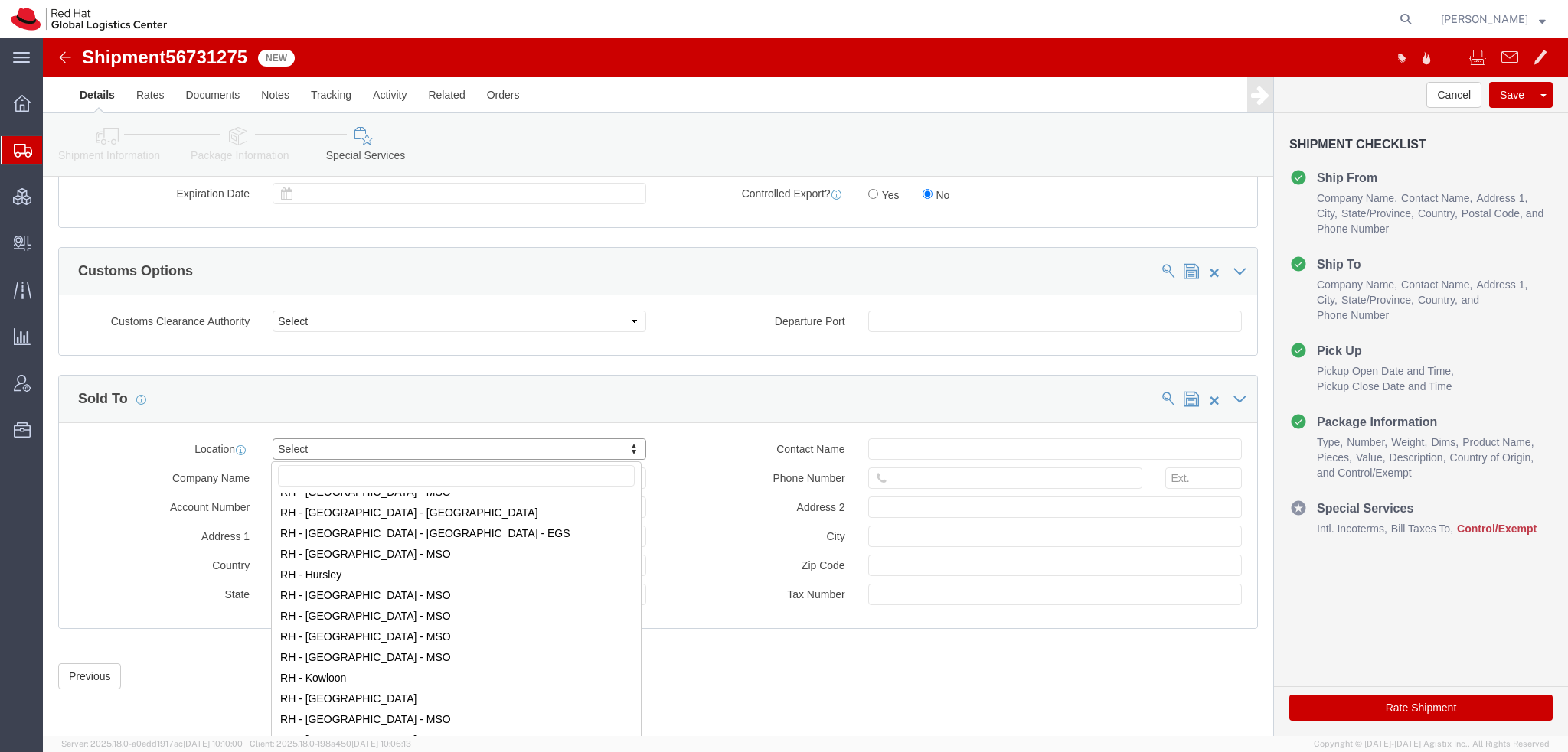
scroll to position [1454, 0]
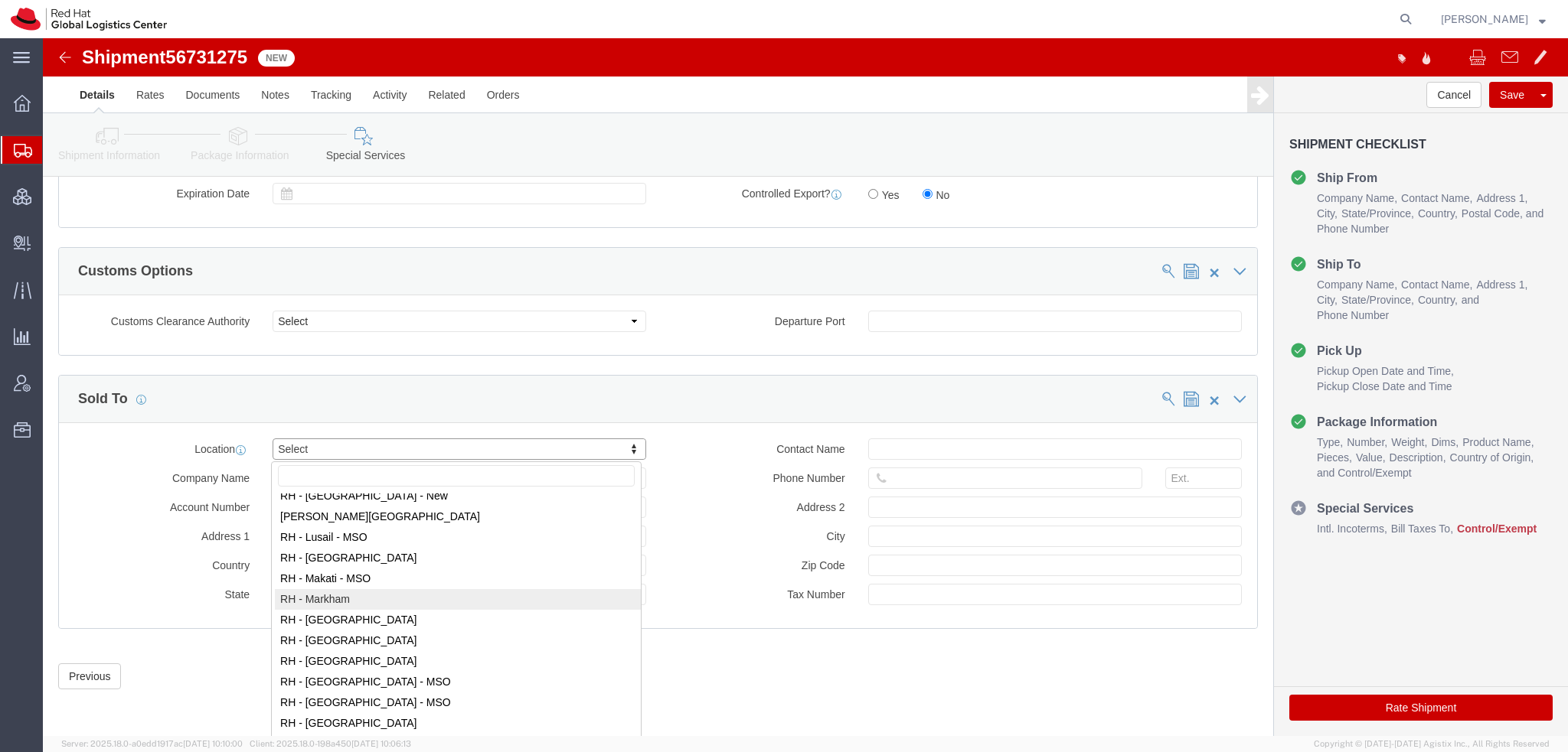
select select "61971"
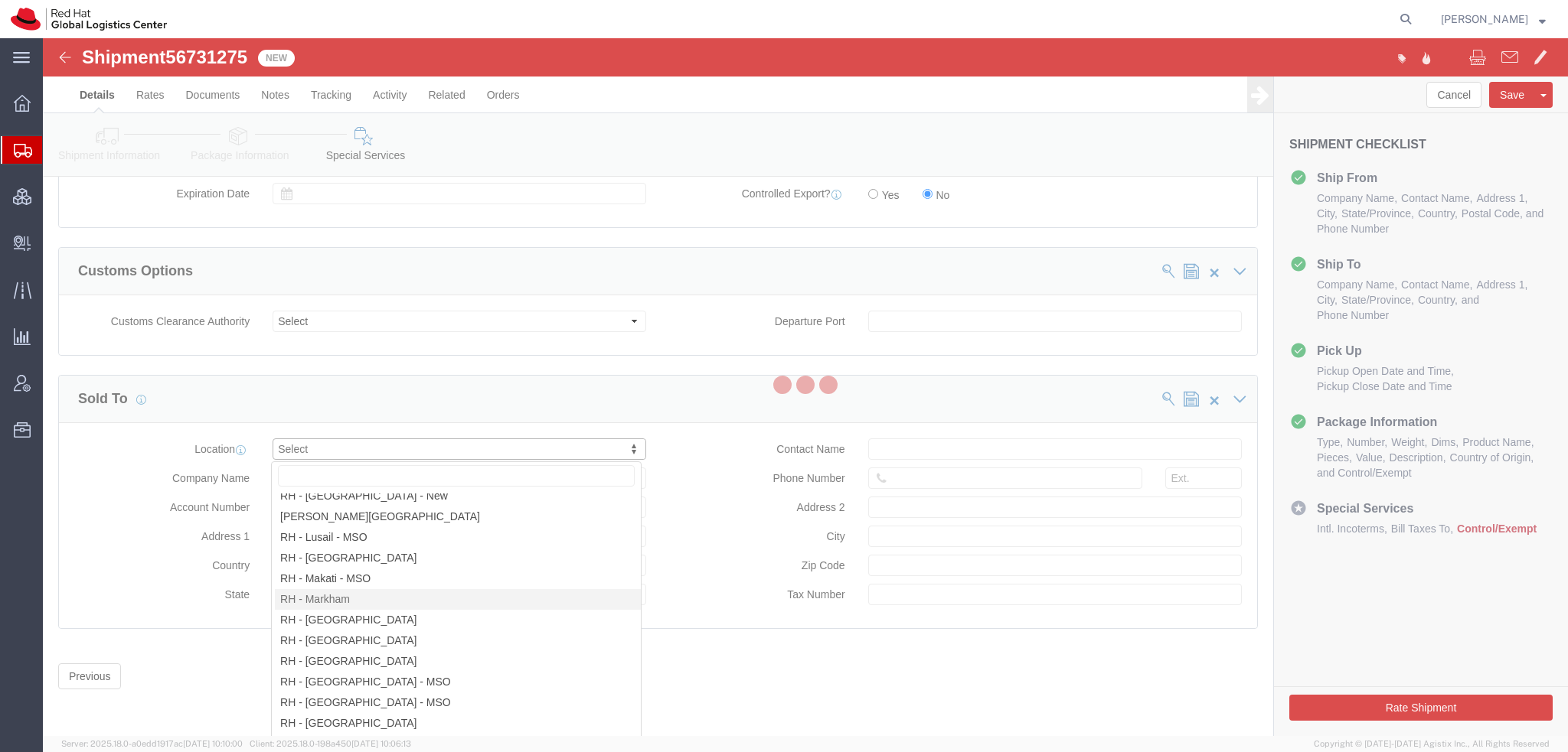
type input "Red Hat Canada Limited"
type input "8200 Warden Avenue"
select select "CA"
type input "MARKHAM"
type input "L6G 1C7"
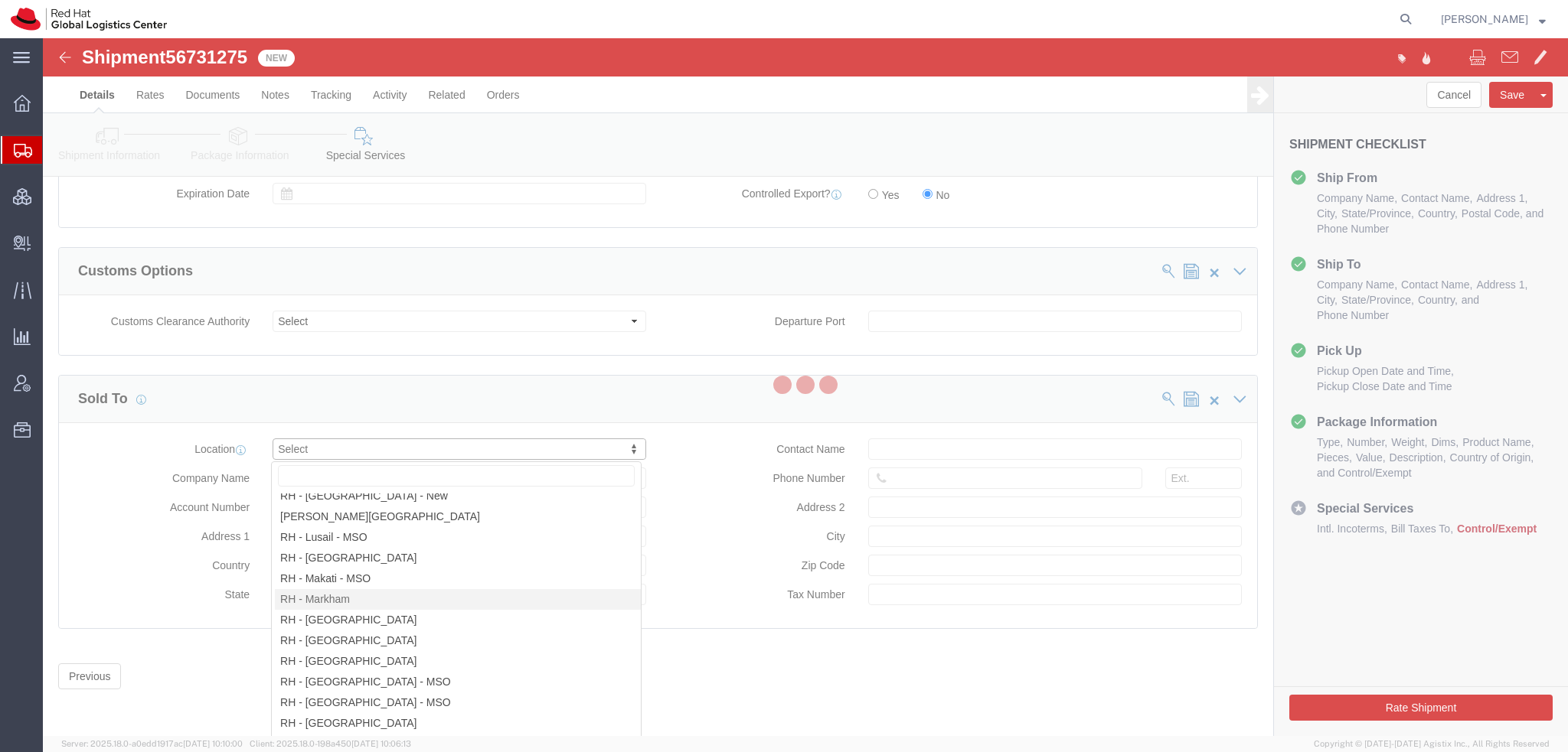
type input "881694640RT0001"
select select "ON"
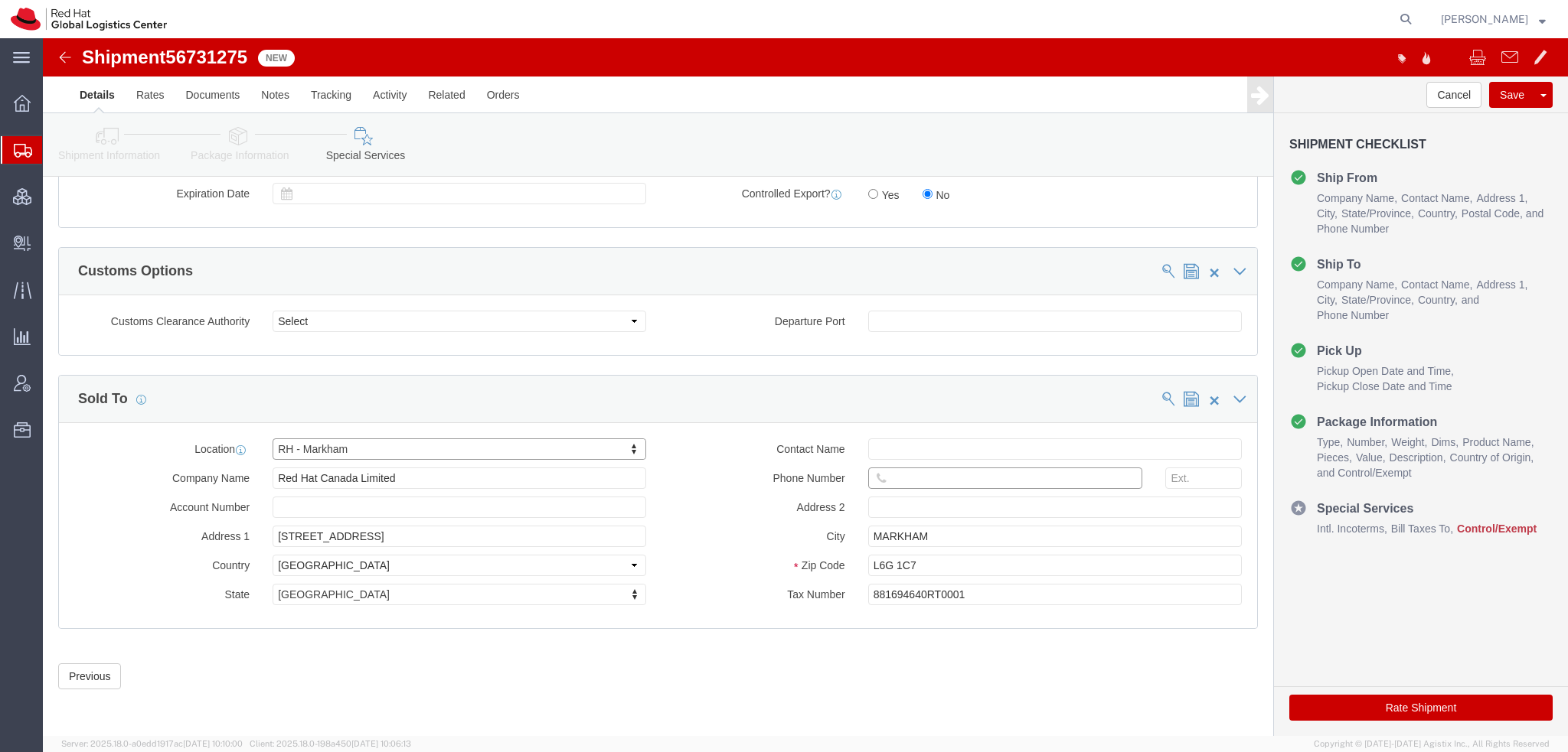
click input "text"
paste input "416-648-9828"
type input "416-648-9828"
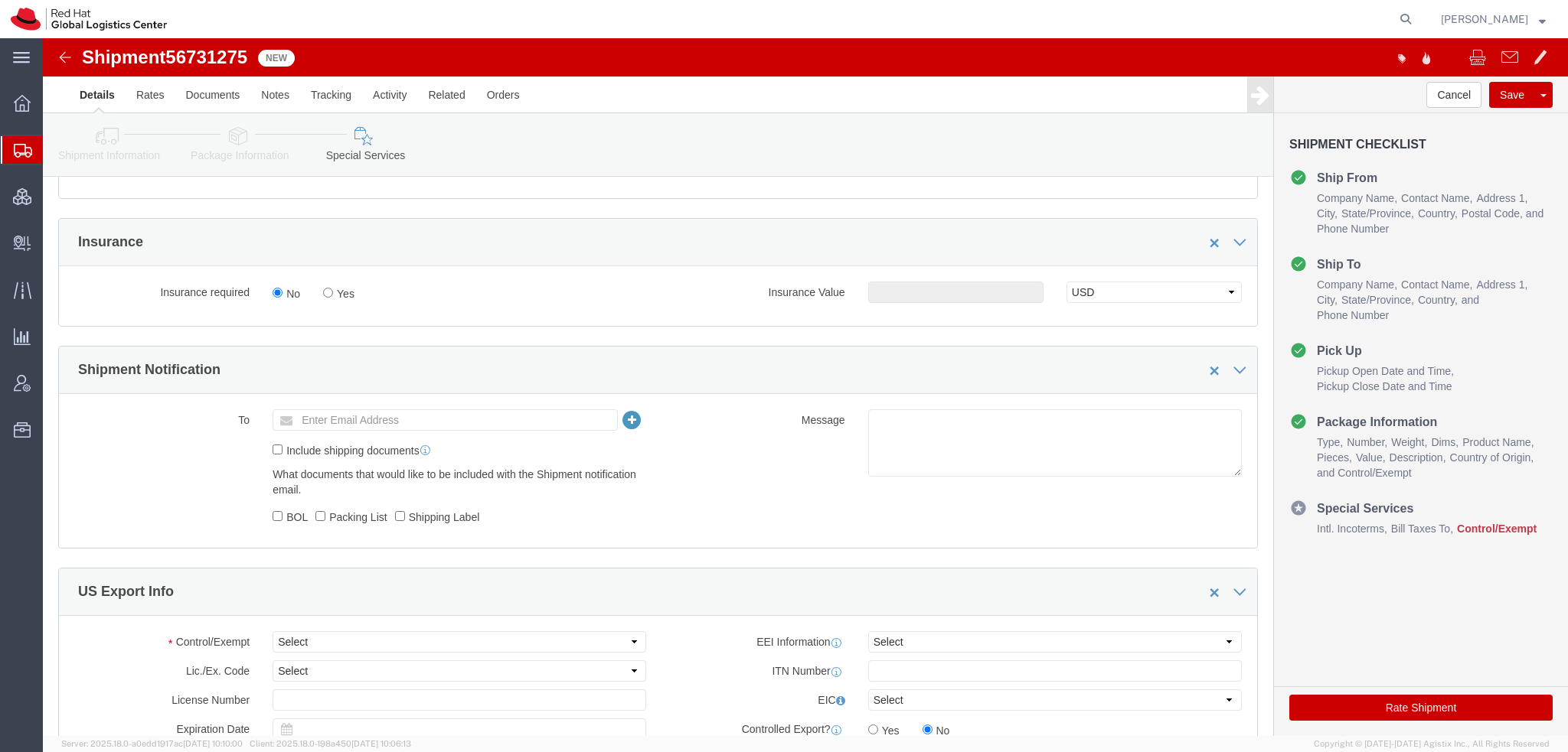
scroll to position [453, 0]
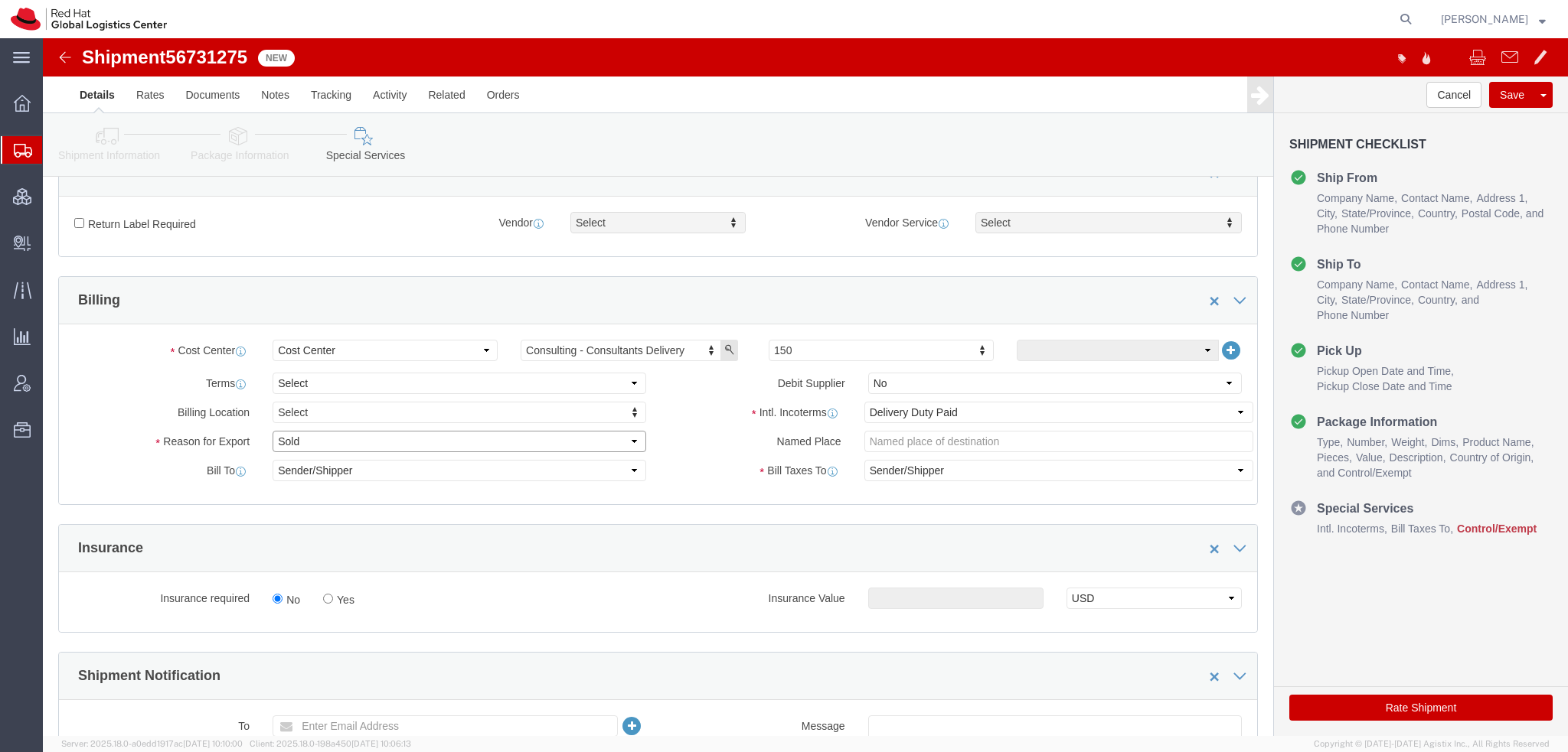
click select "Select Gift Personal Effects Repair/Warranty Return Sample Sold Temporary/Not S…"
select select "RETURN"
click select "Select Gift Personal Effects Repair/Warranty Return Sample Sold Temporary/Not S…"
click select "Select Carriage Insurance Paid Carriage Paid To Cost and Freight Cost Insurance…"
select select "FCA"
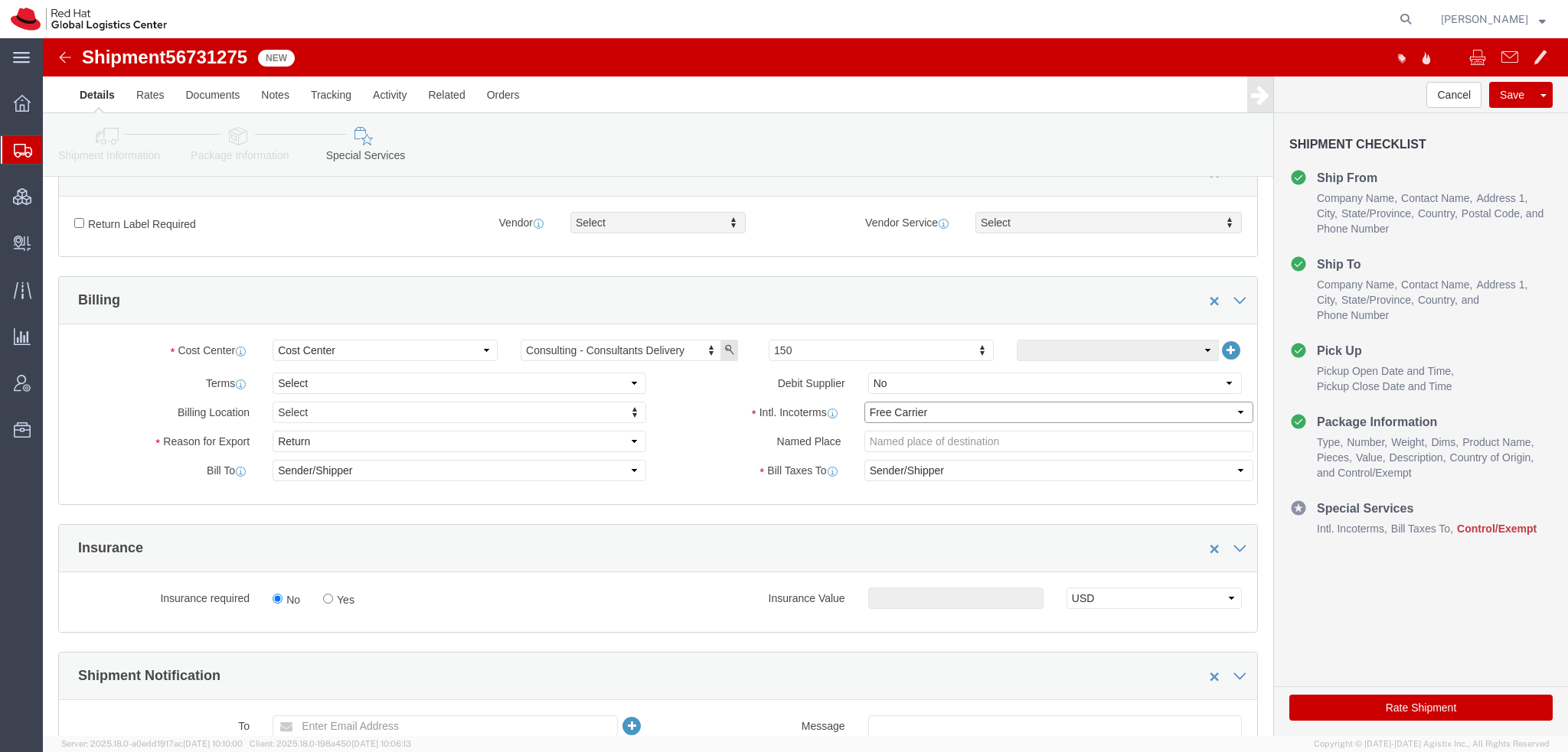
click select "Select Carriage Insurance Paid Carriage Paid To Cost and Freight Cost Insurance…"
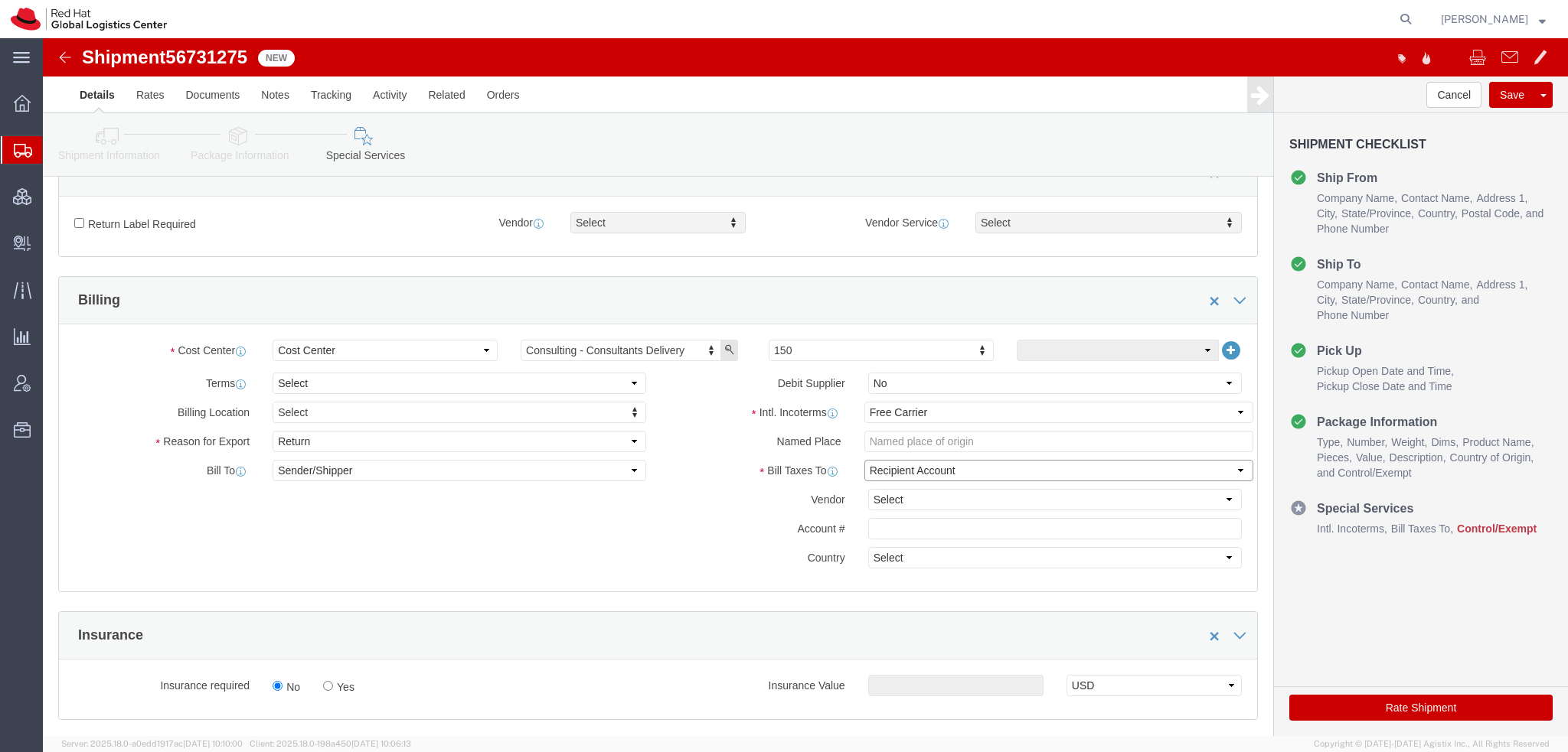
click select "Select Recipient Account Sender/Shipper Third Party Account"
select select "THRD"
click select "Select Recipient Account Sender/Shipper Third Party Account"
click select "Select DHL FedEx Express UPS"
select select "FedEx Express"
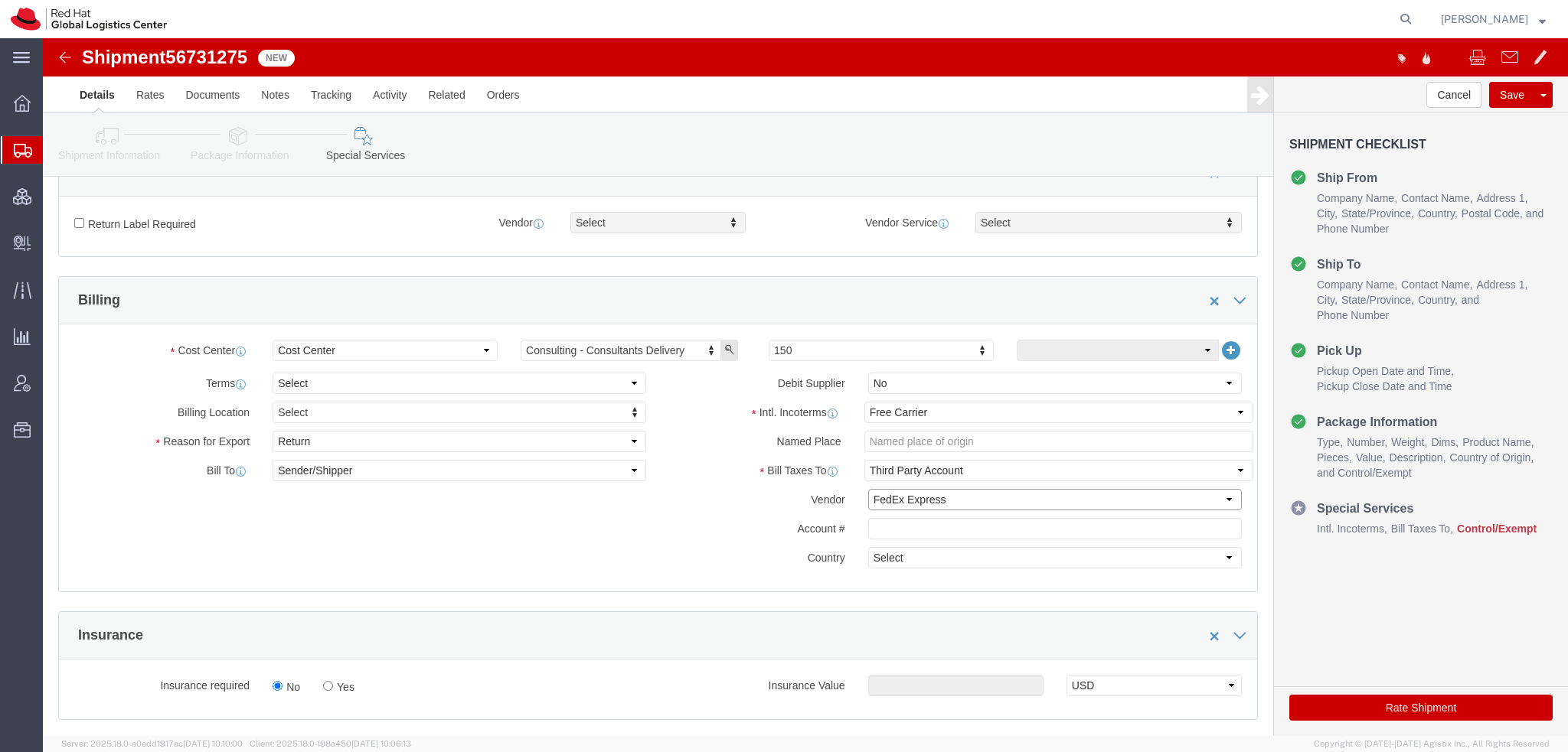
click select "Select DHL FedEx Express UPS"
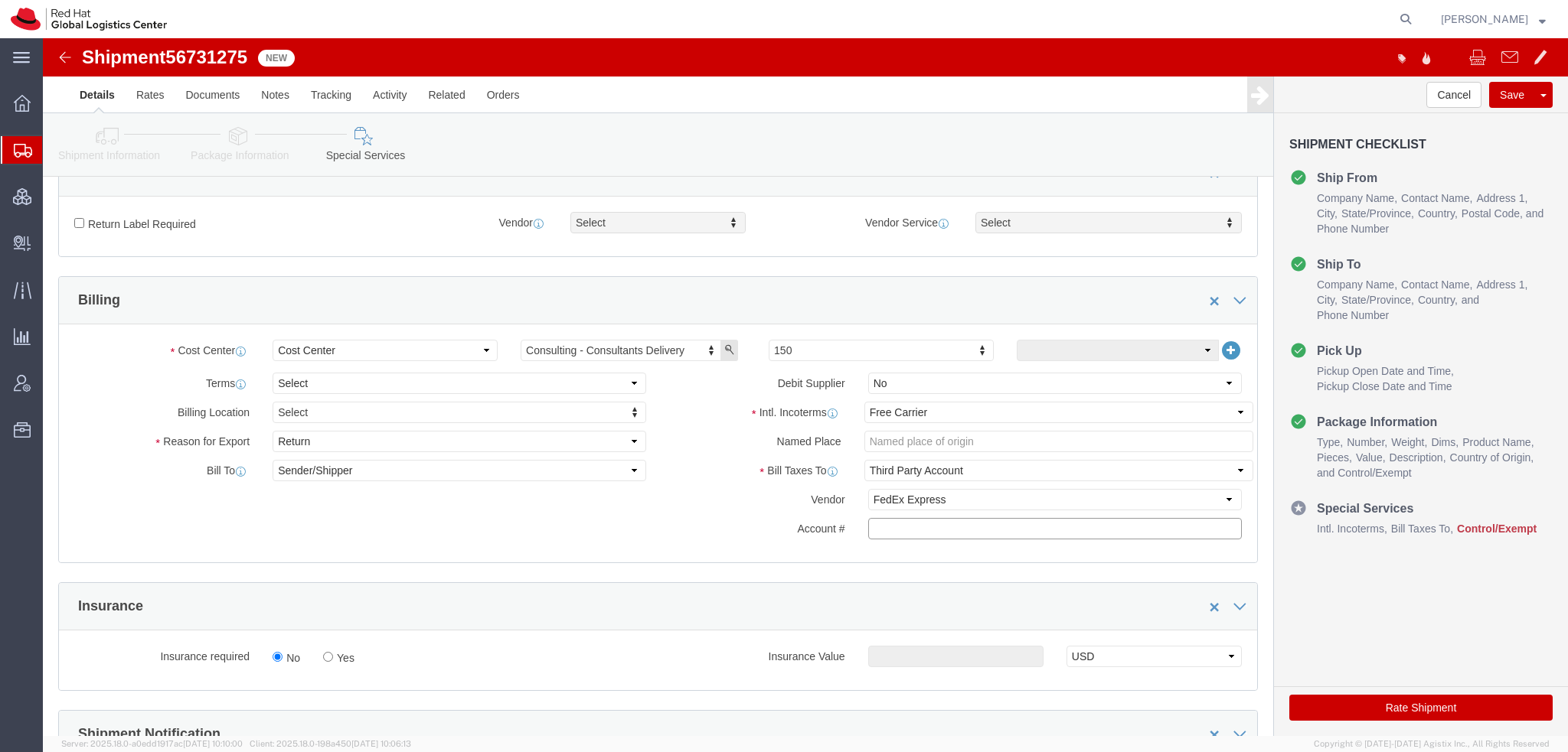
paste input "222181879"
type input "222181879"
click icon
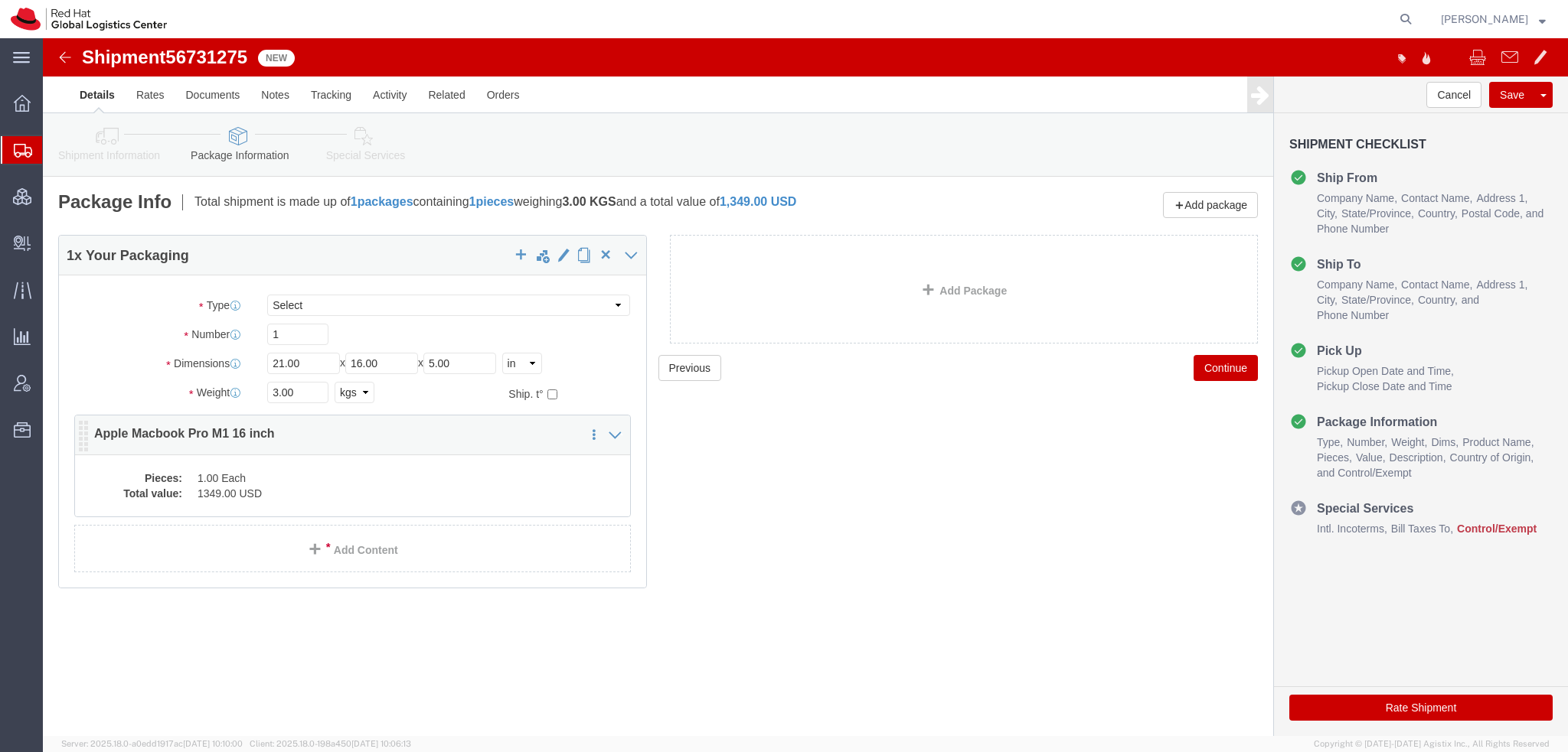
click dd "1.00 Each"
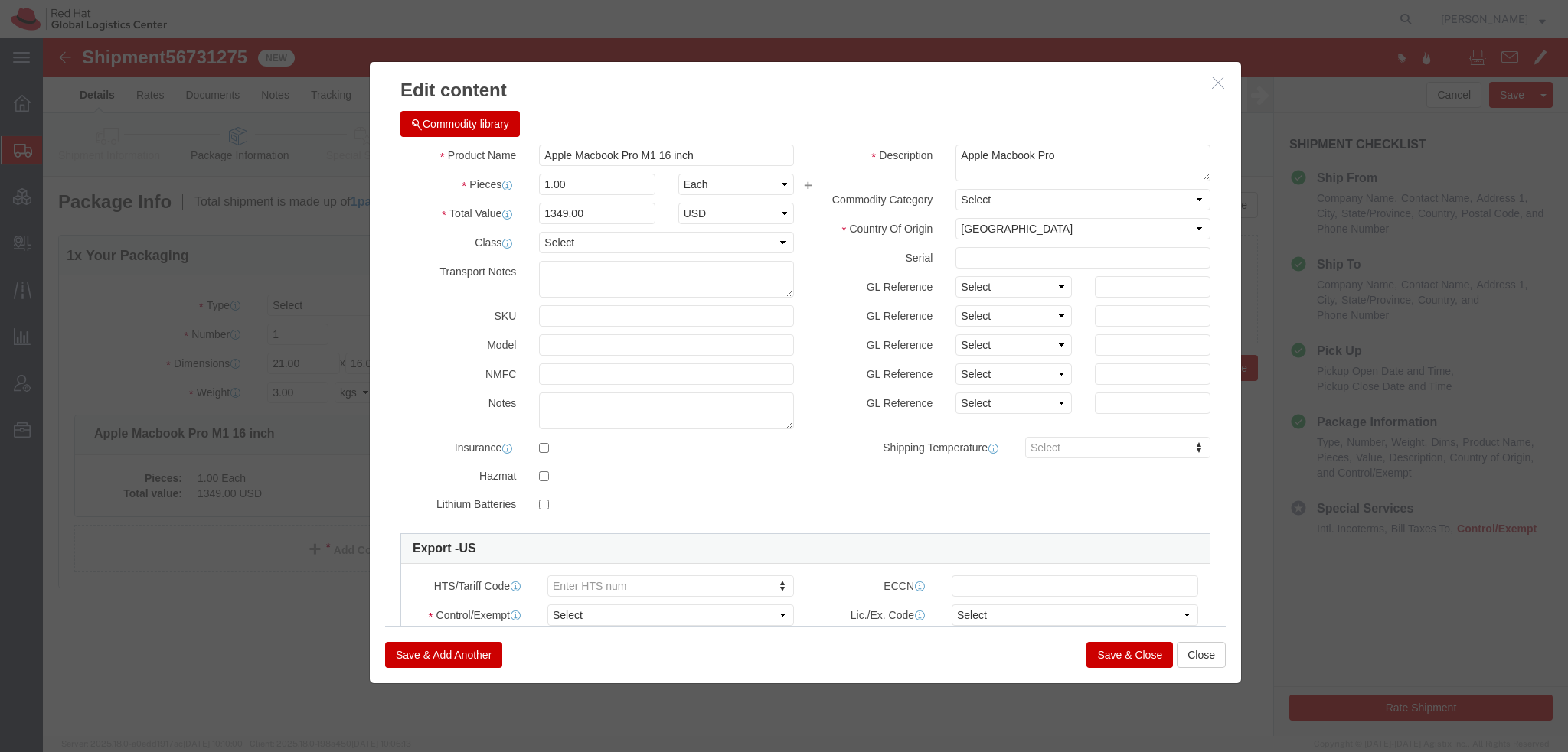
click button "Commodity library"
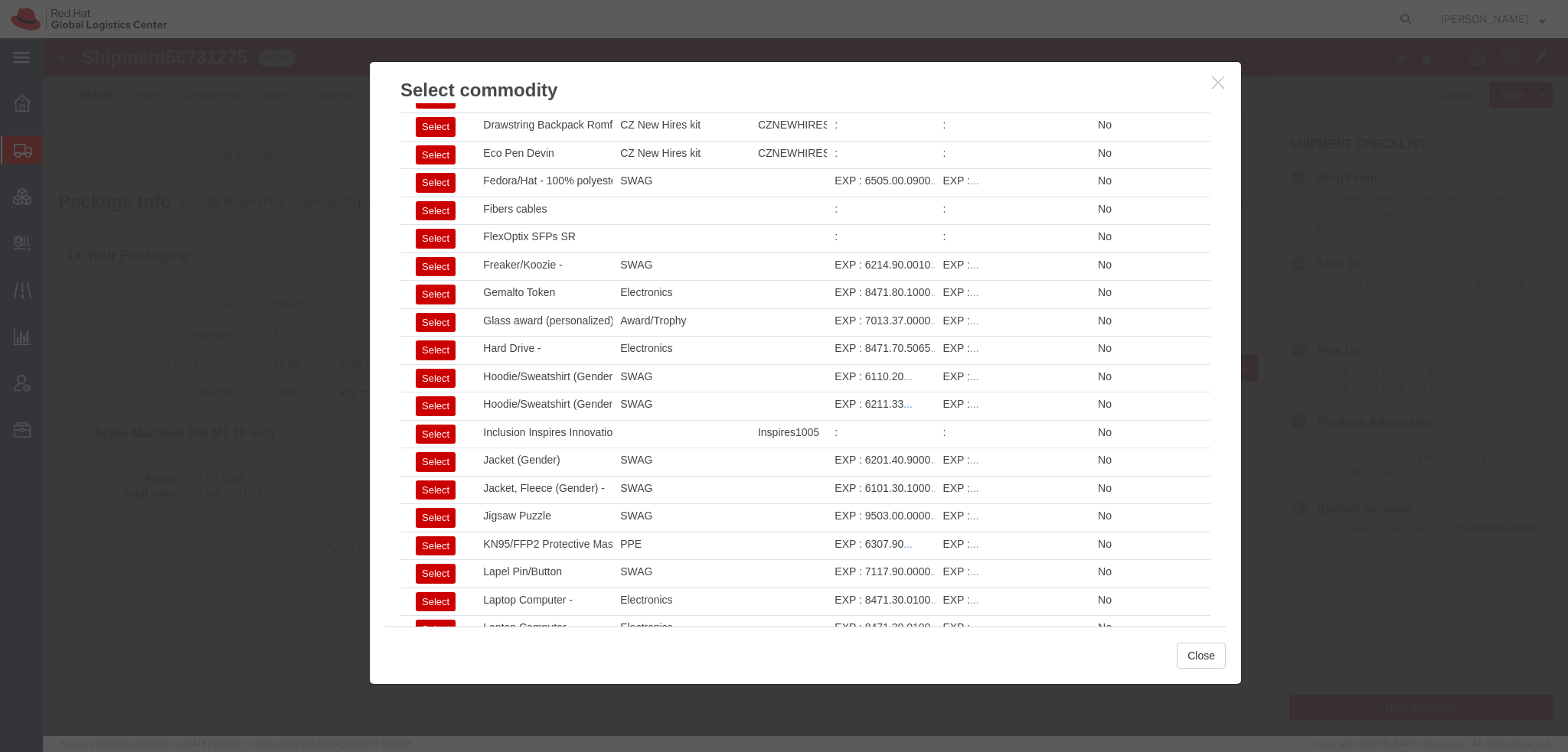
scroll to position [1037, 0]
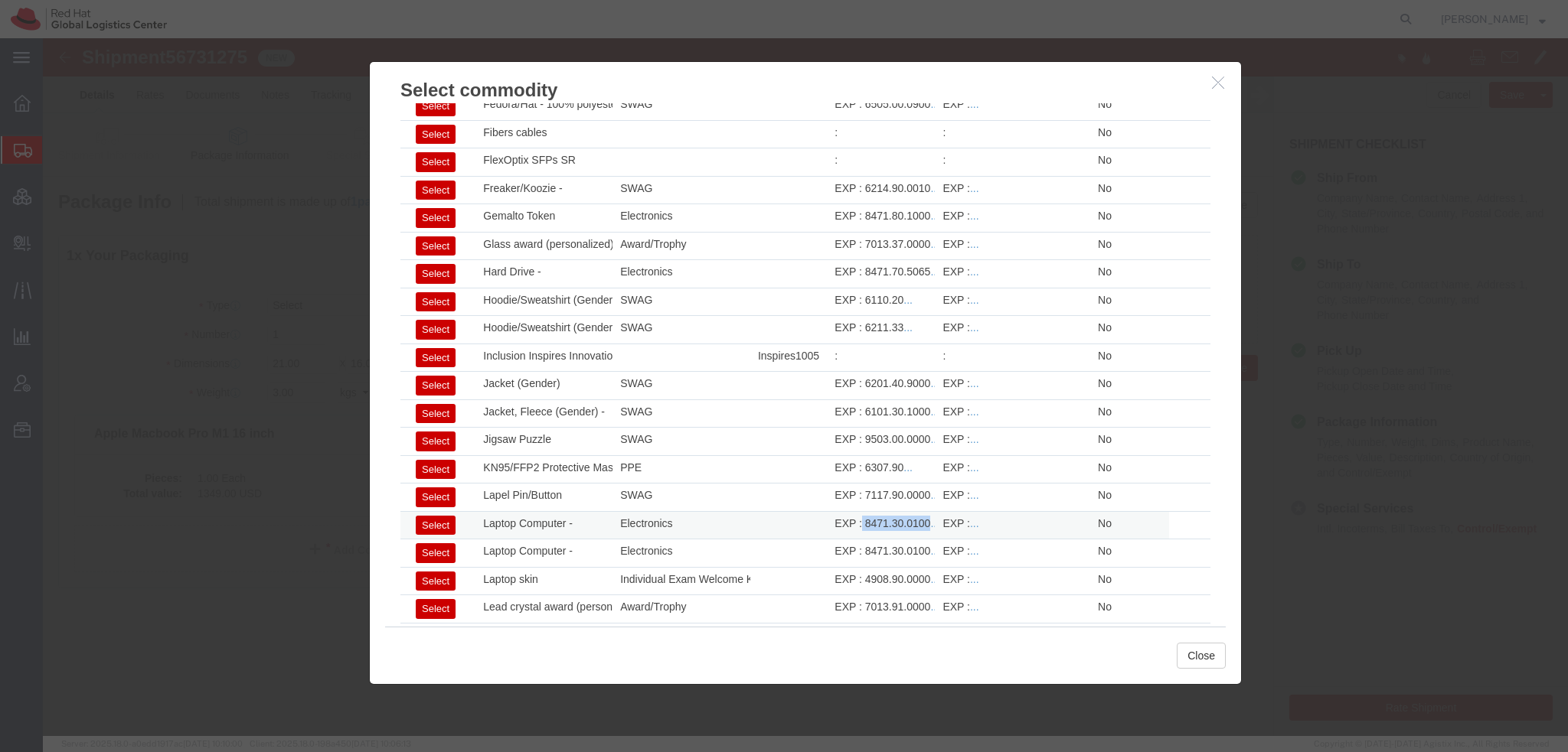
drag, startPoint x: 814, startPoint y: 473, endPoint x: 881, endPoint y: 474, distance: 67.0
click div "EXP : 8471.30.0100 ..."
drag, startPoint x: 881, startPoint y: 473, endPoint x: 819, endPoint y: 473, distance: 62.0
click div "EXP : 8471.30.0100 ..."
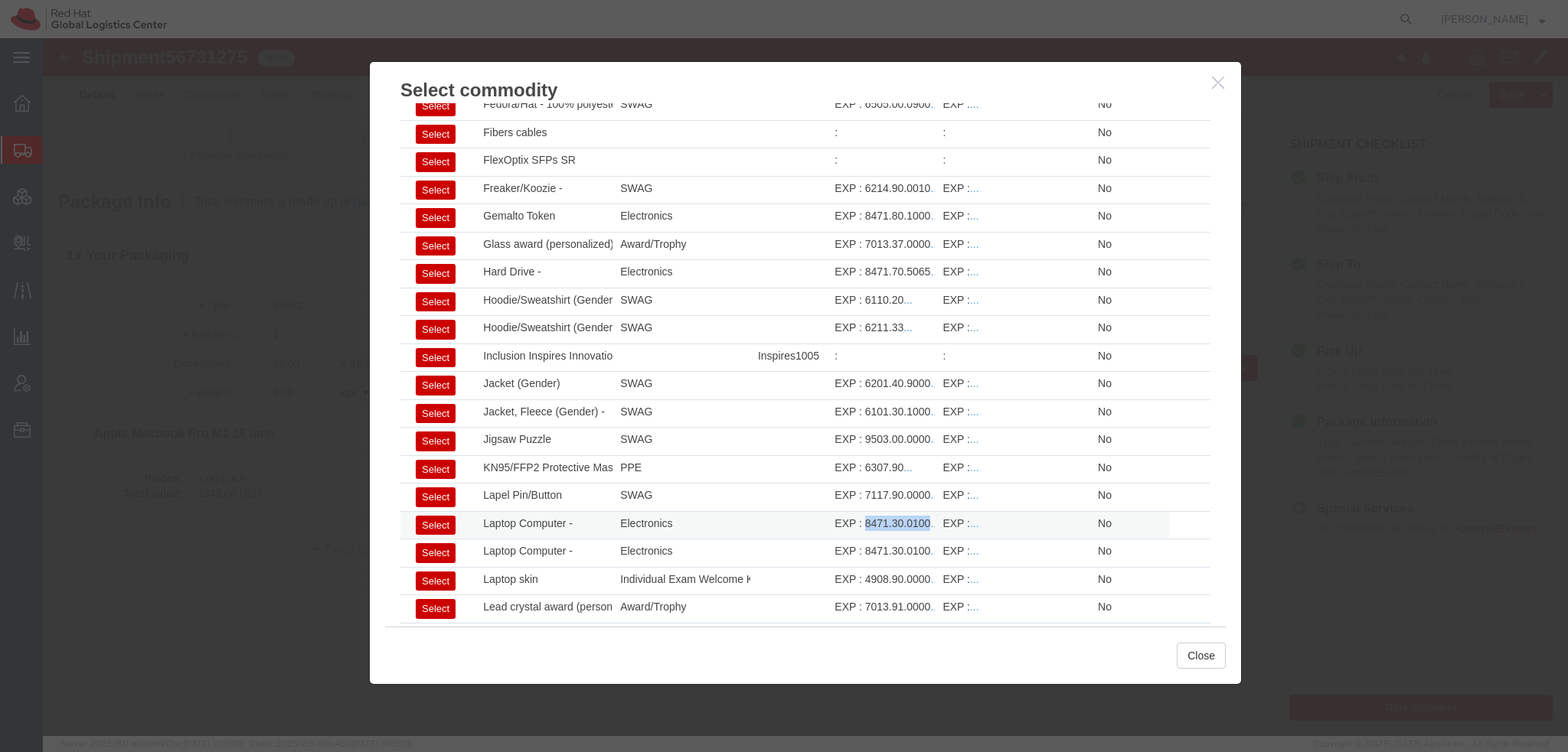
copy div "8471.30.0100"
click button "Close"
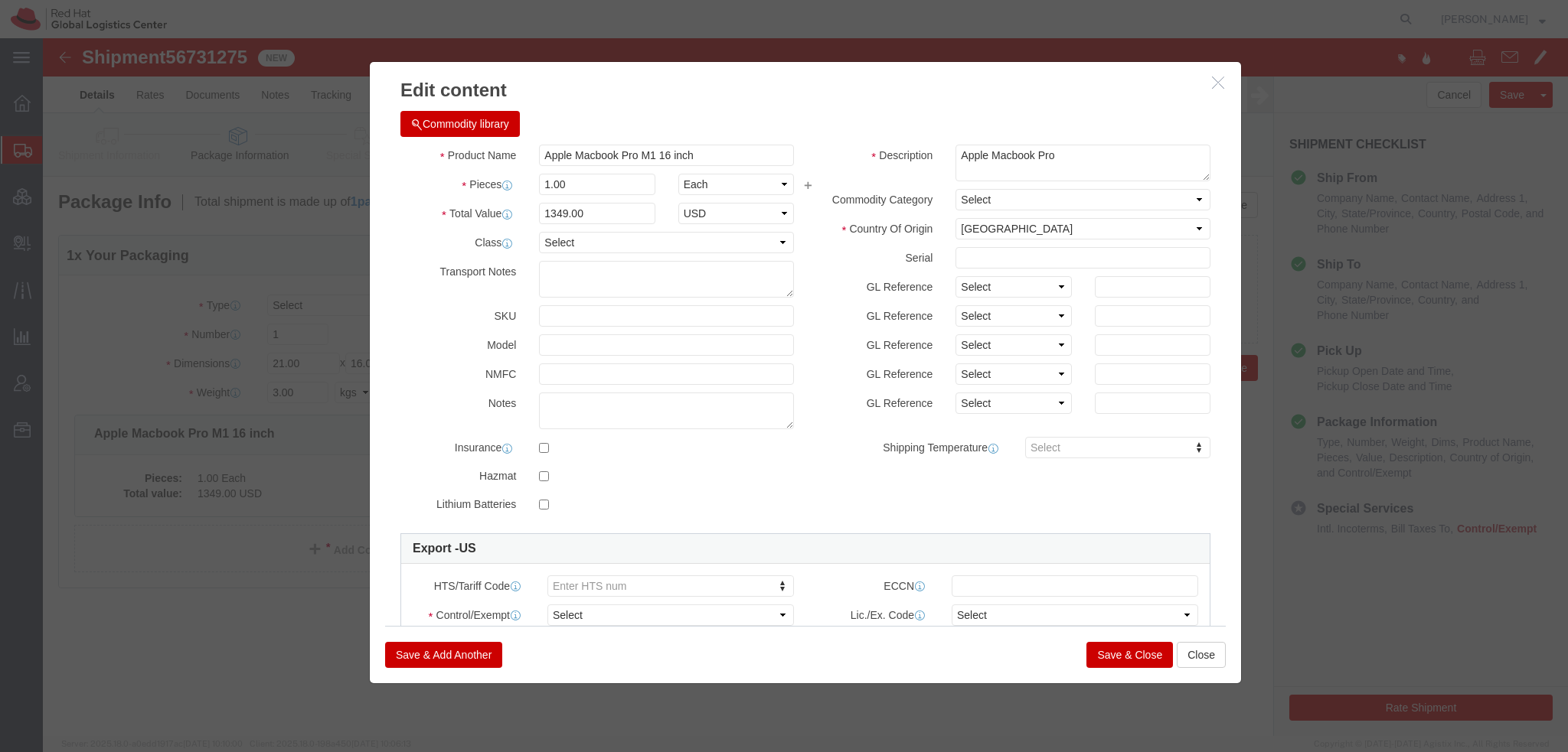
click div
click input "checkbox"
checkbox input "true"
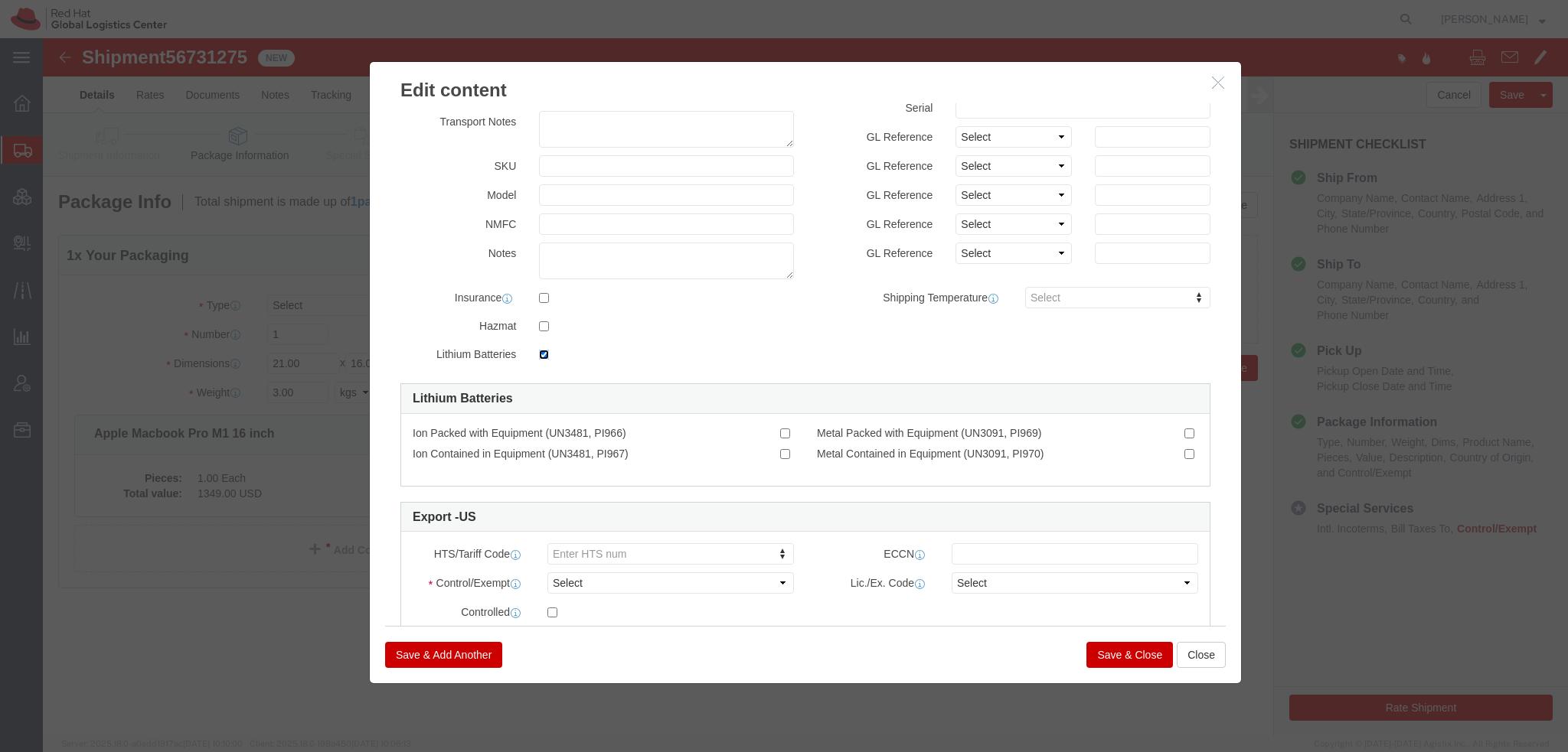
scroll to position [154, 0]
click input "Ion Contained in Equipment (UN3481, PI967)"
checkbox input "true"
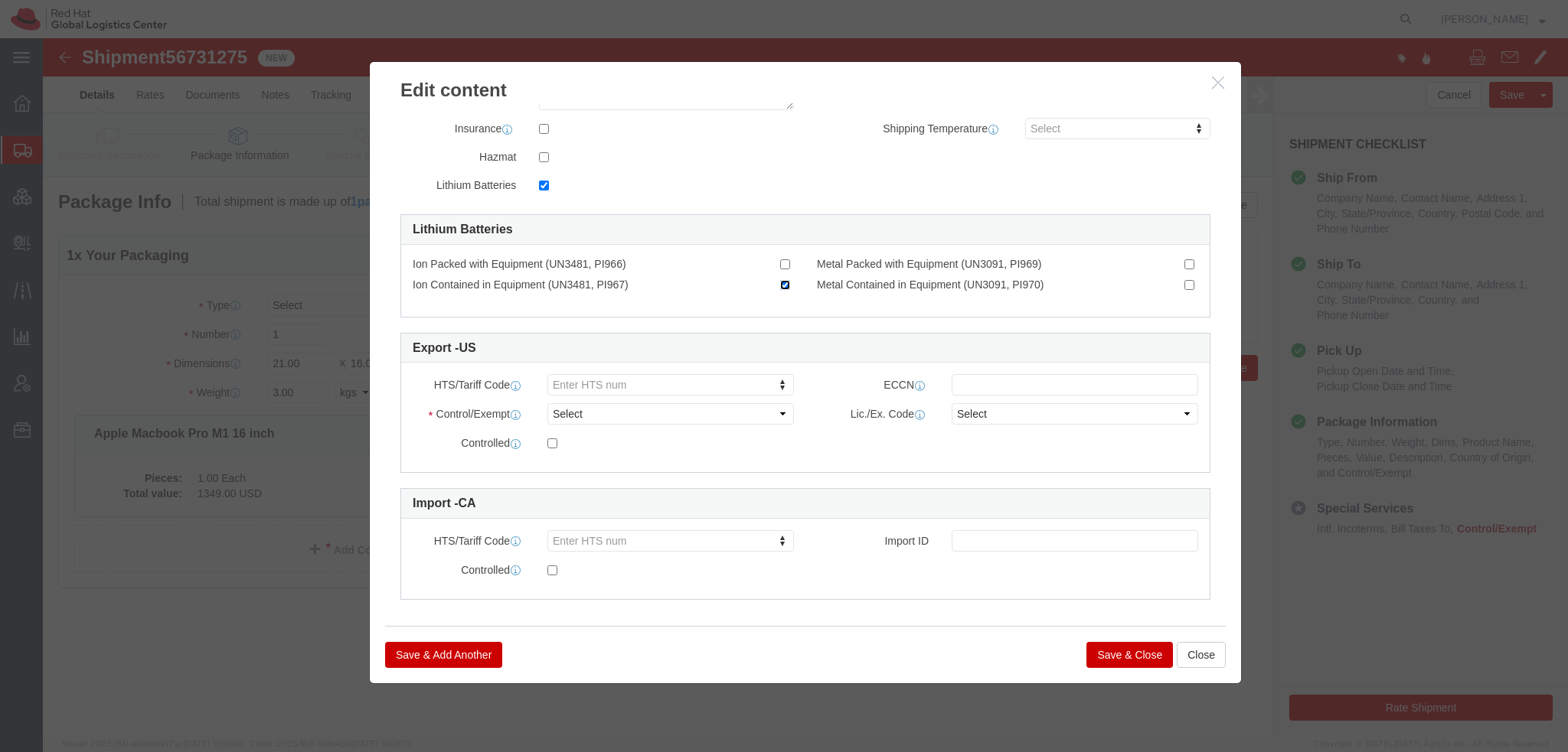
scroll to position [326, 0]
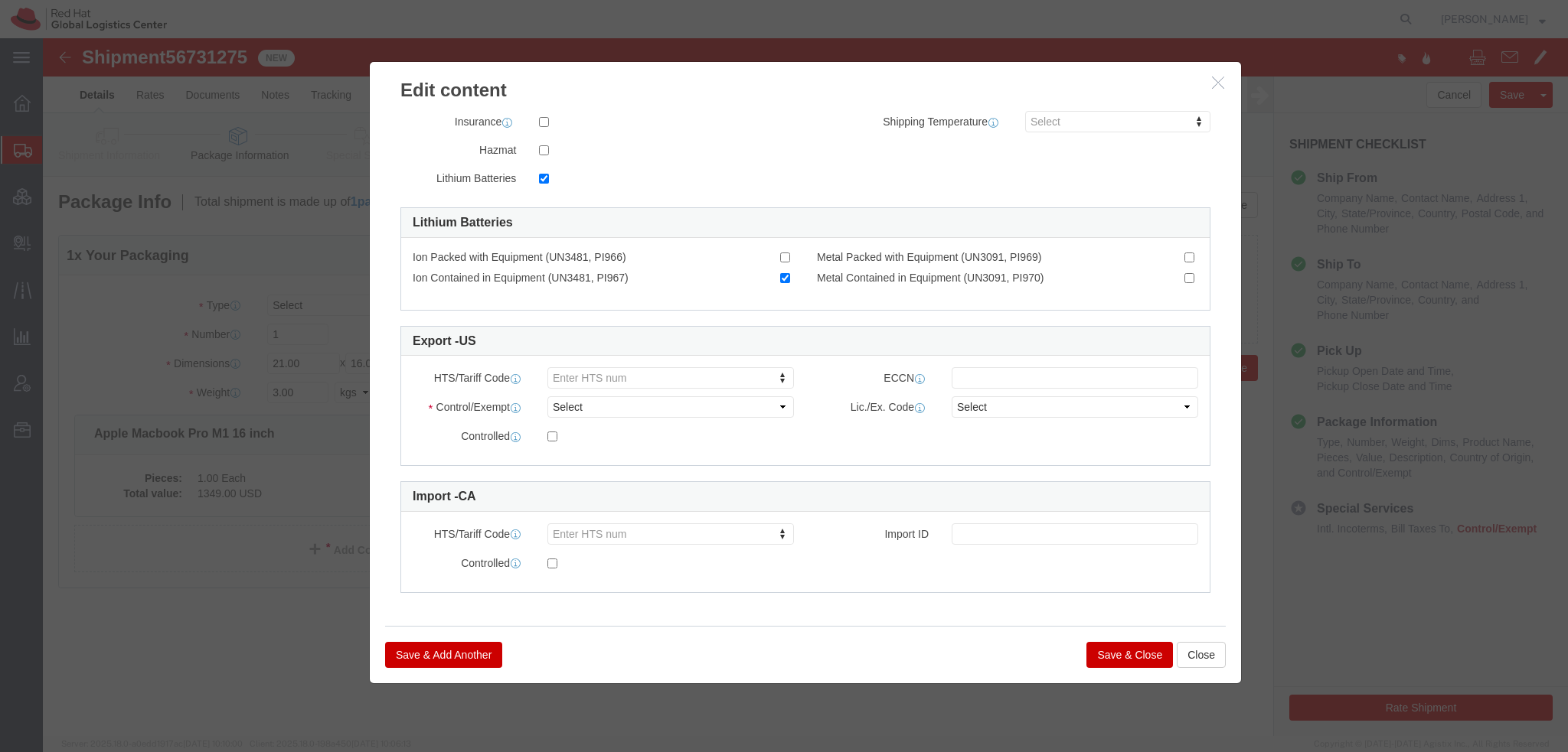
click div "HTS/Tariff Code Enter HTS num ECCN Control/Exempt Select ATF BIS DEA EPA FDA FT…"
type input "8471.30.0100"
click select "Select ATF BIS DEA EPA FDA FTR ITAR OFAC Other (OPA)"
select select "FTR"
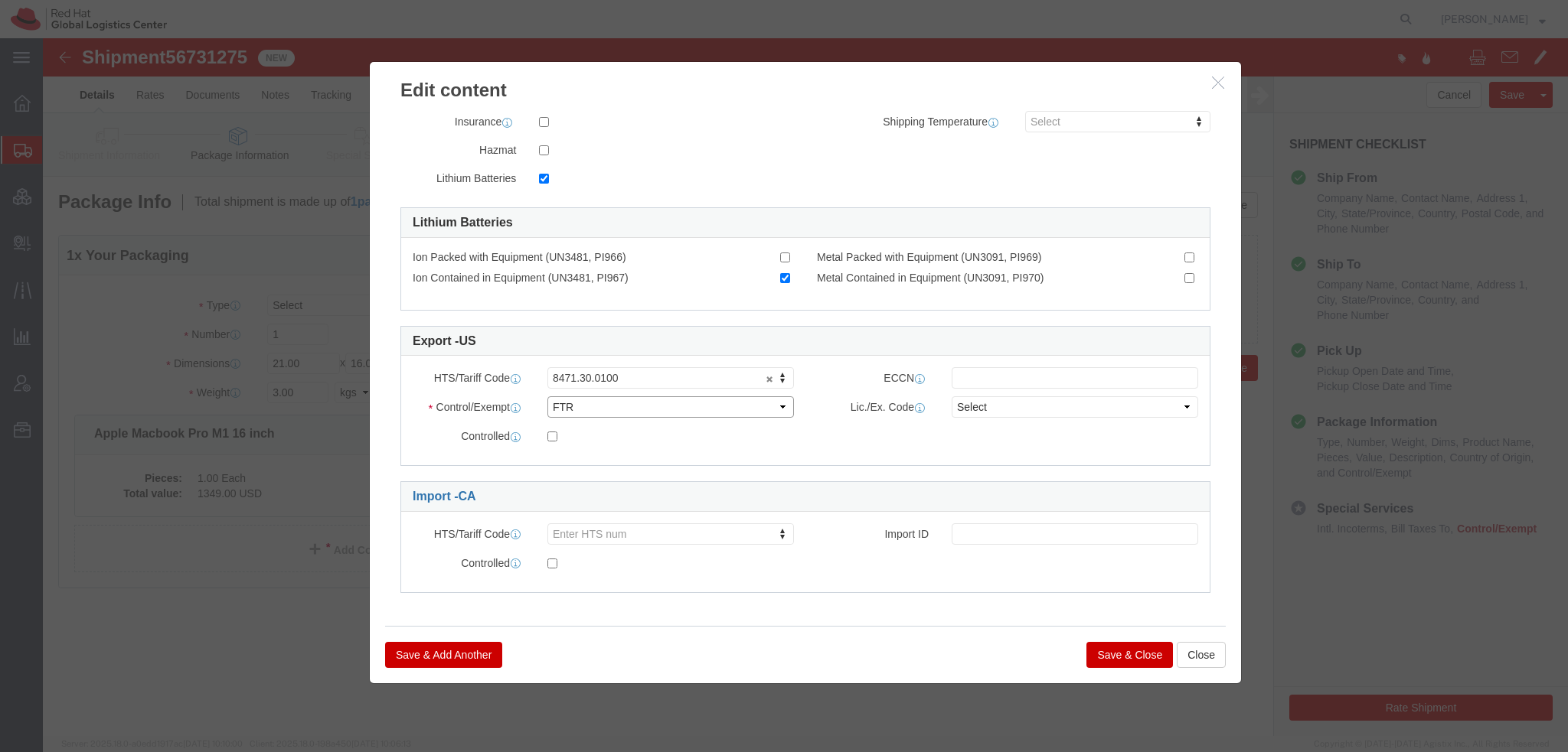
click select "Select ATF BIS DEA EPA FDA FTR ITAR OFAC Other (OPA)"
click select "Select 30.2(d)(2) 30.36 30.37(a) 30.37(f) 30.37(g) 30.37(h) 30.37(i) 30.37(j) 3…"
select select "30.36"
click select "Select 30.2(d)(2) 30.36 30.37(a) 30.37(f) 30.37(g) 30.37(h) 30.37(i) 30.37(j) 3…"
click button "Save & Close"
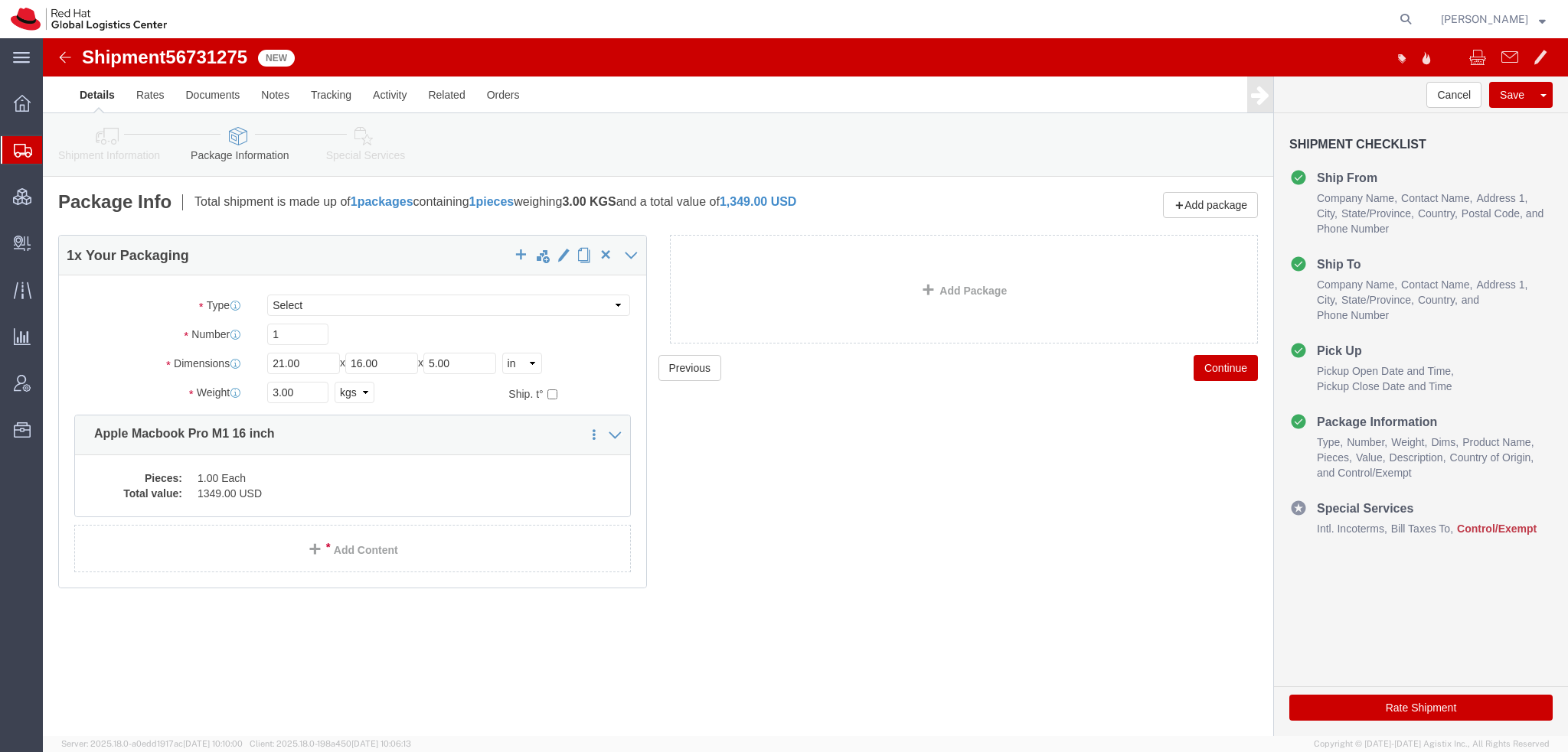
click link "Special Services"
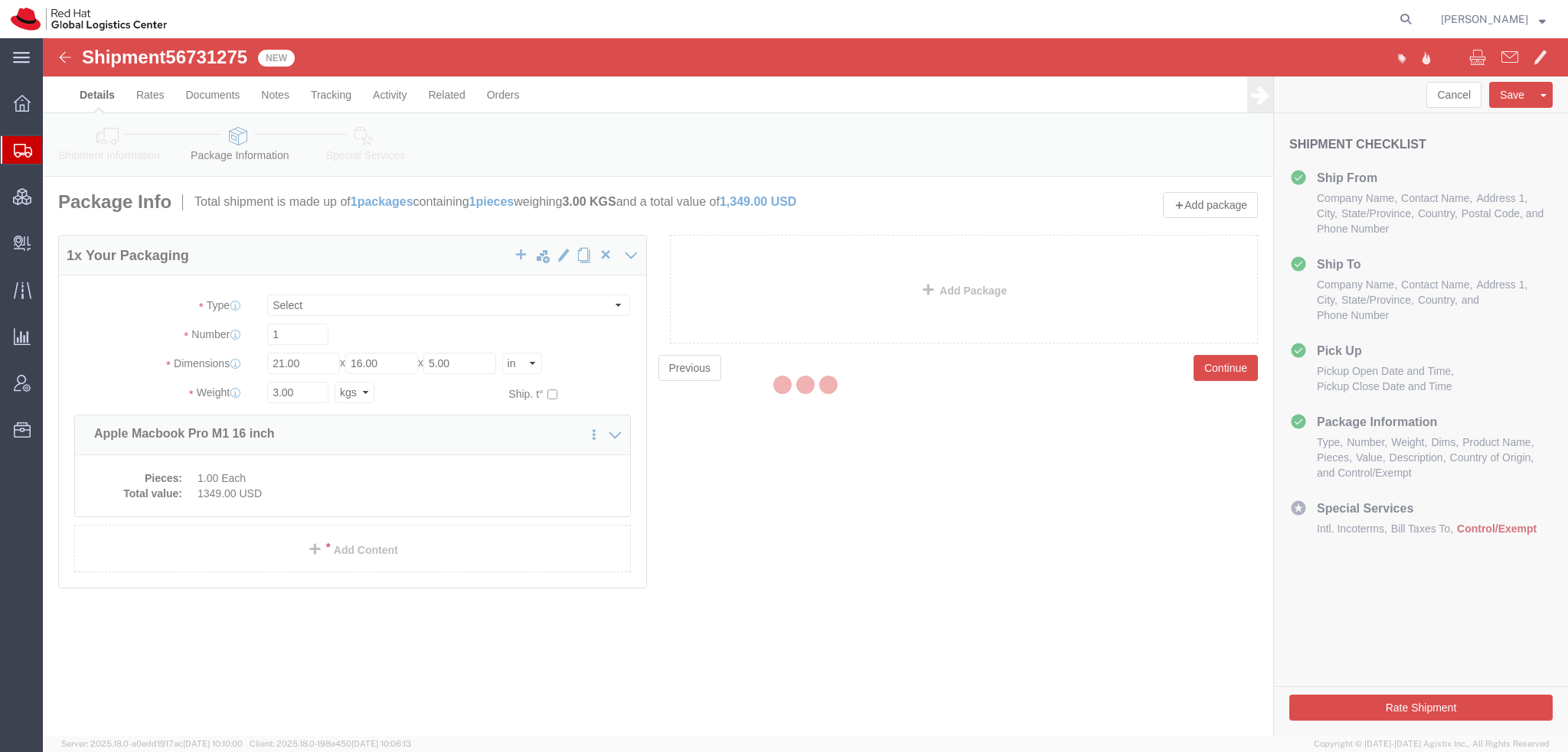
select select
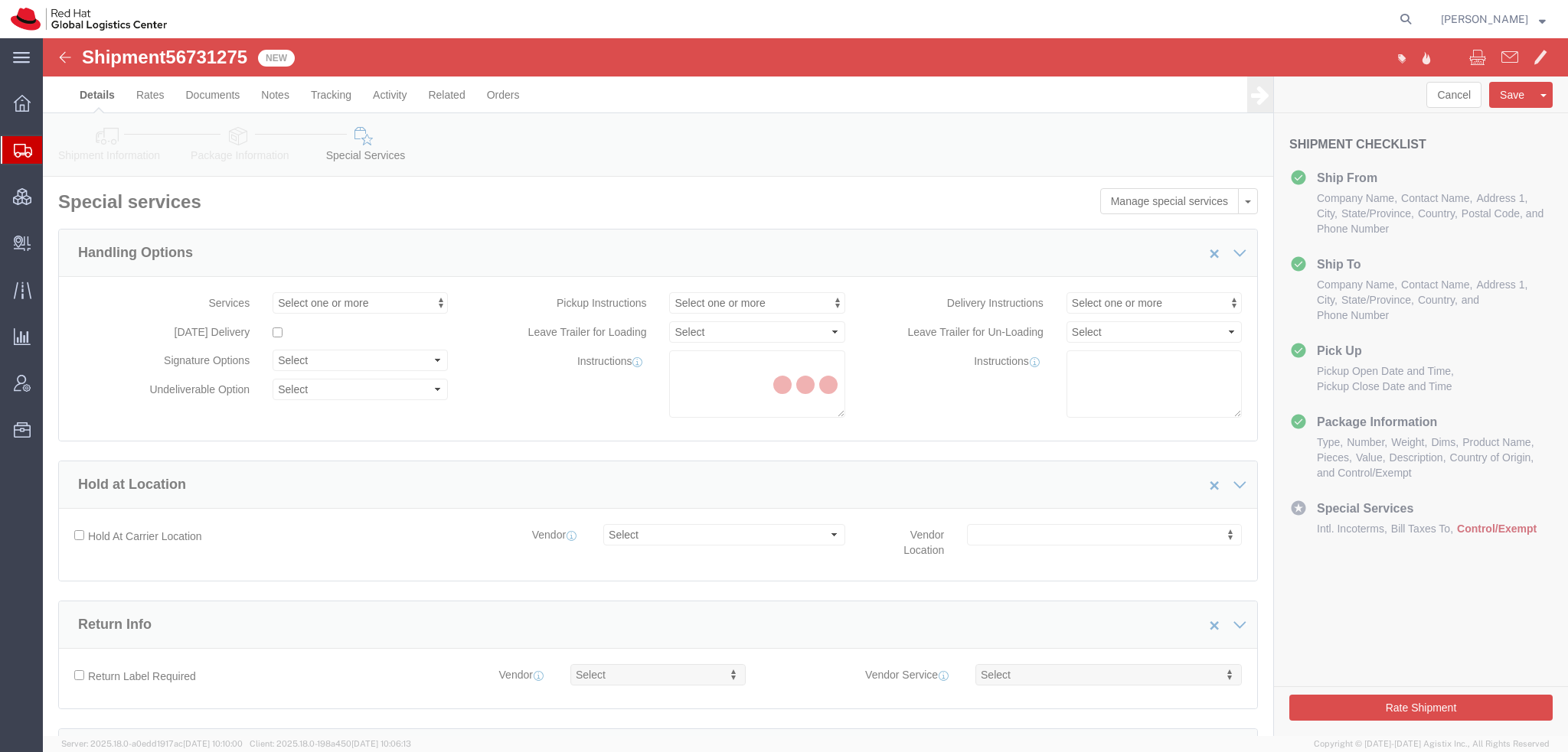
select select "COSTCENTER"
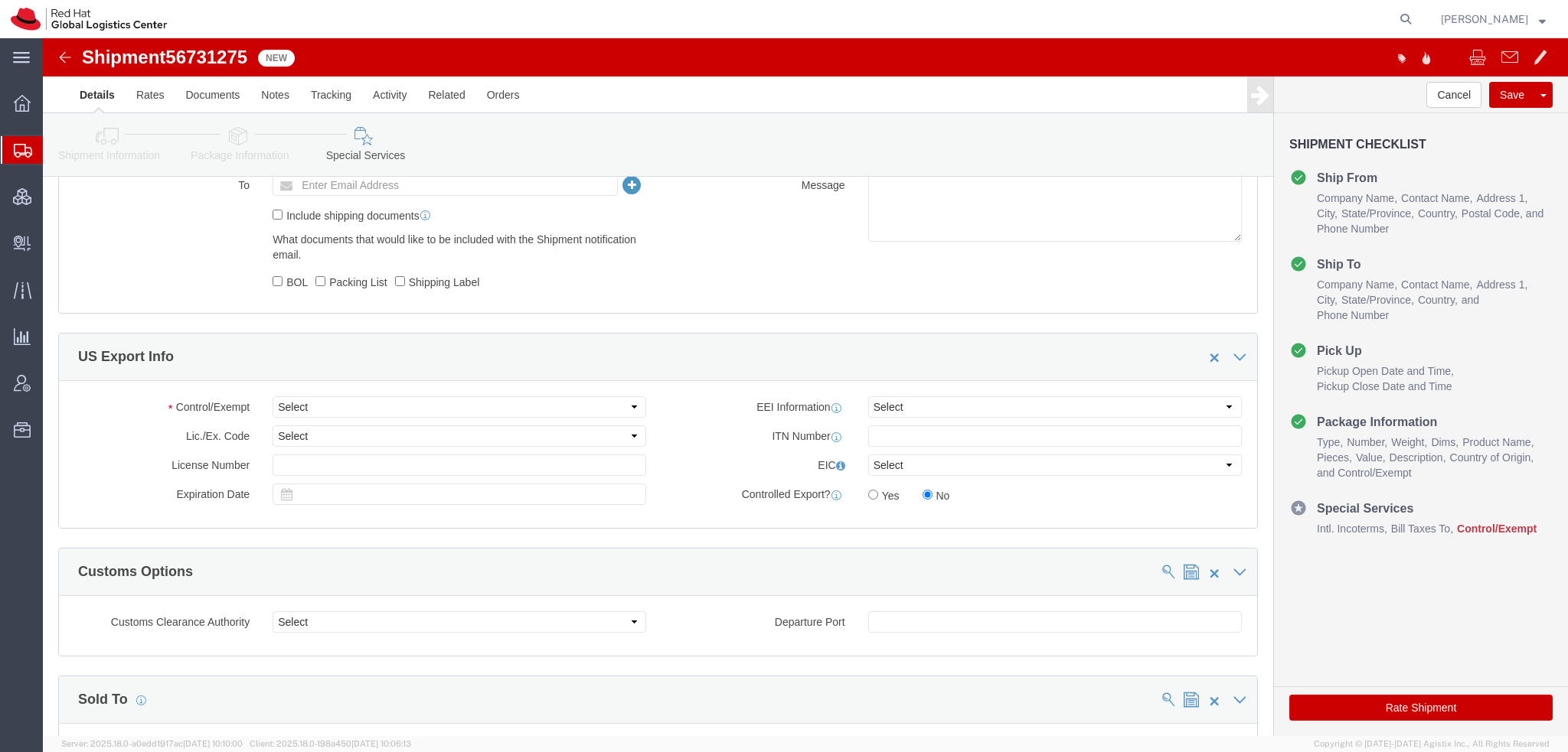
scroll to position [1225, 0]
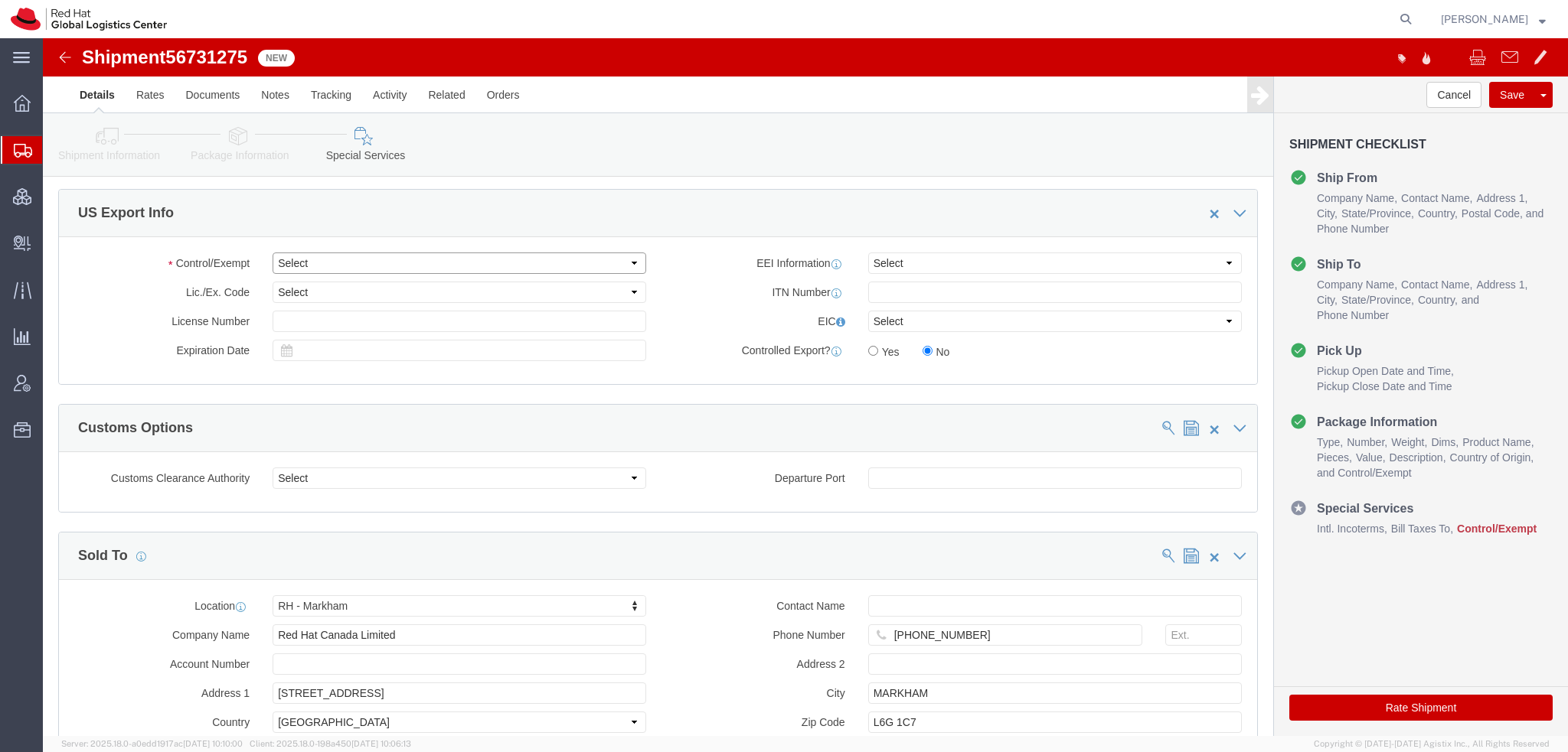
click select "Select ATF BIS DEA EPA FDA FTR ITAR OFAC Other (OPA)"
select select "FTR"
click select "Select ATF BIS DEA EPA FDA FTR ITAR OFAC Other (OPA)"
click select "Select 30.2(d)(2) 30.36 30.37(a) 30.37(f) 30.37(g) 30.37(h) 30.37(i) 30.37(j) 3…"
select select "30.36"
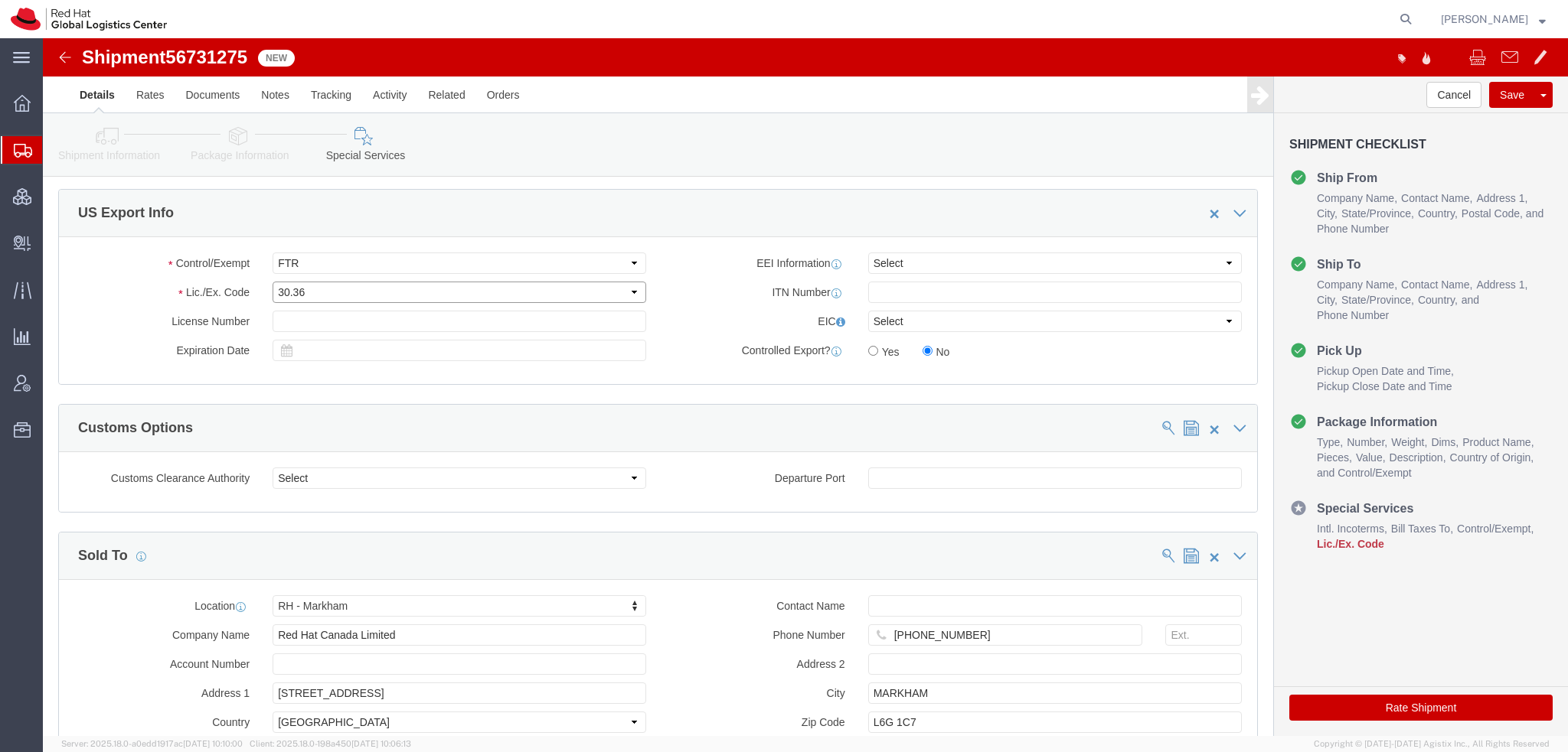
click select "Select 30.2(d)(2) 30.36 30.37(a) 30.37(f) 30.37(g) 30.37(h) 30.37(i) 30.37(j) 3…"
click button "Rate Shipment"
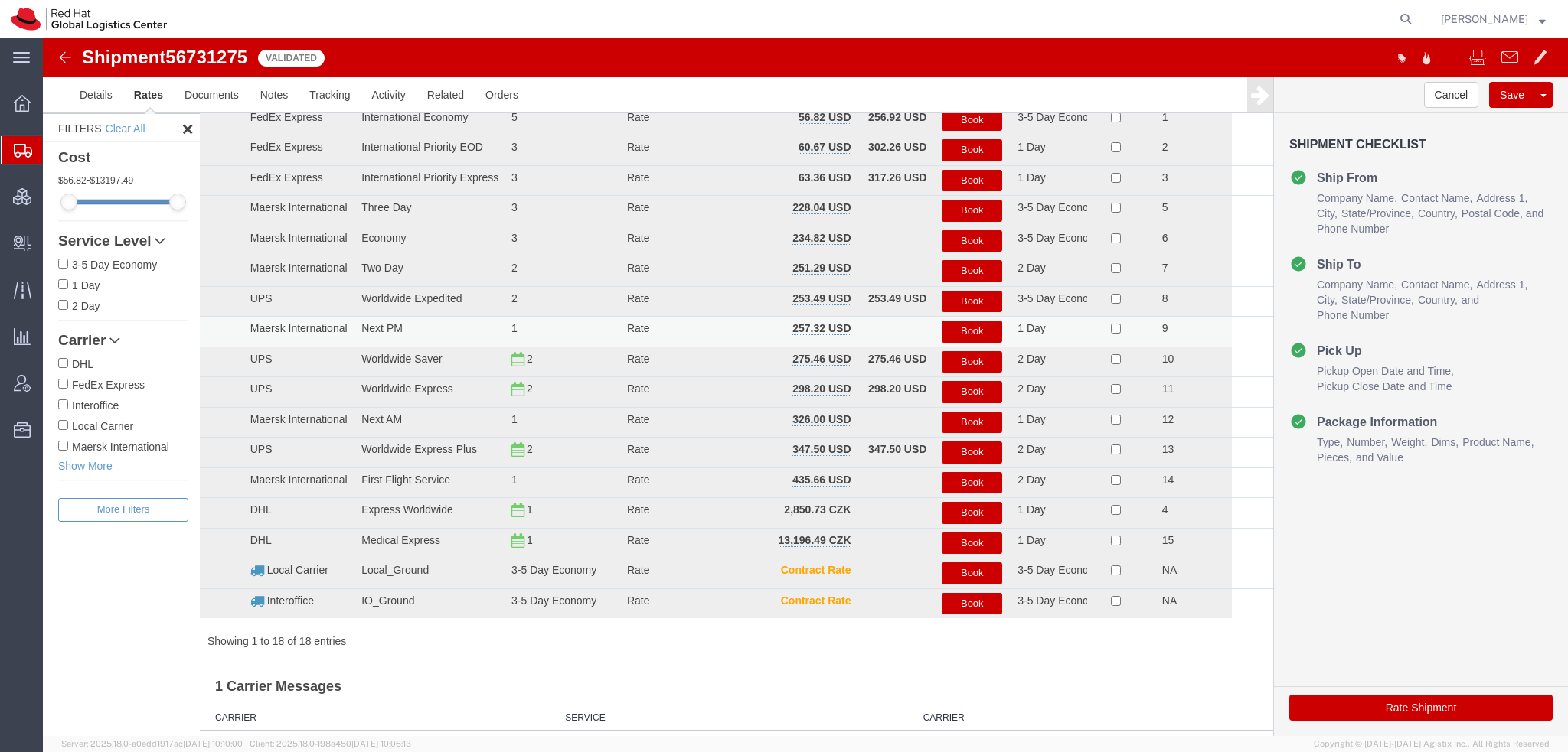
scroll to position [0, 0]
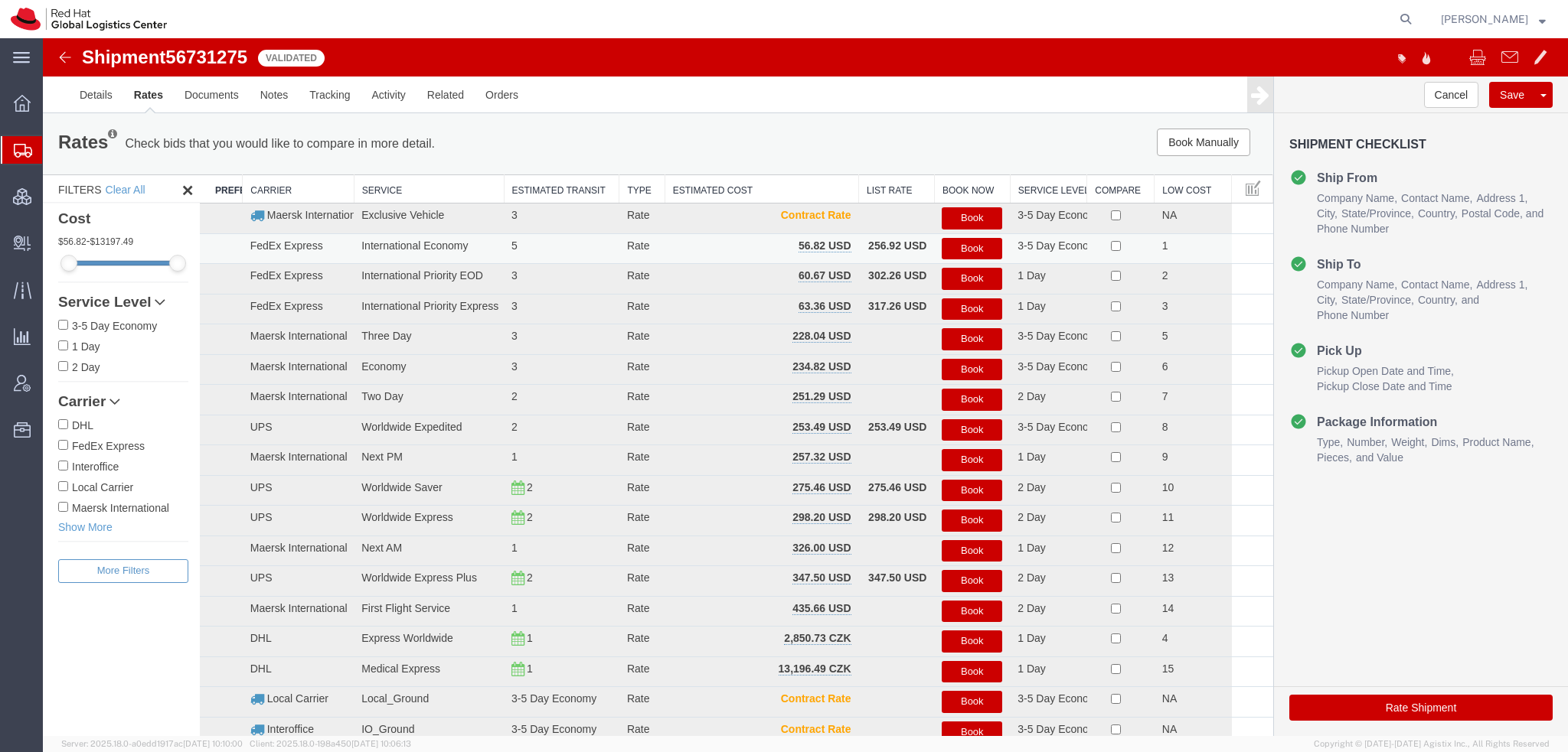
click at [959, 245] on button "Book" at bounding box center [972, 249] width 60 height 22
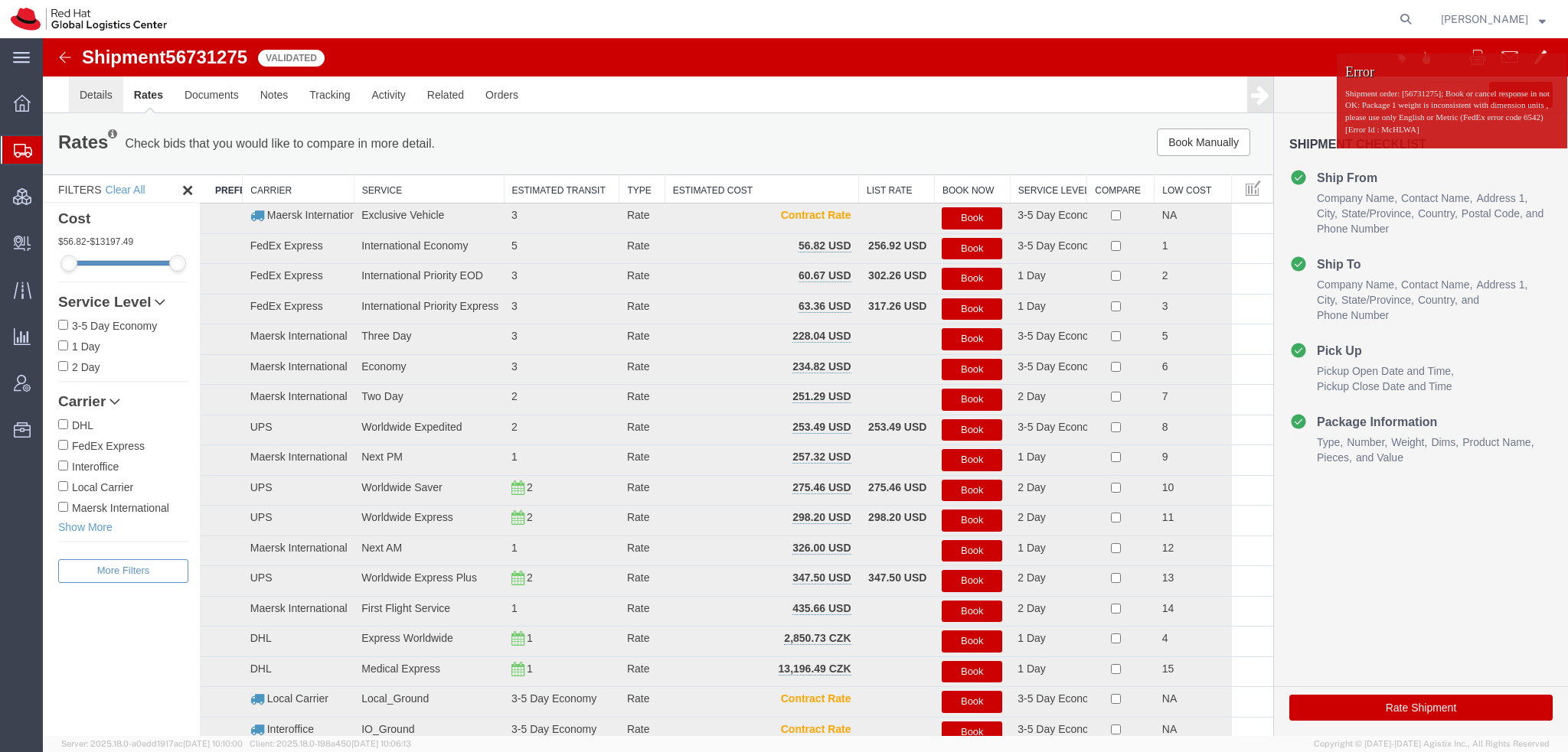
click at [95, 98] on link "Details" at bounding box center [96, 95] width 54 height 37
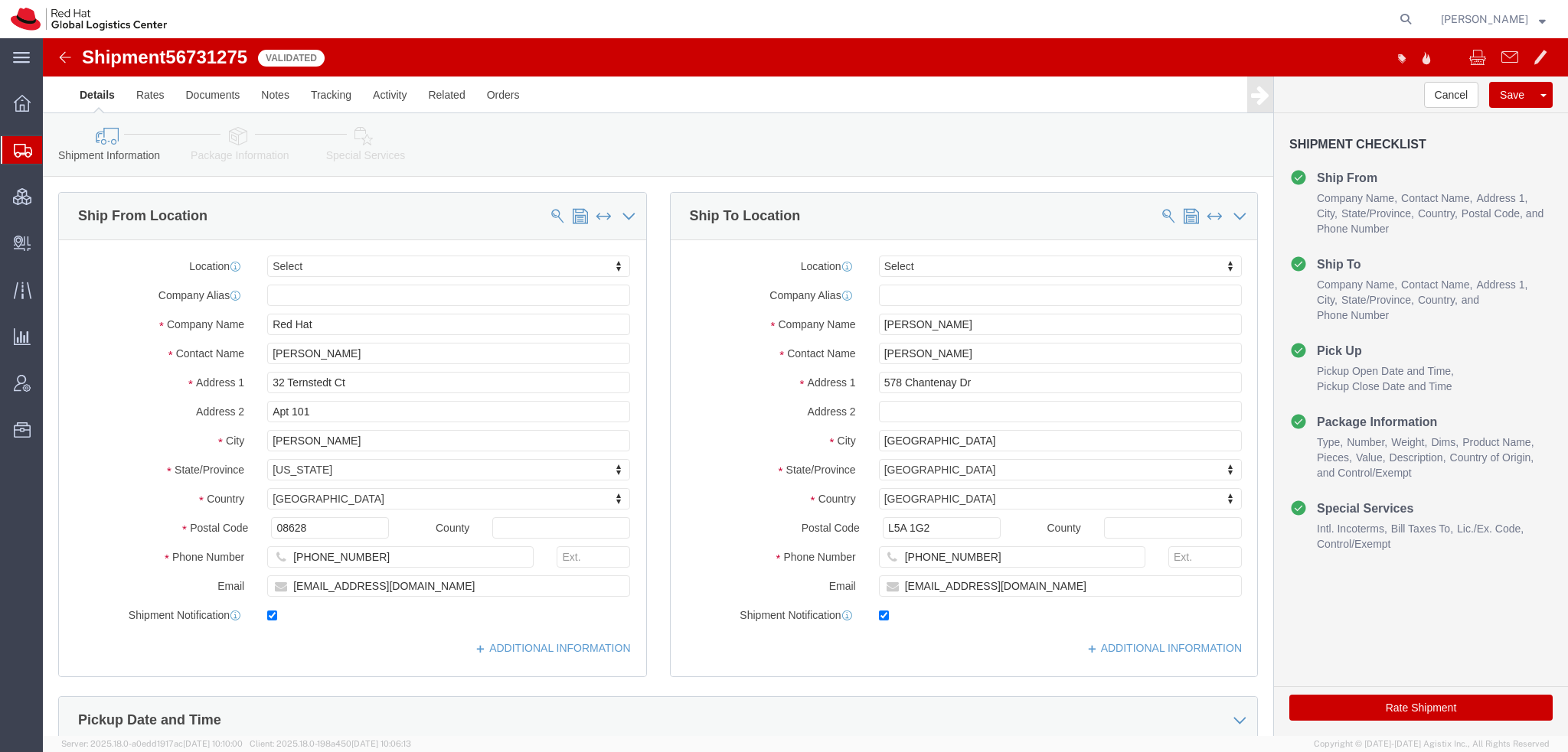
click icon
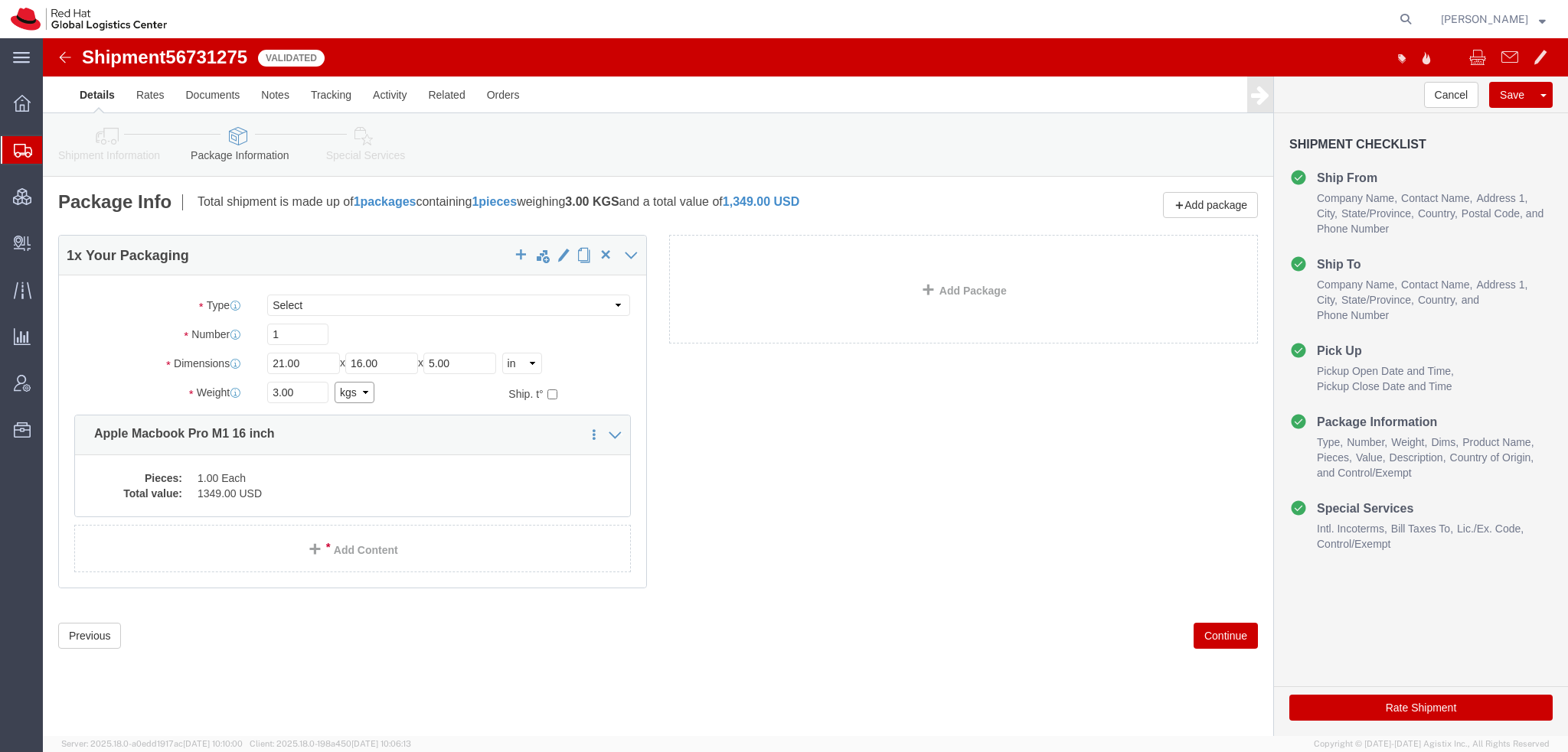
click select "Select kgs lbs"
select select "LBS"
click select "Select kgs lbs"
type input "6.61"
click button "Rate Shipment"
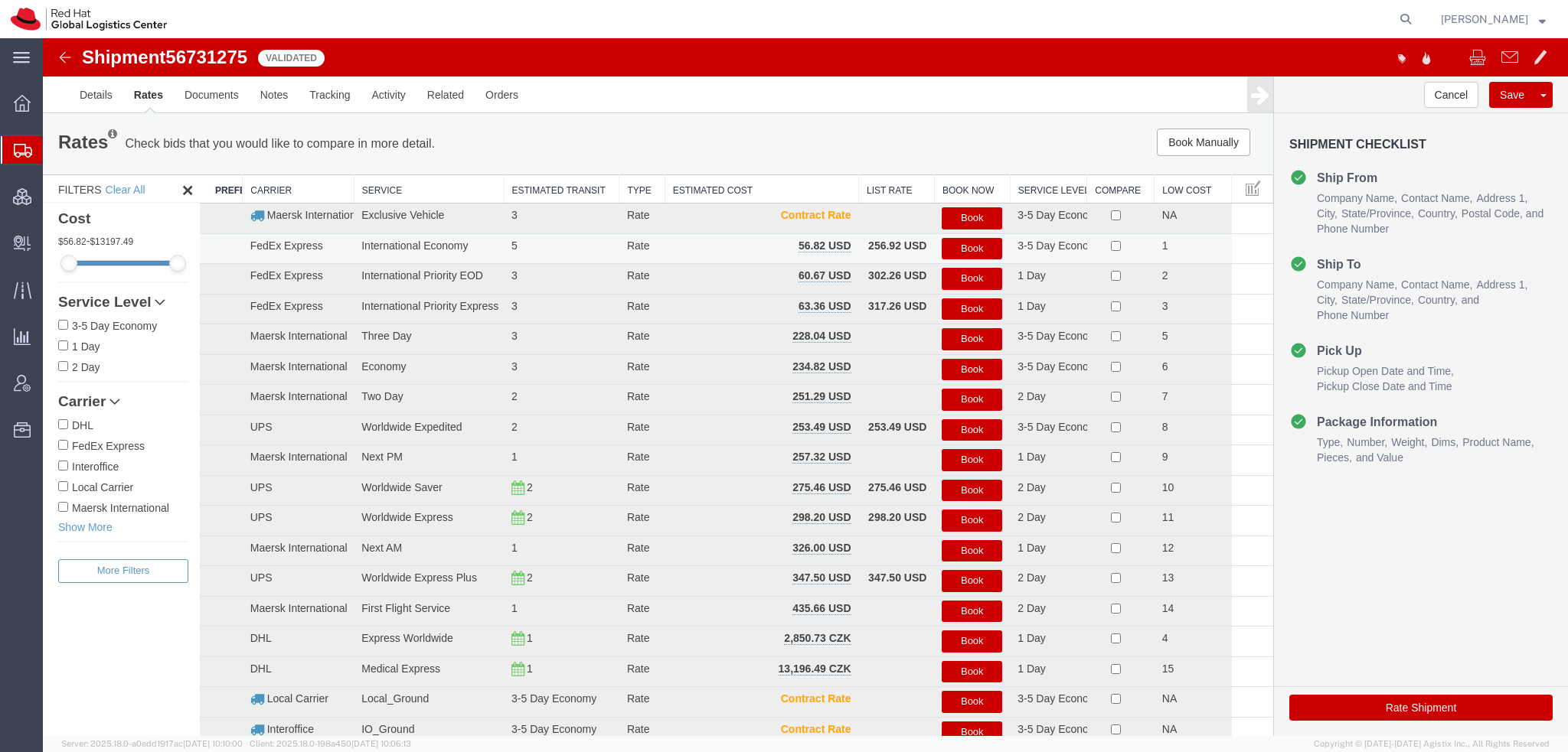
click at [956, 254] on button "Book" at bounding box center [972, 249] width 60 height 22
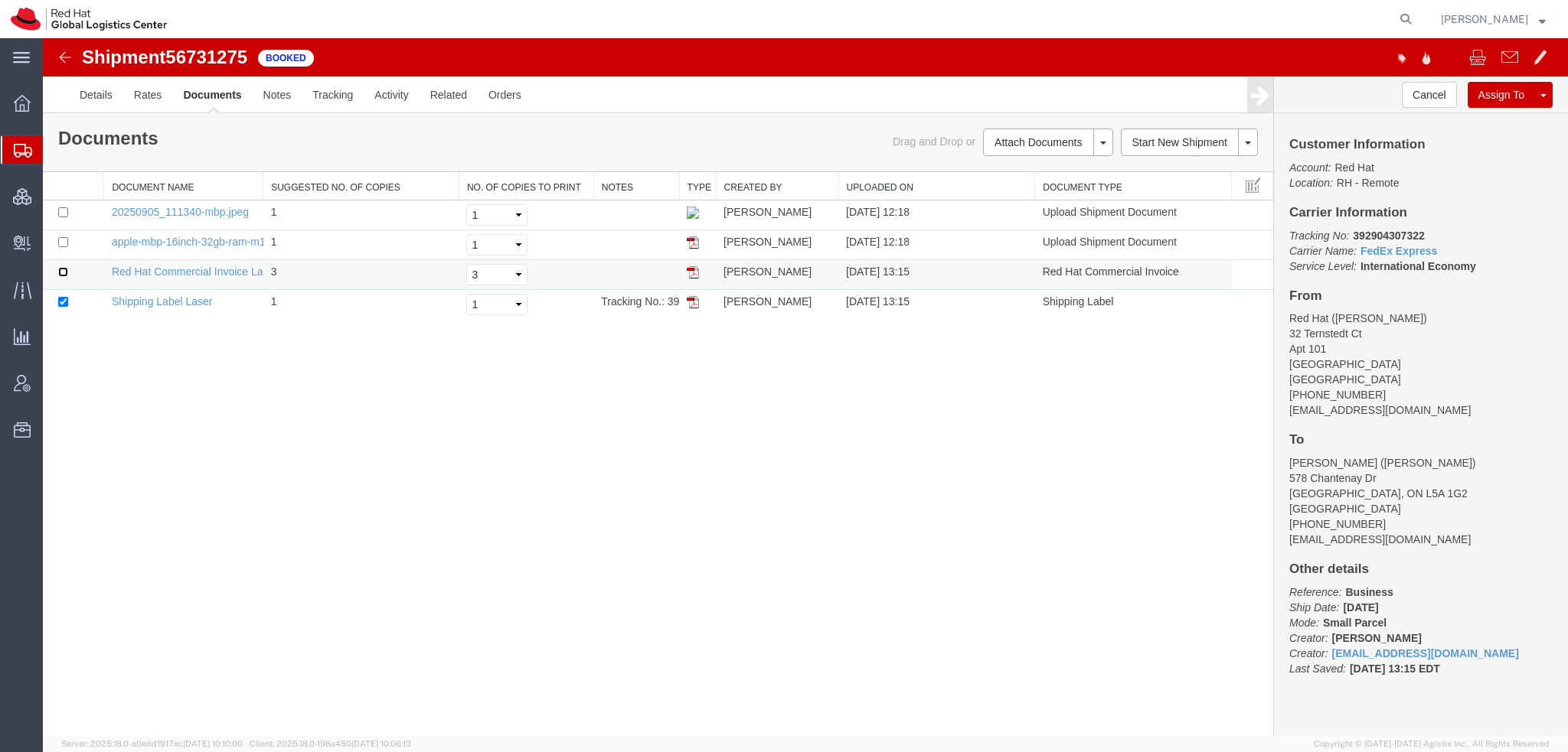
click at [64, 271] on input "checkbox" at bounding box center [63, 273] width 10 height 10
checkbox input "true"
click at [1024, 185] on link "Email Documents" at bounding box center [1045, 191] width 133 height 23
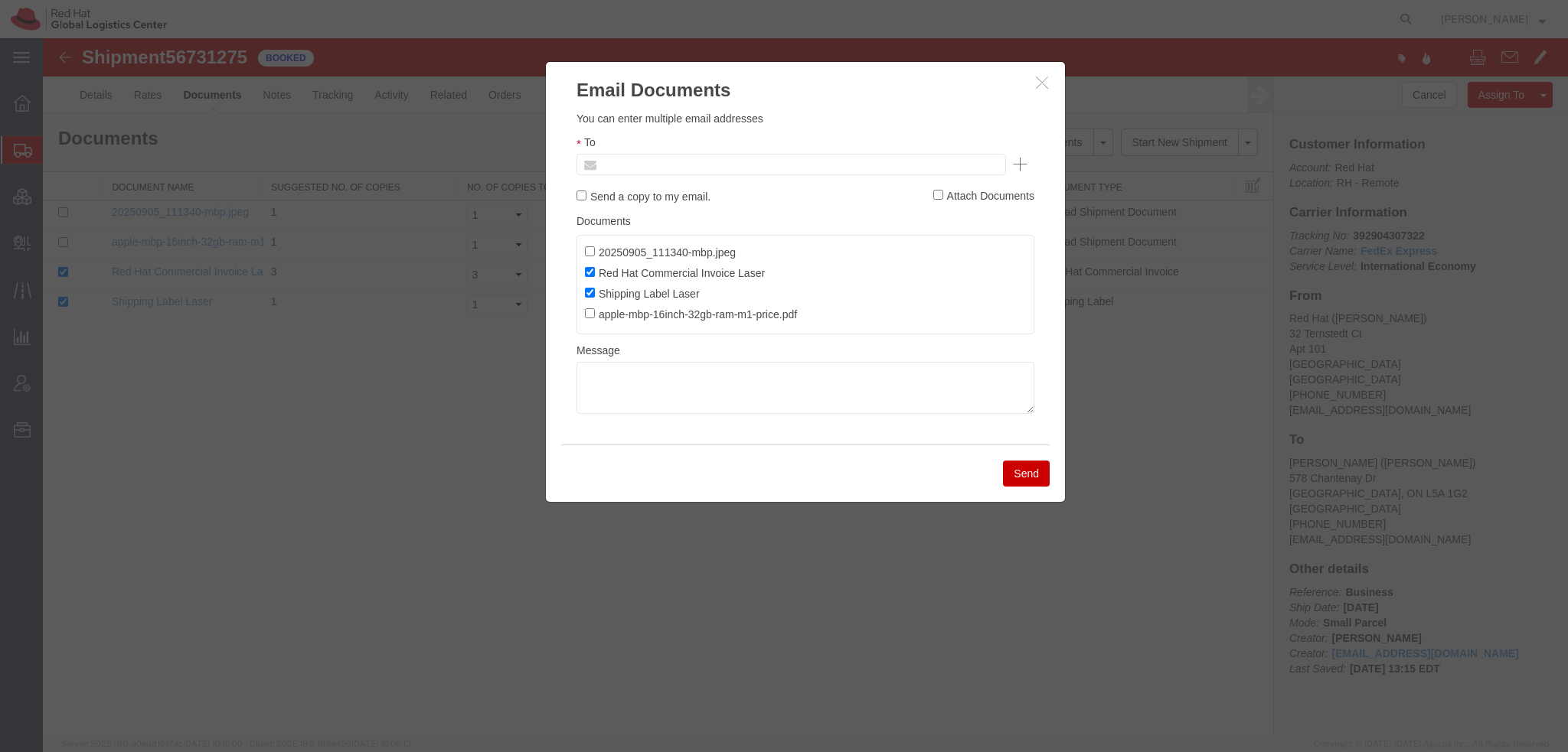
click at [747, 165] on input "text" at bounding box center [687, 164] width 179 height 20
type input "ssarva"
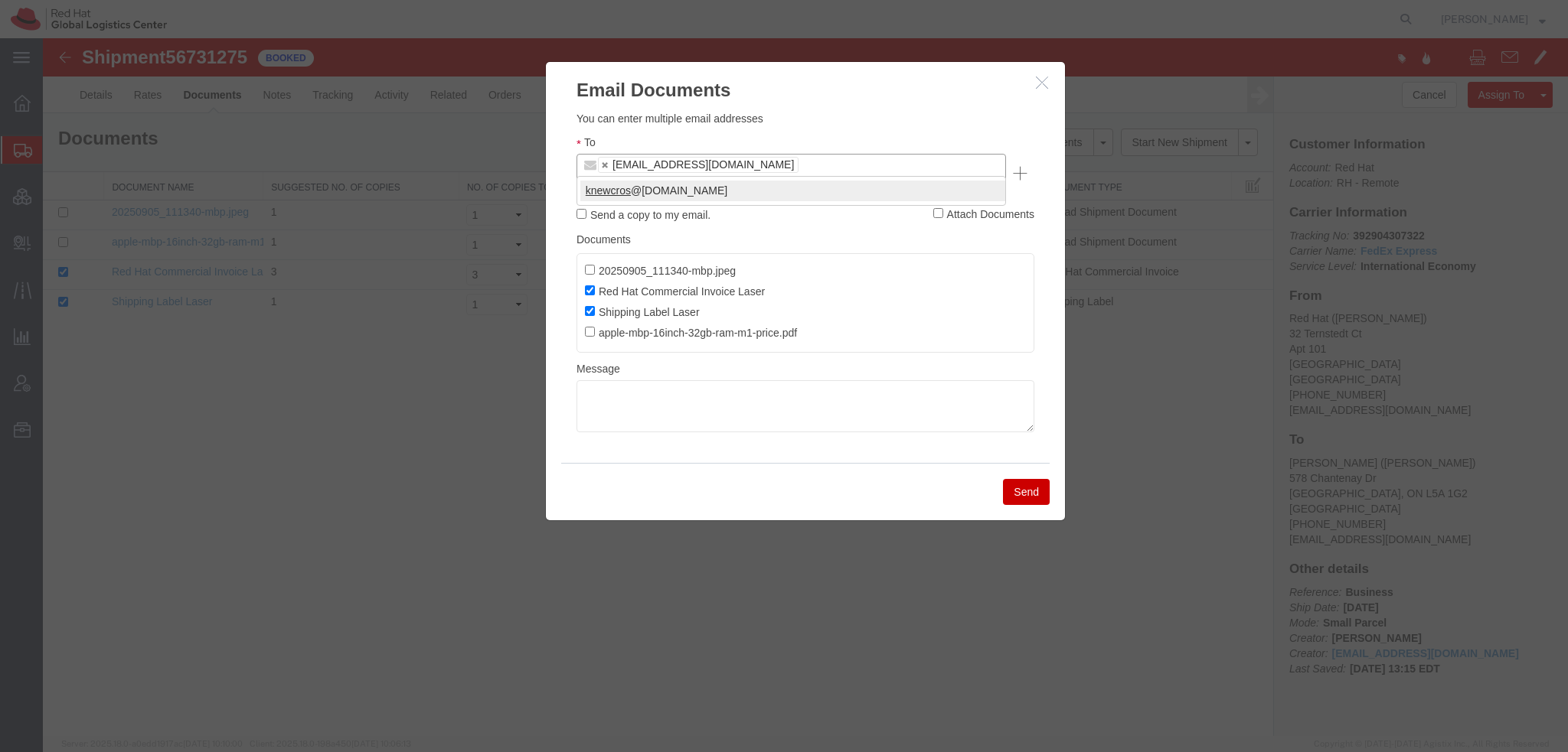
type input "knewcros"
drag, startPoint x: 644, startPoint y: 378, endPoint x: 655, endPoint y: 372, distance: 12.5
click at [646, 380] on textarea at bounding box center [805, 406] width 458 height 52
type textarea "Drop off labeled package at any FedEx locations."
click at [1013, 479] on button "Send" at bounding box center [1026, 492] width 47 height 26
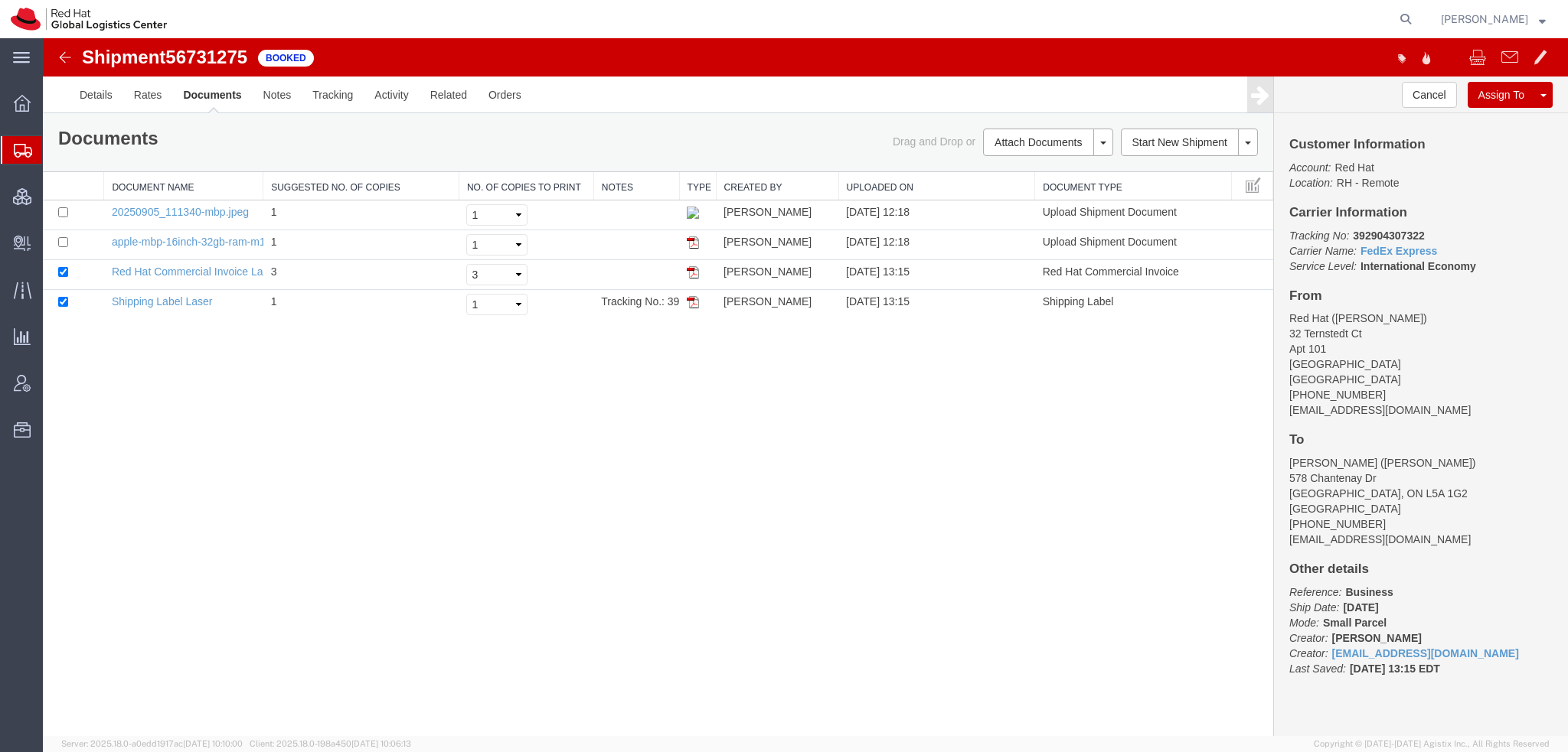
click at [1515, 22] on span "[PERSON_NAME]" at bounding box center [1483, 19] width 87 height 17
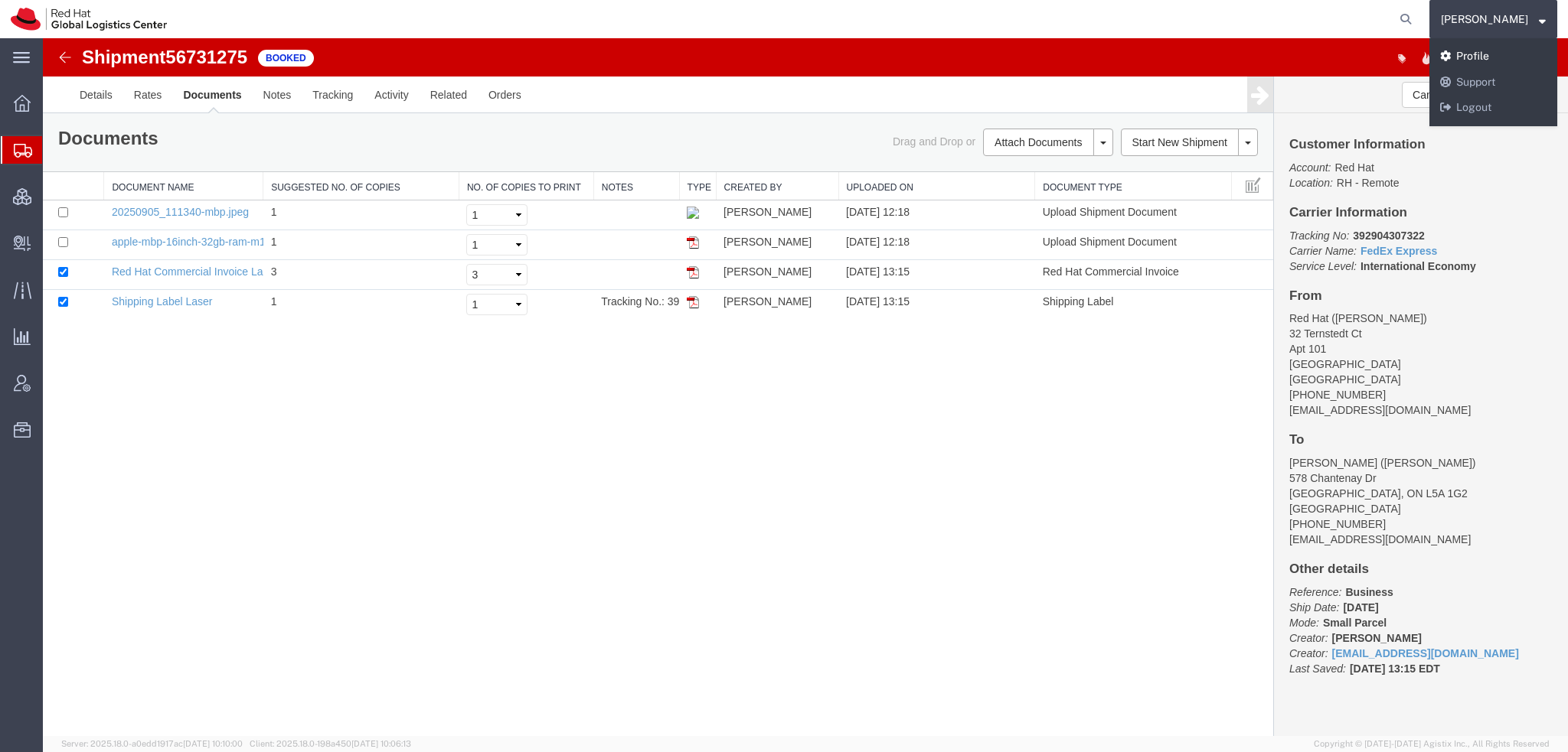
click at [1488, 55] on link "Profile" at bounding box center [1493, 57] width 128 height 26
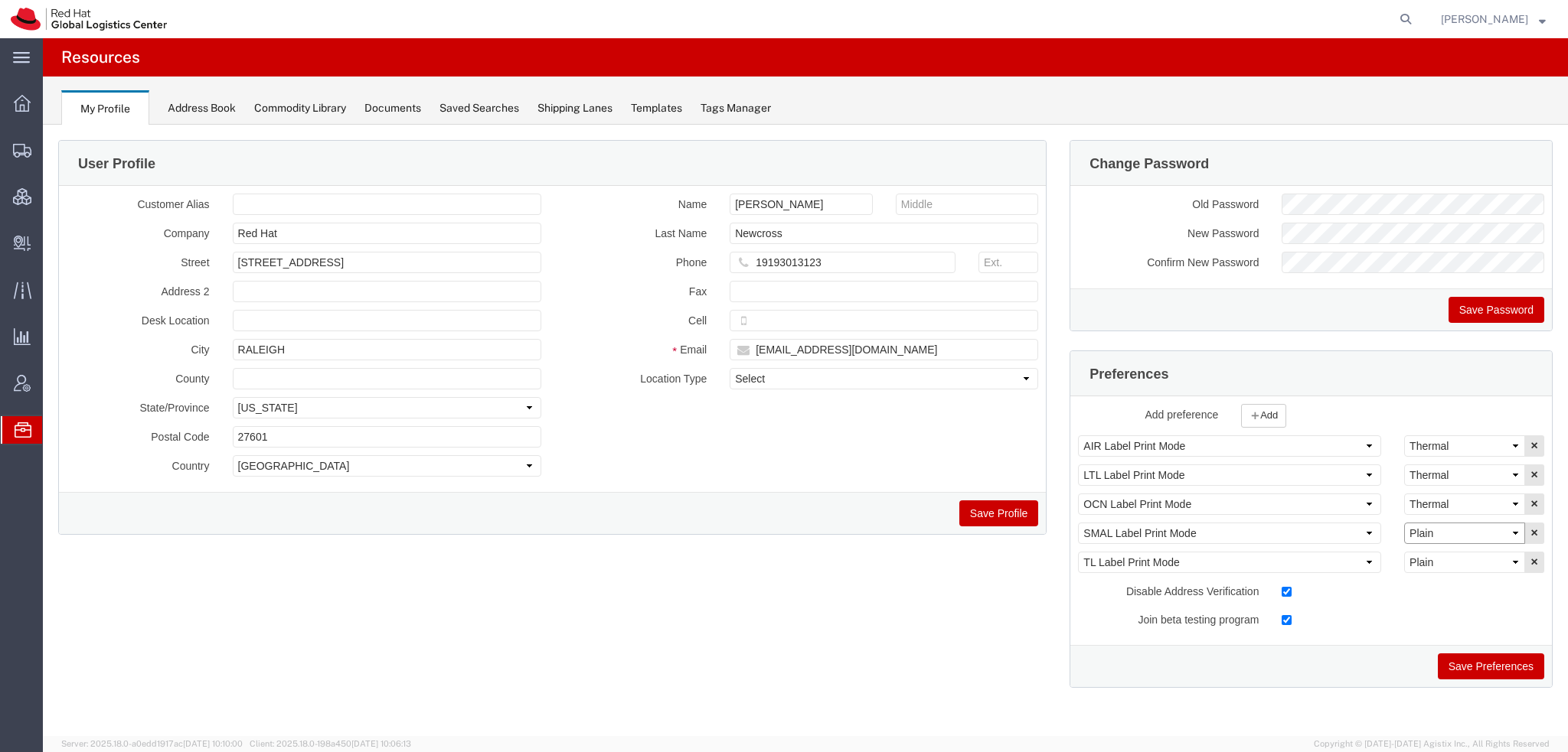
click at [1454, 528] on select "Select Plain Thermal" at bounding box center [1465, 533] width 121 height 22
select select "Thermal"
click at [1404, 523] on select "Select Plain Thermal" at bounding box center [1465, 533] width 121 height 22
click at [1483, 664] on button "Save Preferences" at bounding box center [1490, 667] width 106 height 26
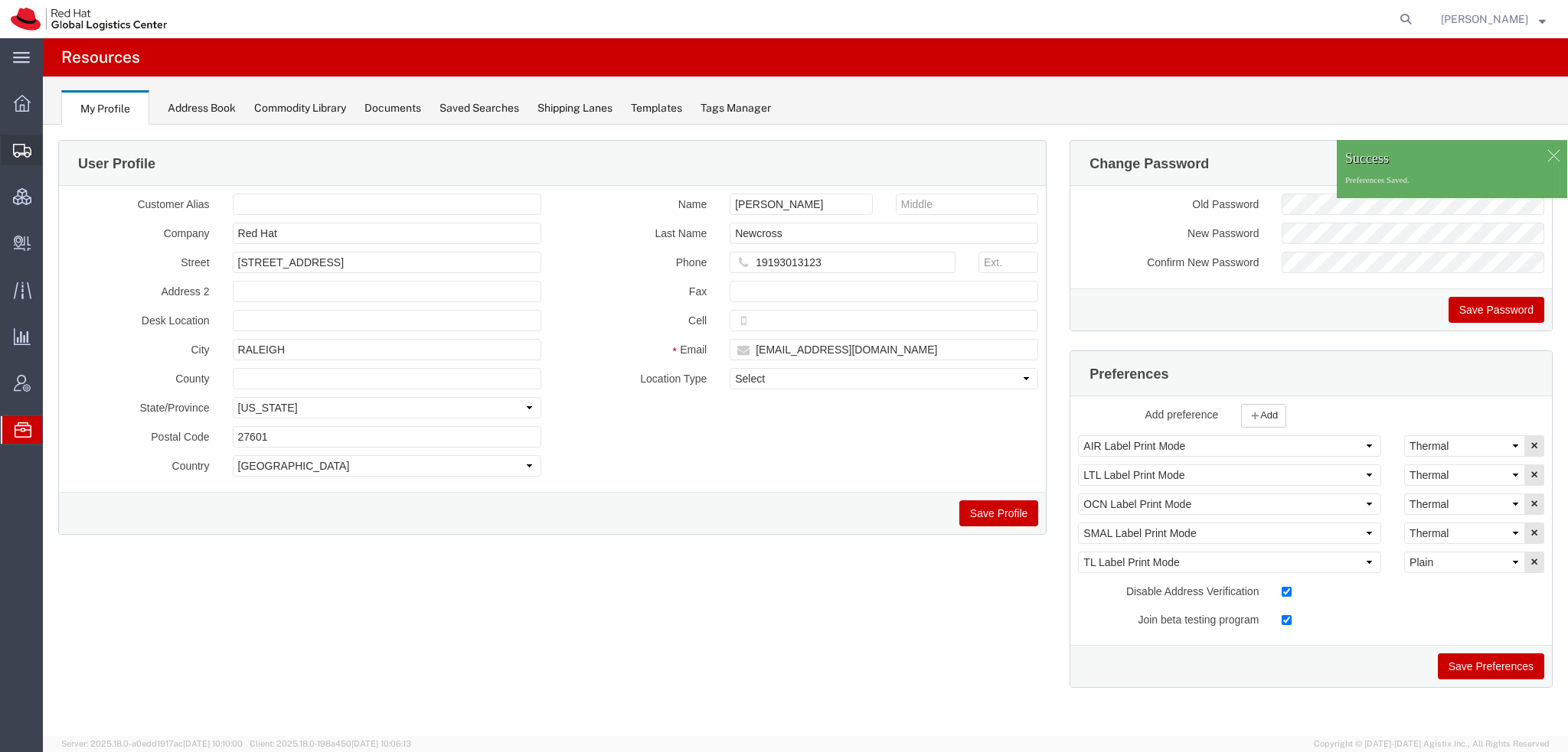
click at [0, 0] on span "Shipment Manager" at bounding box center [0, 0] width 0 height 0
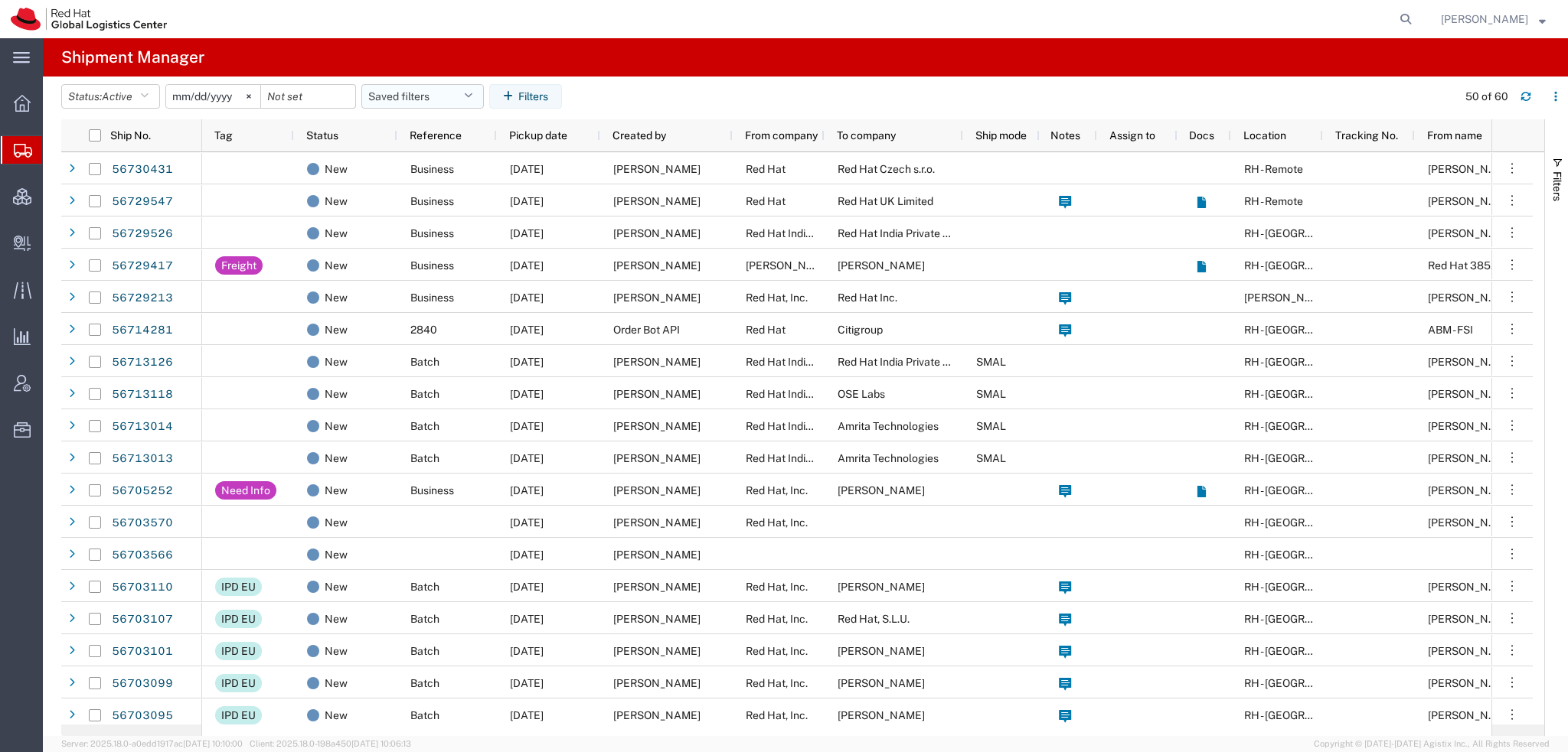
click at [476, 103] on button "Saved filters" at bounding box center [423, 97] width 122 height 24
click at [406, 164] on span "Americas" at bounding box center [464, 163] width 201 height 28
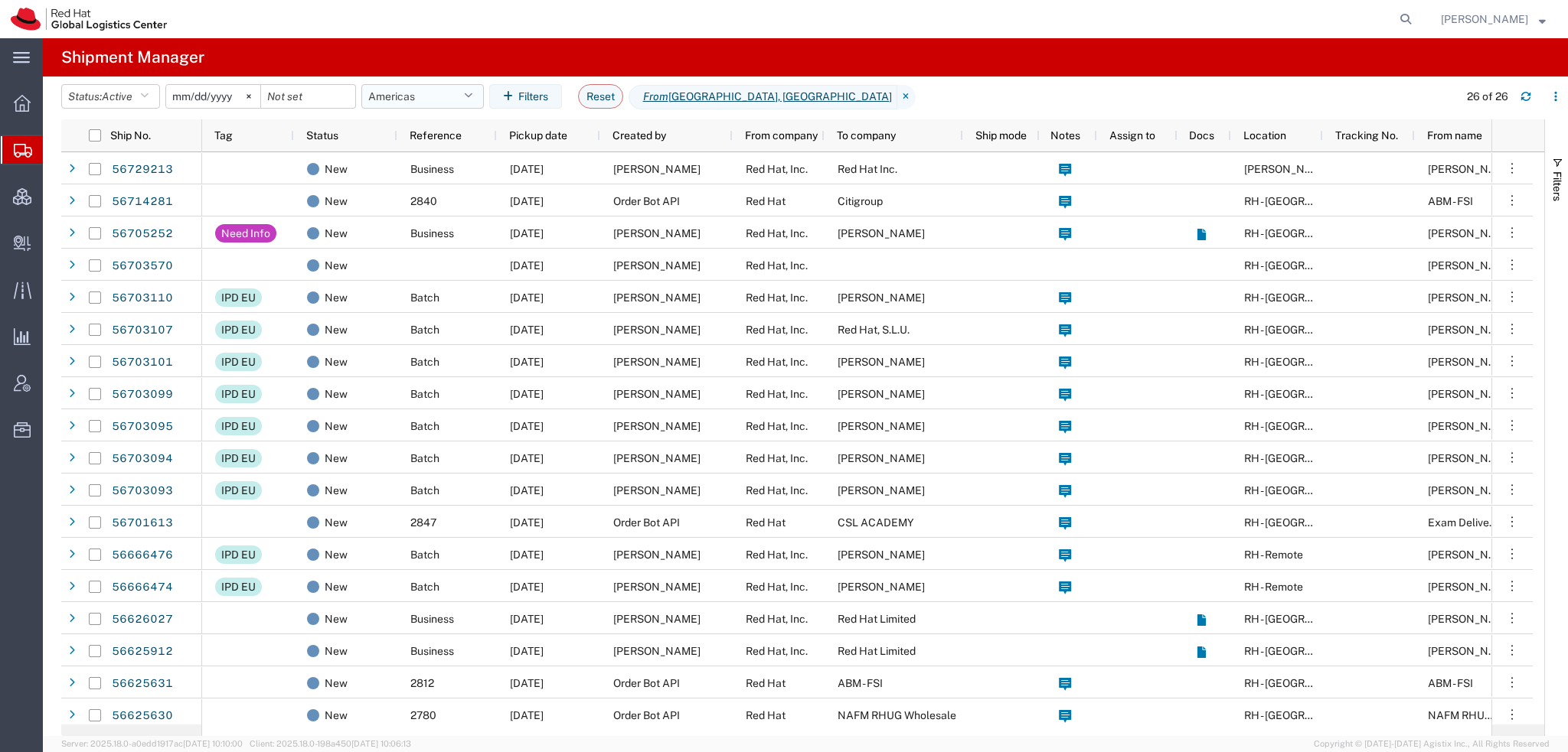
click at [482, 95] on button "Americas" at bounding box center [423, 97] width 122 height 24
click at [575, 60] on agx-page-header "Shipment Manager" at bounding box center [806, 57] width 1525 height 38
click at [148, 95] on icon "button" at bounding box center [144, 97] width 9 height 10
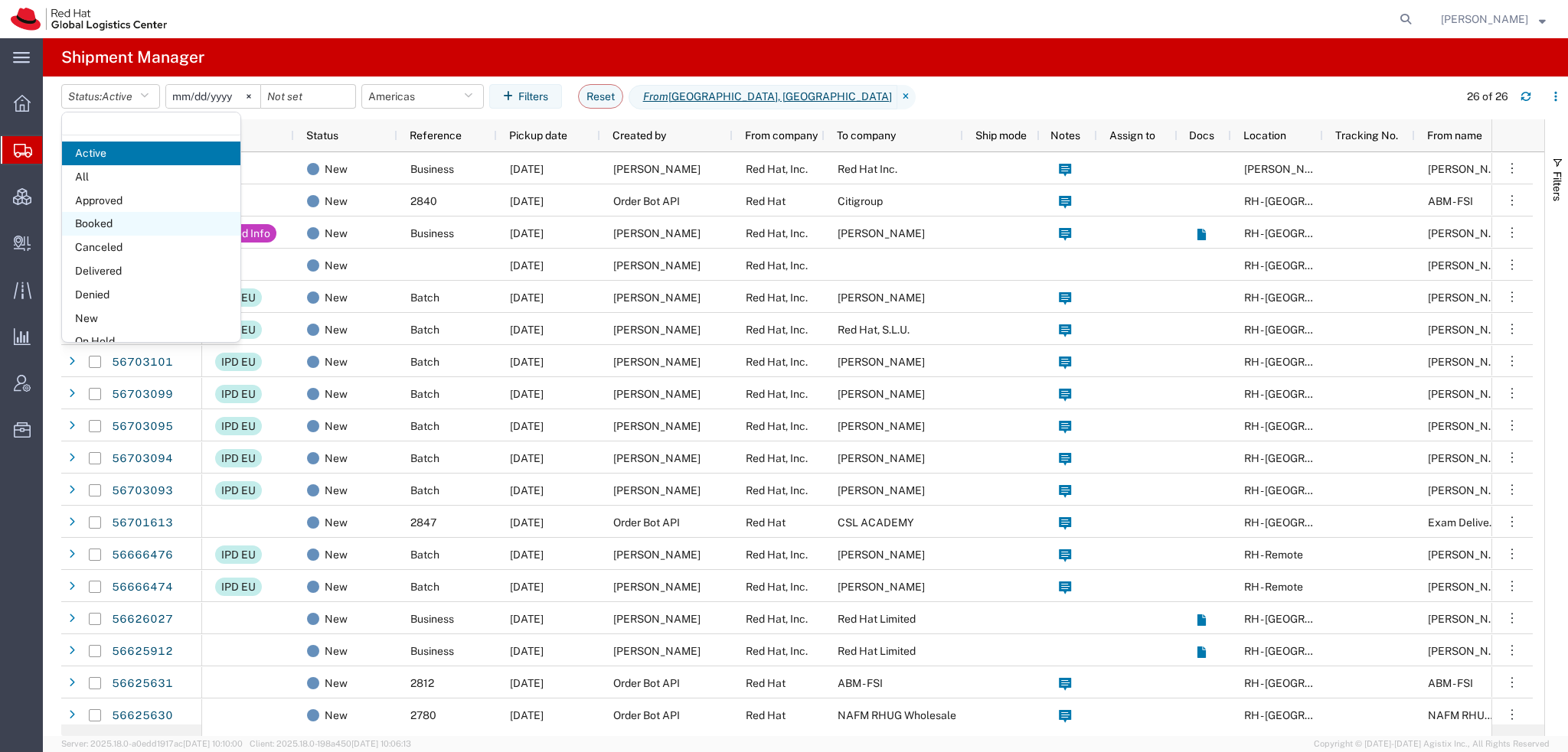
click at [107, 226] on span "Booked" at bounding box center [151, 224] width 179 height 24
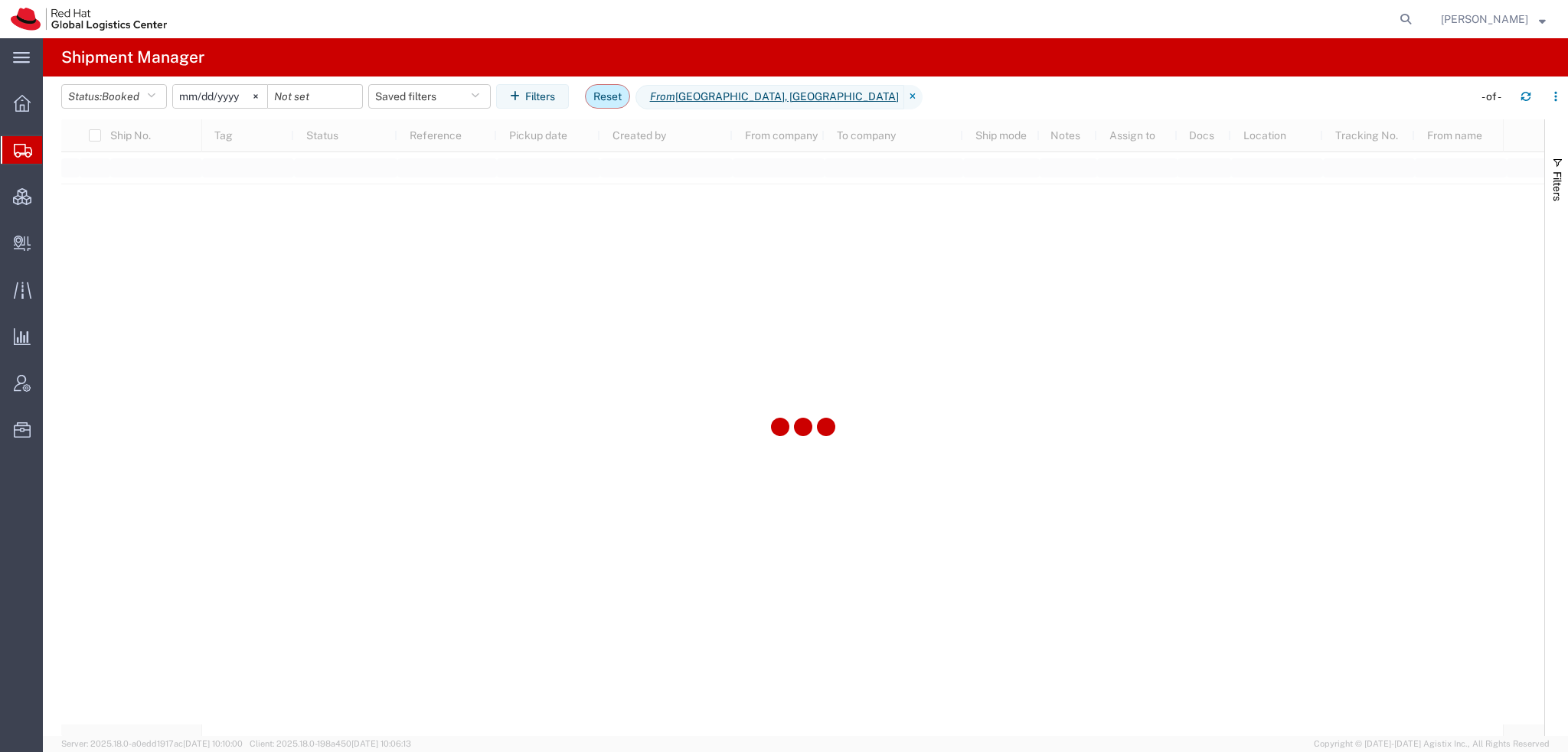
click at [624, 95] on button "Reset" at bounding box center [607, 97] width 45 height 24
type input "[DATE]"
click at [0, 0] on span "Create Delivery" at bounding box center [0, 0] width 0 height 0
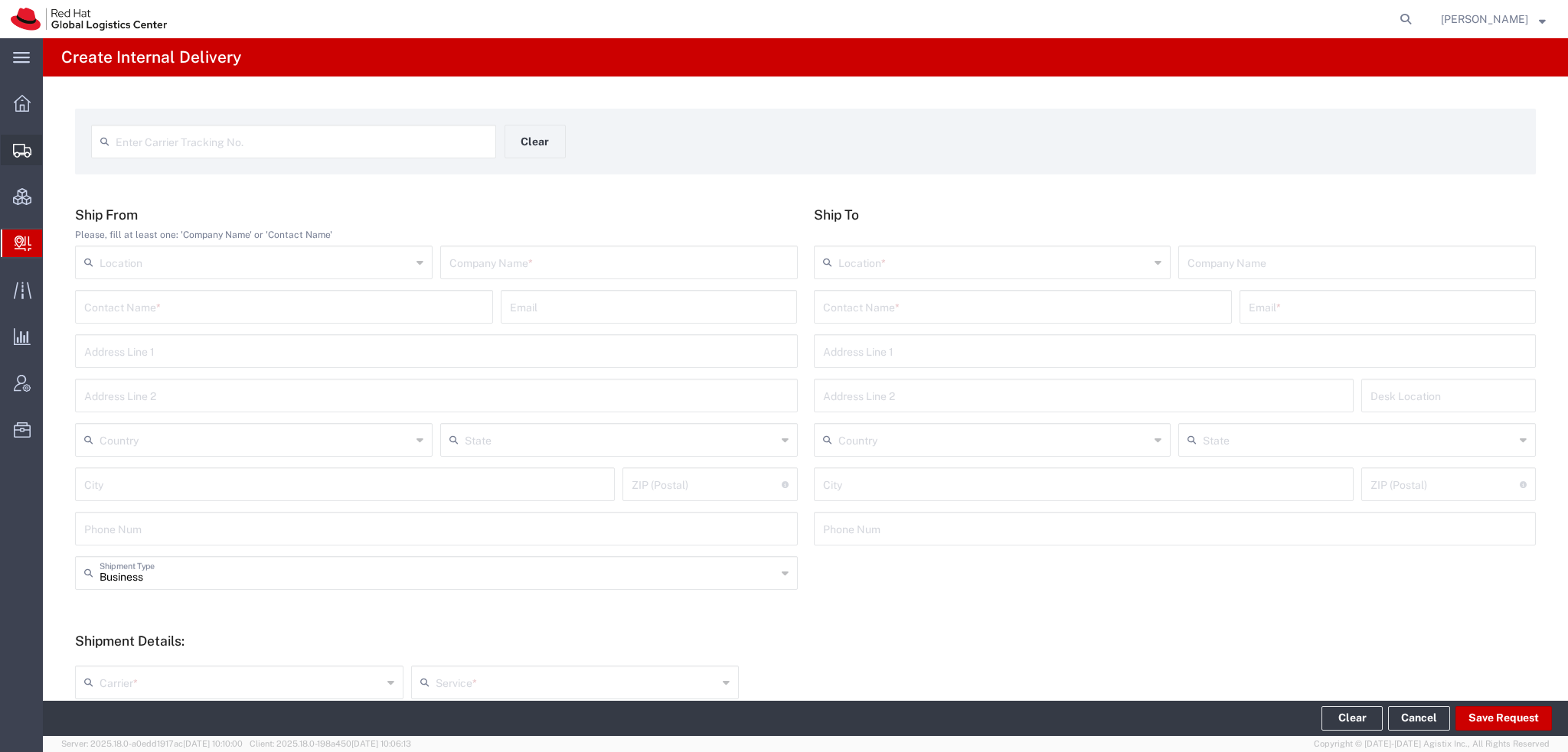
click at [0, 0] on span "Shipment Manager" at bounding box center [0, 0] width 0 height 0
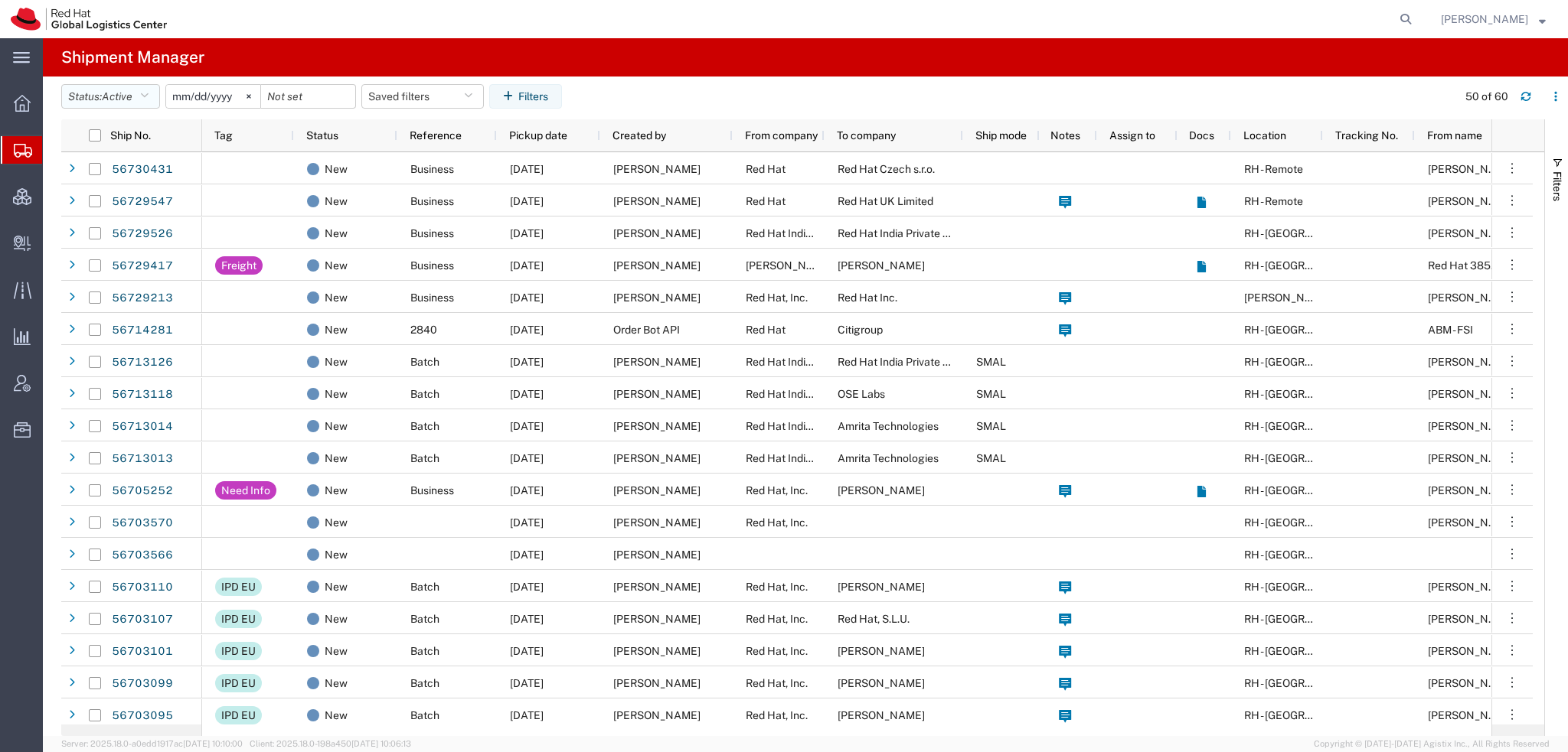
click at [155, 92] on button "Status: Active" at bounding box center [110, 97] width 98 height 24
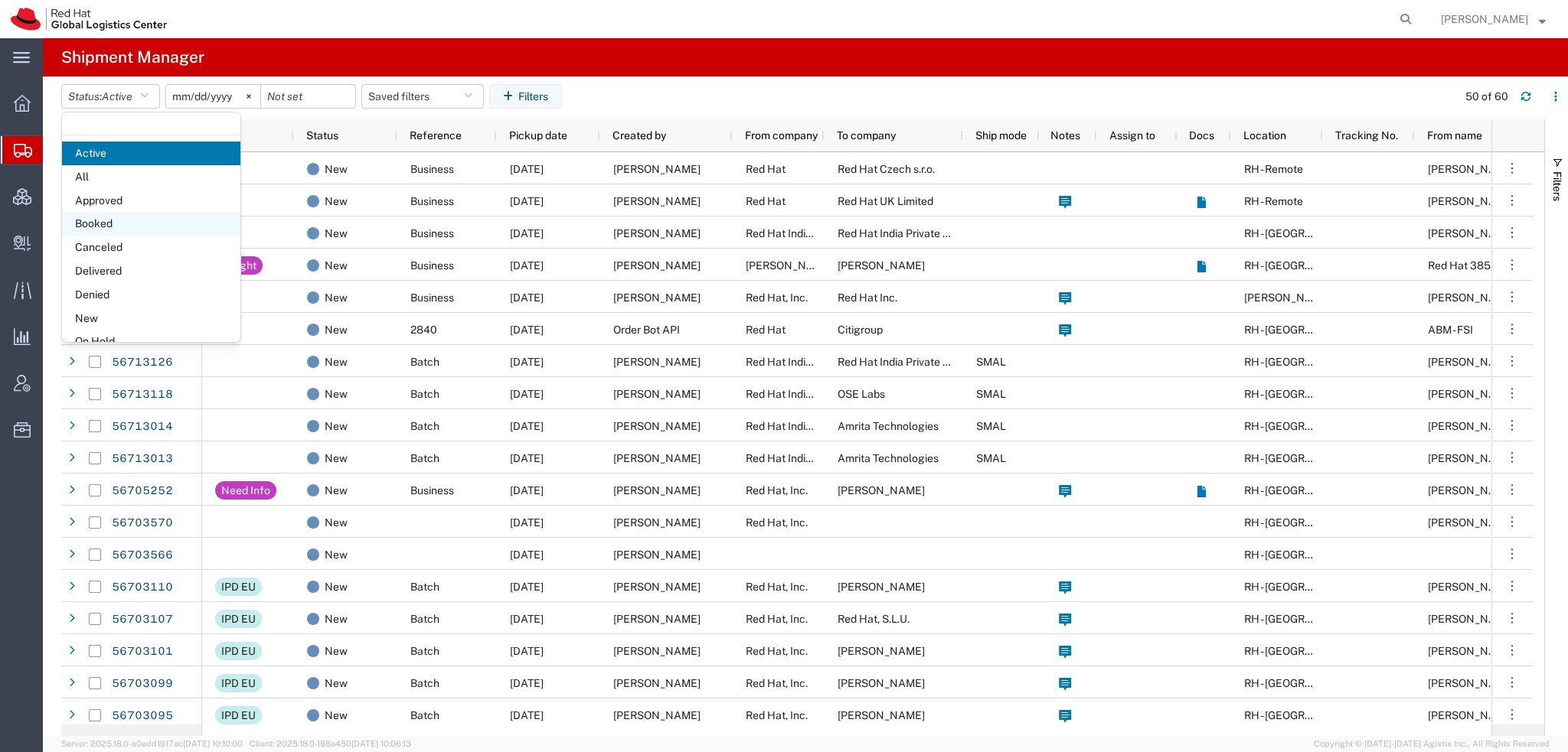
click at [98, 218] on span "Booked" at bounding box center [151, 224] width 179 height 24
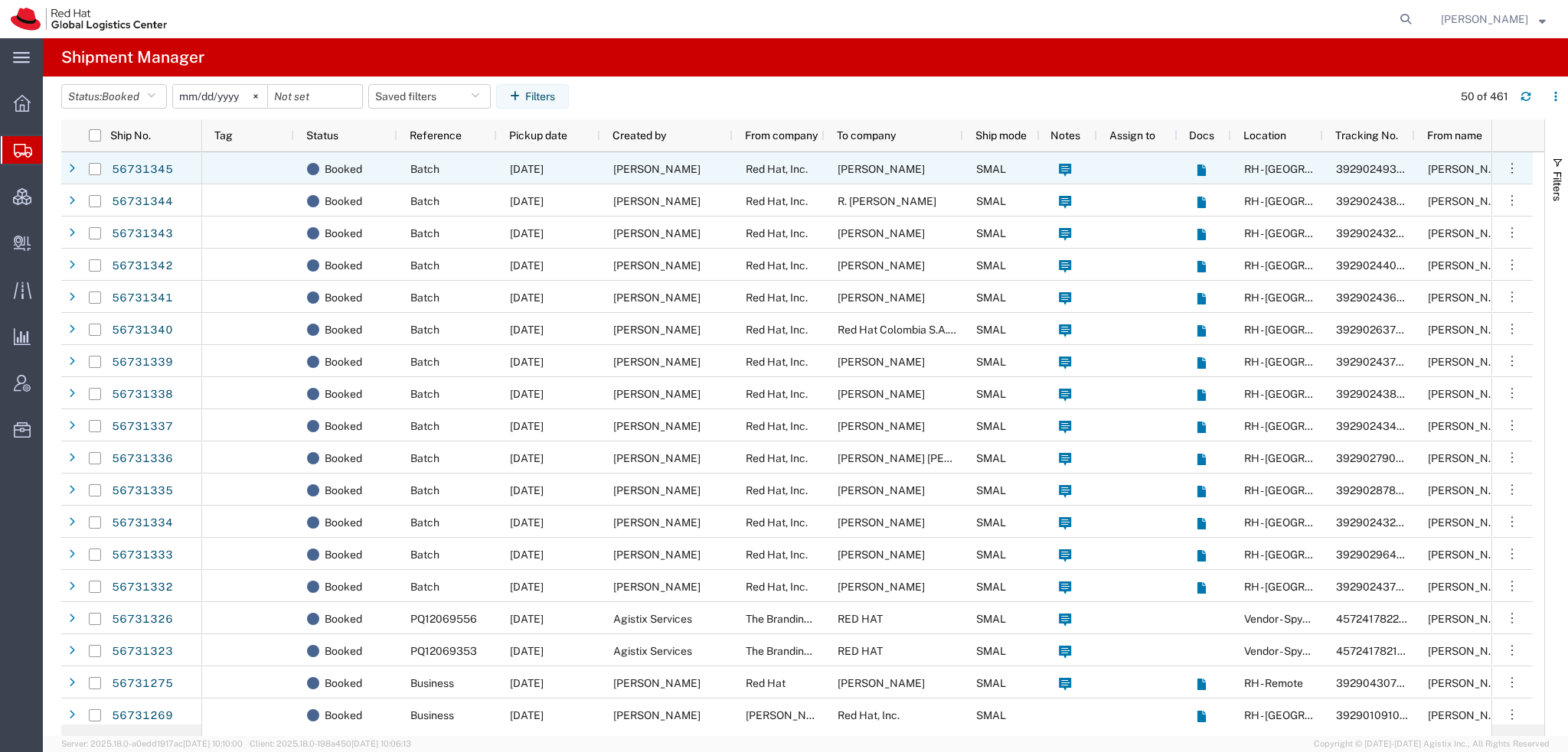
click at [771, 170] on span "Red Hat, Inc." at bounding box center [776, 169] width 62 height 12
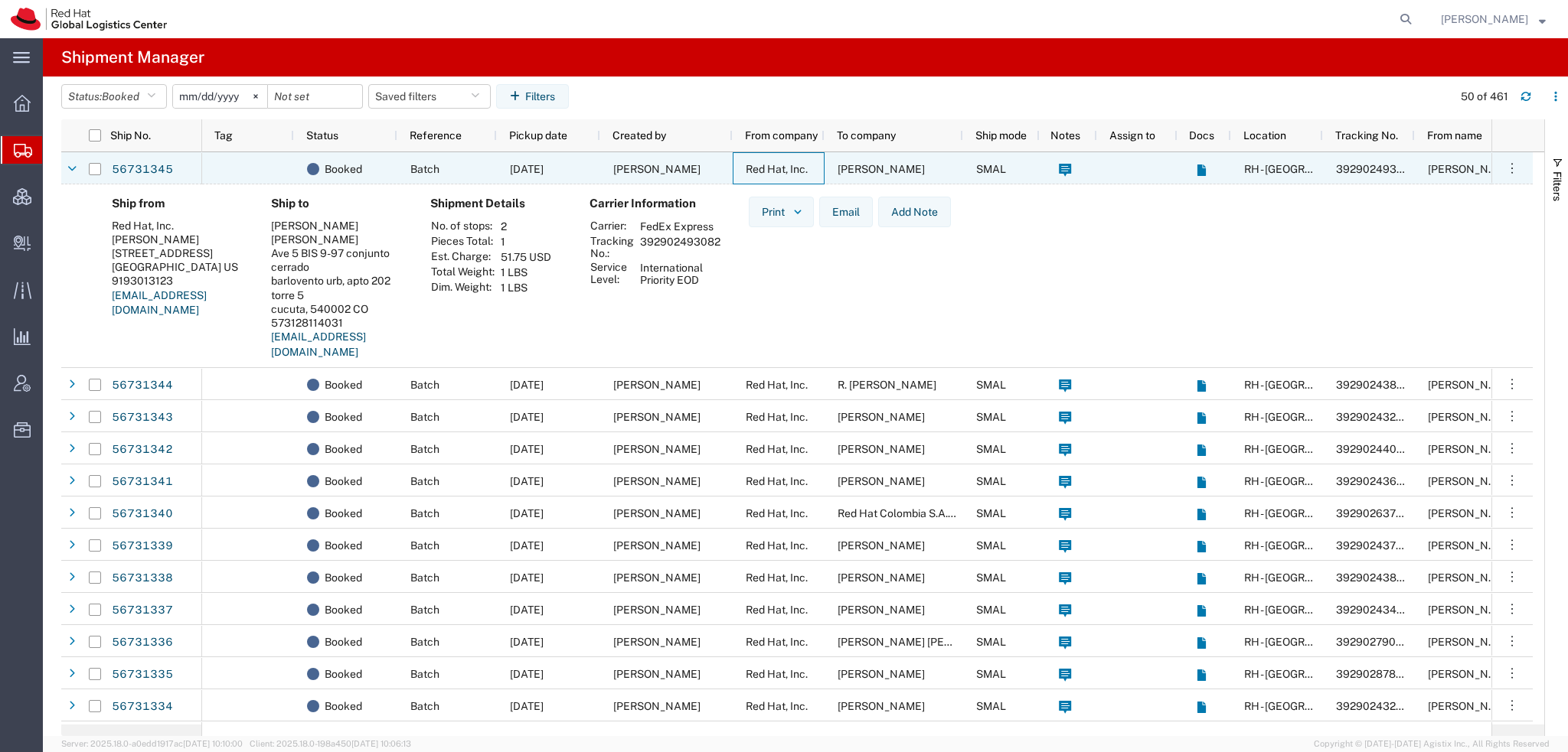
click at [771, 170] on span "Red Hat, Inc." at bounding box center [776, 169] width 62 height 12
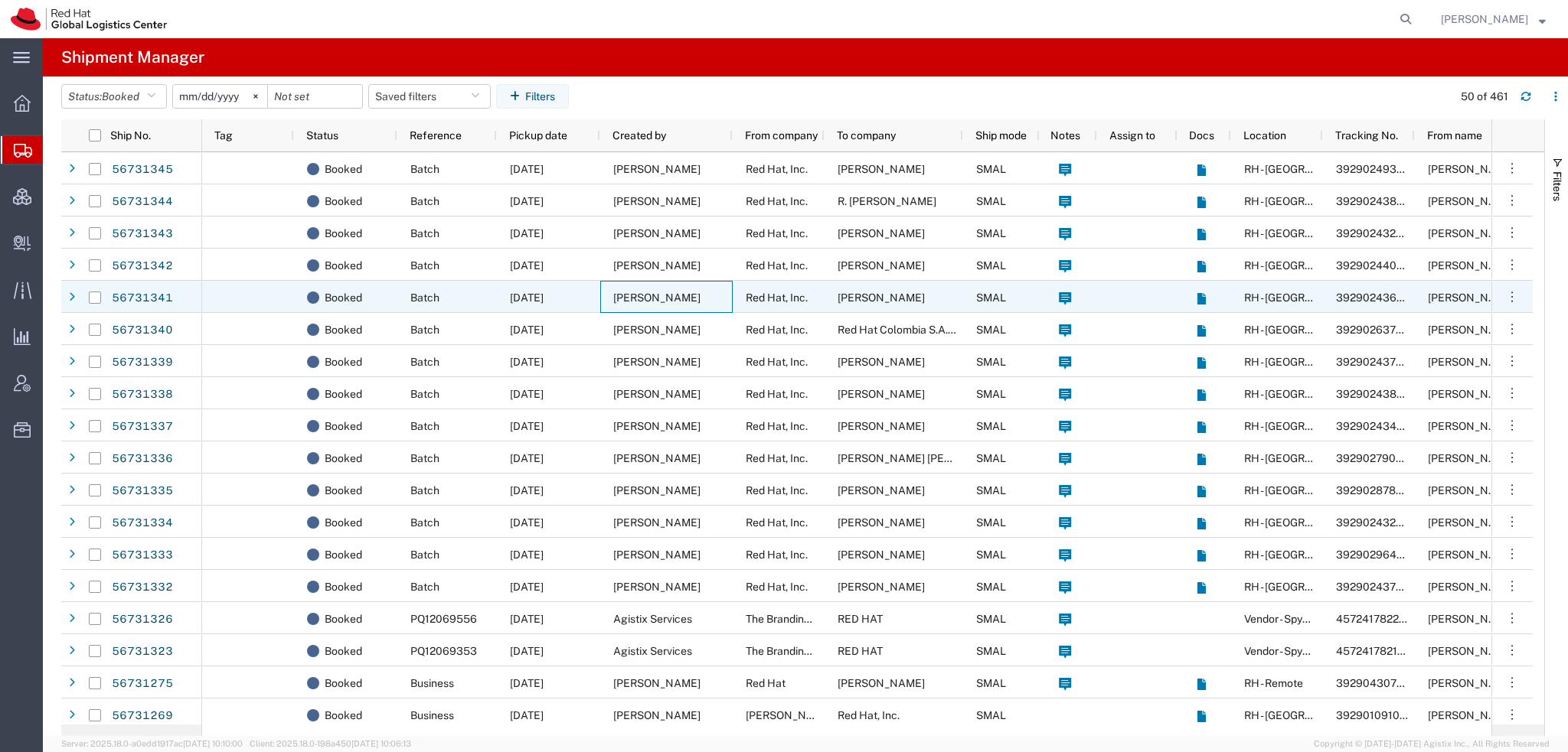
click at [700, 289] on div "[PERSON_NAME]" at bounding box center [667, 297] width 133 height 32
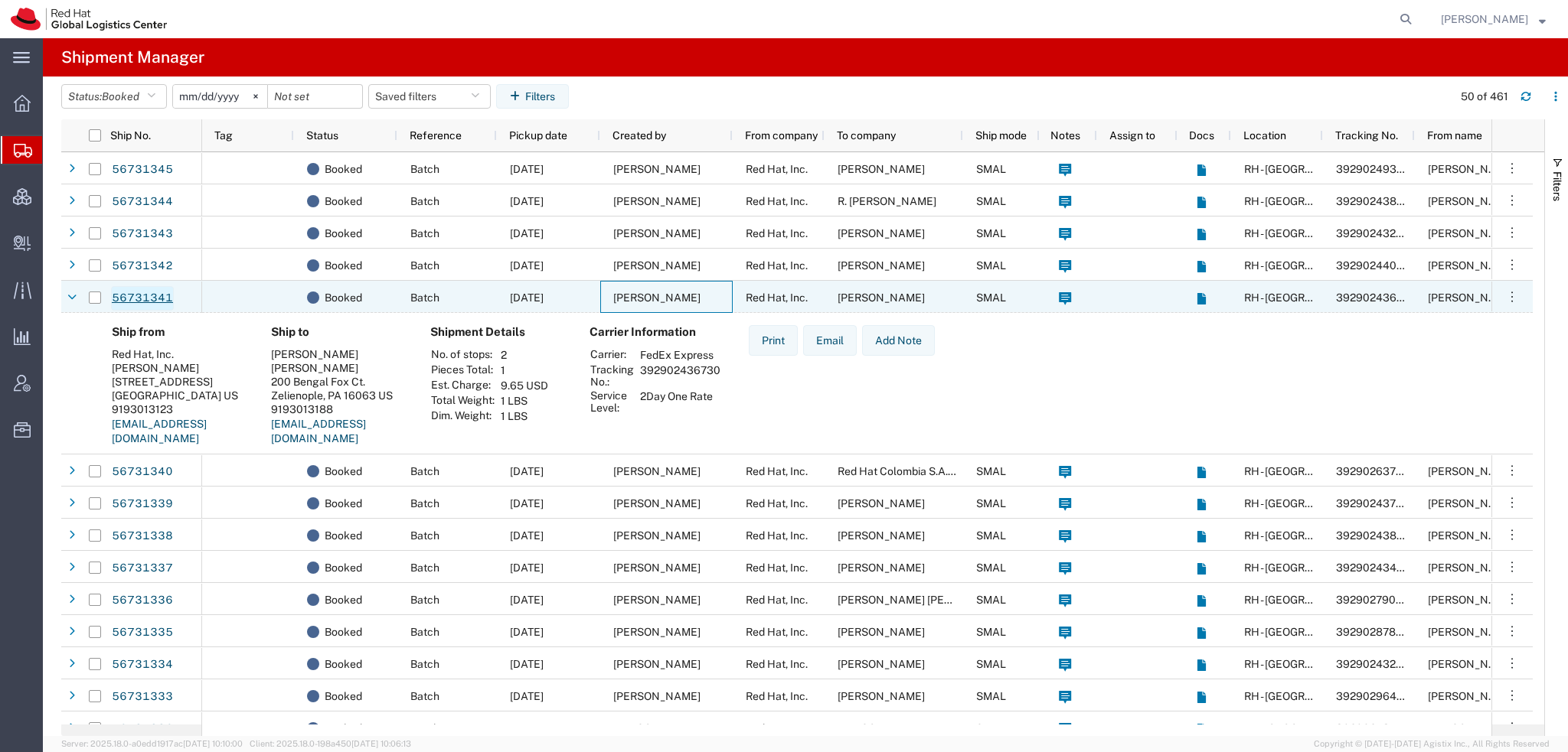
click at [141, 294] on link "56731341" at bounding box center [142, 298] width 63 height 24
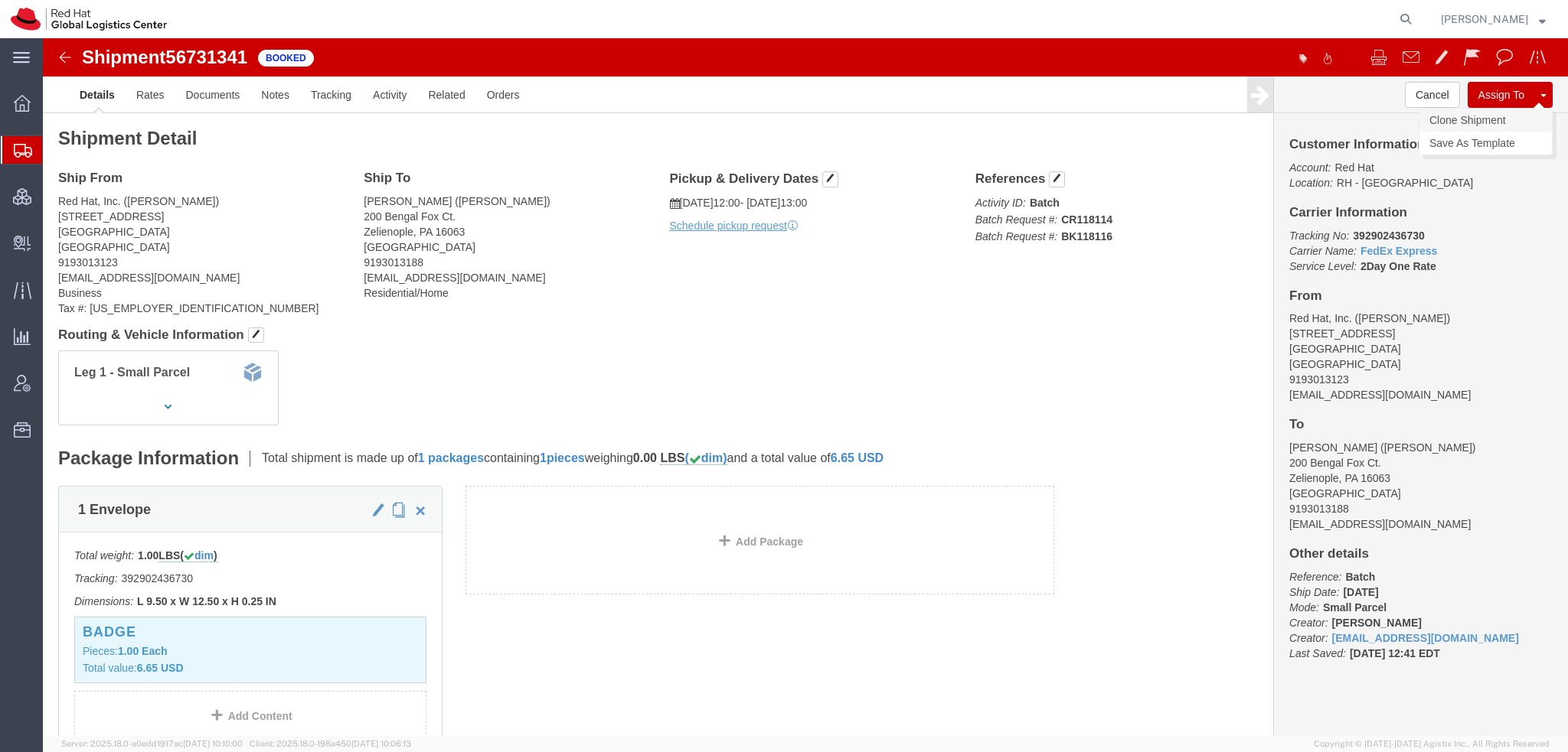
click link "Clone Shipment"
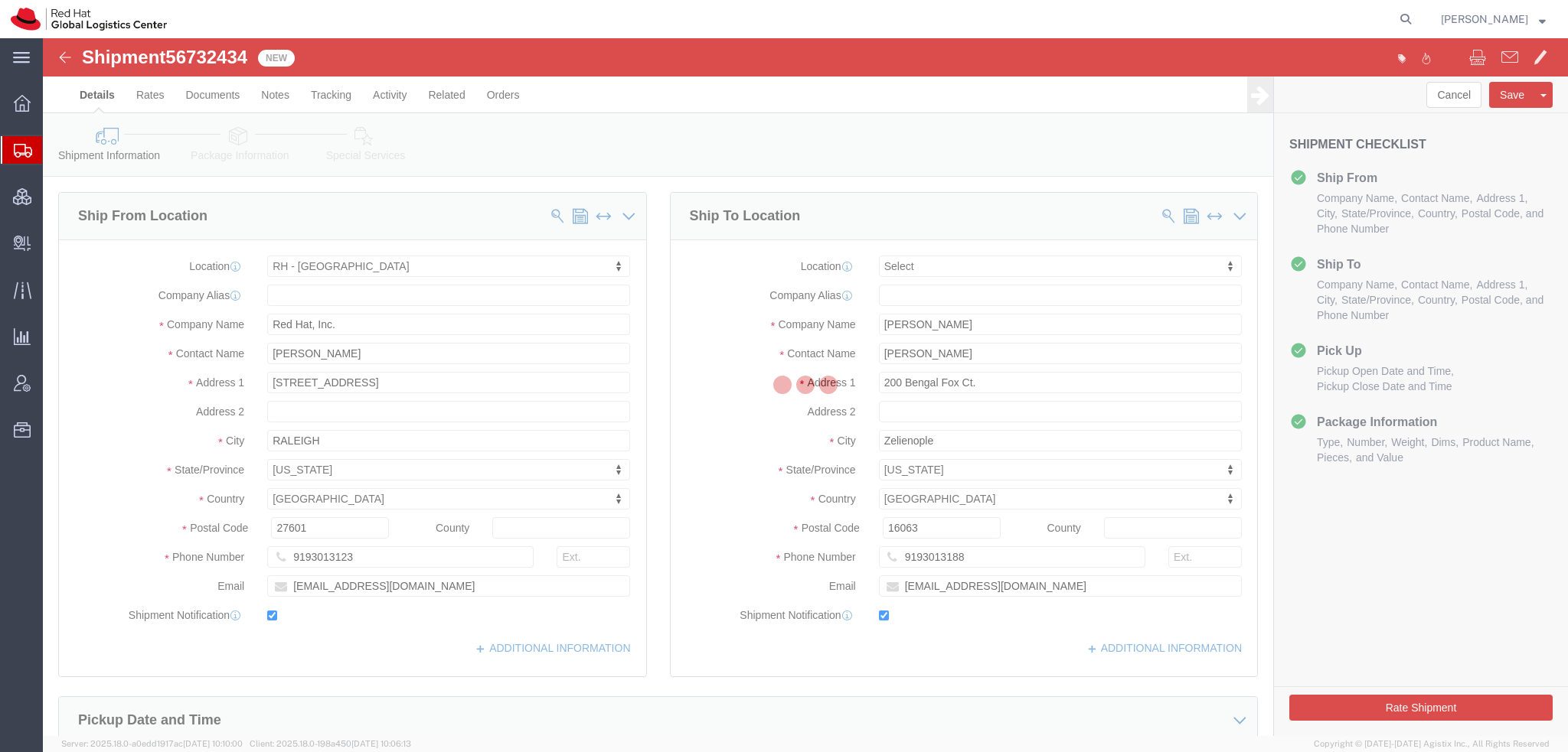
click at [1548, 24] on div "Kirk Newcross Kirk Newcross Messages Notifications Profile Support Logout" at bounding box center [1493, 19] width 128 height 38
select select "38014"
select select
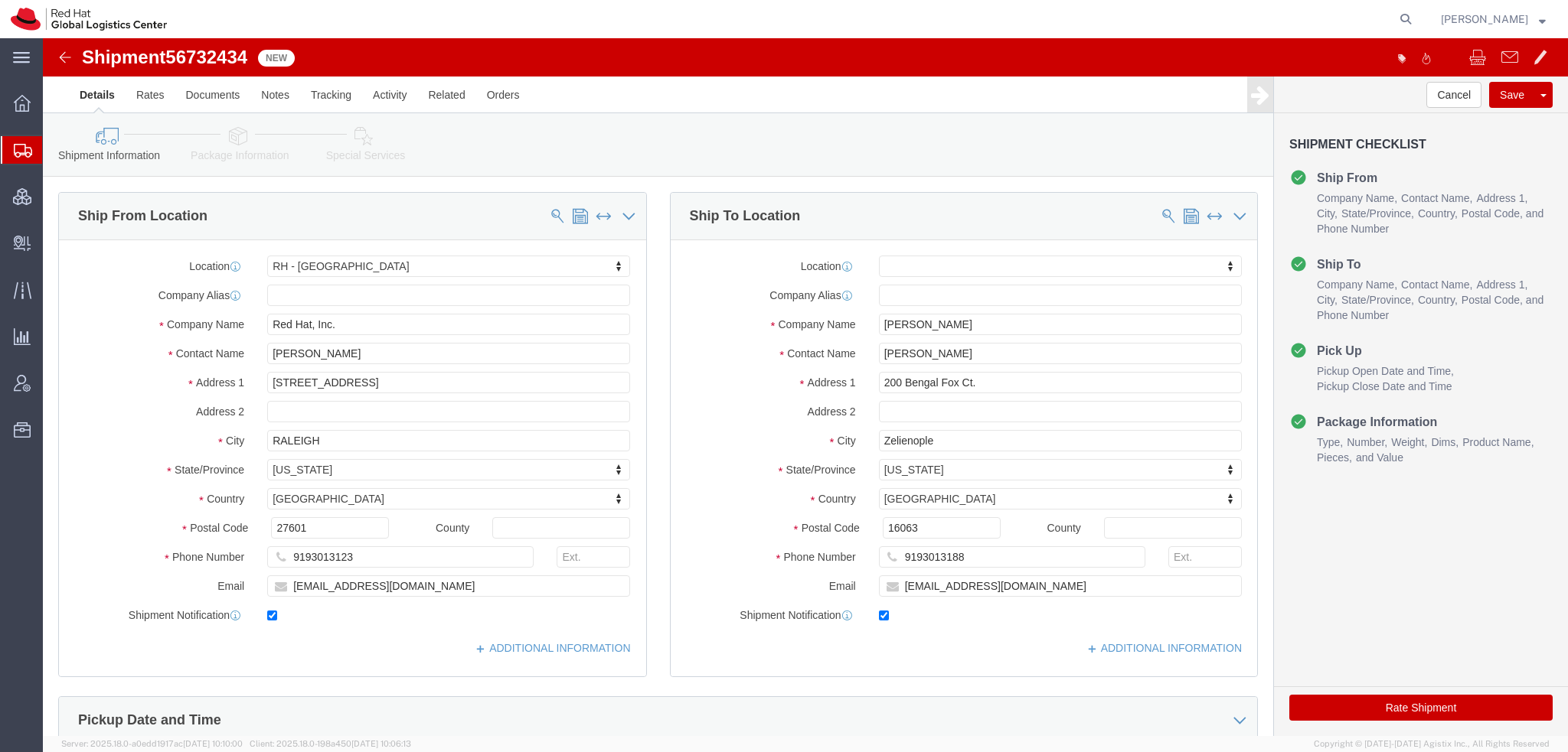
click at [1546, 24] on button "[PERSON_NAME]" at bounding box center [1492, 19] width 106 height 18
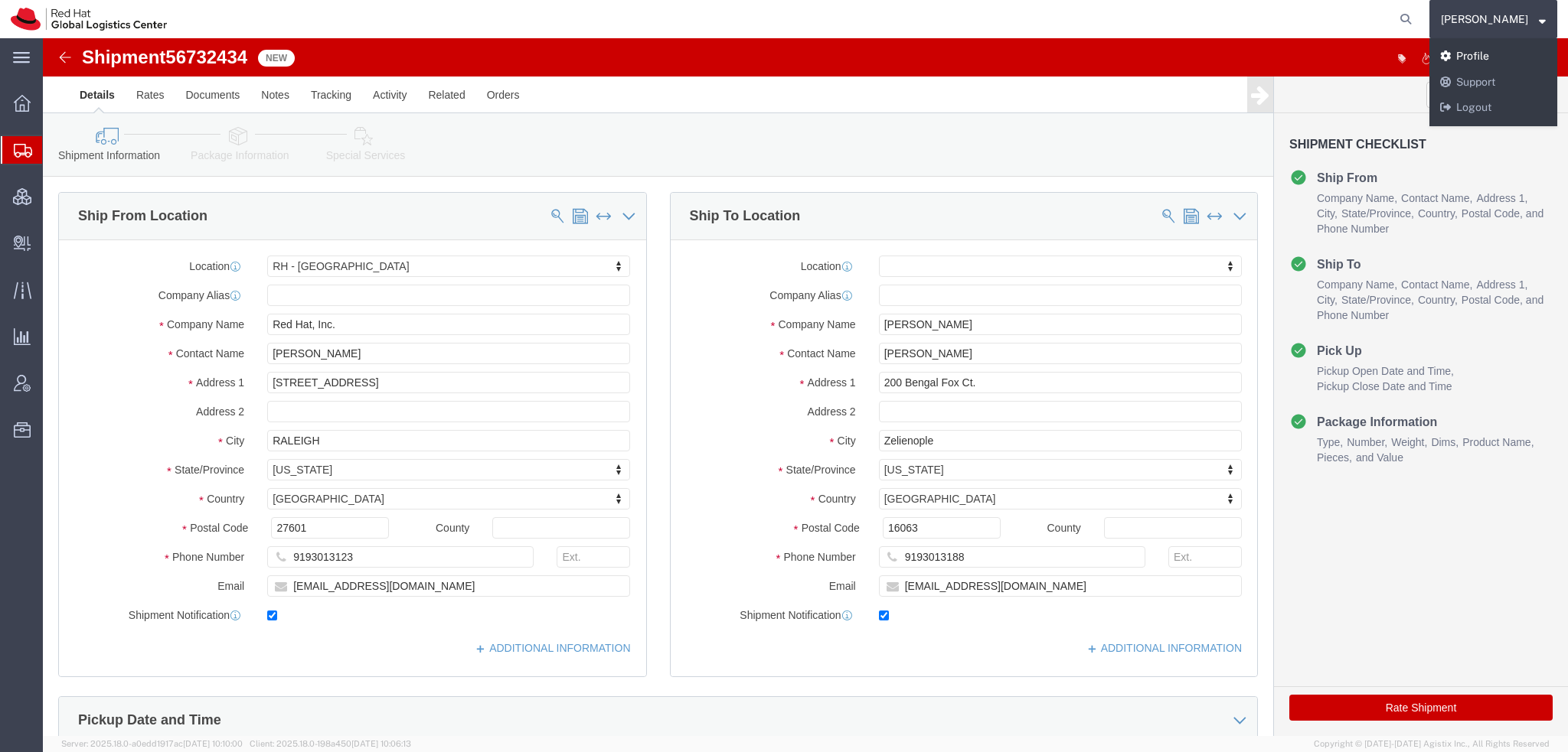
click at [1505, 60] on link "Profile" at bounding box center [1493, 57] width 128 height 26
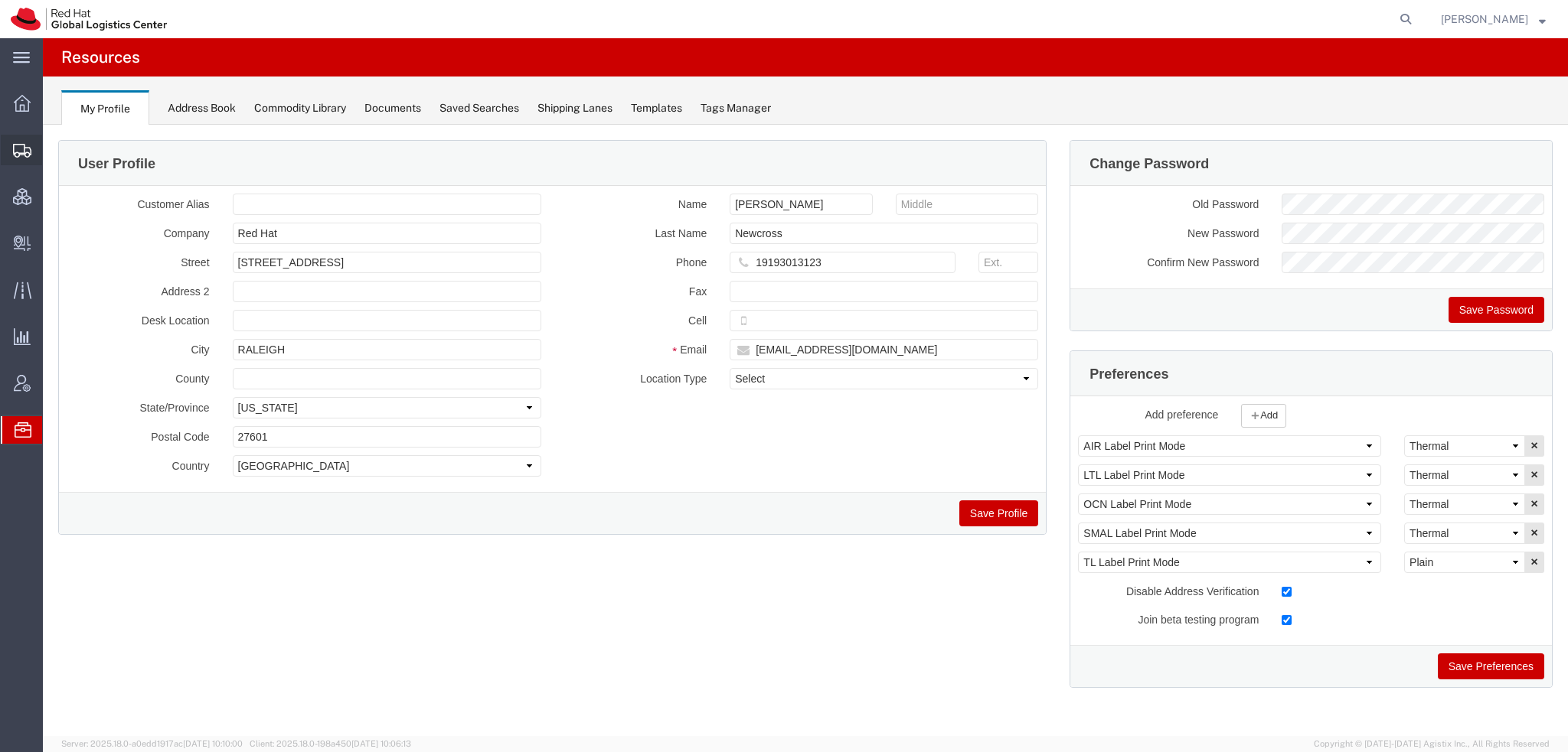
click at [0, 0] on span "Shipment Manager" at bounding box center [0, 0] width 0 height 0
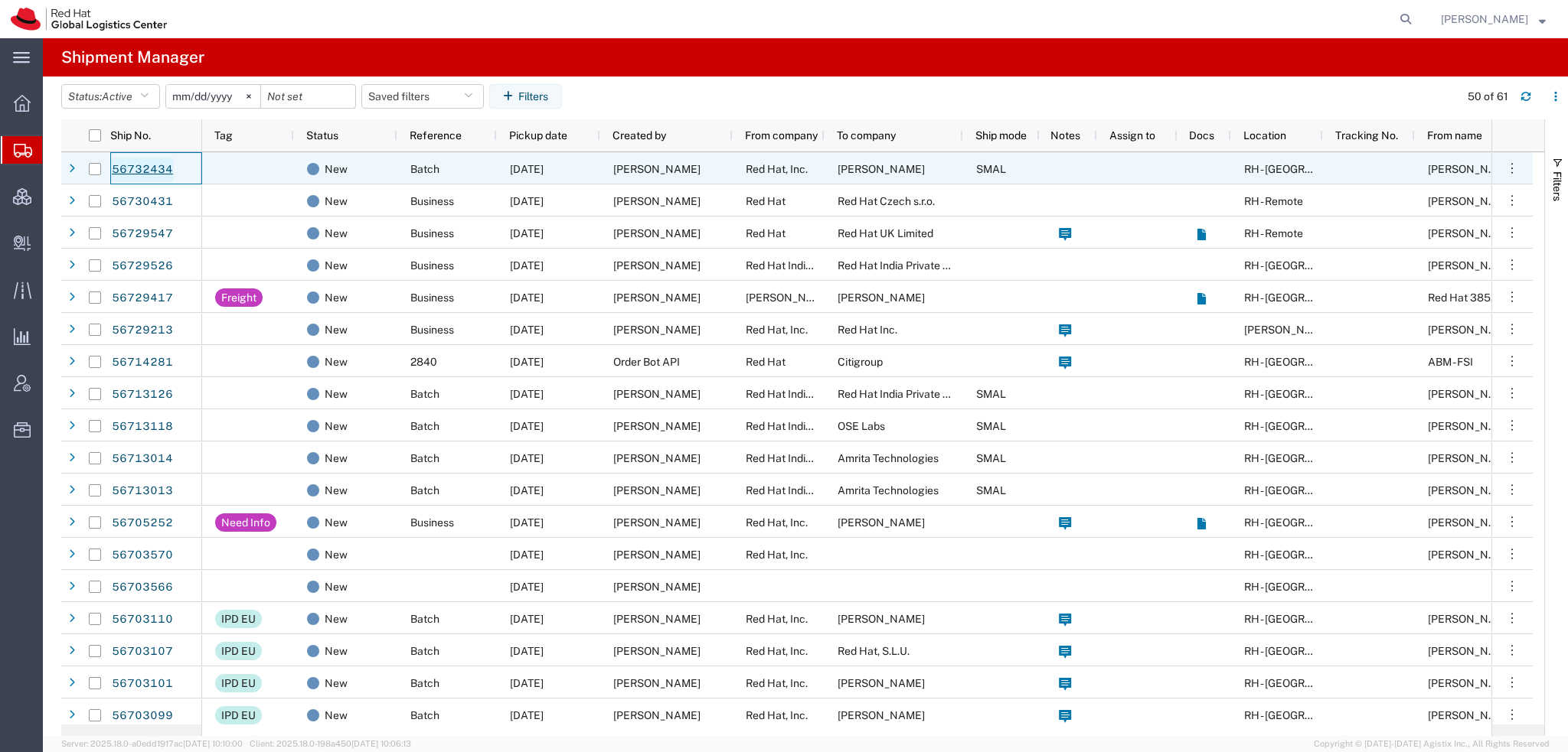
click at [147, 178] on link "56732434" at bounding box center [142, 170] width 63 height 24
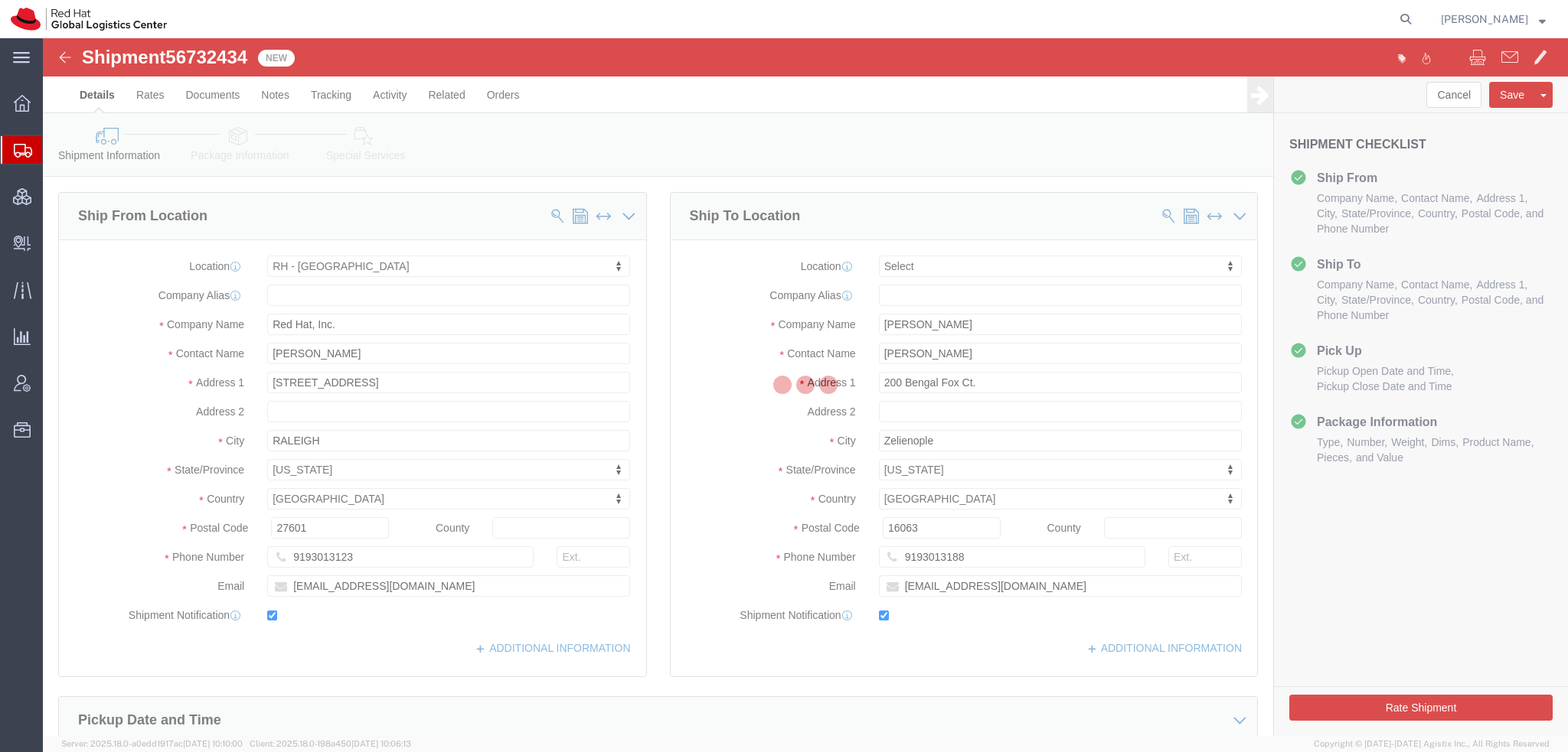
select select "38014"
select select
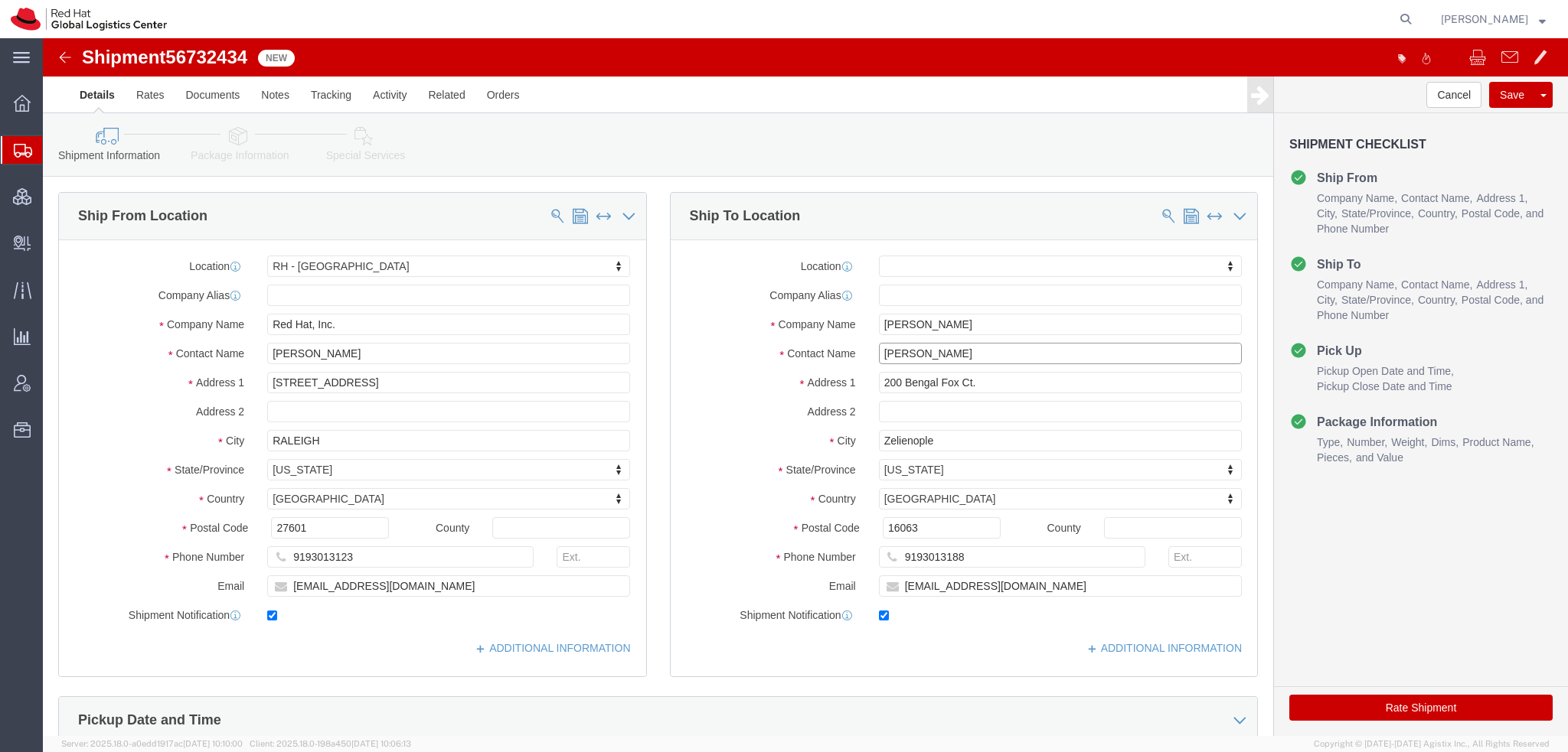
drag, startPoint x: 929, startPoint y: 319, endPoint x: 52, endPoint y: 65, distance: 913.0
click div "Ship From Location Location [GEOGRAPHIC_DATA] - [GEOGRAPHIC_DATA] My Profile Lo…"
type input "Eric Wolf"
type input "2149950003"
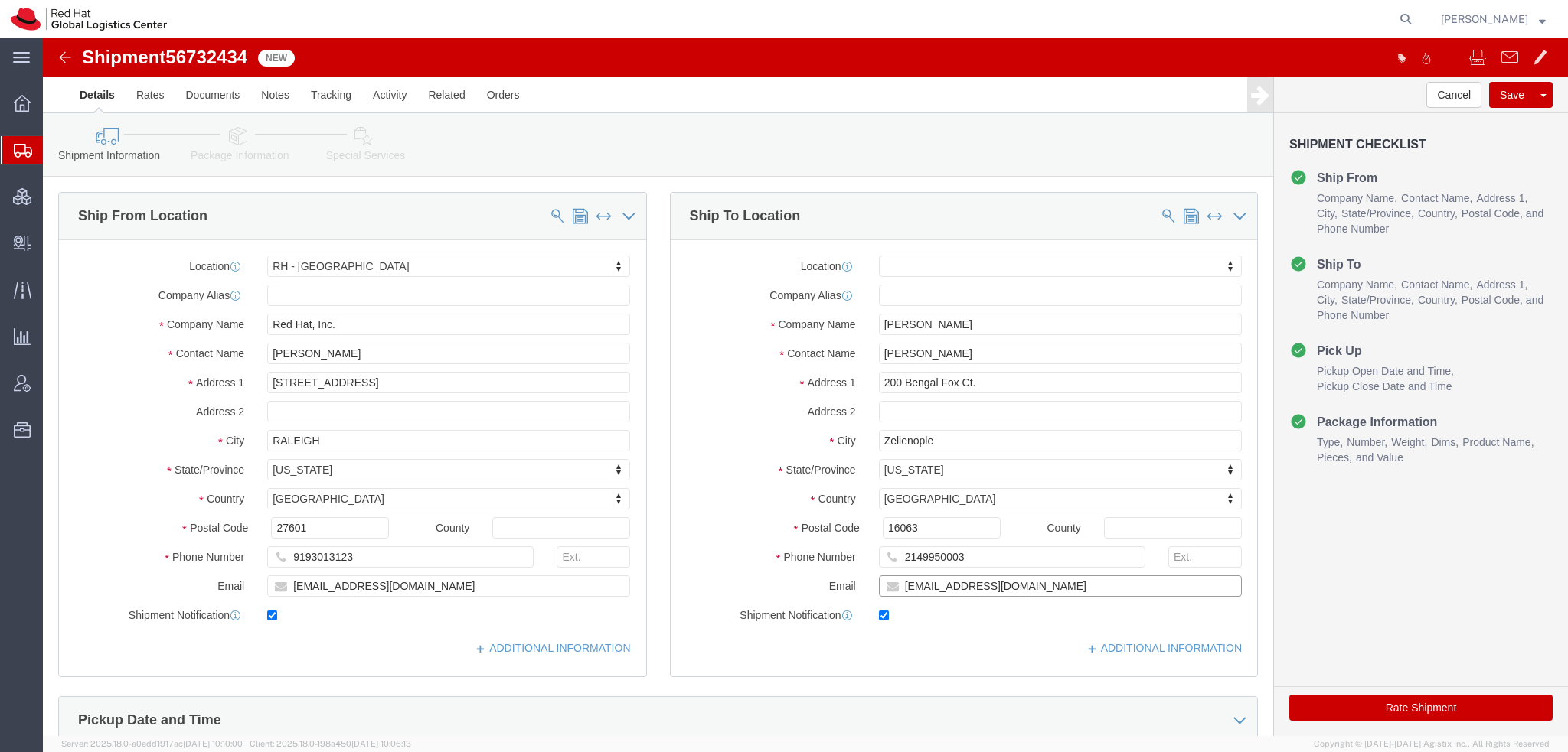
type input "erwolf@redhat.com"
type input "407 W. Apple Tree Ln"
click input "Zelienople"
type input "Z"
type input "Fate"
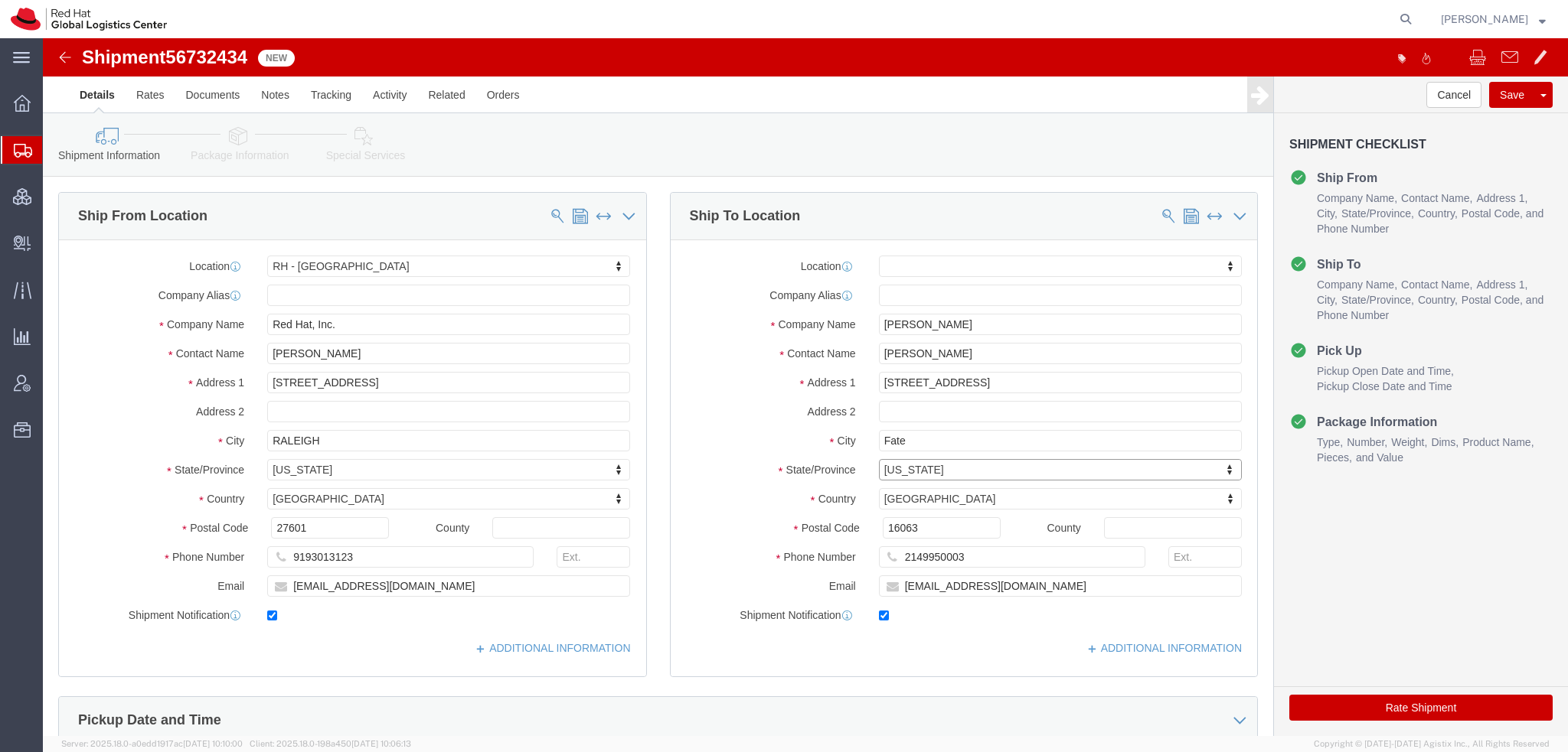
type input "t"
type input "tex"
type input "75087"
drag, startPoint x: 1352, startPoint y: 666, endPoint x: 606, endPoint y: 446, distance: 777.8
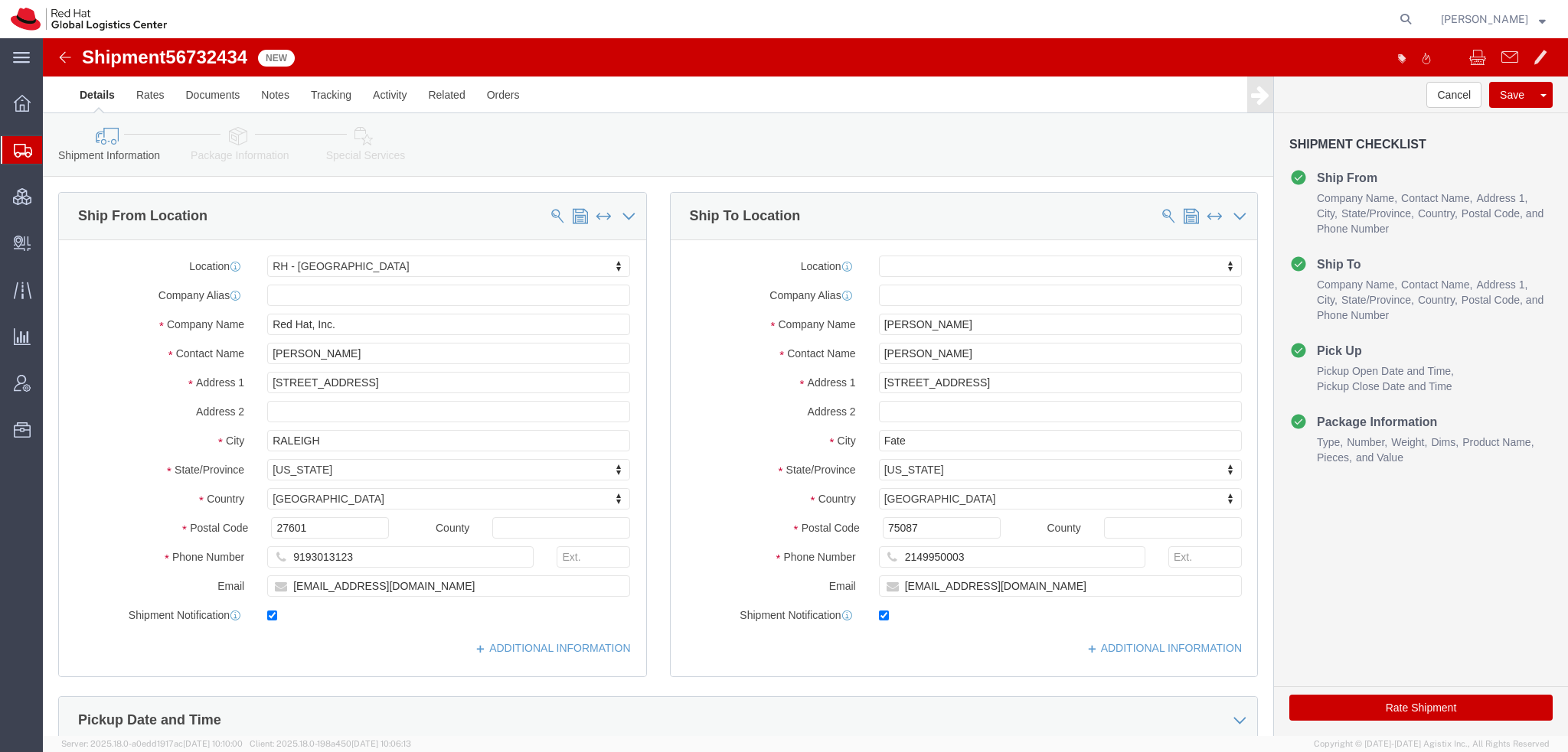
click button "Rate Shipment"
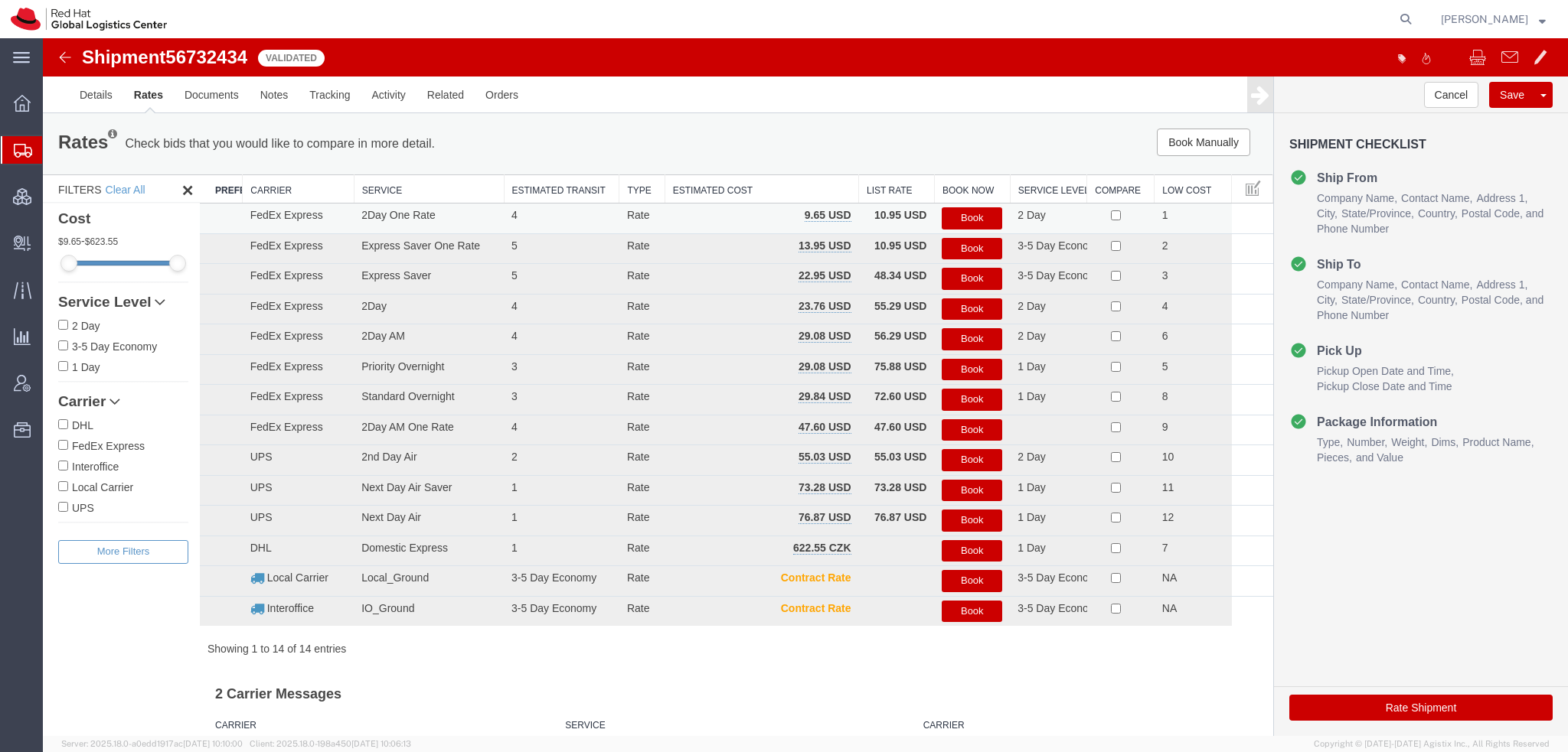
click at [960, 216] on button "Book" at bounding box center [972, 219] width 60 height 22
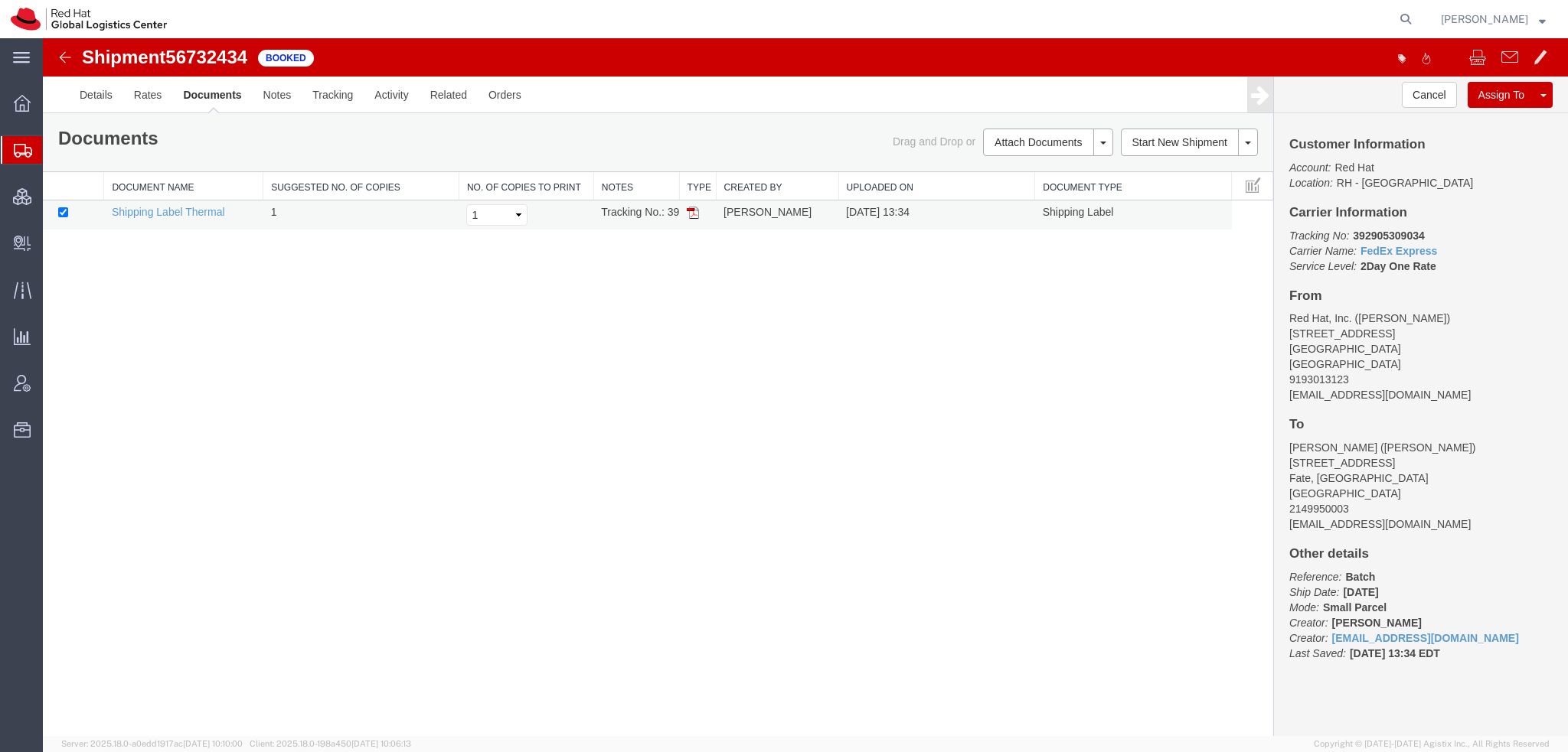
drag, startPoint x: 692, startPoint y: 215, endPoint x: 692, endPoint y: 238, distance: 23.0
click at [692, 215] on img at bounding box center [693, 213] width 12 height 12
click at [0, 0] on span "Shipment Manager" at bounding box center [0, 0] width 0 height 0
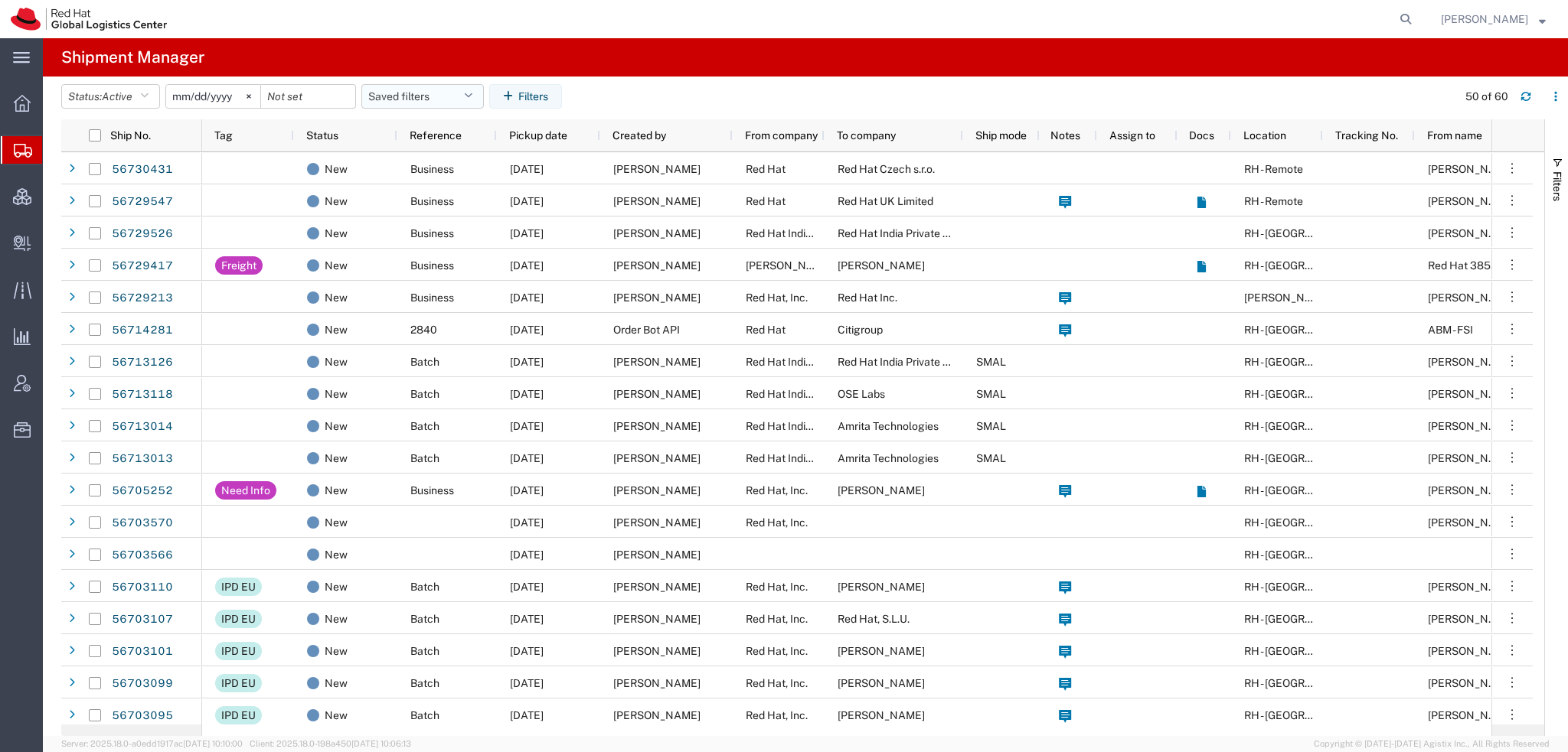
click at [473, 98] on icon "button" at bounding box center [468, 97] width 9 height 10
click at [423, 158] on span "Americas" at bounding box center [464, 163] width 201 height 28
type input "[DATE]"
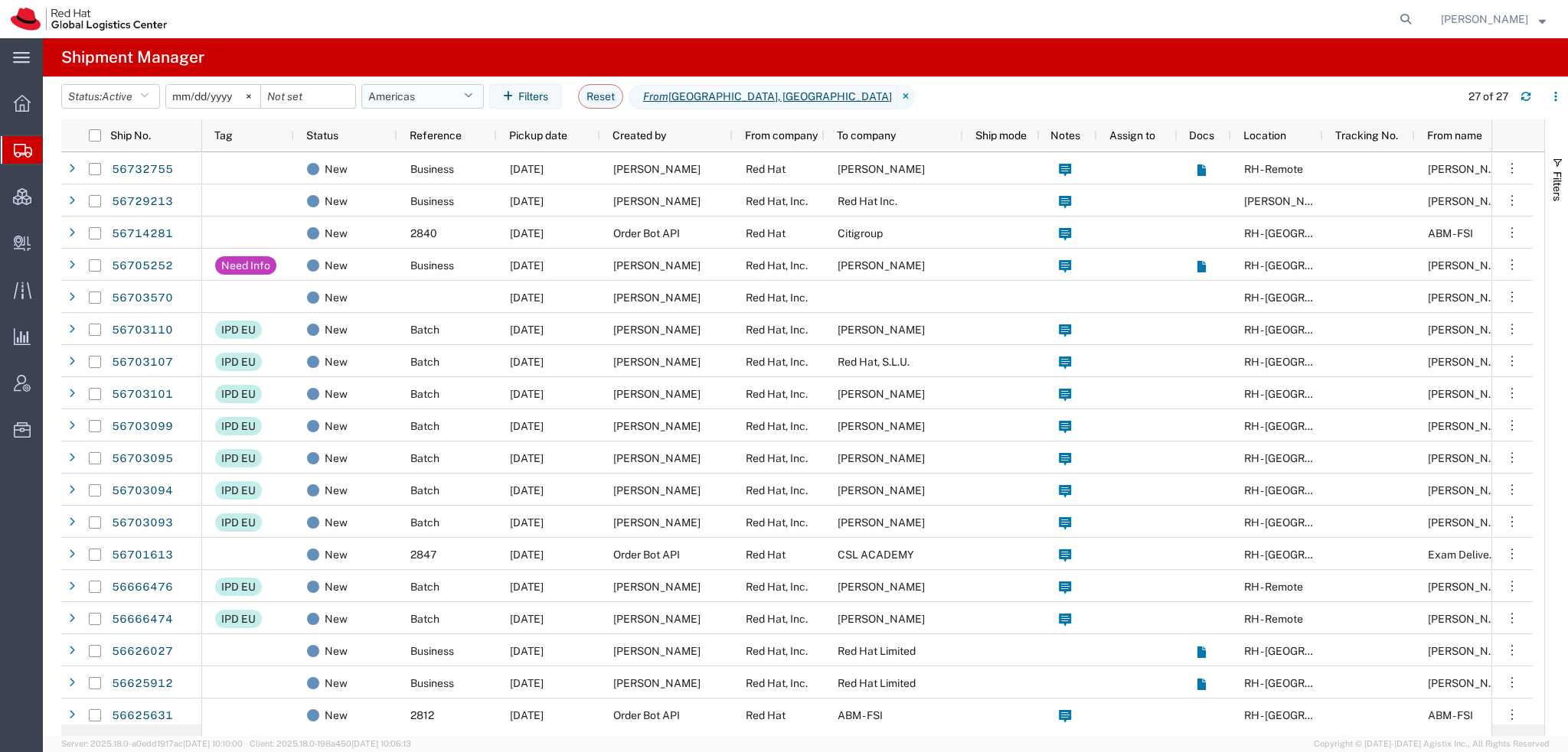
click at [480, 96] on button "Americas" at bounding box center [423, 97] width 122 height 24
click at [1473, 11] on span "[PERSON_NAME]" at bounding box center [1483, 19] width 87 height 17
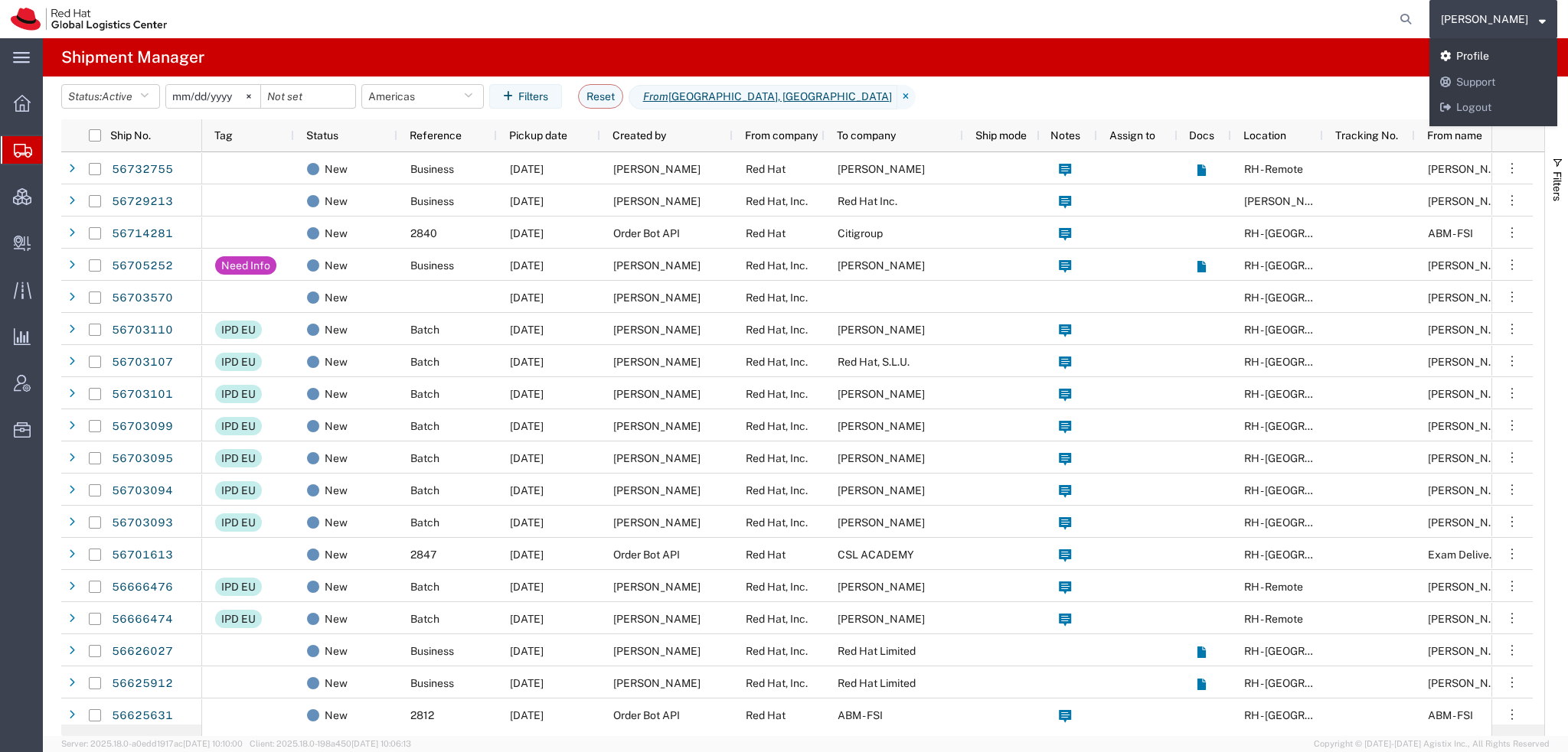
click at [1483, 49] on link "Profile" at bounding box center [1493, 57] width 128 height 26
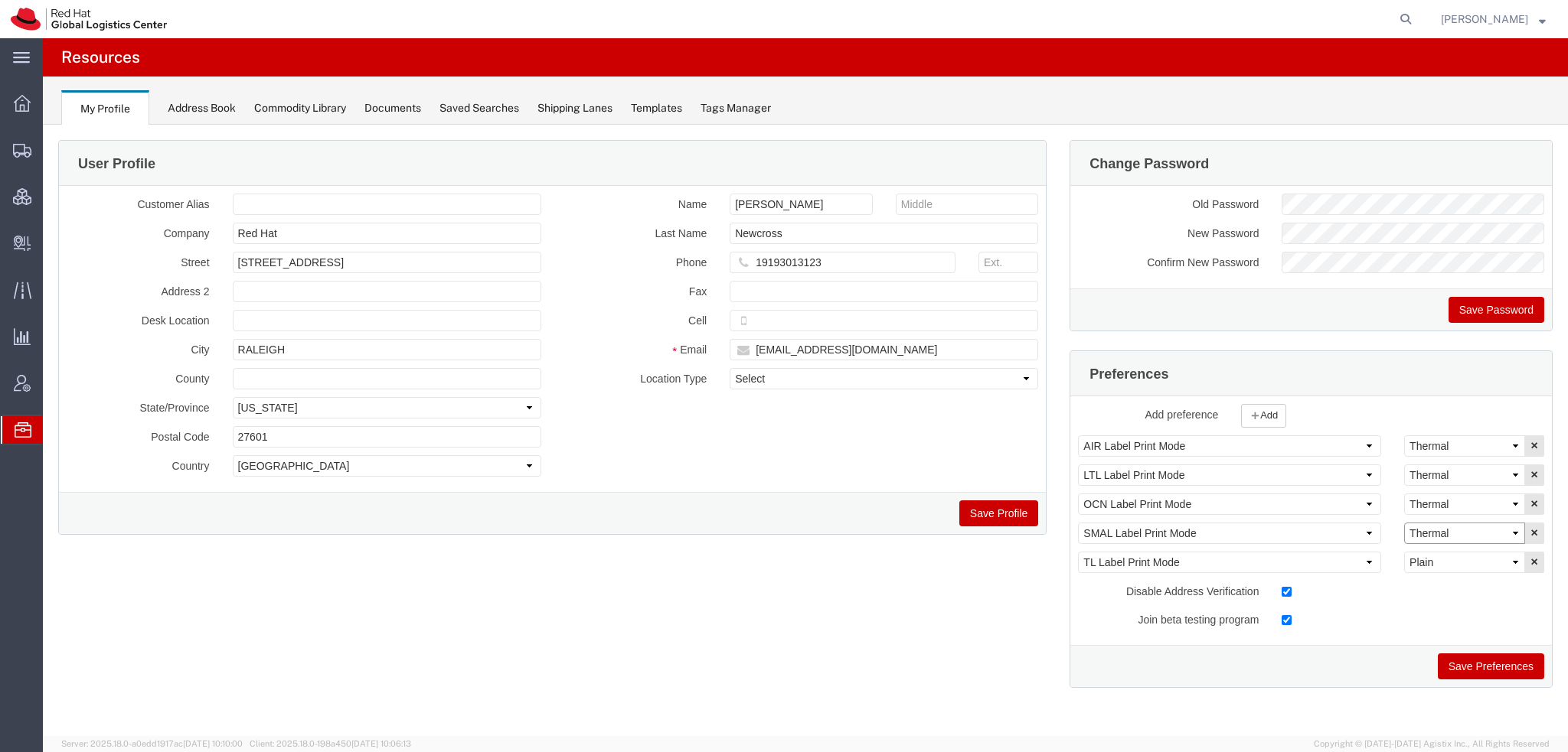
click at [1432, 529] on select "Select Plain Thermal" at bounding box center [1465, 533] width 121 height 22
select select "Plain"
click at [1404, 523] on select "Select Plain Thermal" at bounding box center [1465, 533] width 121 height 22
click at [1483, 669] on button "Save Preferences" at bounding box center [1490, 667] width 106 height 26
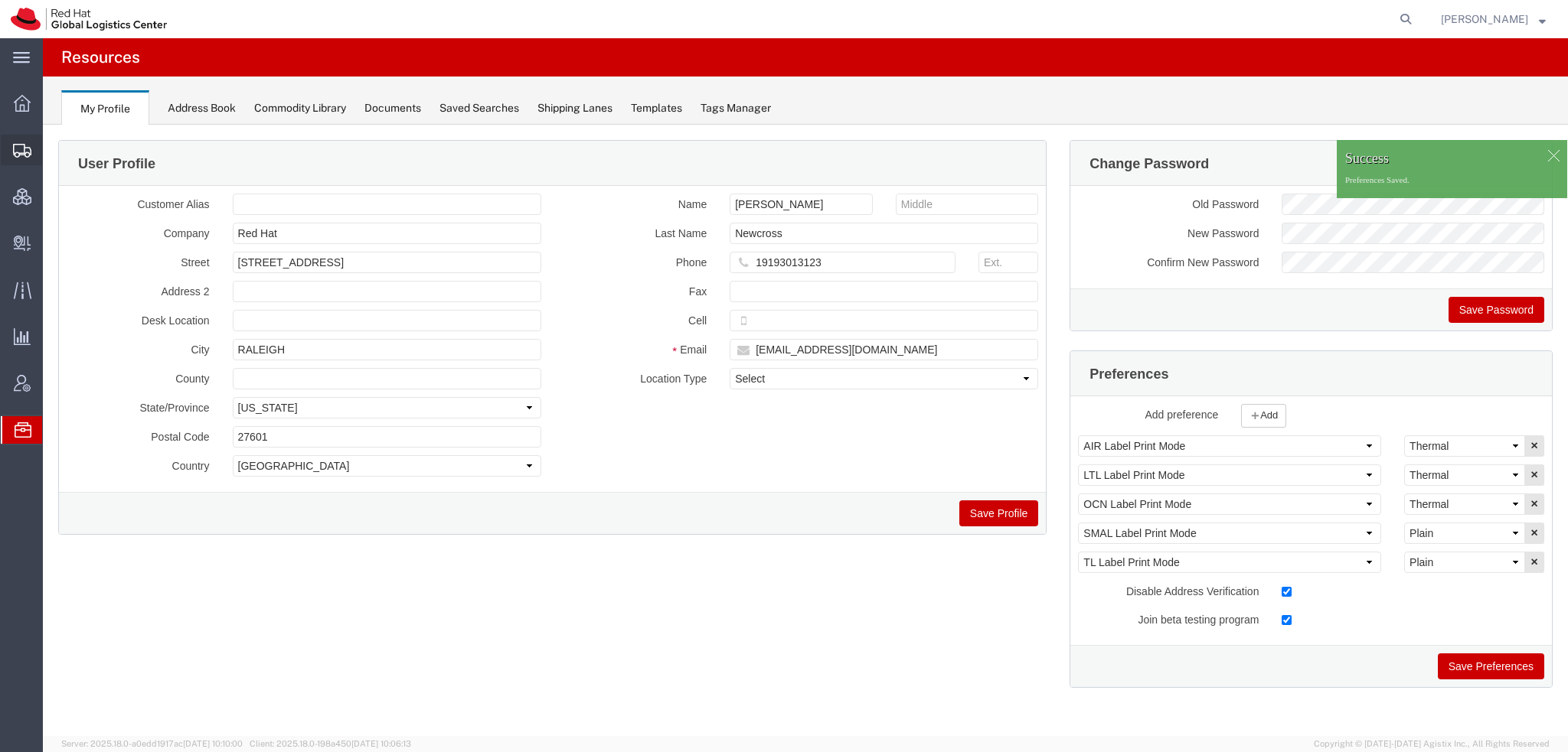
click at [0, 0] on span "Shipment Manager" at bounding box center [0, 0] width 0 height 0
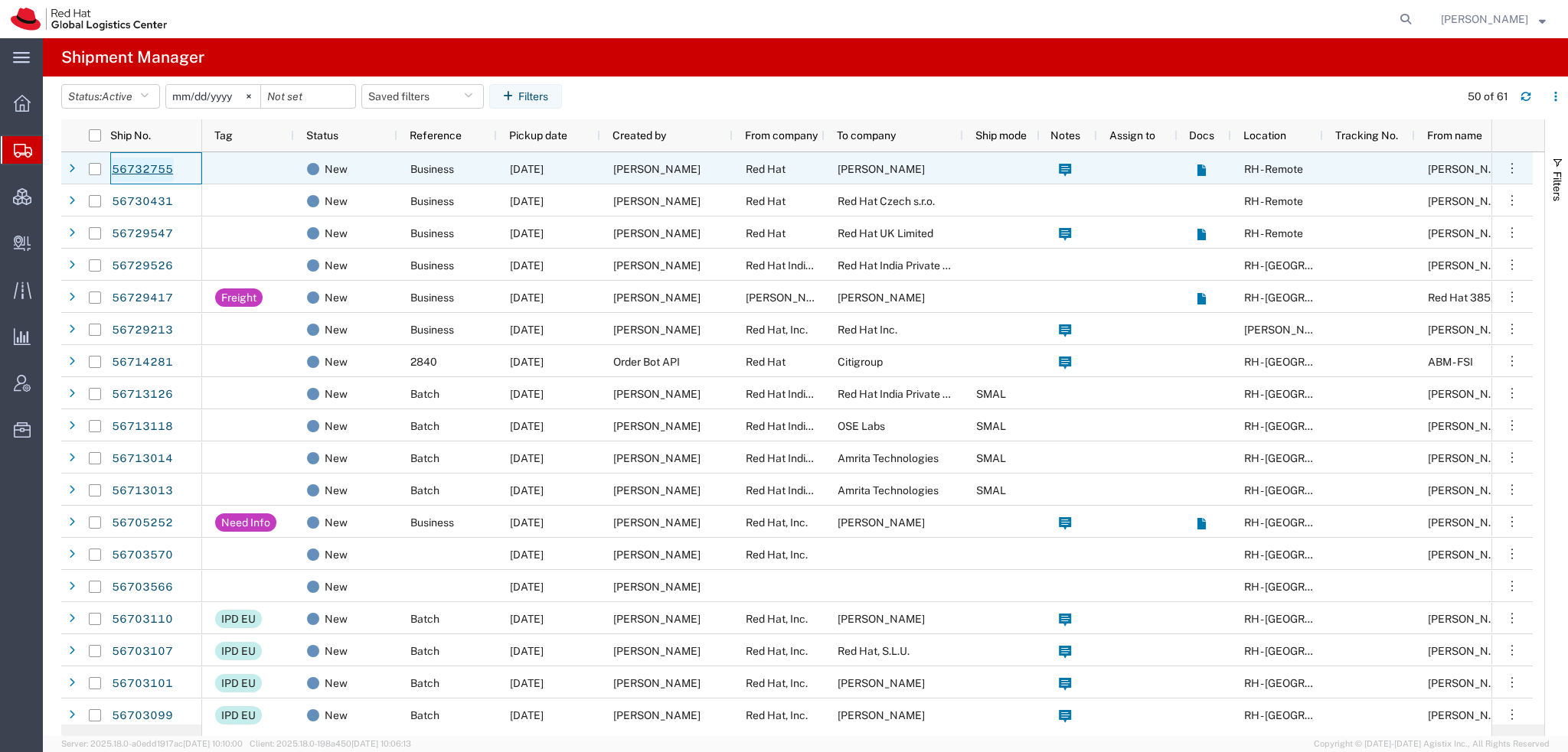
click at [154, 170] on link "56732755" at bounding box center [142, 170] width 63 height 24
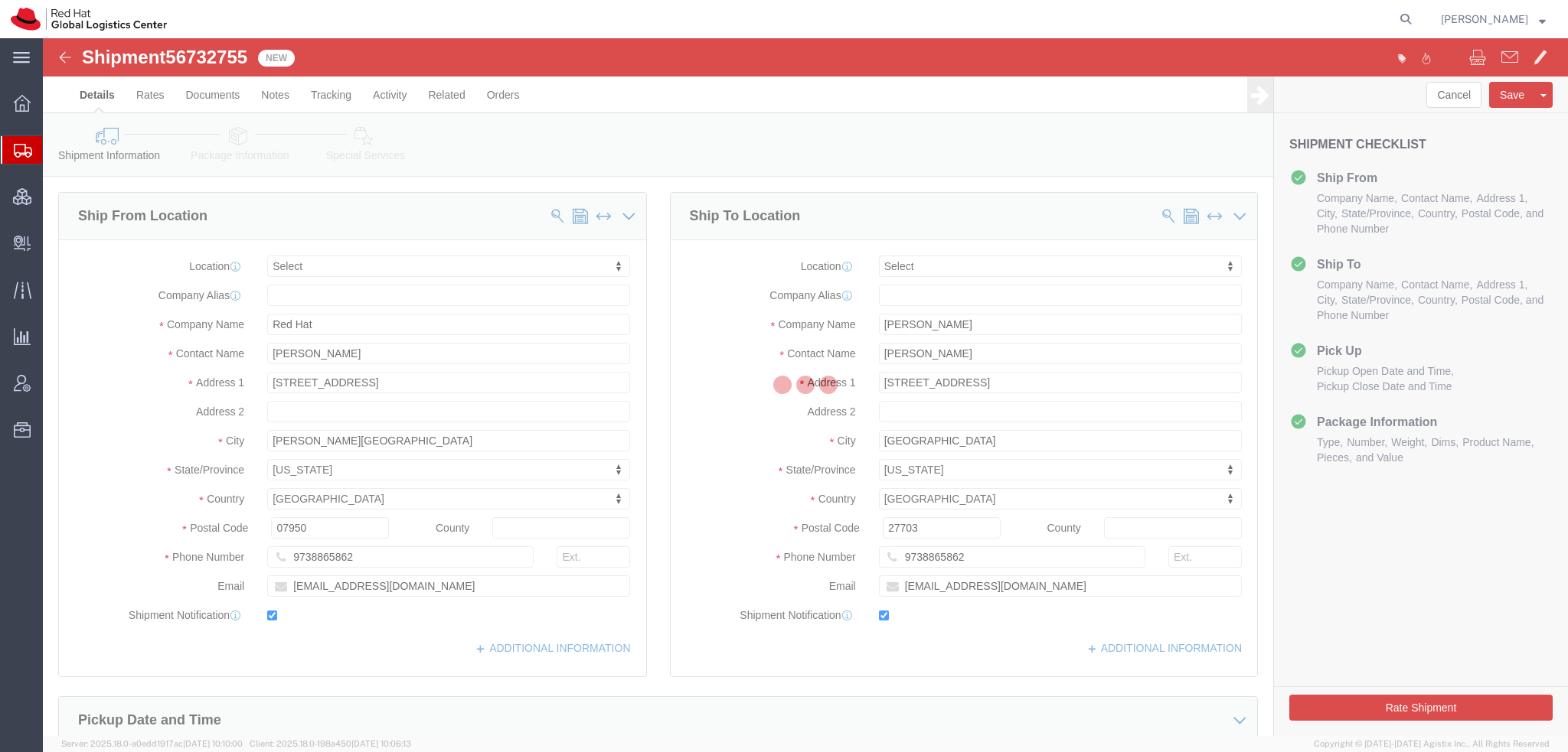
select select
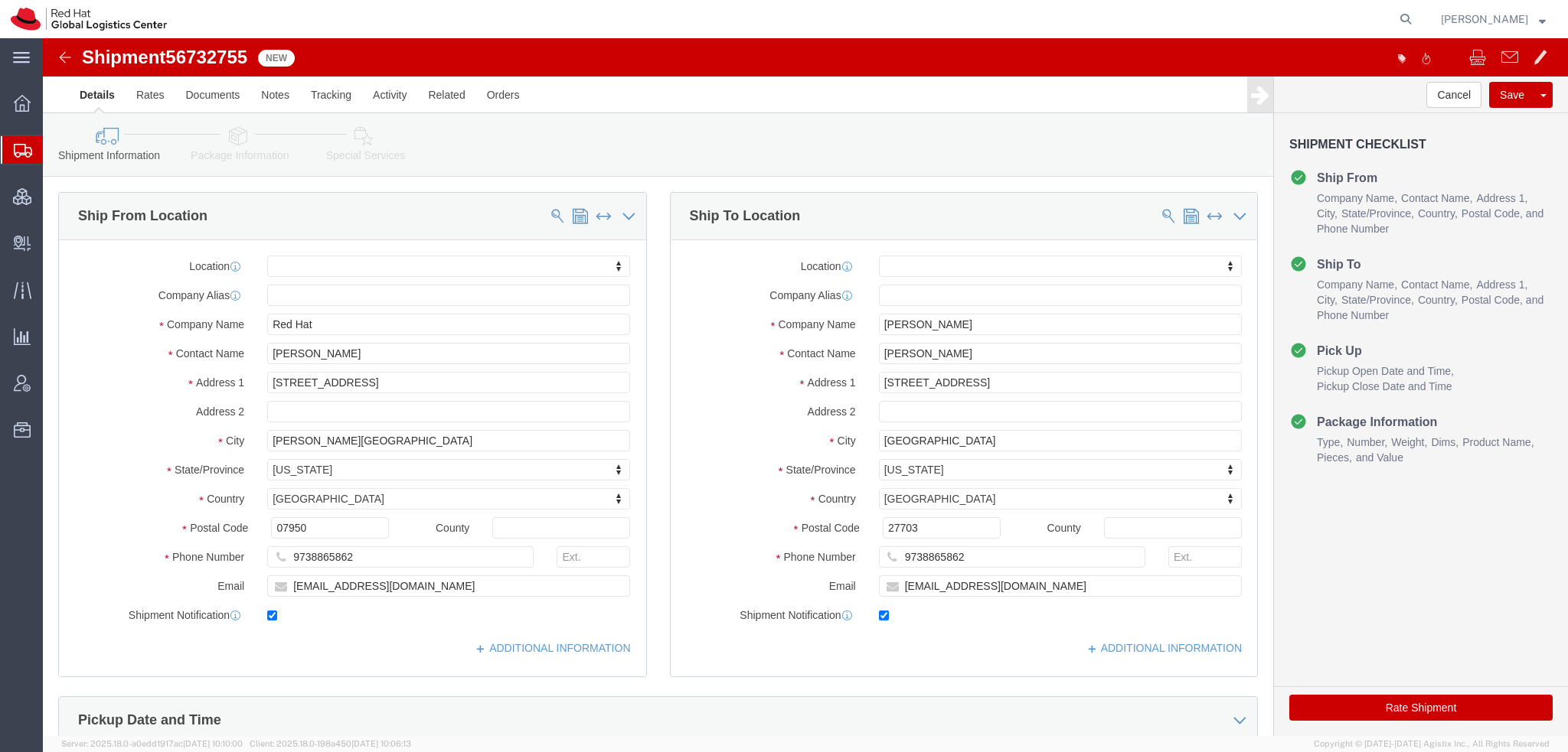
scroll to position [77, 0]
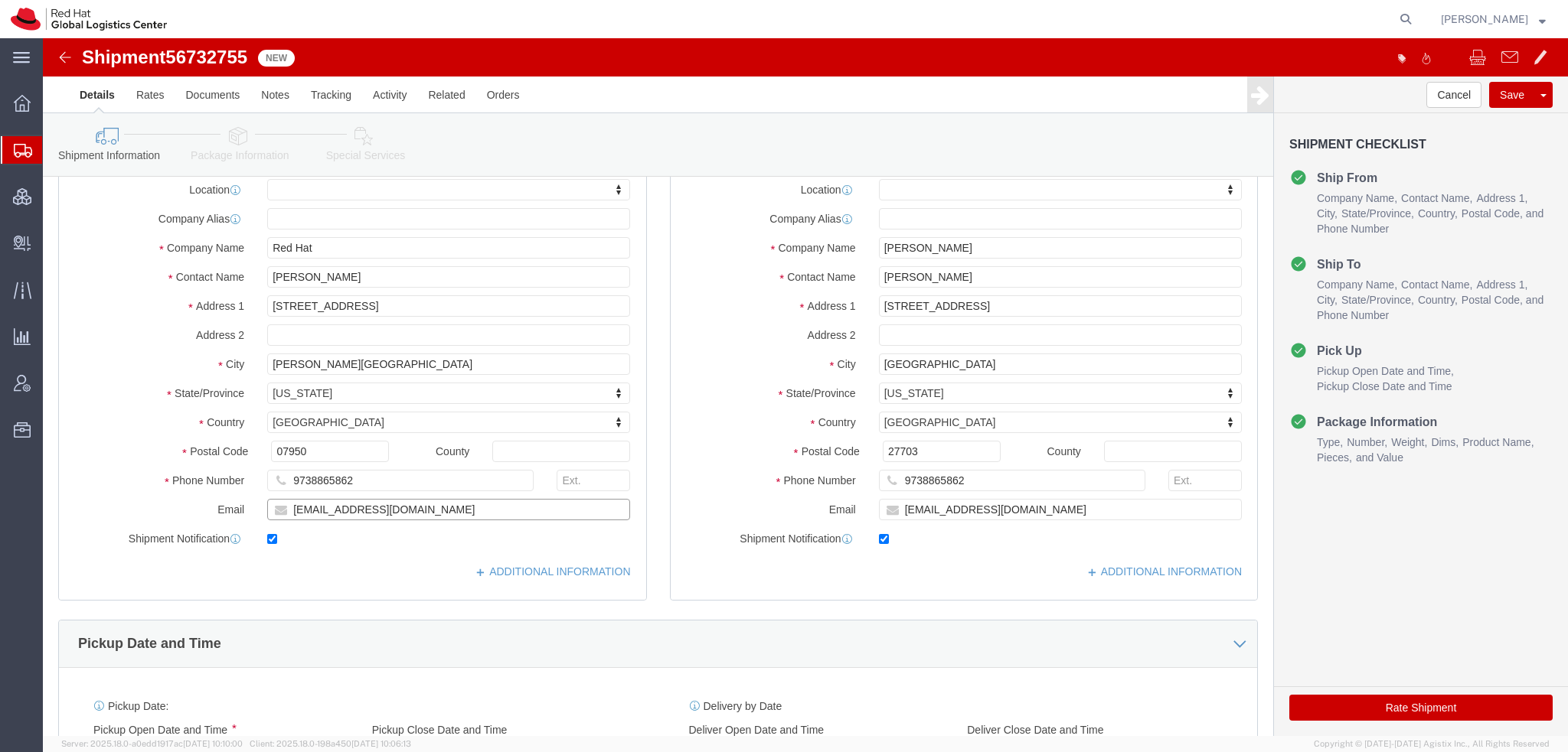
drag, startPoint x: 359, startPoint y: 473, endPoint x: 89, endPoint y: 429, distance: 273.6
click div "Location My Profile Location [GEOGRAPHIC_DATA] - [GEOGRAPHIC_DATA] - [GEOGRAPHI…"
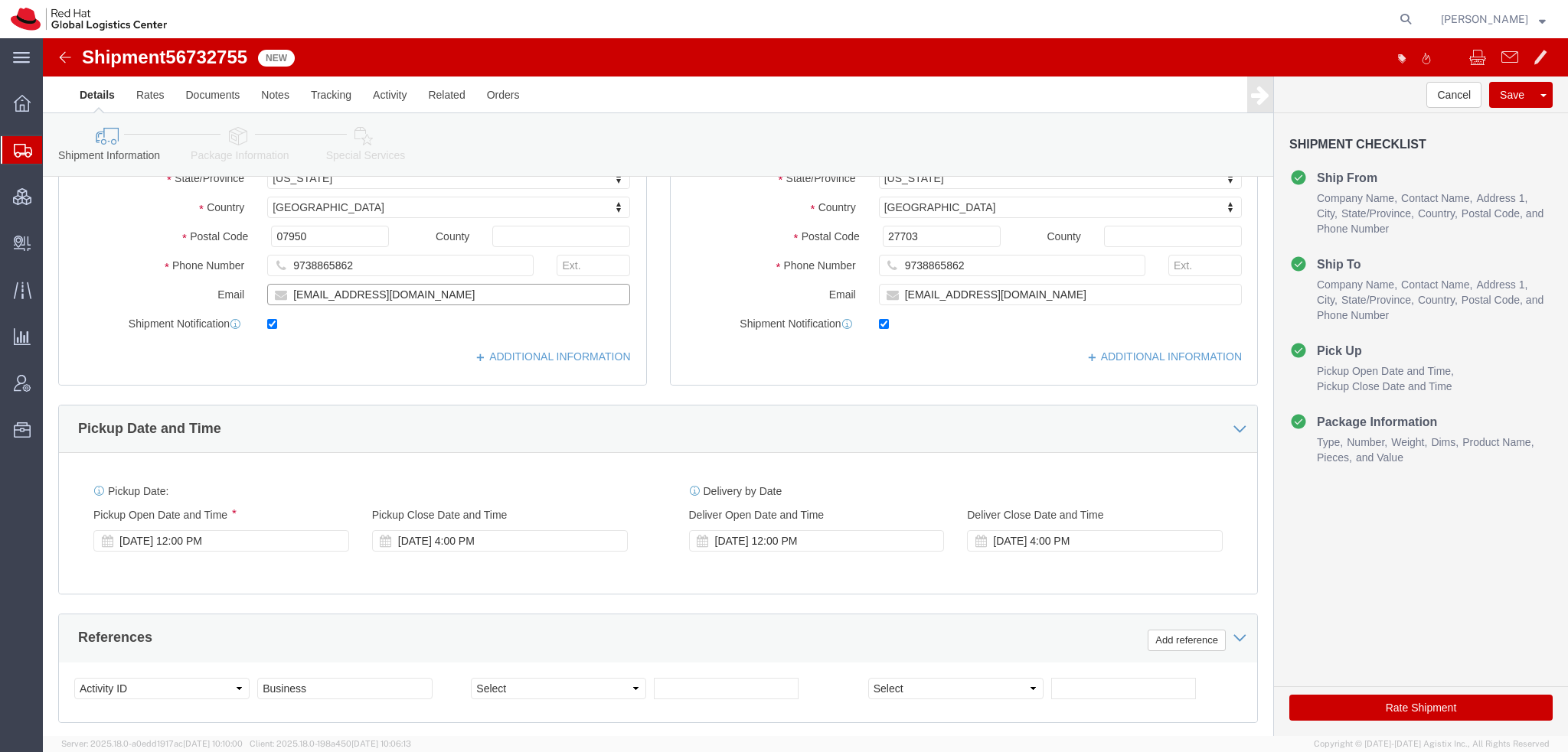
scroll to position [383, 0]
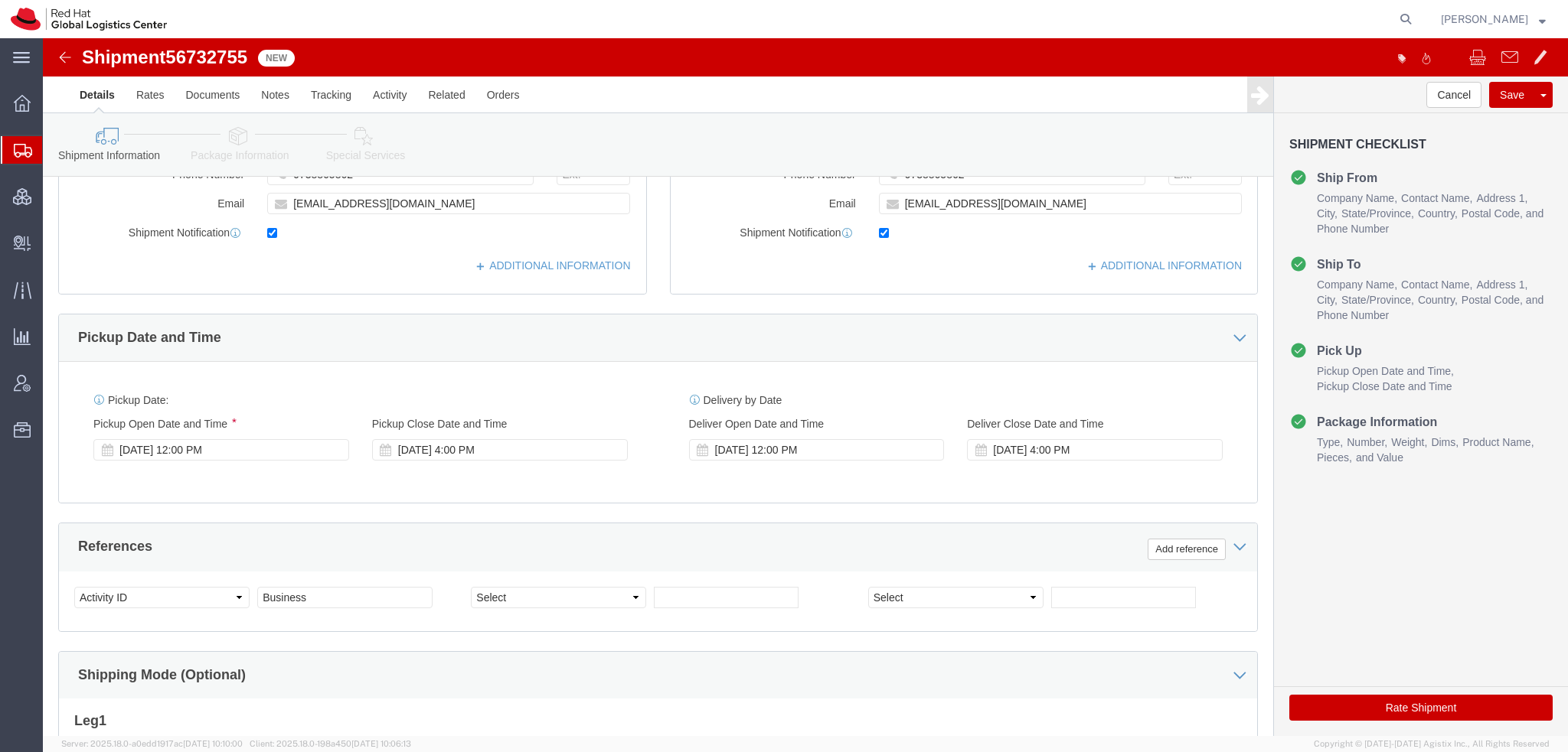
click icon
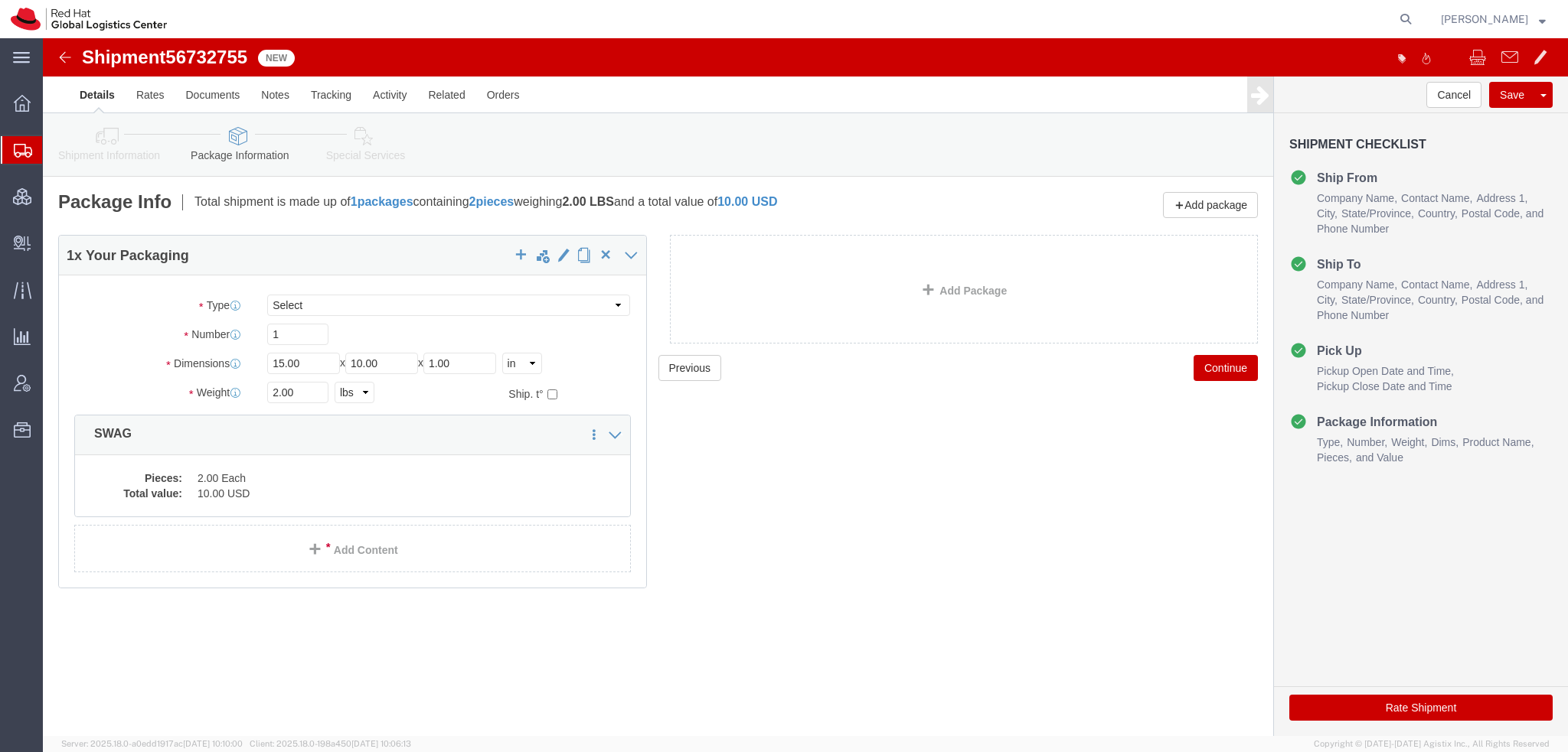
click icon
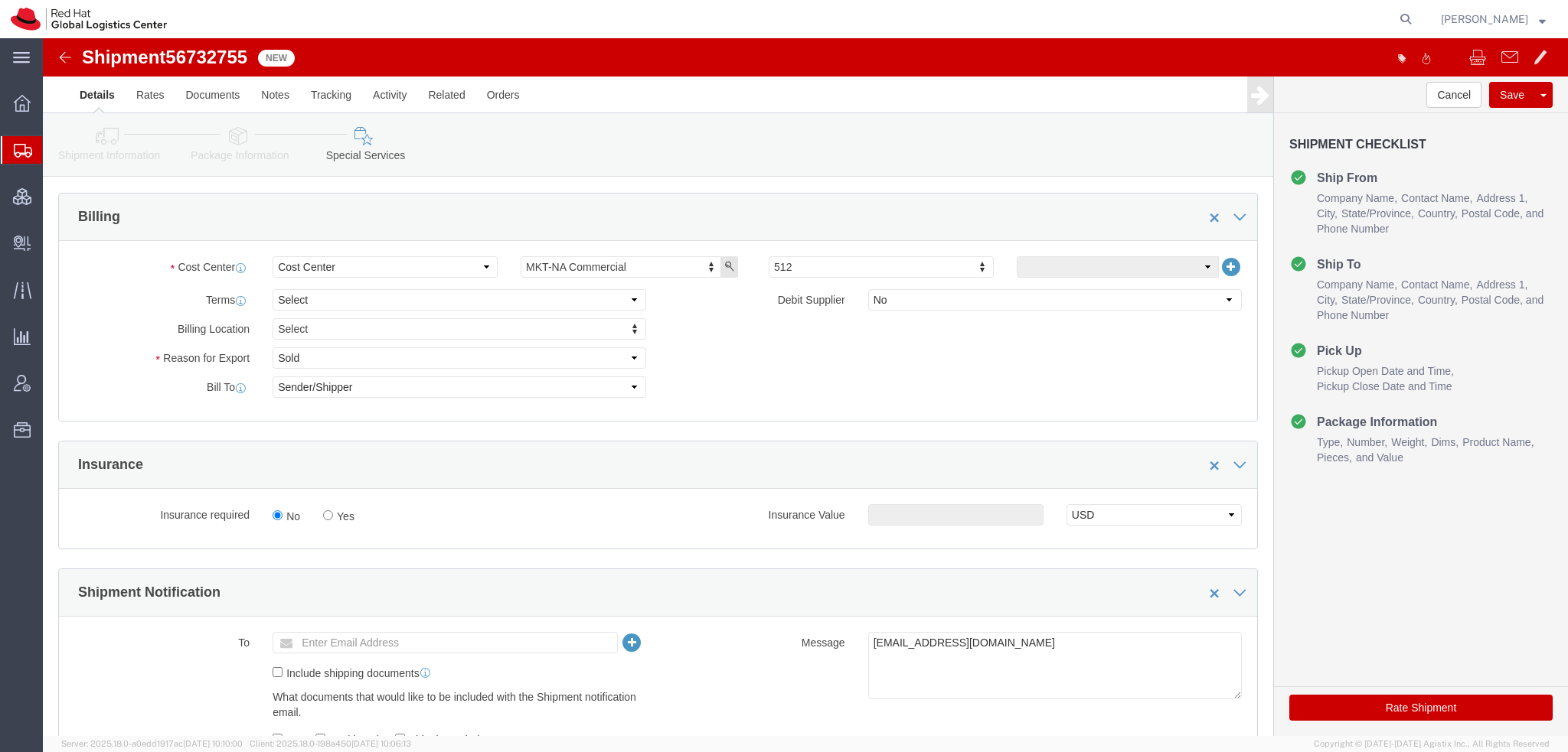
scroll to position [918, 0]
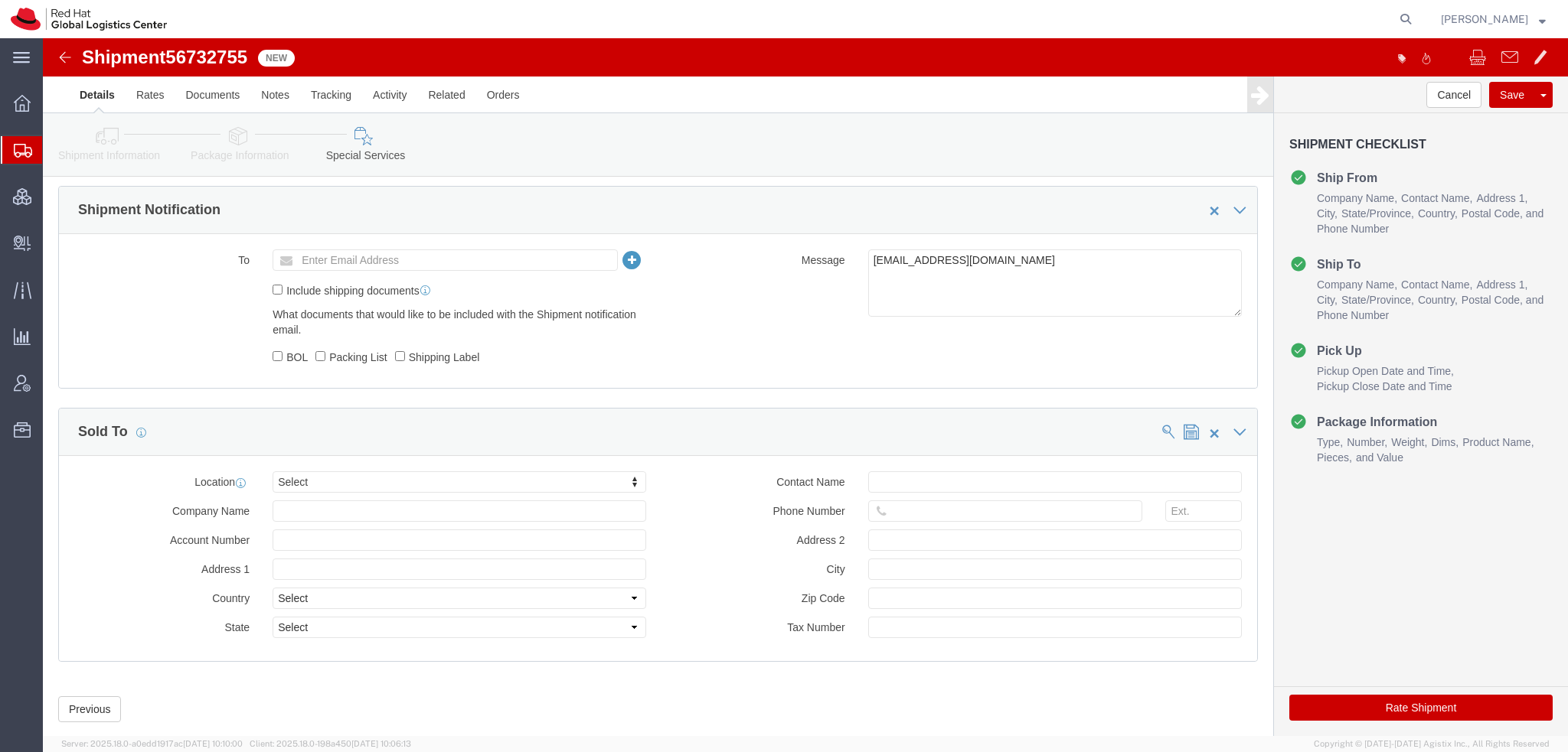
click button "Rate Shipment"
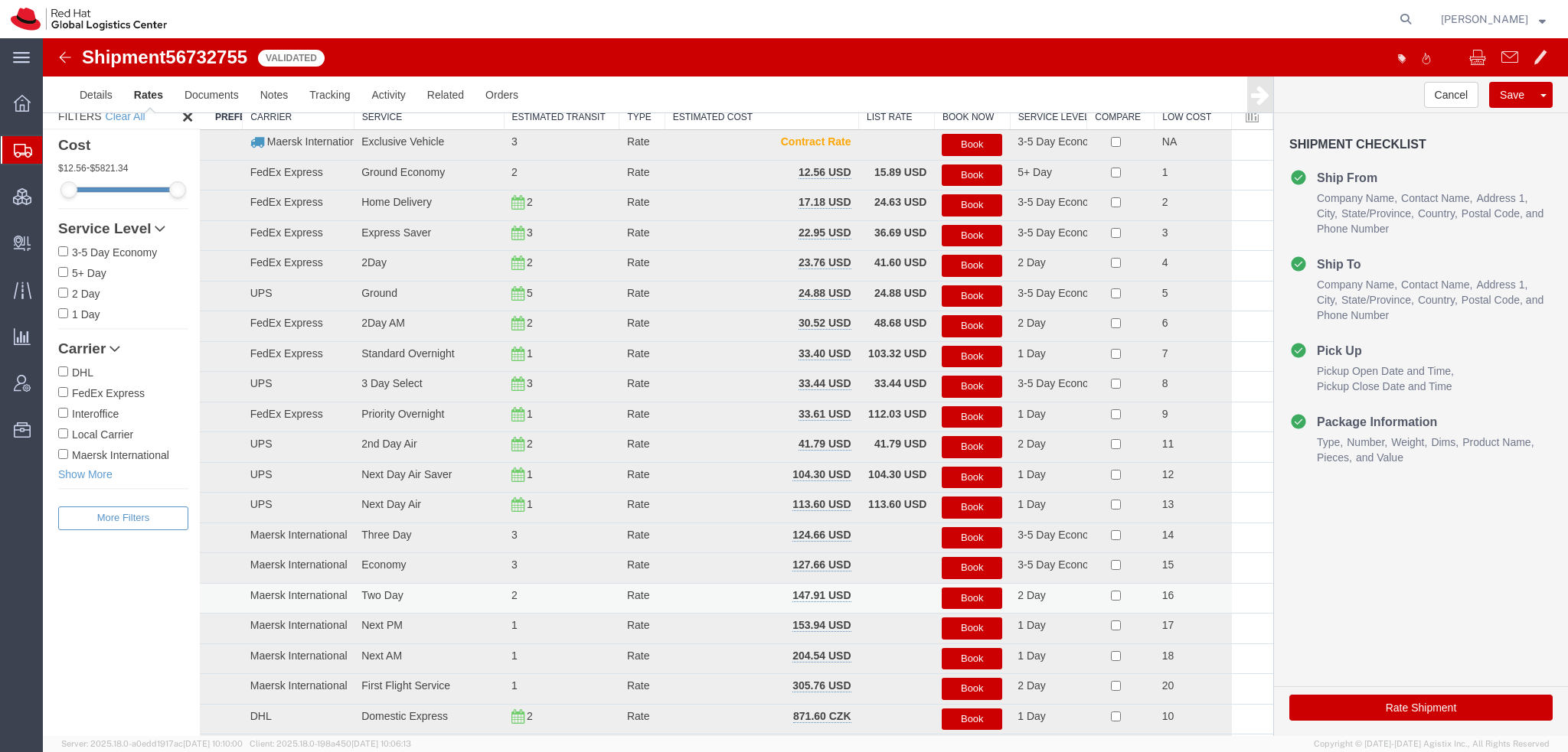
scroll to position [0, 0]
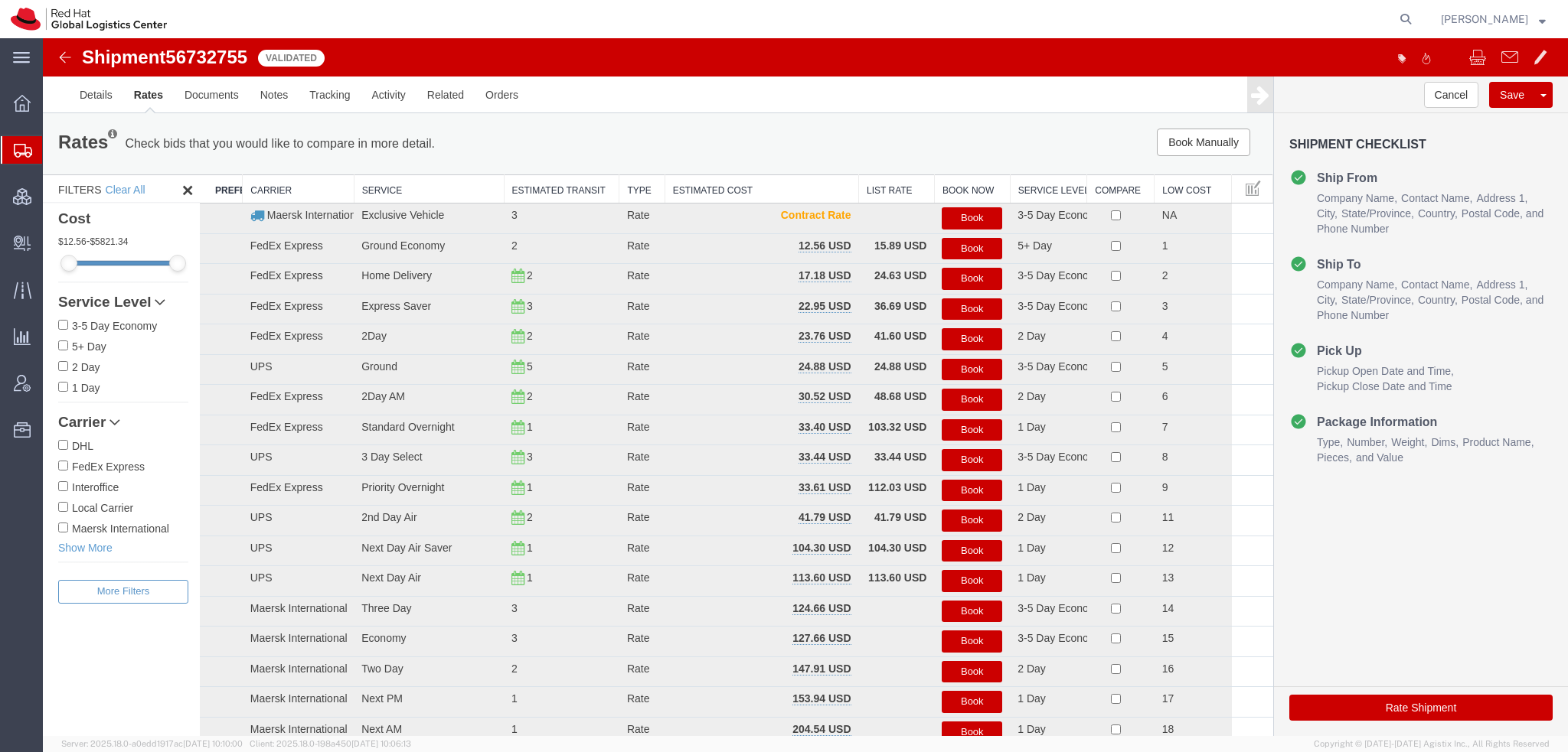
click at [982, 278] on button "Book" at bounding box center [972, 279] width 60 height 22
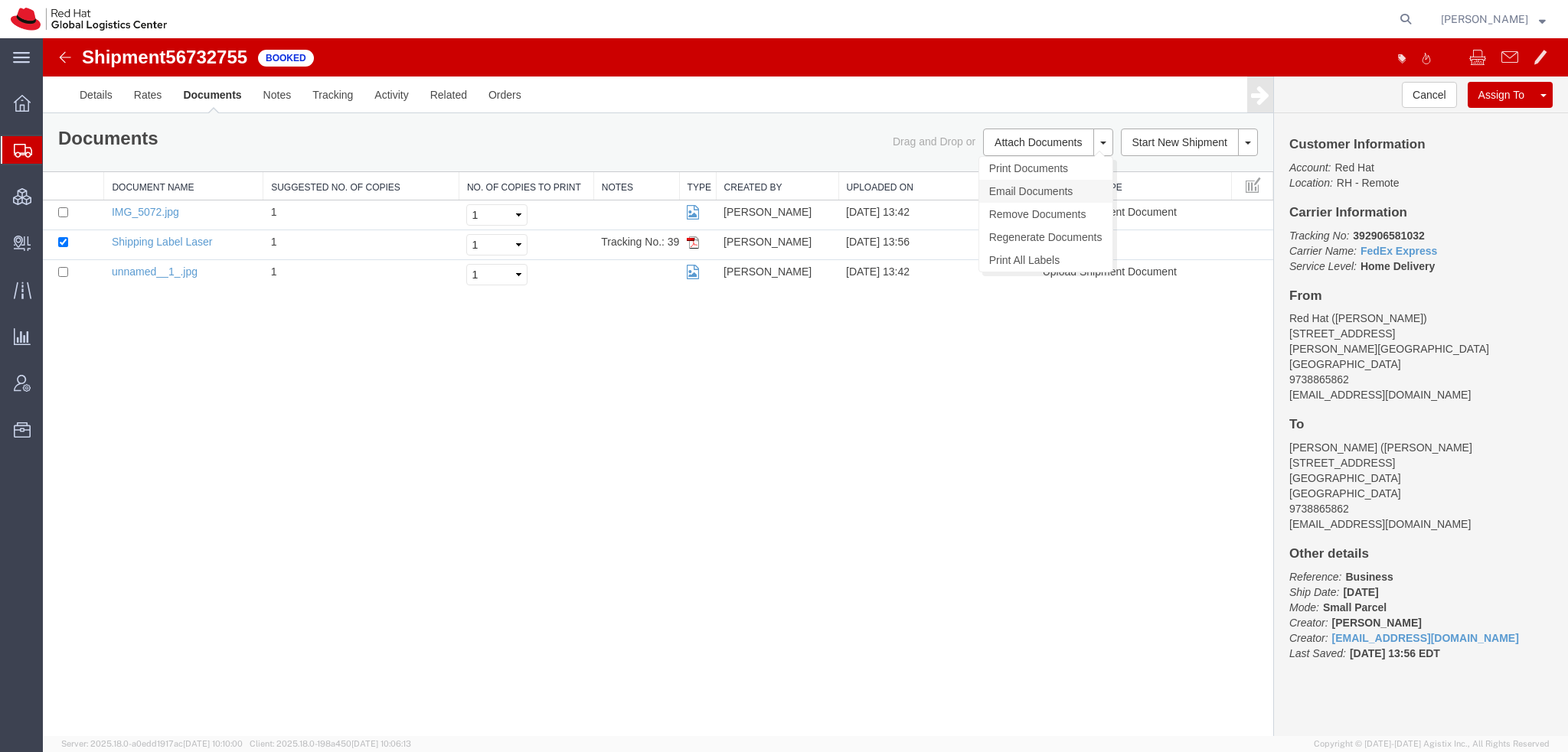
click at [1019, 191] on link "Email Documents" at bounding box center [1045, 191] width 133 height 23
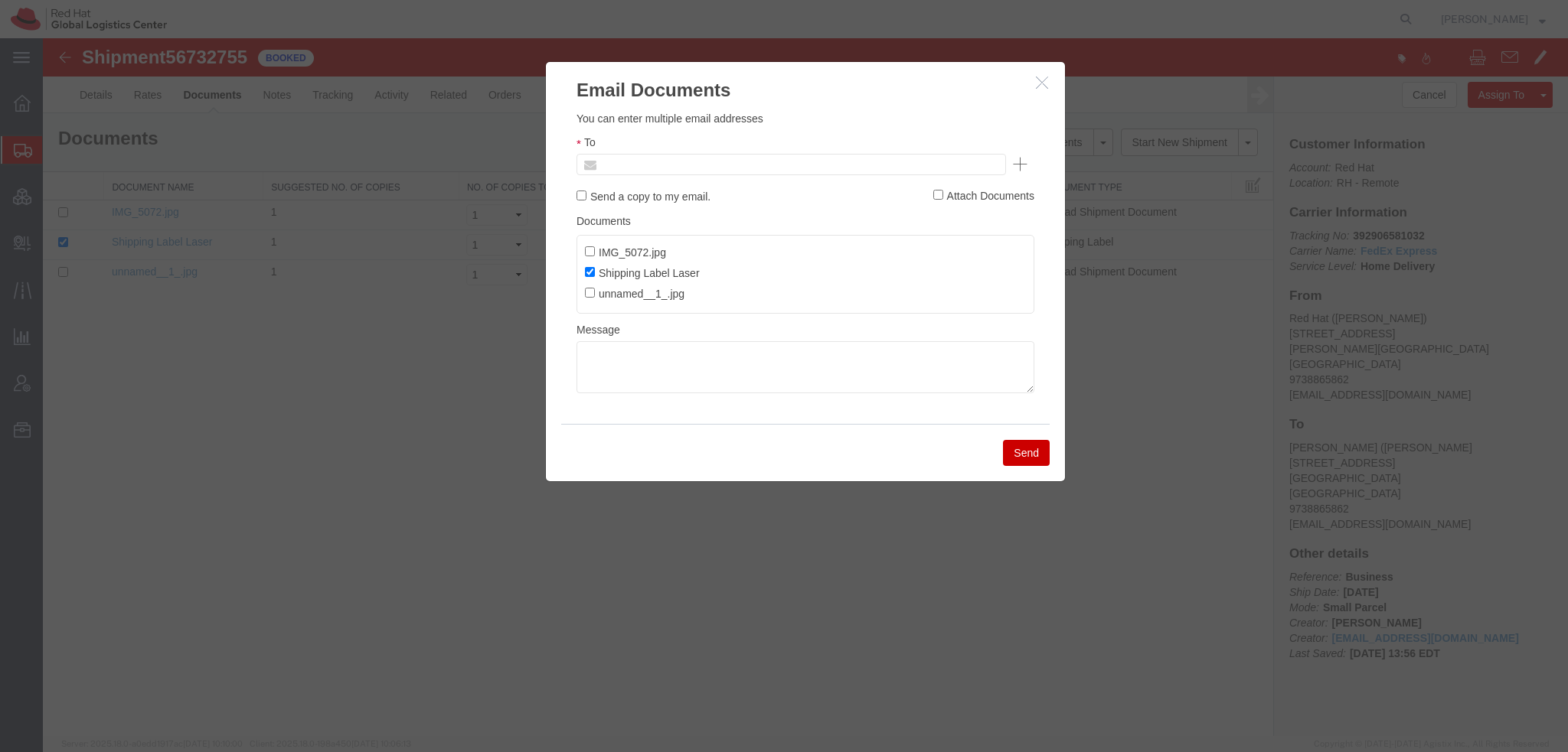
click at [621, 169] on input "text" at bounding box center [687, 164] width 179 height 20
paste input "chaposto@redhat.com"
type input "chaposto@redhat.com"
type input "Enter Email Address"
click at [1042, 83] on icon "button" at bounding box center [1042, 82] width 12 height 13
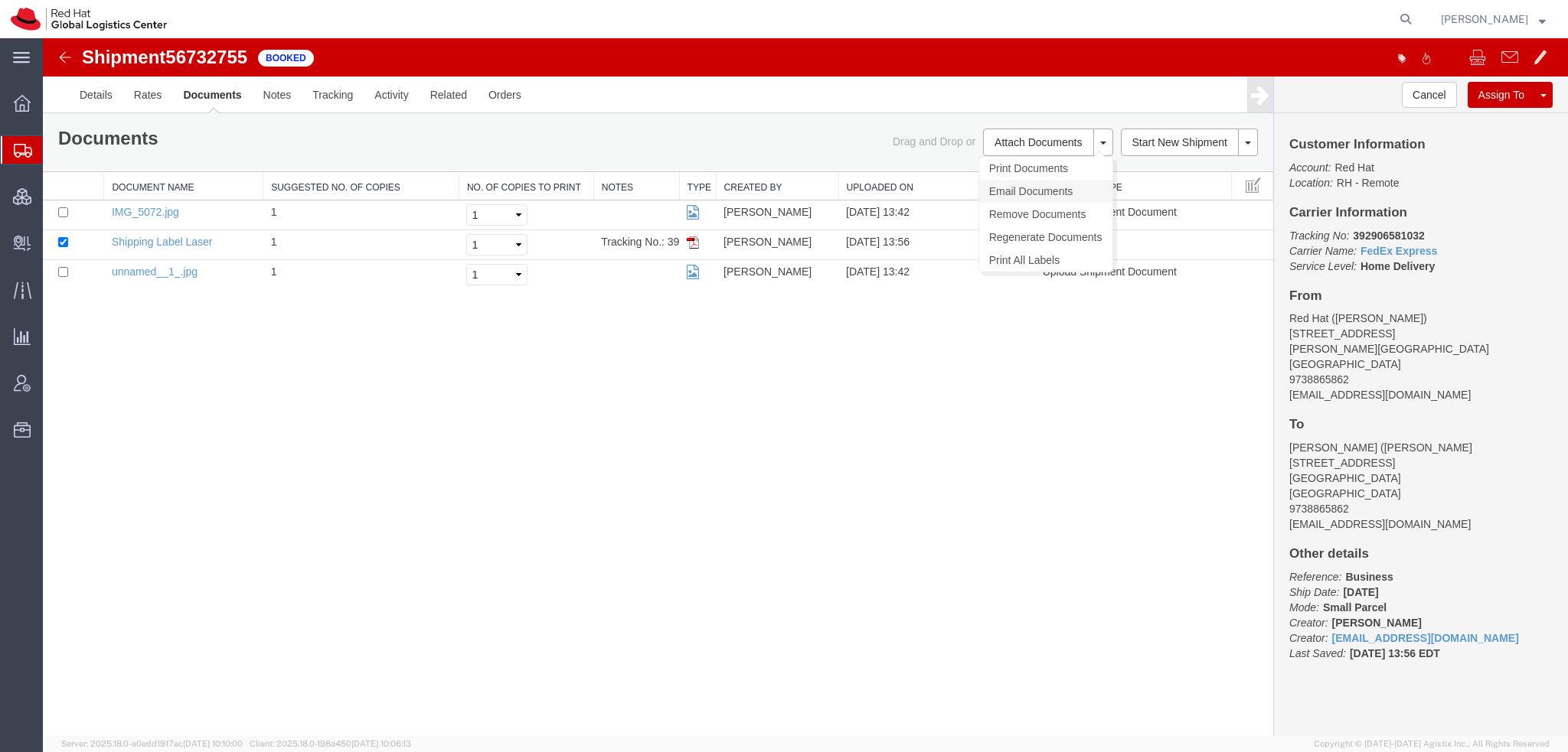
click at [1007, 191] on link "Email Documents" at bounding box center [1045, 191] width 133 height 23
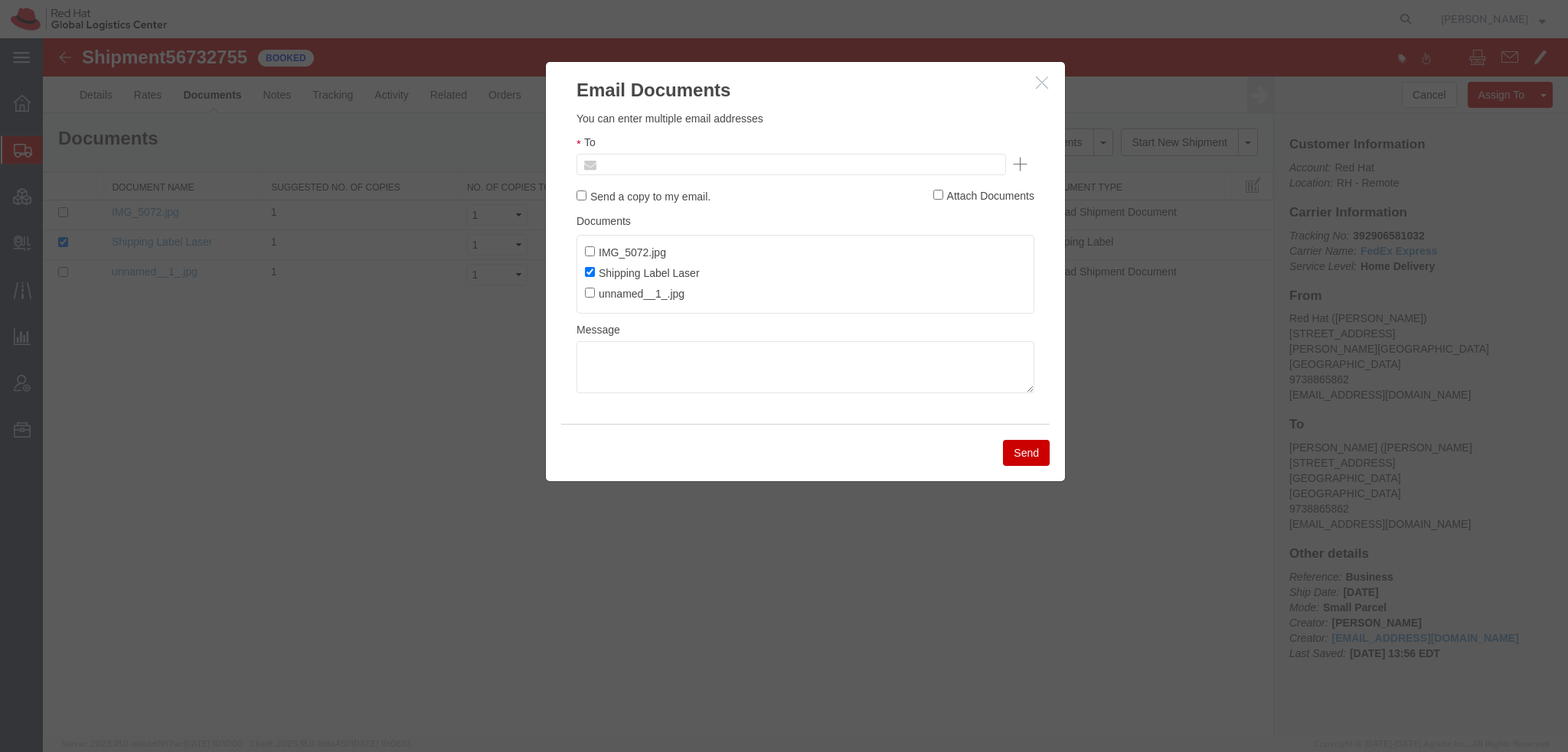
click at [724, 169] on input "text" at bounding box center [687, 164] width 179 height 20
paste input "chaposto@redhat.com"
type input "chaposto@redhat.com"
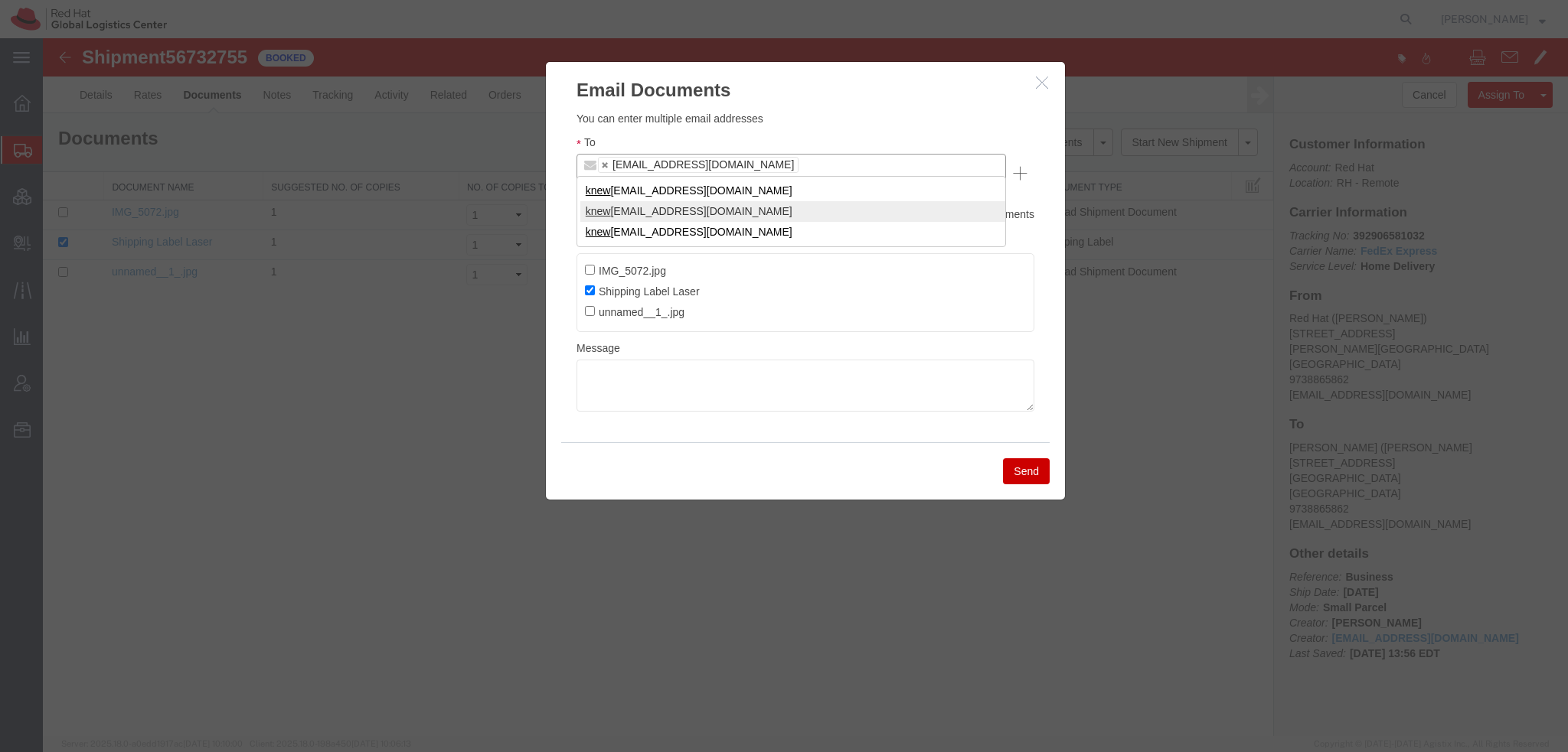
type input "knew"
type input "kmcgo"
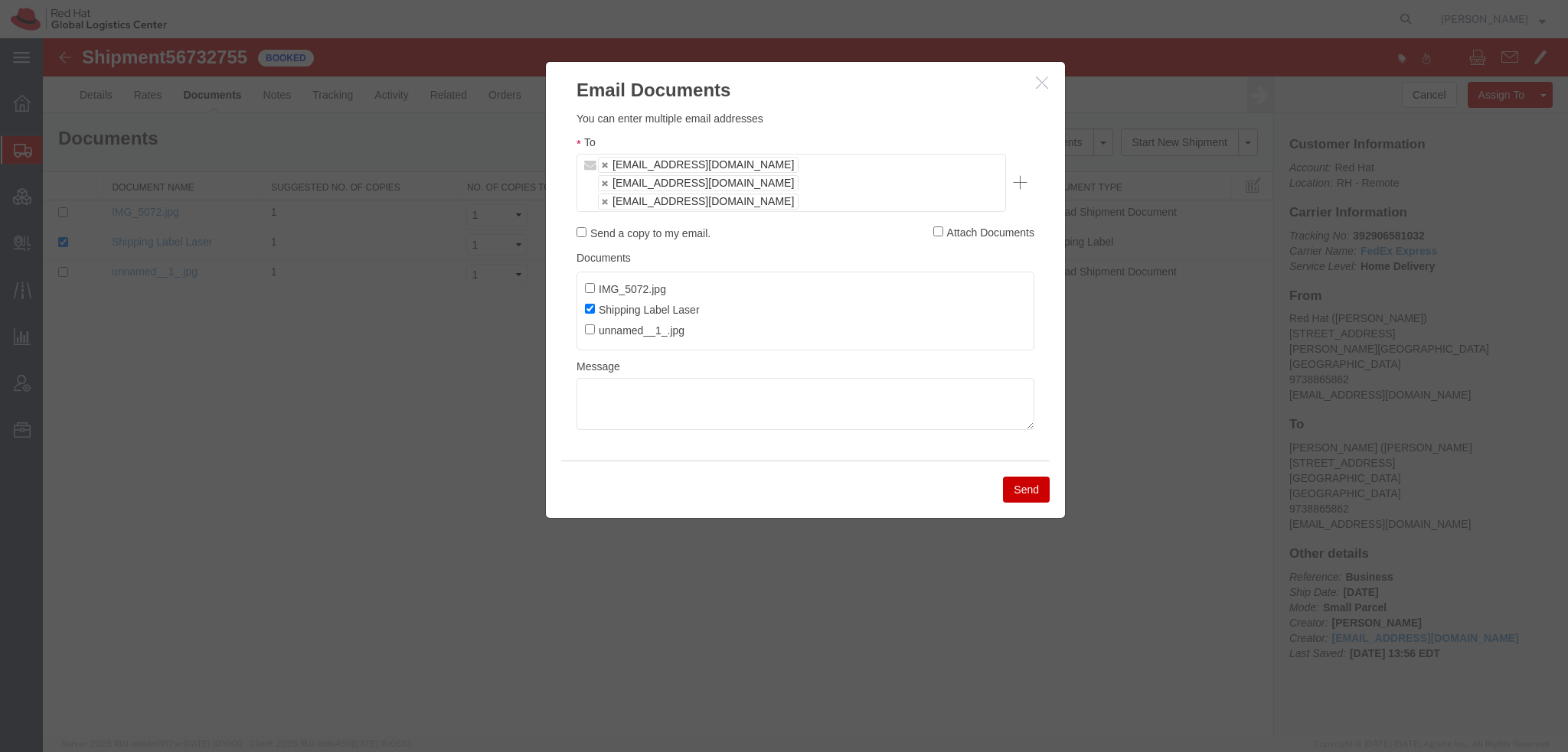
click at [1025, 477] on button "Send" at bounding box center [1026, 490] width 47 height 26
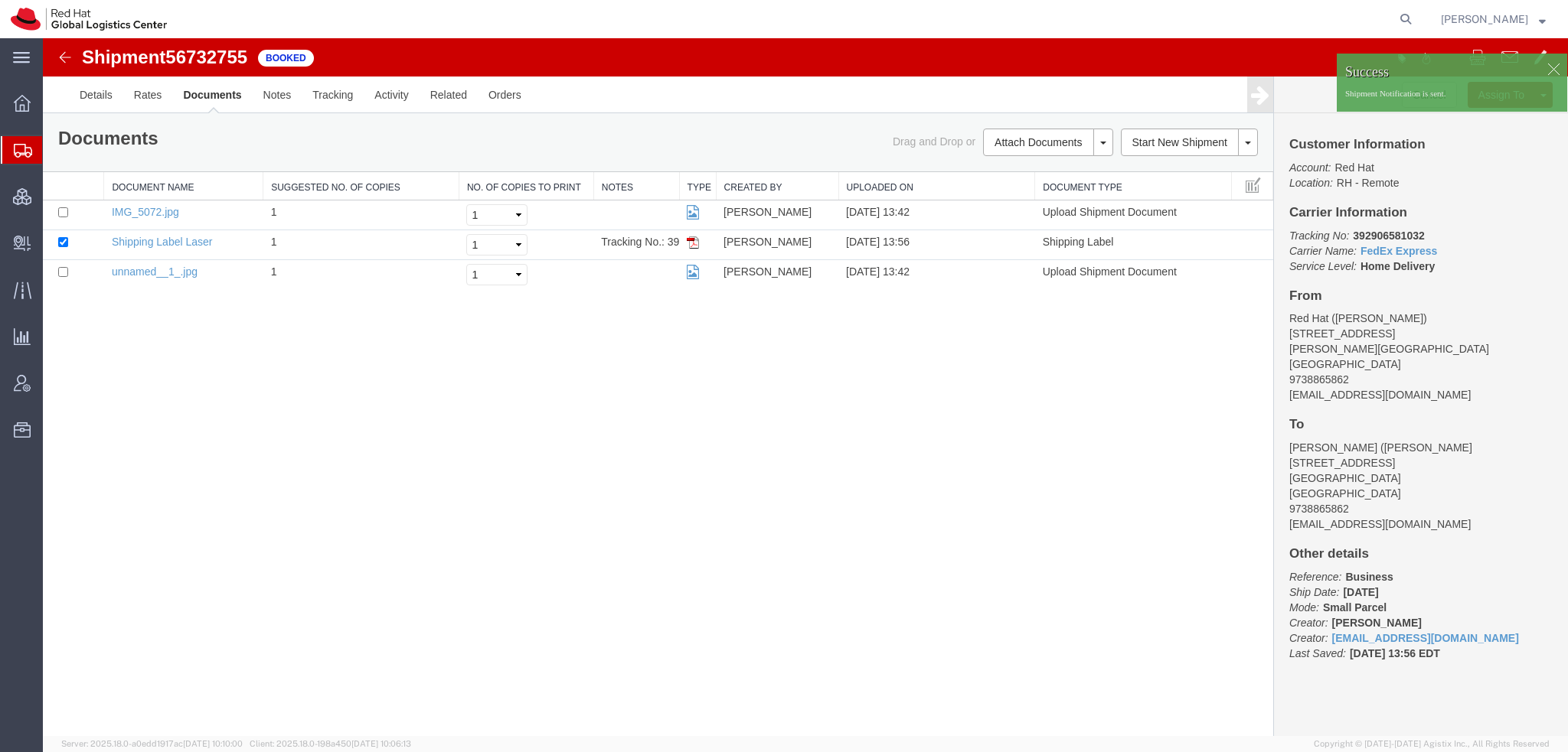
click at [0, 0] on span "Shipment Manager" at bounding box center [0, 0] width 0 height 0
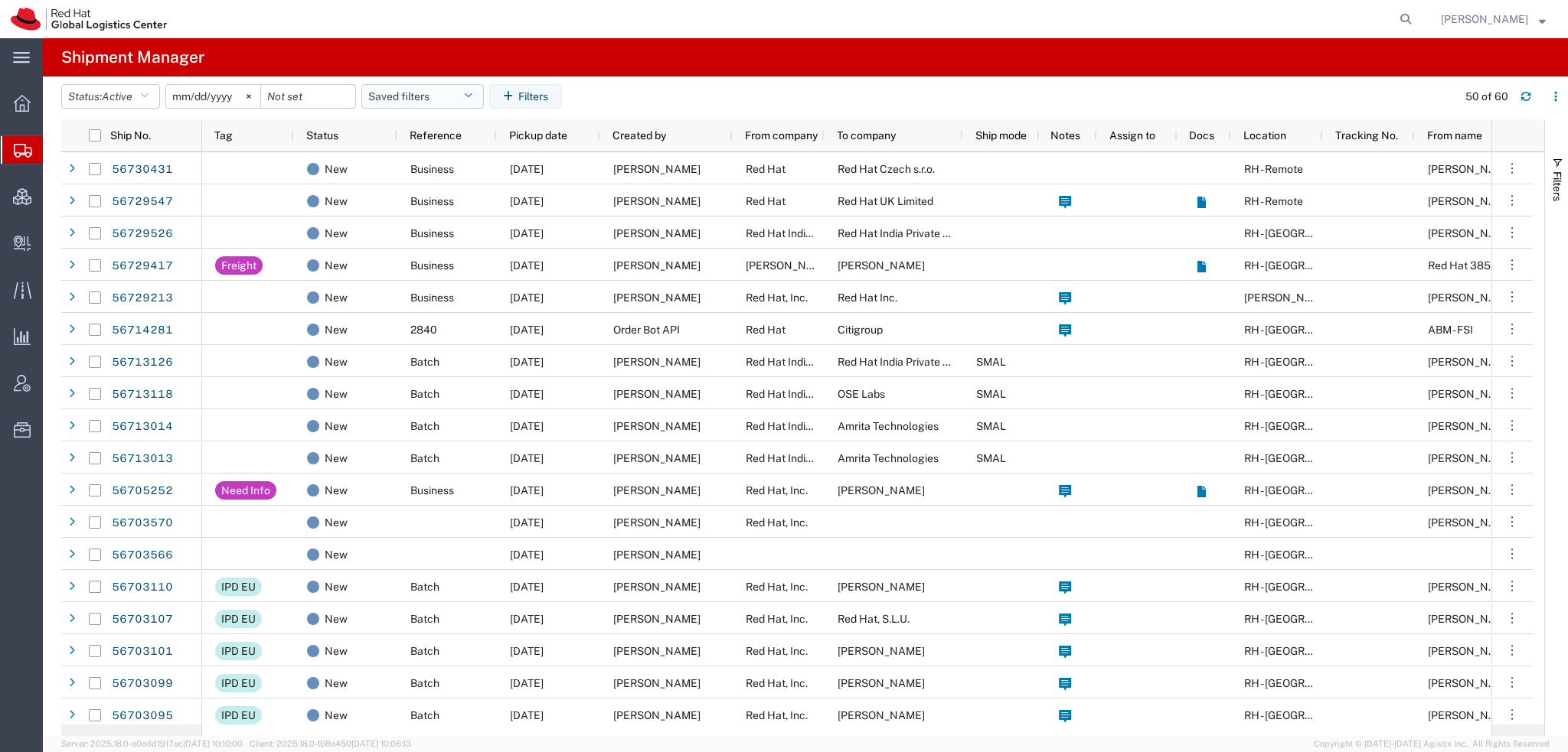
drag, startPoint x: 477, startPoint y: 102, endPoint x: 480, endPoint y: 91, distance: 11.4
click at [480, 93] on button "Saved filters" at bounding box center [423, 97] width 122 height 24
click at [413, 159] on span "Americas" at bounding box center [464, 163] width 201 height 28
type input "[DATE]"
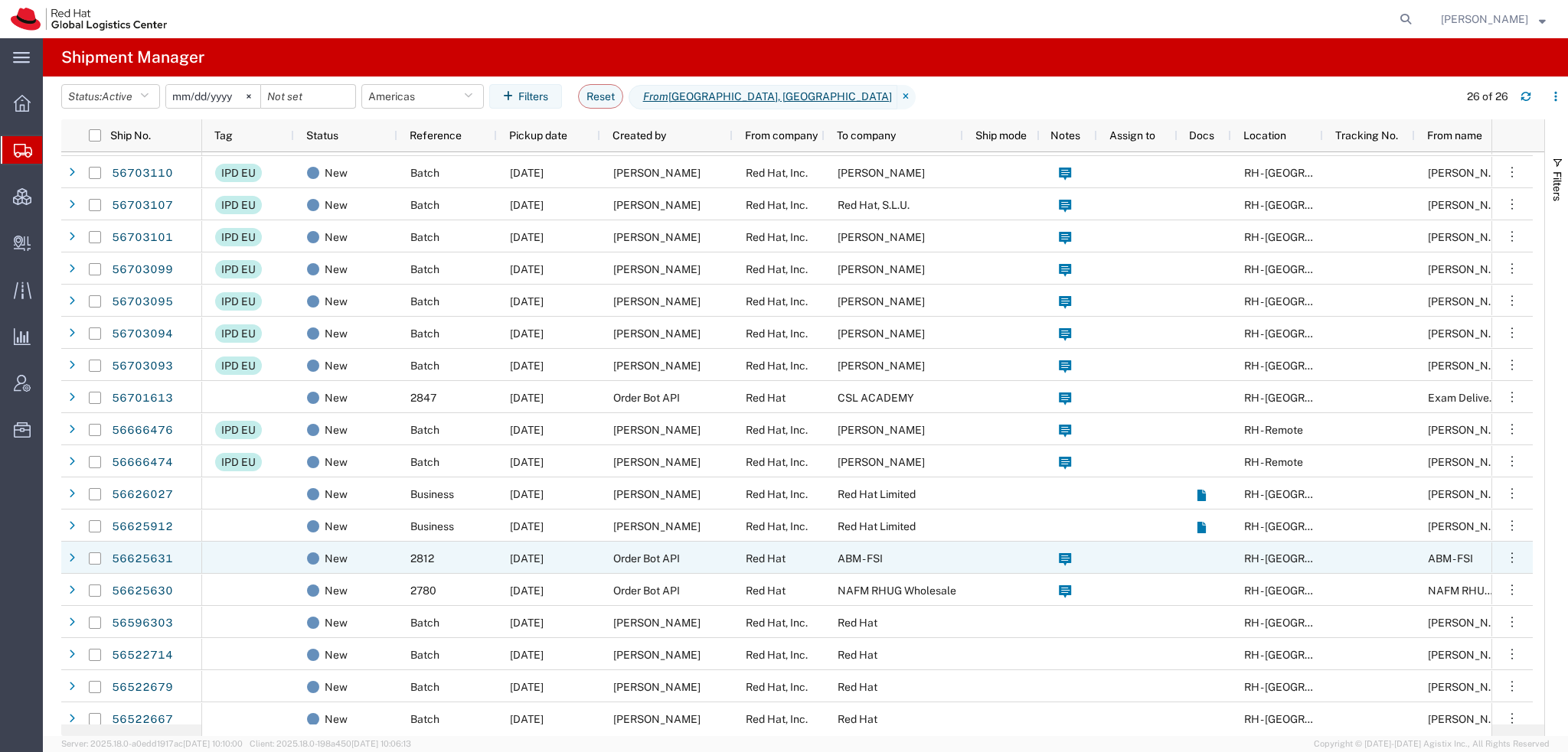
scroll to position [110, 0]
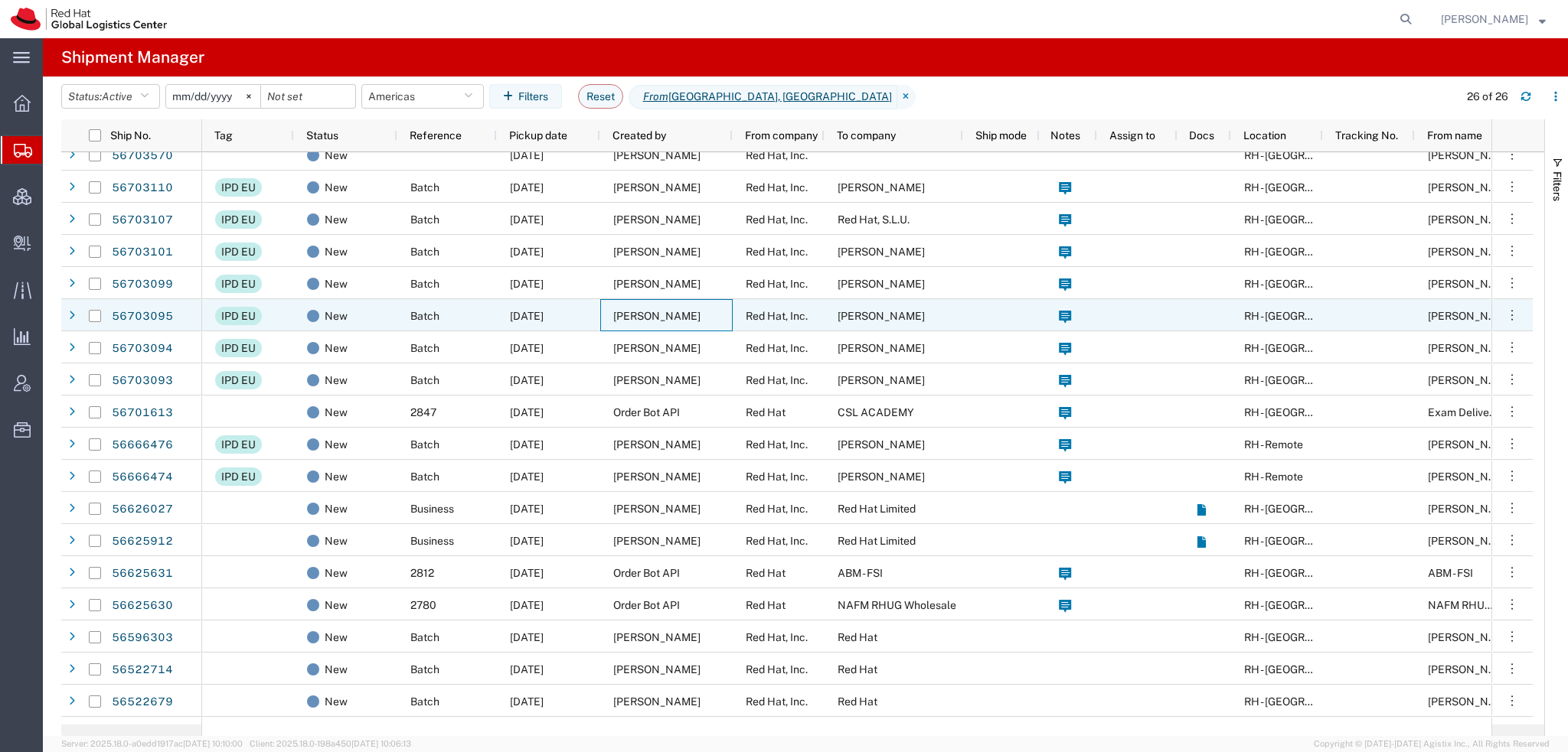
click at [655, 301] on div "[PERSON_NAME]" at bounding box center [667, 315] width 133 height 32
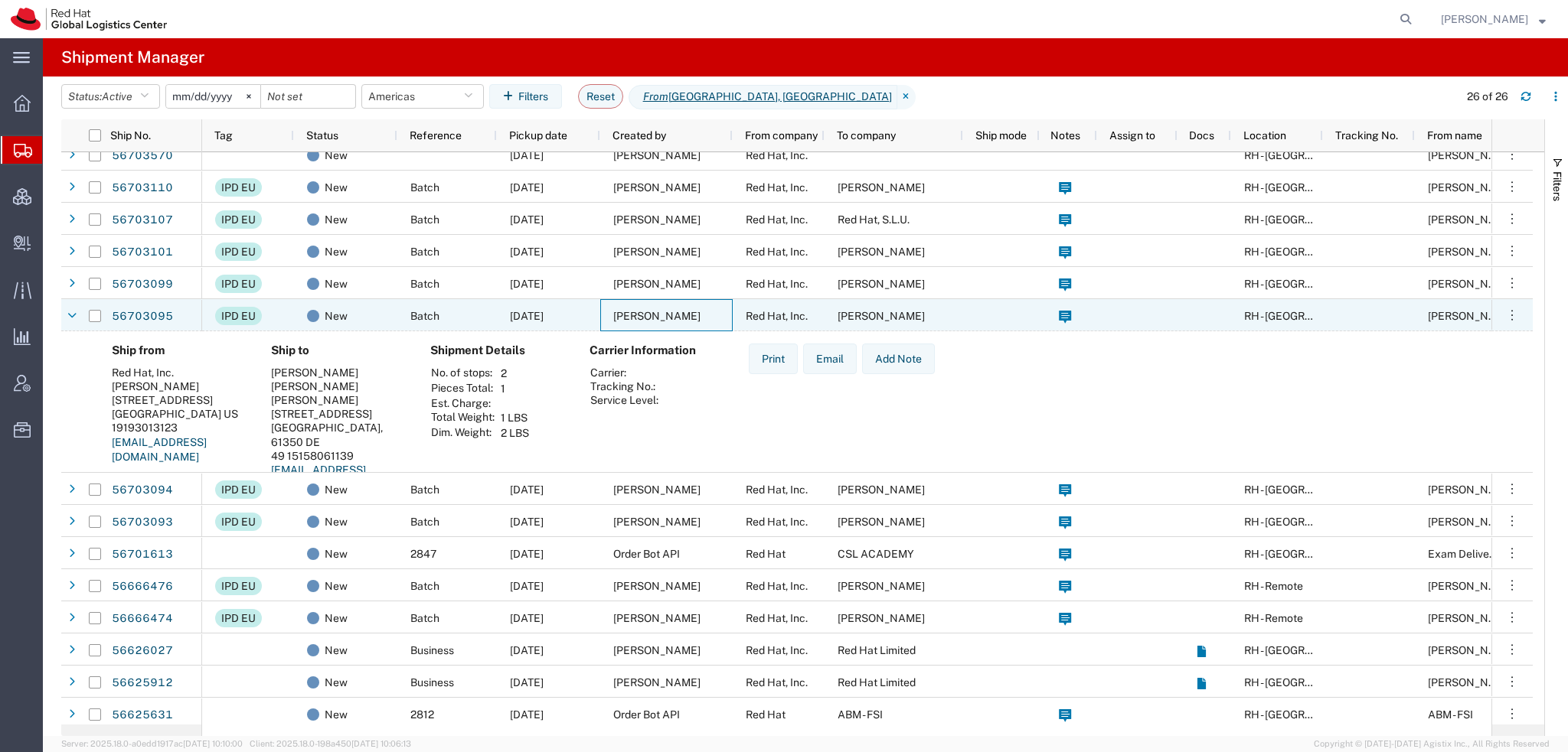
click at [655, 301] on div "[PERSON_NAME]" at bounding box center [667, 315] width 133 height 32
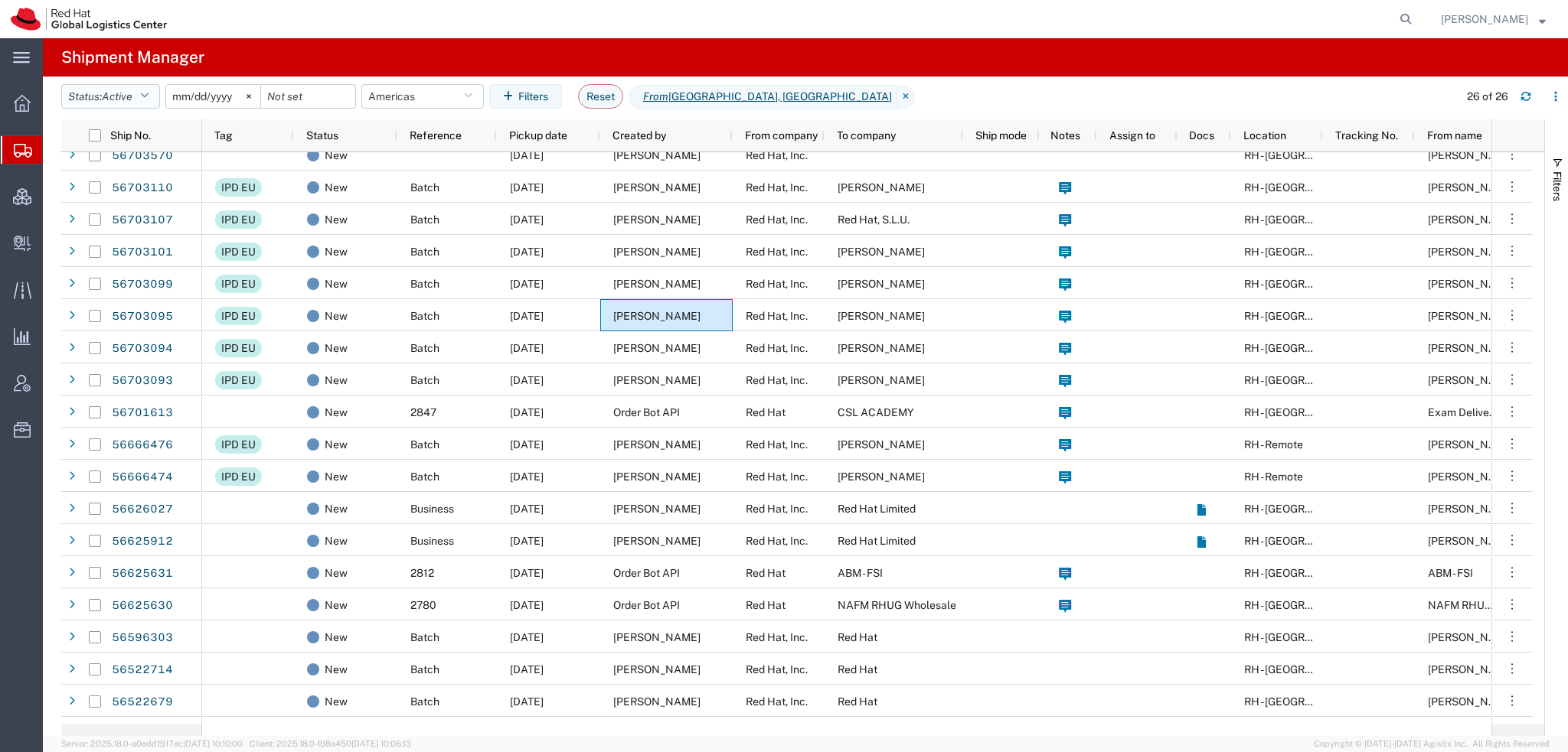
click at [147, 97] on icon "button" at bounding box center [144, 97] width 9 height 10
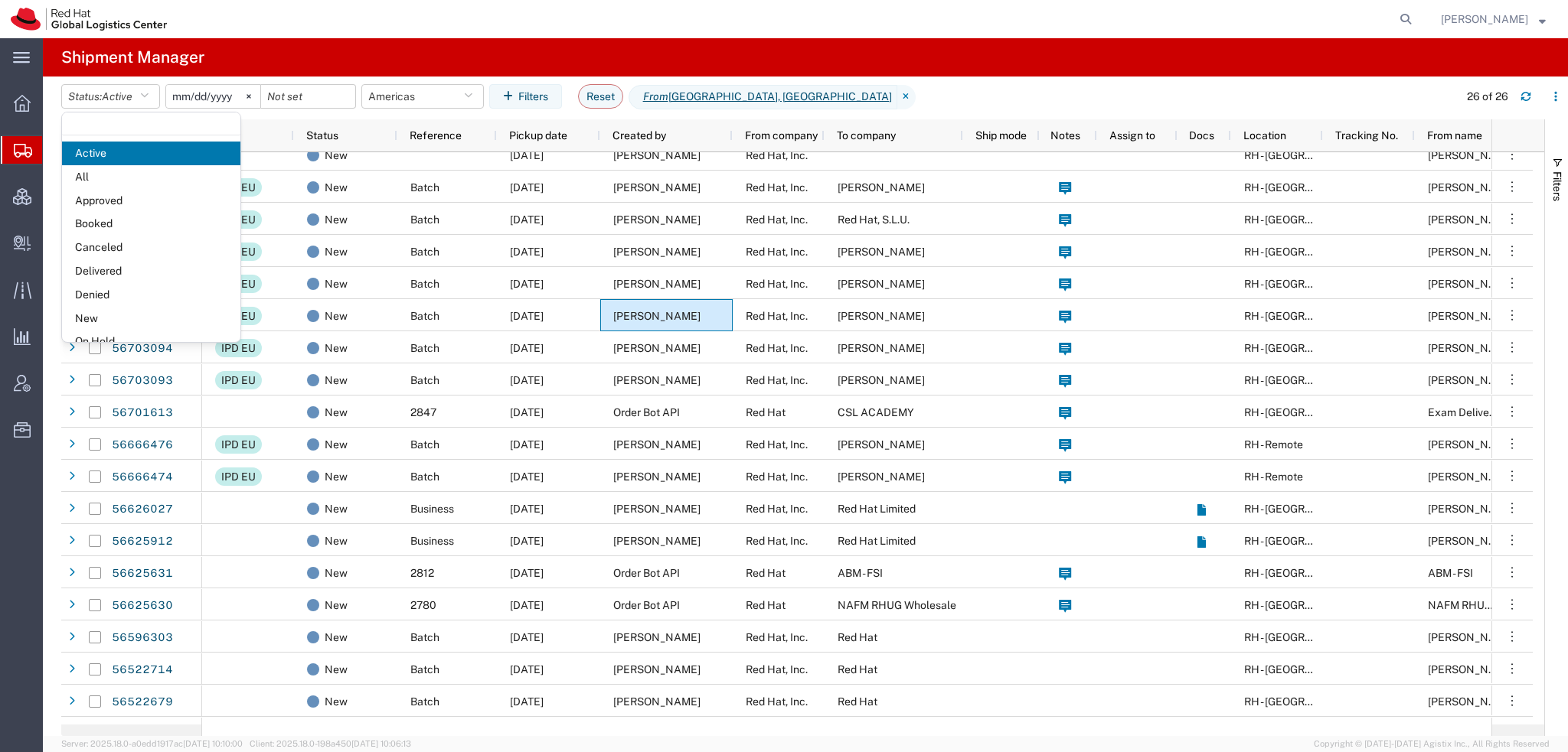
click at [92, 170] on span "All" at bounding box center [151, 178] width 179 height 24
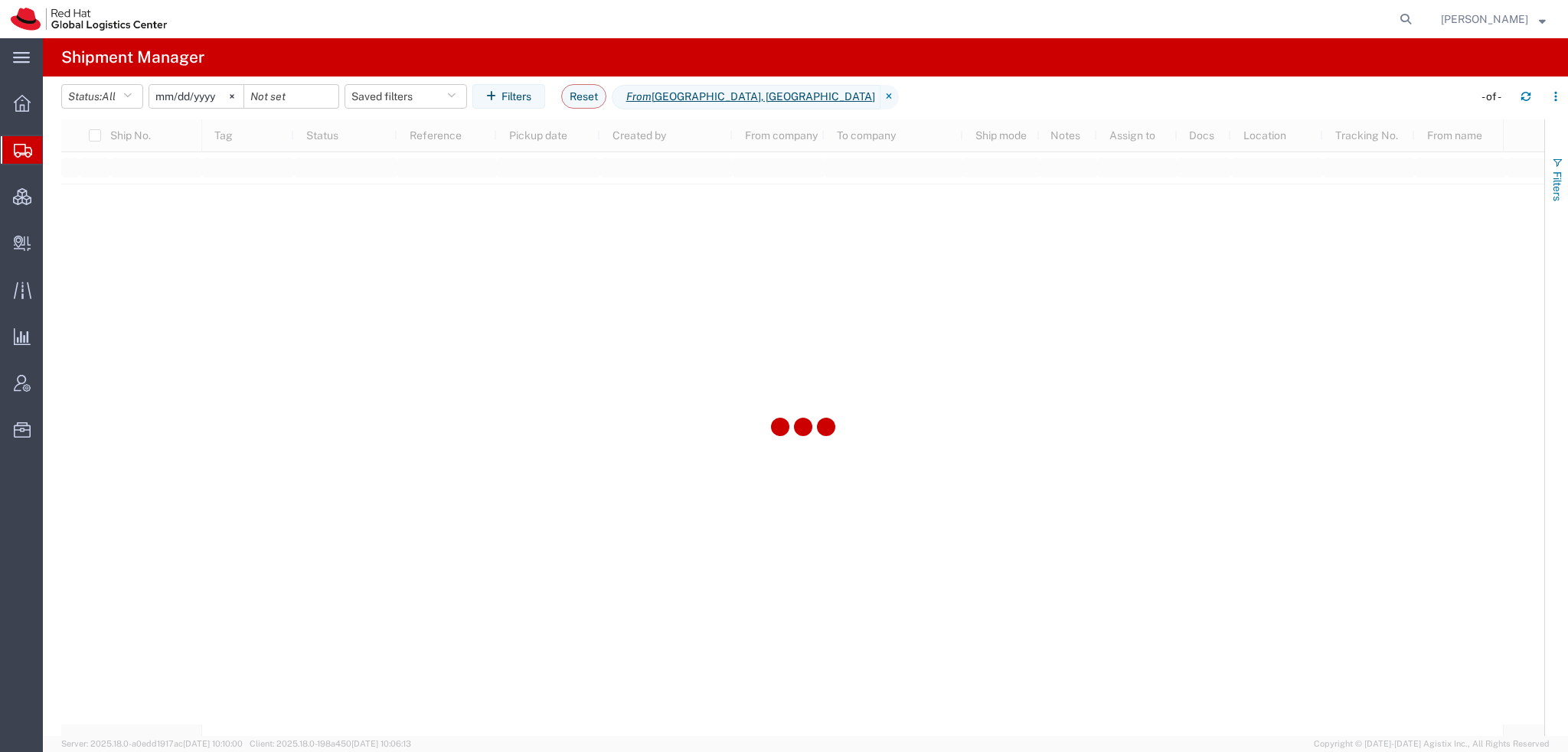
click at [1552, 172] on span "Filters" at bounding box center [1557, 186] width 12 height 30
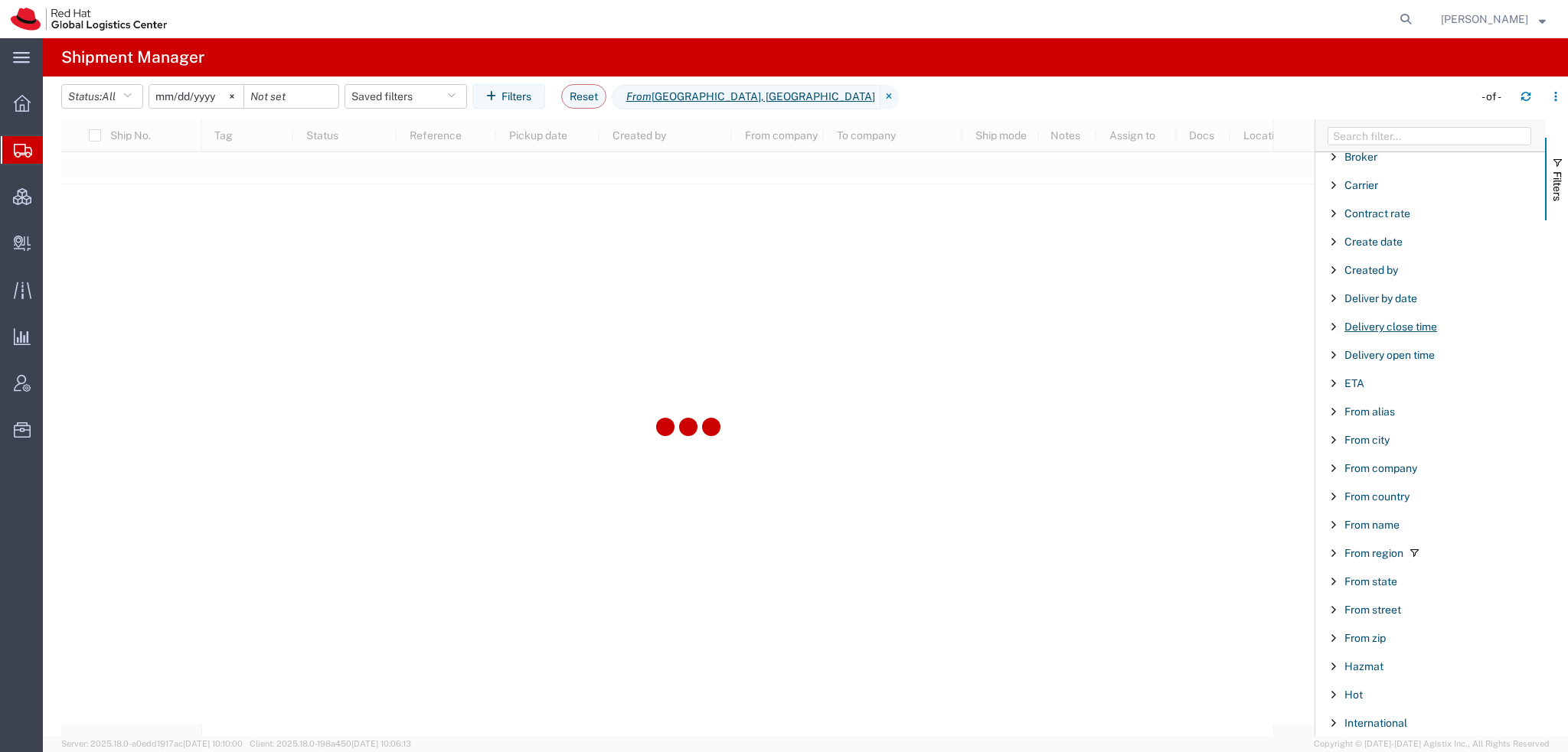
scroll to position [229, 0]
click at [1375, 502] on span "From name" at bounding box center [1371, 504] width 55 height 12
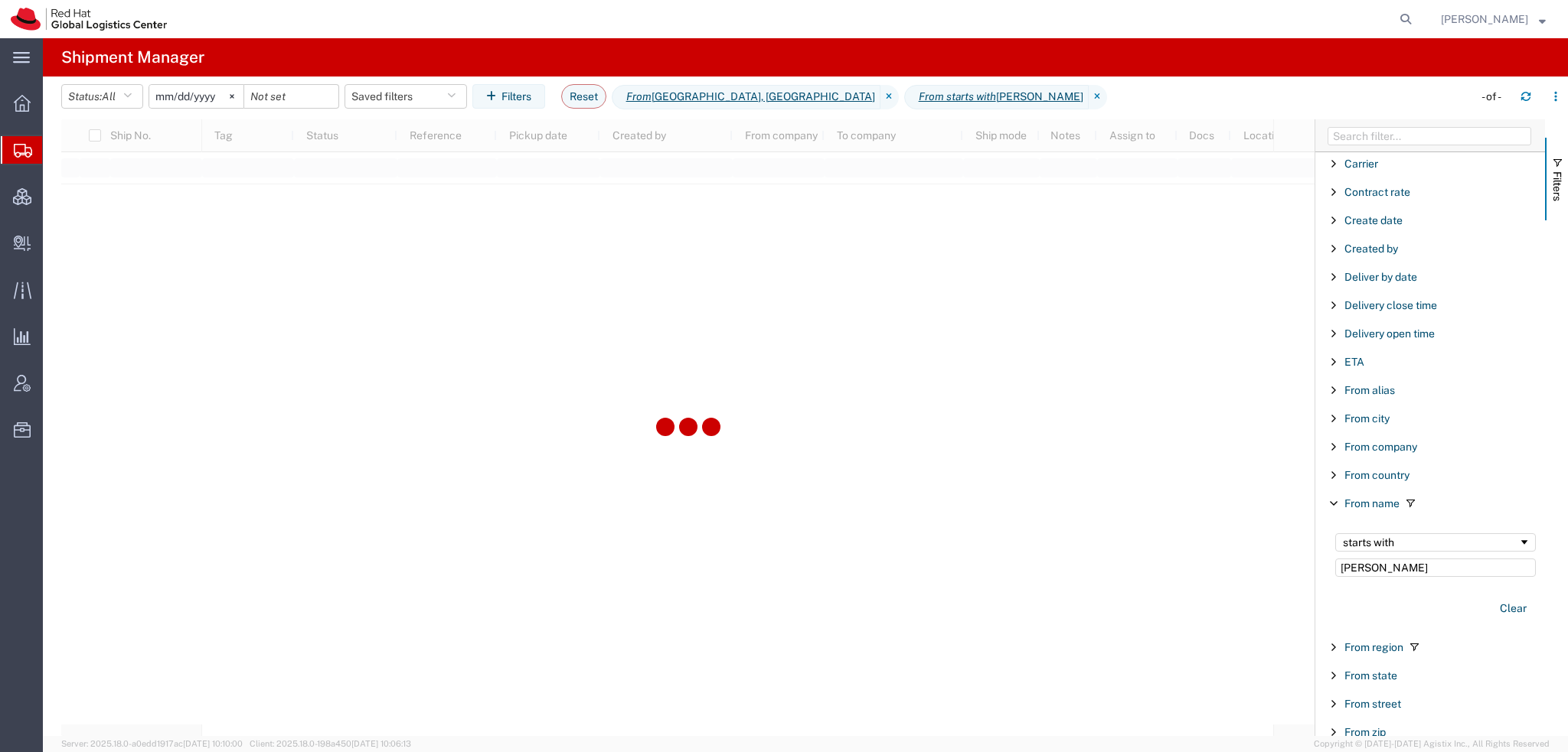
type input "Ashley"
click at [582, 97] on button "Reset" at bounding box center [584, 97] width 45 height 24
type input "[DATE]"
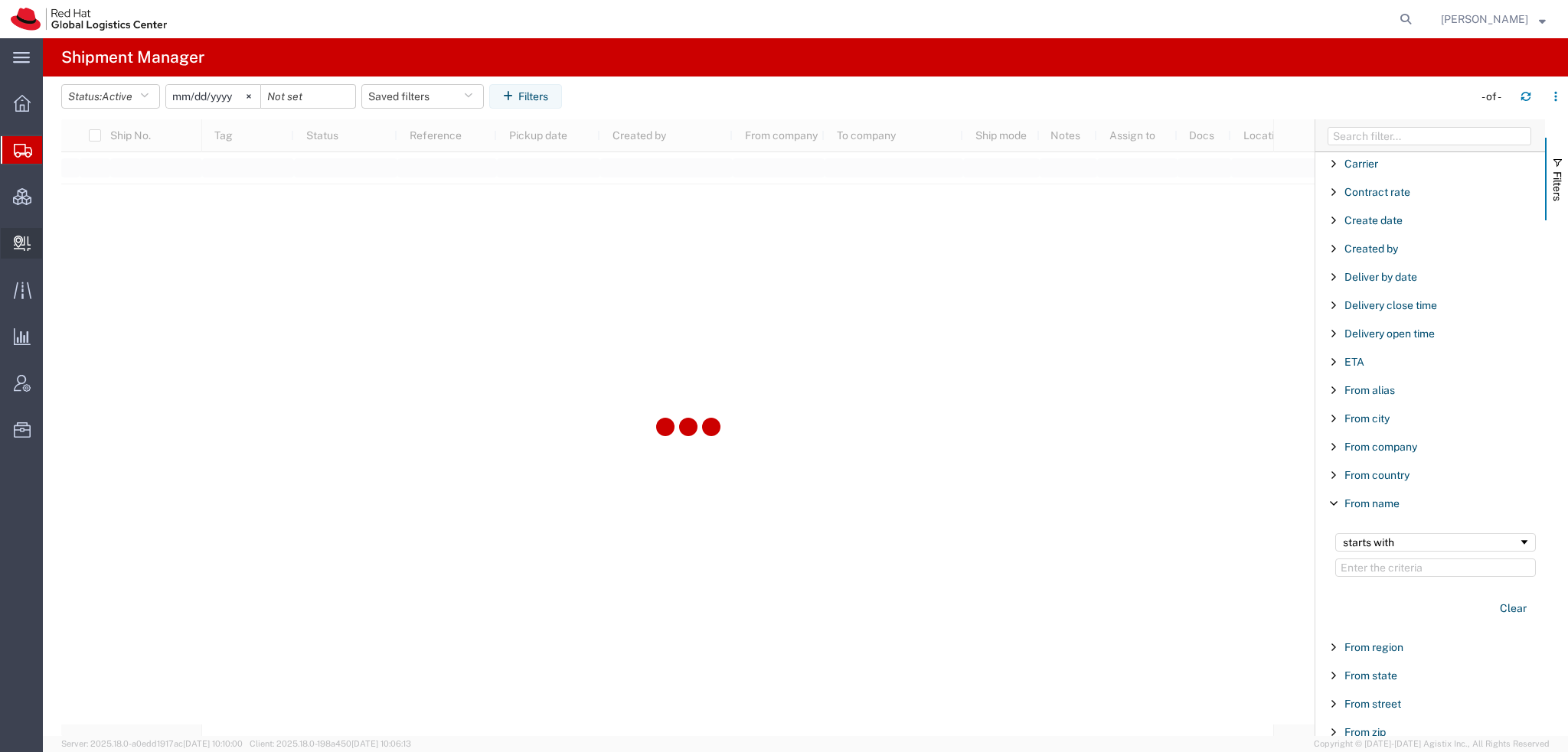
click at [0, 0] on span "Create Delivery" at bounding box center [0, 0] width 0 height 0
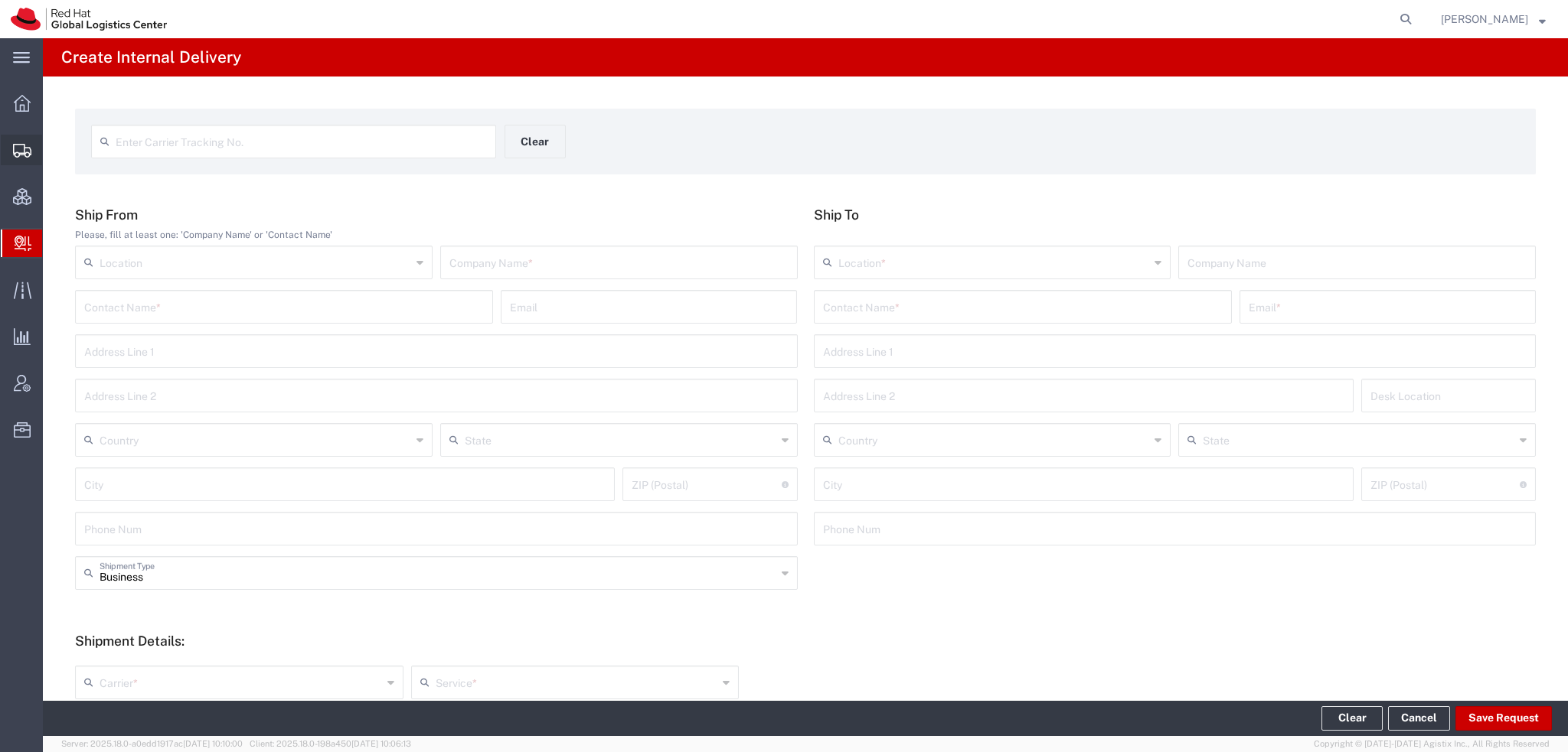
click at [0, 0] on span "Shipment Manager" at bounding box center [0, 0] width 0 height 0
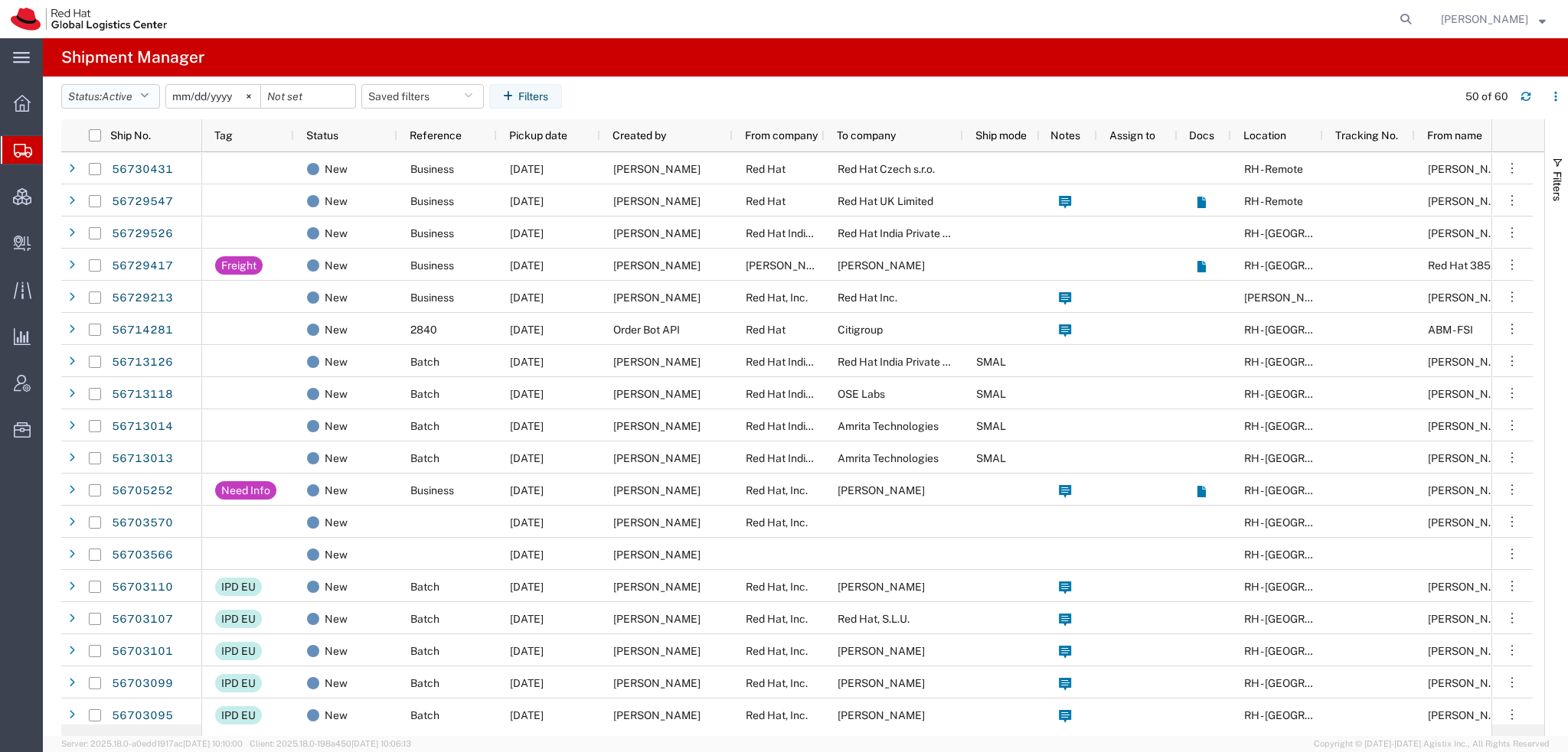
click at [154, 88] on button "Status: Active" at bounding box center [110, 97] width 98 height 24
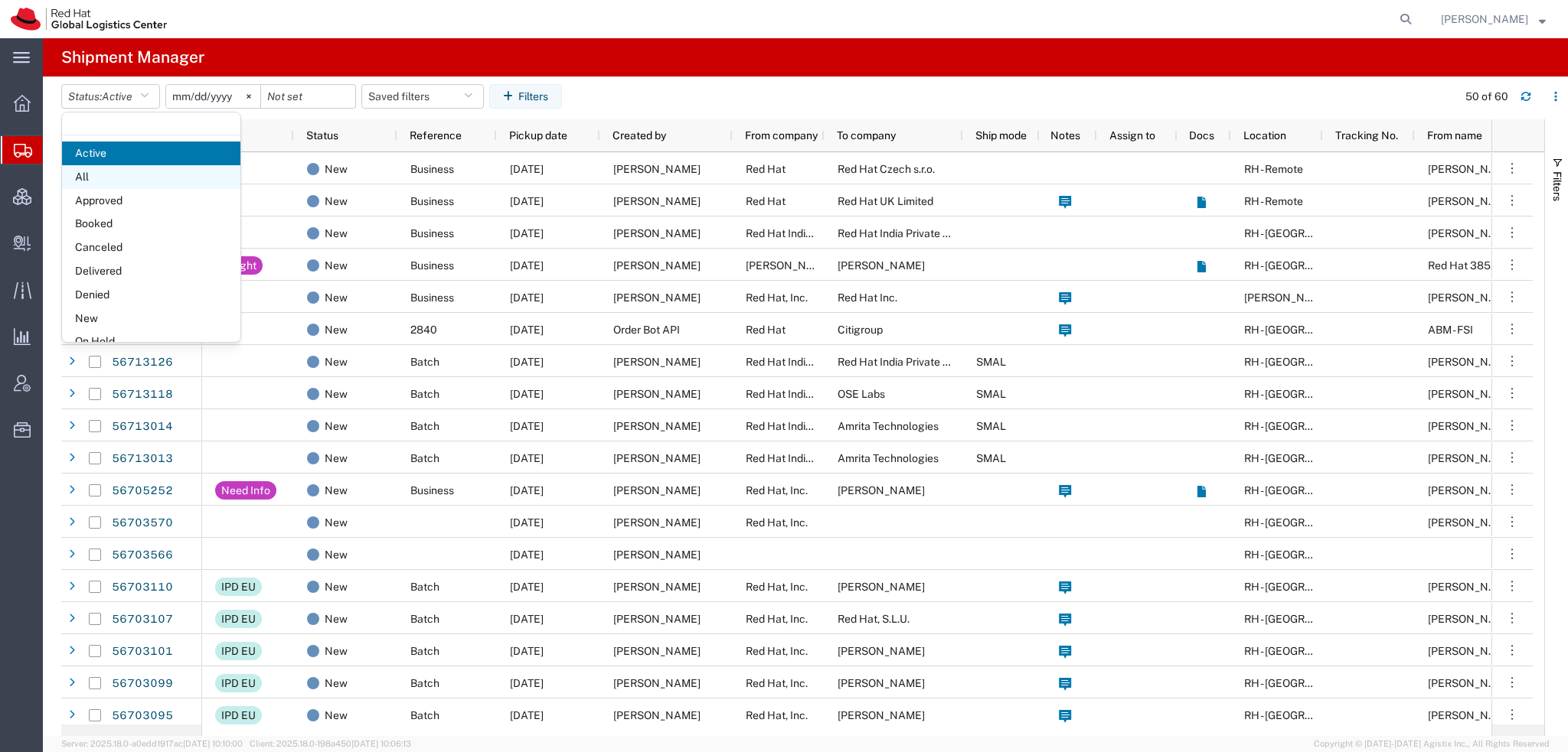
click at [113, 180] on span "All" at bounding box center [151, 178] width 179 height 24
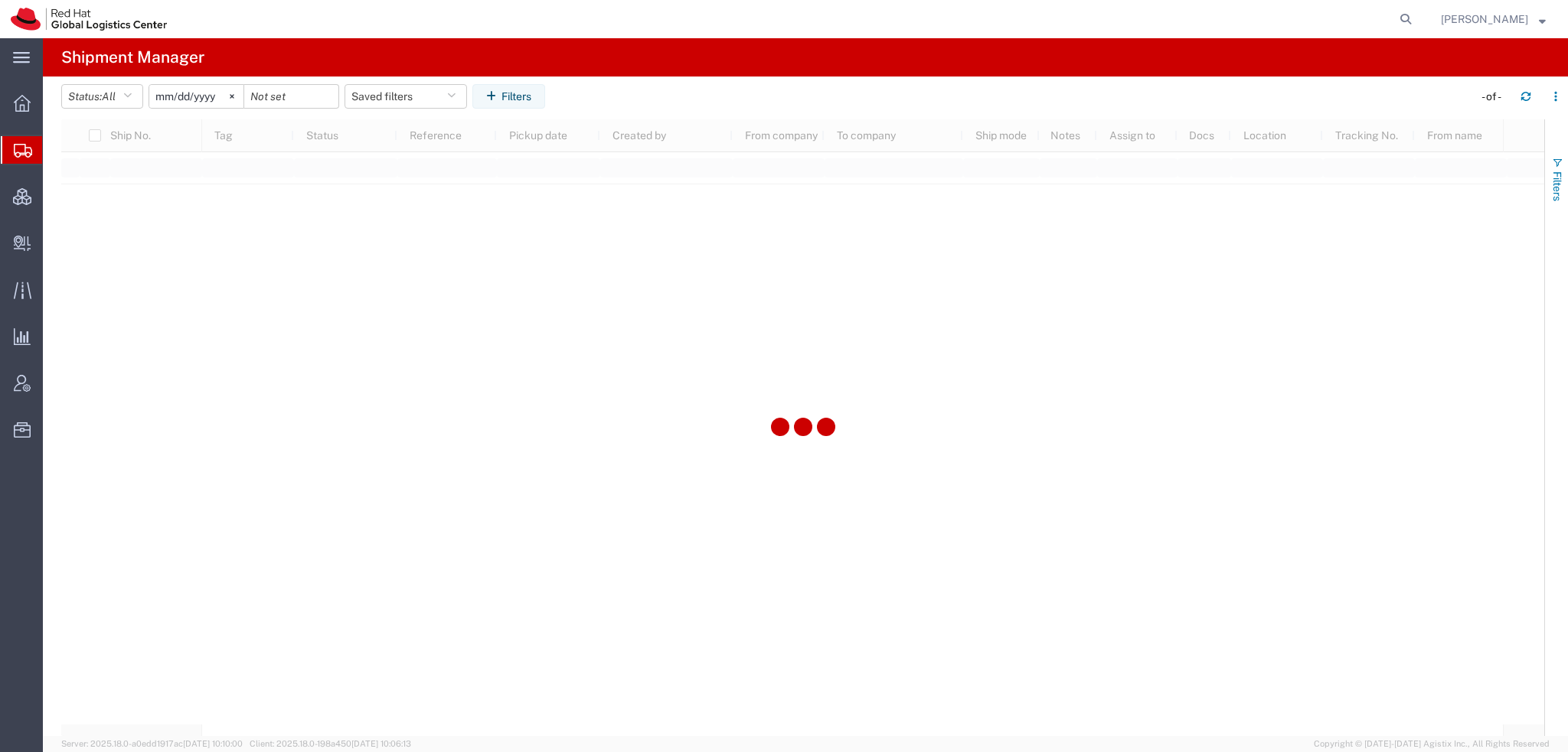
click at [1552, 178] on span "Filters" at bounding box center [1557, 186] width 12 height 30
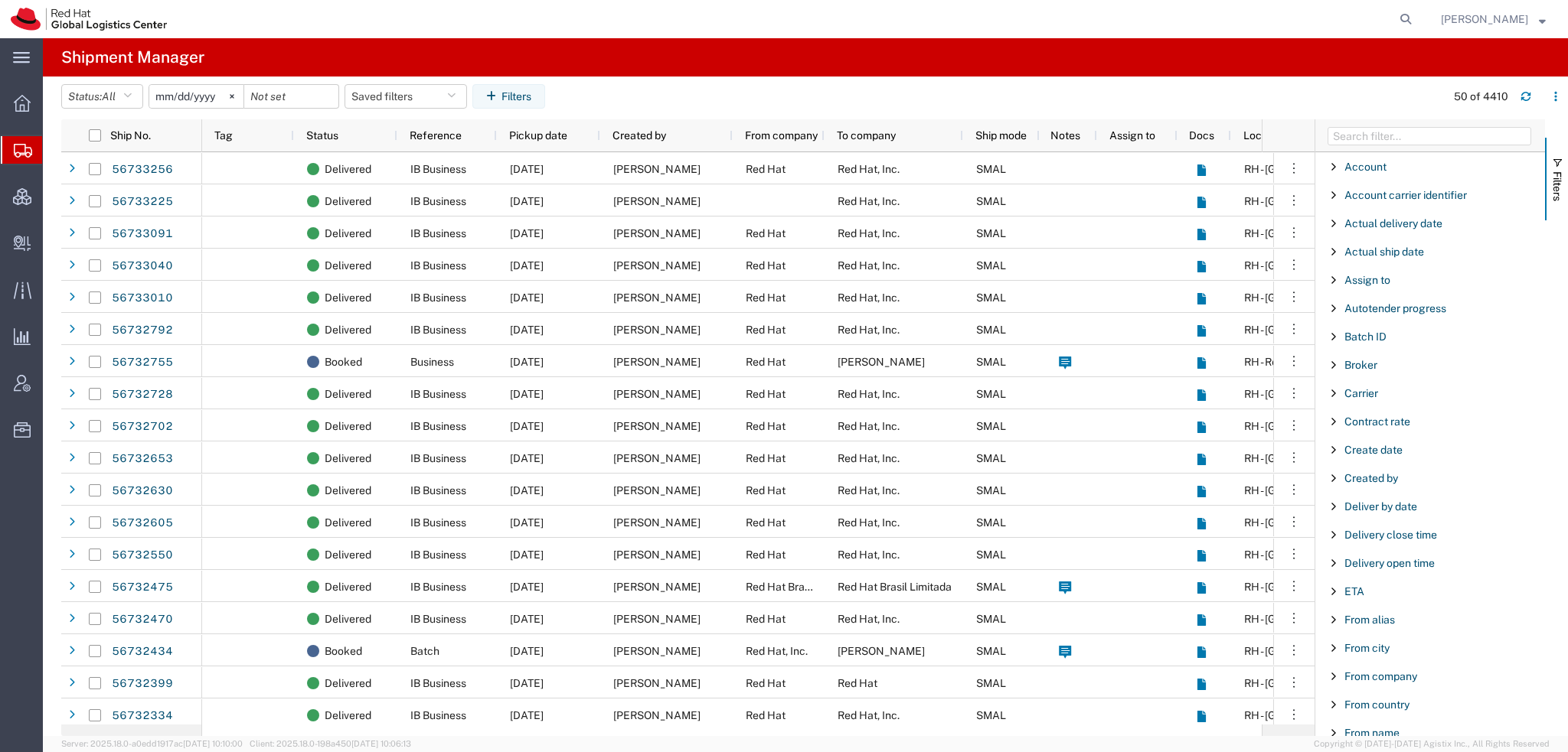
scroll to position [154, 0]
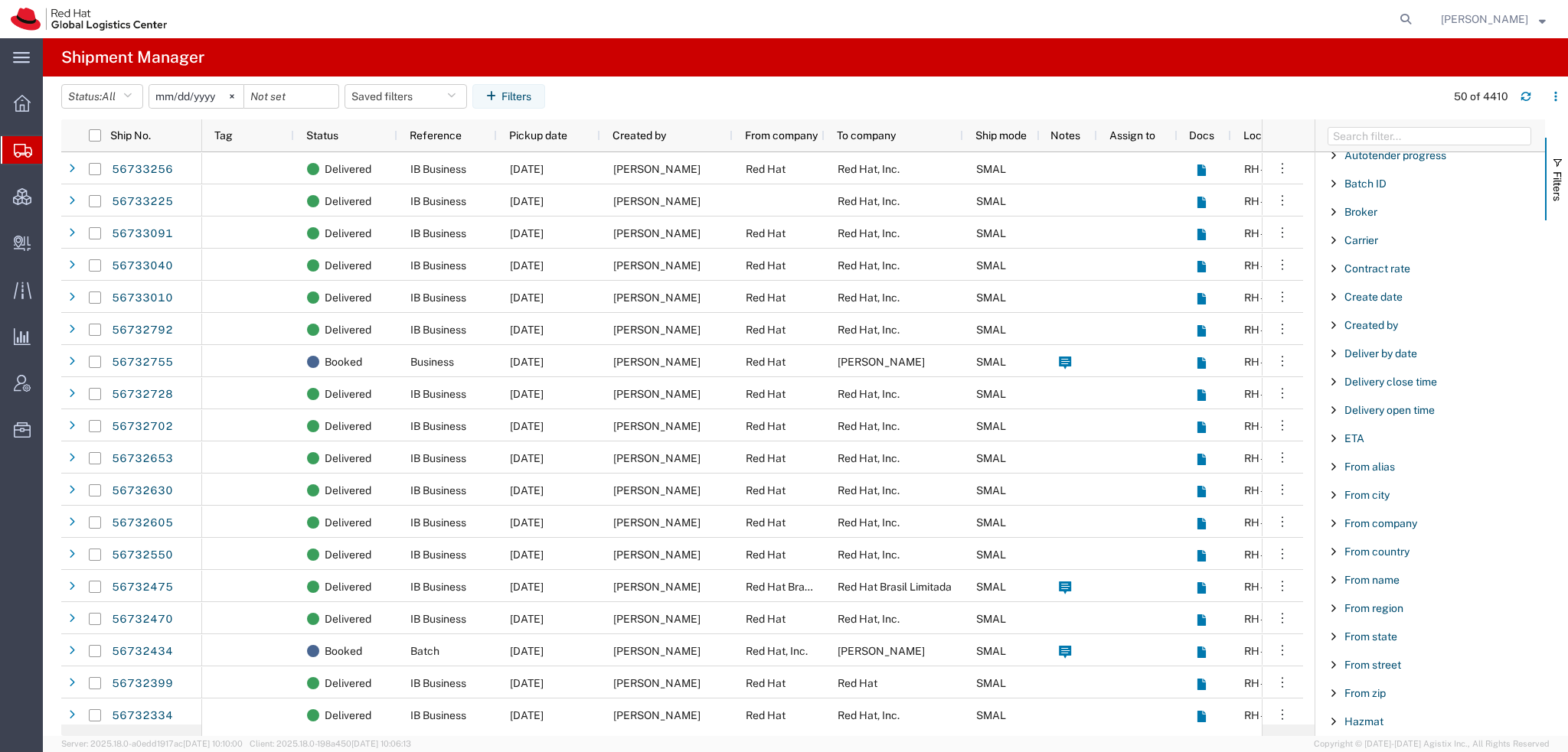
click at [1371, 584] on div "From name" at bounding box center [1430, 580] width 229 height 28
click at [1360, 648] on input "Filter Value" at bounding box center [1435, 644] width 201 height 18
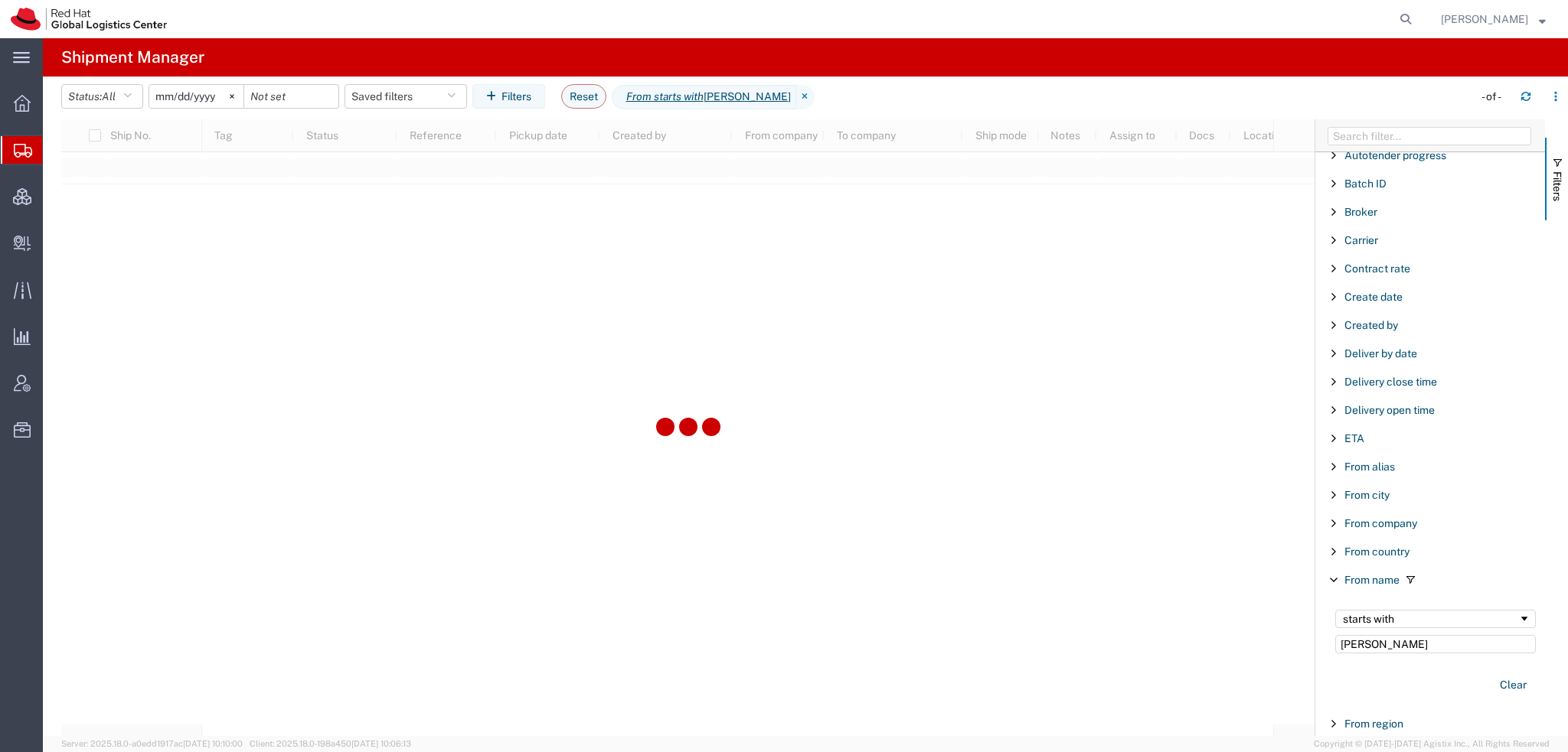
type input "Ashley"
click at [1399, 615] on div "starts with" at bounding box center [1430, 619] width 175 height 12
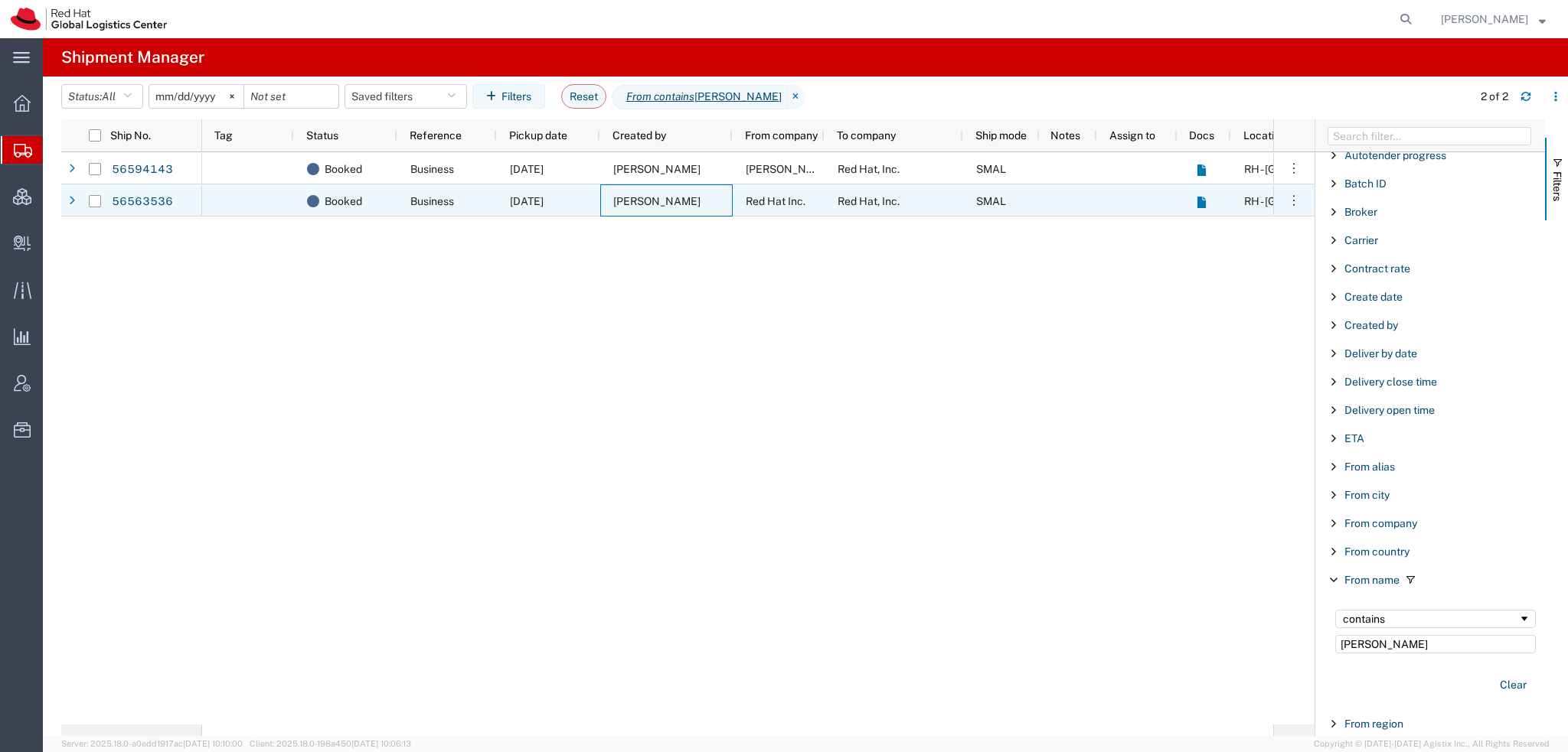
click at [685, 196] on div "[PERSON_NAME]" at bounding box center [667, 200] width 133 height 32
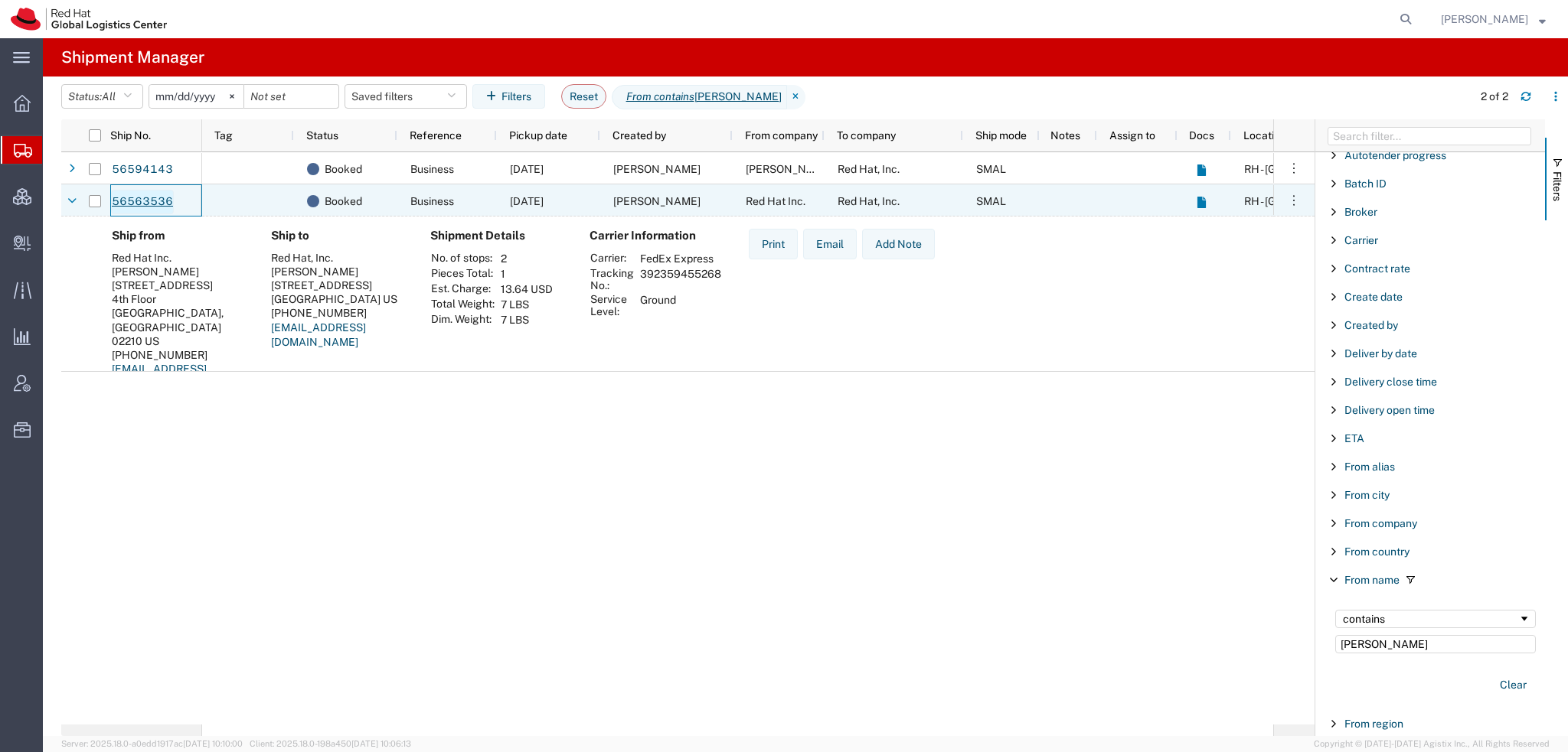
click at [147, 199] on link "56563536" at bounding box center [142, 202] width 63 height 24
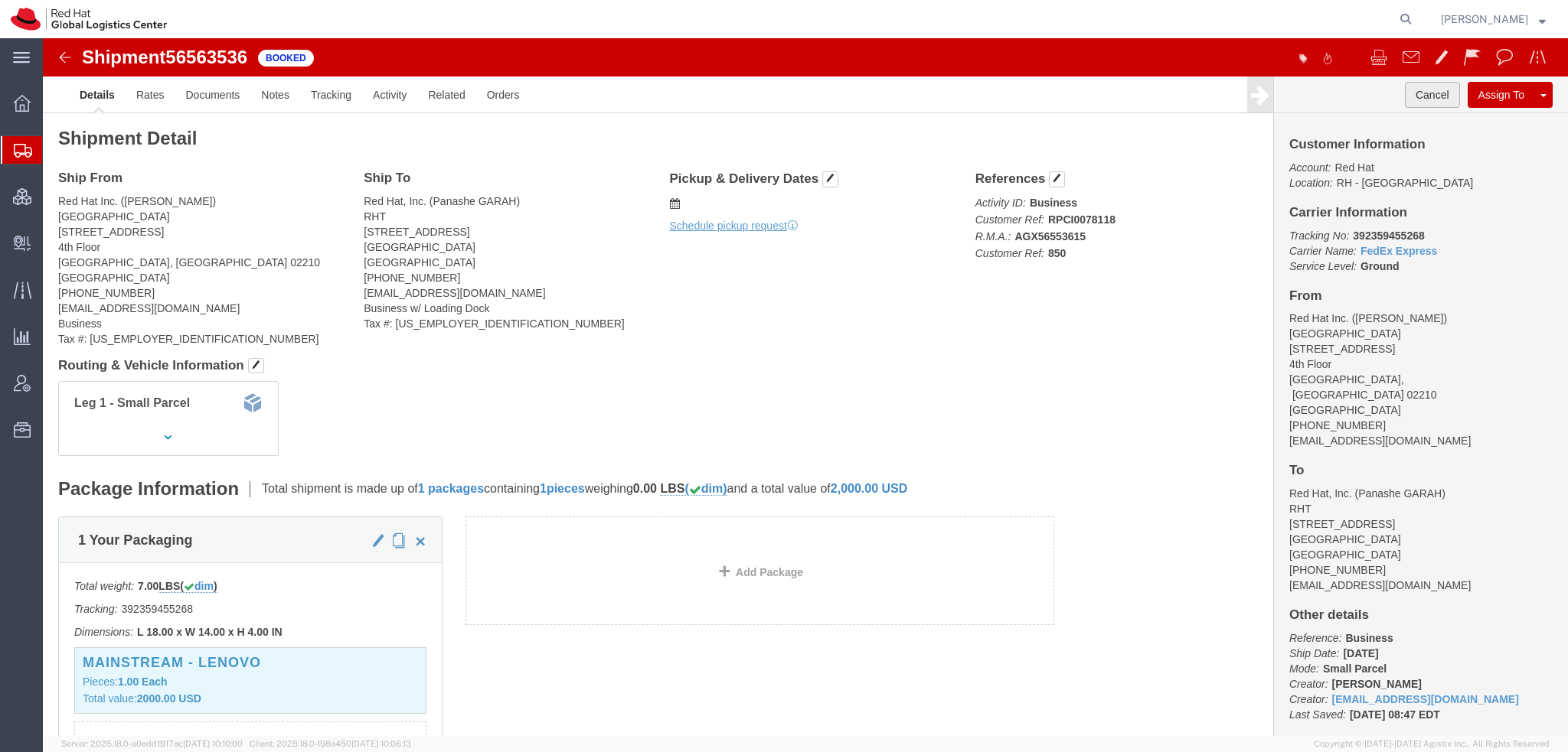
click button "Cancel"
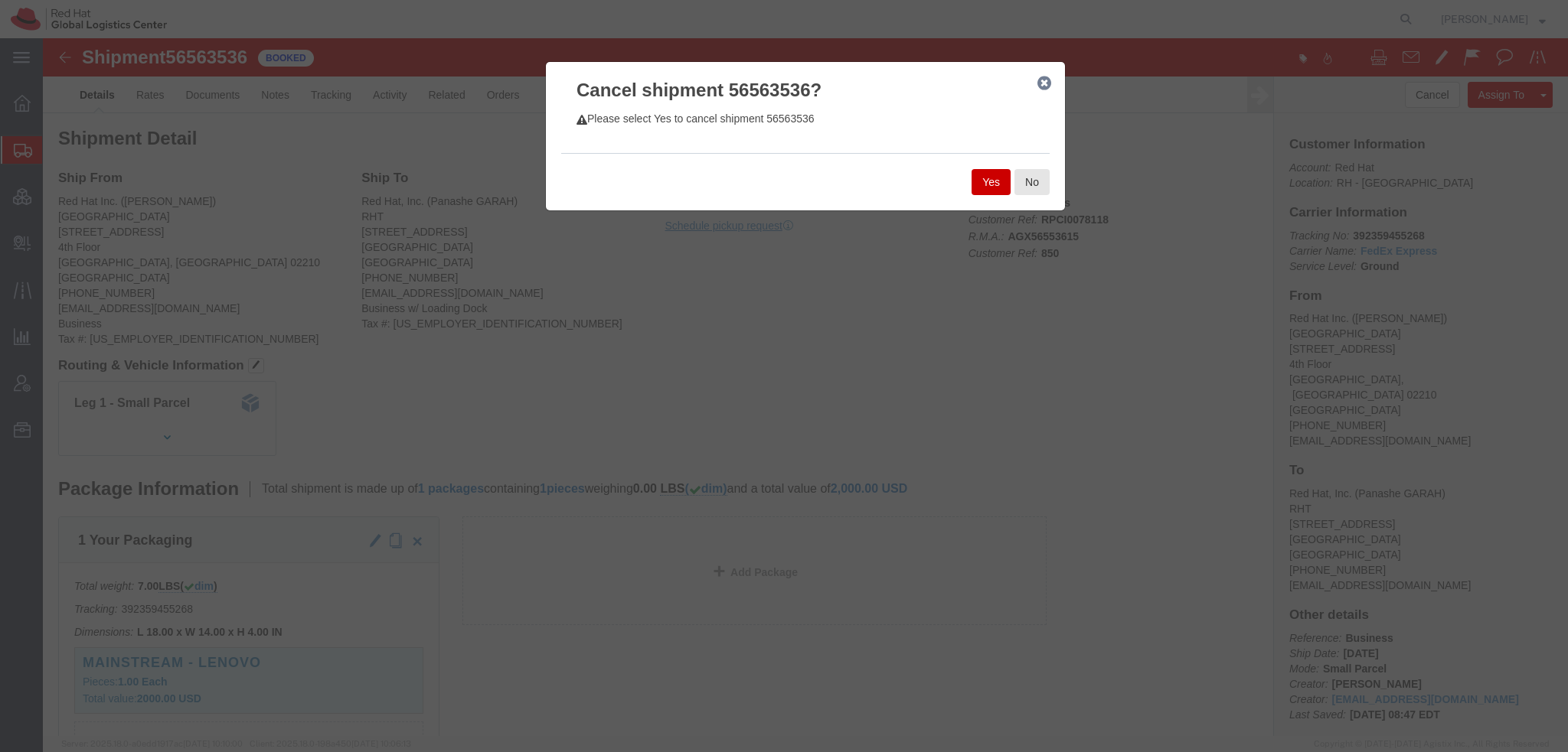
click button "Yes"
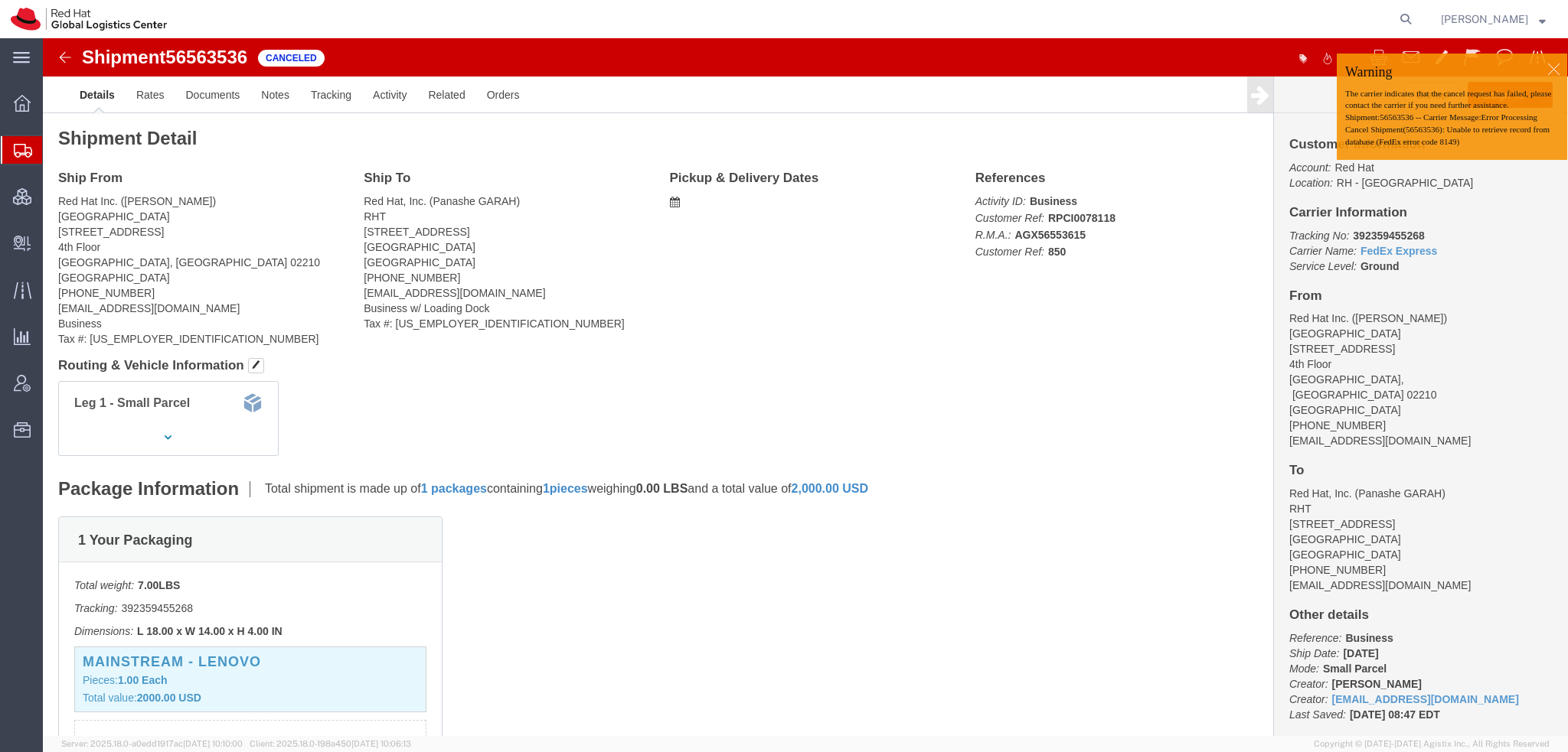
click at [0, 0] on span "Shipment Manager" at bounding box center [0, 0] width 0 height 0
